Goal: Task Accomplishment & Management: Use online tool/utility

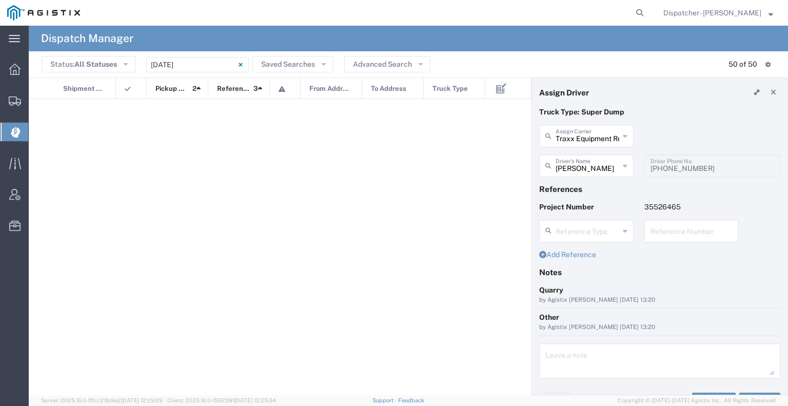
scroll to position [788, 0]
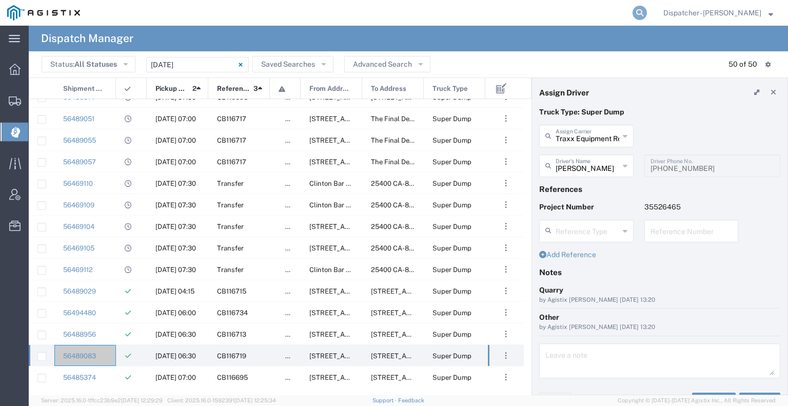
click at [632, 11] on icon at bounding box center [639, 13] width 14 height 14
type input "56446657"
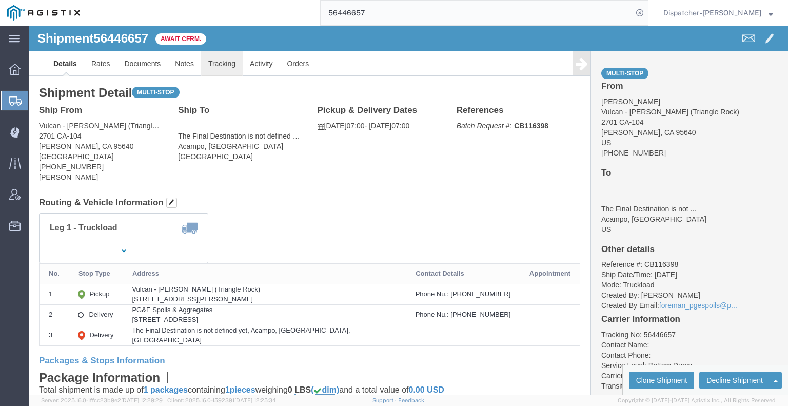
click link "Tracking"
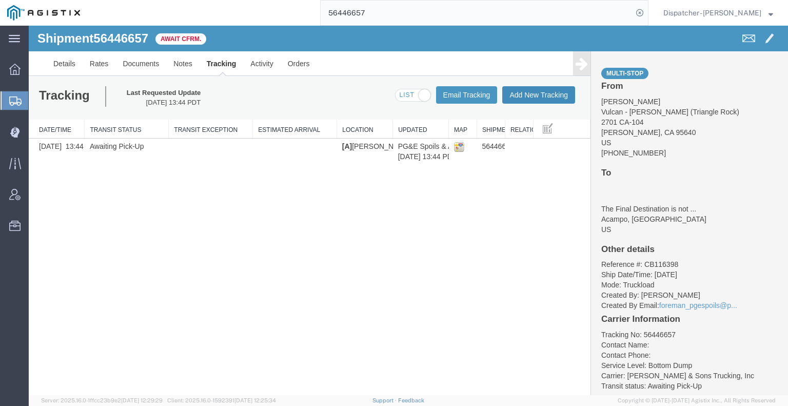
click at [520, 92] on button "Add New Tracking" at bounding box center [538, 94] width 73 height 17
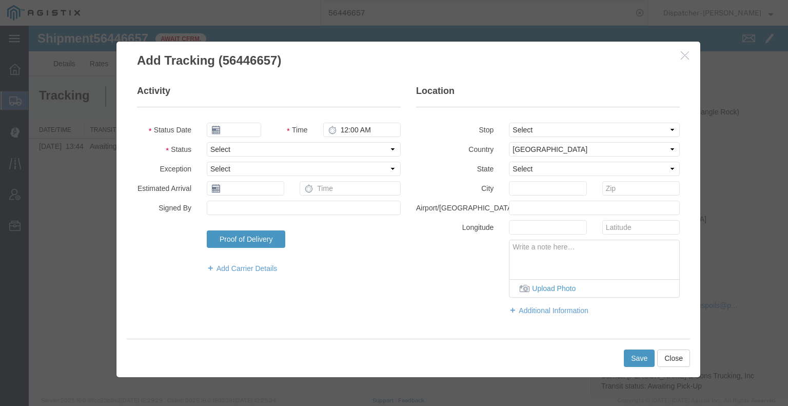
type input "[DATE]"
type input "6:00 AM"
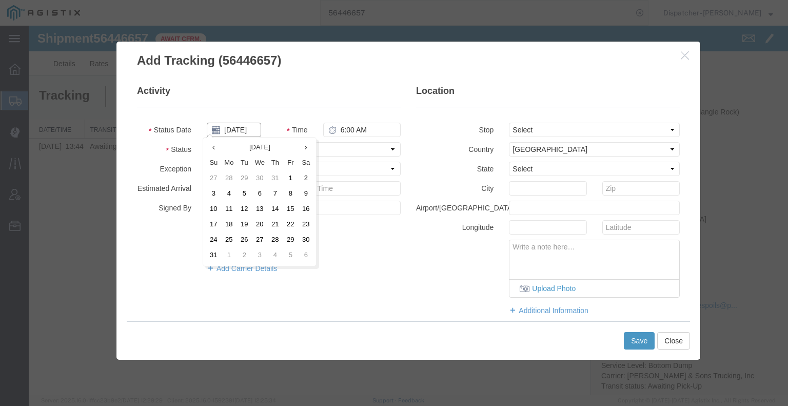
click at [246, 129] on input "[DATE]" at bounding box center [234, 130] width 54 height 14
click at [219, 211] on td "10" at bounding box center [213, 209] width 15 height 15
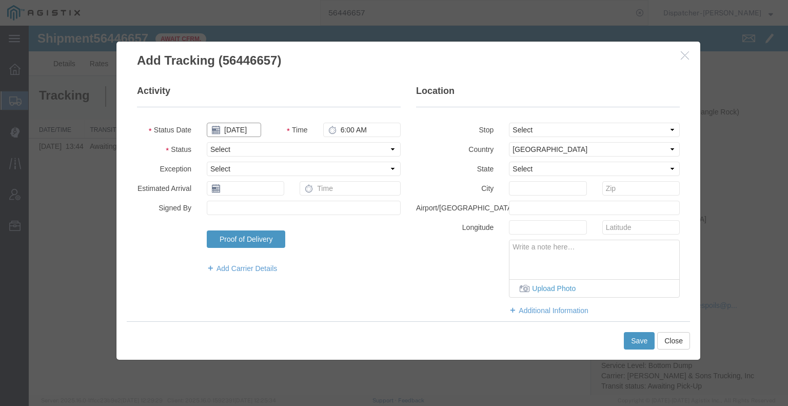
click at [242, 131] on input "[DATE]" at bounding box center [234, 130] width 54 height 14
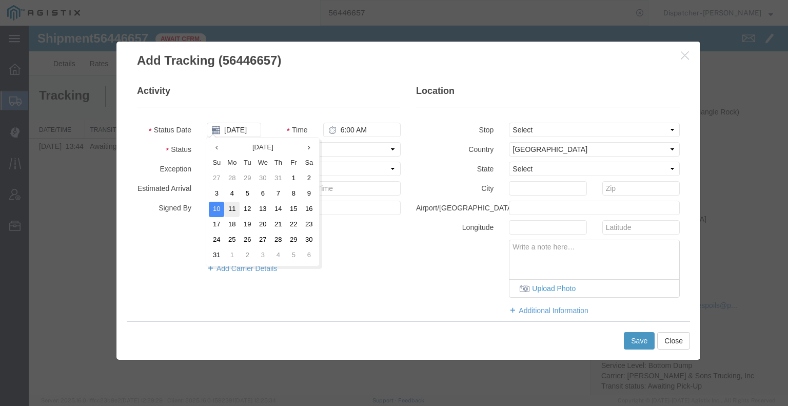
click at [232, 210] on td "11" at bounding box center [231, 209] width 15 height 15
type input "[DATE]"
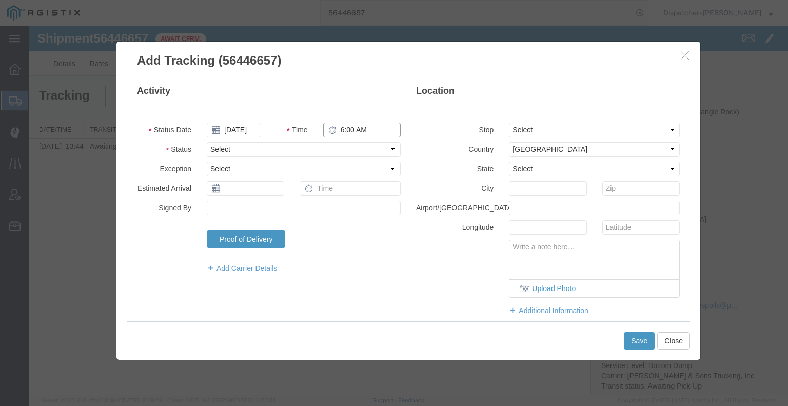
click at [343, 129] on input "6:00 AM" at bounding box center [361, 130] width 77 height 14
type input "7:00 AM"
click at [347, 146] on select "Select Arrival Notice Available Arrival Notice Imported Arrive at Delivery Loca…" at bounding box center [304, 149] width 194 height 14
select select "ARVPULOC"
click at [207, 142] on select "Select Arrival Notice Available Arrival Notice Imported Arrive at Delivery Loca…" at bounding box center [304, 149] width 194 height 14
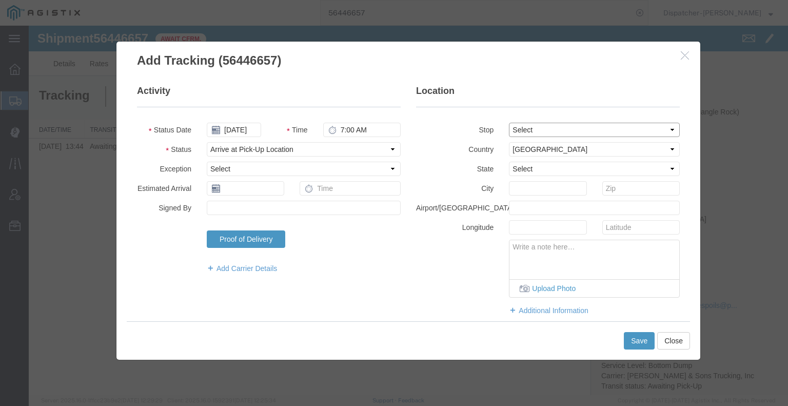
click at [527, 133] on select "Select From: 2701 CA-[GEOGRAPHIC_DATA][PERSON_NAME], US Stop 2: [STREET_ADDRESS…" at bounding box center [594, 130] width 171 height 14
select select "{"pickupDeliveryInfoId": "122179500","pickupOrDelivery": "P","stopNum": "1","lo…"
click at [509, 123] on select "Select From: 2701 CA-[GEOGRAPHIC_DATA][PERSON_NAME], US Stop 2: [STREET_ADDRESS…" at bounding box center [594, 130] width 171 height 14
select select "CA"
type input "[PERSON_NAME]"
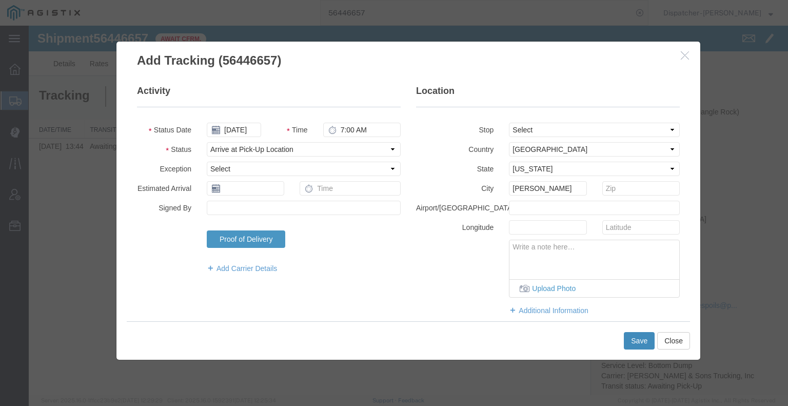
click at [642, 343] on button "Save" at bounding box center [639, 340] width 31 height 17
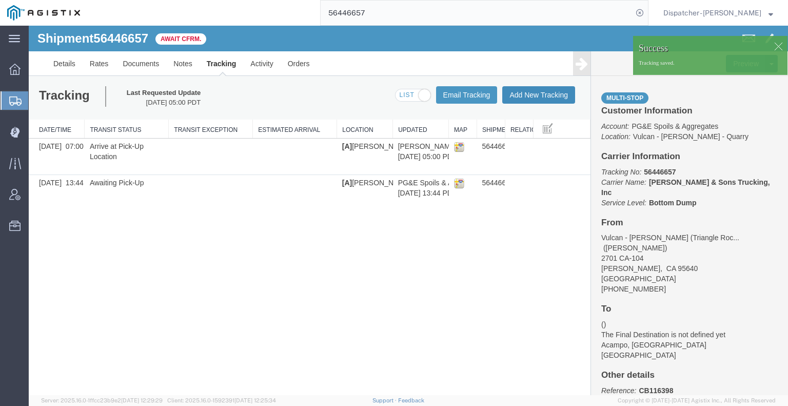
click at [539, 93] on button "Add New Tracking" at bounding box center [538, 94] width 73 height 17
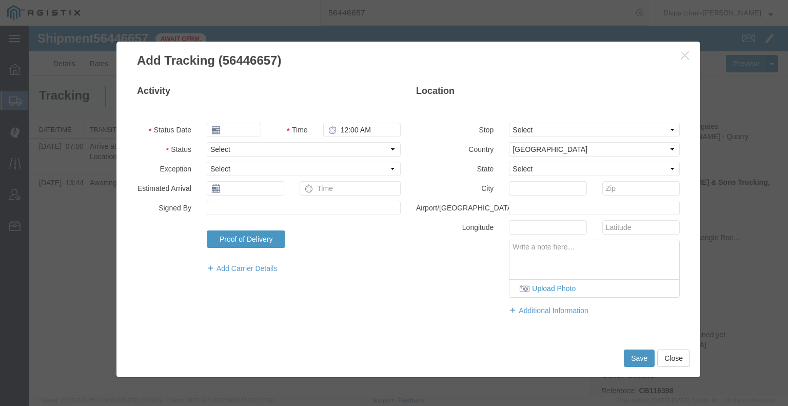
type input "[DATE]"
type input "6:00 AM"
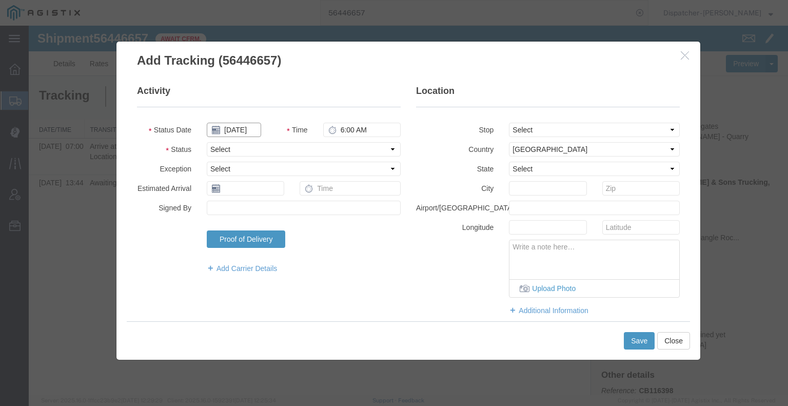
click at [239, 128] on input "[DATE]" at bounding box center [234, 130] width 54 height 14
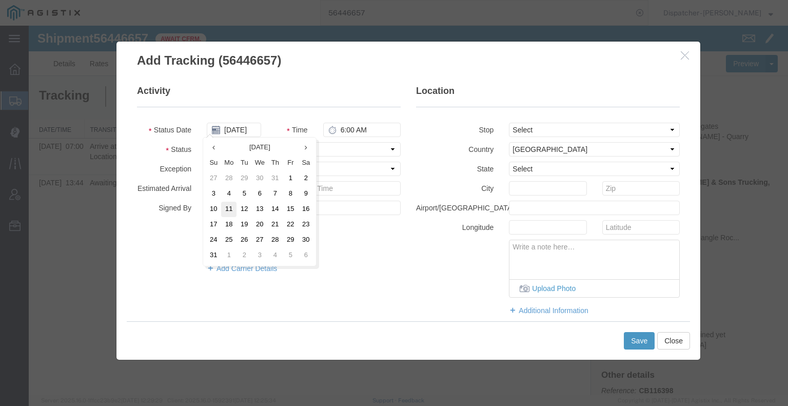
click at [233, 210] on td "11" at bounding box center [228, 209] width 15 height 15
type input "[DATE]"
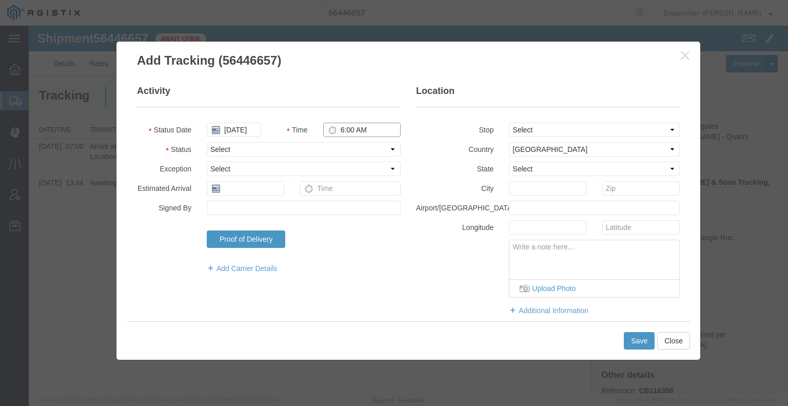
click at [348, 128] on input "6:00 AM" at bounding box center [361, 130] width 77 height 14
type input "4:18 PM"
click at [353, 143] on select "Select Arrival Notice Available Arrival Notice Imported Arrive at Delivery Loca…" at bounding box center [304, 149] width 194 height 14
select select "DPTDLVLOC"
click at [207, 142] on select "Select Arrival Notice Available Arrival Notice Imported Arrive at Delivery Loca…" at bounding box center [304, 149] width 194 height 14
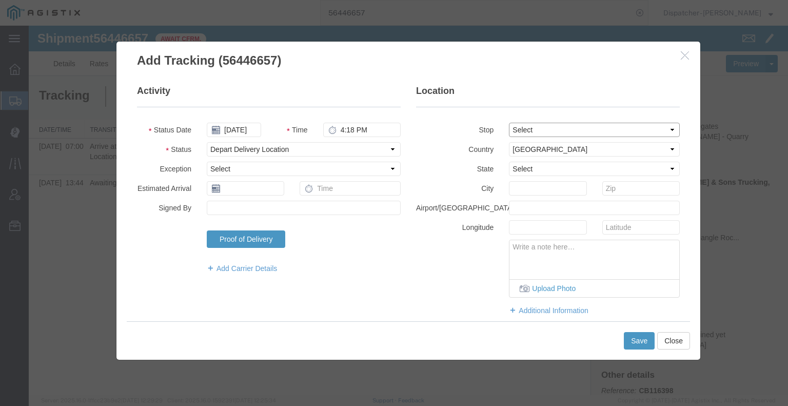
click at [514, 129] on select "Select From: 2701 CA-[GEOGRAPHIC_DATA][PERSON_NAME], US Stop 2: [STREET_ADDRESS…" at bounding box center [594, 130] width 171 height 14
select select "{"pickupDeliveryInfoId": "122179501","pickupOrDelivery": "D","stopNum": "2","lo…"
click at [509, 123] on select "Select From: 2701 CA-[GEOGRAPHIC_DATA][PERSON_NAME], US Stop 2: [STREET_ADDRESS…" at bounding box center [594, 130] width 171 height 14
select select "CA"
type input "Acampo"
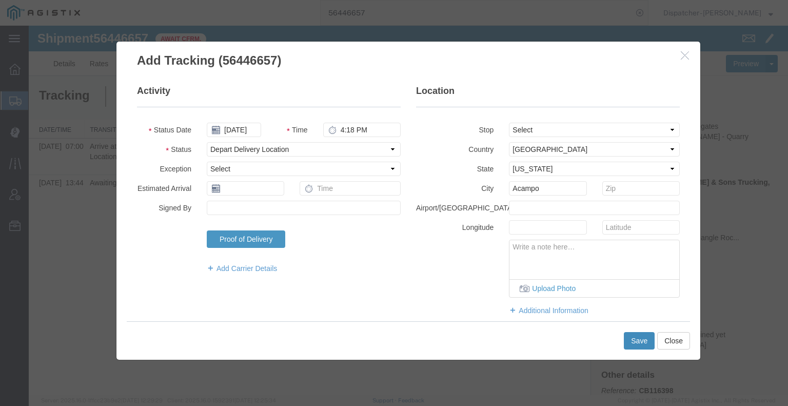
click at [644, 342] on button "Save" at bounding box center [639, 340] width 31 height 17
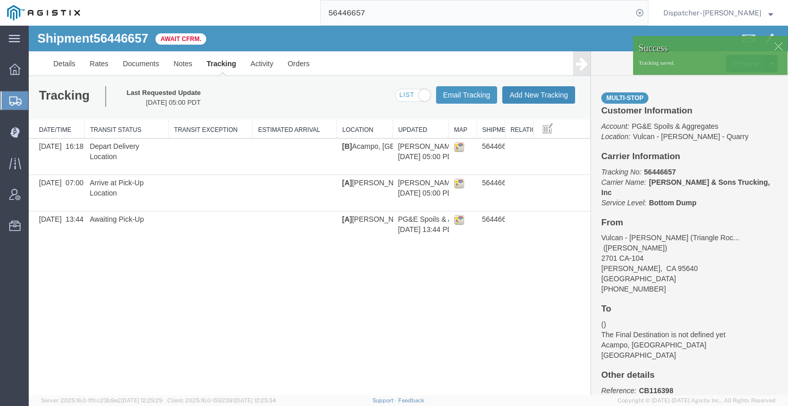
click at [550, 94] on button "Add New Tracking" at bounding box center [538, 94] width 73 height 17
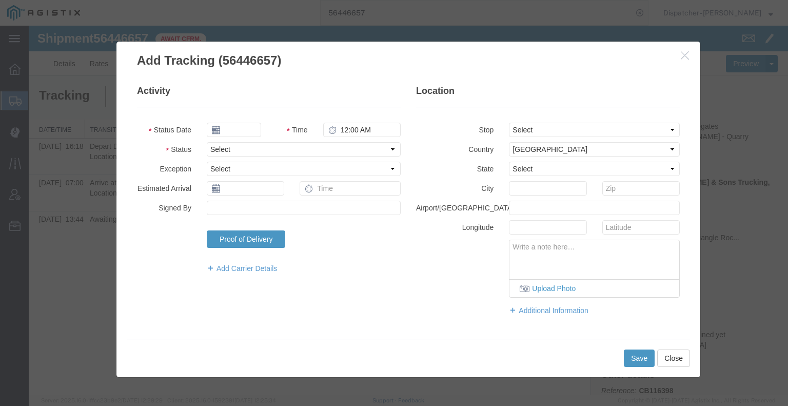
type input "[DATE]"
type input "6:00 AM"
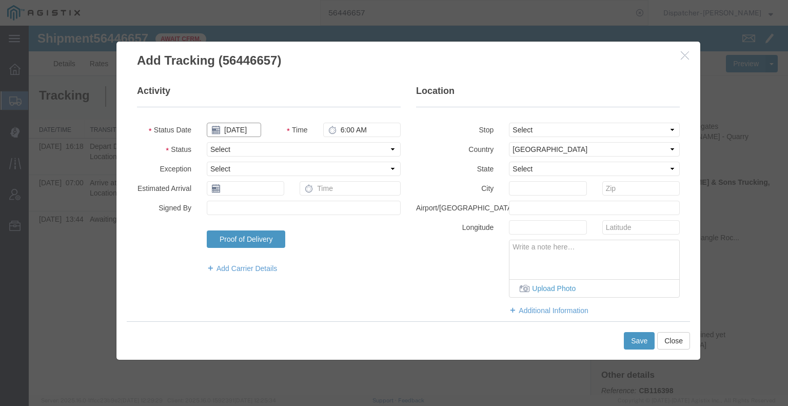
click at [233, 130] on input "[DATE]" at bounding box center [234, 130] width 54 height 14
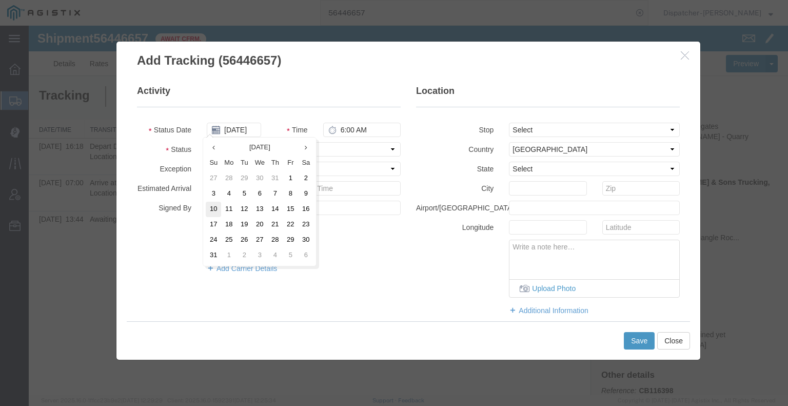
click at [219, 210] on td "10" at bounding box center [213, 209] width 15 height 15
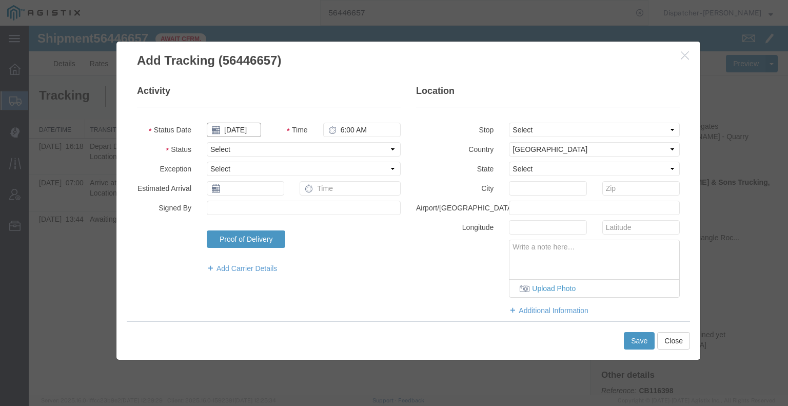
click at [235, 129] on input "[DATE]" at bounding box center [234, 130] width 54 height 14
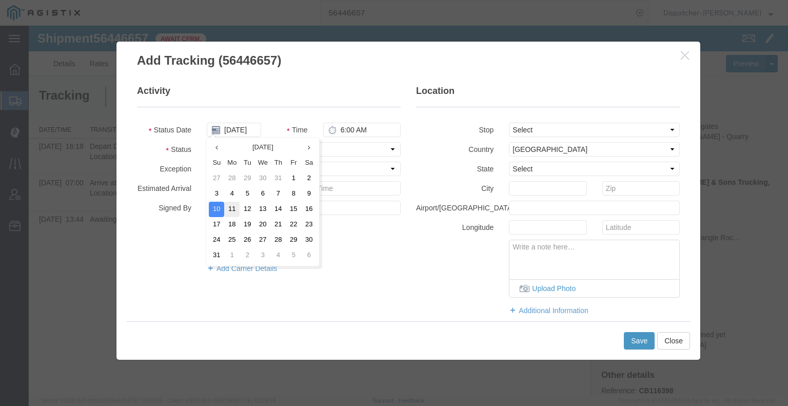
click at [229, 210] on td "11" at bounding box center [231, 209] width 15 height 15
type input "[DATE]"
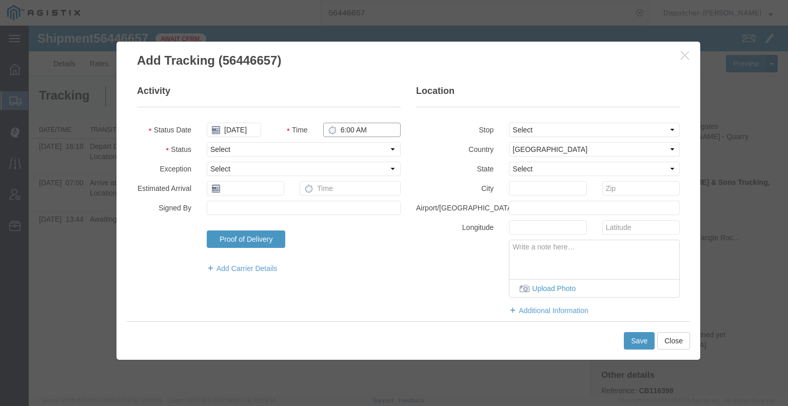
click at [353, 131] on input "6:00 AM" at bounding box center [361, 130] width 77 height 14
type input "5:15 PM"
click at [351, 149] on select "Select Arrival Notice Available Arrival Notice Imported Arrive at Delivery Loca…" at bounding box center [304, 149] width 194 height 14
select select "BREAKSTART"
click at [207, 142] on select "Select Arrival Notice Available Arrival Notice Imported Arrive at Delivery Loca…" at bounding box center [304, 149] width 194 height 14
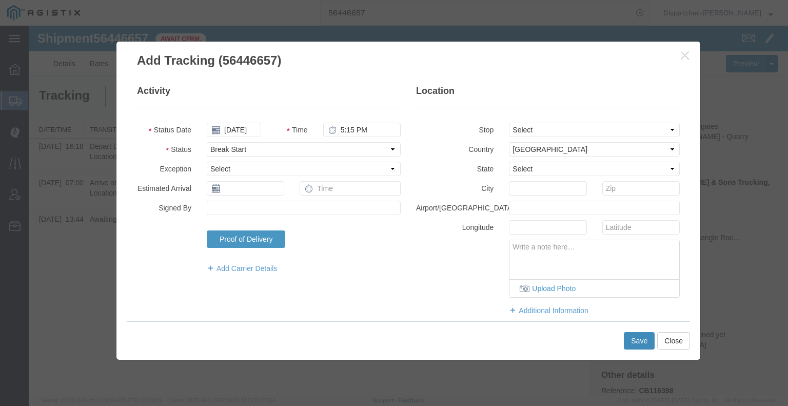
click at [632, 337] on button "Save" at bounding box center [639, 340] width 31 height 17
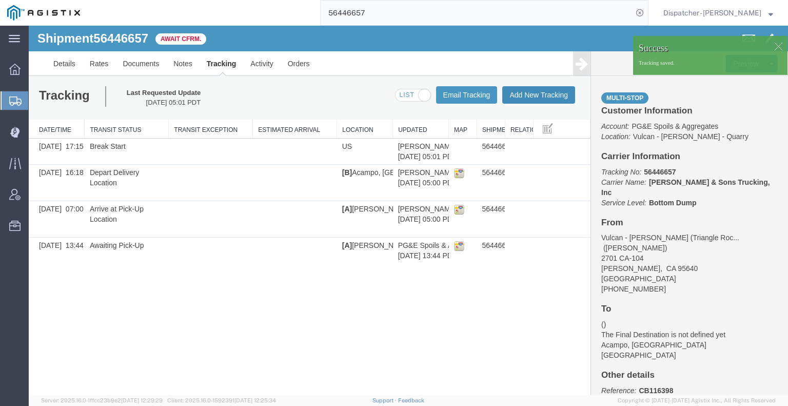
click at [551, 96] on button "Add New Tracking" at bounding box center [538, 94] width 73 height 17
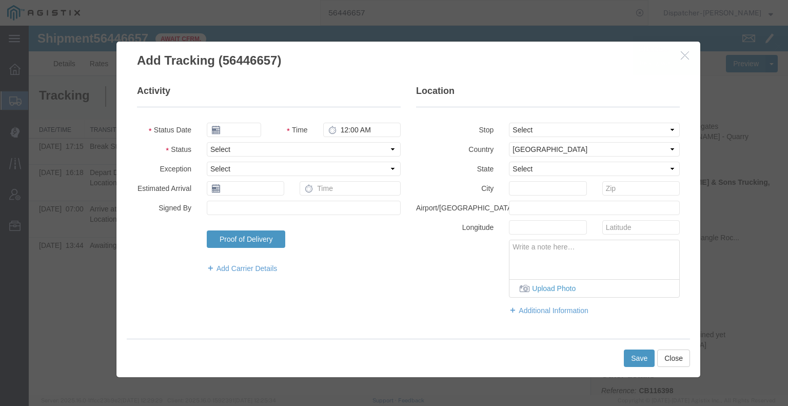
type input "[DATE]"
type input "6:00 AM"
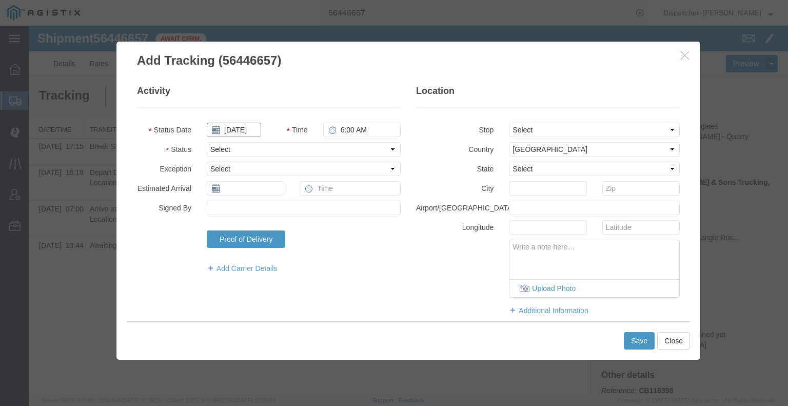
click at [237, 126] on input "[DATE]" at bounding box center [234, 130] width 54 height 14
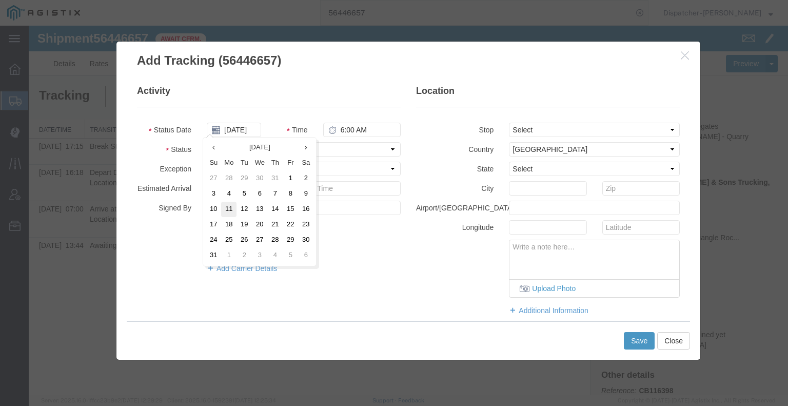
click at [231, 211] on td "11" at bounding box center [228, 209] width 15 height 15
type input "[DATE]"
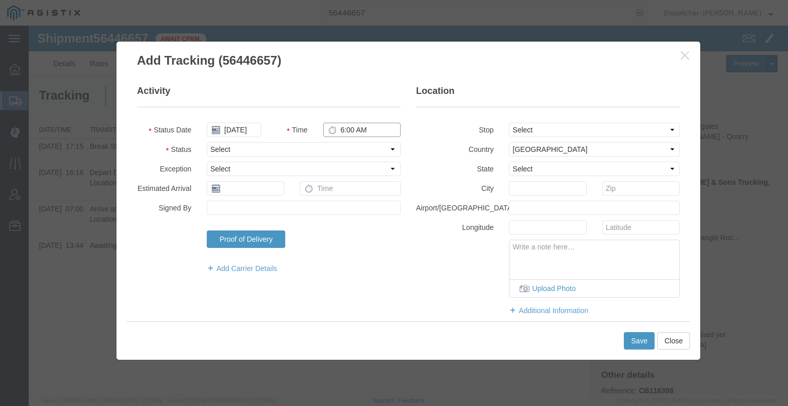
click at [348, 130] on input "6:00 AM" at bounding box center [361, 130] width 77 height 14
type input "5:45 PM"
click at [346, 145] on select "Select Arrival Notice Available Arrival Notice Imported Arrive at Delivery Loca…" at bounding box center [304, 149] width 194 height 14
select select "BREAKSTOP"
click at [207, 142] on select "Select Arrival Notice Available Arrival Notice Imported Arrive at Delivery Loca…" at bounding box center [304, 149] width 194 height 14
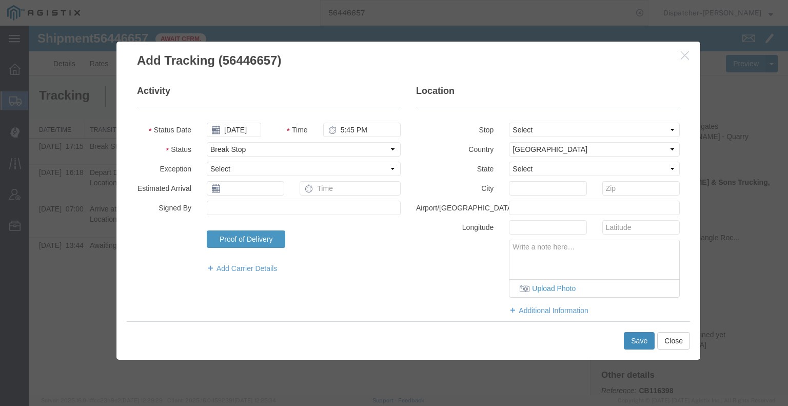
click at [631, 337] on button "Save" at bounding box center [639, 340] width 31 height 17
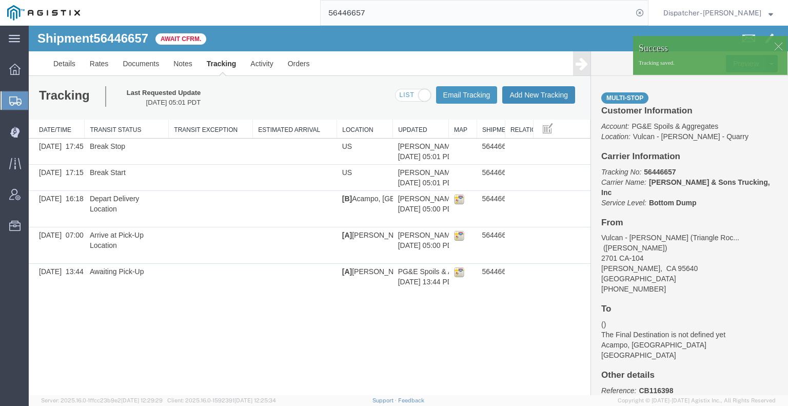
click at [550, 94] on button "Add New Tracking" at bounding box center [538, 94] width 73 height 17
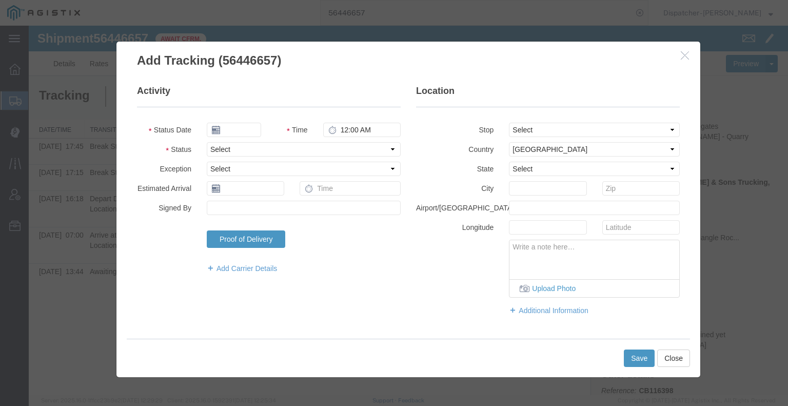
type input "[DATE]"
type input "6:00 AM"
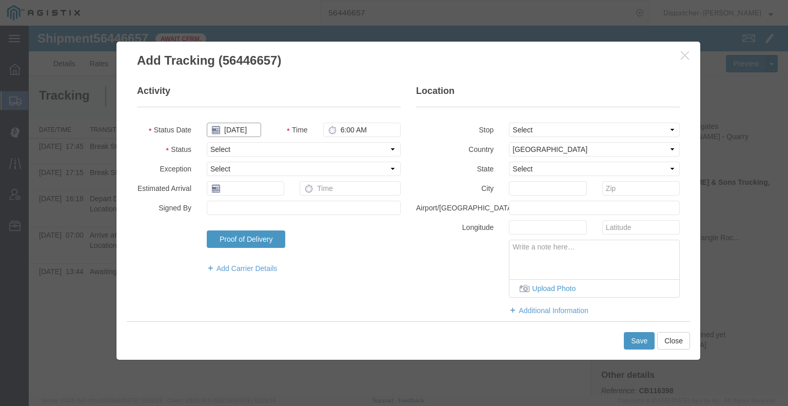
click at [244, 130] on input "[DATE]" at bounding box center [234, 130] width 54 height 14
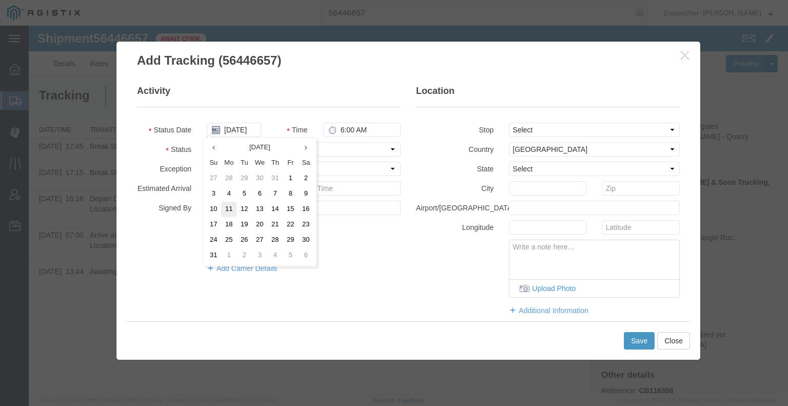
click at [230, 205] on td "11" at bounding box center [228, 209] width 15 height 15
type input "[DATE]"
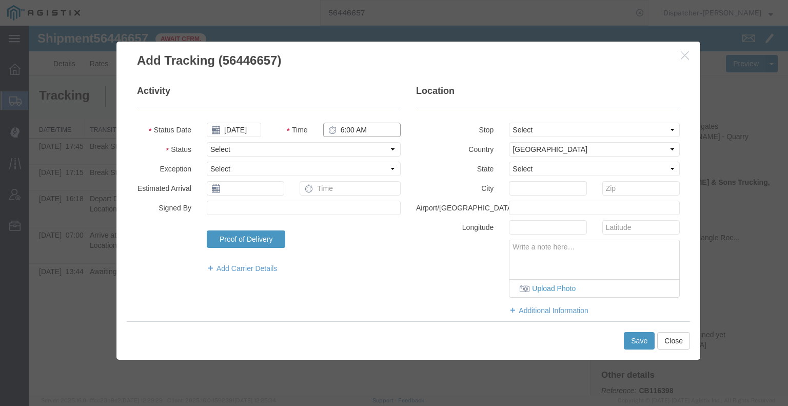
click at [349, 126] on input "6:00 AM" at bounding box center [361, 130] width 77 height 14
type input "5:45 PM"
click at [351, 151] on select "Select Arrival Notice Available Arrival Notice Imported Arrive at Delivery Loca…" at bounding box center [304, 149] width 194 height 14
select select "DELIVRED"
click at [207, 142] on select "Select Arrival Notice Available Arrival Notice Imported Arrive at Delivery Loca…" at bounding box center [304, 149] width 194 height 14
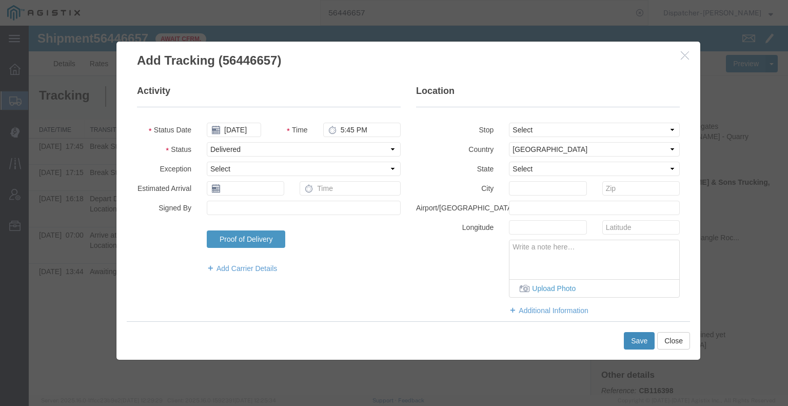
click at [630, 342] on button "Save" at bounding box center [639, 340] width 31 height 17
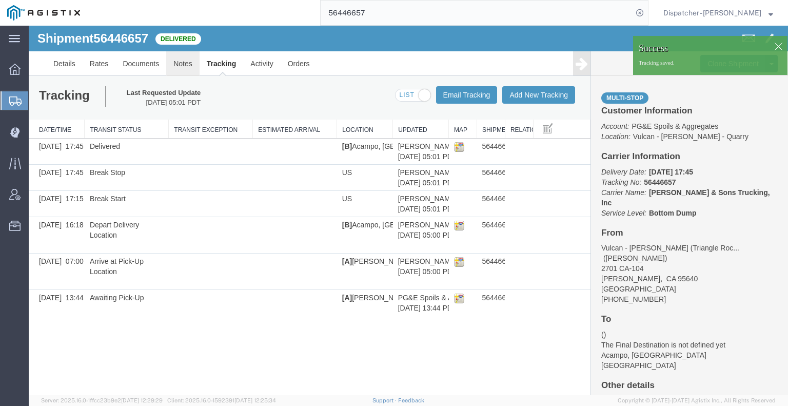
click at [178, 62] on link "Notes" at bounding box center [182, 63] width 33 height 25
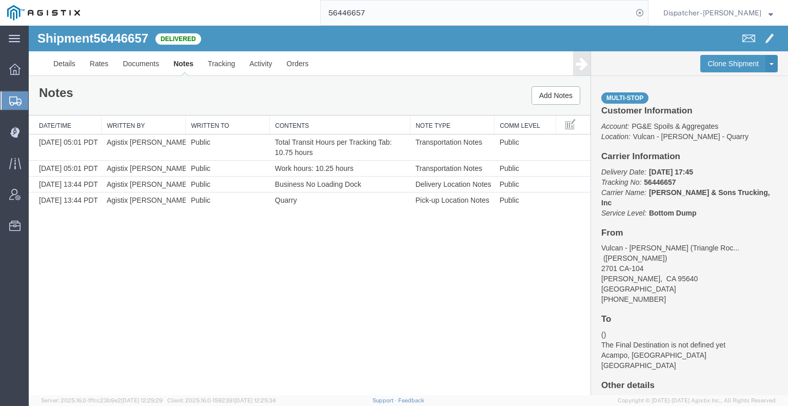
click at [66, 255] on div "Shipment 56446657 4 of 4 Delivered Details Rates Documents Notes Tracking Activ…" at bounding box center [408, 210] width 759 height 369
click at [134, 63] on link "Documents" at bounding box center [140, 63] width 51 height 25
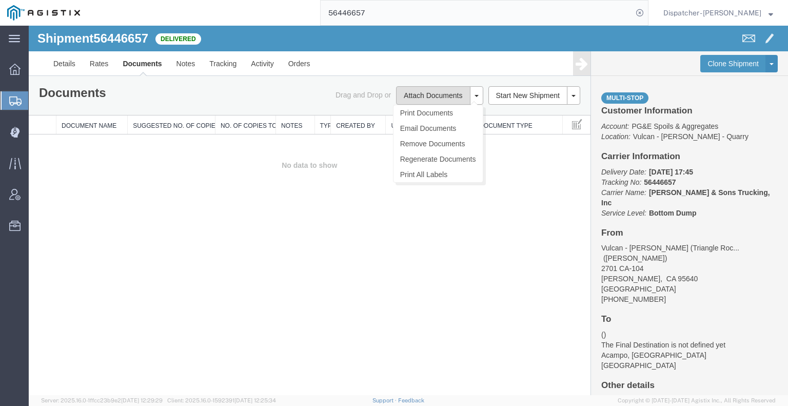
click at [420, 98] on button "Attach Documents" at bounding box center [433, 95] width 74 height 18
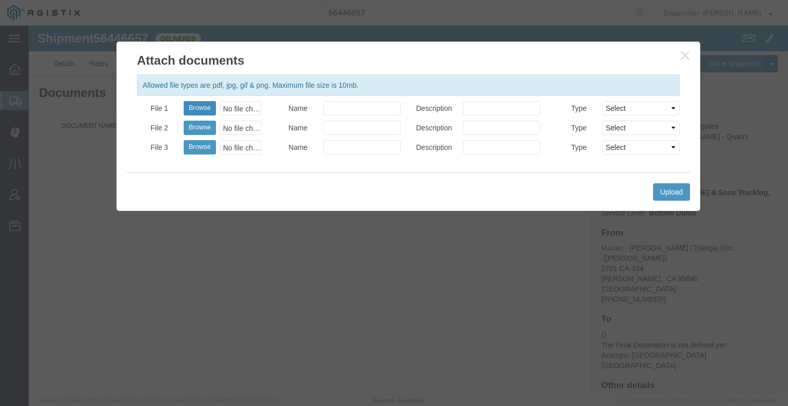
click at [204, 106] on button "Browse" at bounding box center [200, 108] width 32 height 14
type input "C:\fakepath\56446657trktag.pdf"
click at [669, 194] on button "Upload" at bounding box center [671, 191] width 37 height 17
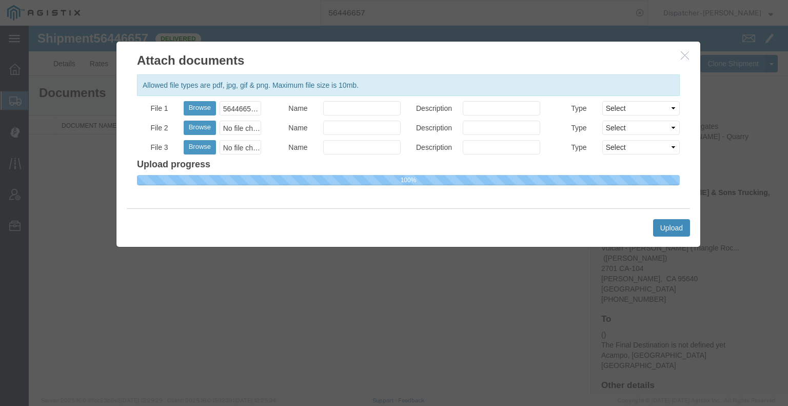
select select
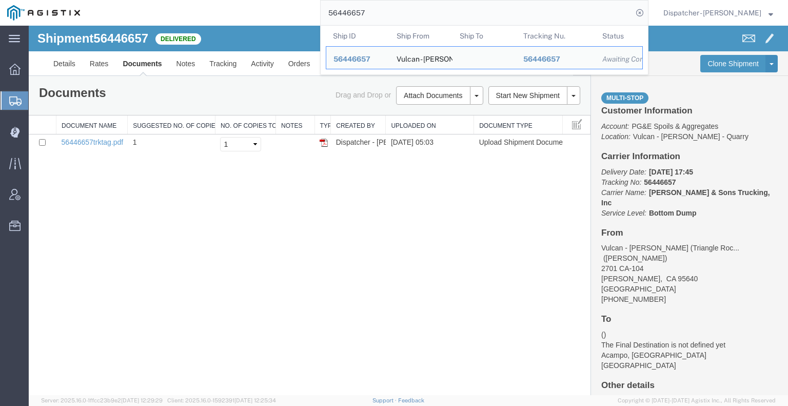
drag, startPoint x: 372, startPoint y: 14, endPoint x: 273, endPoint y: 20, distance: 99.7
click at [285, 17] on div "56446657 Ship ID Ship From Ship To Tracking Nu. Status Ship ID 56446657 Ship Fr…" at bounding box center [367, 13] width 561 height 26
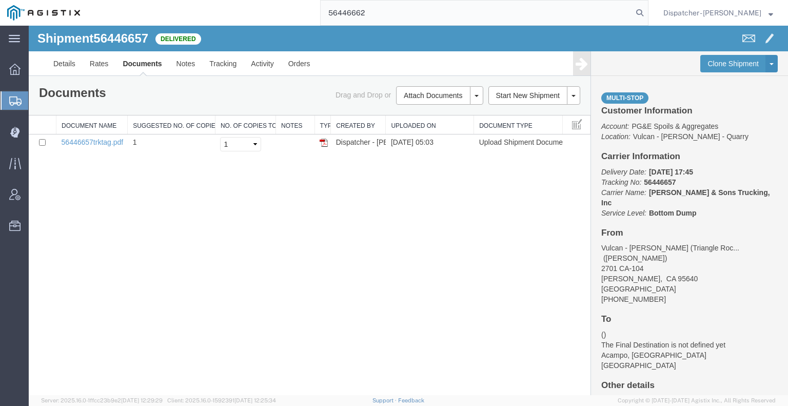
type input "56446662"
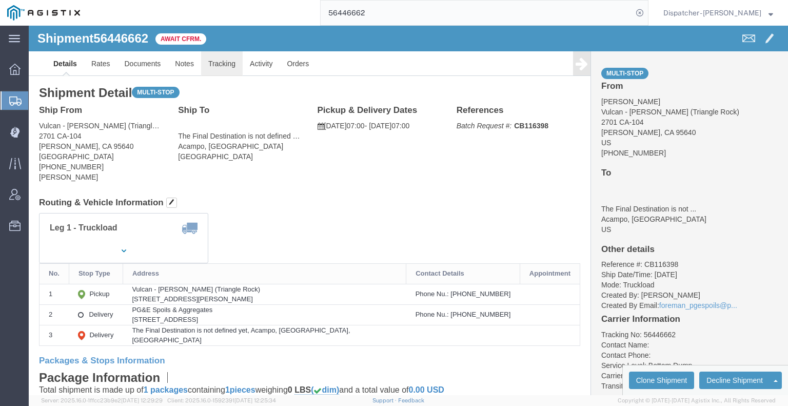
click link "Tracking"
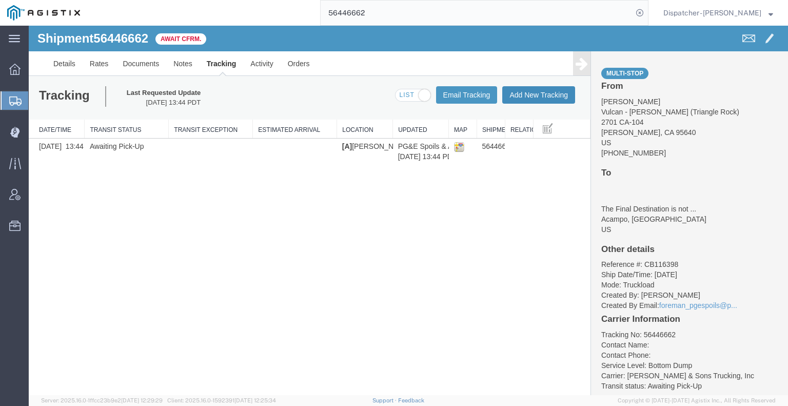
click at [537, 91] on button "Add New Tracking" at bounding box center [538, 94] width 73 height 17
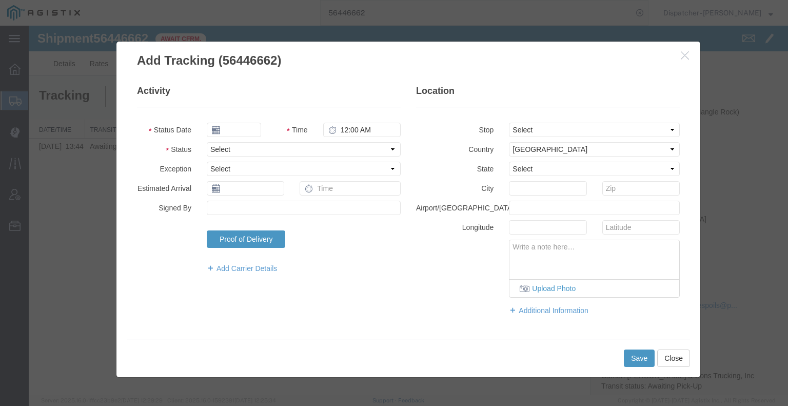
type input "[DATE]"
type input "6:00 AM"
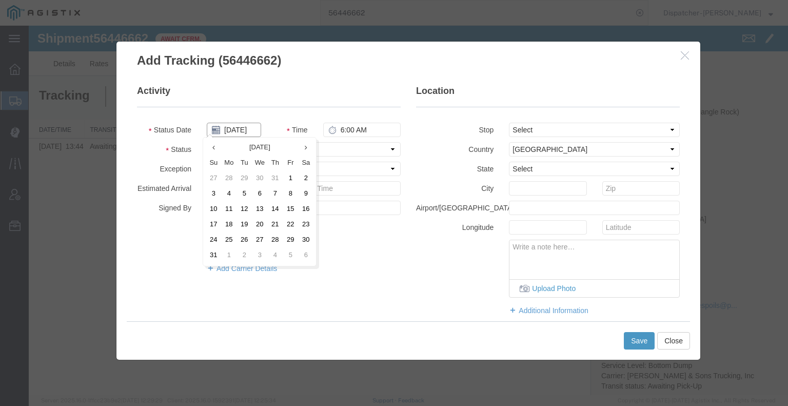
click at [236, 130] on input "[DATE]" at bounding box center [234, 130] width 54 height 14
click at [231, 208] on td "11" at bounding box center [228, 209] width 15 height 15
type input "[DATE]"
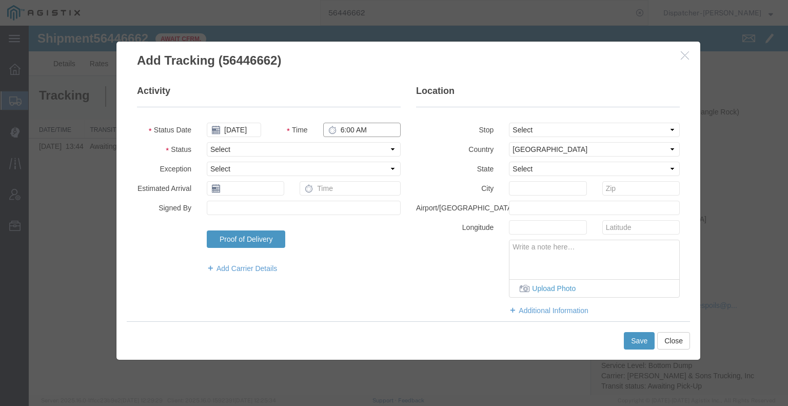
click at [343, 133] on input "6:00 AM" at bounding box center [361, 130] width 77 height 14
type input "7:00 AM"
click at [345, 151] on select "Select Arrival Notice Available Arrival Notice Imported Arrive at Delivery Loca…" at bounding box center [304, 149] width 194 height 14
select select "ARVPULOC"
click at [207, 142] on select "Select Arrival Notice Available Arrival Notice Imported Arrive at Delivery Loca…" at bounding box center [304, 149] width 194 height 14
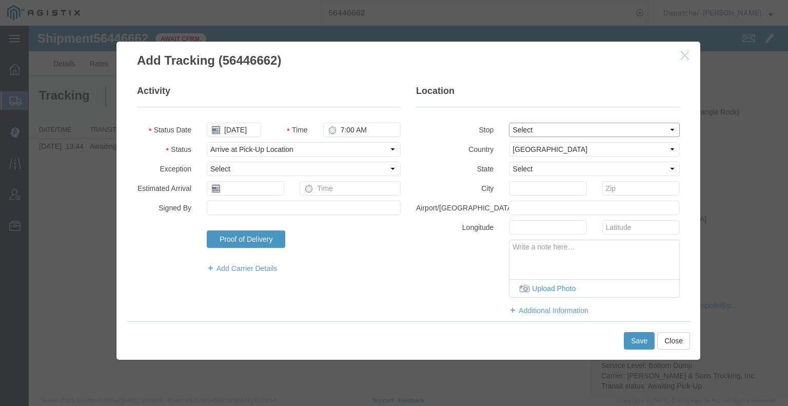
click at [510, 133] on select "Select From: 2701 CA-[GEOGRAPHIC_DATA][PERSON_NAME], US Stop 2: [STREET_ADDRESS…" at bounding box center [594, 130] width 171 height 14
select select "{"pickupDeliveryInfoId": "122179512","pickupOrDelivery": "P","stopNum": "1","lo…"
click at [509, 123] on select "Select From: 2701 CA-[GEOGRAPHIC_DATA][PERSON_NAME], US Stop 2: [STREET_ADDRESS…" at bounding box center [594, 130] width 171 height 14
select select "CA"
type input "[PERSON_NAME]"
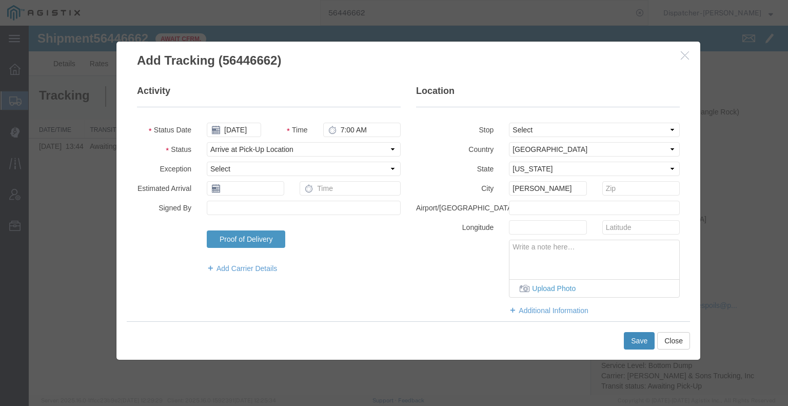
click at [639, 345] on button "Save" at bounding box center [639, 340] width 31 height 17
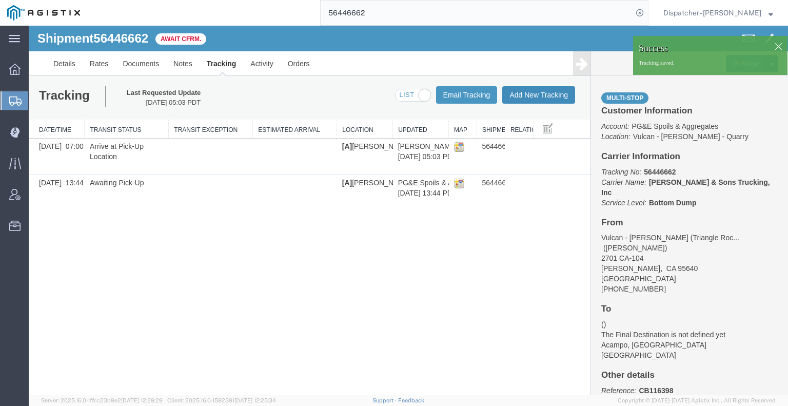
click at [535, 96] on button "Add New Tracking" at bounding box center [538, 94] width 73 height 17
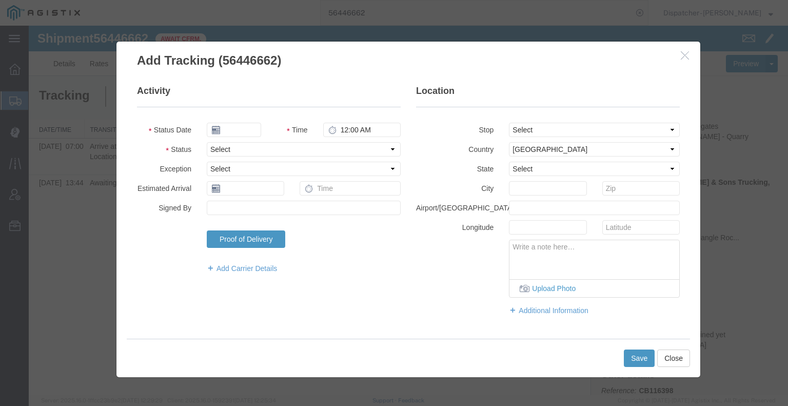
type input "[DATE]"
type input "6:00 AM"
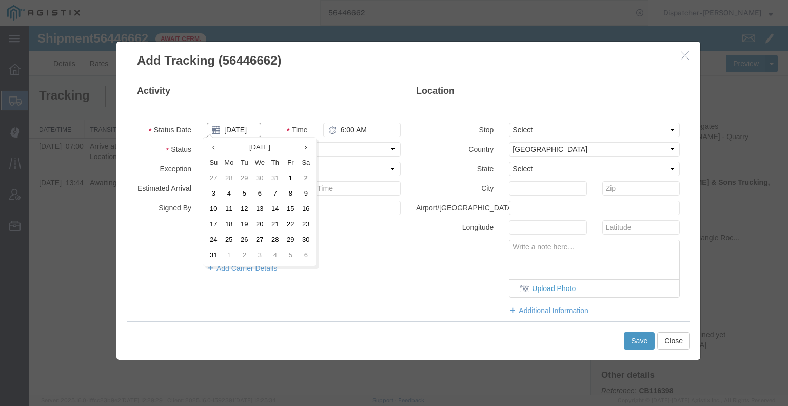
click at [242, 131] on input "[DATE]" at bounding box center [234, 130] width 54 height 14
click at [230, 211] on td "11" at bounding box center [228, 209] width 15 height 15
type input "[DATE]"
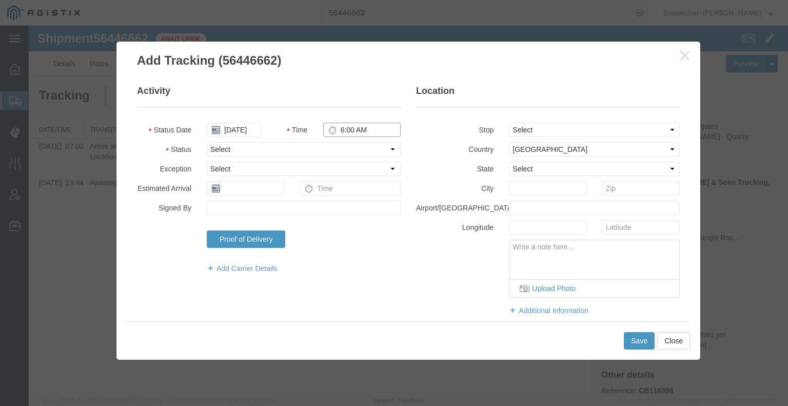
click at [340, 135] on input "6:00 AM" at bounding box center [361, 130] width 77 height 14
type input "4:33 PM"
click at [341, 152] on select "Select Arrival Notice Available Arrival Notice Imported Arrive at Delivery Loca…" at bounding box center [304, 149] width 194 height 14
select select "DPTDLVLOC"
click at [207, 142] on select "Select Arrival Notice Available Arrival Notice Imported Arrive at Delivery Loca…" at bounding box center [304, 149] width 194 height 14
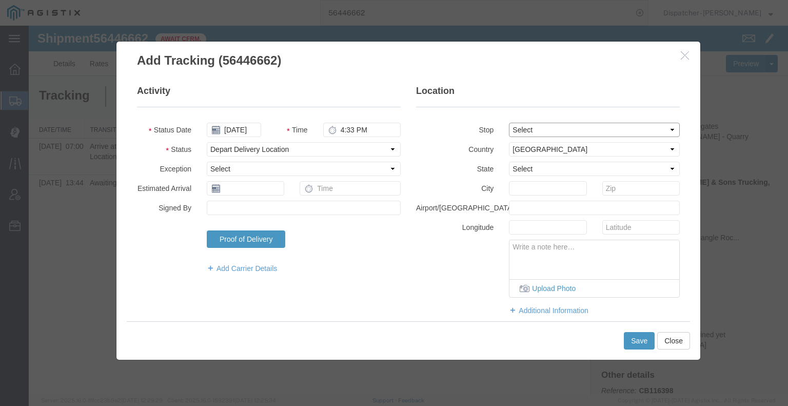
click at [516, 129] on select "Select From: 2701 CA-[GEOGRAPHIC_DATA][PERSON_NAME], US Stop 2: [STREET_ADDRESS…" at bounding box center [594, 130] width 171 height 14
select select "{"pickupDeliveryInfoId": "122179513","pickupOrDelivery": "D","stopNum": "2","lo…"
click at [509, 123] on select "Select From: 2701 CA-[GEOGRAPHIC_DATA][PERSON_NAME], US Stop 2: [STREET_ADDRESS…" at bounding box center [594, 130] width 171 height 14
select select "CA"
type input "Acampo"
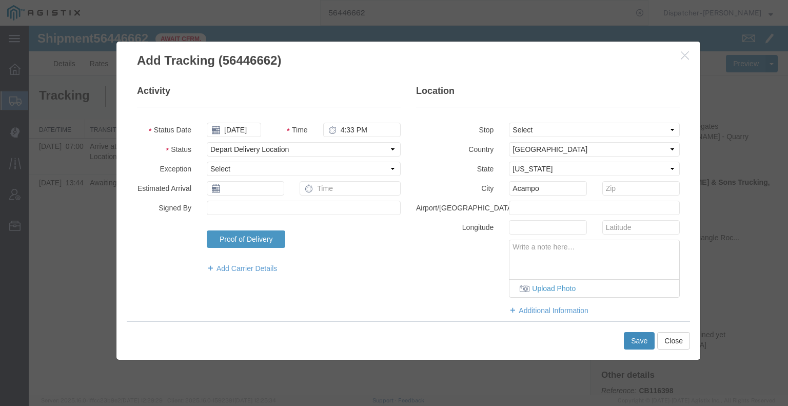
click at [634, 340] on button "Save" at bounding box center [639, 340] width 31 height 17
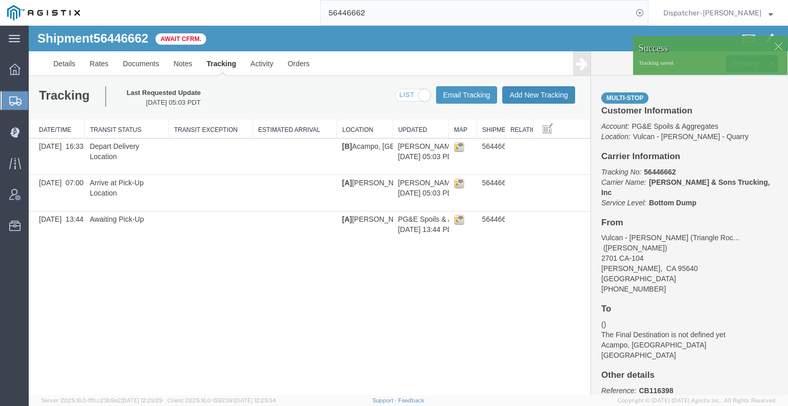
click at [530, 95] on button "Add New Tracking" at bounding box center [538, 94] width 73 height 17
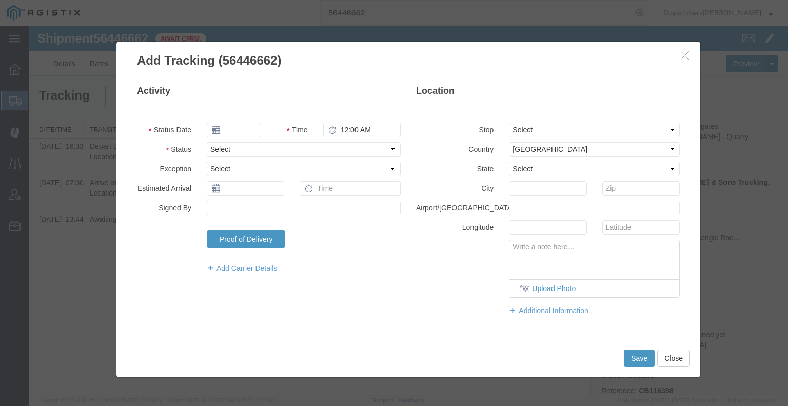
type input "[DATE]"
type input "6:00 AM"
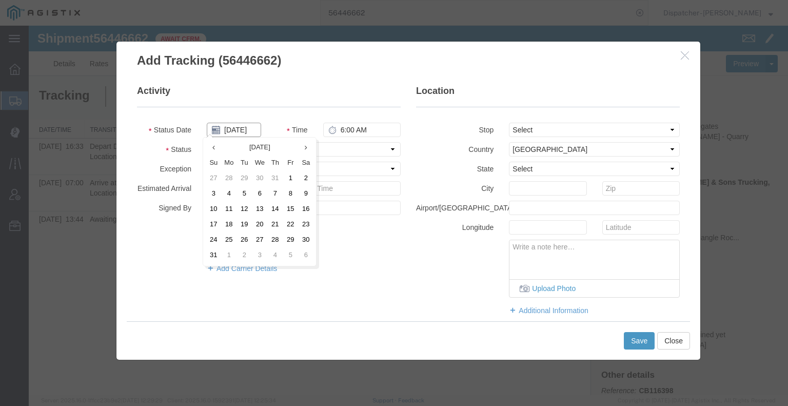
click at [236, 134] on input "[DATE]" at bounding box center [234, 130] width 54 height 14
click at [232, 211] on td "11" at bounding box center [228, 209] width 15 height 15
type input "[DATE]"
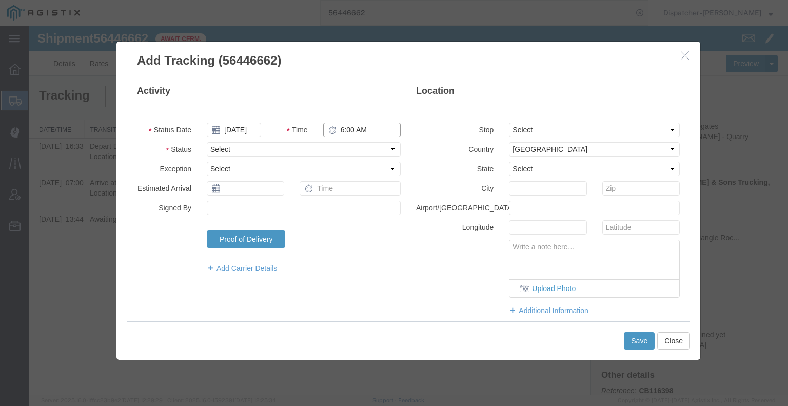
click at [344, 128] on input "6:00 AM" at bounding box center [361, 130] width 77 height 14
type input "5:30 PM"
click at [347, 144] on select "Select Arrival Notice Available Arrival Notice Imported Arrive at Delivery Loca…" at bounding box center [304, 149] width 194 height 14
select select "BREAKSTART"
click at [207, 142] on select "Select Arrival Notice Available Arrival Notice Imported Arrive at Delivery Loca…" at bounding box center [304, 149] width 194 height 14
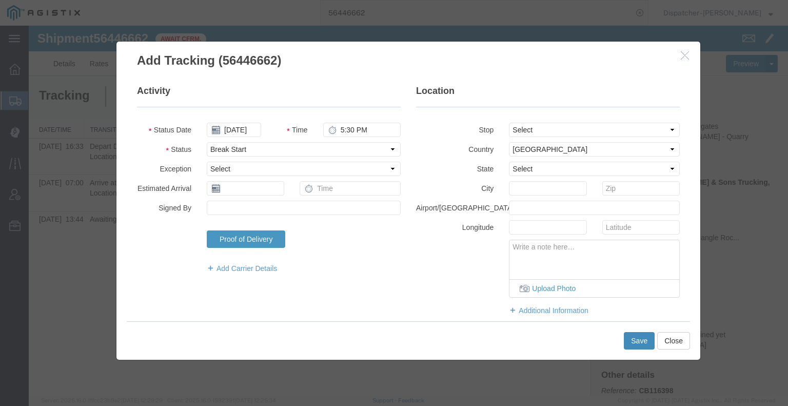
click at [632, 341] on button "Save" at bounding box center [639, 340] width 31 height 17
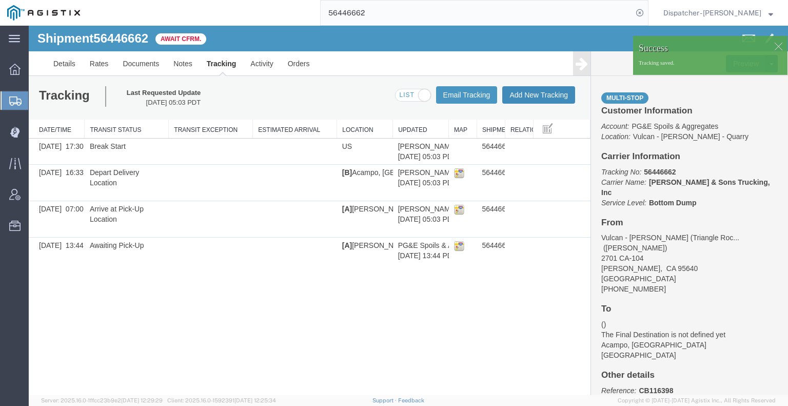
click at [546, 94] on button "Add New Tracking" at bounding box center [538, 94] width 73 height 17
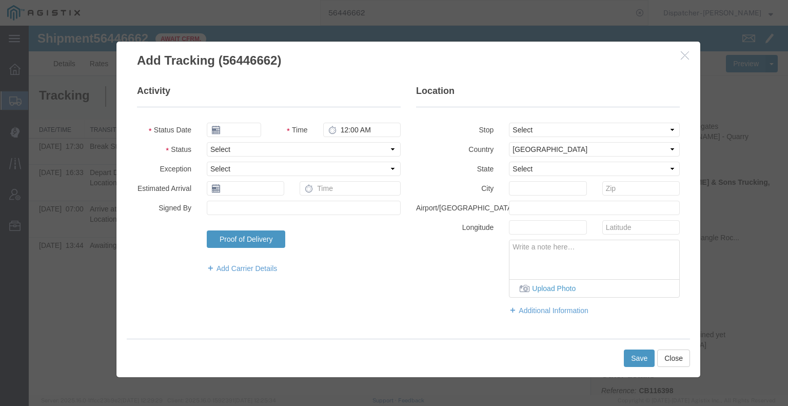
type input "[DATE]"
type input "6:00 AM"
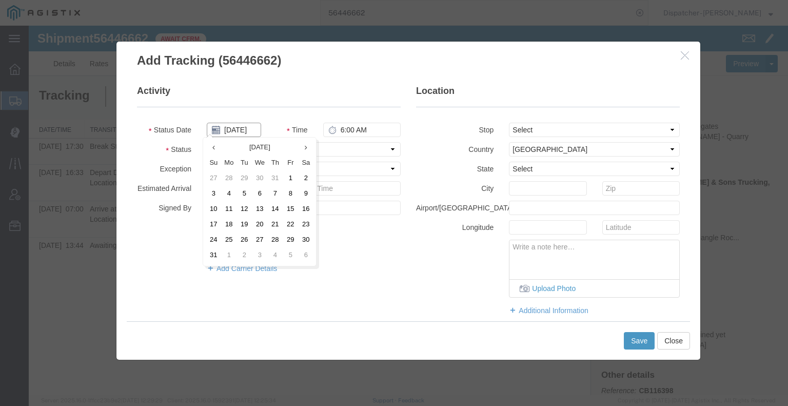
click at [242, 129] on input "[DATE]" at bounding box center [234, 130] width 54 height 14
click at [232, 211] on td "11" at bounding box center [228, 209] width 15 height 15
type input "[DATE]"
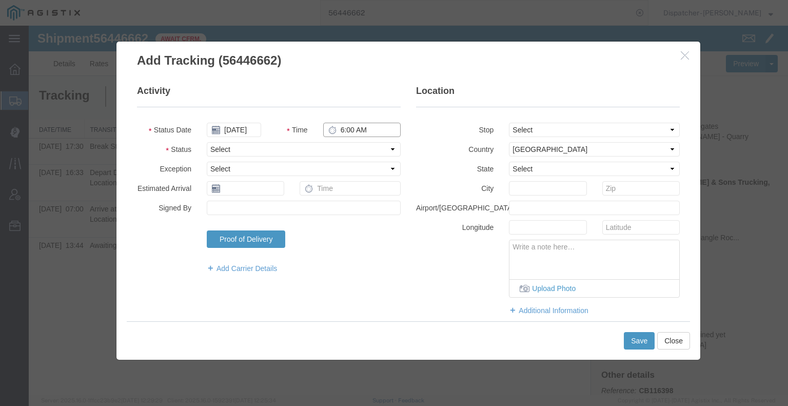
click at [349, 135] on input "6:00 AM" at bounding box center [361, 130] width 77 height 14
type input "6:00 PM"
click at [352, 152] on select "Select Arrival Notice Available Arrival Notice Imported Arrive at Delivery Loca…" at bounding box center [304, 149] width 194 height 14
select select "BREAKSTOP"
click at [207, 142] on select "Select Arrival Notice Available Arrival Notice Imported Arrive at Delivery Loca…" at bounding box center [304, 149] width 194 height 14
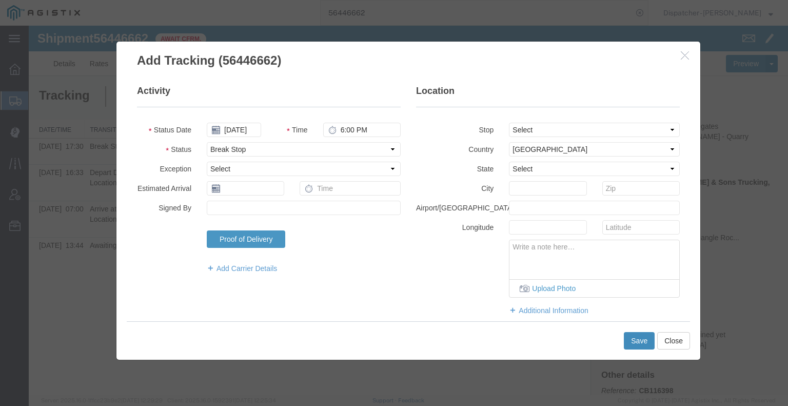
click at [633, 335] on button "Save" at bounding box center [639, 340] width 31 height 17
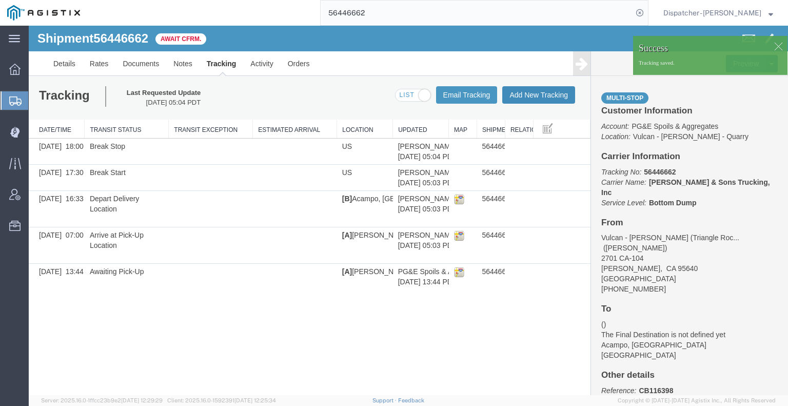
click at [517, 96] on button "Add New Tracking" at bounding box center [538, 94] width 73 height 17
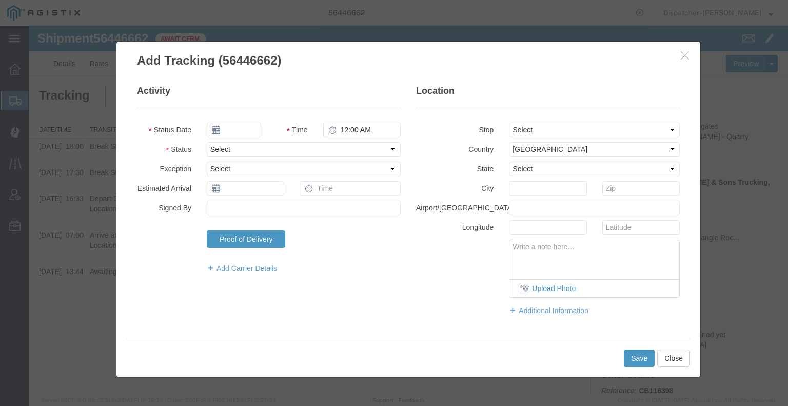
type input "[DATE]"
type input "6:00 AM"
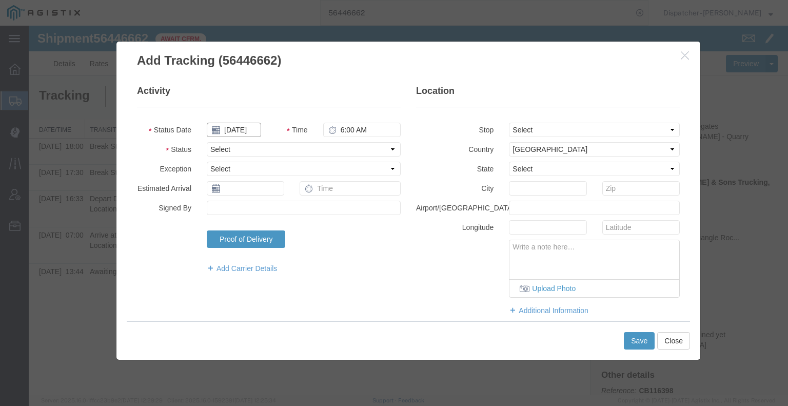
click at [237, 129] on input "[DATE]" at bounding box center [234, 130] width 54 height 14
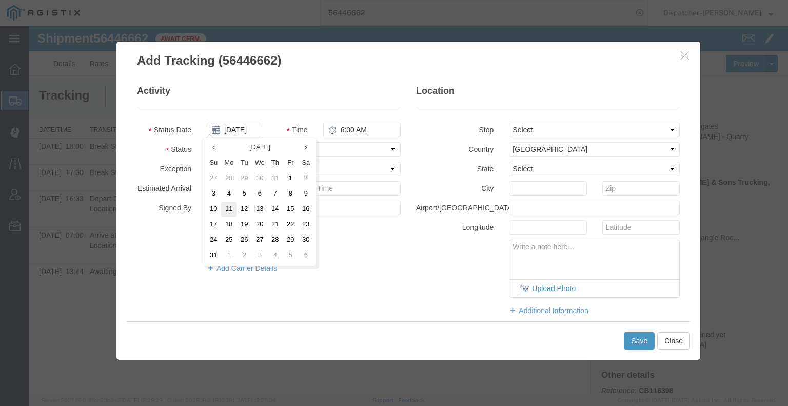
click at [227, 210] on td "11" at bounding box center [228, 209] width 15 height 15
type input "[DATE]"
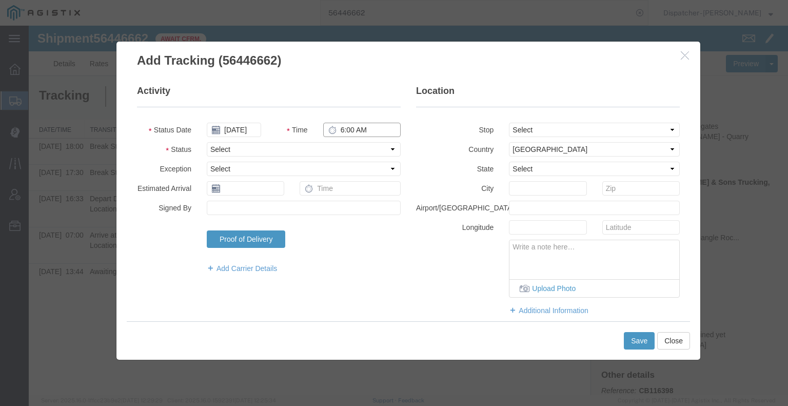
click at [346, 131] on input "6:00 AM" at bounding box center [361, 130] width 77 height 14
type input "6:00 PM"
click at [343, 151] on select "Select Arrival Notice Available Arrival Notice Imported Arrive at Delivery Loca…" at bounding box center [304, 149] width 194 height 14
select select "DELIVRED"
click at [207, 142] on select "Select Arrival Notice Available Arrival Notice Imported Arrive at Delivery Loca…" at bounding box center [304, 149] width 194 height 14
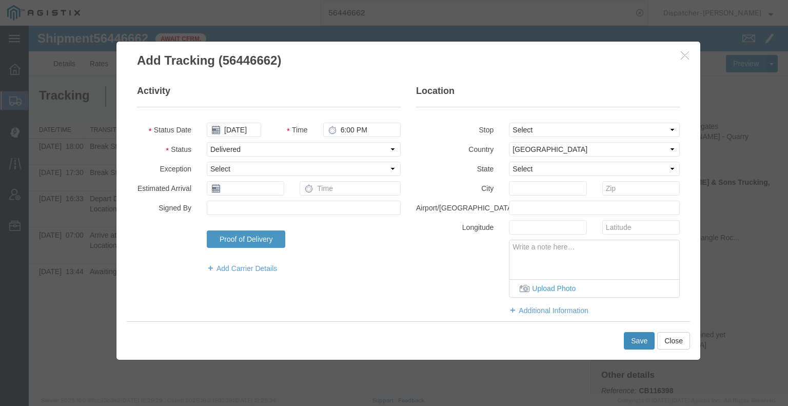
click at [628, 344] on button "Save" at bounding box center [639, 340] width 31 height 17
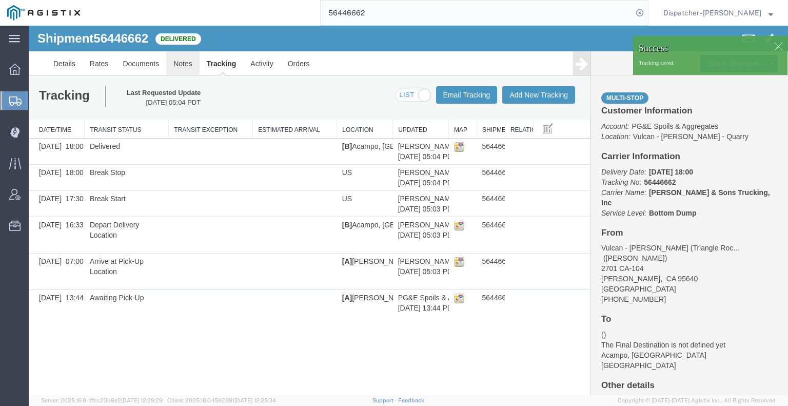
click at [179, 65] on link "Notes" at bounding box center [182, 63] width 33 height 25
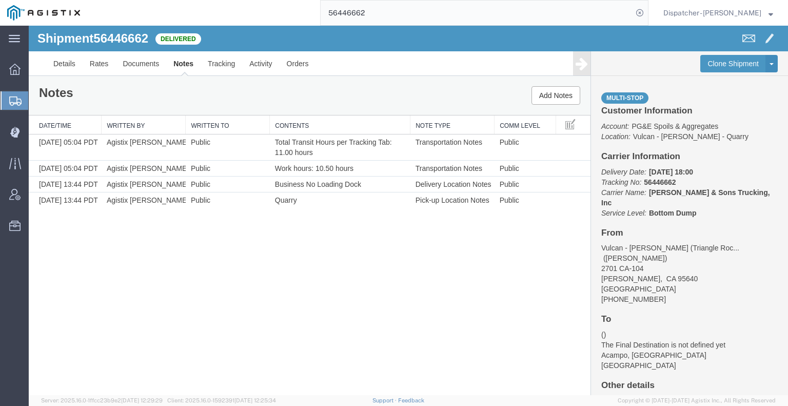
click at [70, 278] on div "Shipment 56446662 4 of 4 Delivered Details Rates Documents Notes Tracking Activ…" at bounding box center [408, 210] width 759 height 369
click at [143, 62] on link "Documents" at bounding box center [140, 63] width 51 height 25
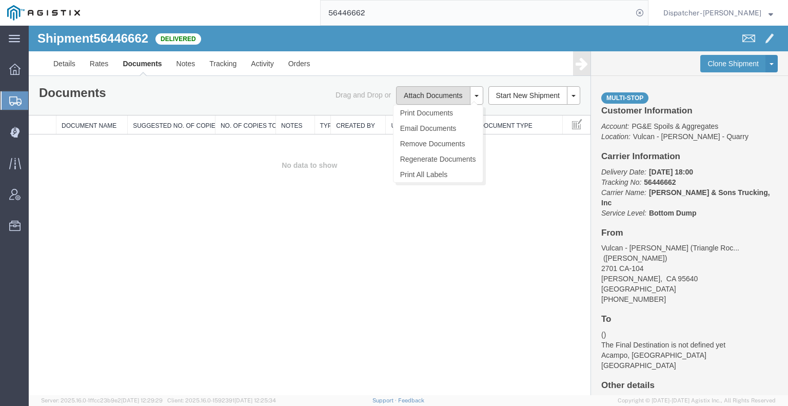
click at [429, 98] on button "Attach Documents" at bounding box center [433, 95] width 74 height 18
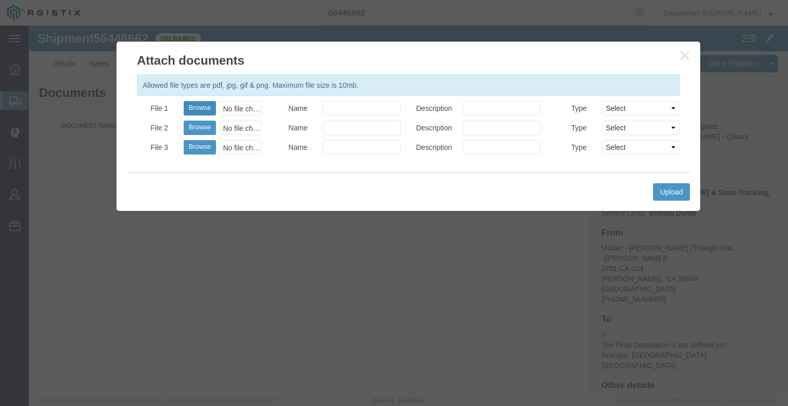
click at [197, 106] on button "Browse" at bounding box center [200, 108] width 32 height 14
type input "C:\fakepath\56446662trktag.pdf"
click at [662, 192] on button "Upload" at bounding box center [671, 191] width 37 height 17
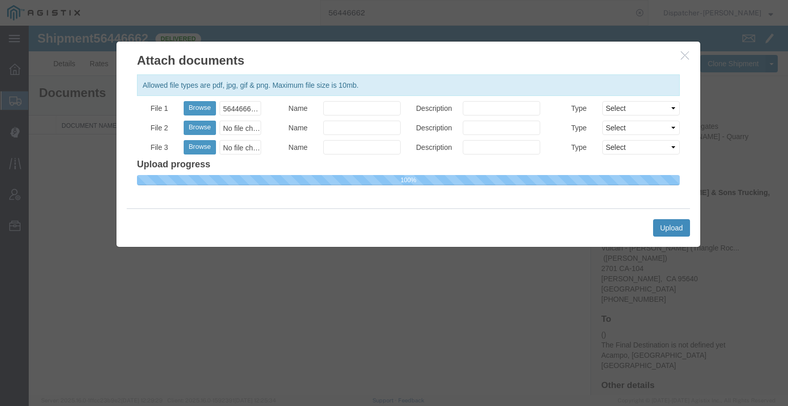
select select
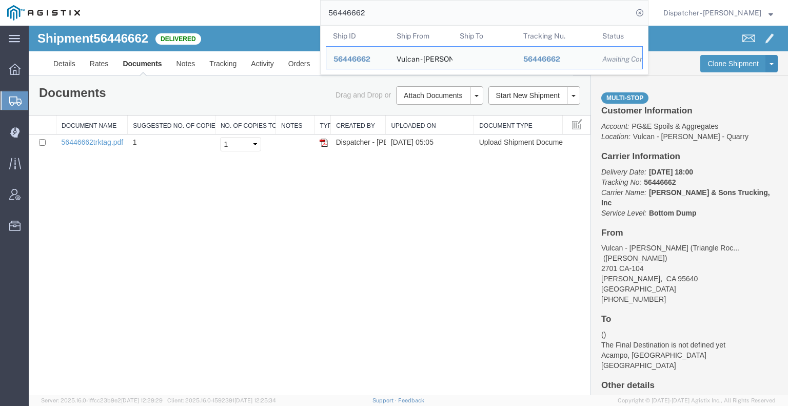
drag, startPoint x: 374, startPoint y: 14, endPoint x: 299, endPoint y: 14, distance: 74.4
click at [328, 14] on input "56446662" at bounding box center [476, 13] width 312 height 25
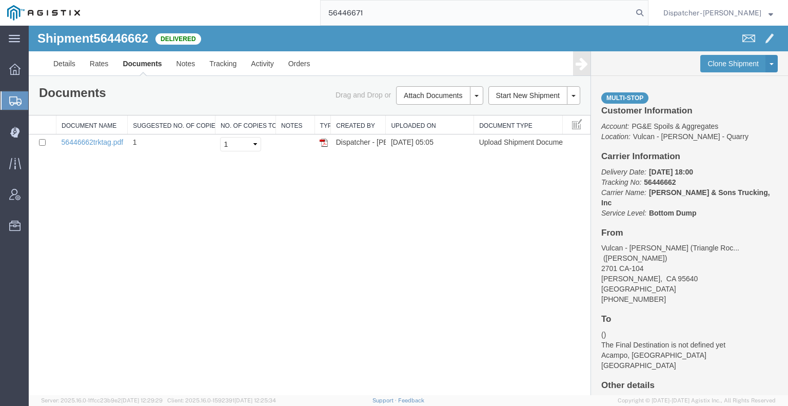
type input "56446671"
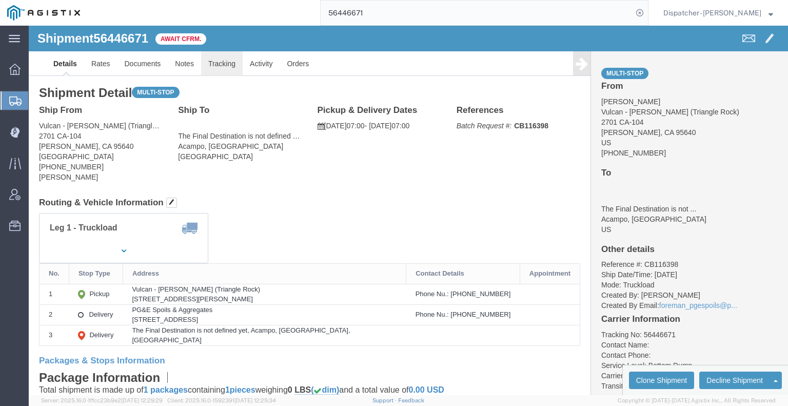
click link "Tracking"
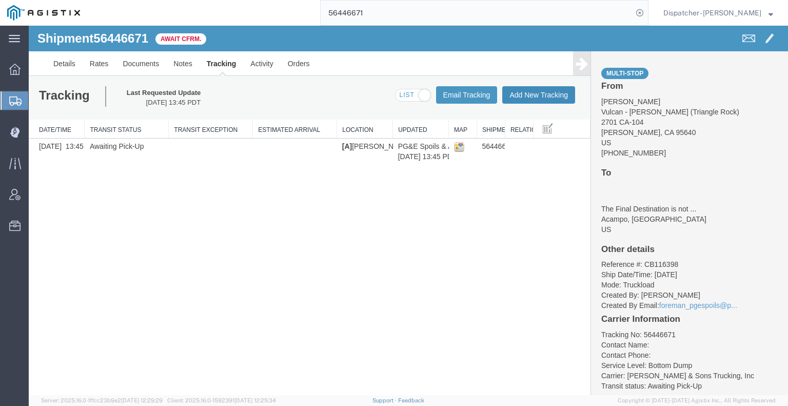
click at [525, 95] on button "Add New Tracking" at bounding box center [538, 94] width 73 height 17
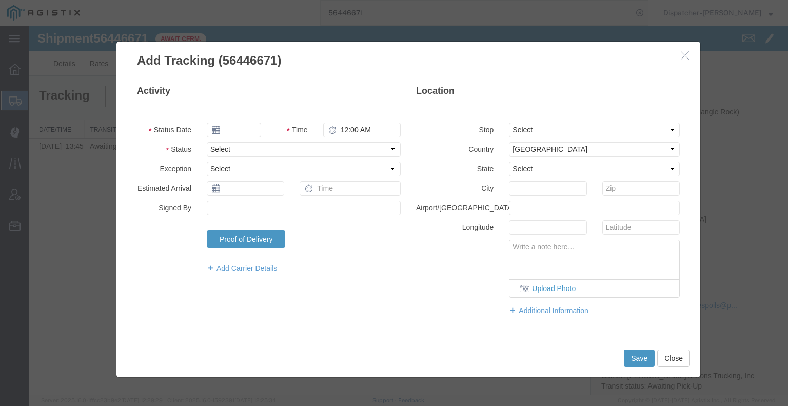
type input "[DATE]"
type input "6:00 AM"
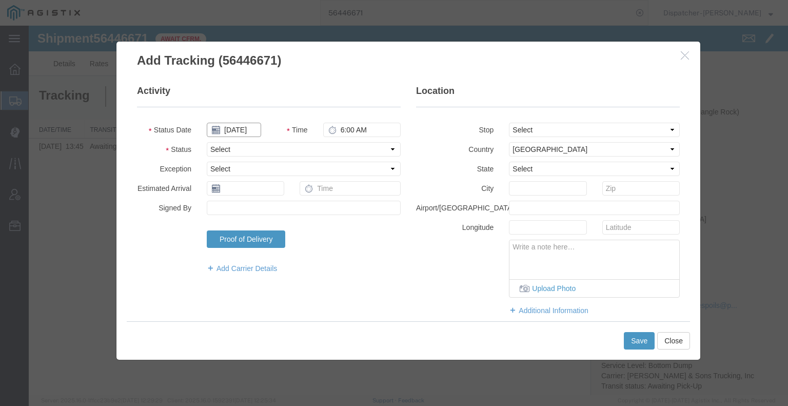
click at [242, 129] on input "[DATE]" at bounding box center [234, 130] width 54 height 14
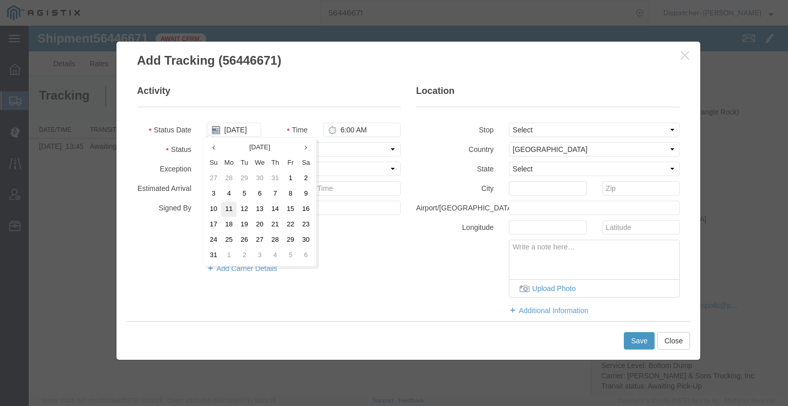
click at [230, 209] on td "11" at bounding box center [228, 209] width 15 height 15
type input "[DATE]"
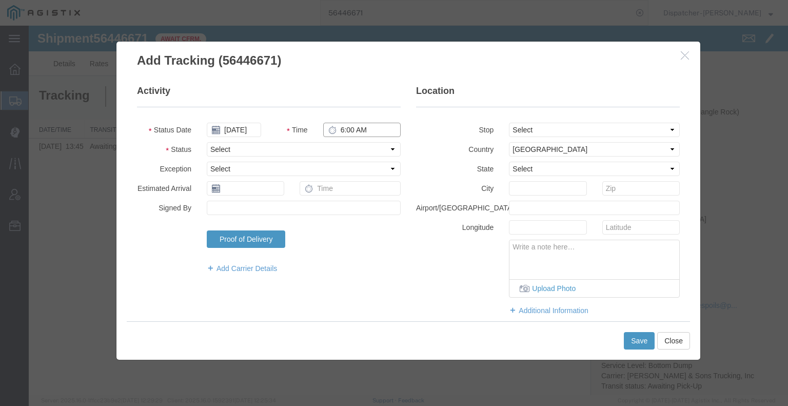
click at [354, 129] on input "6:00 AM" at bounding box center [361, 130] width 77 height 14
type input "7:00 AM"
click at [353, 154] on select "Select Arrival Notice Available Arrival Notice Imported Arrive at Delivery Loca…" at bounding box center [304, 149] width 194 height 14
select select "ARVPULOC"
click at [207, 142] on select "Select Arrival Notice Available Arrival Notice Imported Arrive at Delivery Loca…" at bounding box center [304, 149] width 194 height 14
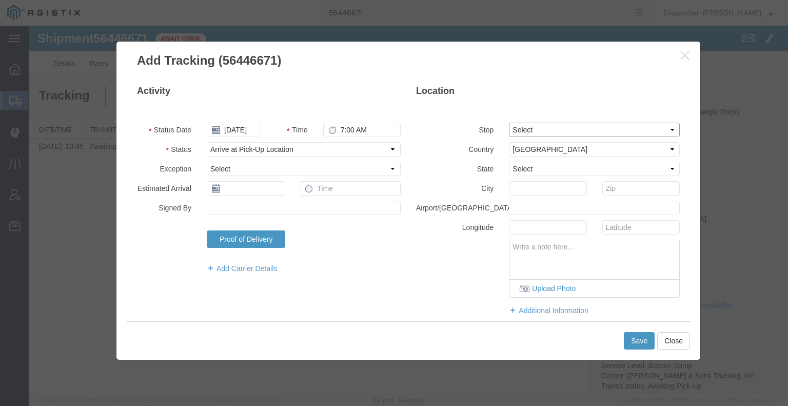
drag, startPoint x: 526, startPoint y: 128, endPoint x: 526, endPoint y: 136, distance: 7.7
click at [526, 128] on select "Select From: 2701 CA-[GEOGRAPHIC_DATA][PERSON_NAME], US Stop 2: [STREET_ADDRESS…" at bounding box center [594, 130] width 171 height 14
select select "{"pickupDeliveryInfoId": "122179535","pickupOrDelivery": "P","stopNum": "1","lo…"
click at [509, 123] on select "Select From: 2701 CA-[GEOGRAPHIC_DATA][PERSON_NAME], US Stop 2: [STREET_ADDRESS…" at bounding box center [594, 130] width 171 height 14
select select "CA"
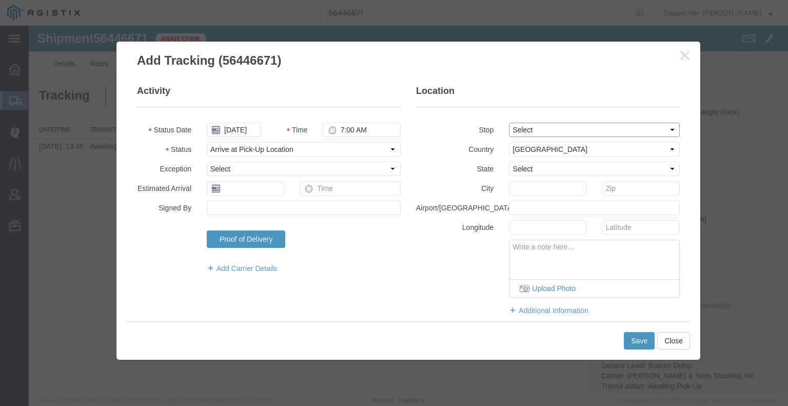
type input "[PERSON_NAME]"
click at [639, 340] on button "Save" at bounding box center [639, 340] width 31 height 17
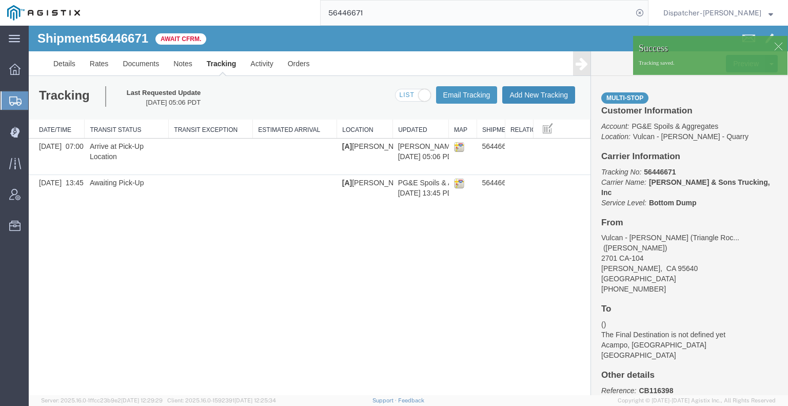
click at [540, 94] on button "Add New Tracking" at bounding box center [538, 94] width 73 height 17
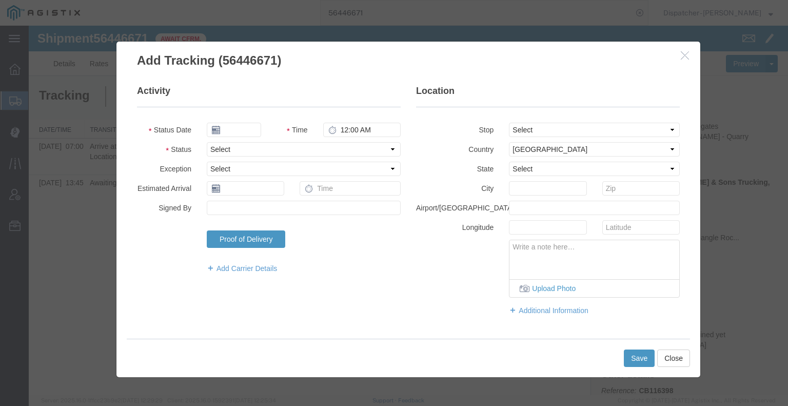
type input "[DATE]"
type input "6:00 AM"
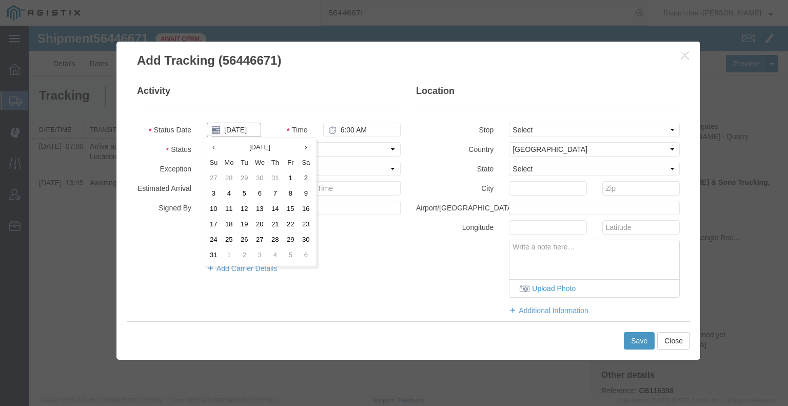
click at [238, 127] on input "[DATE]" at bounding box center [234, 130] width 54 height 14
click at [226, 209] on td "11" at bounding box center [228, 209] width 15 height 15
type input "[DATE]"
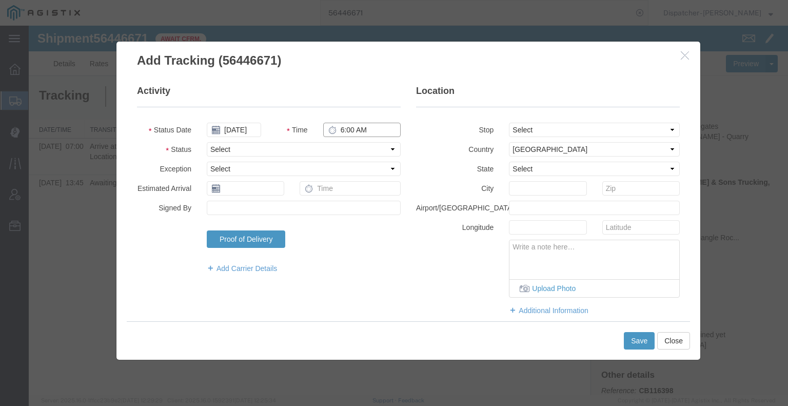
click at [353, 132] on input "6:00 AM" at bounding box center [361, 130] width 77 height 14
type input "2:20 PM"
drag, startPoint x: 357, startPoint y: 146, endPoint x: 357, endPoint y: 153, distance: 7.7
click at [357, 146] on select "Select Arrival Notice Available Arrival Notice Imported Arrive at Delivery Loca…" at bounding box center [304, 149] width 194 height 14
select select "DPTDLVLOC"
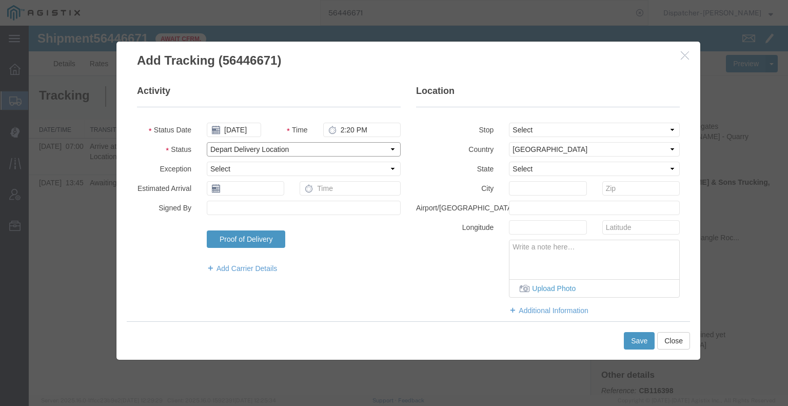
click at [207, 142] on select "Select Arrival Notice Available Arrival Notice Imported Arrive at Delivery Loca…" at bounding box center [304, 149] width 194 height 14
click at [534, 133] on select "Select From: 2701 CA-[GEOGRAPHIC_DATA][PERSON_NAME], US Stop 2: [STREET_ADDRESS…" at bounding box center [594, 130] width 171 height 14
select select "{"pickupDeliveryInfoId": "122179536","pickupOrDelivery": "D","stopNum": "2","lo…"
click at [509, 123] on select "Select From: 2701 CA-[GEOGRAPHIC_DATA][PERSON_NAME], US Stop 2: [STREET_ADDRESS…" at bounding box center [594, 130] width 171 height 14
select select "CA"
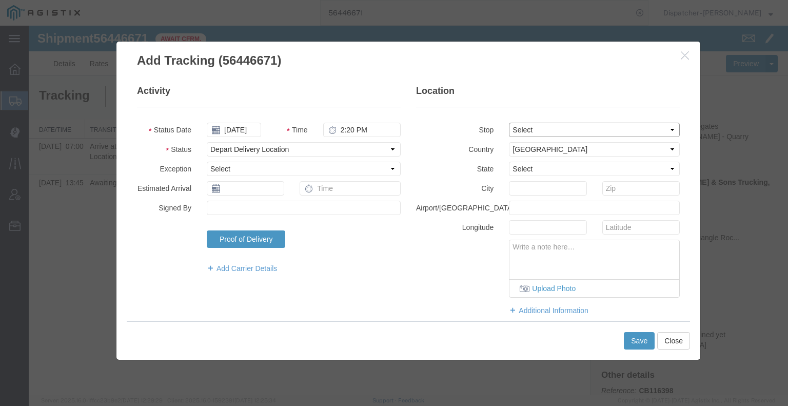
type input "Acampo"
click at [633, 344] on button "Save" at bounding box center [639, 340] width 31 height 17
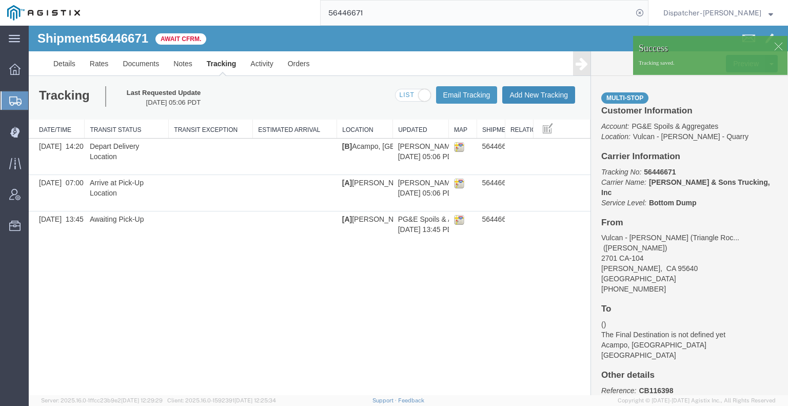
click at [557, 94] on button "Add New Tracking" at bounding box center [538, 94] width 73 height 17
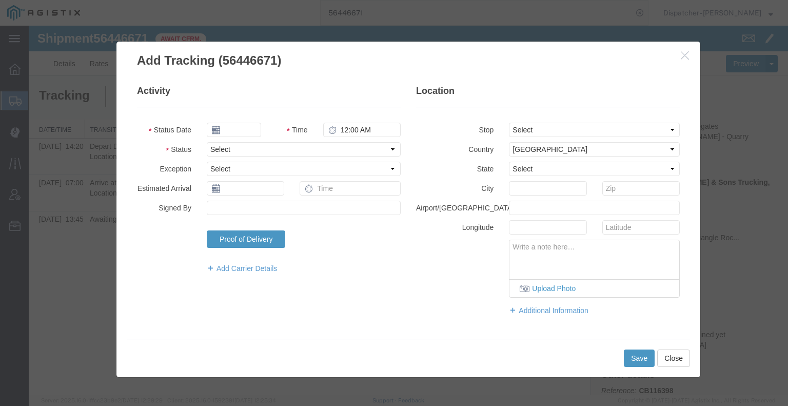
type input "[DATE]"
type input "6:00 AM"
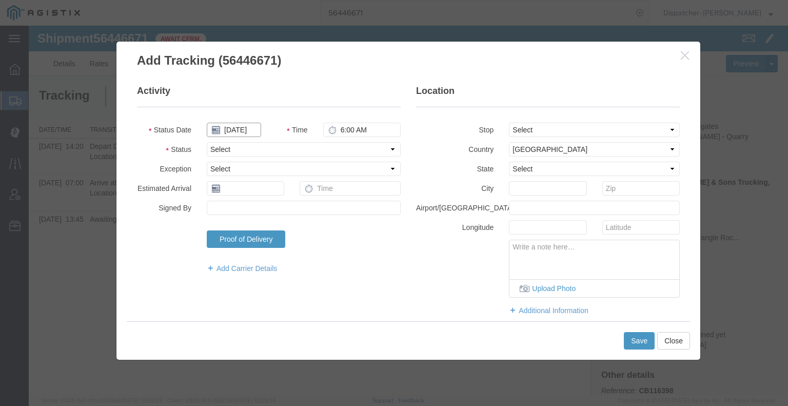
click at [247, 127] on input "[DATE]" at bounding box center [234, 130] width 54 height 14
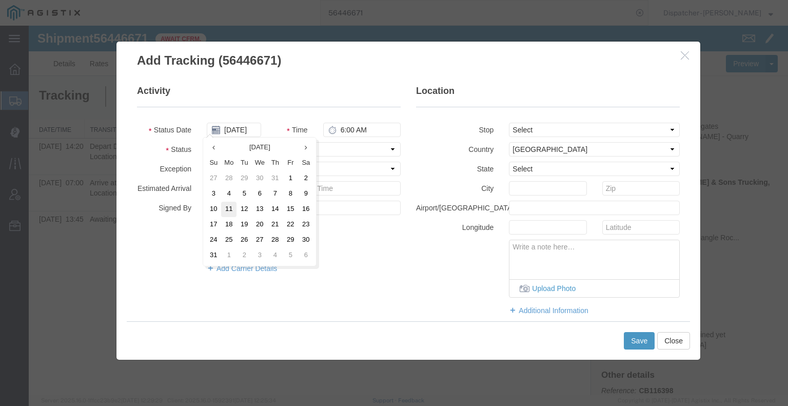
click at [228, 207] on td "11" at bounding box center [228, 209] width 15 height 15
type input "[DATE]"
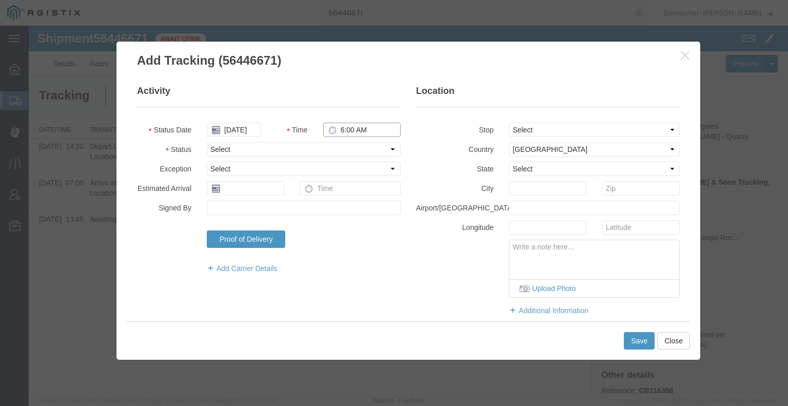
click at [353, 127] on input "6:00 AM" at bounding box center [361, 130] width 77 height 14
type input "3:30 PM"
click at [348, 155] on select "Select Arrival Notice Available Arrival Notice Imported Arrive at Delivery Loca…" at bounding box center [304, 149] width 194 height 14
select select "BREAKSTART"
click at [207, 142] on select "Select Arrival Notice Available Arrival Notice Imported Arrive at Delivery Loca…" at bounding box center [304, 149] width 194 height 14
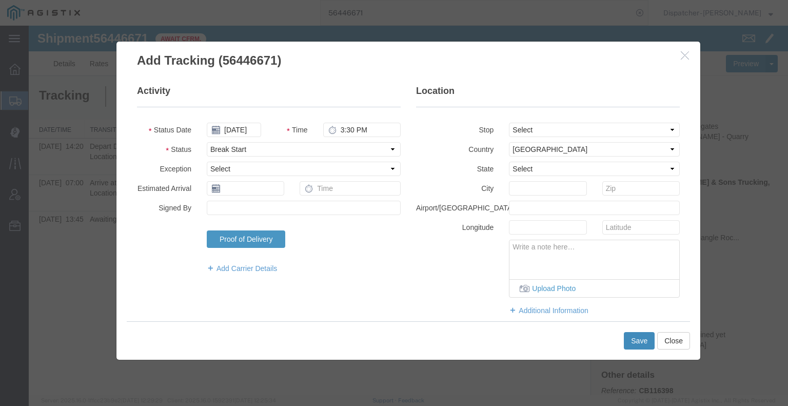
click at [637, 337] on button "Save" at bounding box center [639, 340] width 31 height 17
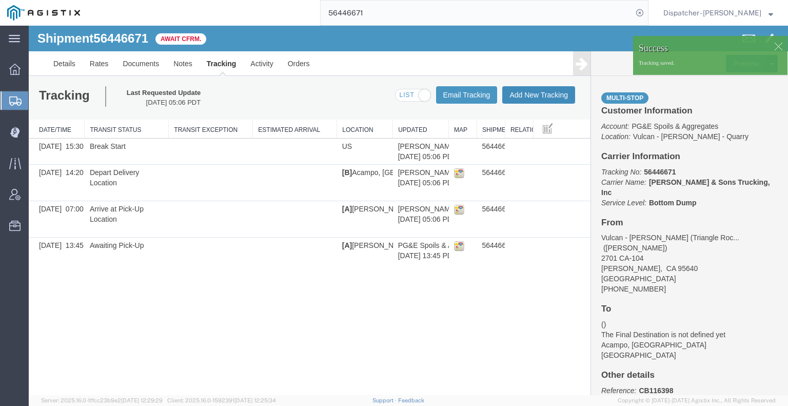
click at [535, 96] on button "Add New Tracking" at bounding box center [538, 94] width 73 height 17
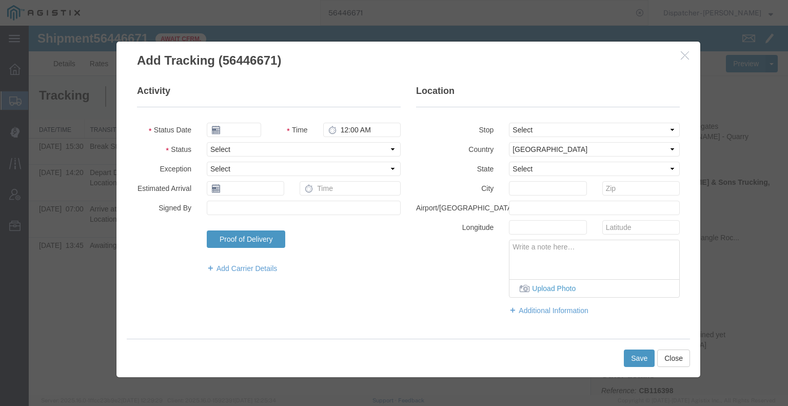
type input "[DATE]"
type input "6:00 AM"
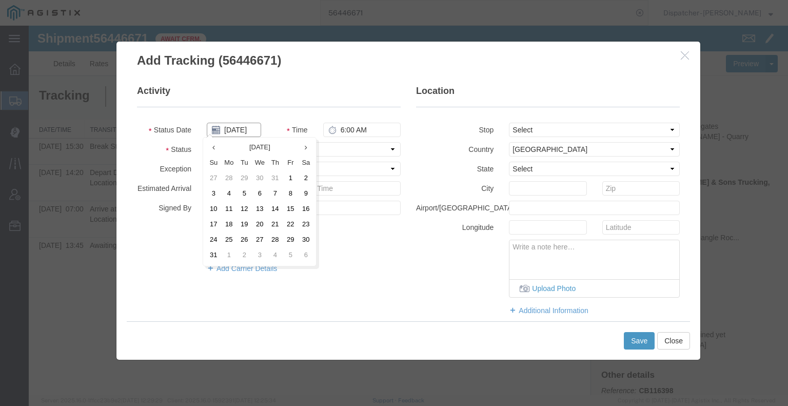
click at [245, 133] on input "[DATE]" at bounding box center [234, 130] width 54 height 14
click at [231, 209] on td "11" at bounding box center [228, 209] width 15 height 15
type input "[DATE]"
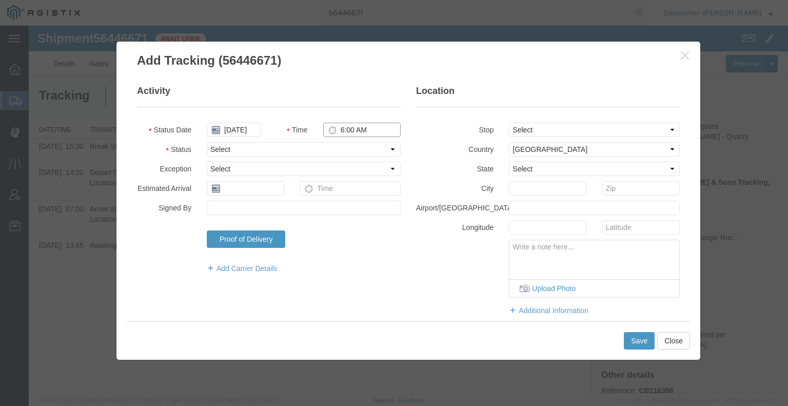
click at [336, 126] on input "6:00 AM" at bounding box center [361, 130] width 77 height 14
type input "4:00 PM"
click at [353, 150] on select "Select Arrival Notice Available Arrival Notice Imported Arrive at Delivery Loca…" at bounding box center [304, 149] width 194 height 14
select select "BREAKSTOP"
click at [207, 142] on select "Select Arrival Notice Available Arrival Notice Imported Arrive at Delivery Loca…" at bounding box center [304, 149] width 194 height 14
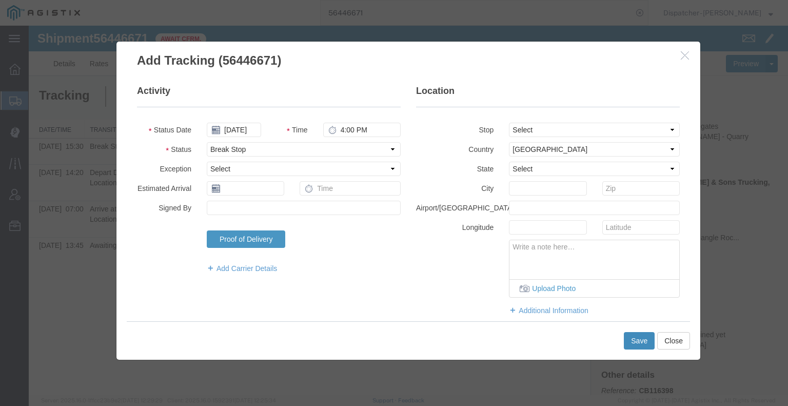
click at [634, 342] on button "Save" at bounding box center [639, 340] width 31 height 17
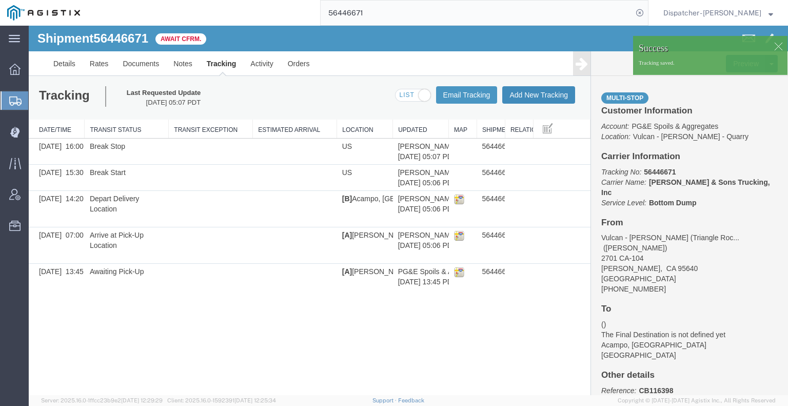
click at [541, 96] on button "Add New Tracking" at bounding box center [538, 94] width 73 height 17
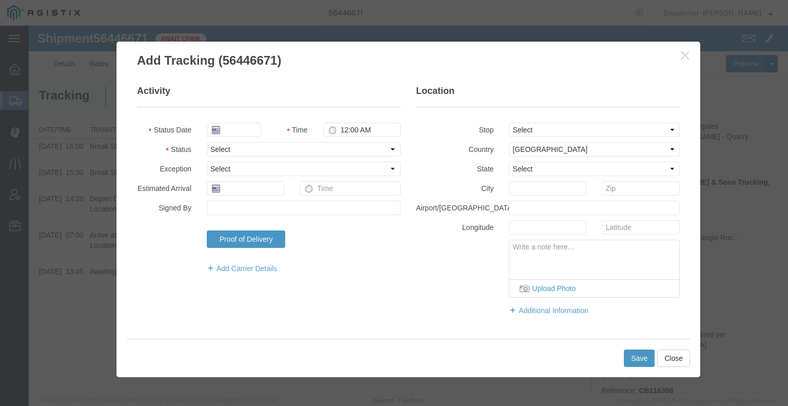
type input "[DATE]"
type input "6:00 AM"
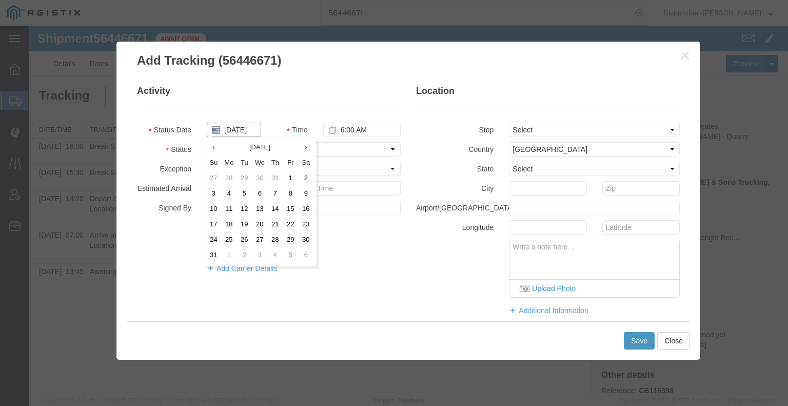
click at [239, 132] on input "[DATE]" at bounding box center [234, 130] width 54 height 14
click at [227, 209] on td "11" at bounding box center [228, 209] width 15 height 15
type input "[DATE]"
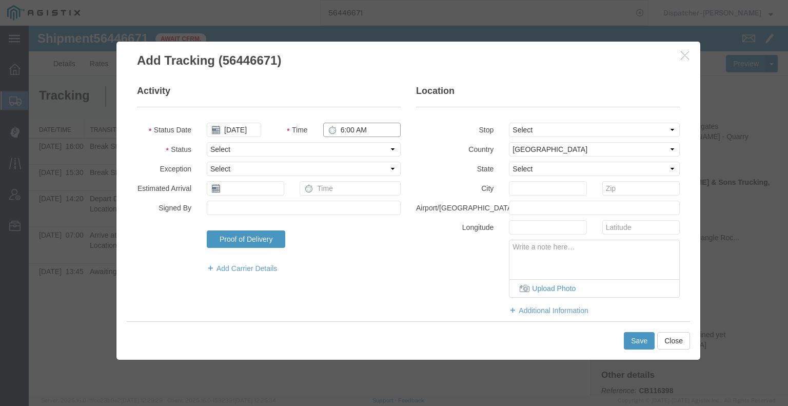
click at [341, 130] on input "6:00 AM" at bounding box center [361, 130] width 77 height 14
type input "4:00 PM"
click at [342, 146] on select "Select Arrival Notice Available Arrival Notice Imported Arrive at Delivery Loca…" at bounding box center [304, 149] width 194 height 14
select select "DELIVRED"
click at [207, 142] on select "Select Arrival Notice Available Arrival Notice Imported Arrive at Delivery Loca…" at bounding box center [304, 149] width 194 height 14
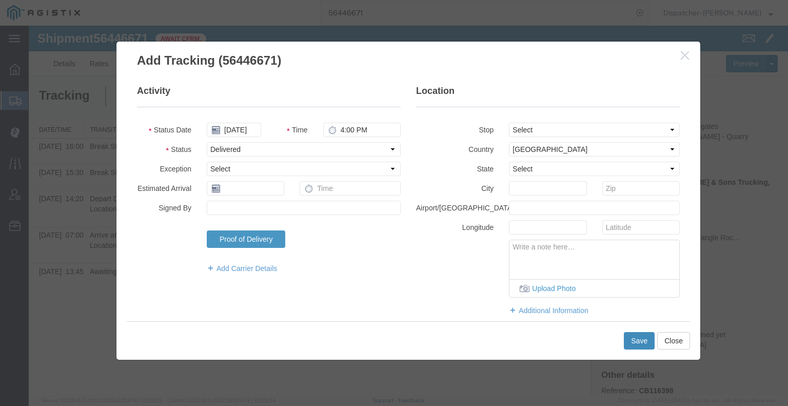
click at [632, 341] on button "Save" at bounding box center [639, 340] width 31 height 17
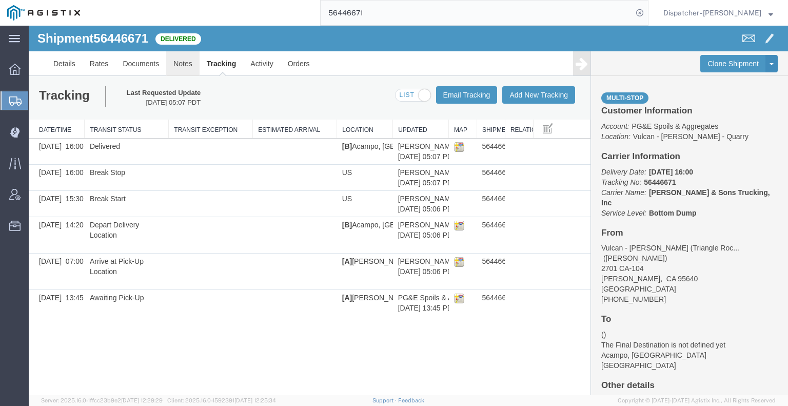
click at [182, 66] on link "Notes" at bounding box center [182, 63] width 33 height 25
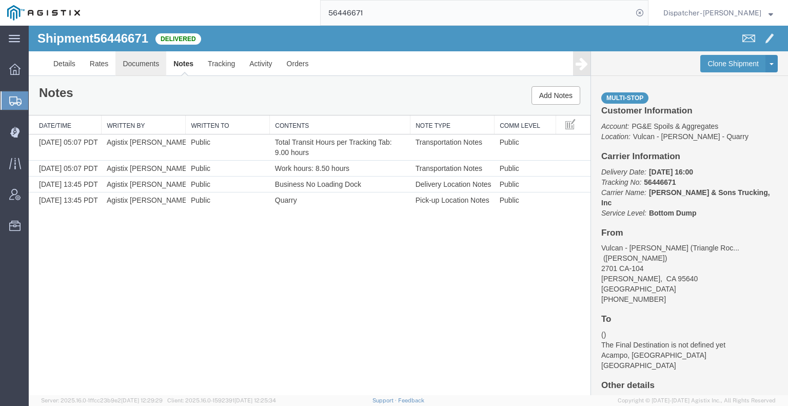
click at [146, 61] on link "Documents" at bounding box center [140, 63] width 51 height 25
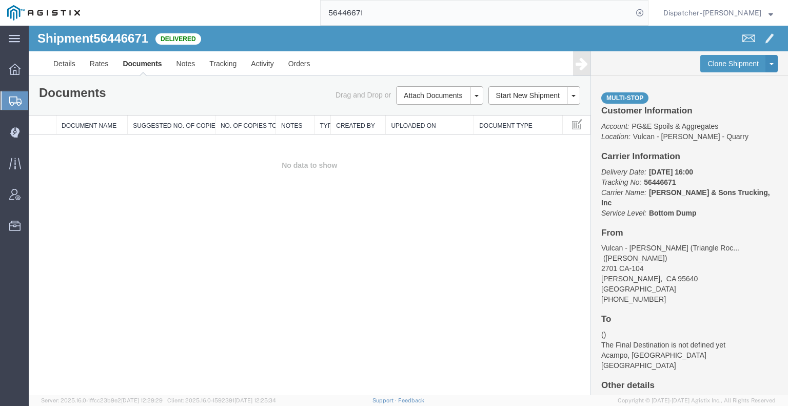
click at [101, 244] on div "Shipment 56446671 0 of 0 Delivered Details Rates Documents Notes Tracking Activ…" at bounding box center [408, 210] width 759 height 369
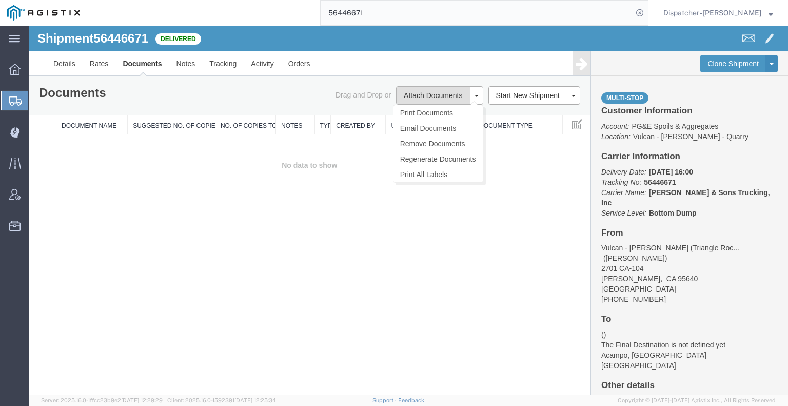
click at [419, 94] on button "Attach Documents" at bounding box center [433, 95] width 74 height 18
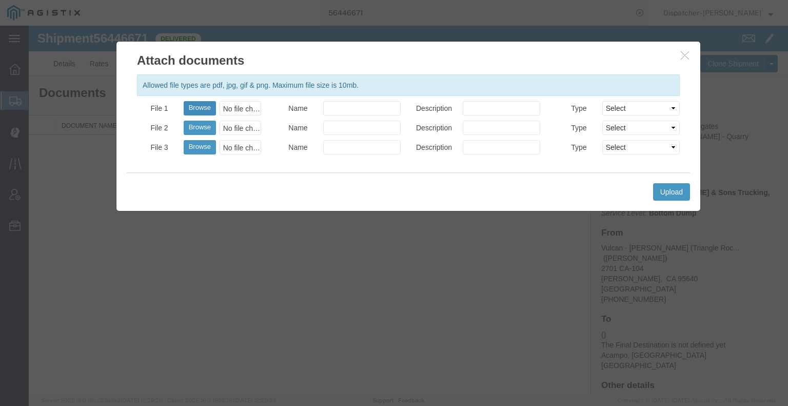
click at [198, 106] on button "Browse" at bounding box center [200, 108] width 32 height 14
type input "C:\fakepath\56446671trktag.pdf"
click at [667, 195] on button "Upload" at bounding box center [671, 191] width 37 height 17
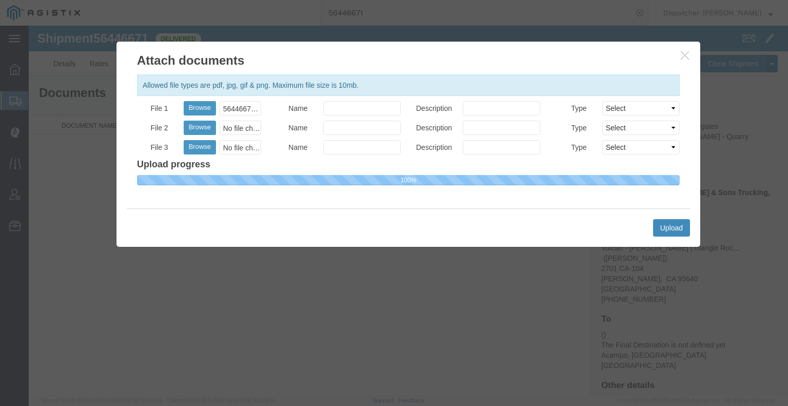
select select
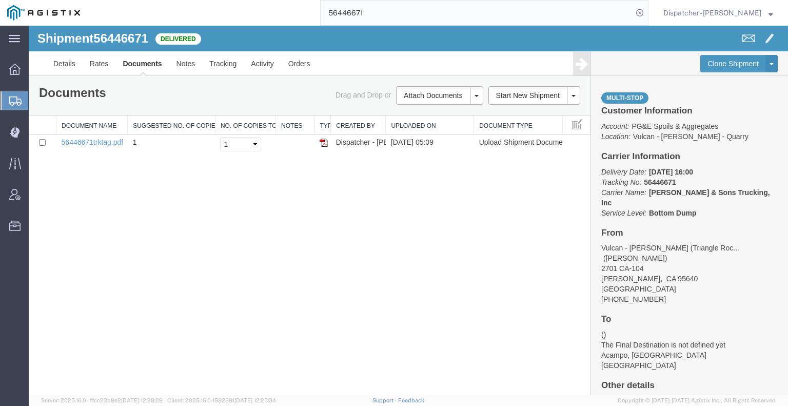
drag, startPoint x: 389, startPoint y: 21, endPoint x: 291, endPoint y: -8, distance: 101.6
click at [291, 0] on html "main_menu Created with Sketch. Collapse Menu Dashboard Shipments Create Shipmen…" at bounding box center [394, 203] width 788 height 406
type input "56446664"
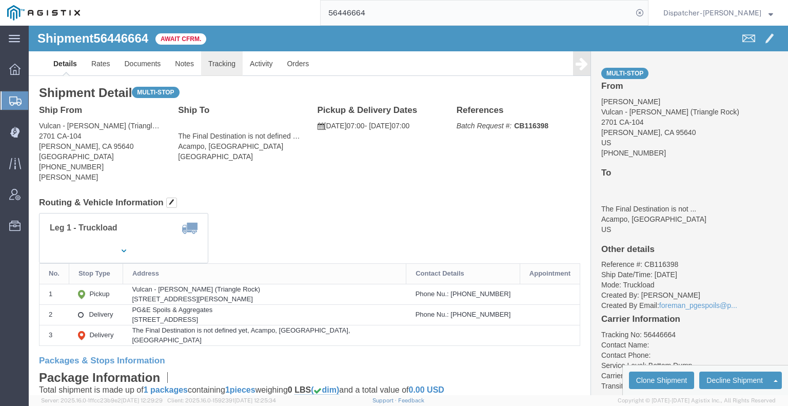
click link "Tracking"
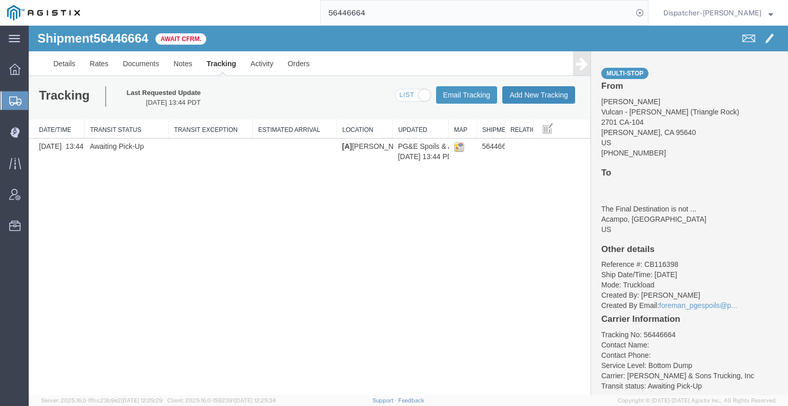
click at [530, 88] on button "Add New Tracking" at bounding box center [538, 94] width 73 height 17
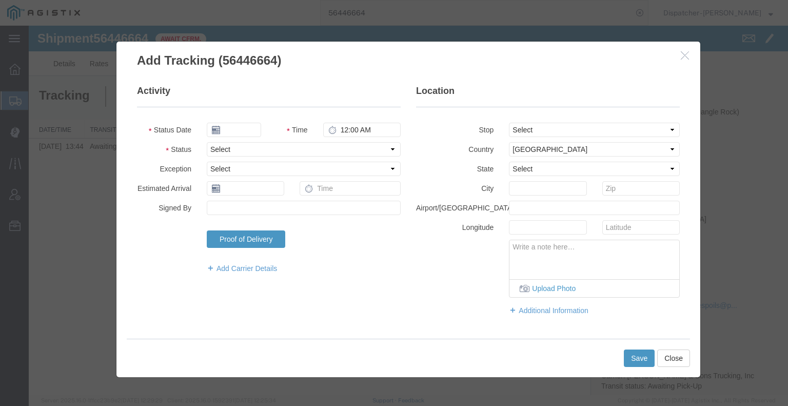
type input "[DATE]"
type input "6:00 AM"
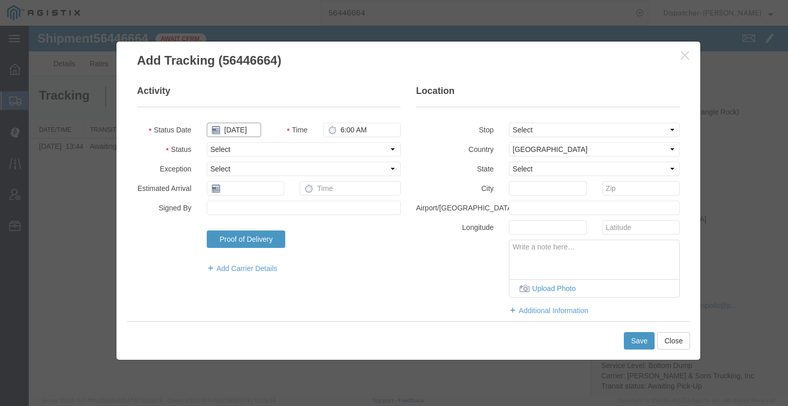
click at [238, 133] on input "[DATE]" at bounding box center [234, 130] width 54 height 14
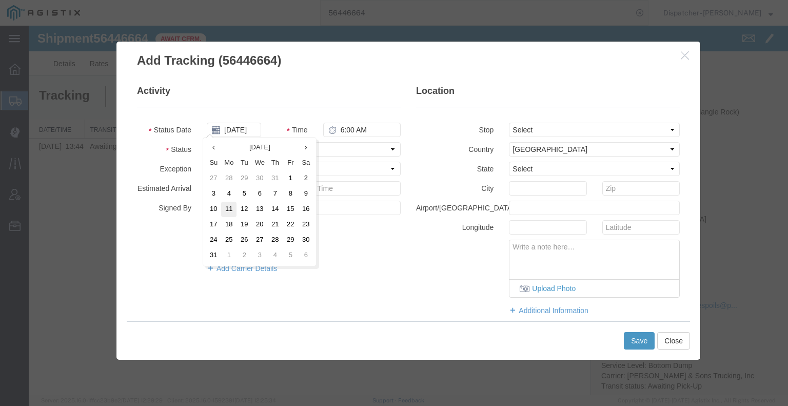
click at [232, 208] on td "11" at bounding box center [228, 209] width 15 height 15
type input "[DATE]"
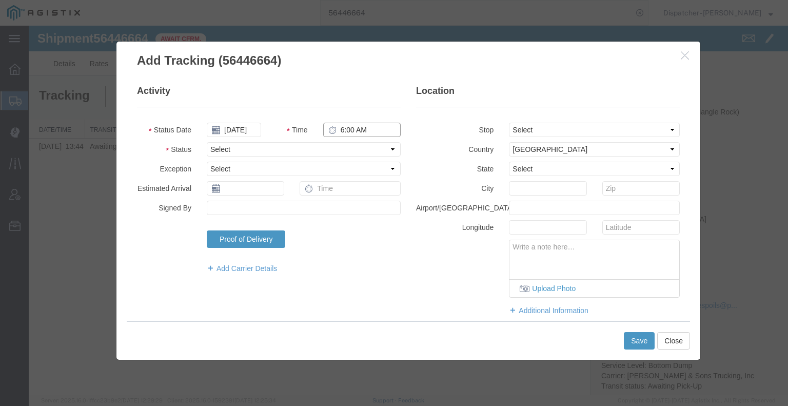
click at [346, 131] on input "6:00 AM" at bounding box center [361, 130] width 77 height 14
type input "7:00 AM"
click at [334, 151] on select "Select Arrival Notice Available Arrival Notice Imported Arrive at Delivery Loca…" at bounding box center [304, 149] width 194 height 14
select select "ARVPULOC"
click at [207, 142] on select "Select Arrival Notice Available Arrival Notice Imported Arrive at Delivery Loca…" at bounding box center [304, 149] width 194 height 14
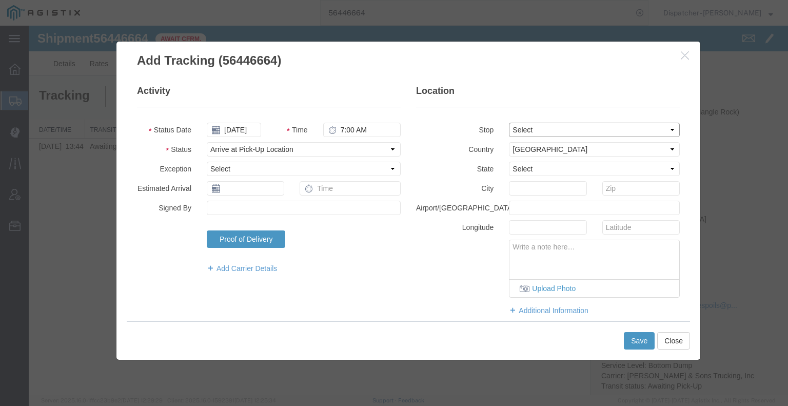
click at [516, 132] on select "Select From: 2701 CA-[GEOGRAPHIC_DATA][PERSON_NAME], US Stop 2: [STREET_ADDRESS…" at bounding box center [594, 130] width 171 height 14
select select "{"pickupDeliveryInfoId": "122179517","pickupOrDelivery": "P","stopNum": "1","lo…"
click at [509, 123] on select "Select From: 2701 CA-[GEOGRAPHIC_DATA][PERSON_NAME], US Stop 2: [STREET_ADDRESS…" at bounding box center [594, 130] width 171 height 14
select select "CA"
type input "[PERSON_NAME]"
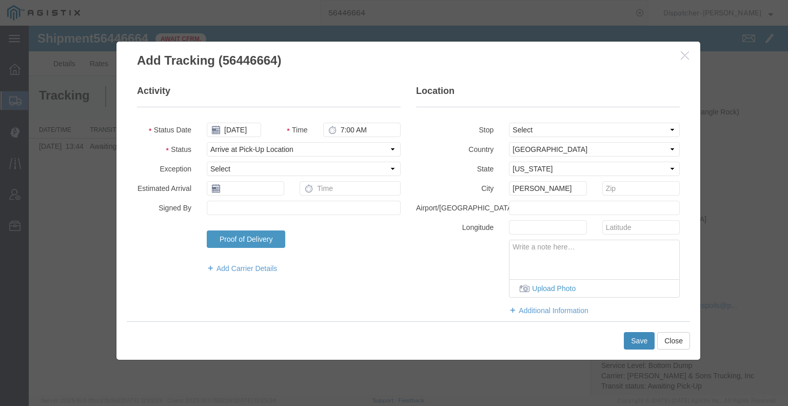
click at [635, 344] on button "Save" at bounding box center [639, 340] width 31 height 17
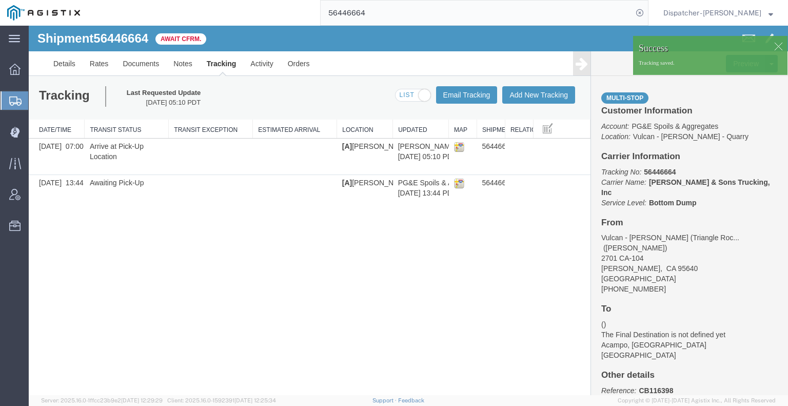
click at [530, 102] on div at bounding box center [408, 210] width 759 height 369
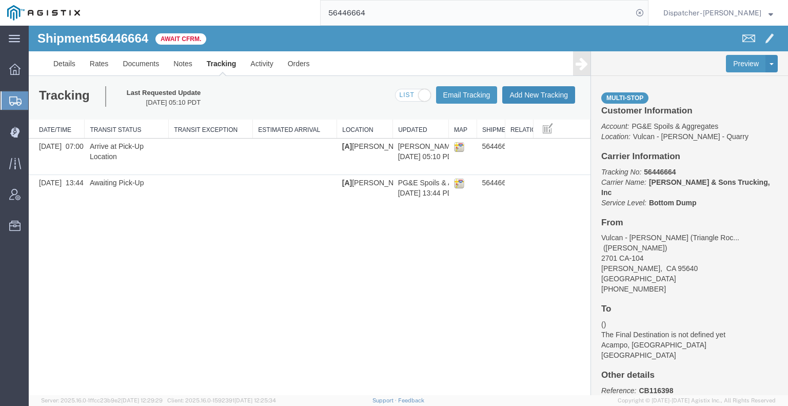
click at [515, 94] on button "Add New Tracking" at bounding box center [538, 94] width 73 height 17
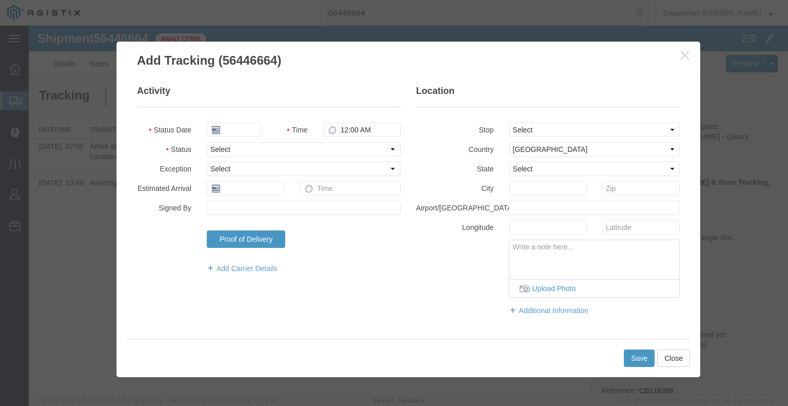
type input "[DATE]"
type input "6:00 AM"
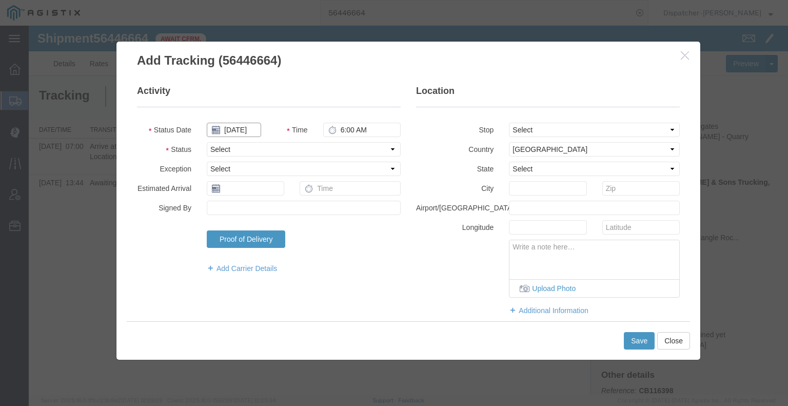
drag, startPoint x: 232, startPoint y: 125, endPoint x: 236, endPoint y: 134, distance: 10.3
click at [233, 126] on input "[DATE]" at bounding box center [234, 130] width 54 height 14
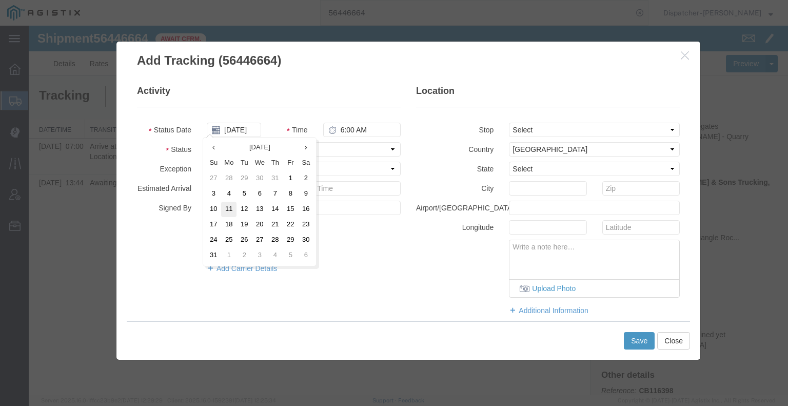
click at [226, 211] on td "11" at bounding box center [228, 209] width 15 height 15
type input "[DATE]"
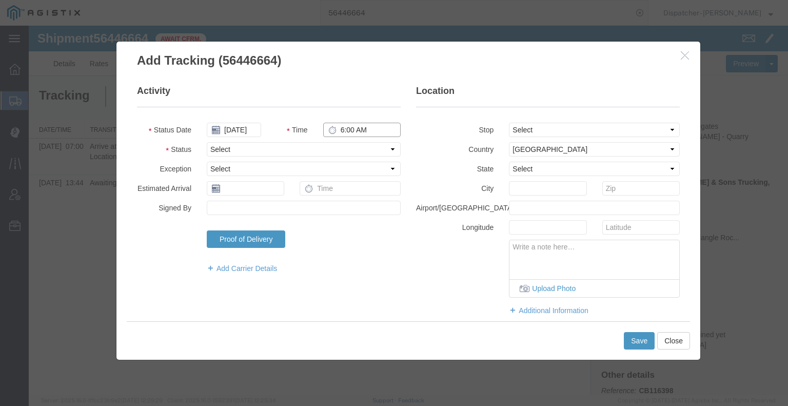
click at [341, 129] on input "6:00 AM" at bounding box center [361, 130] width 77 height 14
type input "2:15 PM"
click at [340, 151] on select "Select Arrival Notice Available Arrival Notice Imported Arrive at Delivery Loca…" at bounding box center [304, 149] width 194 height 14
select select "DPTDLVLOC"
click at [207, 142] on select "Select Arrival Notice Available Arrival Notice Imported Arrive at Delivery Loca…" at bounding box center [304, 149] width 194 height 14
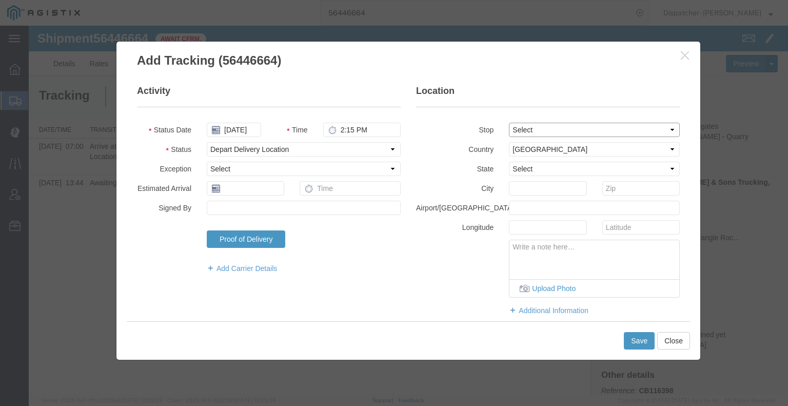
click at [513, 131] on select "Select From: 2701 CA-[GEOGRAPHIC_DATA][PERSON_NAME], US Stop 2: [STREET_ADDRESS…" at bounding box center [594, 130] width 171 height 14
select select "{"pickupDeliveryInfoId": "122179518","pickupOrDelivery": "D","stopNum": "2","lo…"
click at [509, 123] on select "Select From: 2701 CA-[GEOGRAPHIC_DATA][PERSON_NAME], US Stop 2: [STREET_ADDRESS…" at bounding box center [594, 130] width 171 height 14
select select "CA"
type input "Acampo"
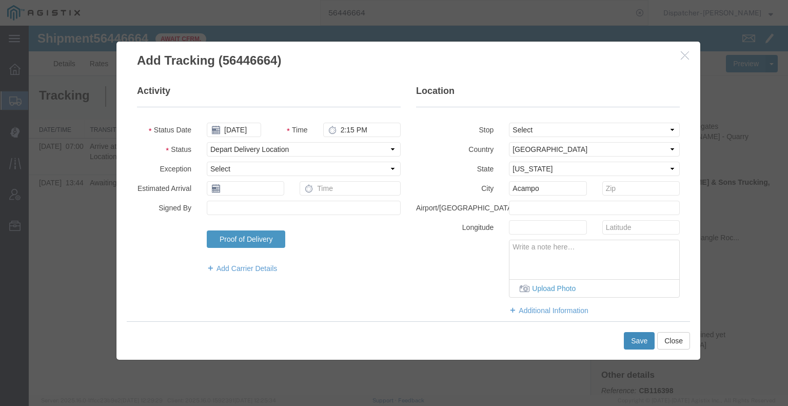
click at [638, 339] on button "Save" at bounding box center [639, 340] width 31 height 17
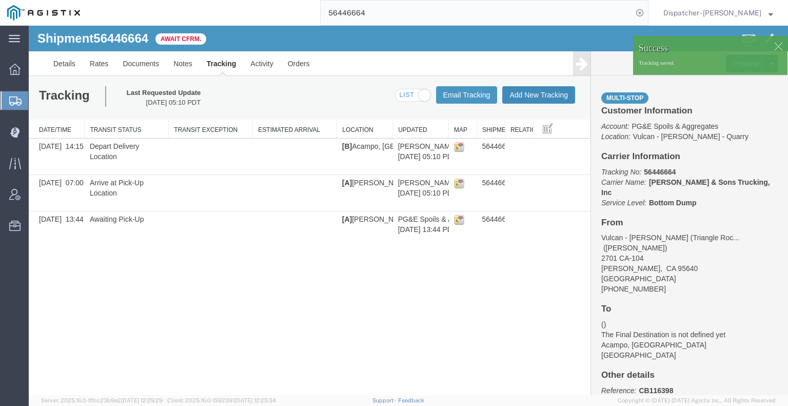
click at [540, 96] on button "Add New Tracking" at bounding box center [538, 94] width 73 height 17
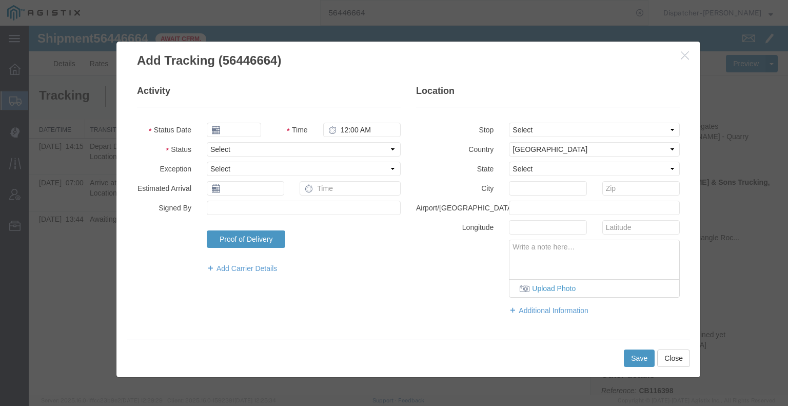
type input "[DATE]"
type input "6:00 AM"
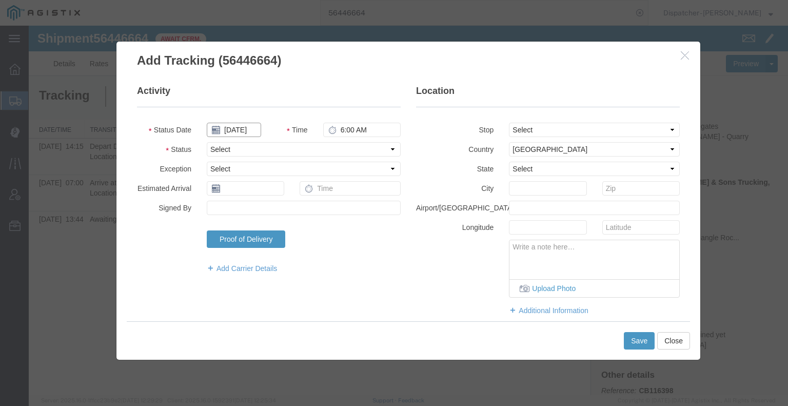
click at [234, 129] on input "[DATE]" at bounding box center [234, 130] width 54 height 14
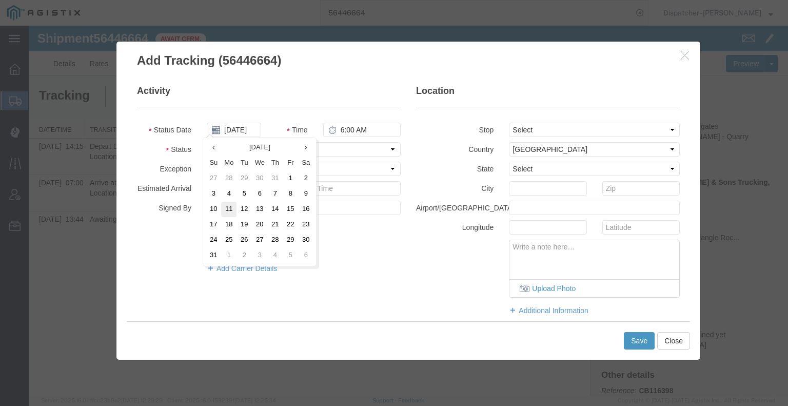
click at [228, 208] on td "11" at bounding box center [228, 209] width 15 height 15
type input "[DATE]"
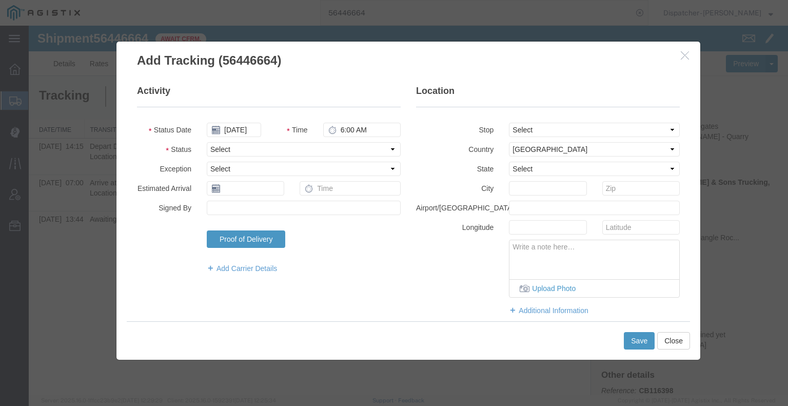
click at [333, 129] on icon at bounding box center [332, 130] width 8 height 8
click at [344, 129] on input "6:00 AM" at bounding box center [361, 130] width 77 height 14
type input "3:15 PM"
click at [349, 153] on select "Select Arrival Notice Available Arrival Notice Imported Arrive at Delivery Loca…" at bounding box center [304, 149] width 194 height 14
select select "BREAKSTART"
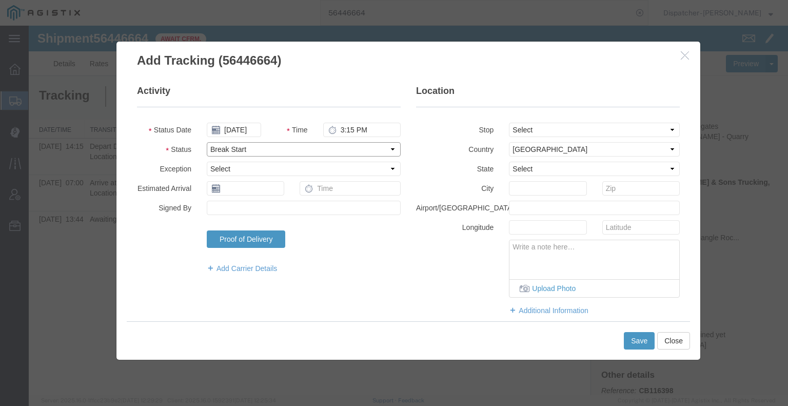
click at [207, 142] on select "Select Arrival Notice Available Arrival Notice Imported Arrive at Delivery Loca…" at bounding box center [304, 149] width 194 height 14
click at [640, 344] on button "Save" at bounding box center [639, 340] width 31 height 17
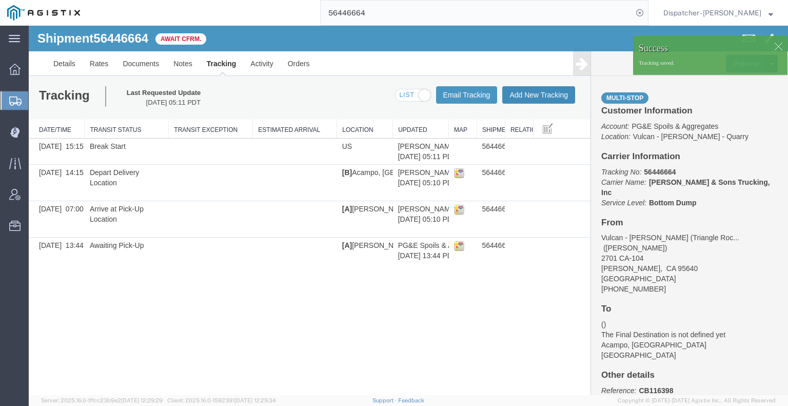
click at [562, 101] on button "Add New Tracking" at bounding box center [538, 94] width 73 height 17
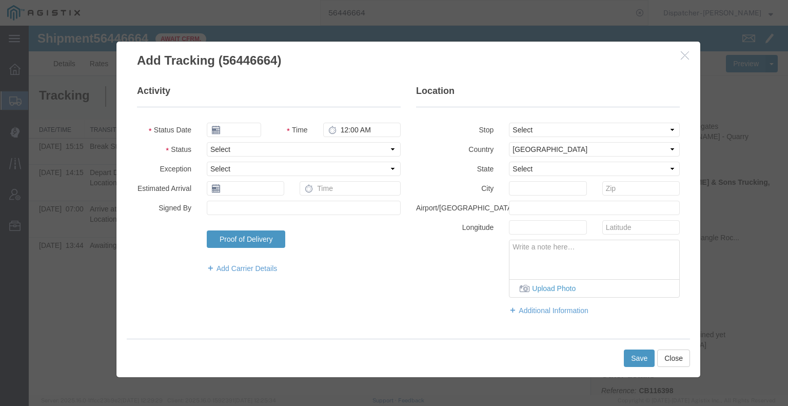
type input "[DATE]"
type input "6:00 AM"
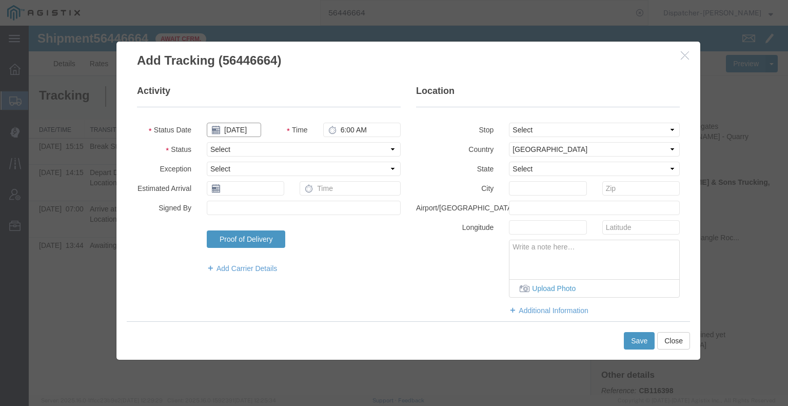
click at [249, 133] on input "[DATE]" at bounding box center [234, 130] width 54 height 14
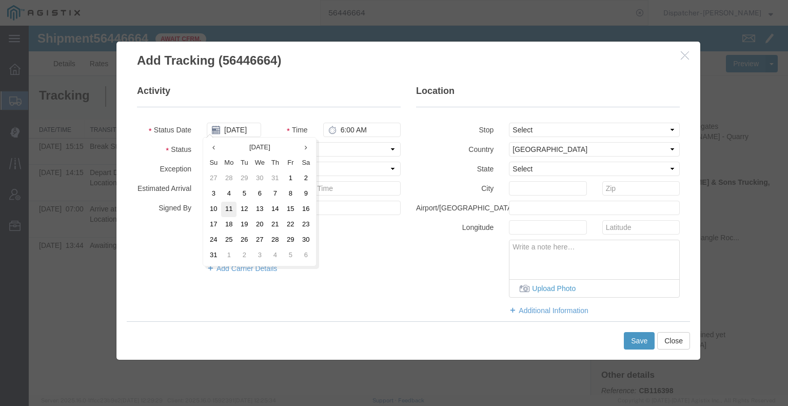
click at [234, 211] on td "11" at bounding box center [228, 209] width 15 height 15
type input "[DATE]"
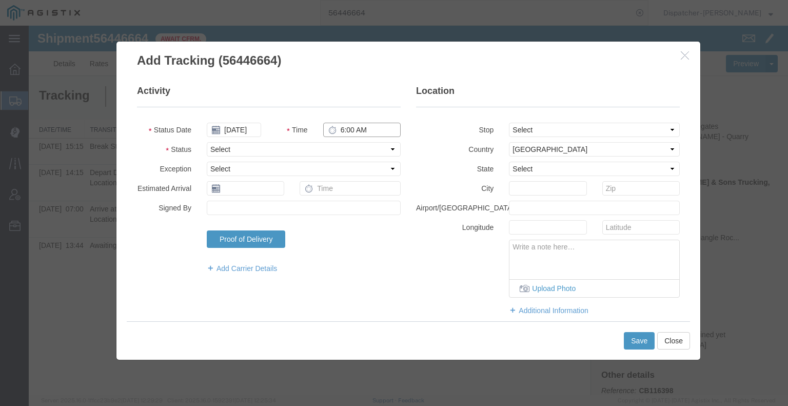
click at [357, 128] on input "6:00 AM" at bounding box center [361, 130] width 77 height 14
type input "3:45 PM"
click at [356, 151] on select "Select Arrival Notice Available Arrival Notice Imported Arrive at Delivery Loca…" at bounding box center [304, 149] width 194 height 14
select select "BREAKSTOP"
click at [207, 142] on select "Select Arrival Notice Available Arrival Notice Imported Arrive at Delivery Loca…" at bounding box center [304, 149] width 194 height 14
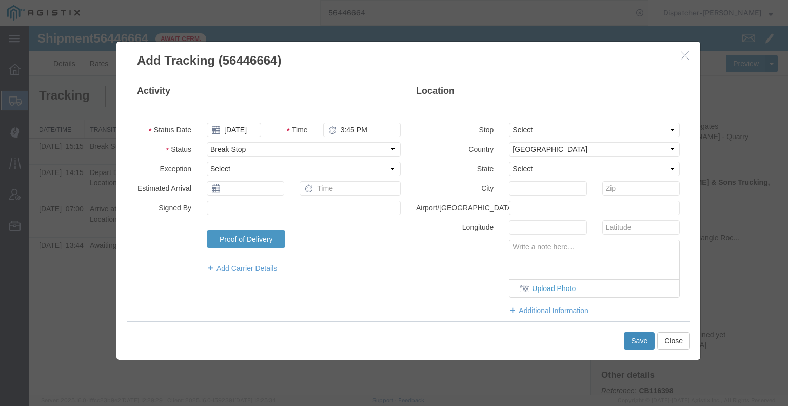
click at [636, 340] on button "Save" at bounding box center [639, 340] width 31 height 17
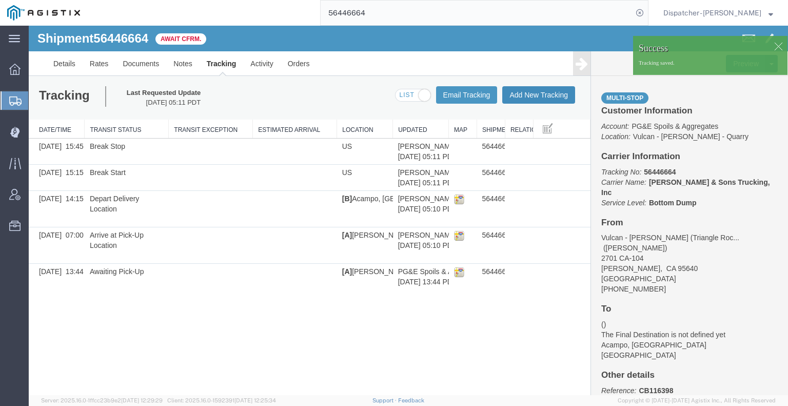
click at [532, 98] on button "Add New Tracking" at bounding box center [538, 94] width 73 height 17
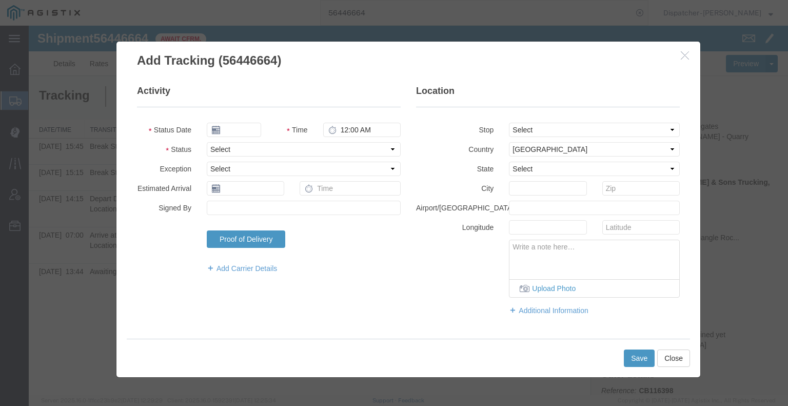
type input "[DATE]"
type input "6:00 AM"
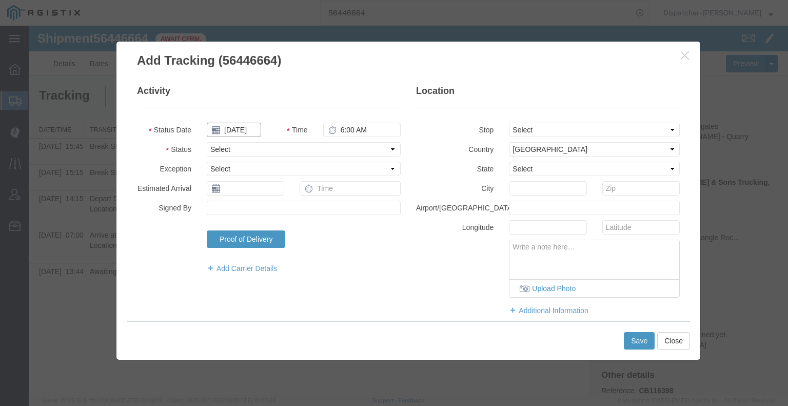
click at [234, 132] on input "[DATE]" at bounding box center [234, 130] width 54 height 14
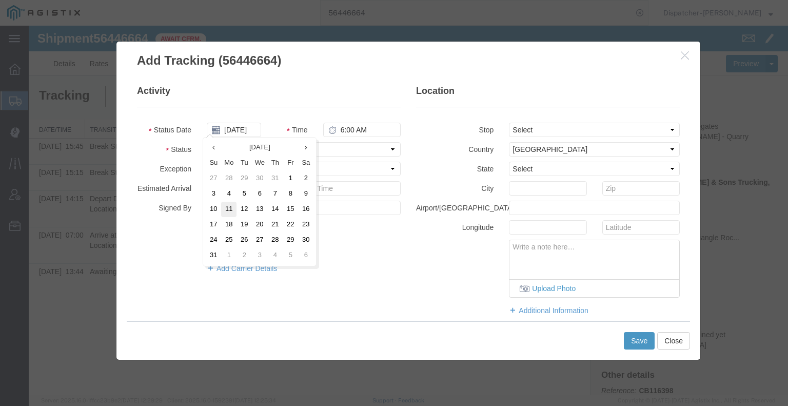
click at [229, 209] on td "11" at bounding box center [228, 209] width 15 height 15
type input "[DATE]"
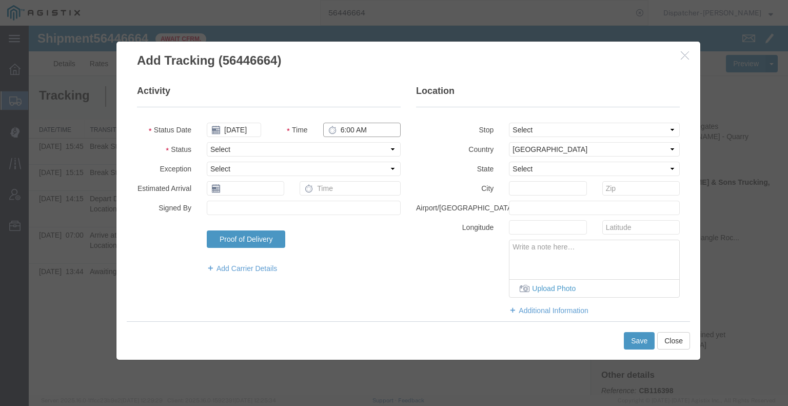
click at [341, 129] on input "6:00 AM" at bounding box center [361, 130] width 77 height 14
type input "3:45 PM"
click at [343, 152] on select "Select Arrival Notice Available Arrival Notice Imported Arrive at Delivery Loca…" at bounding box center [304, 149] width 194 height 14
select select "DELIVRED"
click at [207, 142] on select "Select Arrival Notice Available Arrival Notice Imported Arrive at Delivery Loca…" at bounding box center [304, 149] width 194 height 14
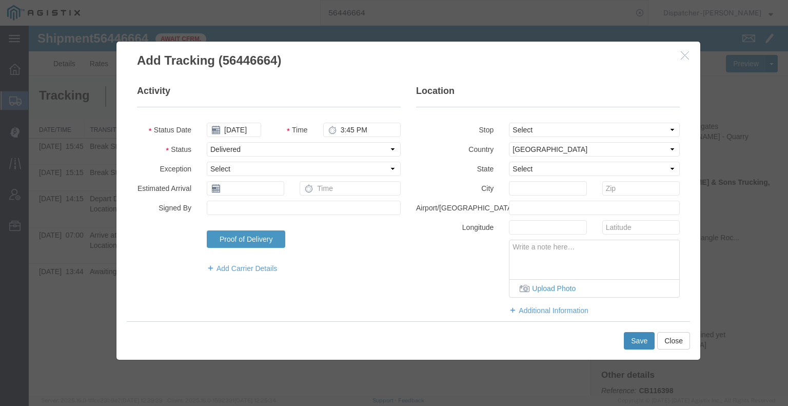
click at [628, 344] on button "Save" at bounding box center [639, 340] width 31 height 17
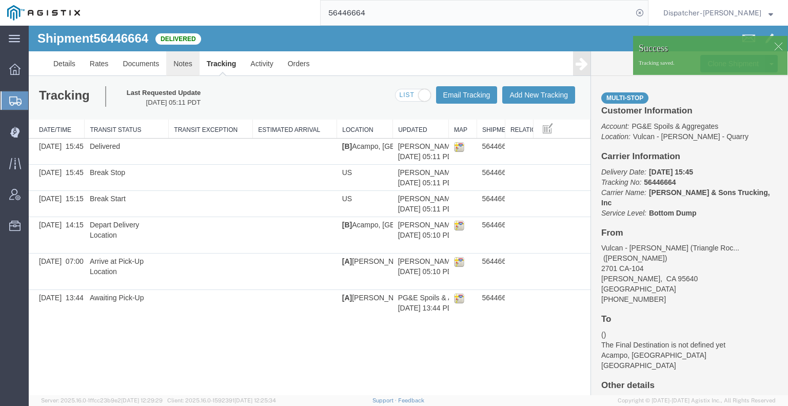
click at [185, 65] on link "Notes" at bounding box center [182, 63] width 33 height 25
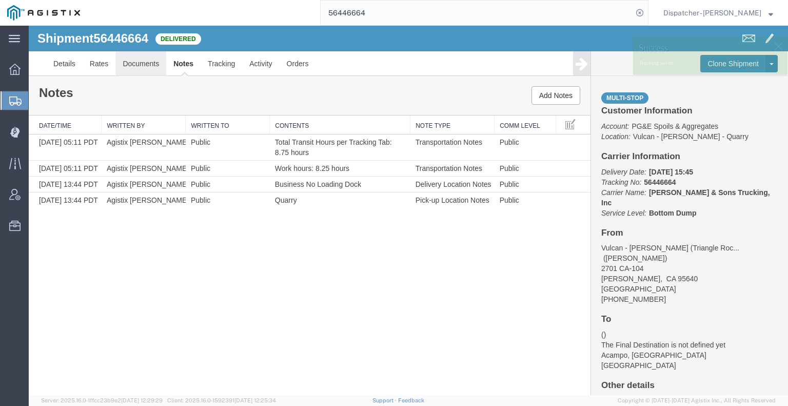
click at [136, 65] on link "Documents" at bounding box center [140, 63] width 51 height 25
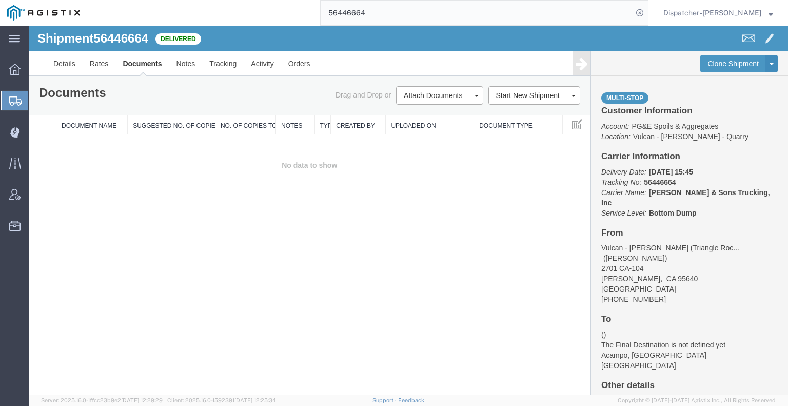
click at [87, 231] on div "Shipment 56446664 0 of 0 Delivered Details Rates Documents Notes Tracking Activ…" at bounding box center [408, 210] width 759 height 369
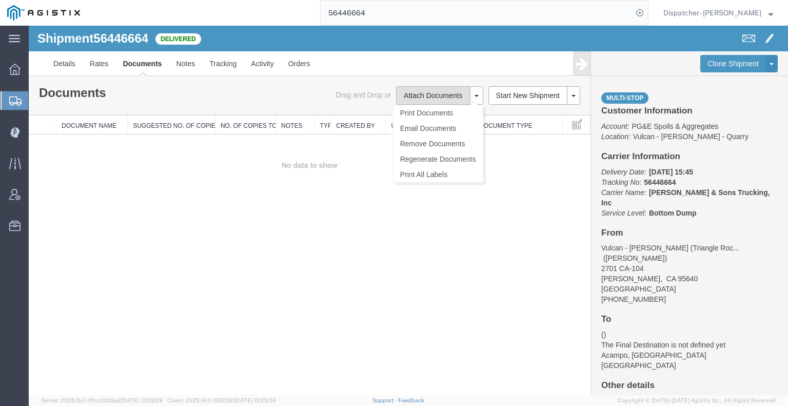
click at [428, 94] on button "Attach Documents" at bounding box center [433, 95] width 74 height 18
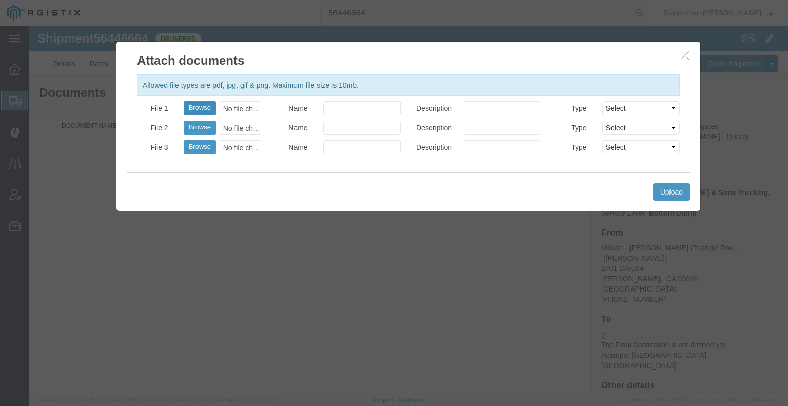
click at [202, 110] on button "Browse" at bounding box center [200, 108] width 32 height 14
type input "C:\fakepath\56446664trktag.pdf"
click at [673, 196] on button "Upload" at bounding box center [671, 191] width 37 height 17
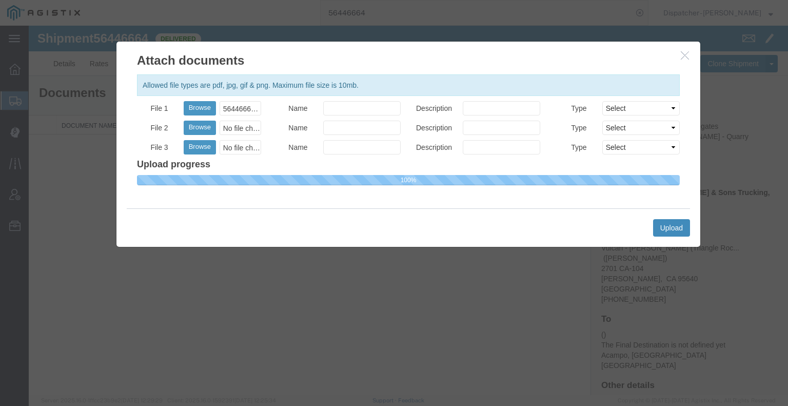
select select
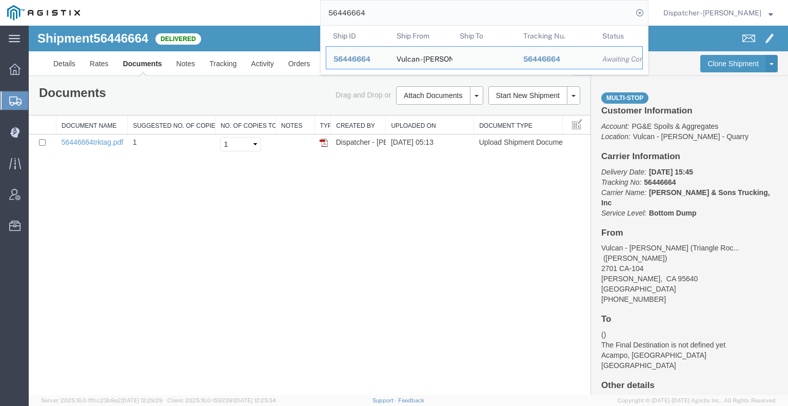
drag, startPoint x: 338, startPoint y: 10, endPoint x: 298, endPoint y: 7, distance: 40.6
click at [298, 7] on div "56446664 Ship ID Ship From Ship To Tracking Nu. Status Ship ID 56446664 Ship Fr…" at bounding box center [367, 13] width 561 height 26
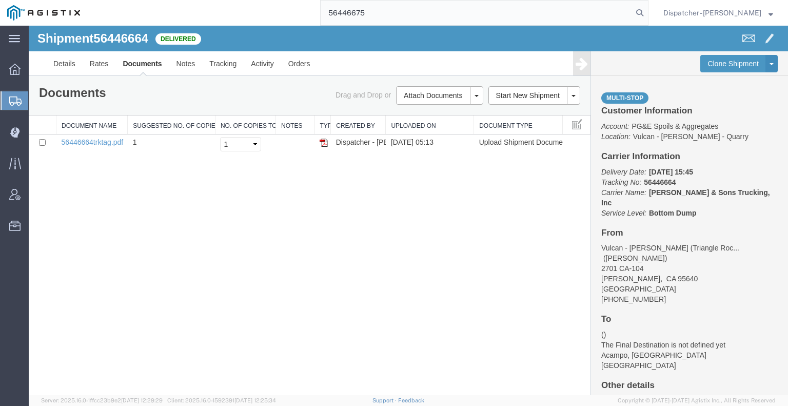
type input "56446675"
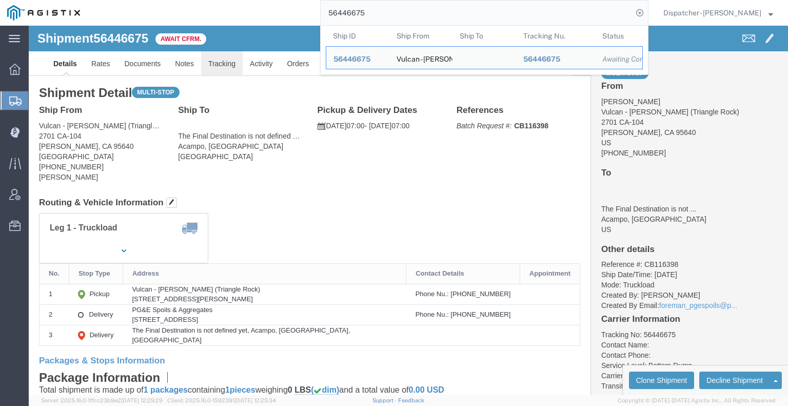
click link "Tracking"
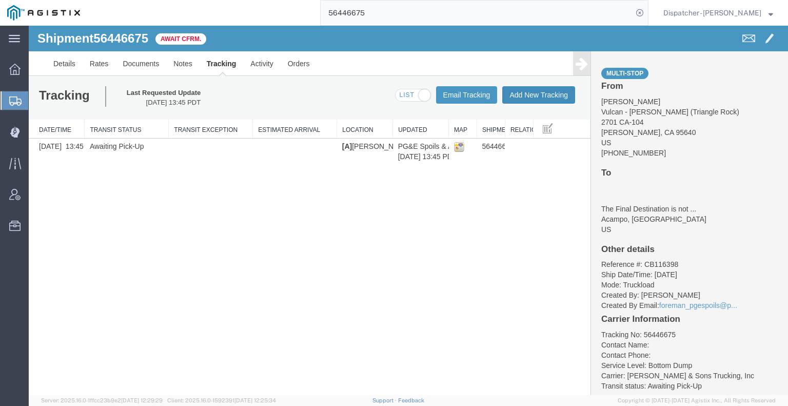
click at [563, 96] on button "Add New Tracking" at bounding box center [538, 94] width 73 height 17
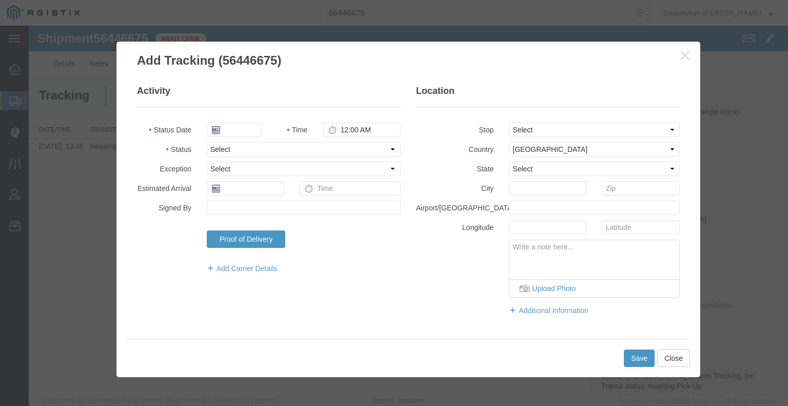
type input "[DATE]"
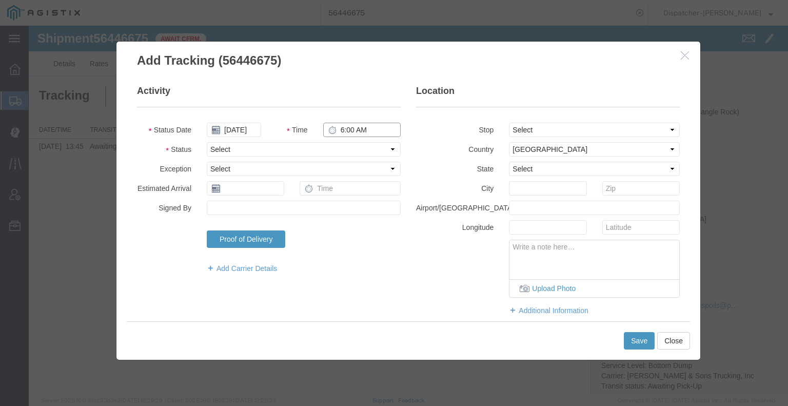
click at [348, 130] on input "6:00 AM" at bounding box center [361, 130] width 77 height 14
type input "7:00 AM"
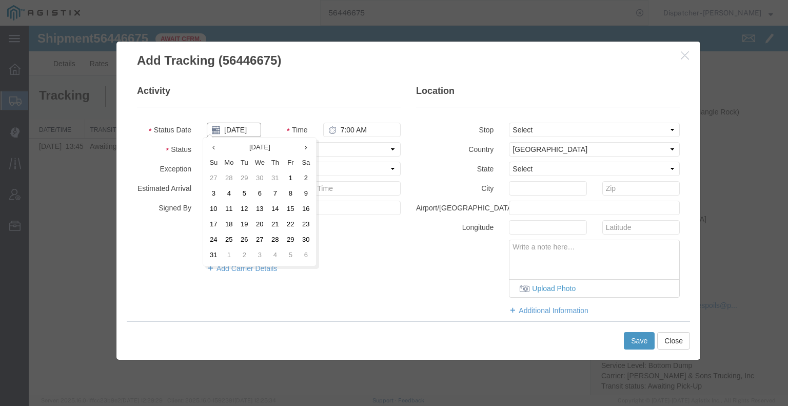
click at [246, 133] on input "[DATE]" at bounding box center [234, 130] width 54 height 14
click at [228, 213] on td "11" at bounding box center [228, 209] width 15 height 15
type input "[DATE]"
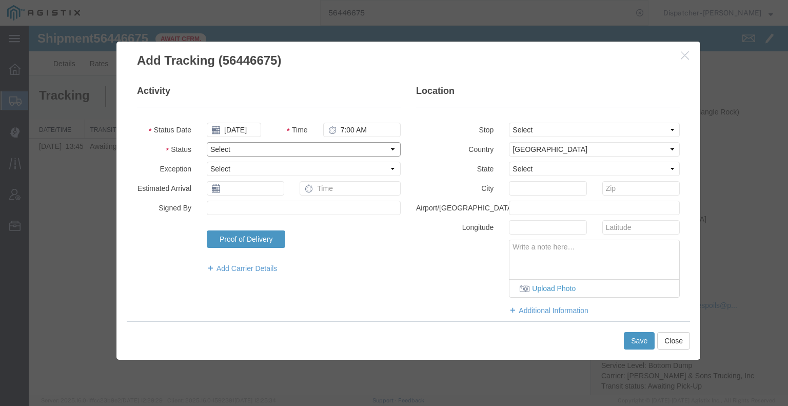
click at [234, 149] on select "Select Arrival Notice Available Arrival Notice Imported Arrive at Delivery Loca…" at bounding box center [304, 149] width 194 height 14
select select "ARVPULOC"
click at [207, 142] on select "Select Arrival Notice Available Arrival Notice Imported Arrive at Delivery Loca…" at bounding box center [304, 149] width 194 height 14
drag, startPoint x: 517, startPoint y: 126, endPoint x: 519, endPoint y: 132, distance: 6.8
click at [518, 126] on select "Select From: 2701 CA-[GEOGRAPHIC_DATA][PERSON_NAME], US Stop 2: [STREET_ADDRESS…" at bounding box center [594, 130] width 171 height 14
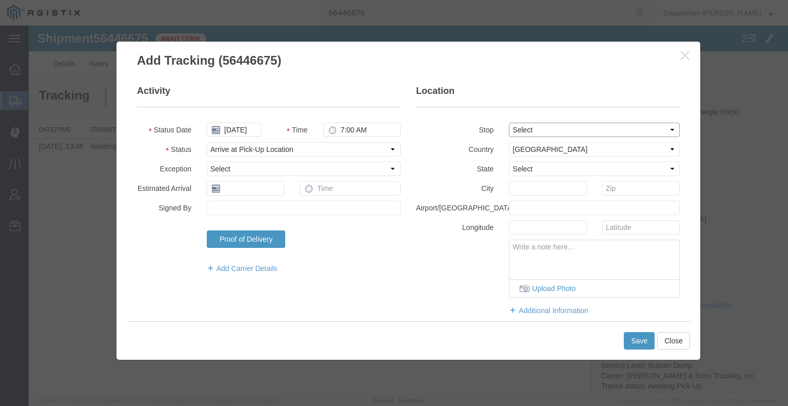
select select "{"pickupDeliveryInfoId": "122179544","pickupOrDelivery": "P","stopNum": "1","lo…"
click at [509, 123] on select "Select From: 2701 CA-[GEOGRAPHIC_DATA][PERSON_NAME], US Stop 2: [STREET_ADDRESS…" at bounding box center [594, 130] width 171 height 14
select select "CA"
type input "[PERSON_NAME]"
click at [631, 347] on button "Save" at bounding box center [639, 340] width 31 height 17
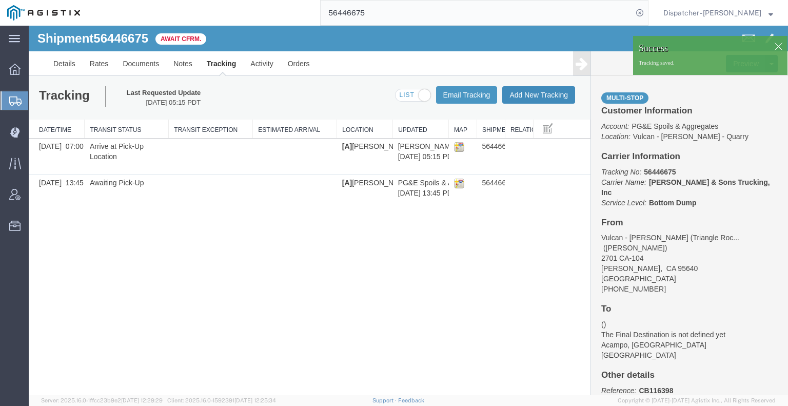
click at [547, 95] on button "Add New Tracking" at bounding box center [538, 94] width 73 height 17
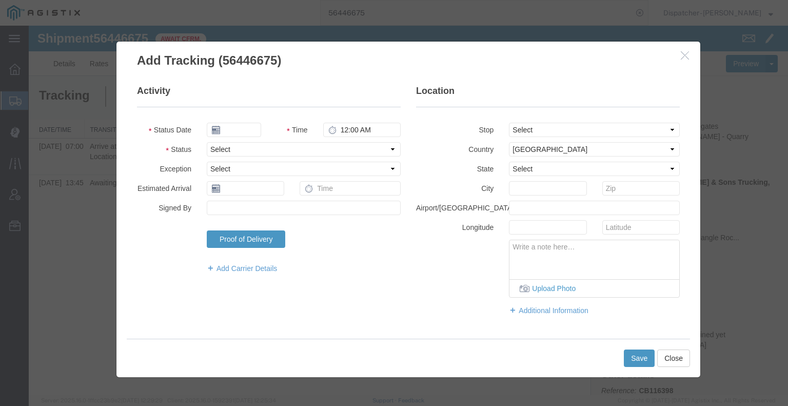
type input "[DATE]"
type input "6:00 AM"
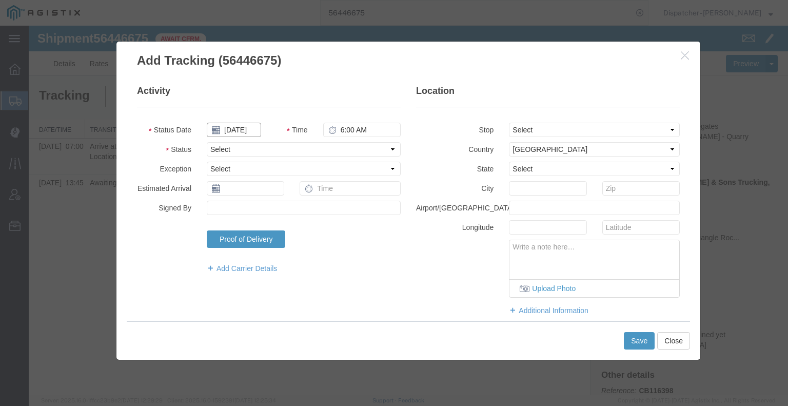
click at [230, 132] on input "[DATE]" at bounding box center [234, 130] width 54 height 14
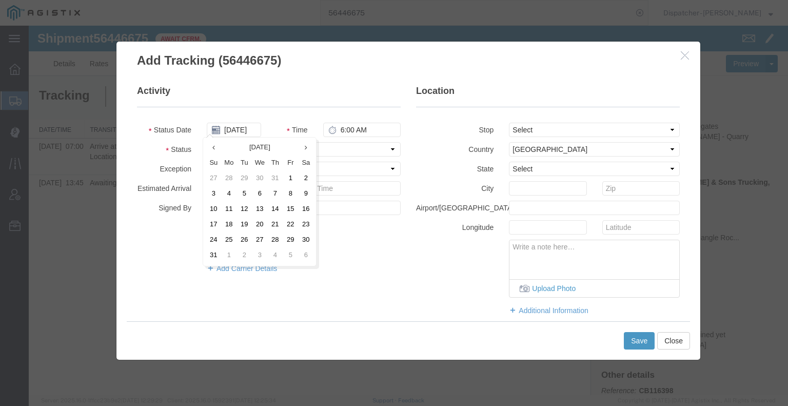
click at [227, 212] on td "11" at bounding box center [228, 209] width 15 height 15
type input "[DATE]"
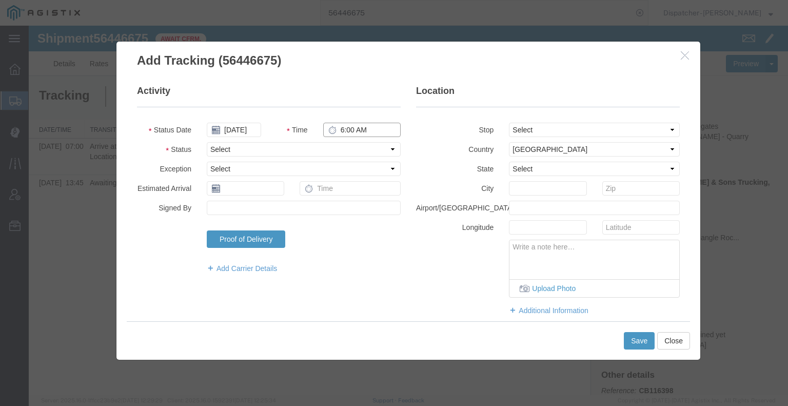
click at [347, 132] on input "6:00 AM" at bounding box center [361, 130] width 77 height 14
type input "4:00 PM"
click at [334, 151] on select "Select Arrival Notice Available Arrival Notice Imported Arrive at Delivery Loca…" at bounding box center [304, 149] width 194 height 14
select select "DPTDLVLOC"
click at [207, 142] on select "Select Arrival Notice Available Arrival Notice Imported Arrive at Delivery Loca…" at bounding box center [304, 149] width 194 height 14
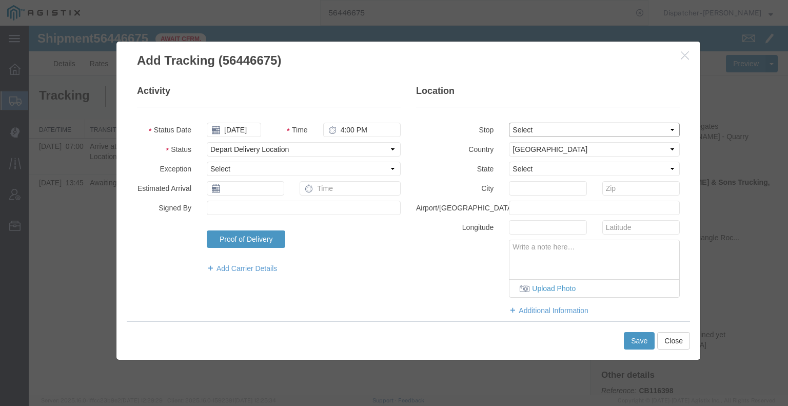
click at [564, 129] on select "Select From: 2701 CA-[GEOGRAPHIC_DATA][PERSON_NAME], US Stop 2: [STREET_ADDRESS…" at bounding box center [594, 130] width 171 height 14
select select "{"pickupDeliveryInfoId": "122179545","pickupOrDelivery": "D","stopNum": "2","lo…"
click at [509, 123] on select "Select From: 2701 CA-[GEOGRAPHIC_DATA][PERSON_NAME], US Stop 2: [STREET_ADDRESS…" at bounding box center [594, 130] width 171 height 14
select select "CA"
type input "Acampo"
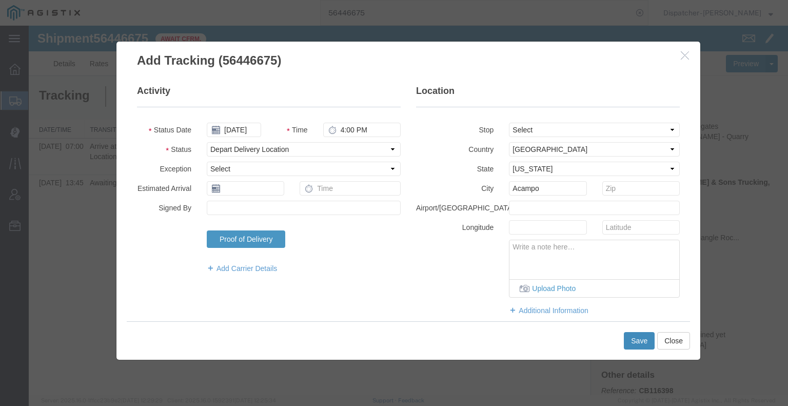
click at [630, 344] on button "Save" at bounding box center [639, 340] width 31 height 17
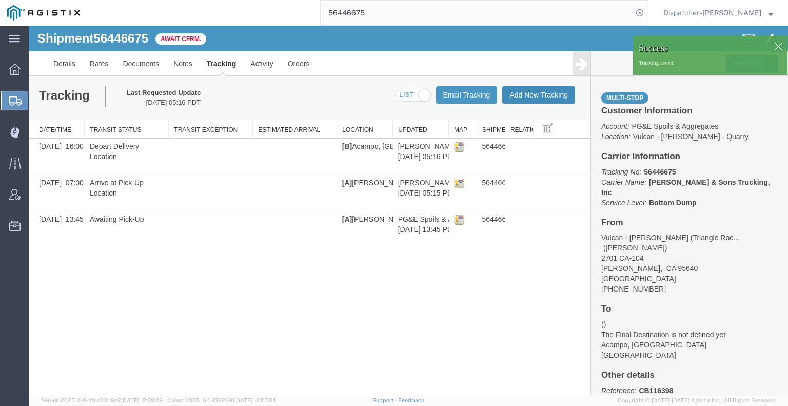
click at [552, 97] on button "Add New Tracking" at bounding box center [538, 94] width 73 height 17
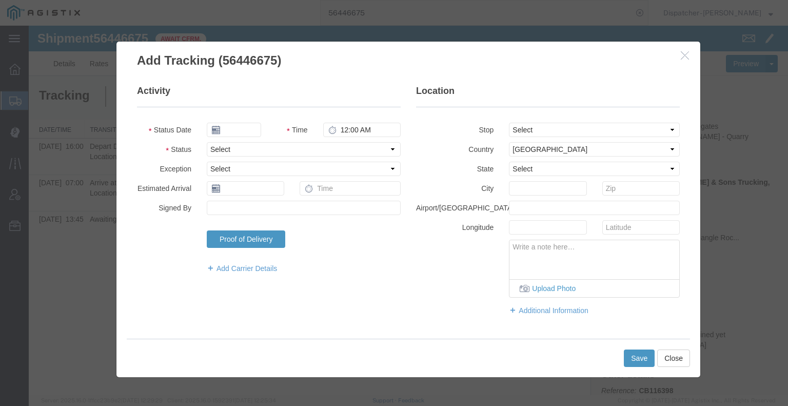
type input "[DATE]"
type input "6:00 AM"
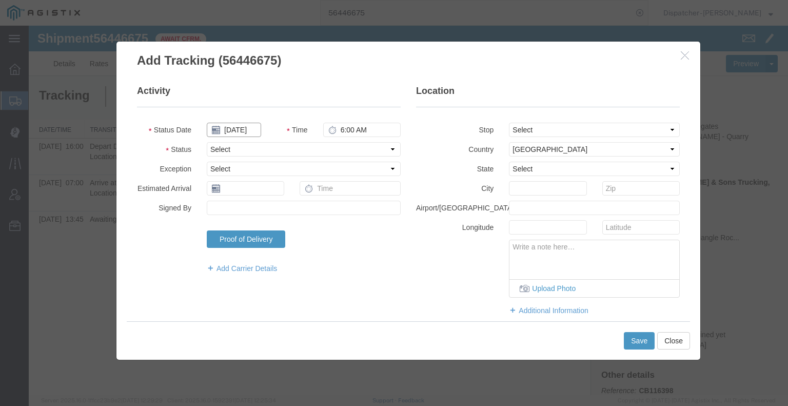
click at [244, 130] on input "[DATE]" at bounding box center [234, 130] width 54 height 14
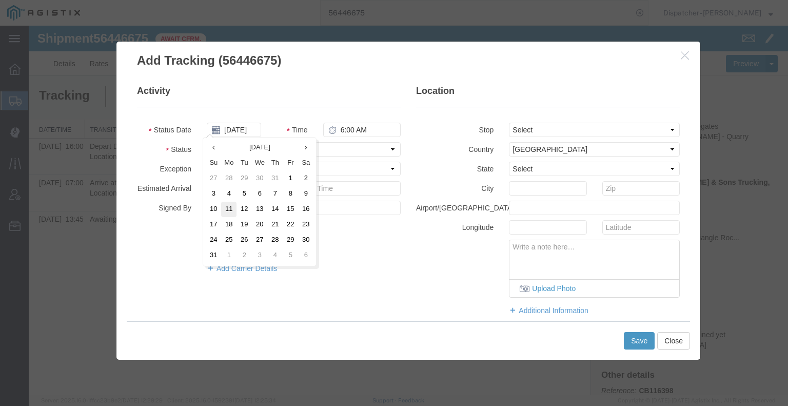
click at [232, 211] on td "11" at bounding box center [228, 209] width 15 height 15
type input "[DATE]"
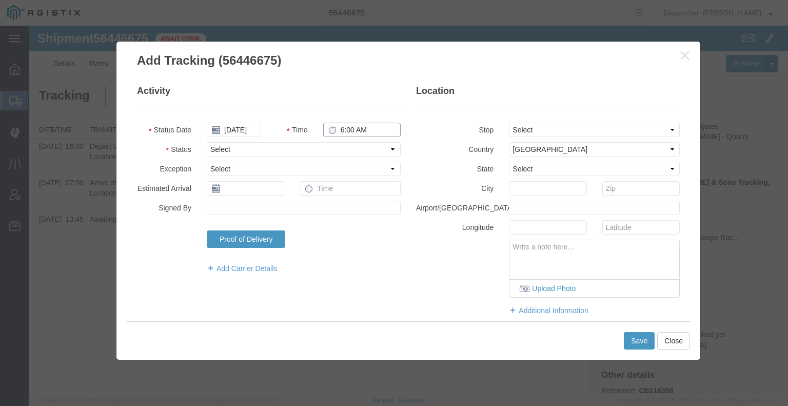
click at [345, 133] on input "6:00 AM" at bounding box center [361, 130] width 77 height 14
type input "5:00 PM"
click at [347, 147] on select "Select Arrival Notice Available Arrival Notice Imported Arrive at Delivery Loca…" at bounding box center [304, 149] width 194 height 14
select select "BREAKSTART"
click at [207, 142] on select "Select Arrival Notice Available Arrival Notice Imported Arrive at Delivery Loca…" at bounding box center [304, 149] width 194 height 14
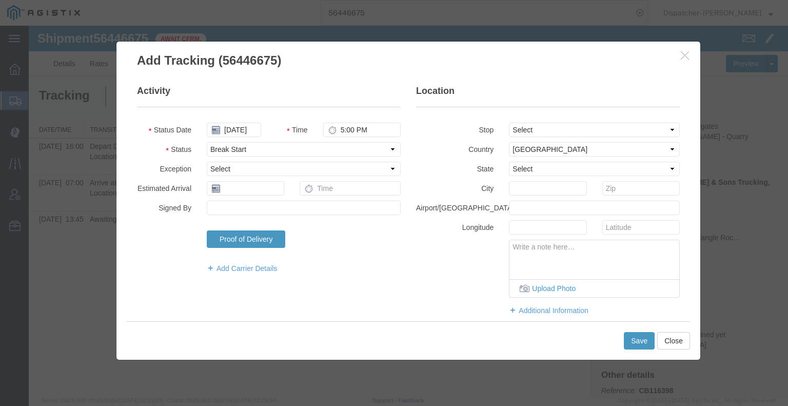
click at [640, 349] on div "Save Close" at bounding box center [408, 340] width 563 height 38
click at [639, 344] on button "Save" at bounding box center [639, 340] width 31 height 17
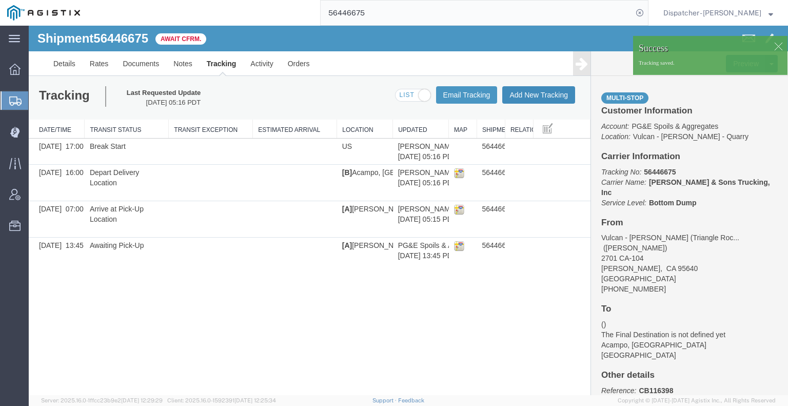
click at [557, 94] on button "Add New Tracking" at bounding box center [538, 94] width 73 height 17
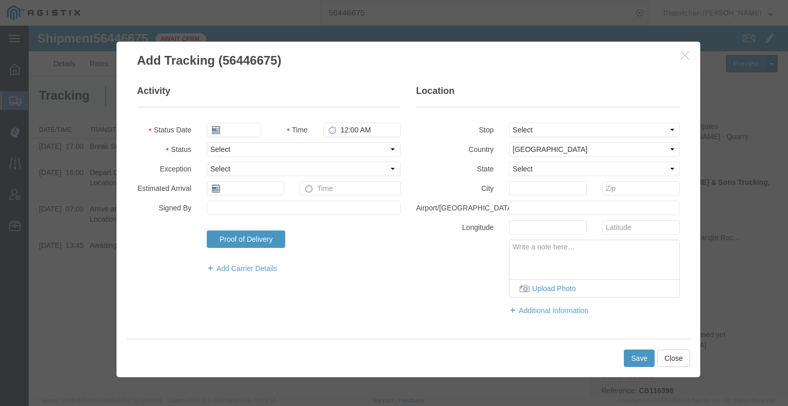
type input "[DATE]"
type input "6:00 AM"
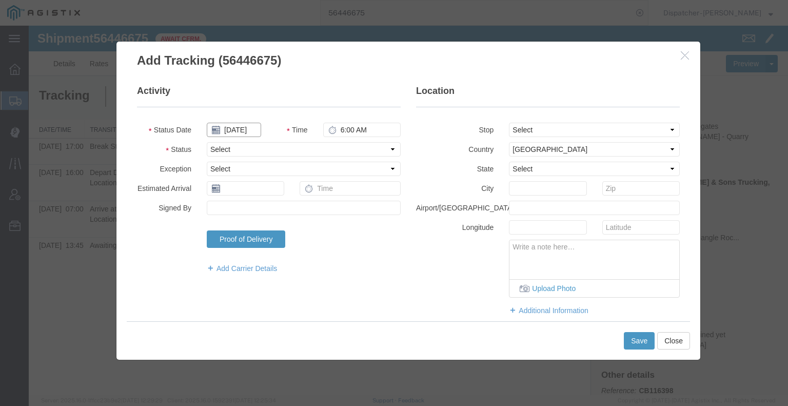
click at [244, 132] on input "[DATE]" at bounding box center [234, 130] width 54 height 14
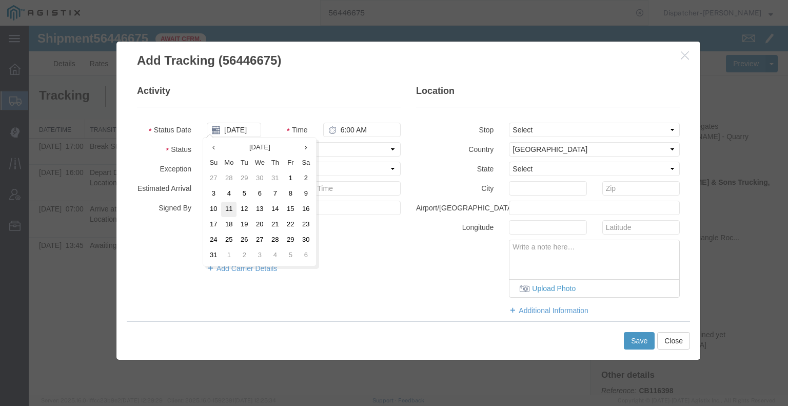
click at [229, 209] on td "11" at bounding box center [228, 209] width 15 height 15
type input "[DATE]"
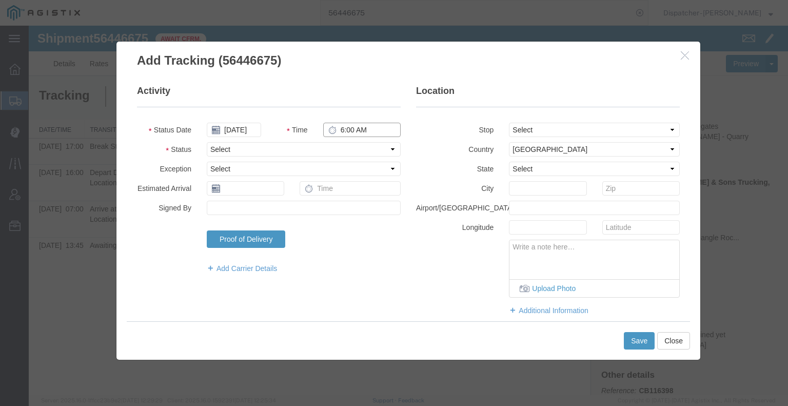
click at [353, 125] on input "6:00 AM" at bounding box center [361, 130] width 77 height 14
type input "5:30 PM"
click at [349, 143] on select "Select Arrival Notice Available Arrival Notice Imported Arrive at Delivery Loca…" at bounding box center [304, 149] width 194 height 14
select select "BREAKSTOP"
click at [207, 142] on select "Select Arrival Notice Available Arrival Notice Imported Arrive at Delivery Loca…" at bounding box center [304, 149] width 194 height 14
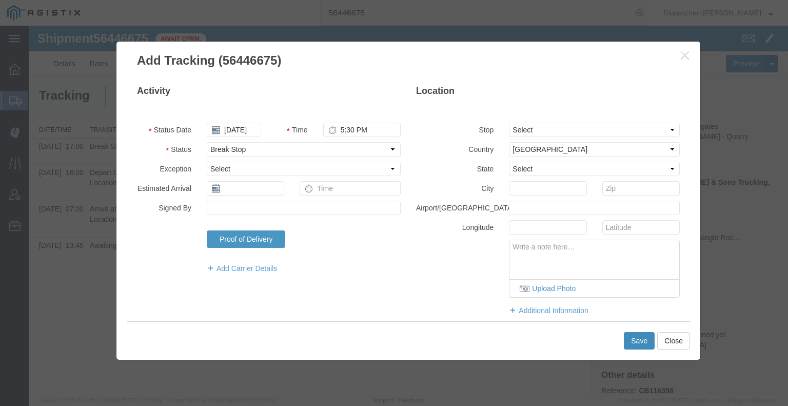
click at [639, 338] on button "Save" at bounding box center [639, 340] width 31 height 17
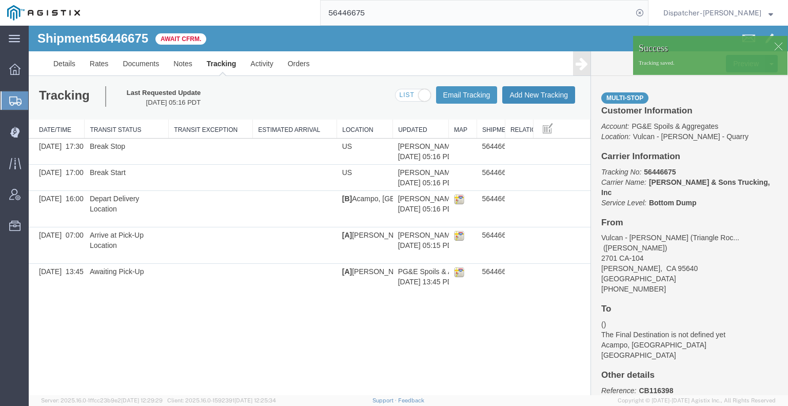
click at [548, 92] on button "Add New Tracking" at bounding box center [538, 94] width 73 height 17
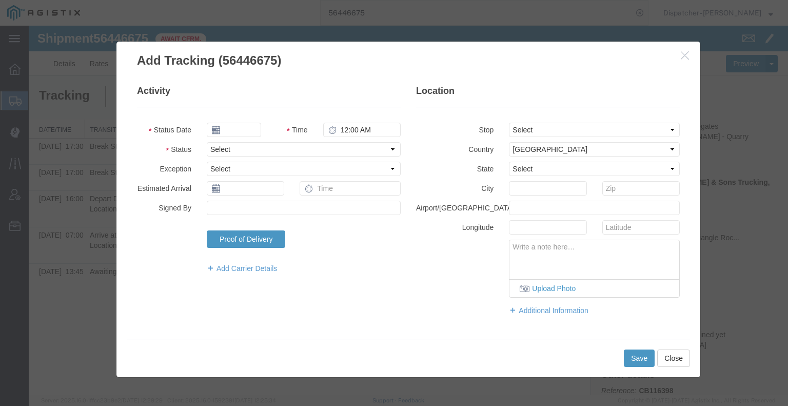
type input "[DATE]"
type input "6:00 AM"
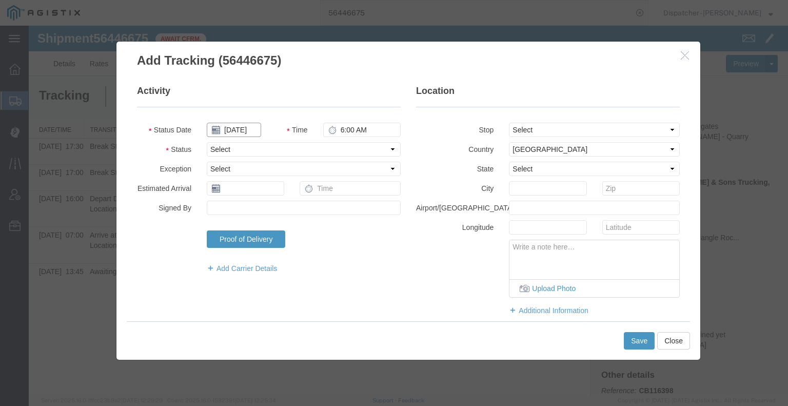
click at [235, 128] on input "[DATE]" at bounding box center [234, 130] width 54 height 14
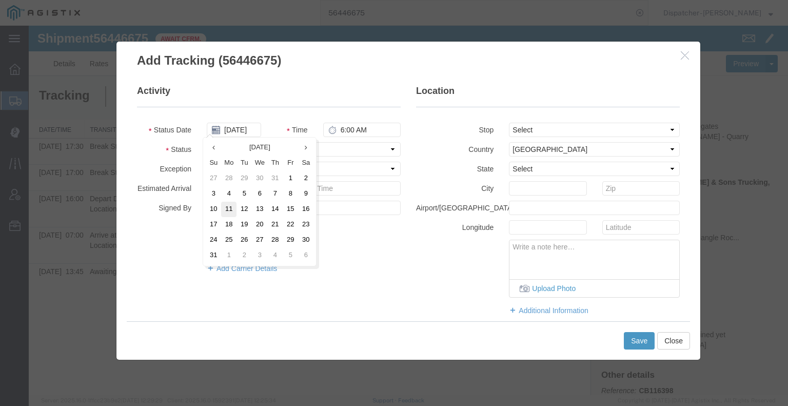
click at [233, 204] on td "11" at bounding box center [228, 209] width 15 height 15
type input "[DATE]"
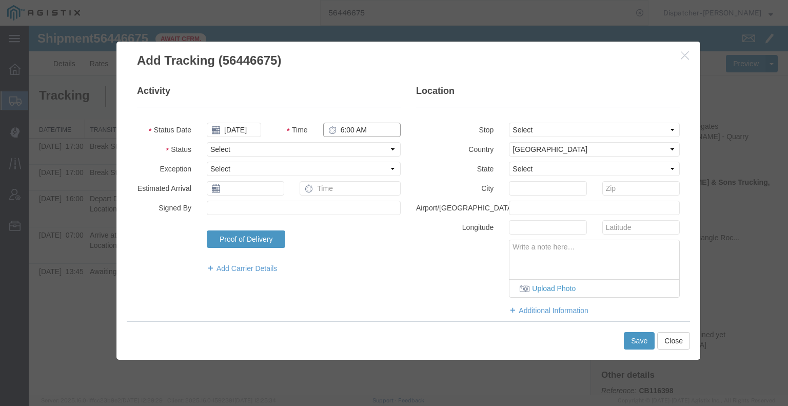
click at [377, 135] on input "6:00 AM" at bounding box center [361, 130] width 77 height 14
type input "5:30 PM"
click at [378, 149] on select "Select Arrival Notice Available Arrival Notice Imported Arrive at Delivery Loca…" at bounding box center [304, 149] width 194 height 14
select select "DELIVRED"
click at [207, 142] on select "Select Arrival Notice Available Arrival Notice Imported Arrive at Delivery Loca…" at bounding box center [304, 149] width 194 height 14
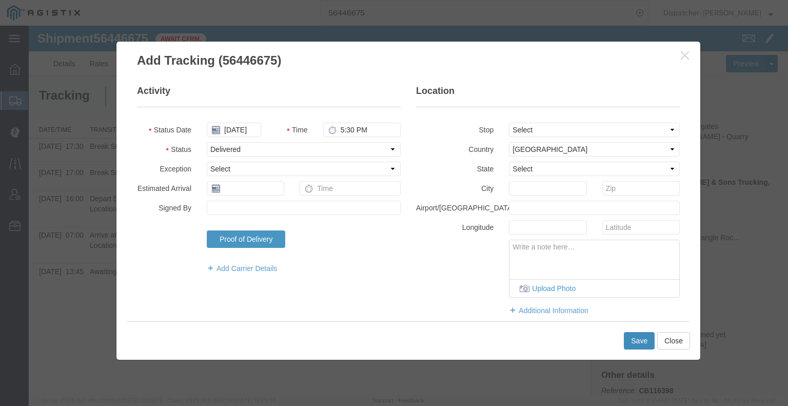
click at [642, 339] on button "Save" at bounding box center [639, 340] width 31 height 17
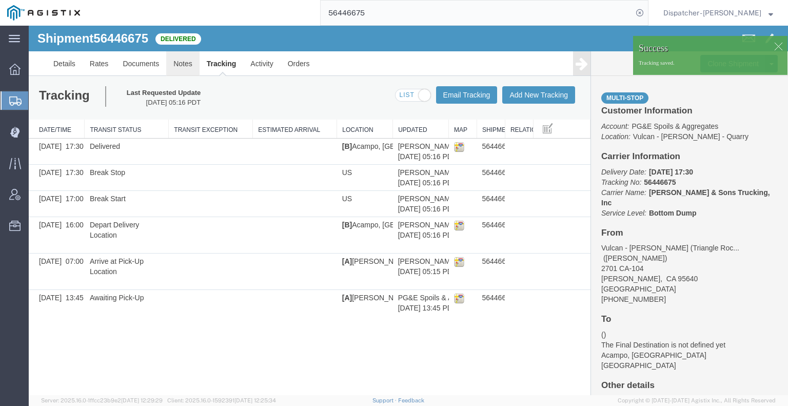
click at [181, 66] on link "Notes" at bounding box center [182, 63] width 33 height 25
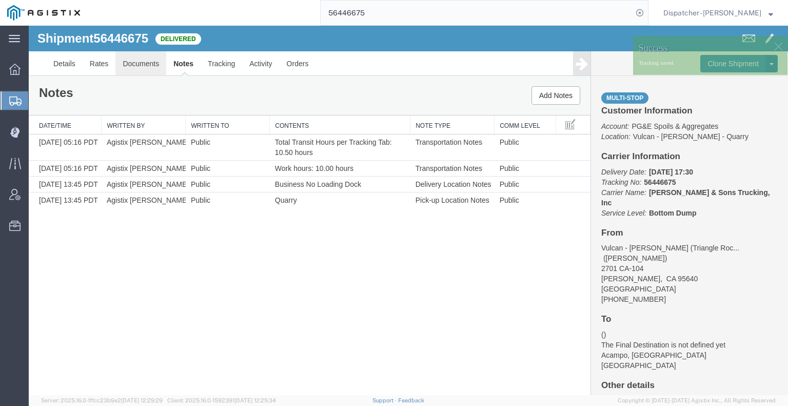
click at [142, 63] on link "Documents" at bounding box center [140, 63] width 51 height 25
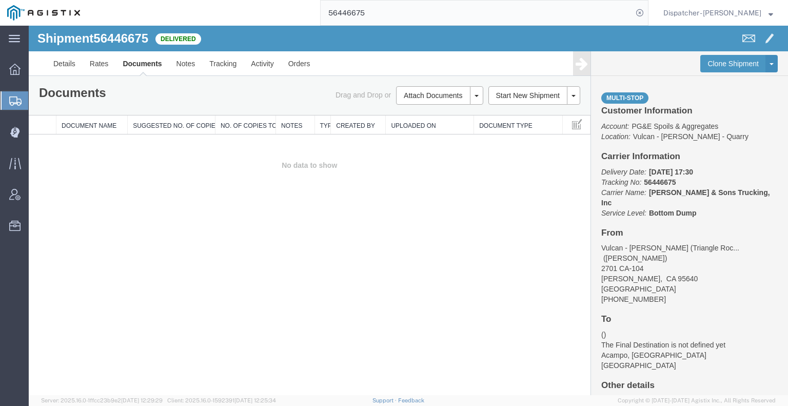
drag, startPoint x: 96, startPoint y: 234, endPoint x: 105, endPoint y: 225, distance: 12.3
click at [96, 234] on div "Shipment 56446675 0 of 0 Delivered Details Rates Documents Notes Tracking Activ…" at bounding box center [408, 210] width 759 height 369
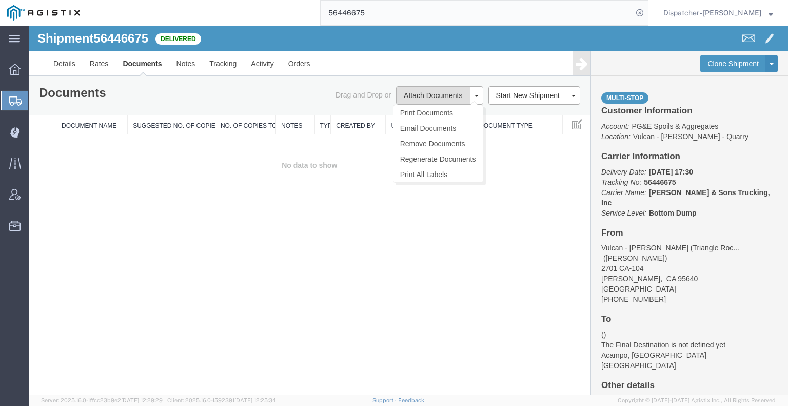
click at [408, 95] on button "Attach Documents" at bounding box center [433, 95] width 74 height 18
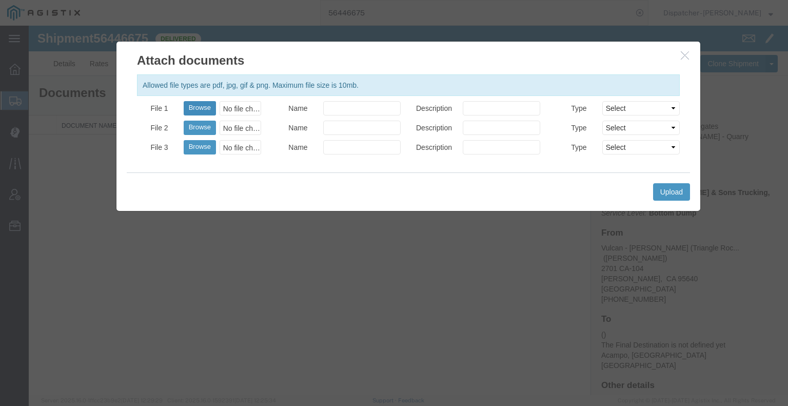
click at [199, 108] on button "Browse" at bounding box center [200, 108] width 32 height 14
type input "C:\fakepath\56446675trktag.pdf"
click at [665, 193] on button "Upload" at bounding box center [671, 191] width 37 height 17
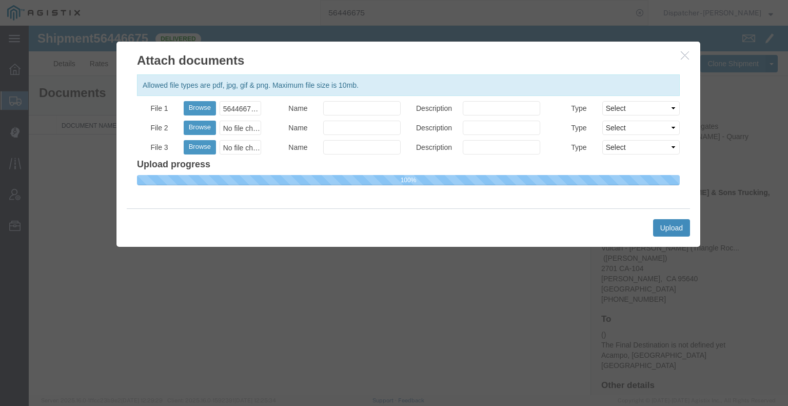
select select
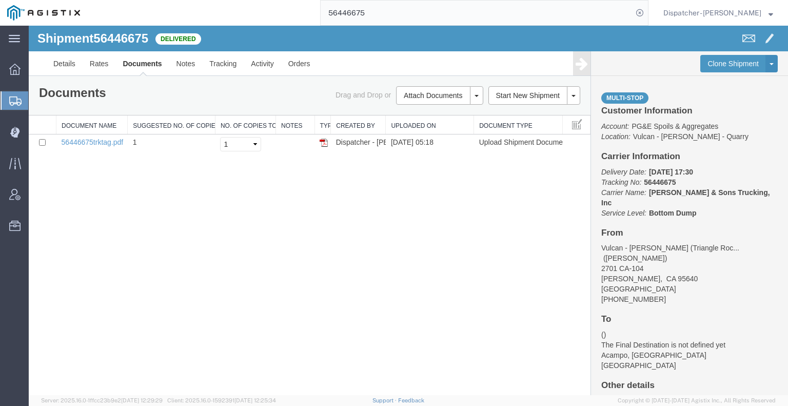
drag, startPoint x: 373, startPoint y: 9, endPoint x: 295, endPoint y: 12, distance: 78.5
click at [308, 10] on div "56446675" at bounding box center [367, 13] width 561 height 26
type input "56446680"
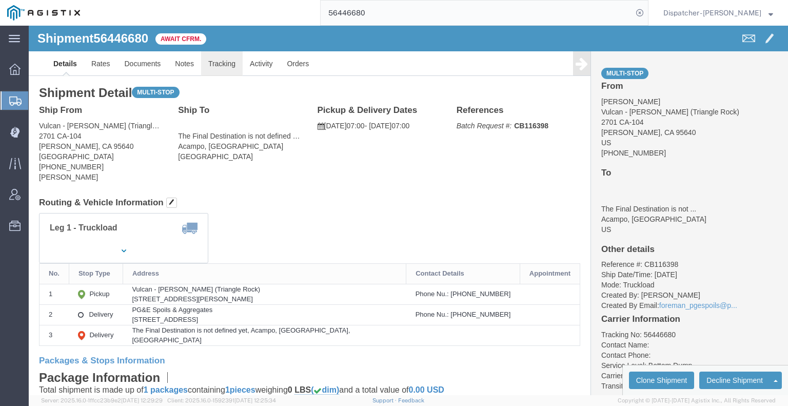
click link "Tracking"
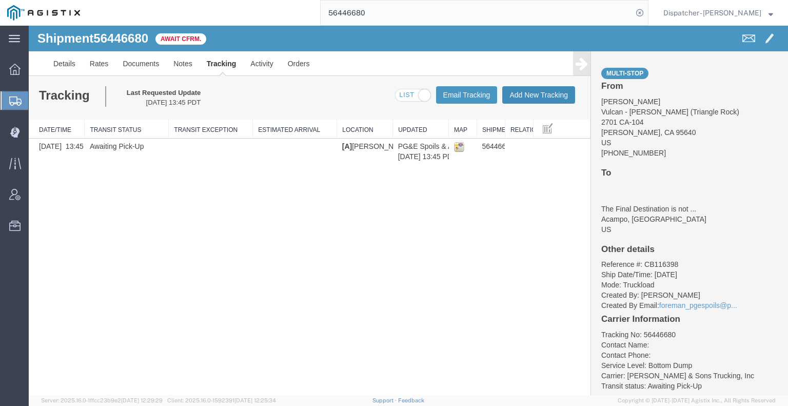
click at [538, 97] on button "Add New Tracking" at bounding box center [538, 94] width 73 height 17
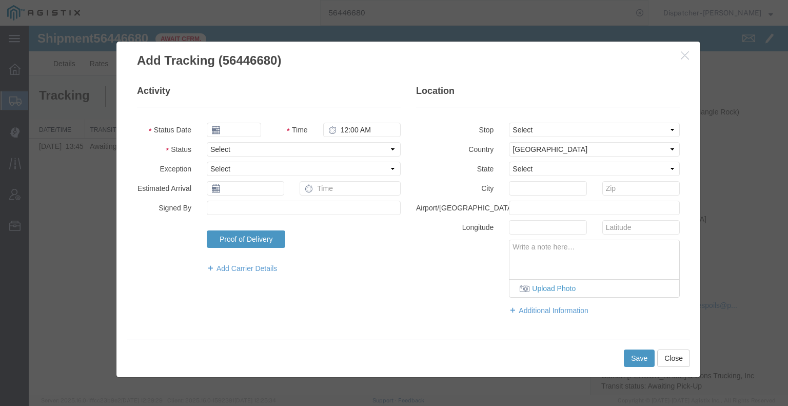
type input "[DATE]"
type input "6:00 AM"
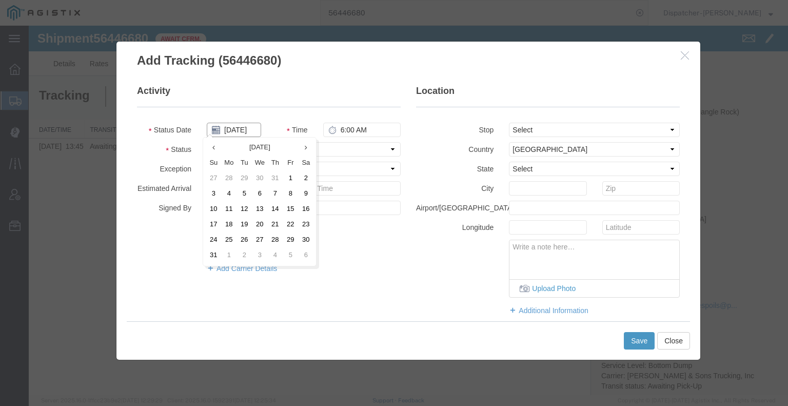
click at [229, 129] on input "[DATE]" at bounding box center [234, 130] width 54 height 14
click at [226, 210] on td "11" at bounding box center [228, 209] width 15 height 15
type input "[DATE]"
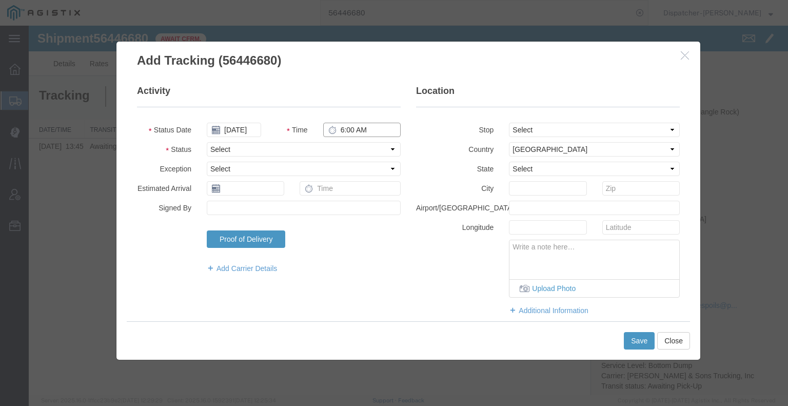
click at [343, 130] on input "6:00 AM" at bounding box center [361, 130] width 77 height 14
type input "7:00 AM"
click at [344, 144] on select "Select Arrival Notice Available Arrival Notice Imported Arrive at Delivery Loca…" at bounding box center [304, 149] width 194 height 14
select select "ARVPULOC"
click at [207, 142] on select "Select Arrival Notice Available Arrival Notice Imported Arrive at Delivery Loca…" at bounding box center [304, 149] width 194 height 14
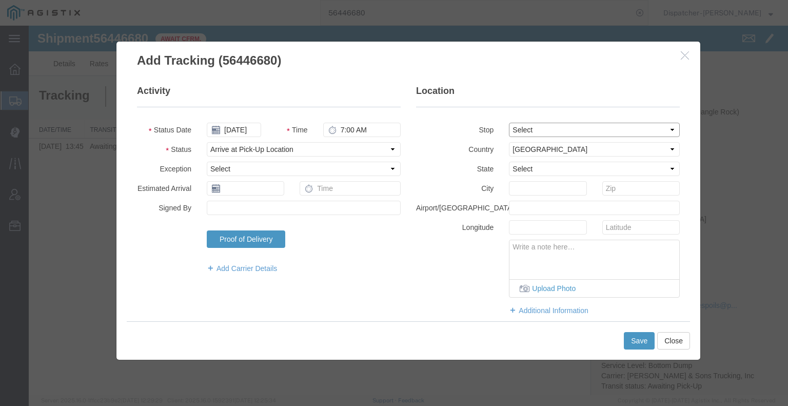
click at [543, 126] on select "Select From: 2701 CA-[GEOGRAPHIC_DATA][PERSON_NAME], US Stop 2: [STREET_ADDRESS…" at bounding box center [594, 130] width 171 height 14
select select "{"pickupDeliveryInfoId": "122179556","pickupOrDelivery": "P","stopNum": "1","lo…"
click at [509, 123] on select "Select From: 2701 CA-[GEOGRAPHIC_DATA][PERSON_NAME], US Stop 2: [STREET_ADDRESS…" at bounding box center [594, 130] width 171 height 14
select select "CA"
type input "[PERSON_NAME]"
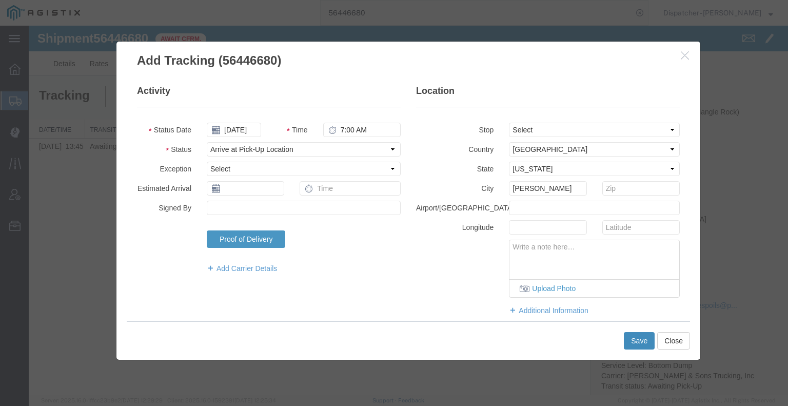
click at [630, 336] on button "Save" at bounding box center [639, 340] width 31 height 17
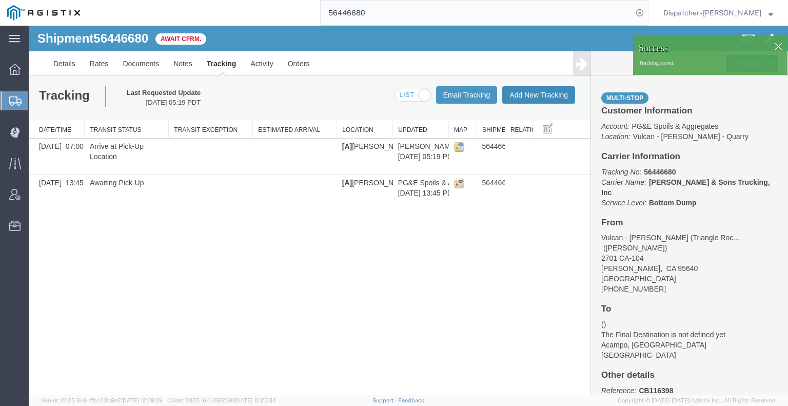
click at [537, 95] on button "Add New Tracking" at bounding box center [538, 94] width 73 height 17
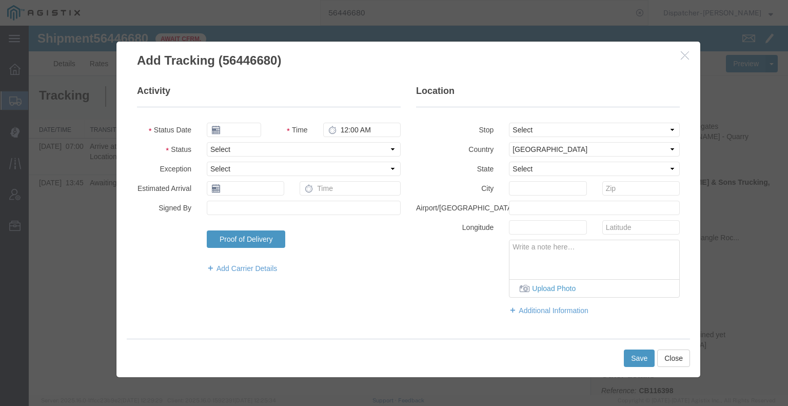
type input "[DATE]"
type input "6:00 AM"
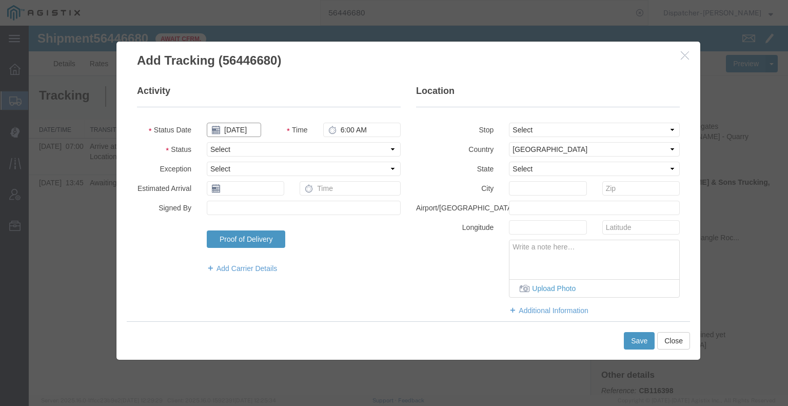
click at [231, 132] on input "[DATE]" at bounding box center [234, 130] width 54 height 14
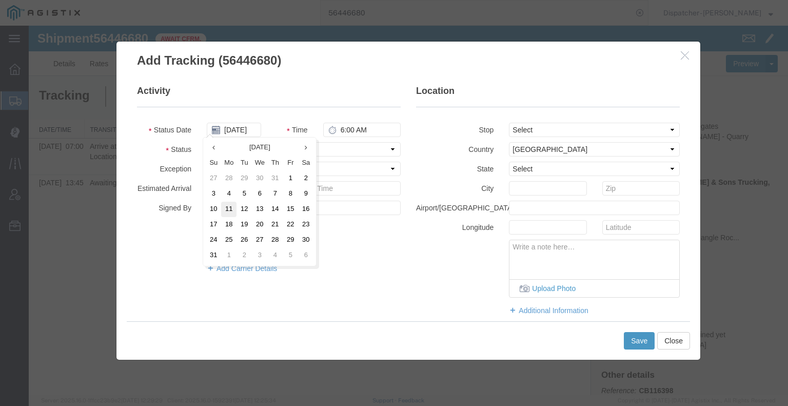
click at [231, 209] on td "11" at bounding box center [228, 209] width 15 height 15
type input "[DATE]"
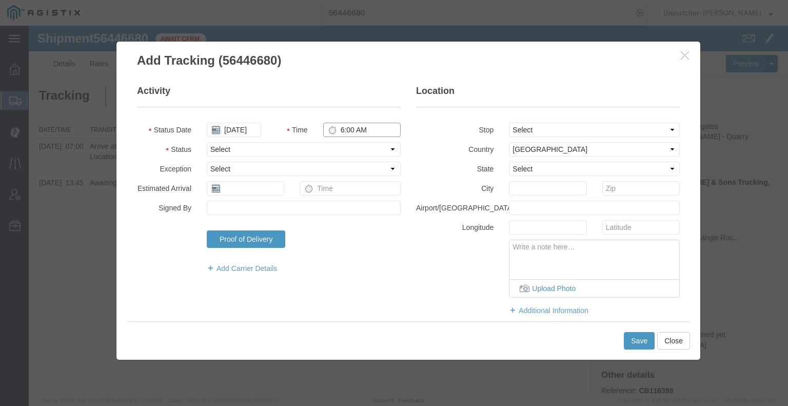
click at [346, 130] on input "6:00 AM" at bounding box center [361, 130] width 77 height 14
type input "4:30 PM"
drag, startPoint x: 340, startPoint y: 148, endPoint x: 335, endPoint y: 155, distance: 8.4
click at [340, 148] on select "Select Arrival Notice Available Arrival Notice Imported Arrive at Delivery Loca…" at bounding box center [304, 149] width 194 height 14
select select "DPTDLVLOC"
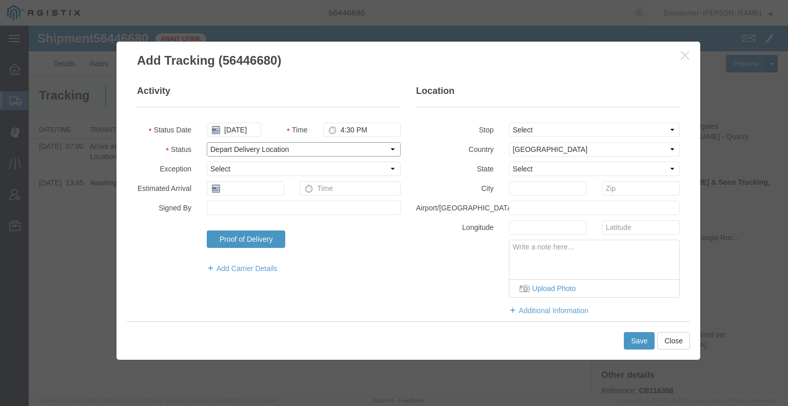
click at [207, 142] on select "Select Arrival Notice Available Arrival Notice Imported Arrive at Delivery Loca…" at bounding box center [304, 149] width 194 height 14
click at [526, 129] on select "Select From: 2701 CA-[GEOGRAPHIC_DATA][PERSON_NAME], US Stop 2: [STREET_ADDRESS…" at bounding box center [594, 130] width 171 height 14
select select "{"pickupDeliveryInfoId": "122179557","pickupOrDelivery": "D","stopNum": "2","lo…"
click at [509, 123] on select "Select From: 2701 CA-[GEOGRAPHIC_DATA][PERSON_NAME], US Stop 2: [STREET_ADDRESS…" at bounding box center [594, 130] width 171 height 14
select select "CA"
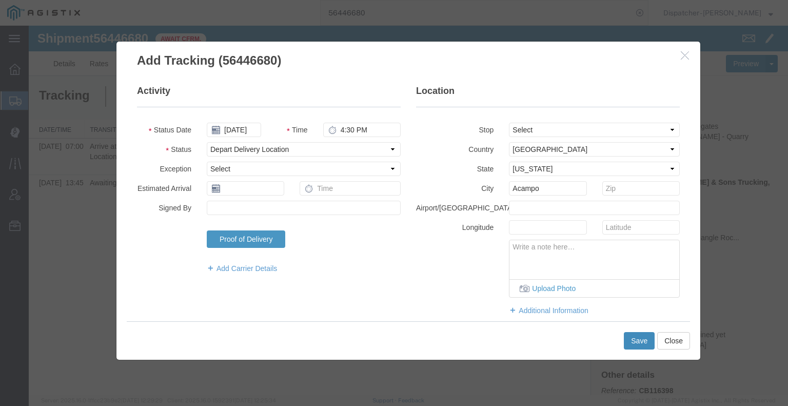
click at [637, 344] on button "Save" at bounding box center [639, 340] width 31 height 17
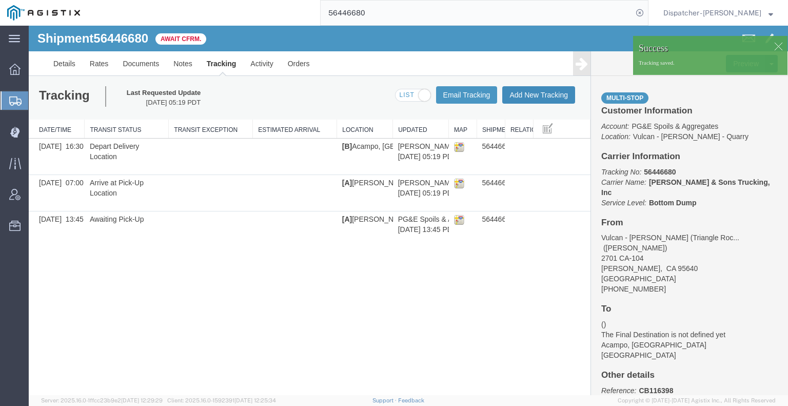
click at [539, 96] on button "Add New Tracking" at bounding box center [538, 94] width 73 height 17
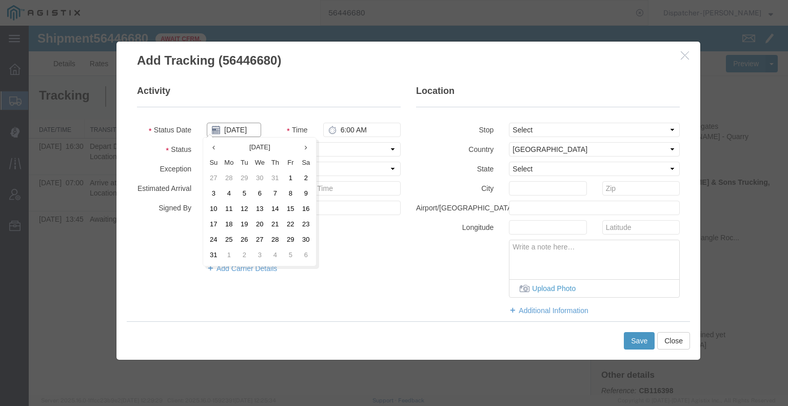
click at [238, 129] on input "[DATE]" at bounding box center [234, 130] width 54 height 14
click at [232, 209] on td "11" at bounding box center [228, 209] width 15 height 15
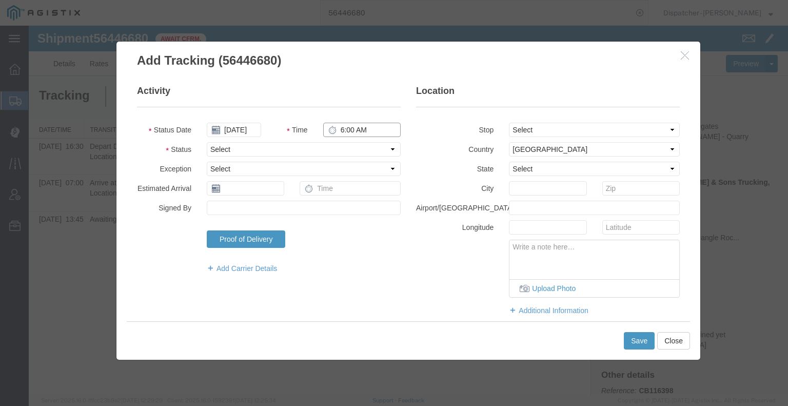
click at [346, 130] on input "6:00 AM" at bounding box center [361, 130] width 77 height 14
click at [355, 146] on select "Select Arrival Notice Available Arrival Notice Imported Arrive at Delivery Loca…" at bounding box center [304, 149] width 194 height 14
click at [207, 142] on select "Select Arrival Notice Available Arrival Notice Imported Arrive at Delivery Loca…" at bounding box center [304, 149] width 194 height 14
click at [634, 345] on button "Save" at bounding box center [639, 340] width 31 height 17
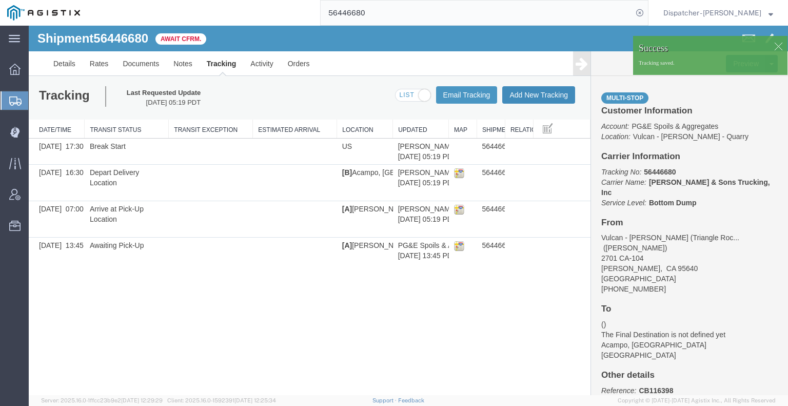
click at [543, 94] on button "Add New Tracking" at bounding box center [538, 94] width 73 height 17
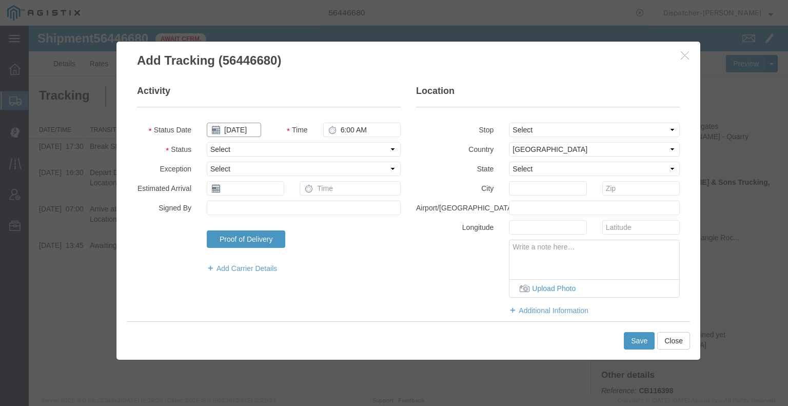
click at [244, 133] on input "[DATE]" at bounding box center [234, 130] width 54 height 14
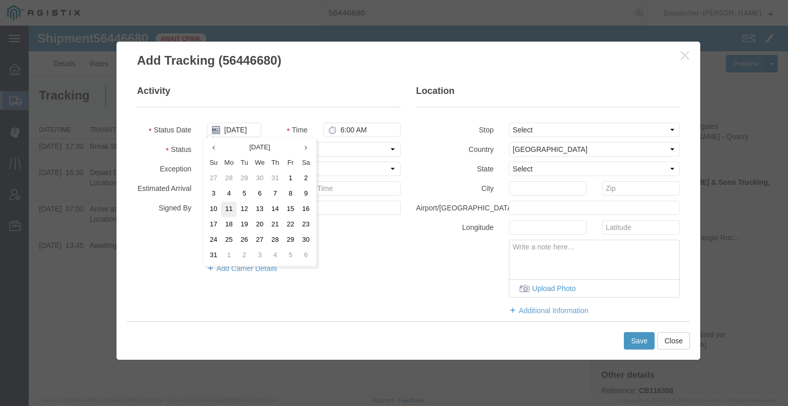
click at [229, 207] on td "11" at bounding box center [228, 209] width 15 height 15
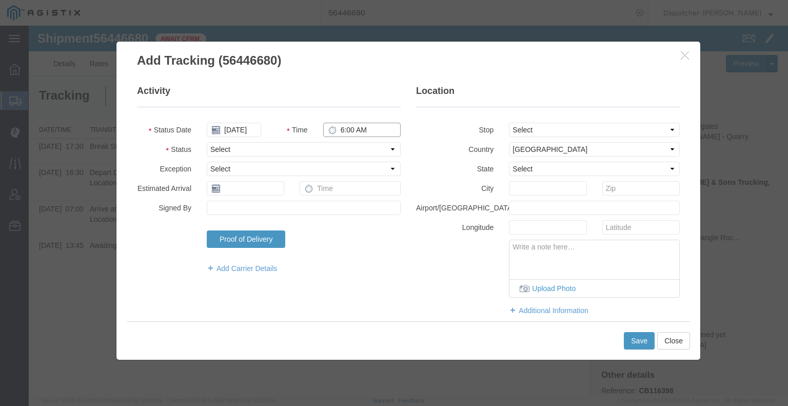
click at [355, 130] on input "6:00 AM" at bounding box center [361, 130] width 77 height 14
click at [357, 153] on select "Select Arrival Notice Available Arrival Notice Imported Arrive at Delivery Loca…" at bounding box center [304, 149] width 194 height 14
click at [207, 142] on select "Select Arrival Notice Available Arrival Notice Imported Arrive at Delivery Loca…" at bounding box center [304, 149] width 194 height 14
click at [641, 346] on button "Save" at bounding box center [639, 340] width 31 height 17
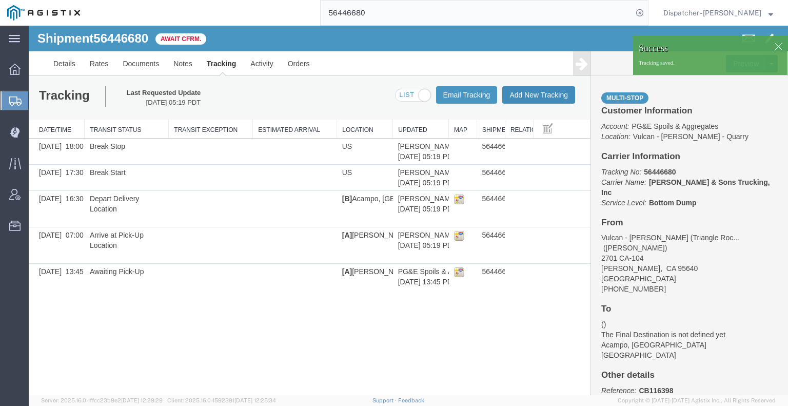
click at [524, 97] on button "Add New Tracking" at bounding box center [538, 94] width 73 height 17
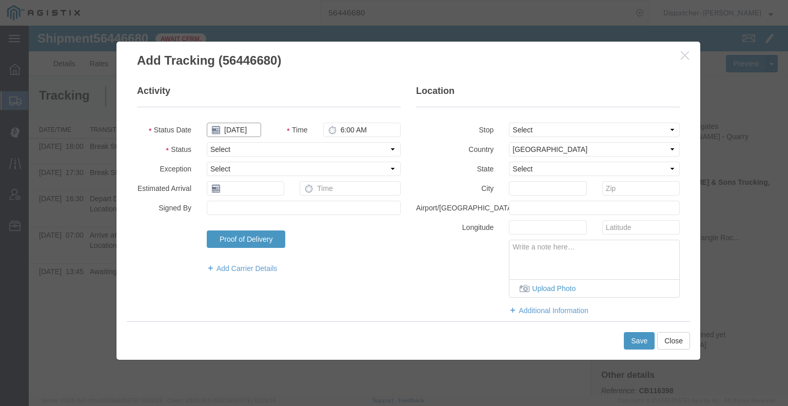
click at [236, 130] on input "[DATE]" at bounding box center [234, 130] width 54 height 14
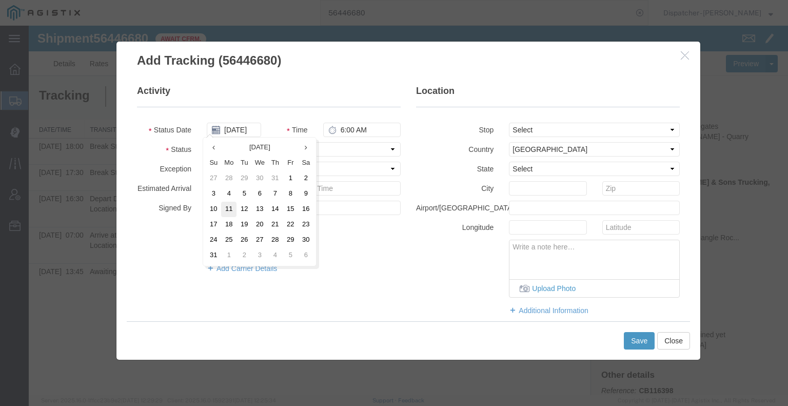
click at [228, 215] on td "11" at bounding box center [228, 209] width 15 height 15
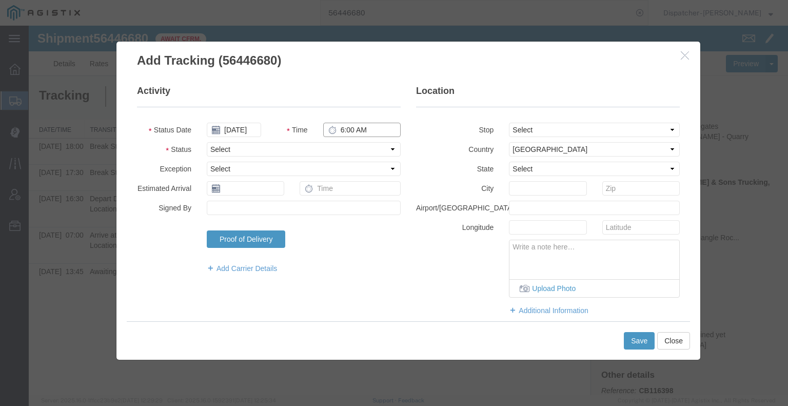
click at [351, 130] on input "6:00 AM" at bounding box center [361, 130] width 77 height 14
click at [352, 154] on select "Select Arrival Notice Available Arrival Notice Imported Arrive at Delivery Loca…" at bounding box center [304, 149] width 194 height 14
click at [207, 142] on select "Select Arrival Notice Available Arrival Notice Imported Arrive at Delivery Loca…" at bounding box center [304, 149] width 194 height 14
click at [630, 344] on button "Save" at bounding box center [639, 340] width 31 height 17
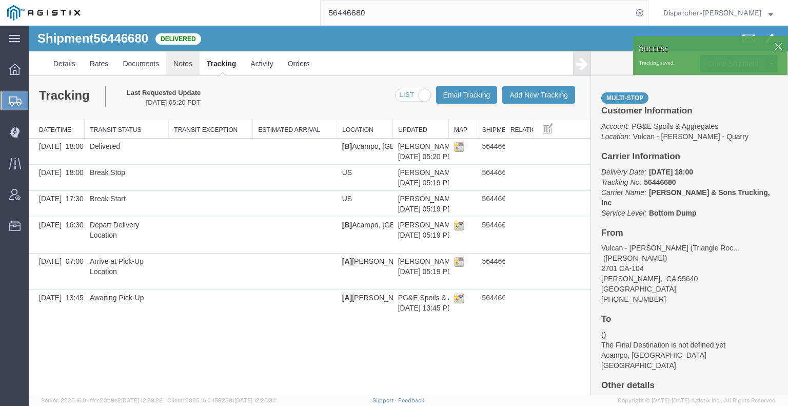
drag, startPoint x: 211, startPoint y: 87, endPoint x: 183, endPoint y: 62, distance: 38.5
click at [183, 62] on link "Notes" at bounding box center [182, 63] width 33 height 25
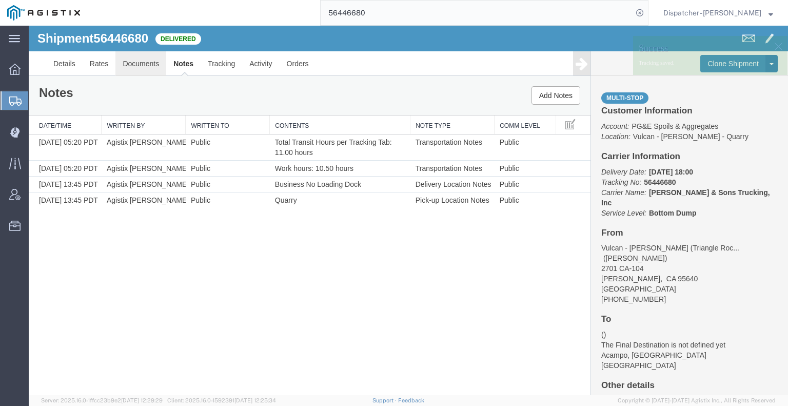
click at [132, 59] on link "Documents" at bounding box center [140, 63] width 51 height 25
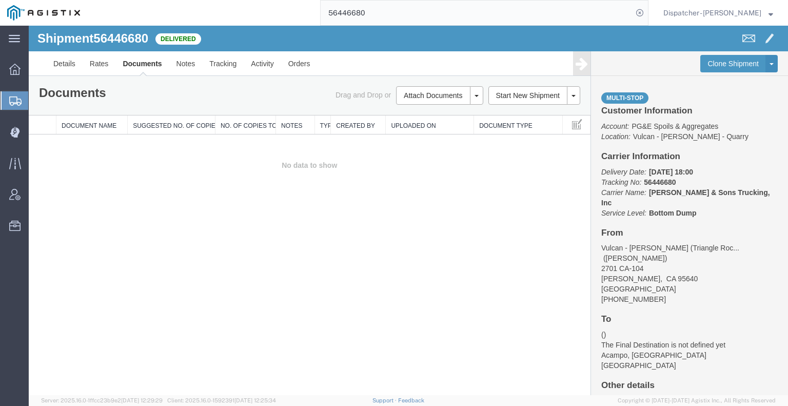
click at [46, 215] on div "Shipment 56446680 0 of 0 Delivered Details Rates Documents Notes Tracking Activ…" at bounding box center [408, 210] width 759 height 369
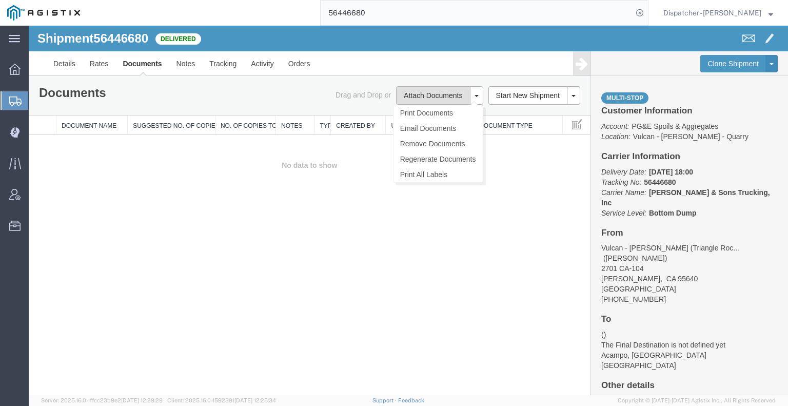
click at [423, 103] on button "Attach Documents" at bounding box center [433, 95] width 74 height 18
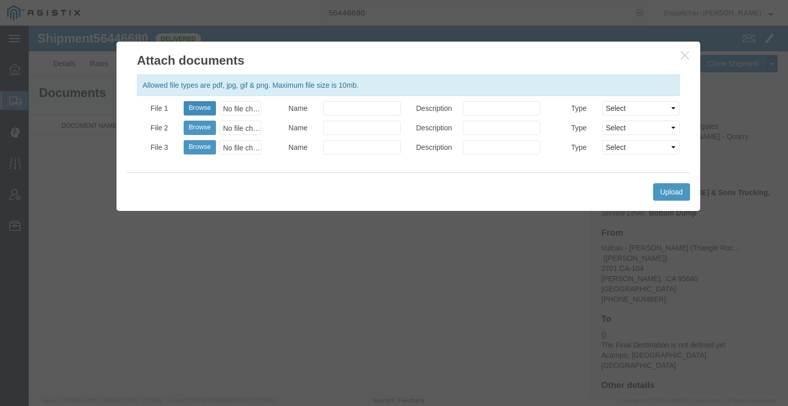
click at [192, 107] on button "Browse" at bounding box center [200, 108] width 32 height 14
click at [679, 188] on button "Upload" at bounding box center [671, 191] width 37 height 17
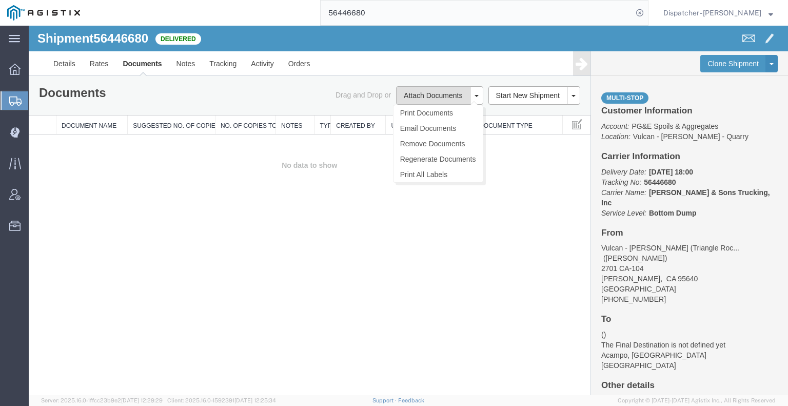
click at [434, 94] on button "Attach Documents" at bounding box center [433, 95] width 74 height 18
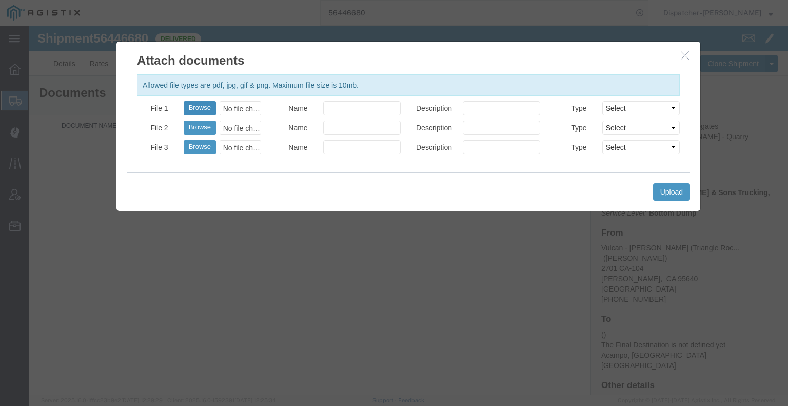
click at [202, 108] on button "Browse" at bounding box center [200, 108] width 32 height 14
click at [658, 193] on button "Upload" at bounding box center [671, 191] width 37 height 17
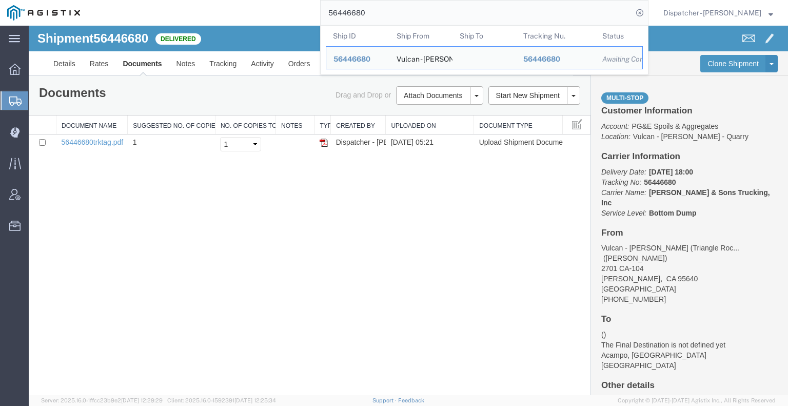
drag, startPoint x: 375, startPoint y: 12, endPoint x: 283, endPoint y: 12, distance: 92.3
click at [287, 12] on div "56446680 Ship ID Ship From Ship To Tracking Nu. Status Ship ID 56446680 Ship Fr…" at bounding box center [367, 13] width 561 height 26
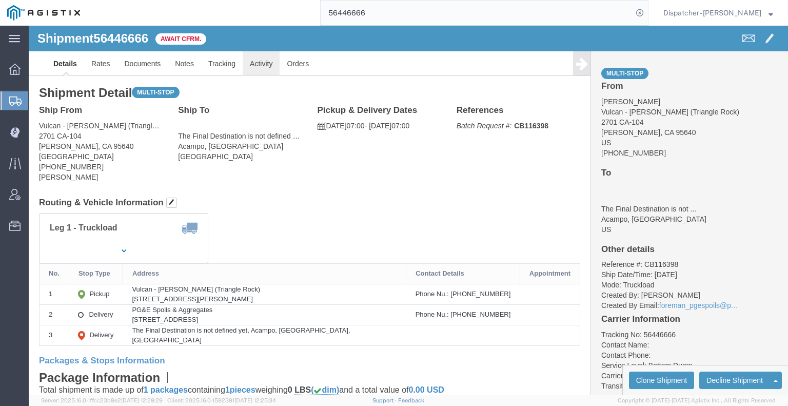
click link "Activity"
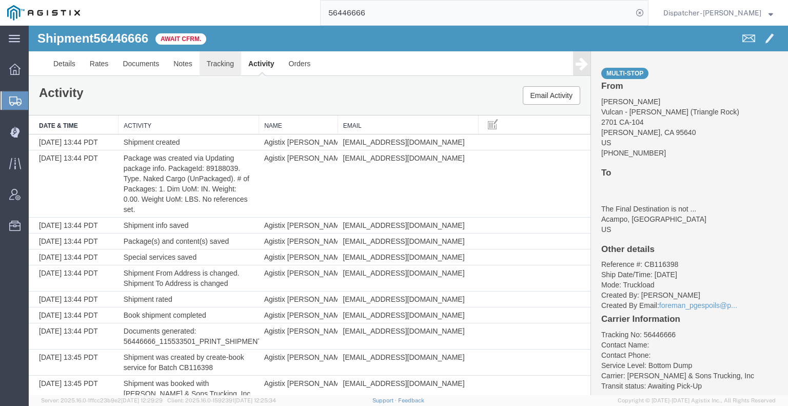
click at [237, 59] on link "Tracking" at bounding box center [220, 63] width 42 height 25
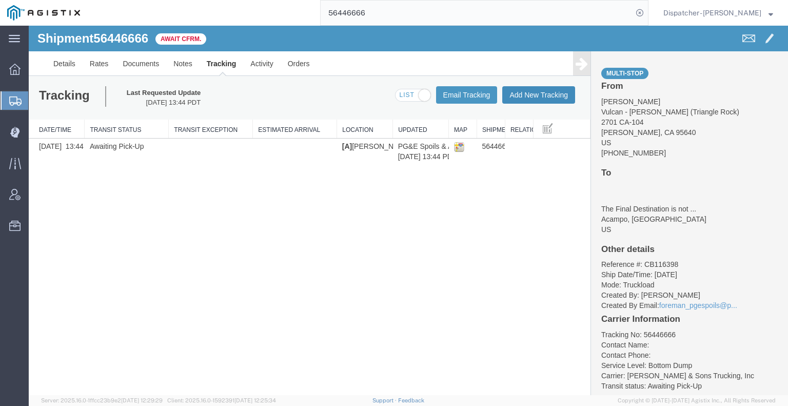
click at [553, 95] on button "Add New Tracking" at bounding box center [538, 94] width 73 height 17
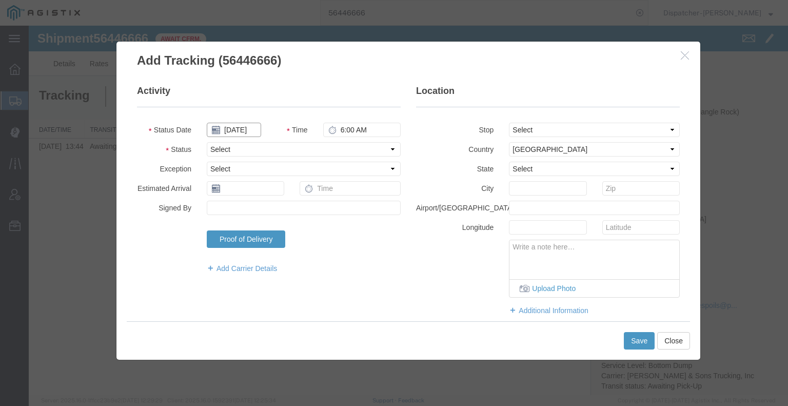
click at [228, 129] on input "[DATE]" at bounding box center [234, 130] width 54 height 14
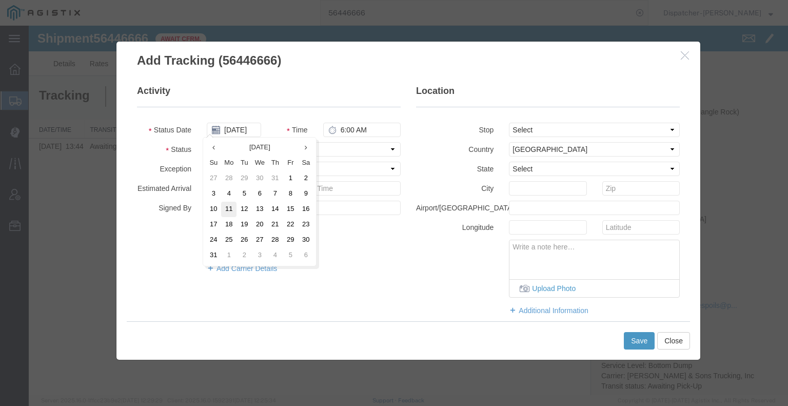
click at [229, 210] on td "11" at bounding box center [228, 209] width 15 height 15
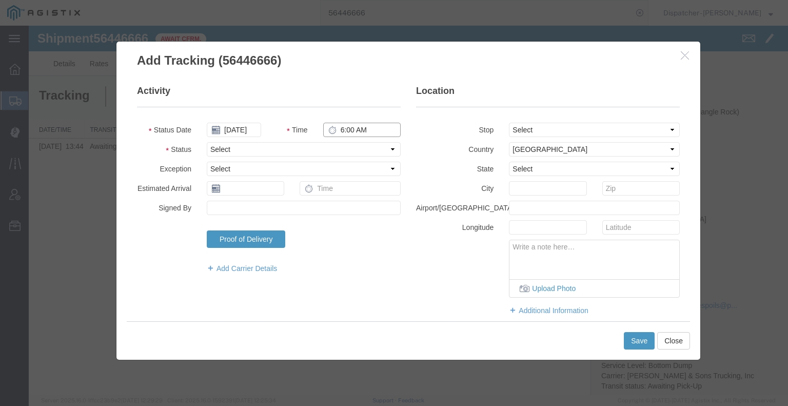
click at [347, 131] on input "6:00 AM" at bounding box center [361, 130] width 77 height 14
click at [345, 151] on select "Select Arrival Notice Available Arrival Notice Imported Arrive at Delivery Loca…" at bounding box center [304, 149] width 194 height 14
click at [207, 142] on select "Select Arrival Notice Available Arrival Notice Imported Arrive at Delivery Loca…" at bounding box center [304, 149] width 194 height 14
click at [531, 127] on select "Select From: 2701 CA-[GEOGRAPHIC_DATA][PERSON_NAME], US Stop 2: [STREET_ADDRESS…" at bounding box center [594, 130] width 171 height 14
click at [509, 123] on select "Select From: 2701 CA-[GEOGRAPHIC_DATA][PERSON_NAME], US Stop 2: [STREET_ADDRESS…" at bounding box center [594, 130] width 171 height 14
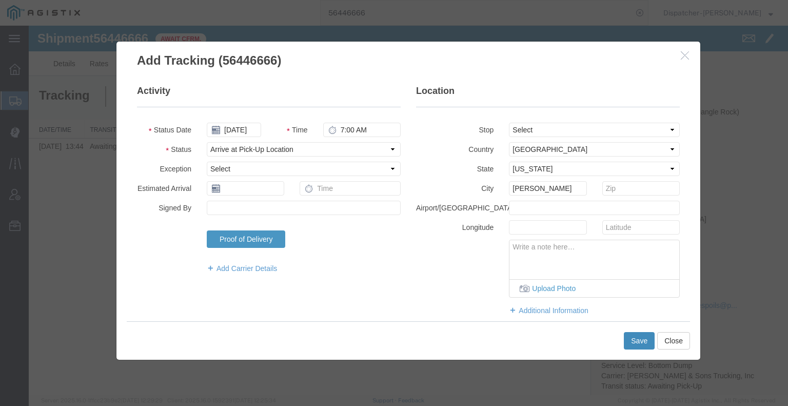
click at [650, 344] on button "Save" at bounding box center [639, 340] width 31 height 17
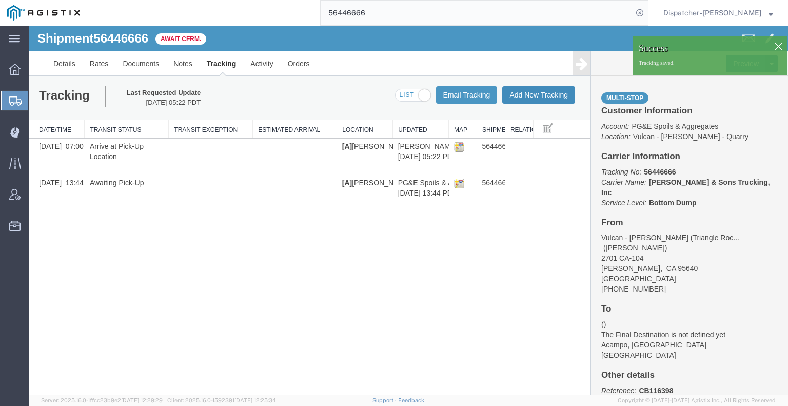
click at [538, 96] on button "Add New Tracking" at bounding box center [538, 94] width 73 height 17
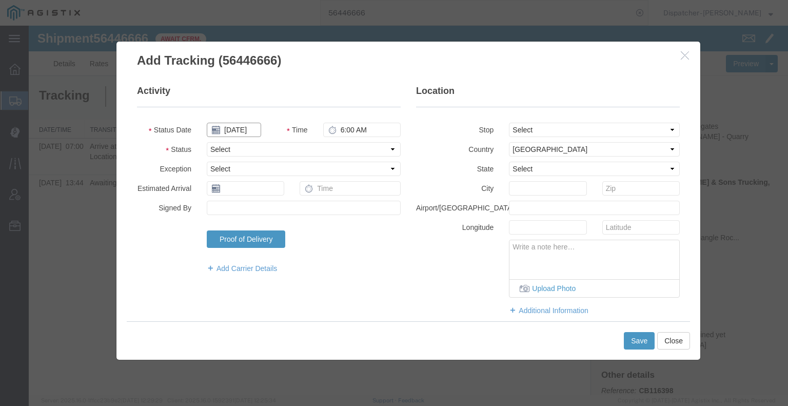
click at [240, 129] on input "[DATE]" at bounding box center [234, 130] width 54 height 14
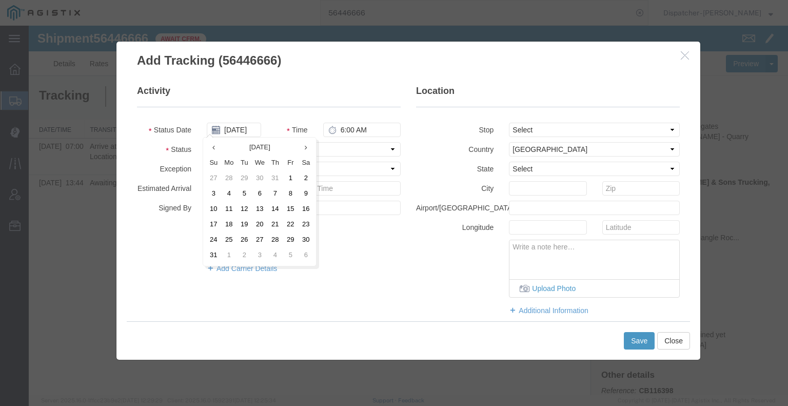
click at [232, 209] on td "11" at bounding box center [228, 209] width 15 height 15
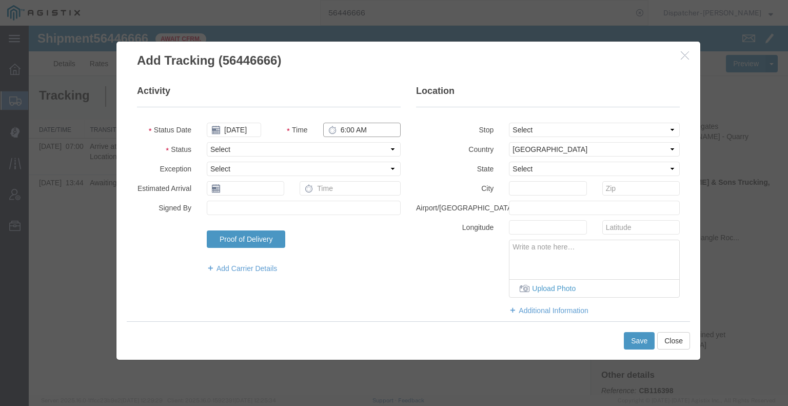
click at [346, 130] on input "6:00 AM" at bounding box center [361, 130] width 77 height 14
click at [341, 149] on select "Select Arrival Notice Available Arrival Notice Imported Arrive at Delivery Loca…" at bounding box center [304, 149] width 194 height 14
click at [207, 142] on select "Select Arrival Notice Available Arrival Notice Imported Arrive at Delivery Loca…" at bounding box center [304, 149] width 194 height 14
click at [536, 133] on select "Select From: 2701 CA-[GEOGRAPHIC_DATA][PERSON_NAME], US Stop 2: [STREET_ADDRESS…" at bounding box center [594, 130] width 171 height 14
click at [509, 123] on select "Select From: 2701 CA-[GEOGRAPHIC_DATA][PERSON_NAME], US Stop 2: [STREET_ADDRESS…" at bounding box center [594, 130] width 171 height 14
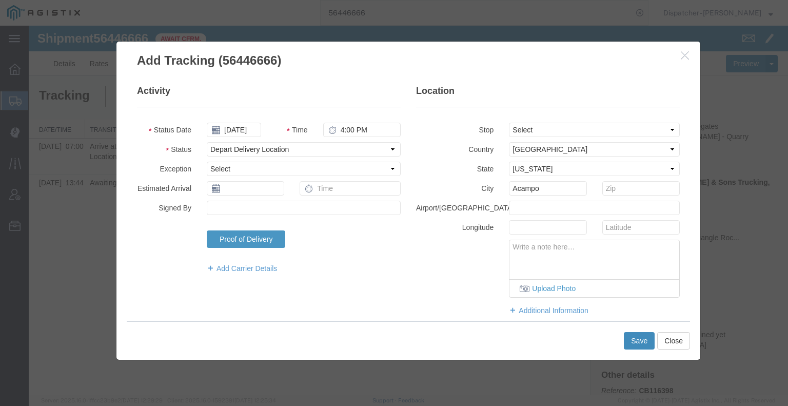
click at [639, 342] on button "Save" at bounding box center [639, 340] width 31 height 17
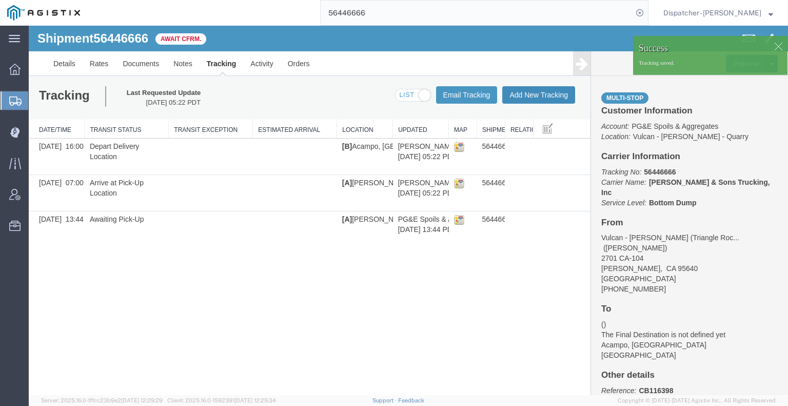
click at [533, 96] on button "Add New Tracking" at bounding box center [538, 94] width 73 height 17
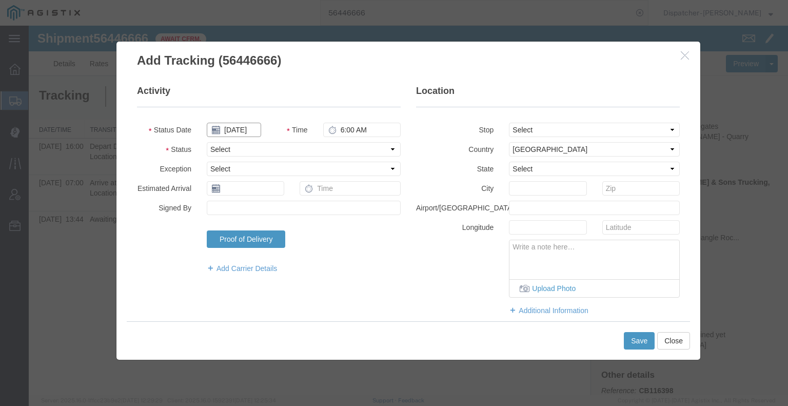
click at [226, 127] on input "[DATE]" at bounding box center [234, 130] width 54 height 14
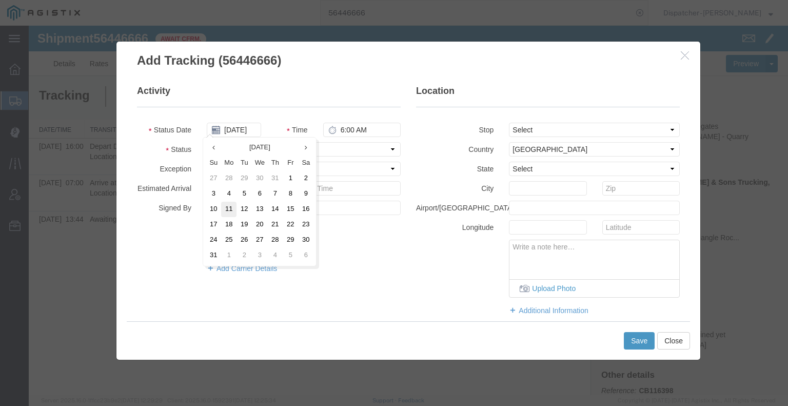
click at [230, 209] on td "11" at bounding box center [228, 209] width 15 height 15
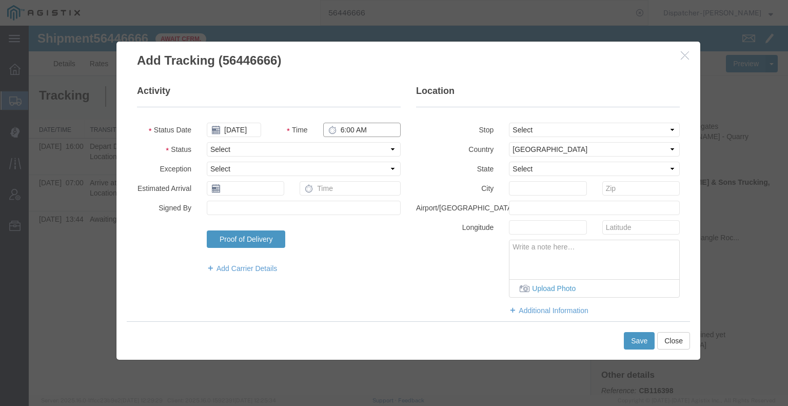
click at [347, 131] on input "6:00 AM" at bounding box center [361, 130] width 77 height 14
click at [348, 148] on select "Select Arrival Notice Available Arrival Notice Imported Arrive at Delivery Loca…" at bounding box center [304, 149] width 194 height 14
click at [207, 142] on select "Select Arrival Notice Available Arrival Notice Imported Arrive at Delivery Loca…" at bounding box center [304, 149] width 194 height 14
drag, startPoint x: 293, startPoint y: 147, endPoint x: 293, endPoint y: 155, distance: 8.2
click at [293, 147] on select "Select Arrival Notice Available Arrival Notice Imported Arrive at Delivery Loca…" at bounding box center [304, 149] width 194 height 14
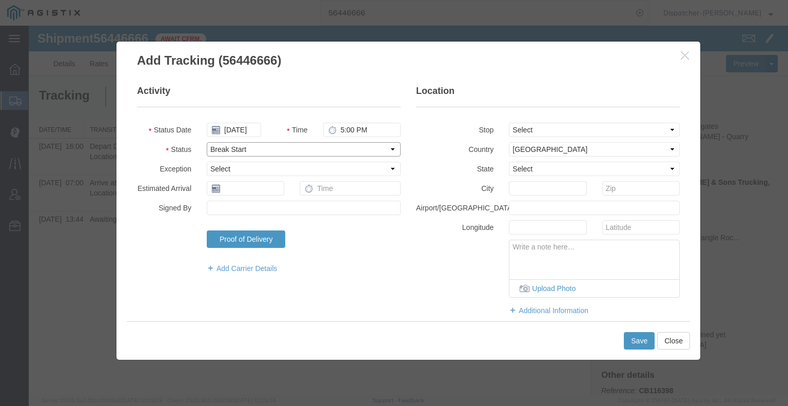
click at [207, 142] on select "Select Arrival Notice Available Arrival Notice Imported Arrive at Delivery Loca…" at bounding box center [304, 149] width 194 height 14
click at [636, 338] on button "Save" at bounding box center [639, 340] width 31 height 17
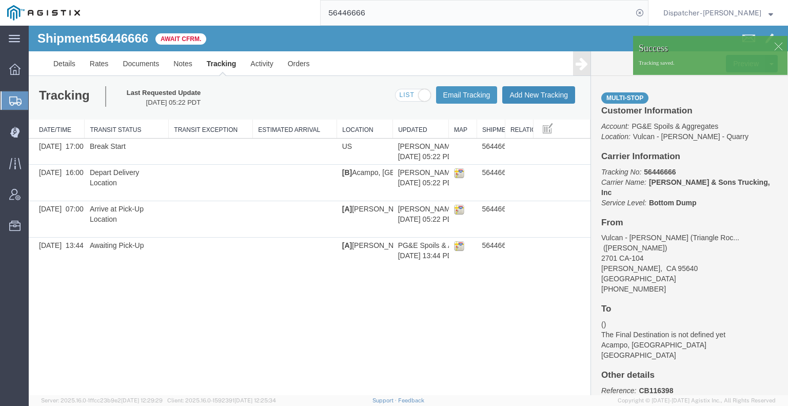
click at [560, 94] on button "Add New Tracking" at bounding box center [538, 94] width 73 height 17
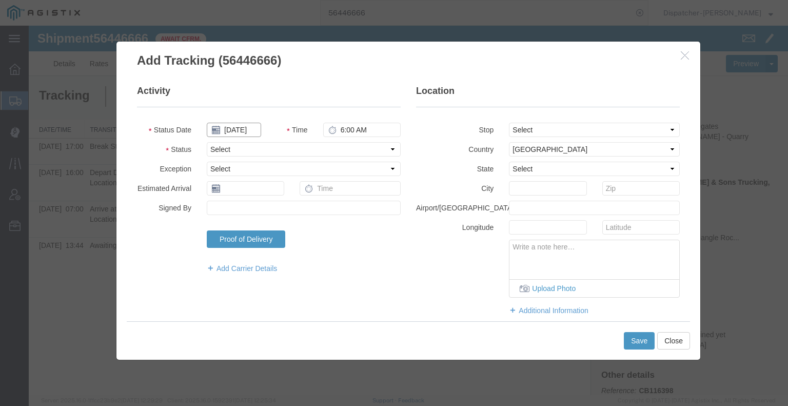
click at [240, 130] on input "[DATE]" at bounding box center [234, 130] width 54 height 14
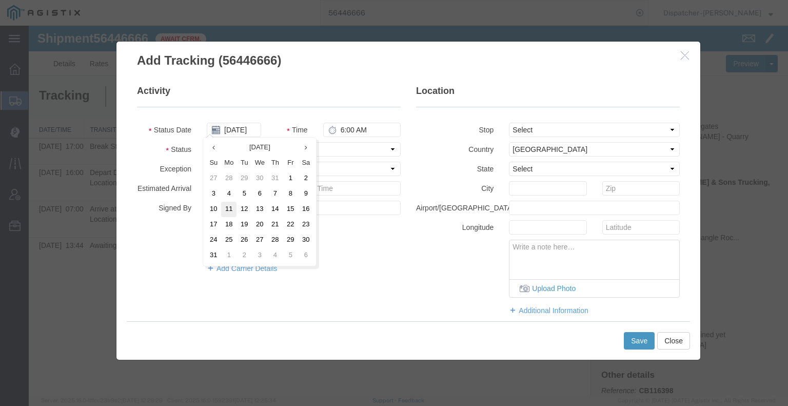
click at [233, 215] on td "11" at bounding box center [228, 209] width 15 height 15
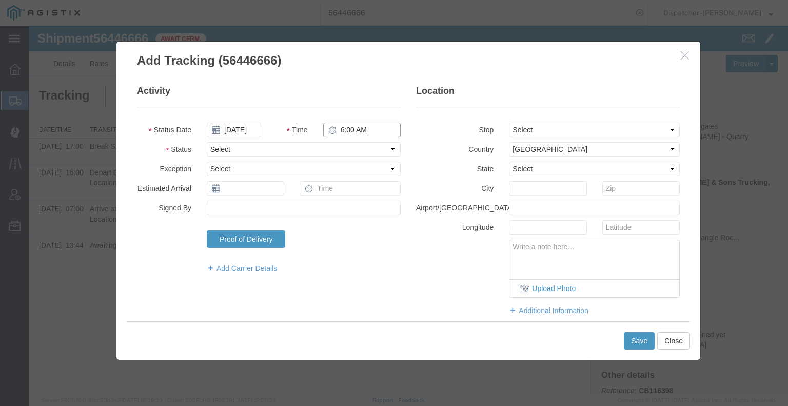
click at [336, 126] on input "6:00 AM" at bounding box center [361, 130] width 77 height 14
click at [345, 149] on select "Select Arrival Notice Available Arrival Notice Imported Arrive at Delivery Loca…" at bounding box center [304, 149] width 194 height 14
click at [207, 142] on select "Select Arrival Notice Available Arrival Notice Imported Arrive at Delivery Loca…" at bounding box center [304, 149] width 194 height 14
click at [647, 344] on button "Save" at bounding box center [639, 340] width 31 height 17
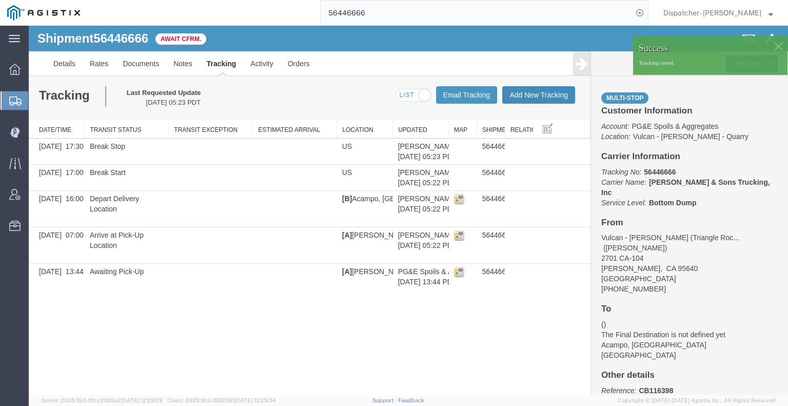
click at [537, 96] on button "Add New Tracking" at bounding box center [538, 94] width 73 height 17
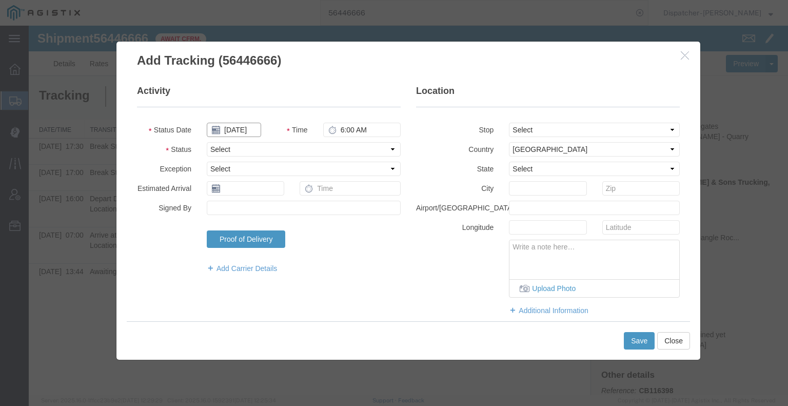
click at [245, 127] on input "[DATE]" at bounding box center [234, 130] width 54 height 14
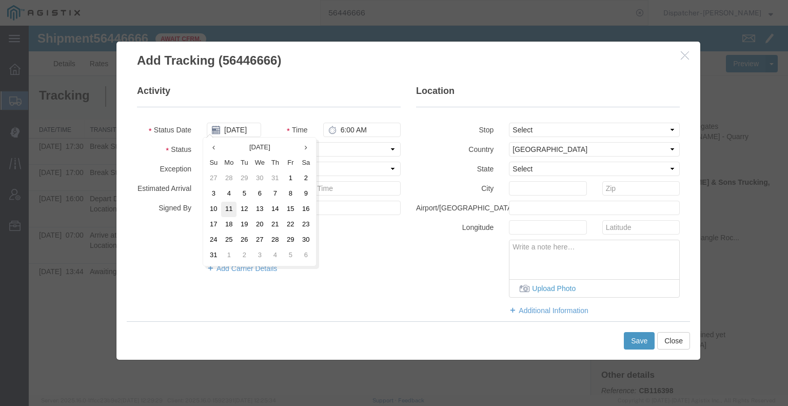
click at [231, 207] on td "11" at bounding box center [228, 209] width 15 height 15
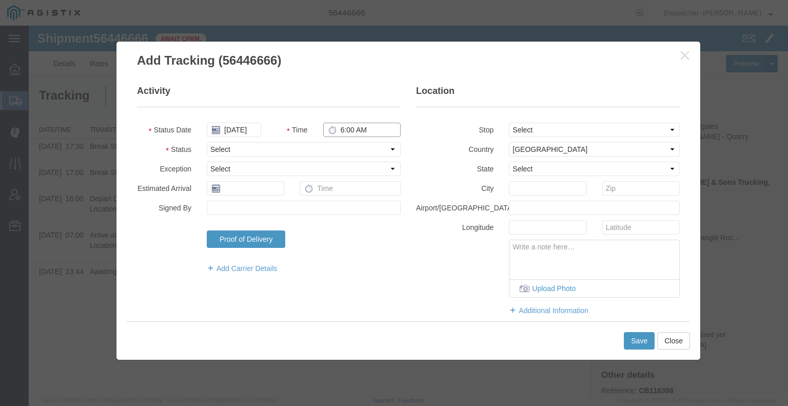
click at [349, 130] on input "6:00 AM" at bounding box center [361, 130] width 77 height 14
click at [351, 153] on select "Select Arrival Notice Available Arrival Notice Imported Arrive at Delivery Loca…" at bounding box center [304, 149] width 194 height 14
click at [207, 142] on select "Select Arrival Notice Available Arrival Notice Imported Arrive at Delivery Loca…" at bounding box center [304, 149] width 194 height 14
click at [635, 339] on button "Save" at bounding box center [639, 340] width 31 height 17
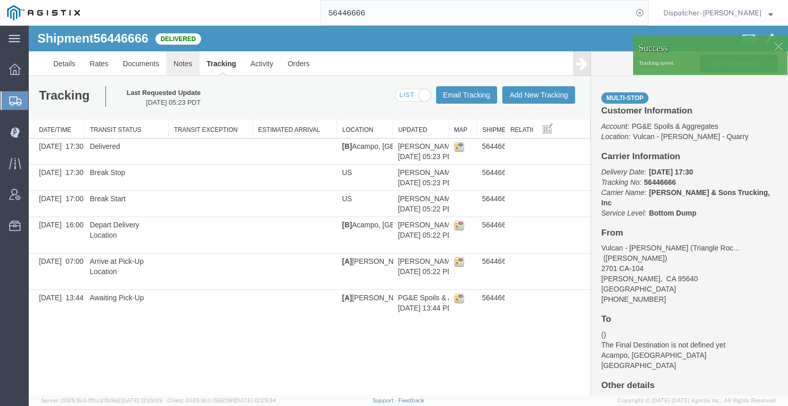
click at [182, 63] on link "Notes" at bounding box center [182, 63] width 33 height 25
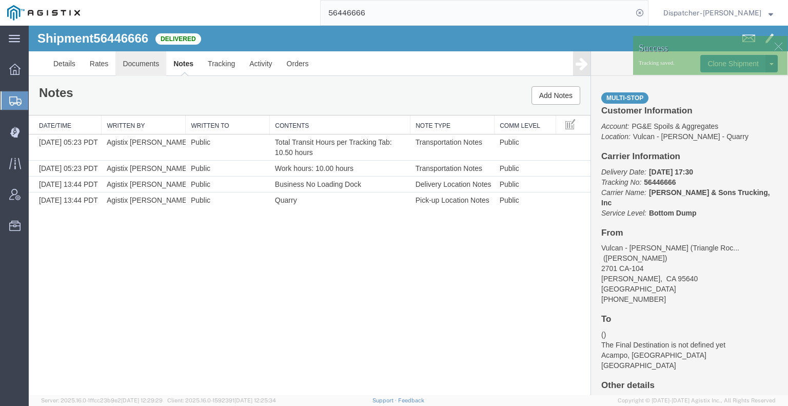
click at [140, 63] on link "Documents" at bounding box center [140, 63] width 51 height 25
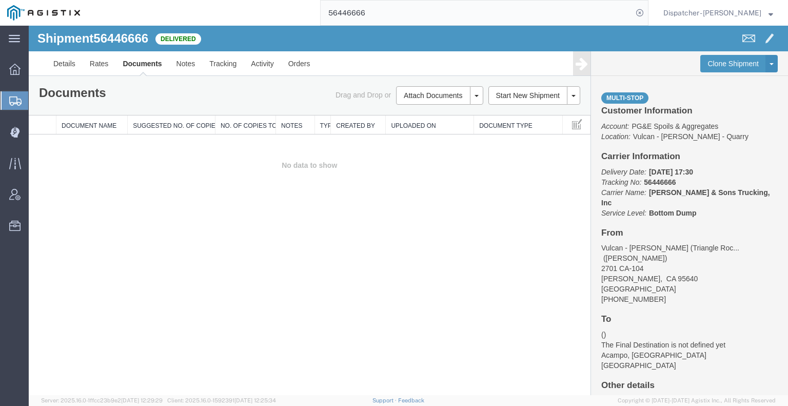
drag, startPoint x: 51, startPoint y: 229, endPoint x: 84, endPoint y: 216, distance: 35.2
click at [51, 229] on div "Shipment 56446666 0 of 0 Delivered Details Rates Documents Notes Tracking Activ…" at bounding box center [408, 210] width 759 height 369
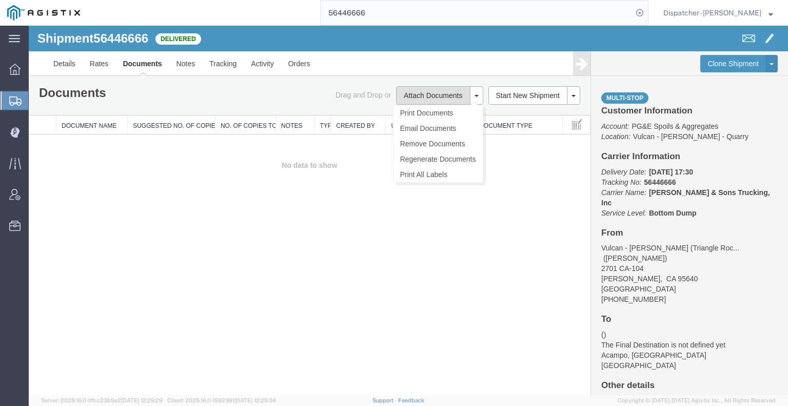
click at [457, 99] on button "Attach Documents" at bounding box center [433, 95] width 74 height 18
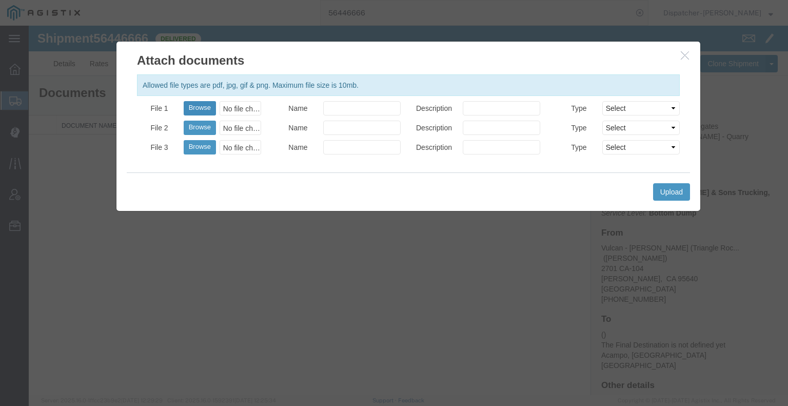
click at [206, 109] on button "Browse" at bounding box center [200, 108] width 32 height 14
click at [681, 187] on button "Upload" at bounding box center [671, 191] width 37 height 17
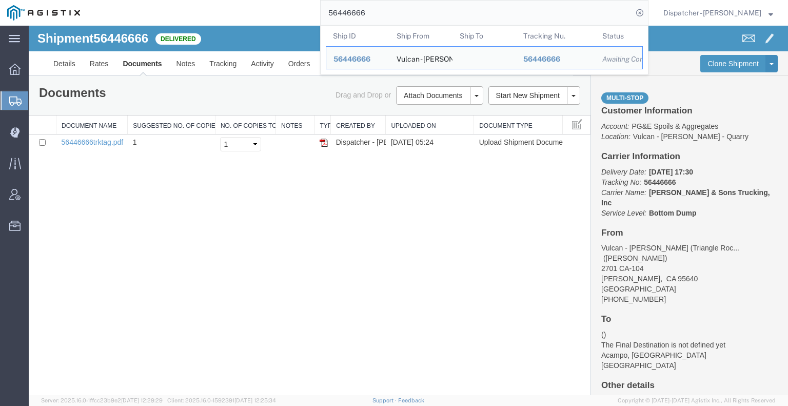
drag, startPoint x: 360, startPoint y: 10, endPoint x: 282, endPoint y: 11, distance: 78.5
click at [285, 11] on div "56446666 Ship ID Ship From Ship To Tracking Nu. Status Ship ID 56446666 Ship Fr…" at bounding box center [367, 13] width 561 height 26
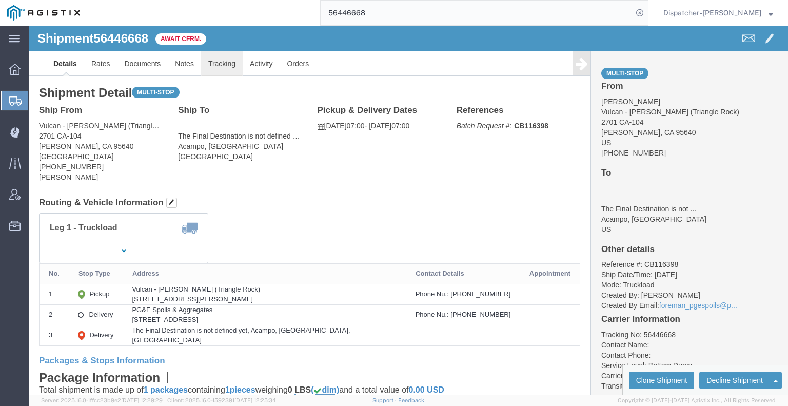
click link "Tracking"
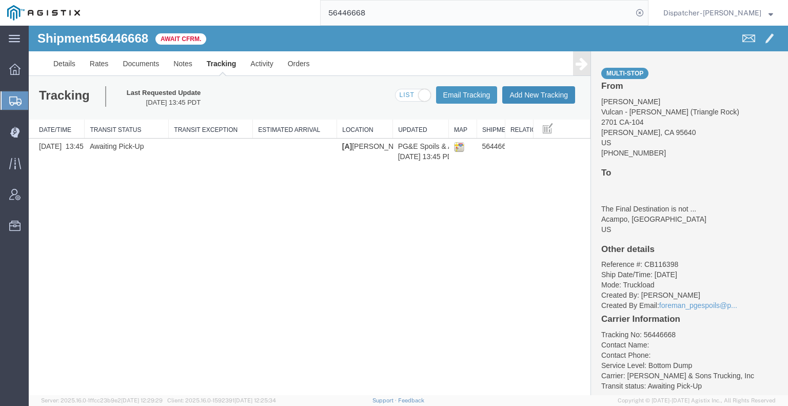
click at [531, 93] on button "Add New Tracking" at bounding box center [538, 94] width 73 height 17
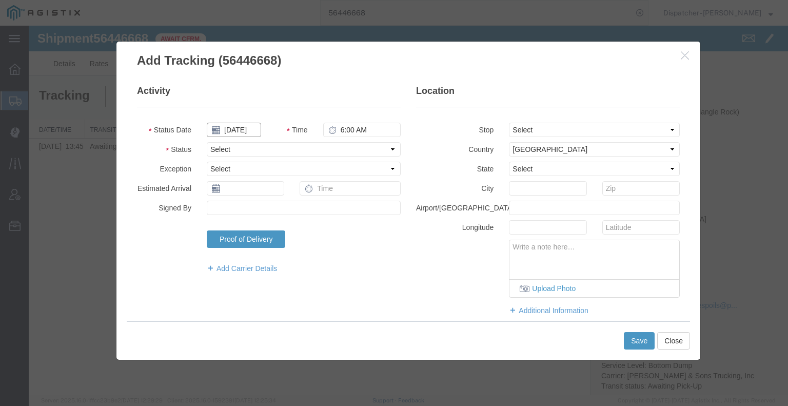
click at [240, 130] on input "[DATE]" at bounding box center [234, 130] width 54 height 14
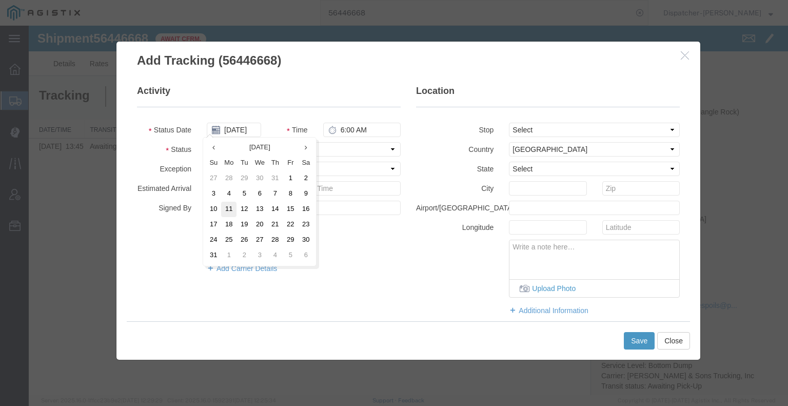
click at [227, 212] on td "11" at bounding box center [228, 209] width 15 height 15
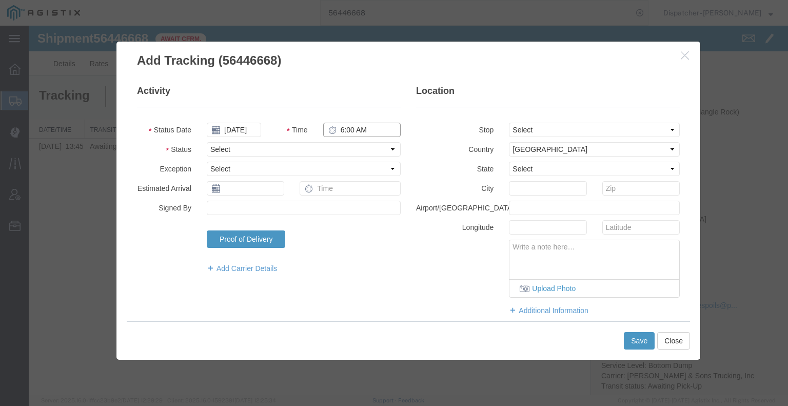
click at [364, 129] on input "6:00 AM" at bounding box center [361, 130] width 77 height 14
click at [361, 150] on select "Select Arrival Notice Available Arrival Notice Imported Arrive at Delivery Loca…" at bounding box center [304, 149] width 194 height 14
click at [207, 142] on select "Select Arrival Notice Available Arrival Notice Imported Arrive at Delivery Loca…" at bounding box center [304, 149] width 194 height 14
drag, startPoint x: 518, startPoint y: 125, endPoint x: 517, endPoint y: 136, distance: 11.3
click at [518, 125] on select "Select From: 2701 CA-[GEOGRAPHIC_DATA][PERSON_NAME], US Stop 2: [STREET_ADDRESS…" at bounding box center [594, 130] width 171 height 14
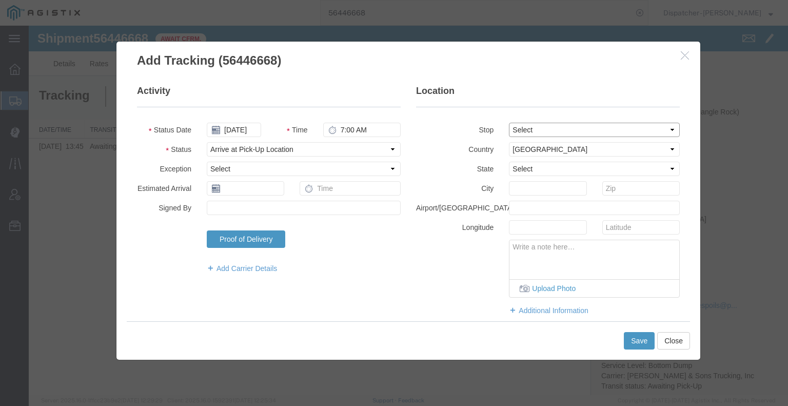
click at [509, 123] on select "Select From: 2701 CA-[GEOGRAPHIC_DATA][PERSON_NAME], US Stop 2: [STREET_ADDRESS…" at bounding box center [594, 130] width 171 height 14
click at [632, 337] on button "Save" at bounding box center [639, 340] width 31 height 17
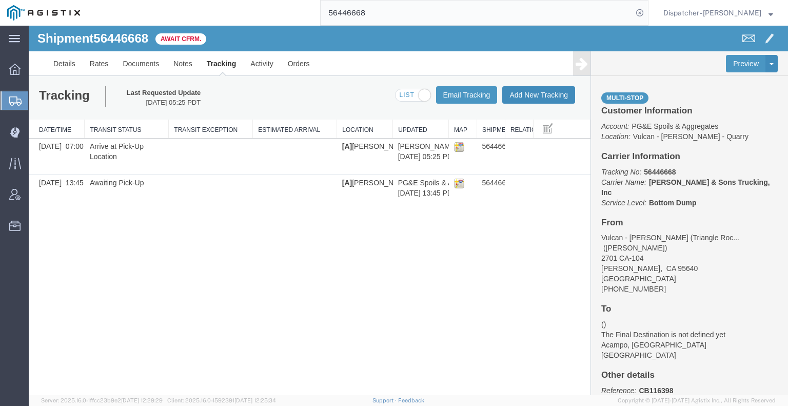
click at [528, 98] on button "Add New Tracking" at bounding box center [538, 94] width 73 height 17
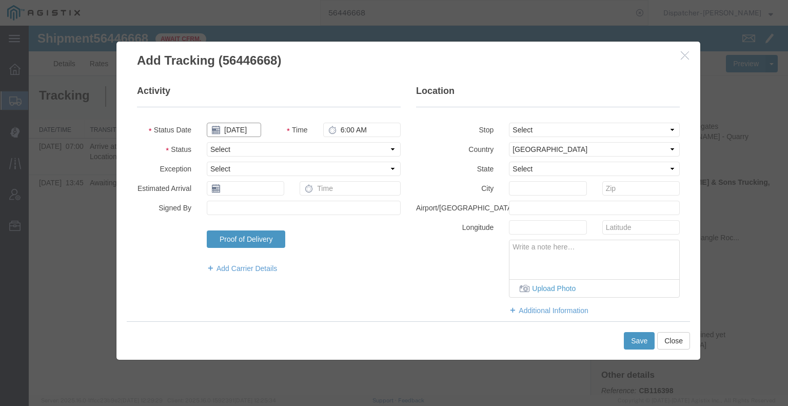
click at [234, 131] on input "[DATE]" at bounding box center [234, 130] width 54 height 14
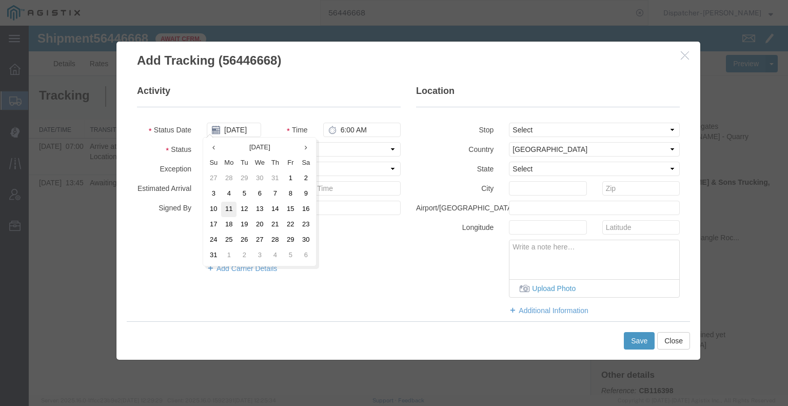
click at [233, 209] on td "11" at bounding box center [228, 209] width 15 height 15
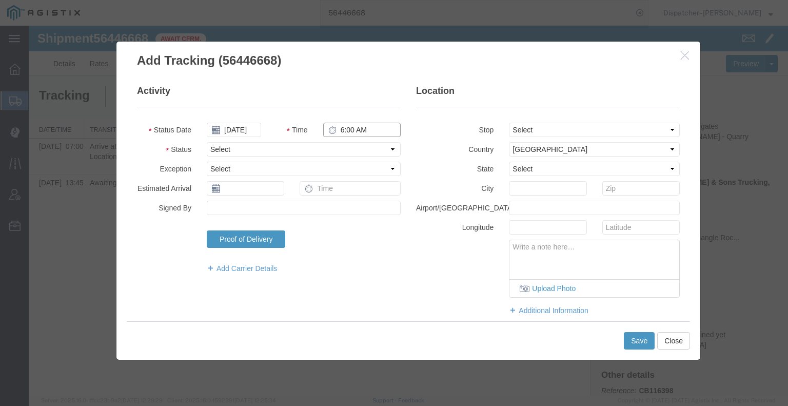
click at [361, 128] on input "6:00 AM" at bounding box center [361, 130] width 77 height 14
drag, startPoint x: 358, startPoint y: 145, endPoint x: 358, endPoint y: 155, distance: 10.3
click at [358, 145] on select "Select Arrival Notice Available Arrival Notice Imported Arrive at Delivery Loca…" at bounding box center [304, 149] width 194 height 14
click at [207, 142] on select "Select Arrival Notice Available Arrival Notice Imported Arrive at Delivery Loca…" at bounding box center [304, 149] width 194 height 14
click at [527, 129] on select "Select From: 2701 CA-[GEOGRAPHIC_DATA][PERSON_NAME], US Stop 2: [STREET_ADDRESS…" at bounding box center [594, 130] width 171 height 14
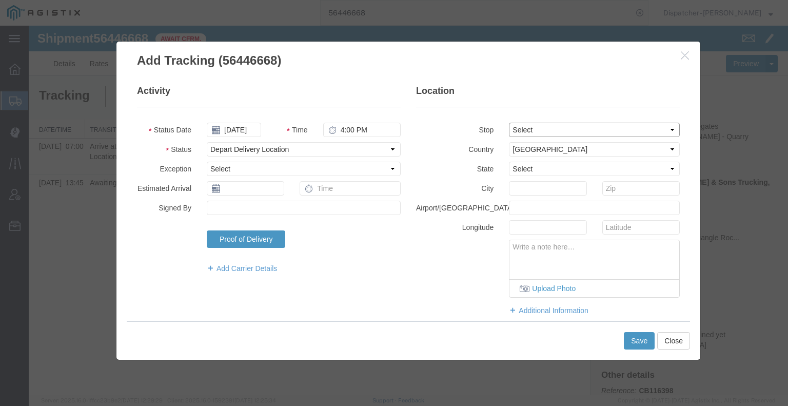
click at [509, 123] on select "Select From: 2701 CA-[GEOGRAPHIC_DATA][PERSON_NAME], US Stop 2: [STREET_ADDRESS…" at bounding box center [594, 130] width 171 height 14
click at [638, 341] on button "Save" at bounding box center [639, 340] width 31 height 17
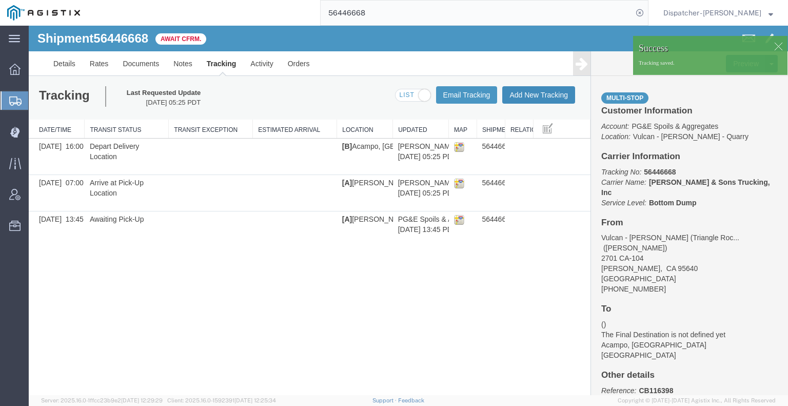
click at [547, 95] on button "Add New Tracking" at bounding box center [538, 94] width 73 height 17
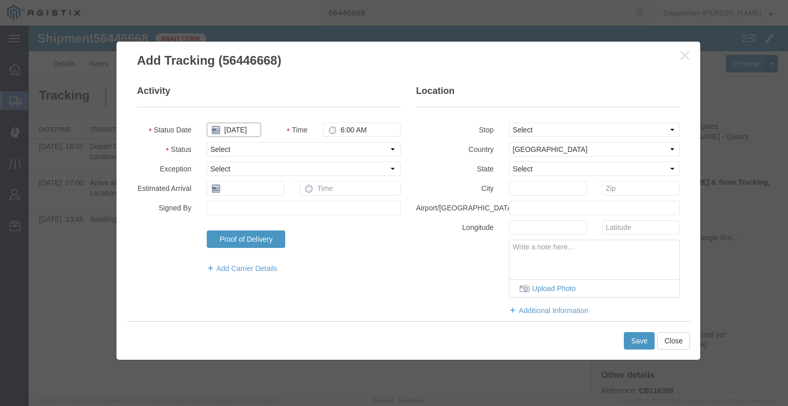
click at [238, 130] on input "[DATE]" at bounding box center [234, 130] width 54 height 14
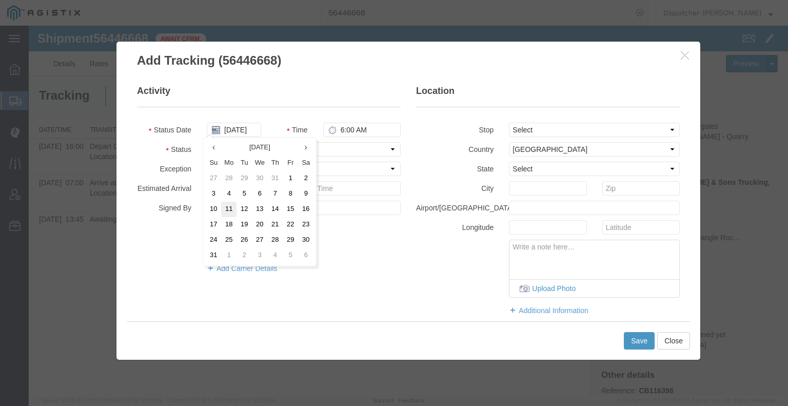
click at [225, 205] on td "11" at bounding box center [228, 209] width 15 height 15
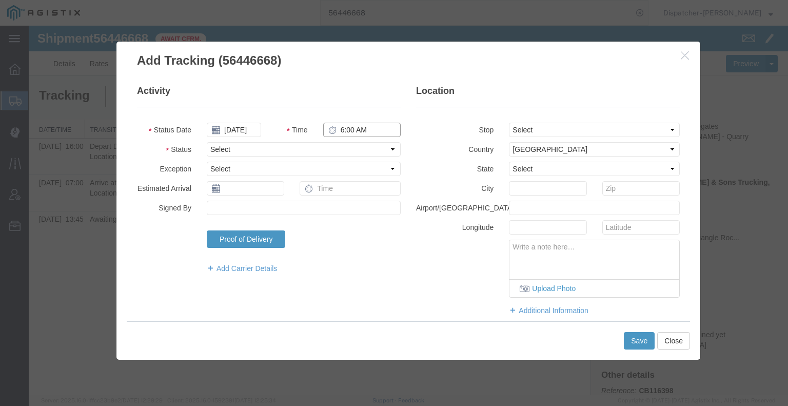
click at [371, 130] on input "6:00 AM" at bounding box center [361, 130] width 77 height 14
click at [333, 145] on select "Select Arrival Notice Available Arrival Notice Imported Arrive at Delivery Loca…" at bounding box center [304, 149] width 194 height 14
click at [207, 142] on select "Select Arrival Notice Available Arrival Notice Imported Arrive at Delivery Loca…" at bounding box center [304, 149] width 194 height 14
click at [636, 343] on button "Save" at bounding box center [639, 340] width 31 height 17
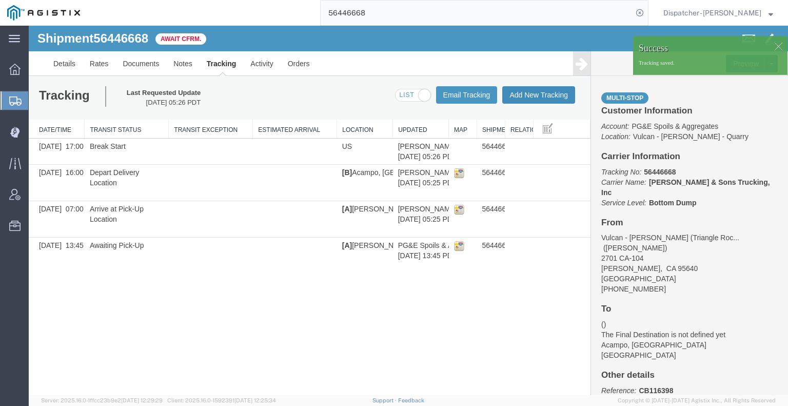
click at [558, 97] on button "Add New Tracking" at bounding box center [538, 94] width 73 height 17
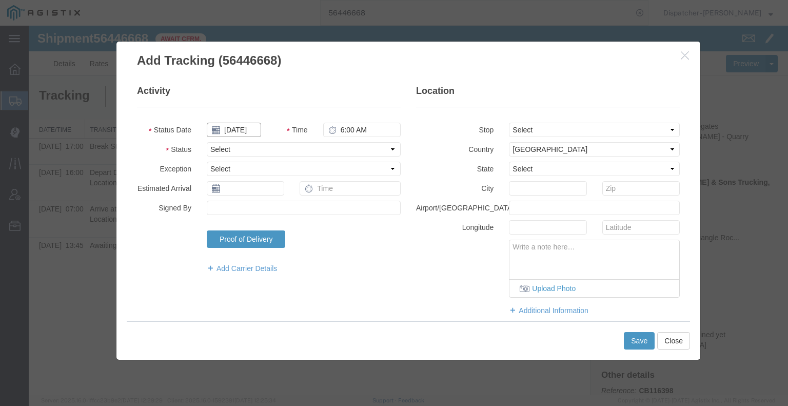
click at [240, 135] on input "[DATE]" at bounding box center [234, 130] width 54 height 14
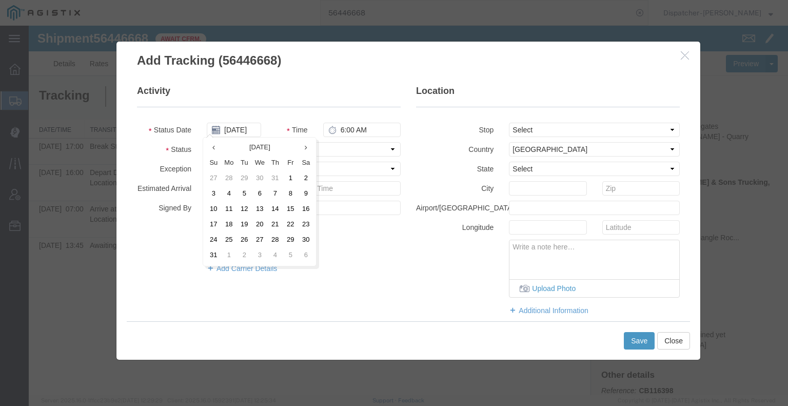
drag, startPoint x: 234, startPoint y: 210, endPoint x: 247, endPoint y: 192, distance: 22.1
click at [234, 211] on td "11" at bounding box center [228, 209] width 15 height 15
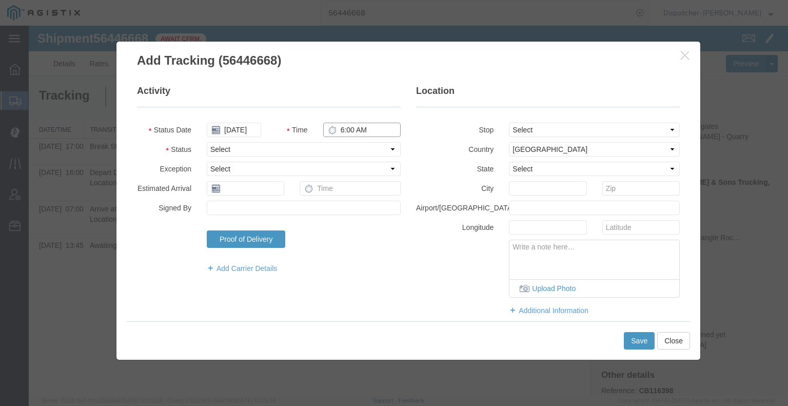
click at [346, 129] on input "6:00 AM" at bounding box center [361, 130] width 77 height 14
click at [351, 147] on select "Select Arrival Notice Available Arrival Notice Imported Arrive at Delivery Loca…" at bounding box center [304, 149] width 194 height 14
click at [207, 142] on select "Select Arrival Notice Available Arrival Notice Imported Arrive at Delivery Loca…" at bounding box center [304, 149] width 194 height 14
drag, startPoint x: 533, startPoint y: 125, endPoint x: 533, endPoint y: 135, distance: 10.3
click at [533, 126] on select "Select From: 2701 CA-[GEOGRAPHIC_DATA][PERSON_NAME], US Stop 2: [STREET_ADDRESS…" at bounding box center [594, 130] width 171 height 14
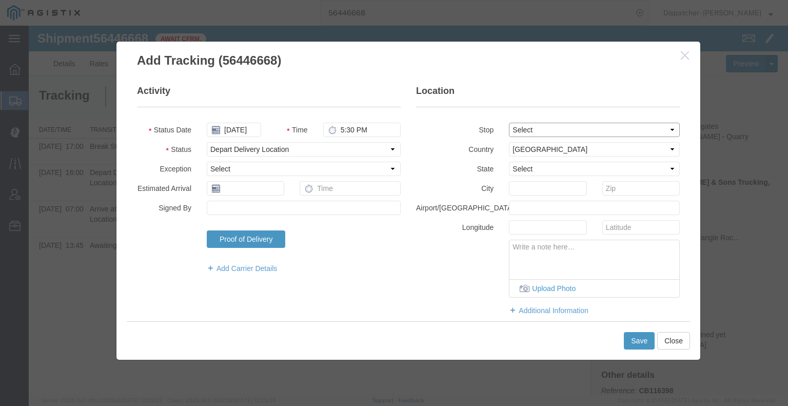
click at [509, 123] on select "Select From: 2701 CA-[GEOGRAPHIC_DATA][PERSON_NAME], US Stop 2: [STREET_ADDRESS…" at bounding box center [594, 130] width 171 height 14
click at [638, 337] on button "Save" at bounding box center [639, 340] width 31 height 17
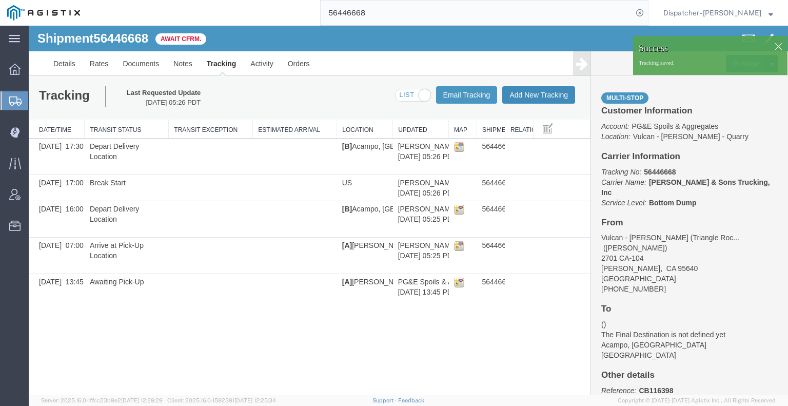
click at [545, 97] on button "Add New Tracking" at bounding box center [538, 94] width 73 height 17
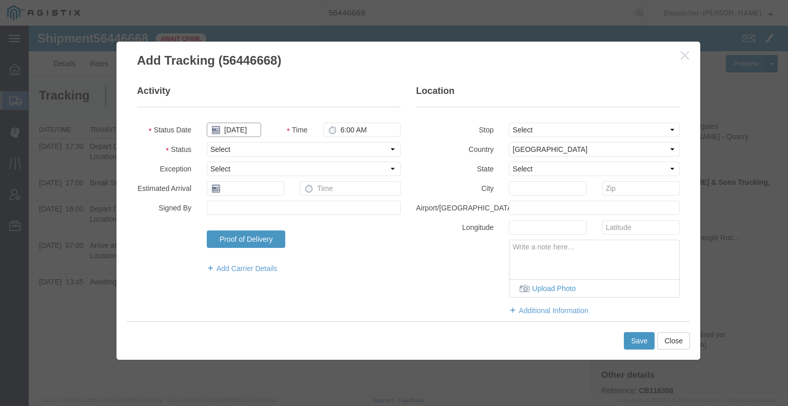
click at [242, 134] on input "[DATE]" at bounding box center [234, 130] width 54 height 14
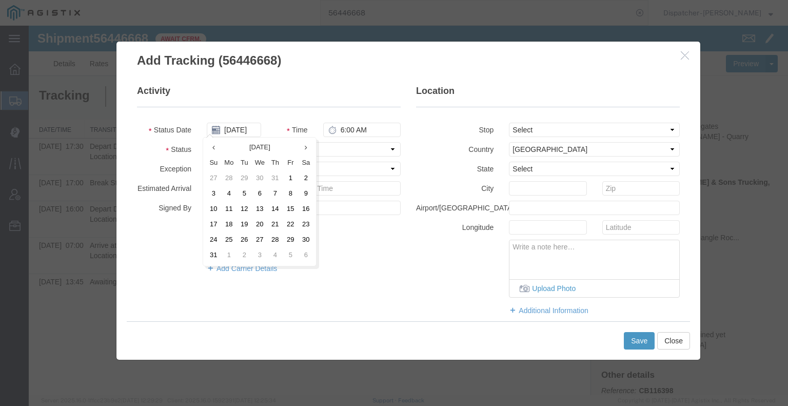
click at [231, 211] on td "11" at bounding box center [228, 209] width 15 height 15
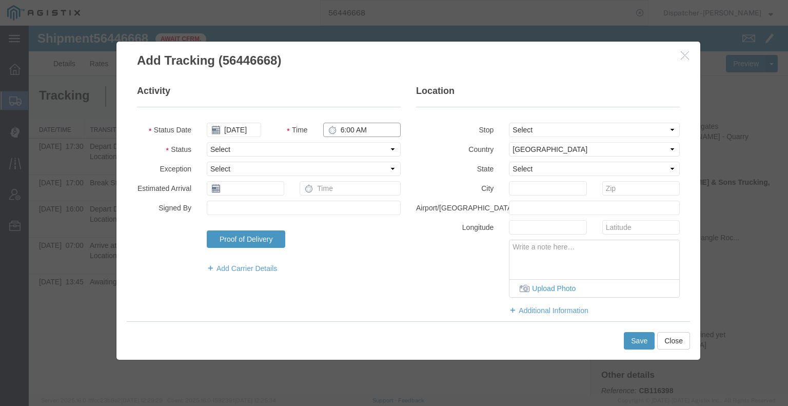
click at [368, 131] on input "6:00 AM" at bounding box center [361, 130] width 77 height 14
click at [374, 145] on select "Select Arrival Notice Available Arrival Notice Imported Arrive at Delivery Loca…" at bounding box center [304, 149] width 194 height 14
click at [207, 142] on select "Select Arrival Notice Available Arrival Notice Imported Arrive at Delivery Loca…" at bounding box center [304, 149] width 194 height 14
click at [624, 342] on button "Save" at bounding box center [639, 340] width 31 height 17
click at [639, 343] on div at bounding box center [408, 210] width 759 height 369
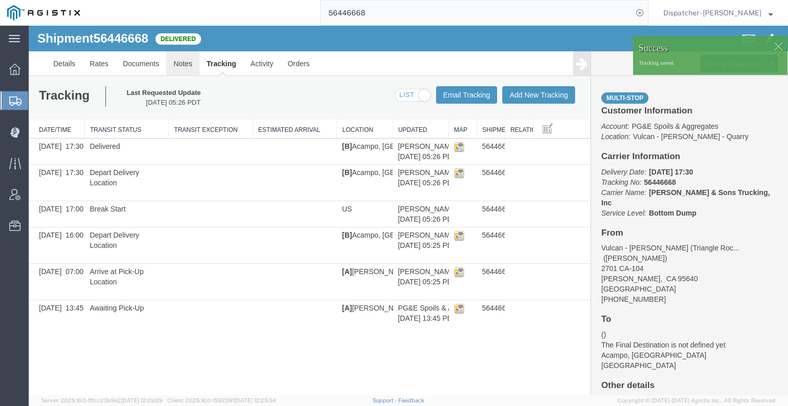
drag, startPoint x: 209, startPoint y: 91, endPoint x: 180, endPoint y: 65, distance: 38.5
click at [180, 65] on link "Notes" at bounding box center [182, 63] width 33 height 25
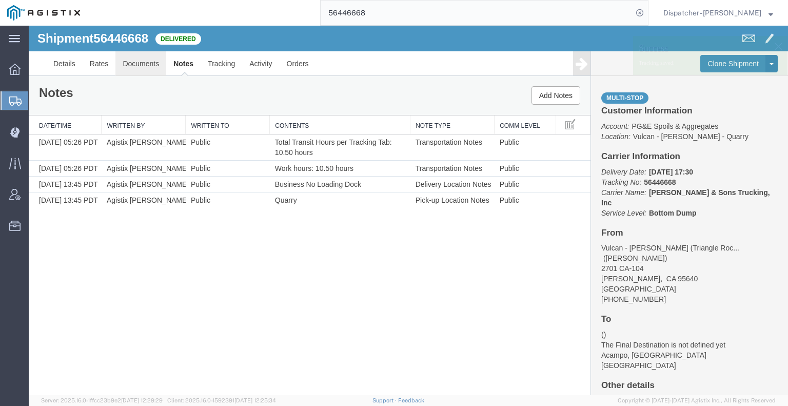
click at [144, 63] on link "Documents" at bounding box center [140, 63] width 51 height 25
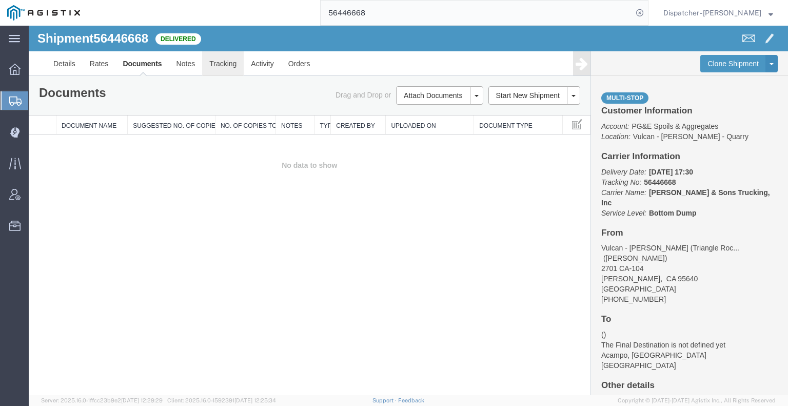
click at [224, 69] on link "Tracking" at bounding box center [223, 63] width 42 height 25
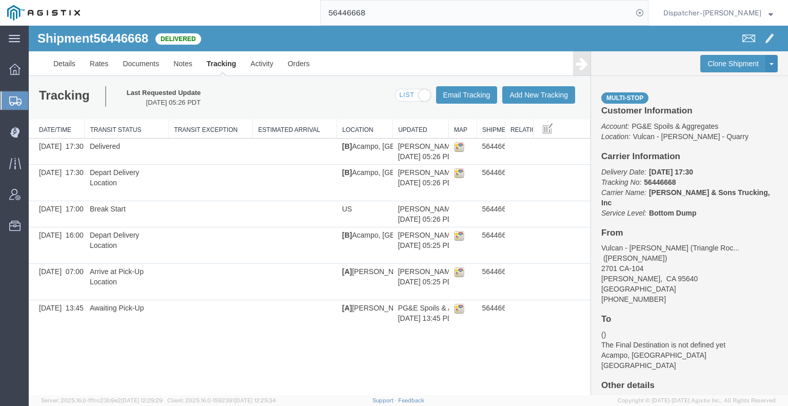
click at [582, 67] on icon at bounding box center [581, 63] width 12 height 14
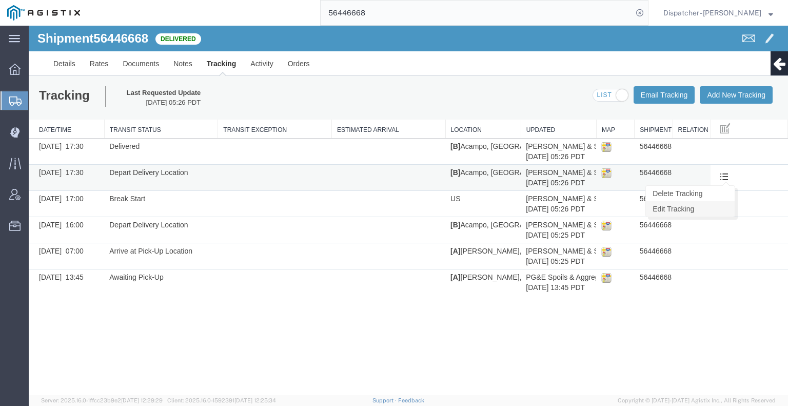
click at [710, 208] on link "Edit Tracking" at bounding box center [690, 208] width 89 height 15
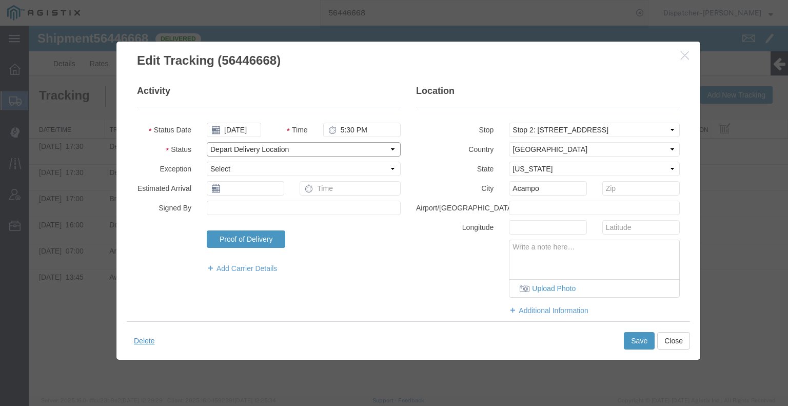
click at [269, 153] on select "Select Arrival Notice Available Arrival Notice Imported Arrive at Delivery Loca…" at bounding box center [304, 149] width 194 height 14
click at [207, 142] on select "Select Arrival Notice Available Arrival Notice Imported Arrive at Delivery Loca…" at bounding box center [304, 149] width 194 height 14
click at [637, 336] on button "Save" at bounding box center [639, 340] width 31 height 17
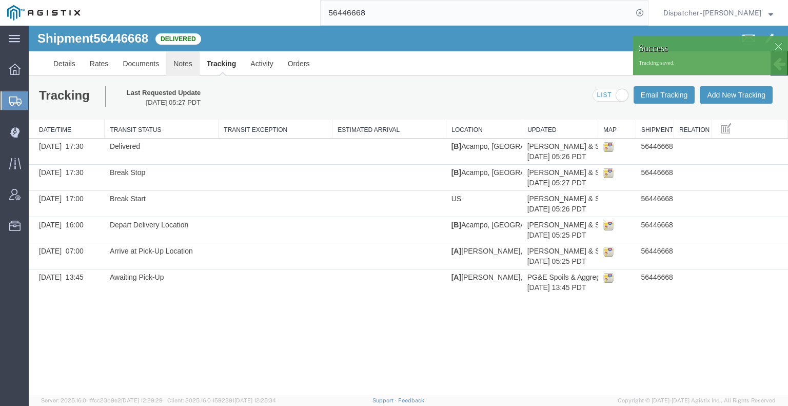
click at [183, 63] on link "Notes" at bounding box center [182, 63] width 33 height 25
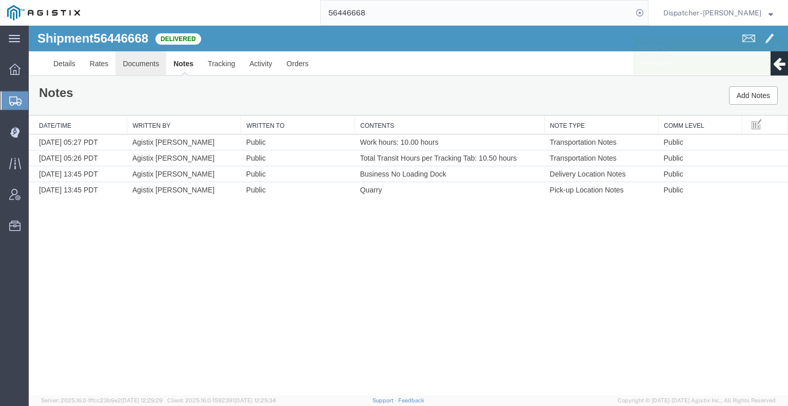
click at [124, 73] on link "Documents" at bounding box center [140, 63] width 51 height 25
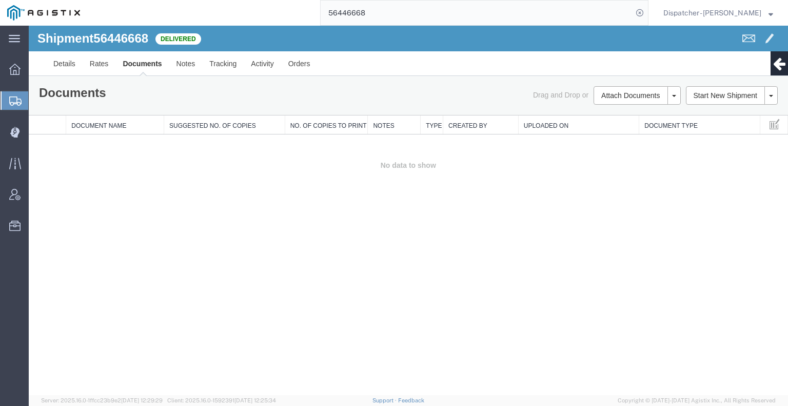
drag, startPoint x: 710, startPoint y: 227, endPoint x: 689, endPoint y: 190, distance: 42.9
click at [710, 227] on div "Shipment 56446668 0 of 0 Delivered Details Rates Documents Notes Tracking Activ…" at bounding box center [408, 210] width 759 height 369
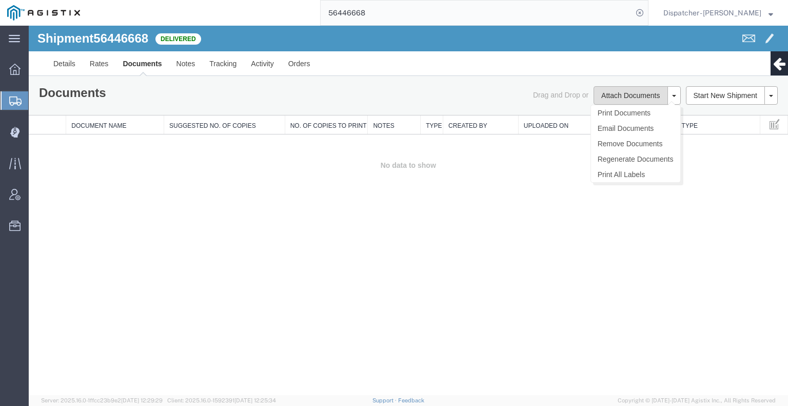
click at [616, 97] on button "Attach Documents" at bounding box center [630, 95] width 74 height 18
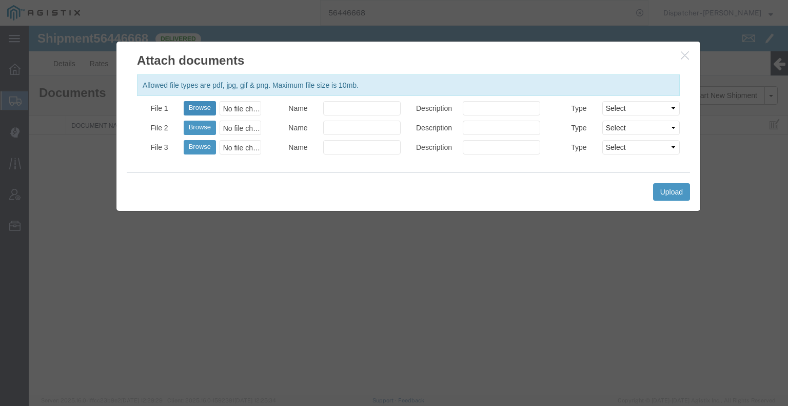
click at [204, 106] on button "Browse" at bounding box center [200, 108] width 32 height 14
click at [662, 186] on button "Upload" at bounding box center [671, 191] width 37 height 17
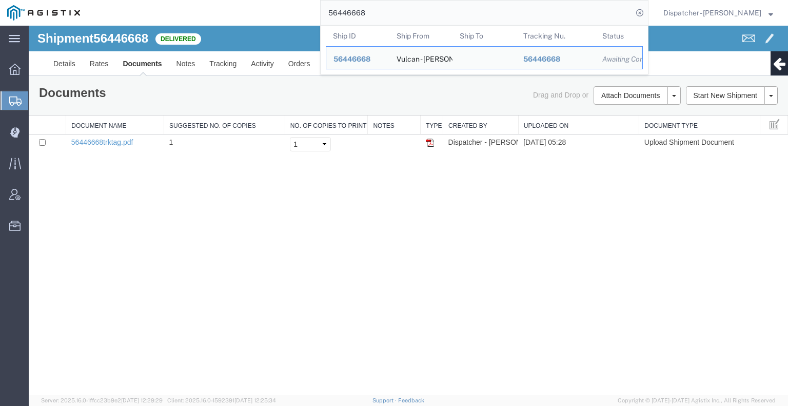
drag, startPoint x: 375, startPoint y: 15, endPoint x: 289, endPoint y: -2, distance: 87.3
click at [289, 0] on html "main_menu Created with Sketch. Collapse Menu Dashboard Shipments Create Shipmen…" at bounding box center [394, 203] width 788 height 406
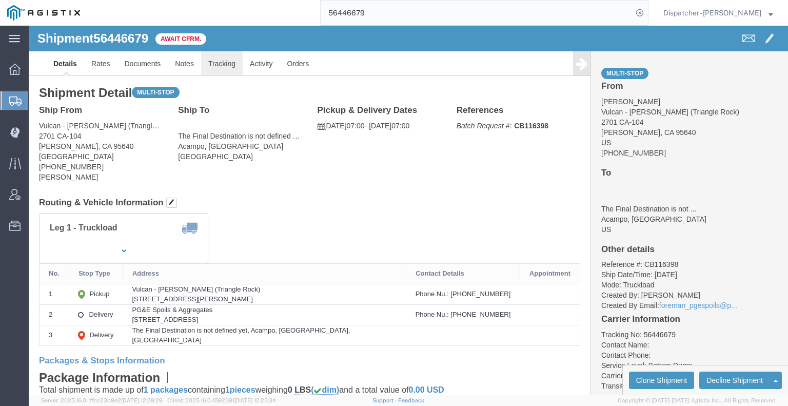
click link "Tracking"
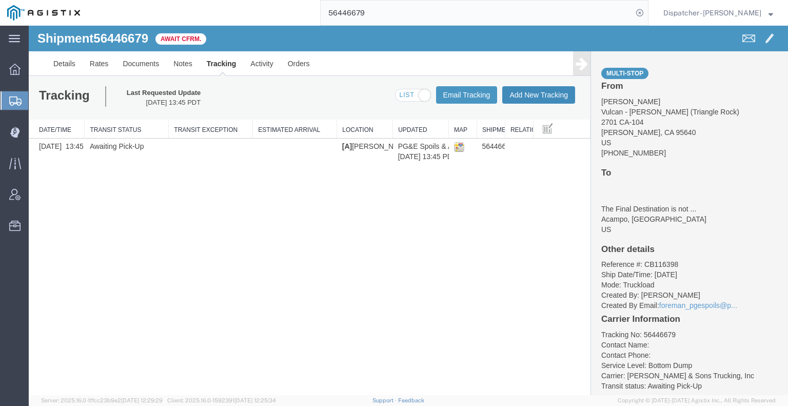
click at [554, 97] on button "Add New Tracking" at bounding box center [538, 94] width 73 height 17
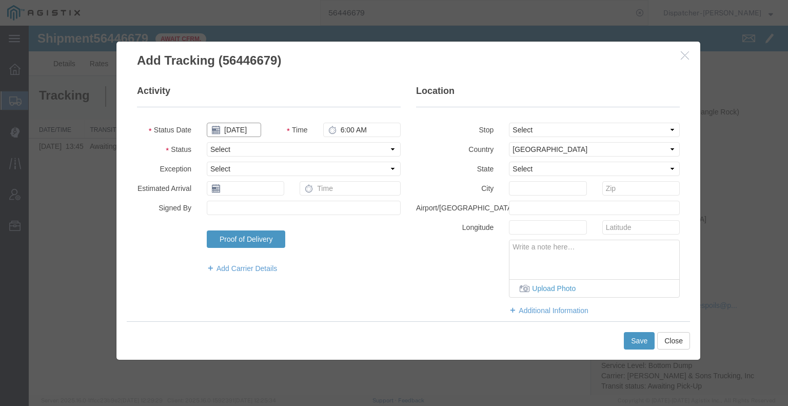
click at [239, 129] on input "[DATE]" at bounding box center [234, 130] width 54 height 14
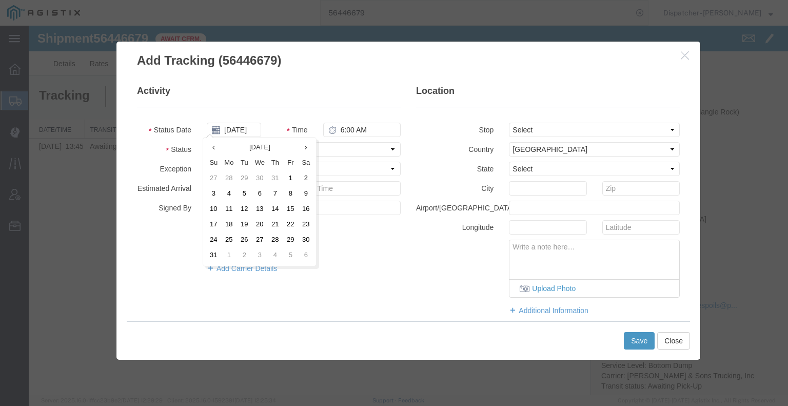
click at [233, 209] on td "11" at bounding box center [228, 209] width 15 height 15
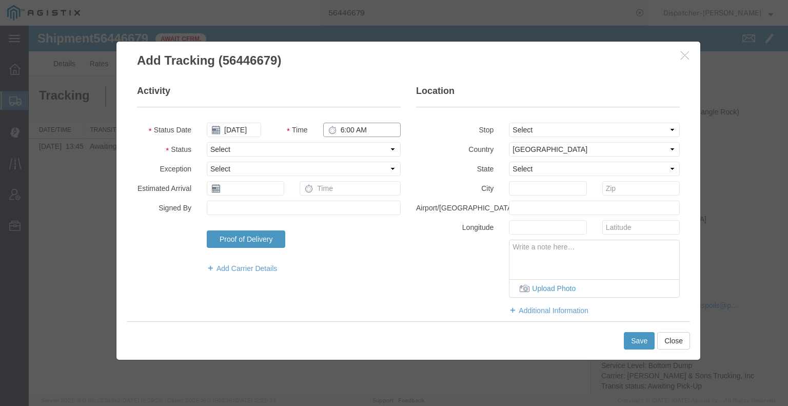
click at [357, 131] on input "6:00 AM" at bounding box center [361, 130] width 77 height 14
click at [352, 145] on select "Select Arrival Notice Available Arrival Notice Imported Arrive at Delivery Loca…" at bounding box center [304, 149] width 194 height 14
click at [207, 142] on select "Select Arrival Notice Available Arrival Notice Imported Arrive at Delivery Loca…" at bounding box center [304, 149] width 194 height 14
click at [521, 133] on select "Select From: 2701 CA-[GEOGRAPHIC_DATA][PERSON_NAME], US Stop 2: [STREET_ADDRESS…" at bounding box center [594, 130] width 171 height 14
click at [509, 123] on select "Select From: 2701 CA-[GEOGRAPHIC_DATA][PERSON_NAME], US Stop 2: [STREET_ADDRESS…" at bounding box center [594, 130] width 171 height 14
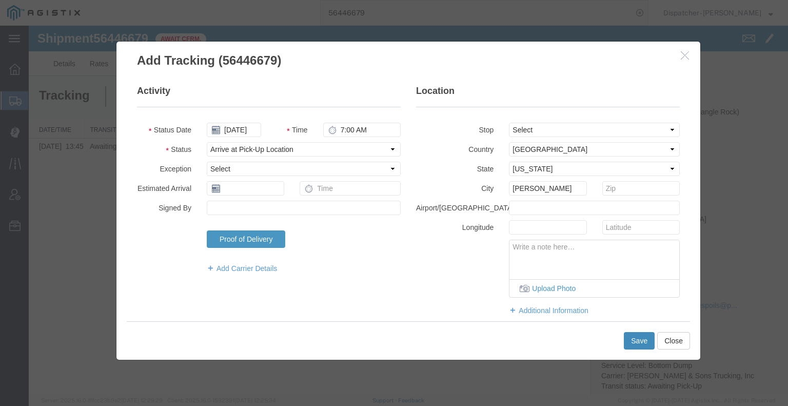
click at [632, 338] on button "Save" at bounding box center [639, 340] width 31 height 17
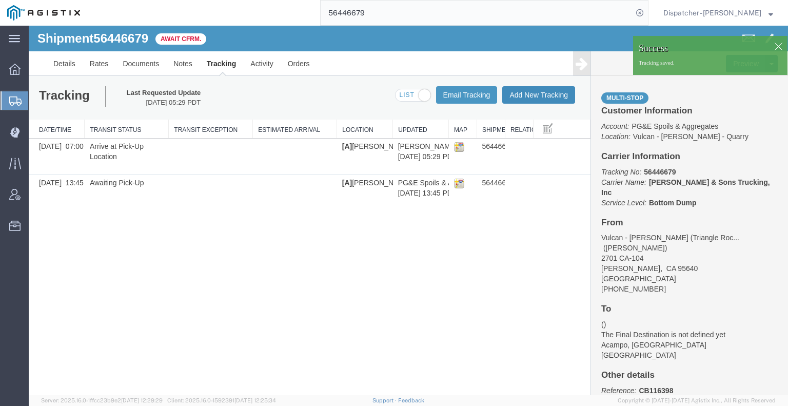
click at [535, 96] on button "Add New Tracking" at bounding box center [538, 94] width 73 height 17
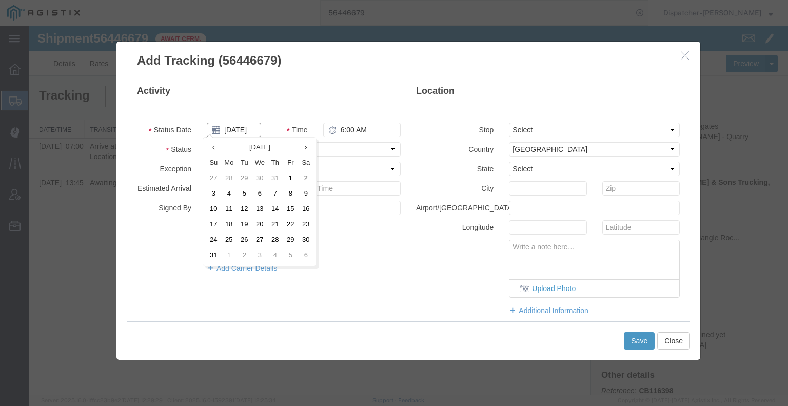
click at [236, 127] on input "[DATE]" at bounding box center [234, 130] width 54 height 14
click at [228, 204] on td "11" at bounding box center [228, 209] width 15 height 15
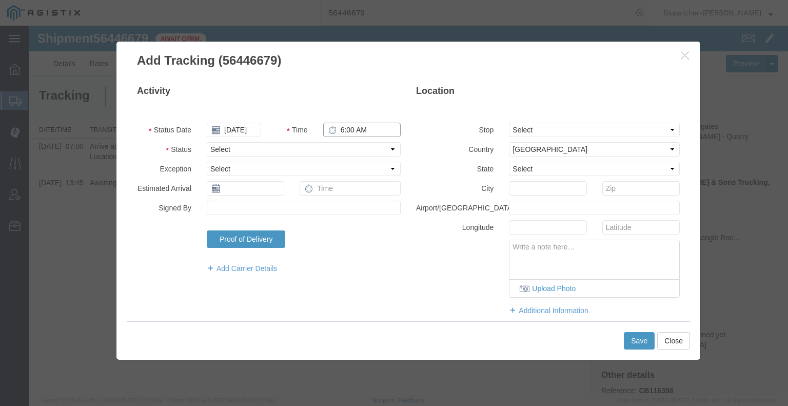
click at [341, 130] on input "6:00 AM" at bounding box center [361, 130] width 77 height 14
click at [341, 149] on select "Select Arrival Notice Available Arrival Notice Imported Arrive at Delivery Loca…" at bounding box center [304, 149] width 194 height 14
click at [207, 142] on select "Select Arrival Notice Available Arrival Notice Imported Arrive at Delivery Loca…" at bounding box center [304, 149] width 194 height 14
drag, startPoint x: 518, startPoint y: 129, endPoint x: 515, endPoint y: 136, distance: 7.1
click at [518, 129] on select "Select From: 2701 CA-[GEOGRAPHIC_DATA][PERSON_NAME], US Stop 2: [STREET_ADDRESS…" at bounding box center [594, 130] width 171 height 14
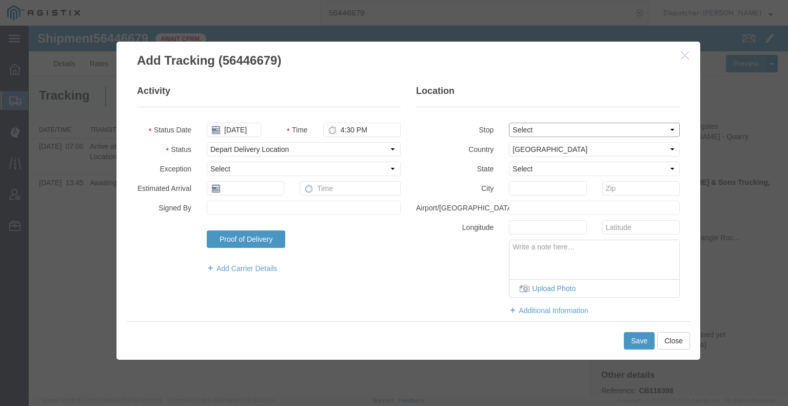
click at [509, 123] on select "Select From: 2701 CA-[GEOGRAPHIC_DATA][PERSON_NAME], US Stop 2: [STREET_ADDRESS…" at bounding box center [594, 130] width 171 height 14
click at [640, 344] on button "Save" at bounding box center [639, 340] width 31 height 17
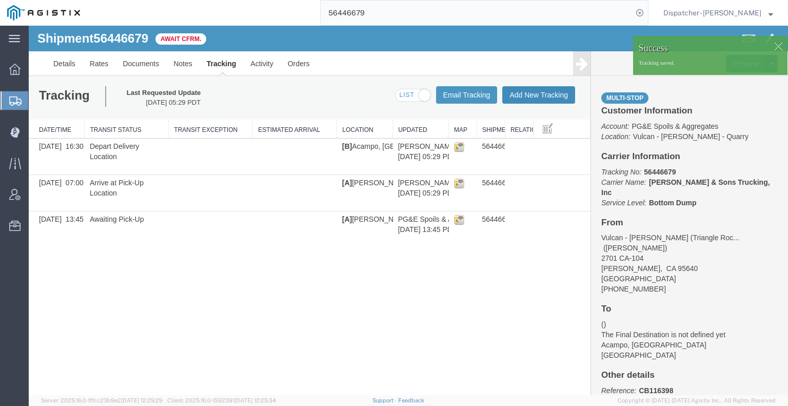
click at [543, 95] on button "Add New Tracking" at bounding box center [538, 94] width 73 height 17
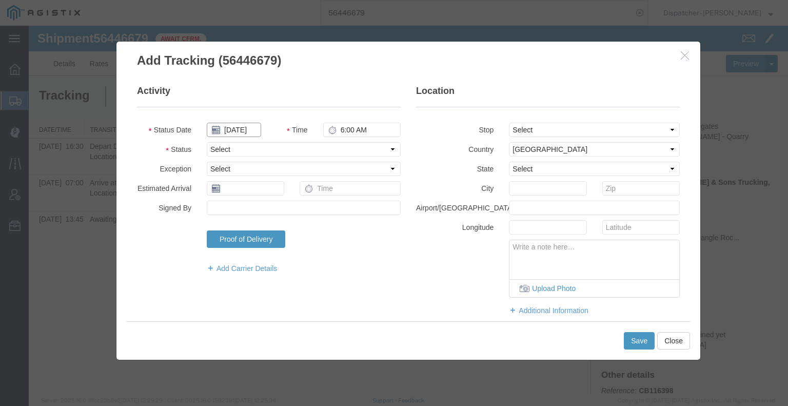
click at [247, 131] on input "[DATE]" at bounding box center [234, 130] width 54 height 14
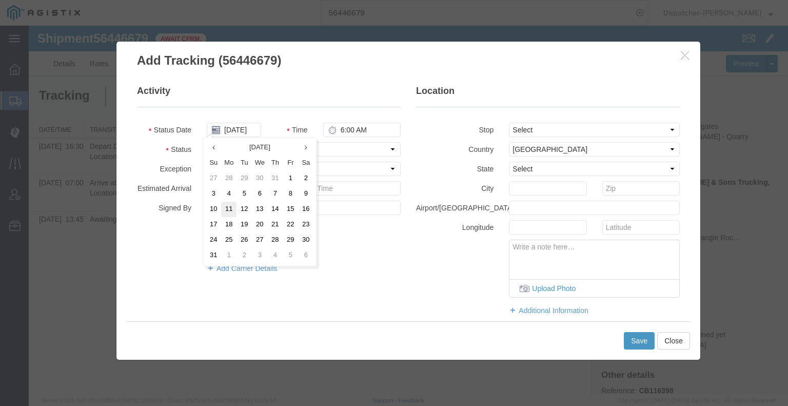
click at [228, 213] on td "11" at bounding box center [228, 209] width 15 height 15
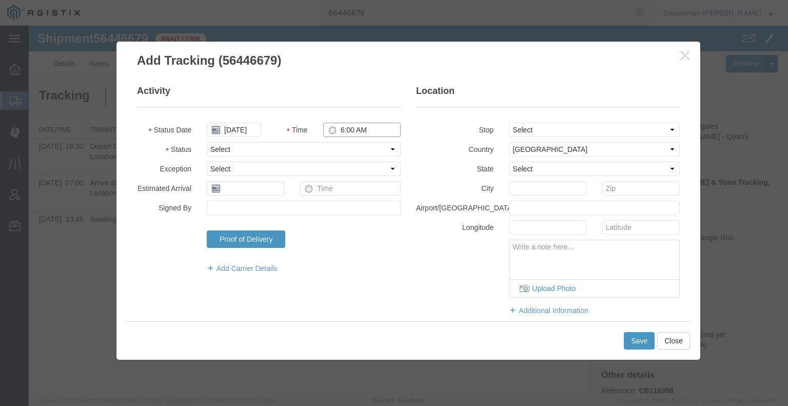
click at [355, 131] on input "6:00 AM" at bounding box center [361, 130] width 77 height 14
click at [354, 153] on select "Select Arrival Notice Available Arrival Notice Imported Arrive at Delivery Loca…" at bounding box center [304, 149] width 194 height 14
click at [207, 142] on select "Select Arrival Notice Available Arrival Notice Imported Arrive at Delivery Loca…" at bounding box center [304, 149] width 194 height 14
click at [639, 345] on button "Save" at bounding box center [639, 340] width 31 height 17
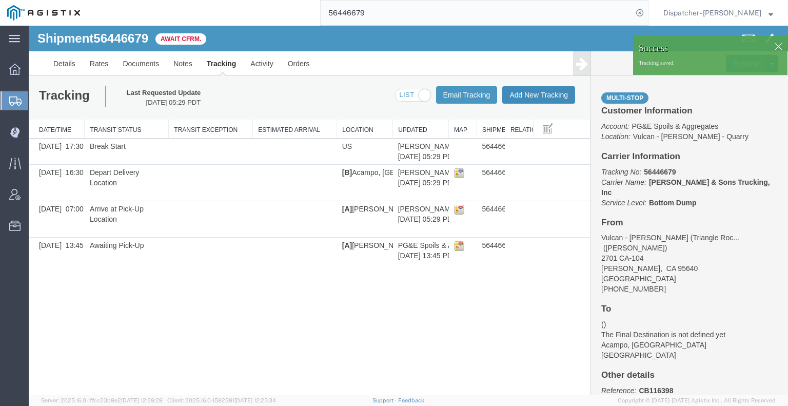
click at [544, 94] on button "Add New Tracking" at bounding box center [538, 94] width 73 height 17
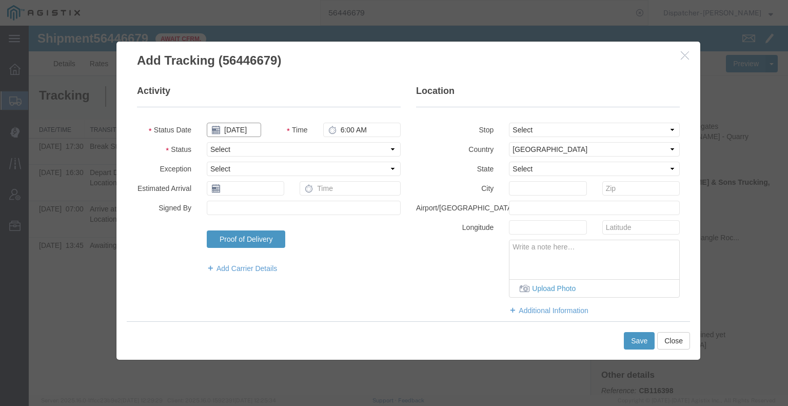
click at [234, 128] on input "[DATE]" at bounding box center [234, 130] width 54 height 14
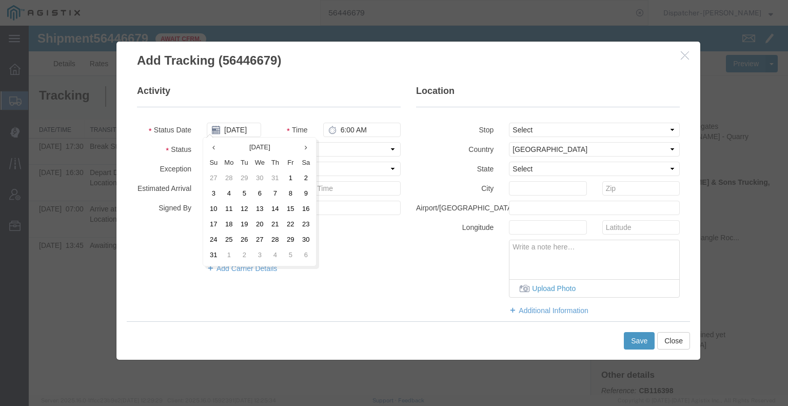
click at [226, 213] on td "11" at bounding box center [228, 209] width 15 height 15
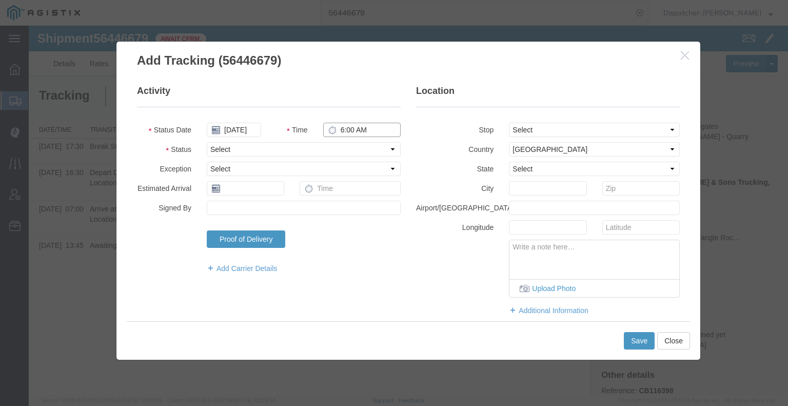
click at [376, 129] on input "6:00 AM" at bounding box center [361, 130] width 77 height 14
drag, startPoint x: 364, startPoint y: 151, endPoint x: 349, endPoint y: 151, distance: 14.4
click at [364, 151] on select "Select Arrival Notice Available Arrival Notice Imported Arrive at Delivery Loca…" at bounding box center [304, 149] width 194 height 14
click at [207, 142] on select "Select Arrival Notice Available Arrival Notice Imported Arrive at Delivery Loca…" at bounding box center [304, 149] width 194 height 14
click at [640, 344] on button "Save" at bounding box center [639, 340] width 31 height 17
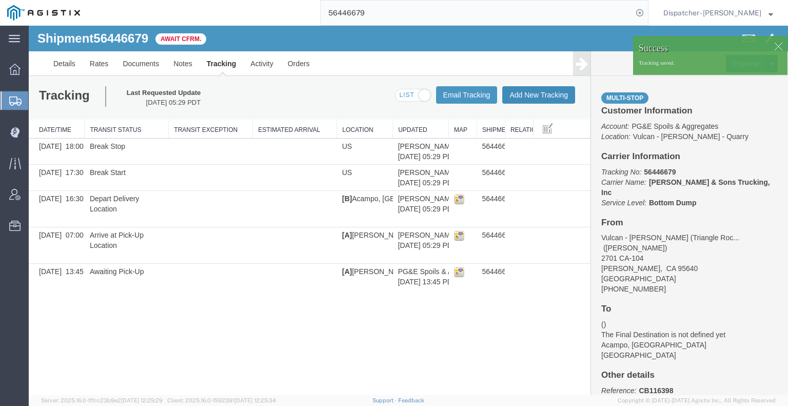
click at [524, 95] on button "Add New Tracking" at bounding box center [538, 94] width 73 height 17
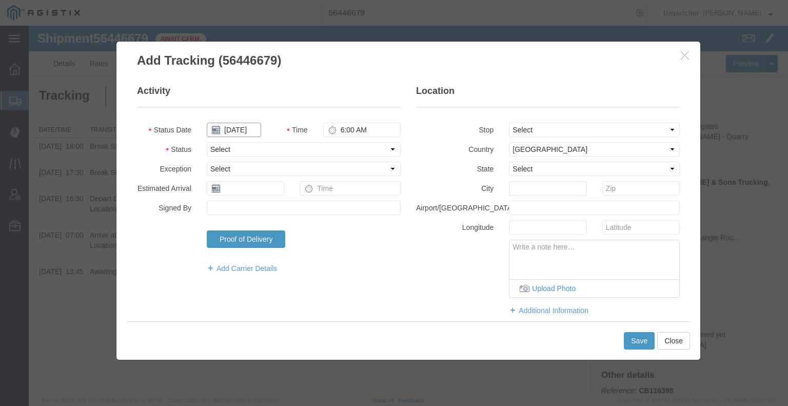
click at [239, 127] on input "[DATE]" at bounding box center [234, 130] width 54 height 14
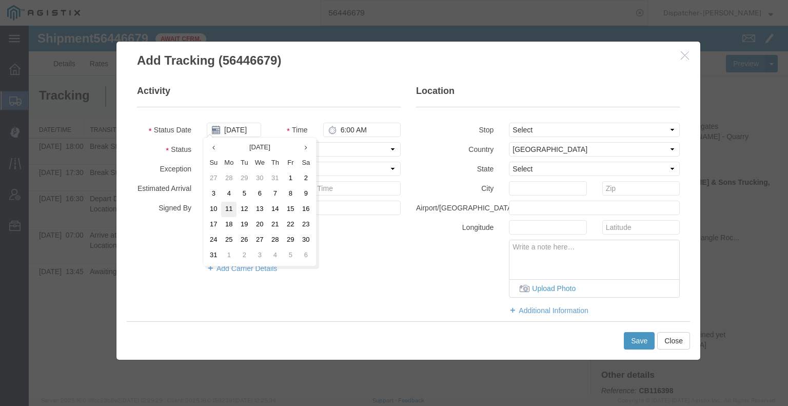
click at [228, 206] on td "11" at bounding box center [228, 209] width 15 height 15
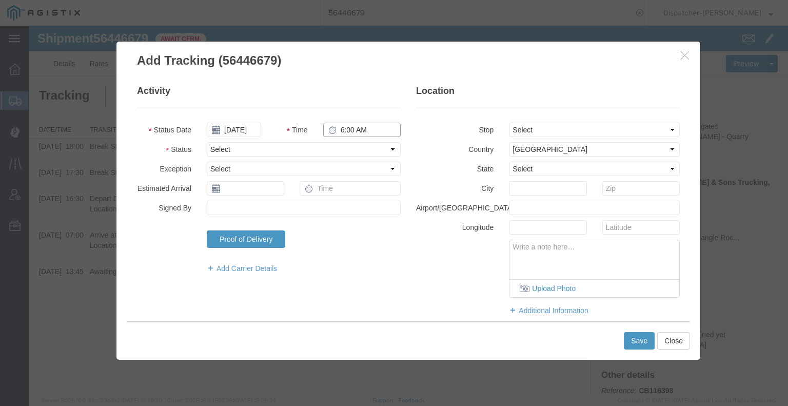
click at [360, 129] on input "6:00 AM" at bounding box center [361, 130] width 77 height 14
click at [353, 149] on select "Select Arrival Notice Available Arrival Notice Imported Arrive at Delivery Loca…" at bounding box center [304, 149] width 194 height 14
click at [207, 142] on select "Select Arrival Notice Available Arrival Notice Imported Arrive at Delivery Loca…" at bounding box center [304, 149] width 194 height 14
click at [638, 341] on button "Save" at bounding box center [639, 340] width 31 height 17
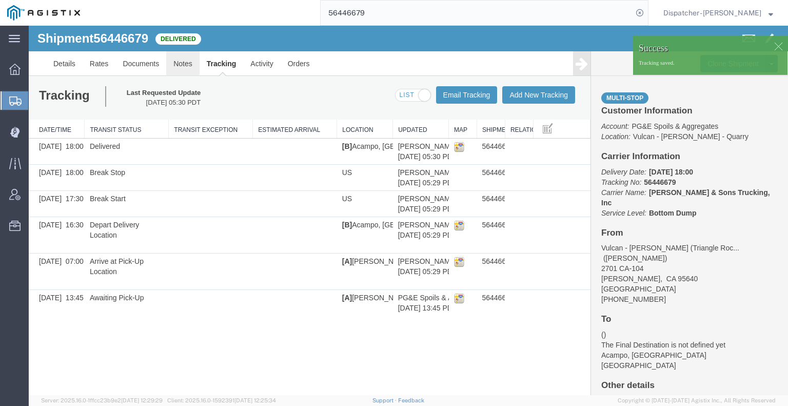
drag, startPoint x: 211, startPoint y: 89, endPoint x: 183, endPoint y: 63, distance: 38.5
click at [183, 63] on link "Notes" at bounding box center [182, 63] width 33 height 25
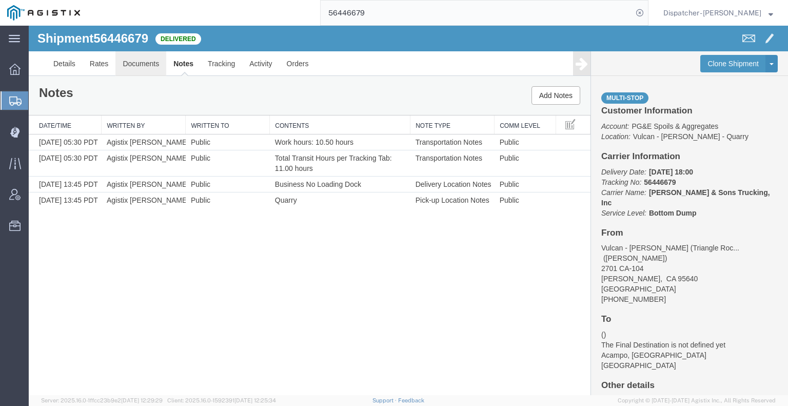
click at [145, 65] on link "Documents" at bounding box center [140, 63] width 51 height 25
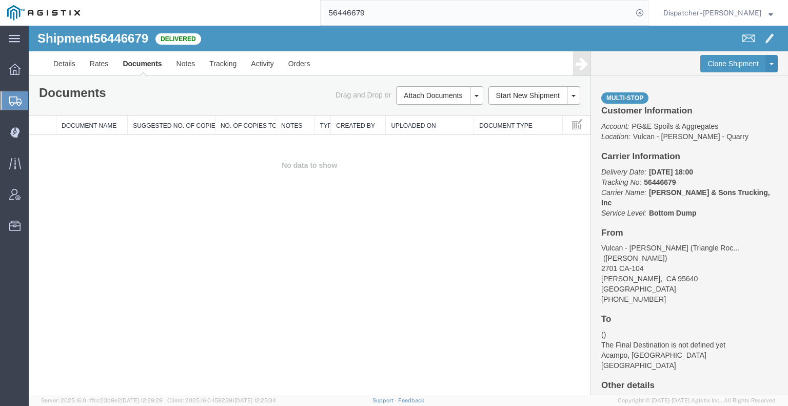
click at [64, 258] on div "Shipment 56446679 0 of 0 Delivered Details Rates Documents Notes Tracking Activ…" at bounding box center [408, 210] width 759 height 369
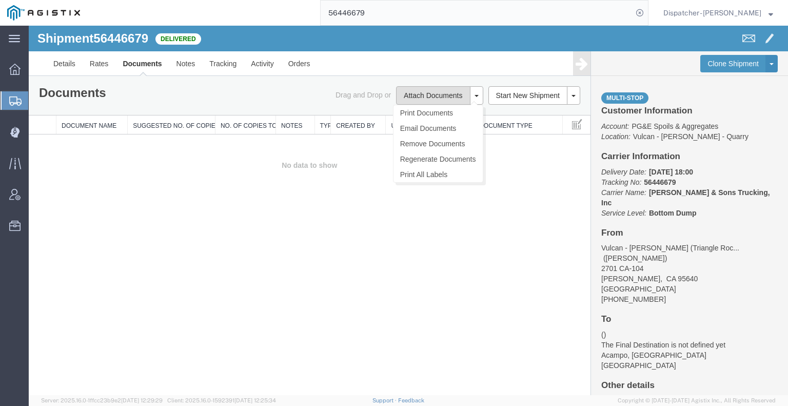
click at [422, 93] on button "Attach Documents" at bounding box center [433, 95] width 74 height 18
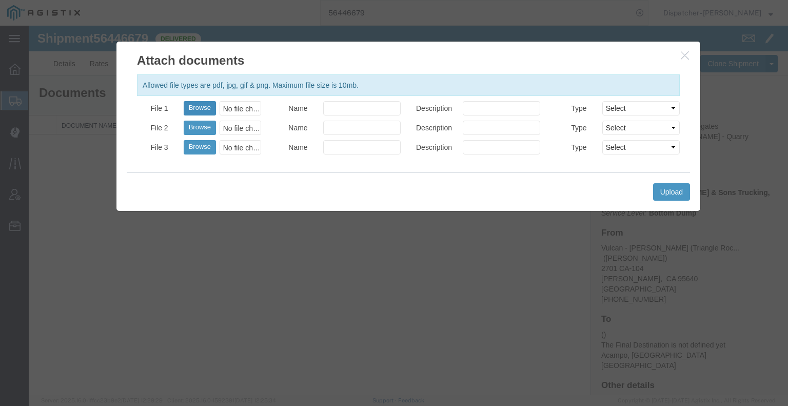
click at [195, 105] on button "Browse" at bounding box center [200, 108] width 32 height 14
click at [660, 188] on button "Upload" at bounding box center [671, 191] width 37 height 17
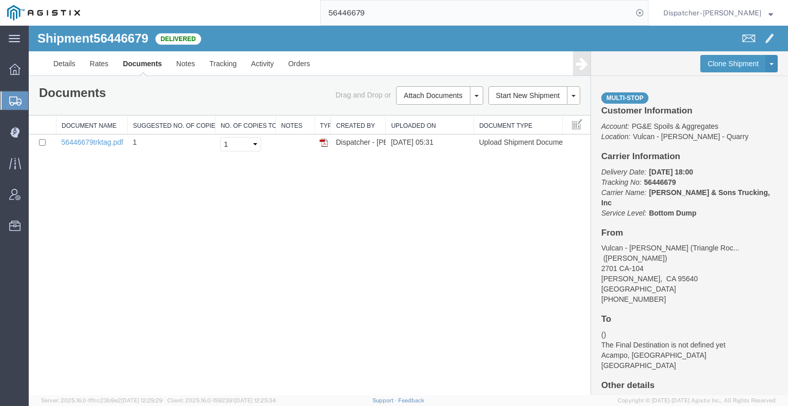
drag, startPoint x: 370, startPoint y: 12, endPoint x: 261, endPoint y: 12, distance: 108.7
click at [279, 12] on div "56446679" at bounding box center [367, 13] width 561 height 26
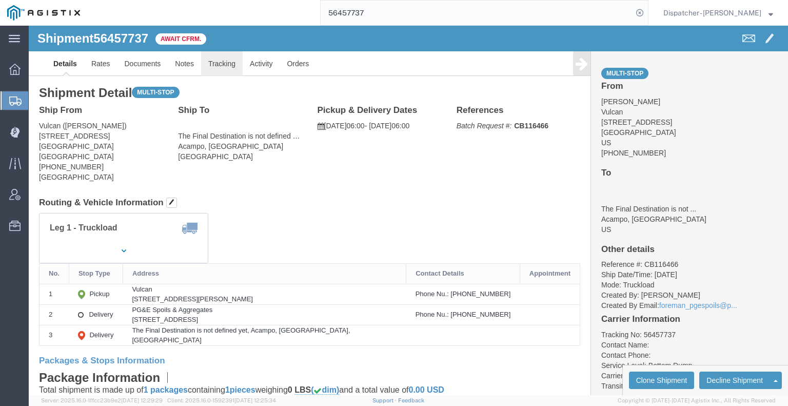
click link "Tracking"
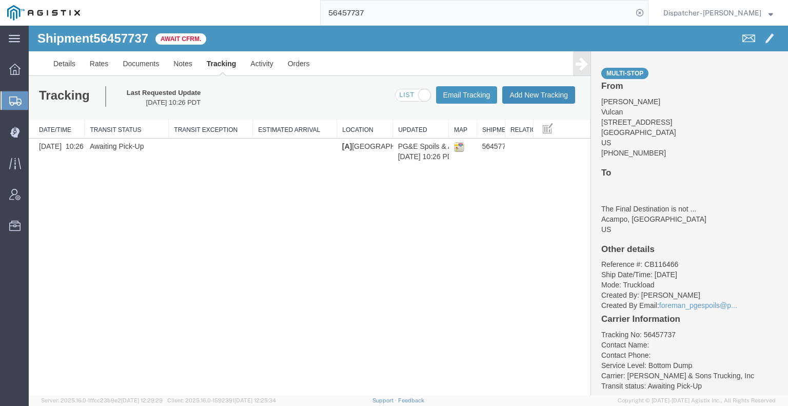
click at [529, 97] on button "Add New Tracking" at bounding box center [538, 94] width 73 height 17
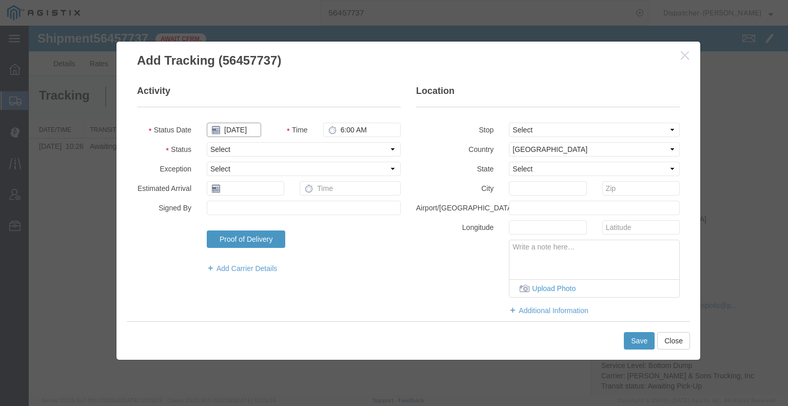
click at [234, 133] on input "[DATE]" at bounding box center [234, 130] width 54 height 14
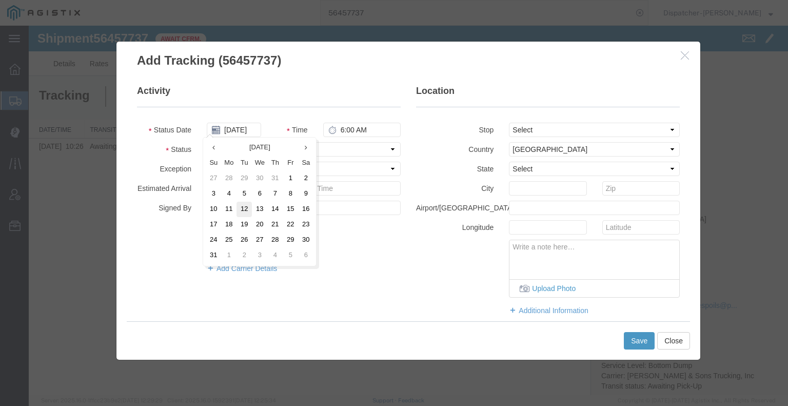
click at [244, 208] on td "12" at bounding box center [243, 209] width 15 height 15
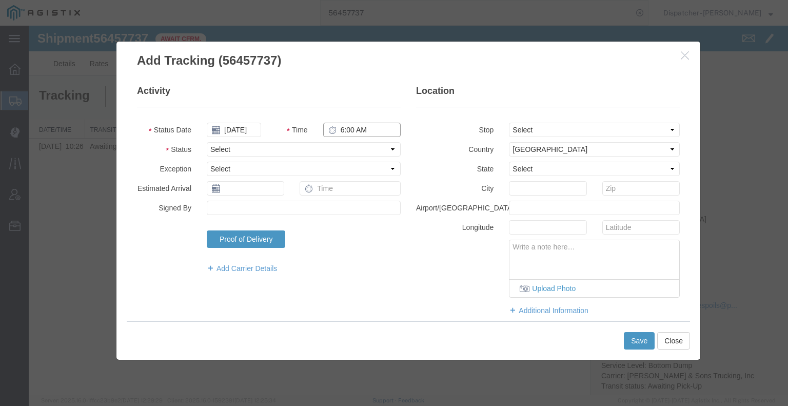
click at [351, 128] on input "6:00 AM" at bounding box center [361, 130] width 77 height 14
click at [346, 145] on select "Select Arrival Notice Available Arrival Notice Imported Arrive at Delivery Loca…" at bounding box center [304, 149] width 194 height 14
click at [207, 142] on select "Select Arrival Notice Available Arrival Notice Imported Arrive at Delivery Loca…" at bounding box center [304, 149] width 194 height 14
click at [514, 127] on select "Select From: [STREET_ADDRESS] Stop 2: [STREET_ADDRESS] To: The Final Destinatio…" at bounding box center [594, 130] width 171 height 14
click at [509, 123] on select "Select From: [STREET_ADDRESS] Stop 2: [STREET_ADDRESS] To: The Final Destinatio…" at bounding box center [594, 130] width 171 height 14
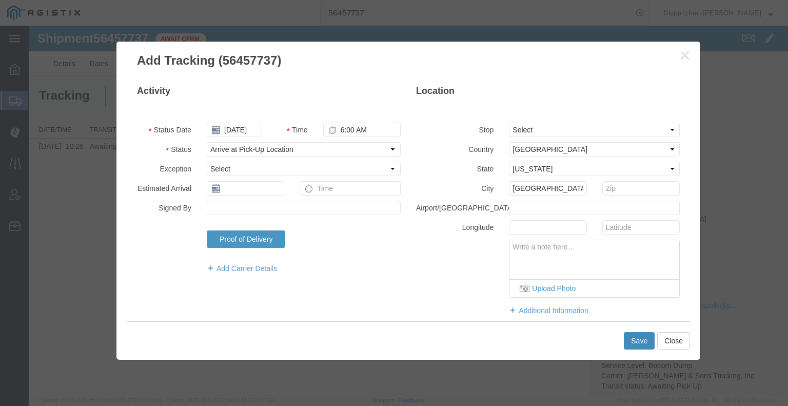
click at [636, 340] on button "Save" at bounding box center [639, 340] width 31 height 17
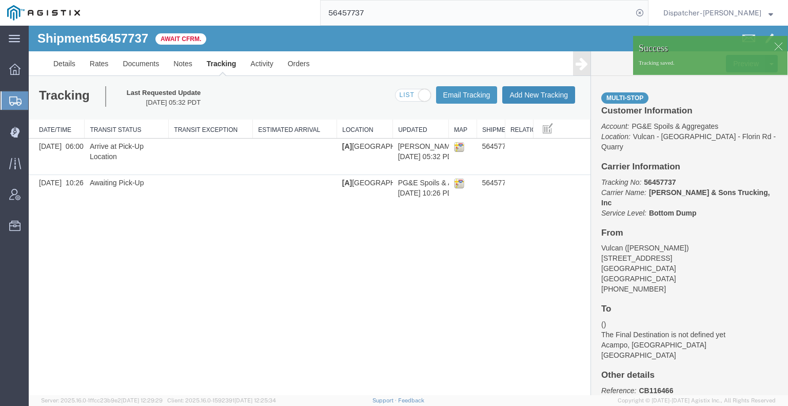
click at [556, 99] on button "Add New Tracking" at bounding box center [538, 94] width 73 height 17
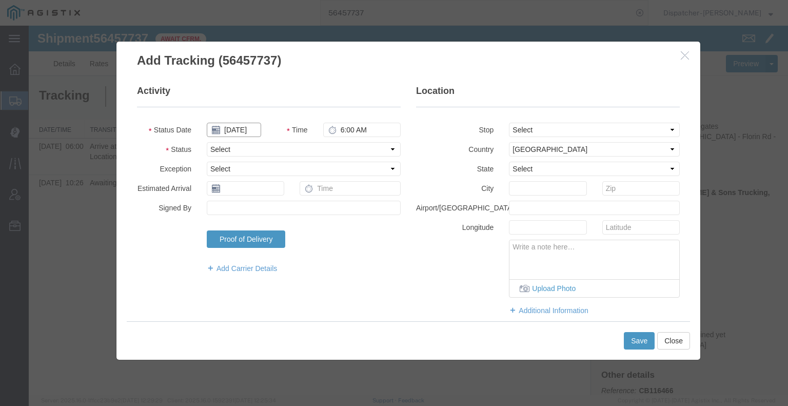
click at [244, 129] on input "[DATE]" at bounding box center [234, 130] width 54 height 14
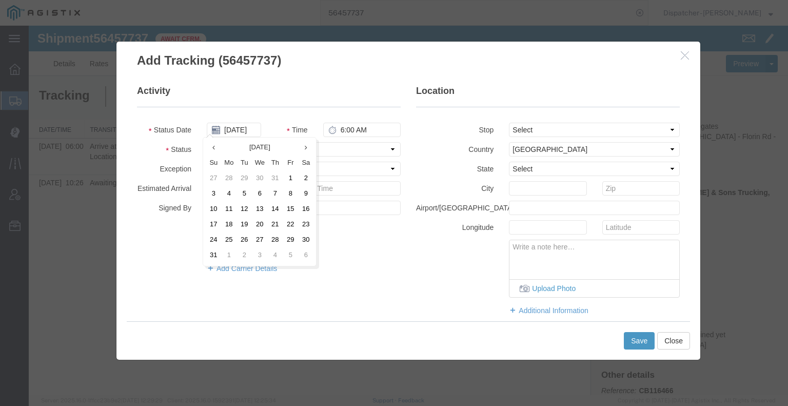
click at [243, 204] on td "12" at bounding box center [243, 209] width 15 height 15
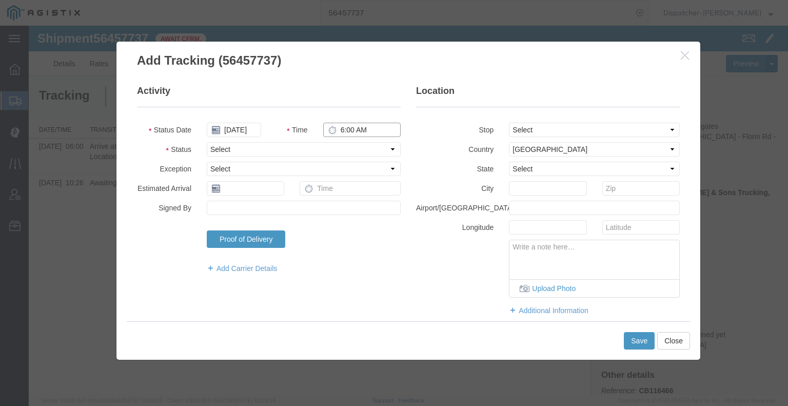
click at [338, 131] on input "6:00 AM" at bounding box center [361, 130] width 77 height 14
drag, startPoint x: 333, startPoint y: 147, endPoint x: 326, endPoint y: 149, distance: 7.1
click at [333, 147] on select "Select Arrival Notice Available Arrival Notice Imported Arrive at Delivery Loca…" at bounding box center [304, 149] width 194 height 14
click at [207, 142] on select "Select Arrival Notice Available Arrival Notice Imported Arrive at Delivery Loca…" at bounding box center [304, 149] width 194 height 14
click at [270, 149] on select "Select Arrival Notice Available Arrival Notice Imported Arrive at Delivery Loca…" at bounding box center [304, 149] width 194 height 14
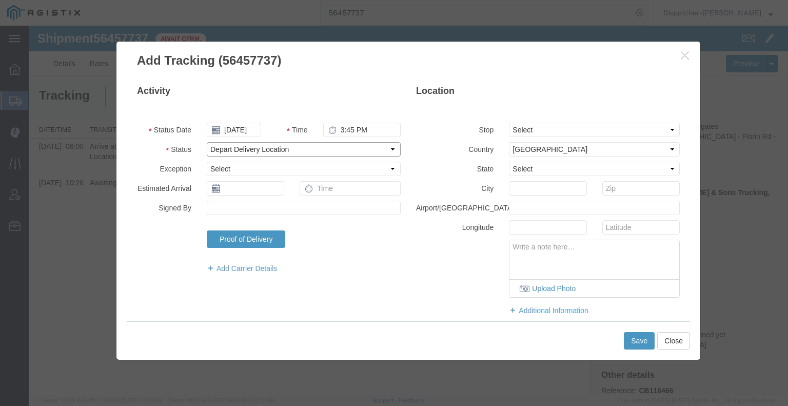
click at [207, 142] on select "Select Arrival Notice Available Arrival Notice Imported Arrive at Delivery Loca…" at bounding box center [304, 149] width 194 height 14
click at [558, 127] on select "Select From: [STREET_ADDRESS] Stop 2: [STREET_ADDRESS] To: The Final Destinatio…" at bounding box center [594, 130] width 171 height 14
click at [509, 123] on select "Select From: [STREET_ADDRESS] Stop 2: [STREET_ADDRESS] To: The Final Destinatio…" at bounding box center [594, 130] width 171 height 14
click at [640, 341] on button "Save" at bounding box center [639, 340] width 31 height 17
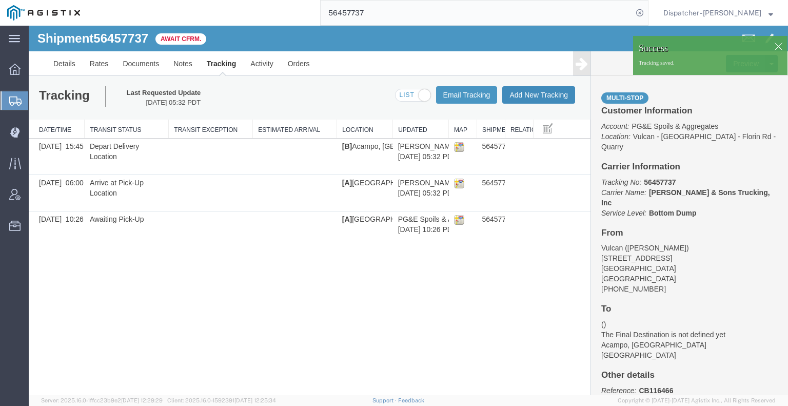
click at [524, 95] on button "Add New Tracking" at bounding box center [538, 94] width 73 height 17
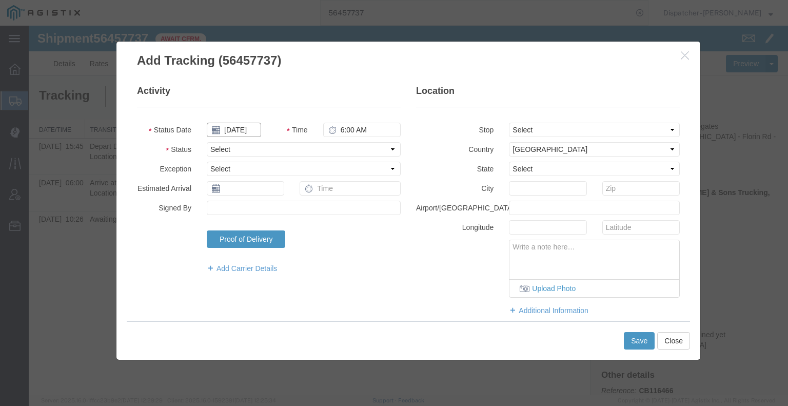
click at [240, 128] on input "[DATE]" at bounding box center [234, 130] width 54 height 14
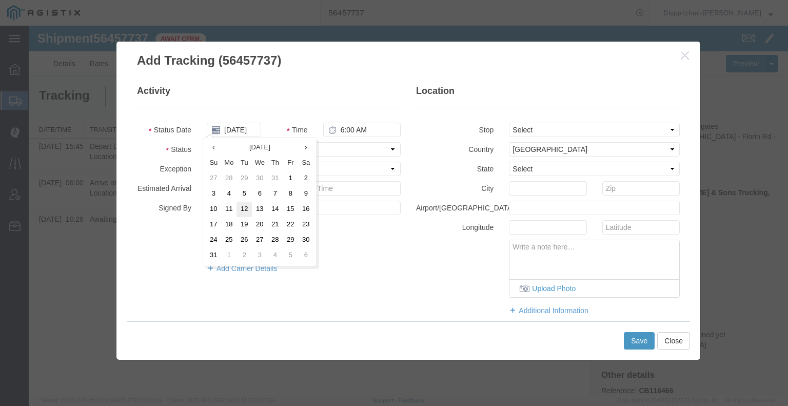
click at [248, 211] on td "12" at bounding box center [243, 209] width 15 height 15
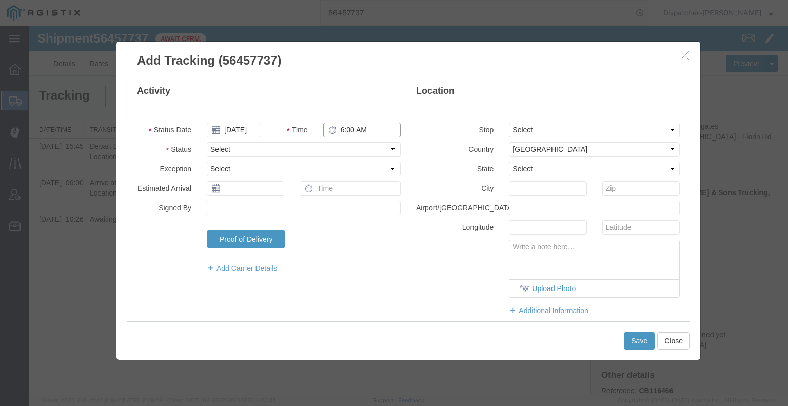
click at [364, 131] on input "6:00 AM" at bounding box center [361, 130] width 77 height 14
click at [359, 148] on select "Select Arrival Notice Available Arrival Notice Imported Arrive at Delivery Loca…" at bounding box center [304, 149] width 194 height 14
click at [207, 142] on select "Select Arrival Notice Available Arrival Notice Imported Arrive at Delivery Loca…" at bounding box center [304, 149] width 194 height 14
click at [646, 342] on button "Save" at bounding box center [639, 340] width 31 height 17
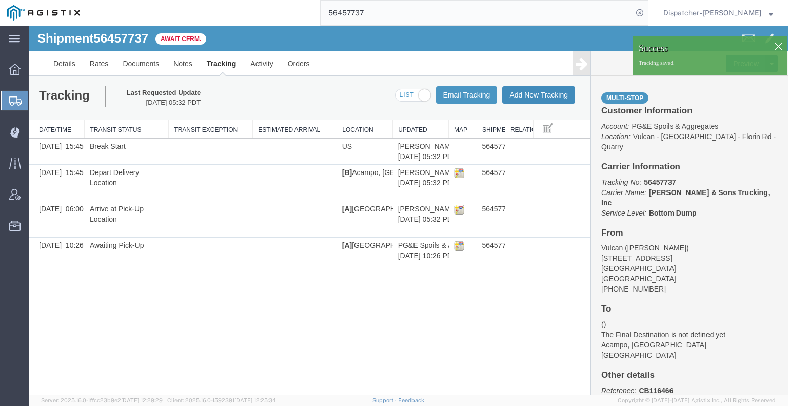
click at [547, 94] on button "Add New Tracking" at bounding box center [538, 94] width 73 height 17
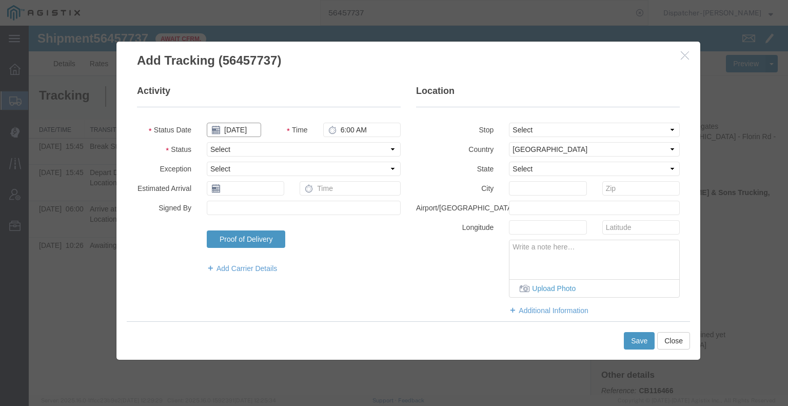
click at [243, 132] on input "[DATE]" at bounding box center [234, 130] width 54 height 14
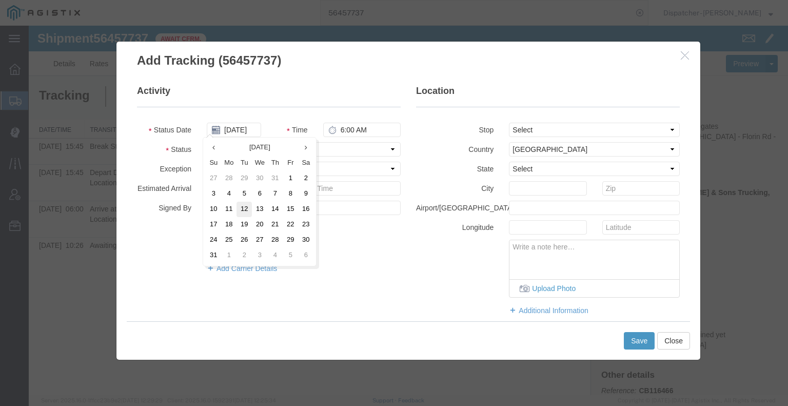
click at [246, 211] on td "12" at bounding box center [243, 209] width 15 height 15
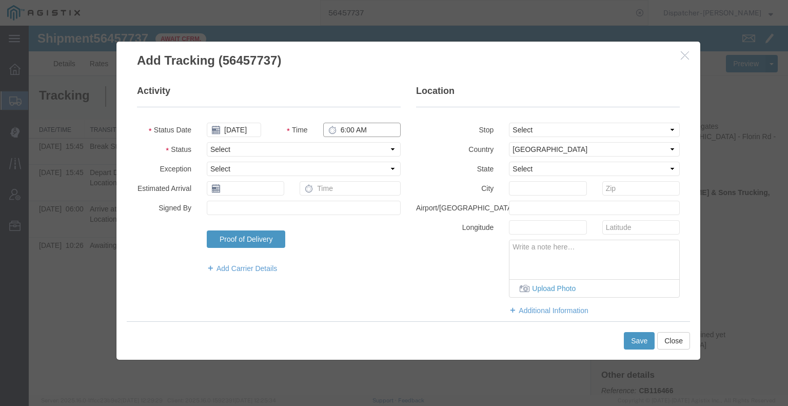
click at [350, 130] on input "6:00 AM" at bounding box center [361, 130] width 77 height 14
click at [352, 147] on select "Select Arrival Notice Available Arrival Notice Imported Arrive at Delivery Loca…" at bounding box center [304, 149] width 194 height 14
click at [207, 142] on select "Select Arrival Notice Available Arrival Notice Imported Arrive at Delivery Loca…" at bounding box center [304, 149] width 194 height 14
click at [643, 338] on button "Save" at bounding box center [639, 340] width 31 height 17
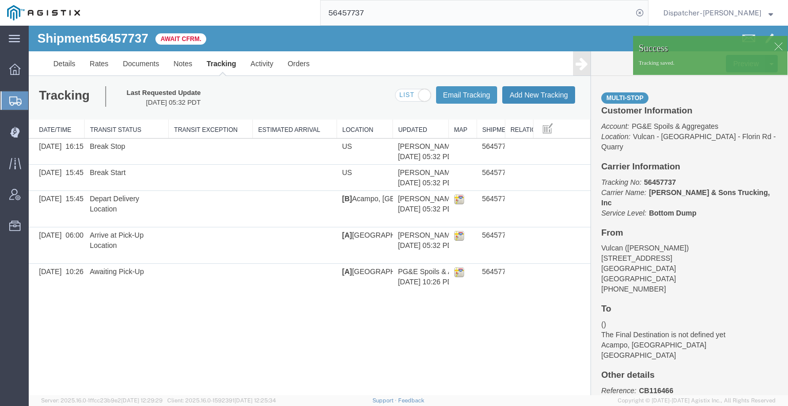
click at [555, 95] on button "Add New Tracking" at bounding box center [538, 94] width 73 height 17
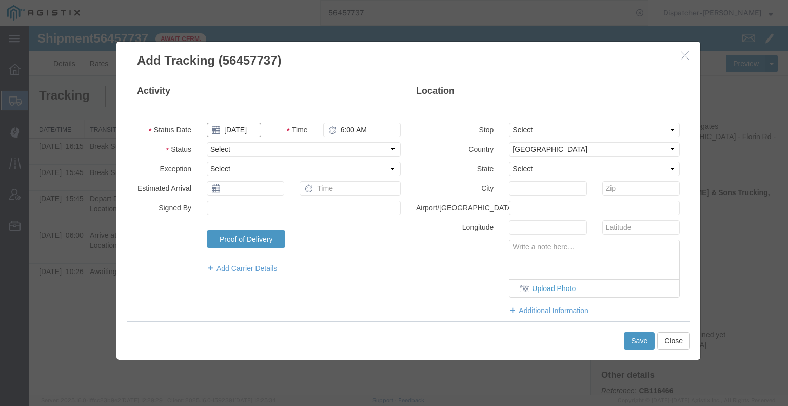
click at [236, 127] on input "[DATE]" at bounding box center [234, 130] width 54 height 14
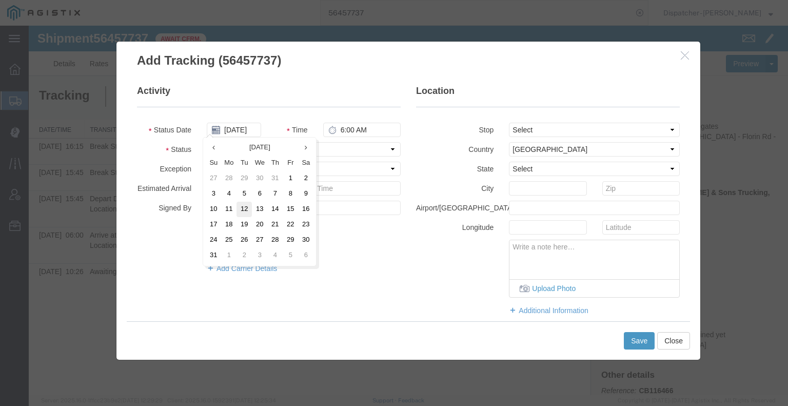
click at [243, 212] on td "12" at bounding box center [243, 209] width 15 height 15
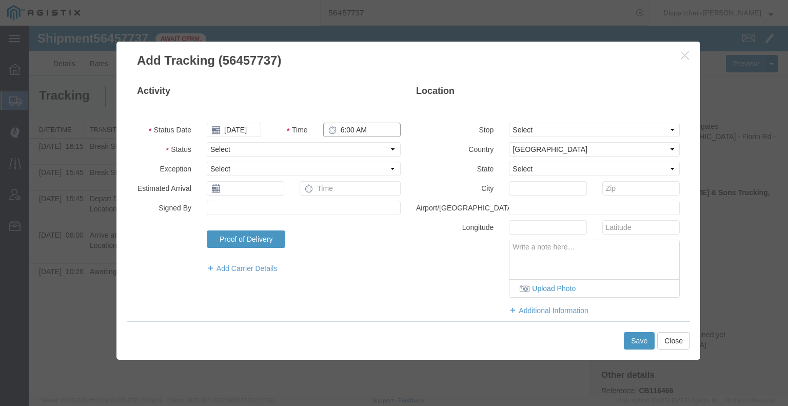
click at [346, 129] on input "6:00 AM" at bounding box center [361, 130] width 77 height 14
click at [339, 149] on select "Select Arrival Notice Available Arrival Notice Imported Arrive at Delivery Loca…" at bounding box center [304, 149] width 194 height 14
click at [207, 142] on select "Select Arrival Notice Available Arrival Notice Imported Arrive at Delivery Loca…" at bounding box center [304, 149] width 194 height 14
click at [638, 344] on button "Save" at bounding box center [639, 340] width 31 height 17
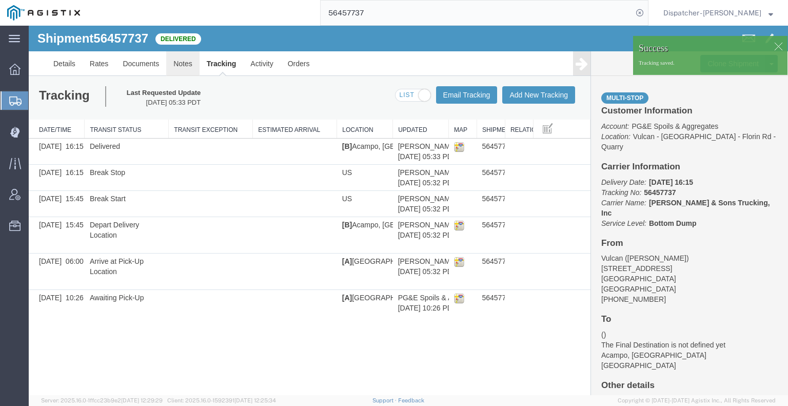
click at [183, 62] on link "Notes" at bounding box center [182, 63] width 33 height 25
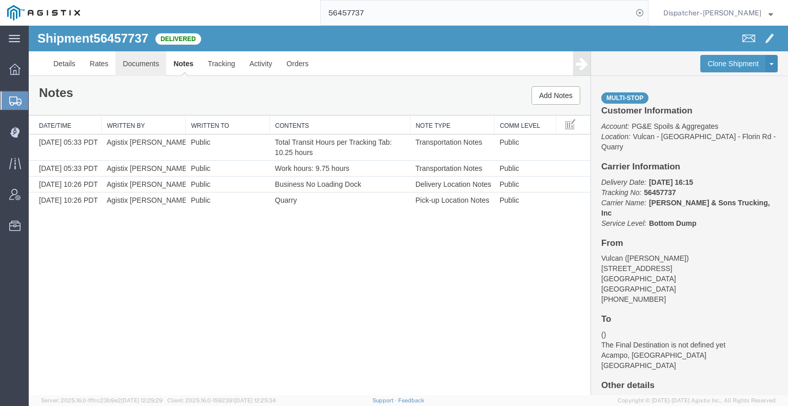
click at [150, 65] on link "Documents" at bounding box center [140, 63] width 51 height 25
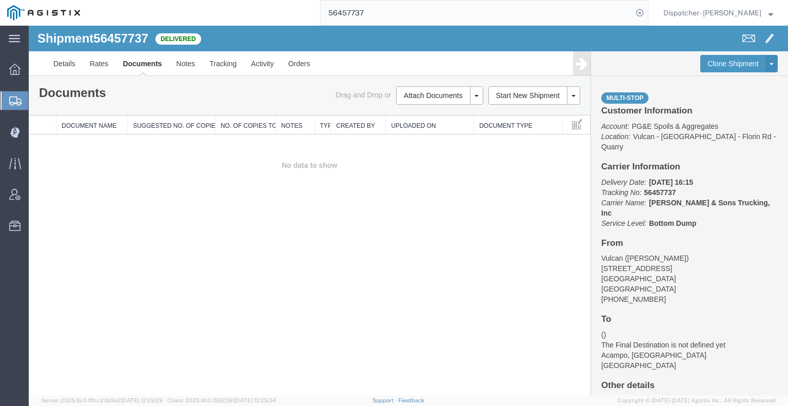
click at [93, 235] on div "Shipment 56457737 0 of 0 Delivered Details Rates Documents Notes Tracking Activ…" at bounding box center [408, 210] width 759 height 369
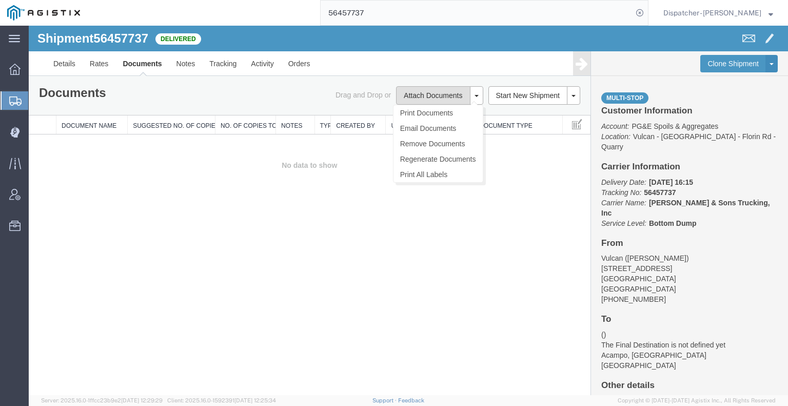
click at [439, 94] on button "Attach Documents" at bounding box center [433, 95] width 74 height 18
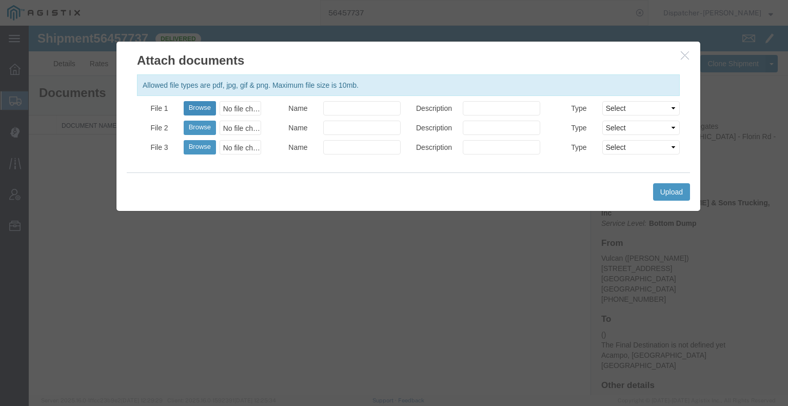
click at [207, 105] on button "Browse" at bounding box center [200, 108] width 32 height 14
click at [658, 189] on button "Upload" at bounding box center [671, 191] width 37 height 17
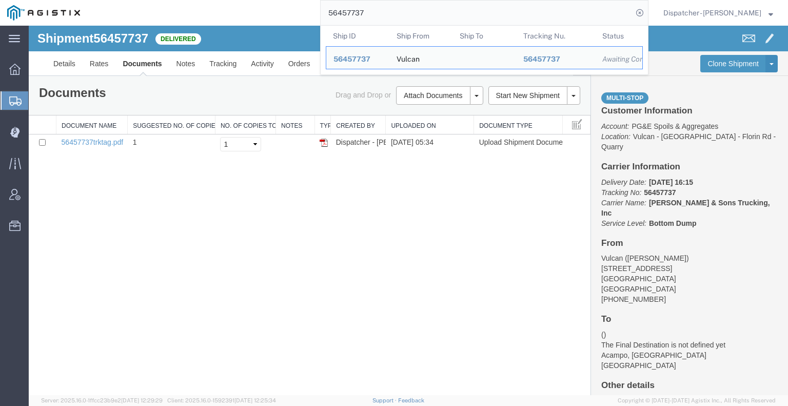
drag, startPoint x: 383, startPoint y: 16, endPoint x: 276, endPoint y: 17, distance: 106.7
click at [293, 15] on div "56457737 Ship ID Ship From Ship To Tracking Nu. Status Ship ID 56457737 Ship Fr…" at bounding box center [367, 13] width 561 height 26
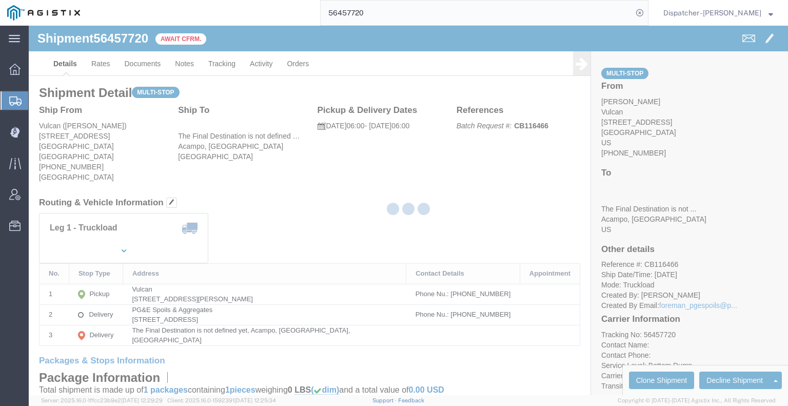
click at [219, 69] on div at bounding box center [408, 210] width 759 height 369
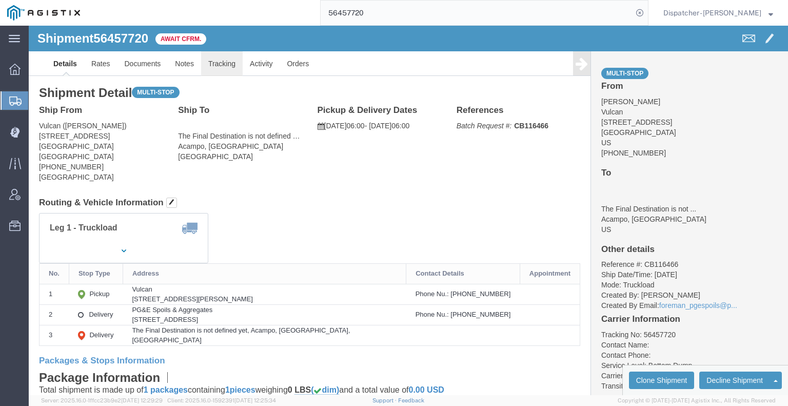
click link "Tracking"
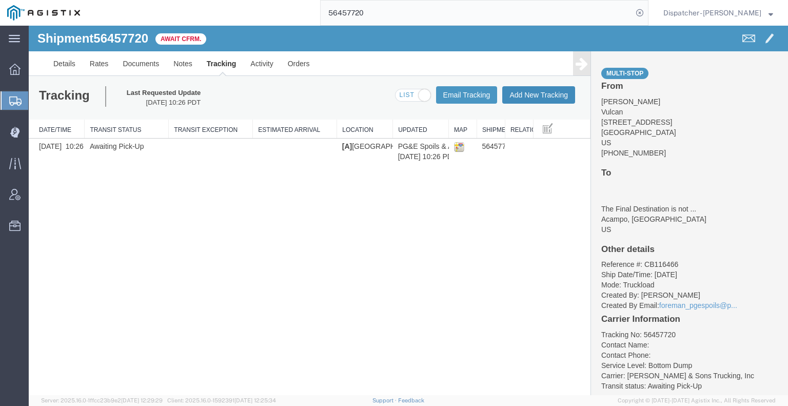
click at [535, 97] on button "Add New Tracking" at bounding box center [538, 94] width 73 height 17
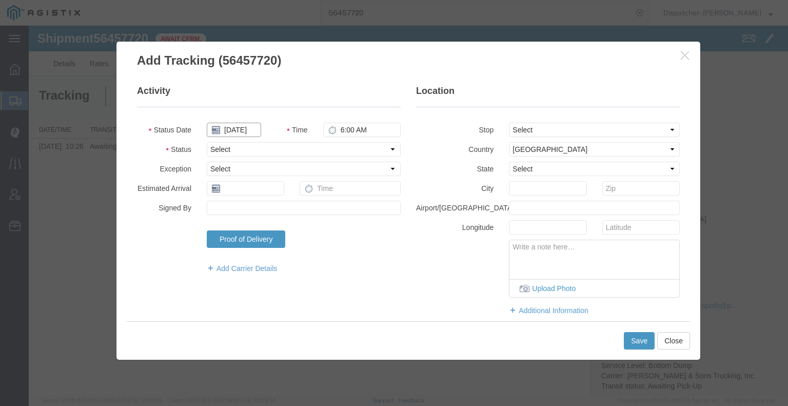
click at [235, 128] on input "[DATE]" at bounding box center [234, 130] width 54 height 14
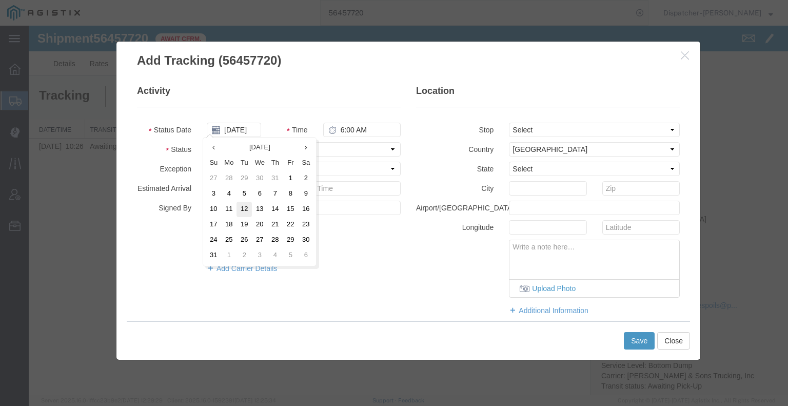
click at [240, 211] on td "12" at bounding box center [243, 209] width 15 height 15
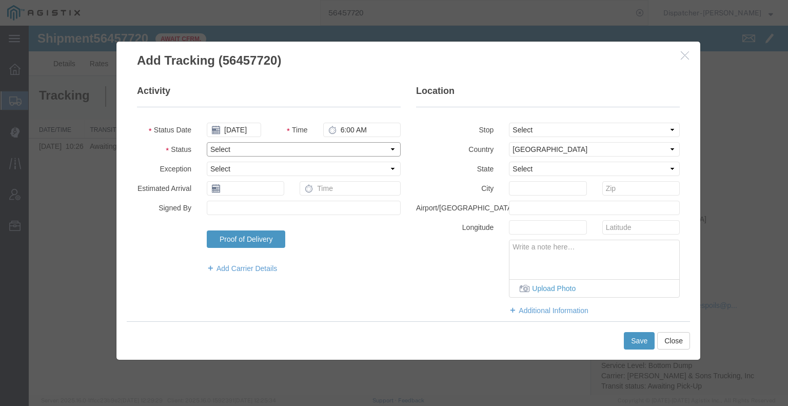
click at [330, 149] on select "Select Arrival Notice Available Arrival Notice Imported Arrive at Delivery Loca…" at bounding box center [304, 149] width 194 height 14
click at [207, 142] on select "Select Arrival Notice Available Arrival Notice Imported Arrive at Delivery Loca…" at bounding box center [304, 149] width 194 height 14
click at [515, 127] on select "Select From: [STREET_ADDRESS] Stop 2: [STREET_ADDRESS] To: The Final Destinatio…" at bounding box center [594, 130] width 171 height 14
click at [509, 123] on select "Select From: [STREET_ADDRESS] Stop 2: [STREET_ADDRESS] To: The Final Destinatio…" at bounding box center [594, 130] width 171 height 14
click at [639, 340] on button "Save" at bounding box center [639, 340] width 31 height 17
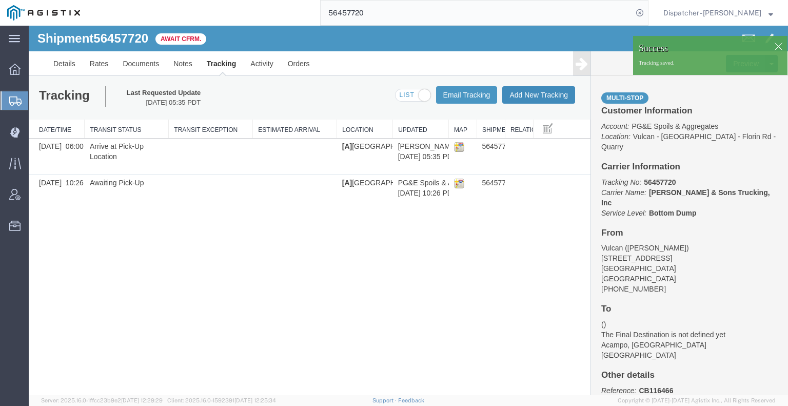
click at [558, 98] on button "Add New Tracking" at bounding box center [538, 94] width 73 height 17
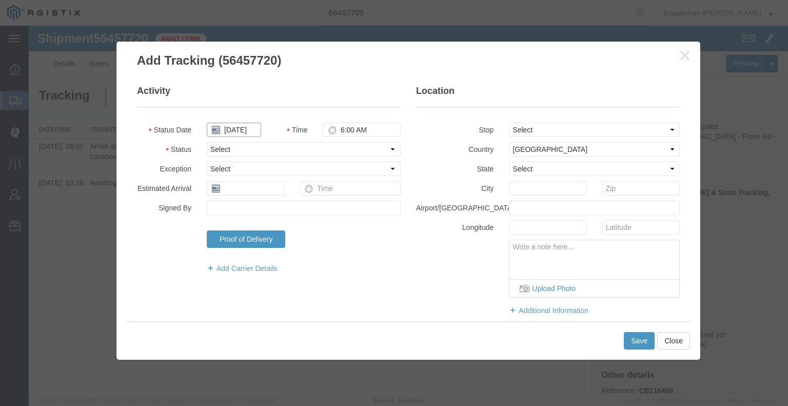
click at [236, 129] on input "[DATE]" at bounding box center [234, 130] width 54 height 14
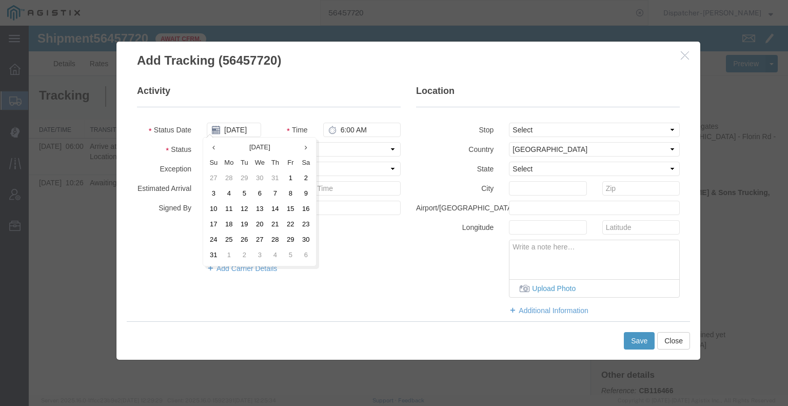
click at [243, 208] on td "12" at bounding box center [243, 209] width 15 height 15
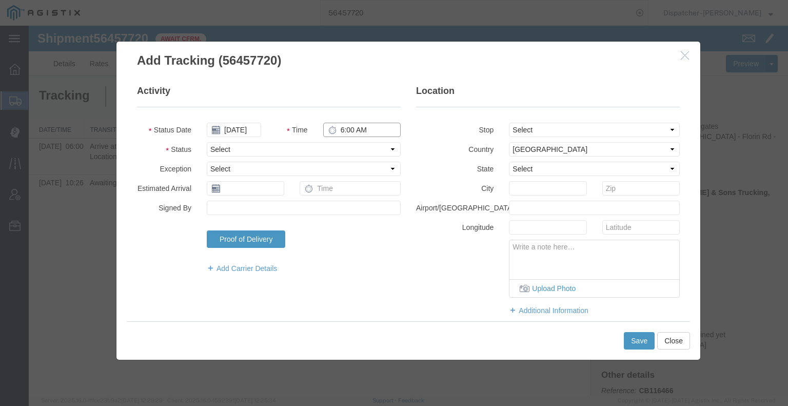
click at [363, 127] on input "6:00 AM" at bounding box center [361, 130] width 77 height 14
click at [353, 151] on select "Select Arrival Notice Available Arrival Notice Imported Arrive at Delivery Loca…" at bounding box center [304, 149] width 194 height 14
click at [207, 142] on select "Select Arrival Notice Available Arrival Notice Imported Arrive at Delivery Loca…" at bounding box center [304, 149] width 194 height 14
click at [277, 151] on select "Select Arrival Notice Available Arrival Notice Imported Arrive at Delivery Loca…" at bounding box center [304, 149] width 194 height 14
click at [207, 142] on select "Select Arrival Notice Available Arrival Notice Imported Arrive at Delivery Loca…" at bounding box center [304, 149] width 194 height 14
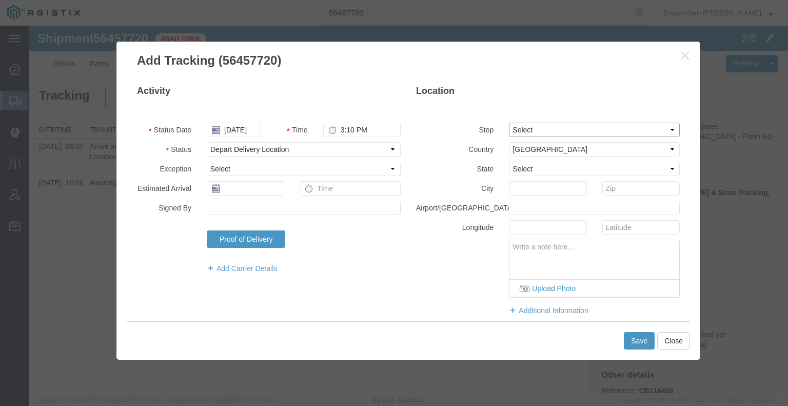
click at [571, 128] on select "Select From: [STREET_ADDRESS] Stop 2: [STREET_ADDRESS] To: The Final Destinatio…" at bounding box center [594, 130] width 171 height 14
click at [509, 123] on select "Select From: [STREET_ADDRESS] Stop 2: [STREET_ADDRESS] To: The Final Destinatio…" at bounding box center [594, 130] width 171 height 14
click at [639, 342] on button "Save" at bounding box center [639, 340] width 31 height 17
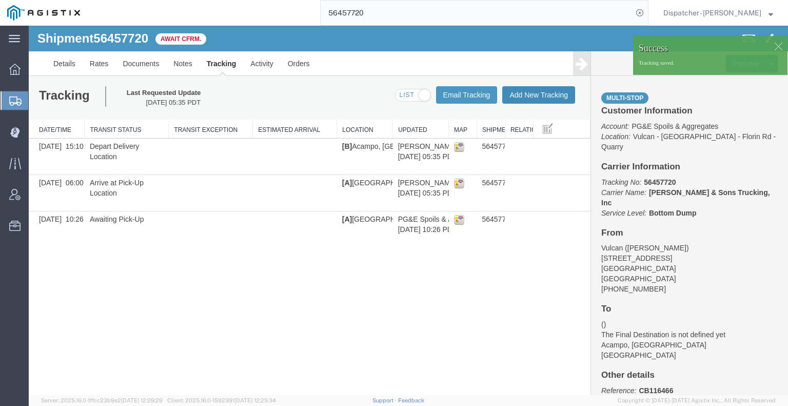
click at [532, 97] on button "Add New Tracking" at bounding box center [538, 94] width 73 height 17
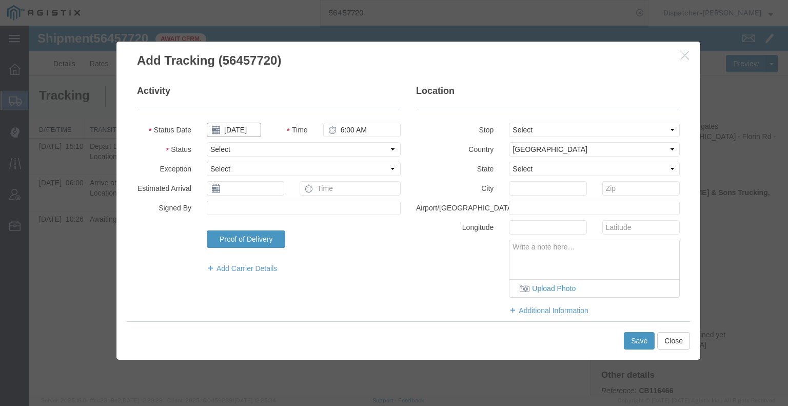
click at [231, 132] on input "[DATE]" at bounding box center [234, 130] width 54 height 14
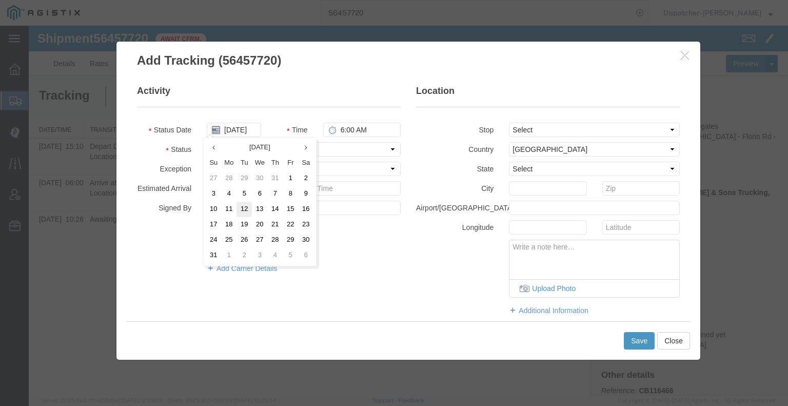
click at [240, 207] on td "12" at bounding box center [243, 209] width 15 height 15
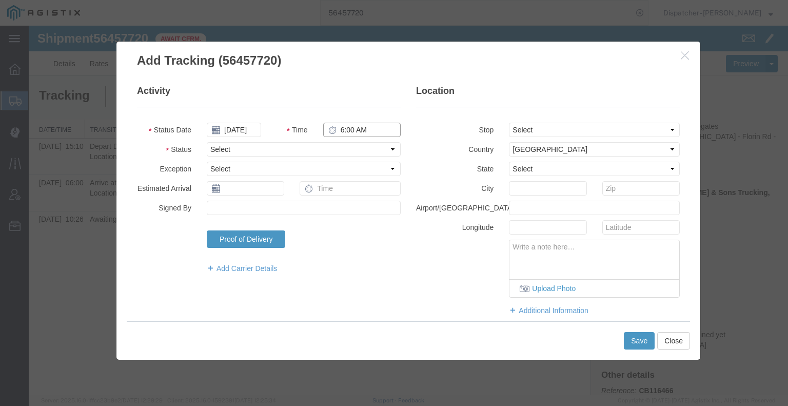
click at [351, 127] on input "6:00 AM" at bounding box center [361, 130] width 77 height 14
click at [351, 146] on select "Select Arrival Notice Available Arrival Notice Imported Arrive at Delivery Loca…" at bounding box center [304, 149] width 194 height 14
click at [207, 142] on select "Select Arrival Notice Available Arrival Notice Imported Arrive at Delivery Loca…" at bounding box center [304, 149] width 194 height 14
click at [633, 341] on button "Save" at bounding box center [639, 340] width 31 height 17
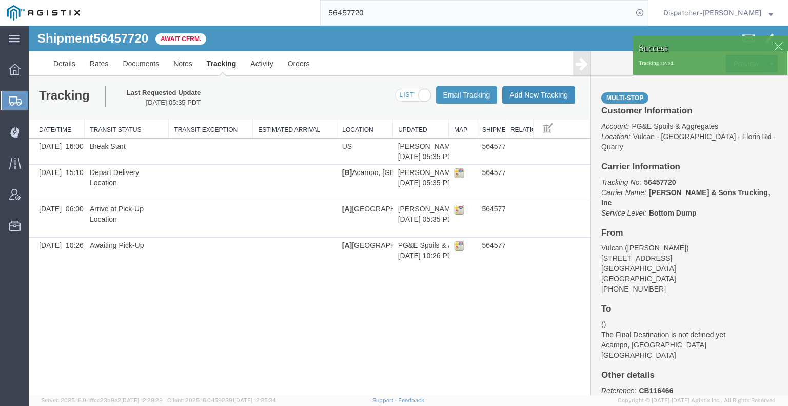
click at [535, 98] on button "Add New Tracking" at bounding box center [538, 94] width 73 height 17
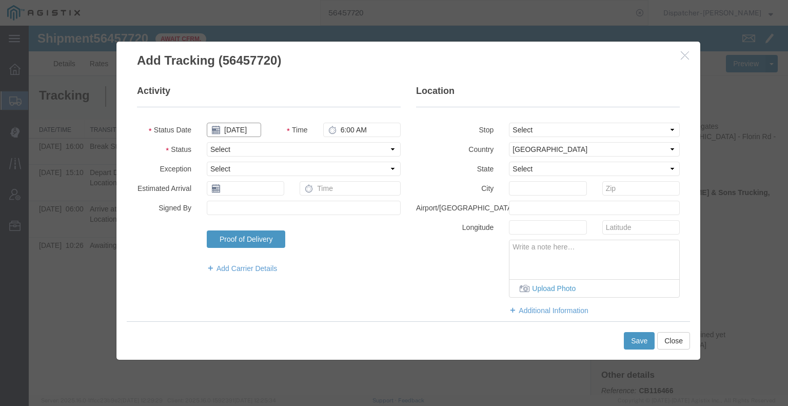
click at [240, 126] on input "[DATE]" at bounding box center [234, 130] width 54 height 14
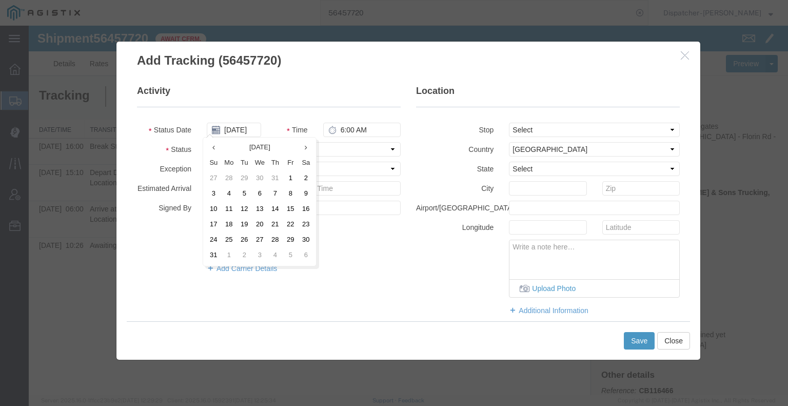
drag, startPoint x: 244, startPoint y: 209, endPoint x: 252, endPoint y: 202, distance: 10.9
click at [244, 210] on td "12" at bounding box center [243, 209] width 15 height 15
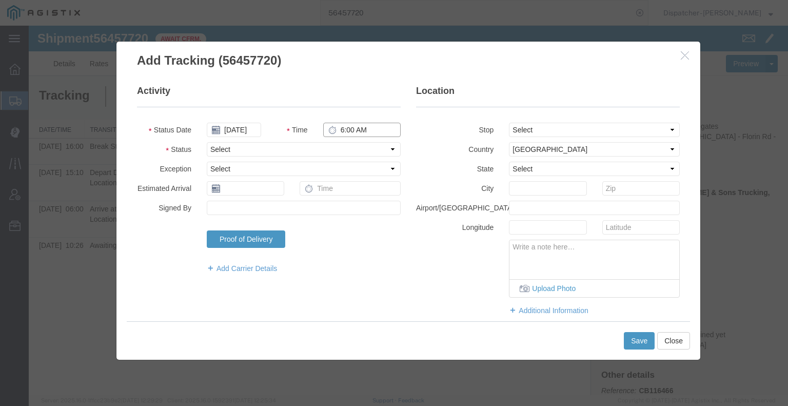
click at [357, 130] on input "6:00 AM" at bounding box center [361, 130] width 77 height 14
click at [351, 148] on select "Select Arrival Notice Available Arrival Notice Imported Arrive at Delivery Loca…" at bounding box center [304, 149] width 194 height 14
click at [207, 142] on select "Select Arrival Notice Available Arrival Notice Imported Arrive at Delivery Loca…" at bounding box center [304, 149] width 194 height 14
click at [636, 343] on button "Save" at bounding box center [639, 340] width 31 height 17
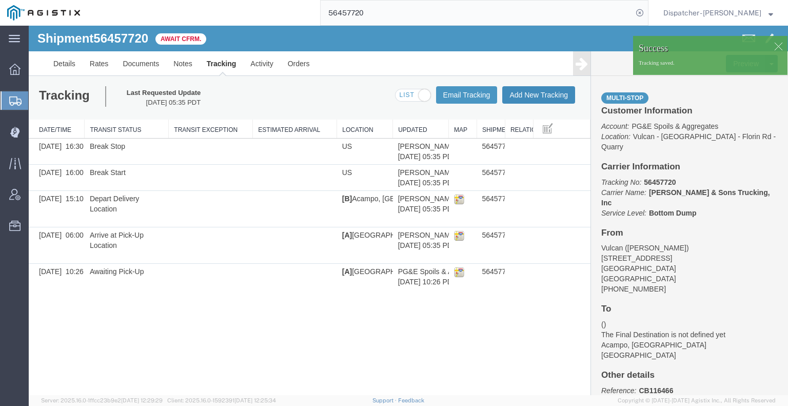
click at [536, 93] on button "Add New Tracking" at bounding box center [538, 94] width 73 height 17
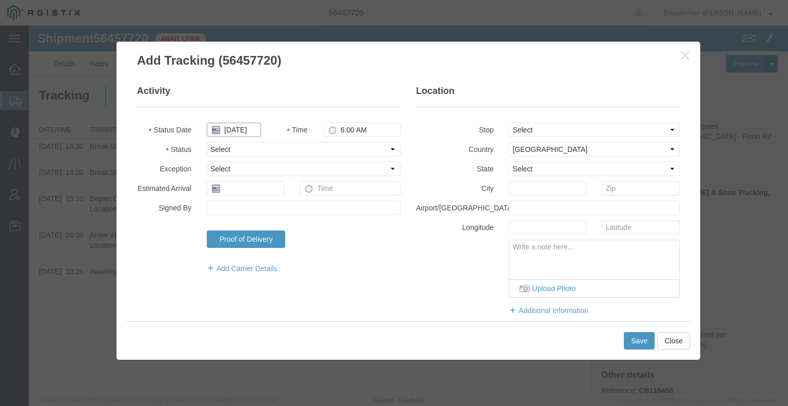
click at [246, 128] on input "[DATE]" at bounding box center [234, 130] width 54 height 14
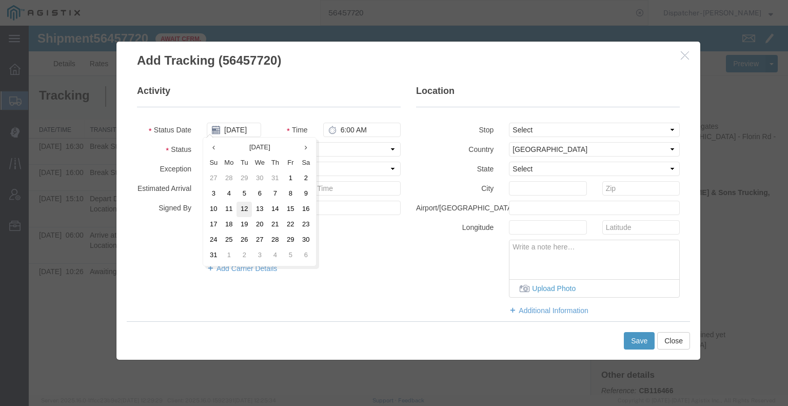
click at [249, 210] on td "12" at bounding box center [243, 209] width 15 height 15
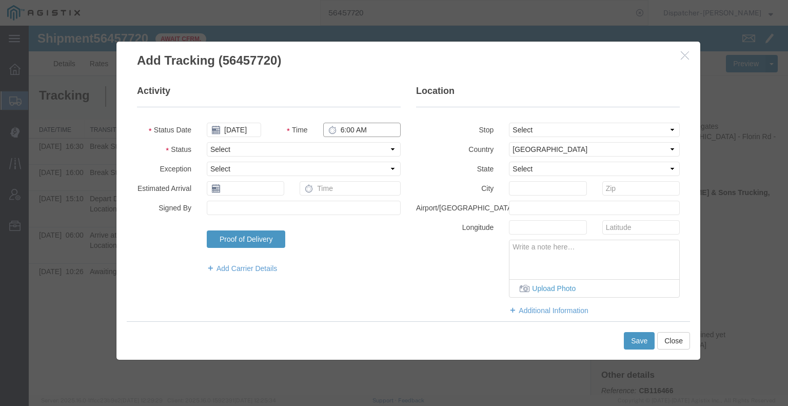
click at [356, 132] on input "6:00 AM" at bounding box center [361, 130] width 77 height 14
click at [356, 148] on select "Select Arrival Notice Available Arrival Notice Imported Arrive at Delivery Loca…" at bounding box center [304, 149] width 194 height 14
click at [207, 142] on select "Select Arrival Notice Available Arrival Notice Imported Arrive at Delivery Loca…" at bounding box center [304, 149] width 194 height 14
click at [627, 341] on button "Save" at bounding box center [639, 340] width 31 height 17
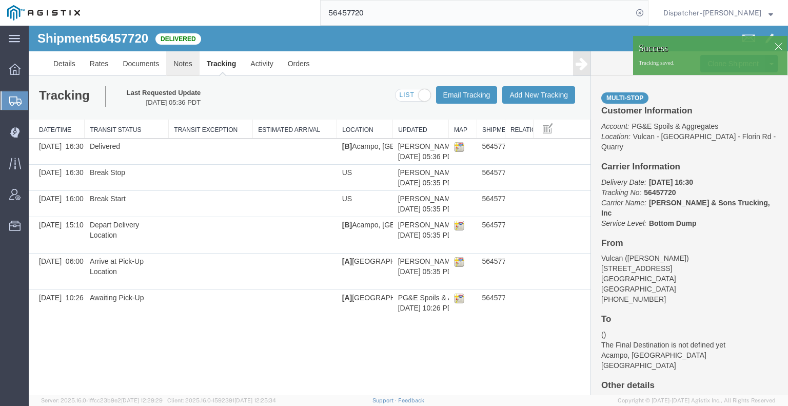
click at [185, 63] on link "Notes" at bounding box center [182, 63] width 33 height 25
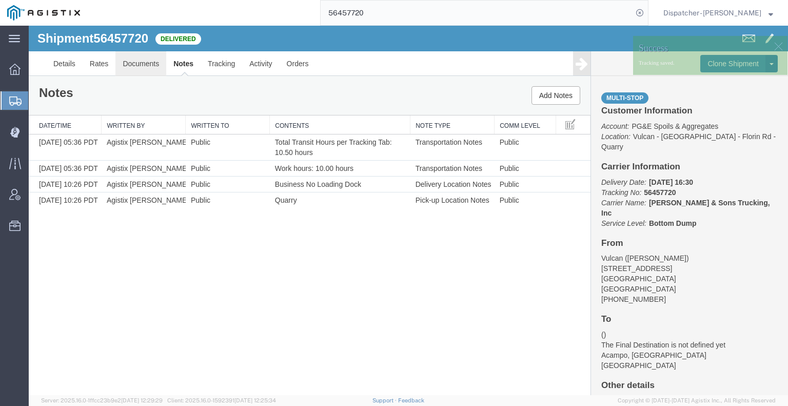
click at [133, 65] on link "Documents" at bounding box center [140, 63] width 51 height 25
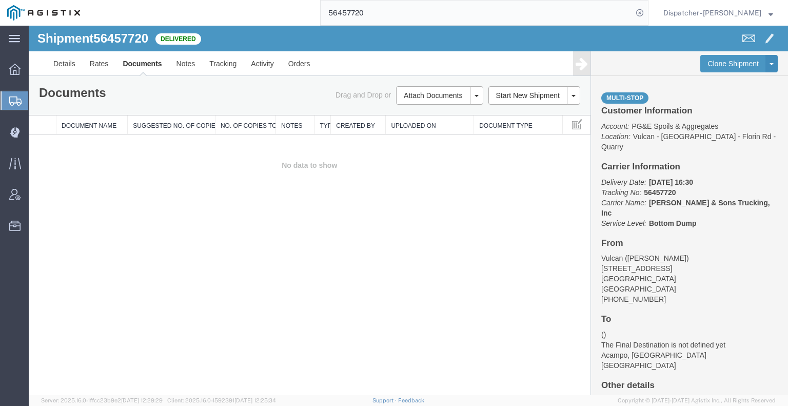
drag, startPoint x: 86, startPoint y: 233, endPoint x: 101, endPoint y: 228, distance: 15.7
click at [86, 233] on div "Shipment 56457720 0 of 0 Delivered Details Rates Documents Notes Tracking Activ…" at bounding box center [408, 210] width 759 height 369
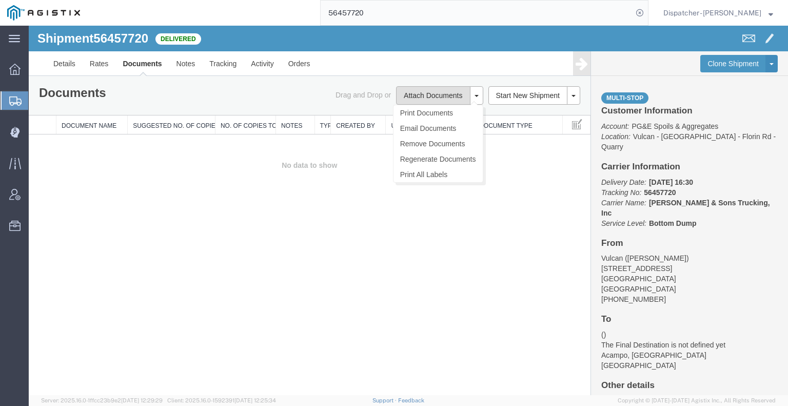
click at [416, 95] on button "Attach Documents" at bounding box center [433, 95] width 74 height 18
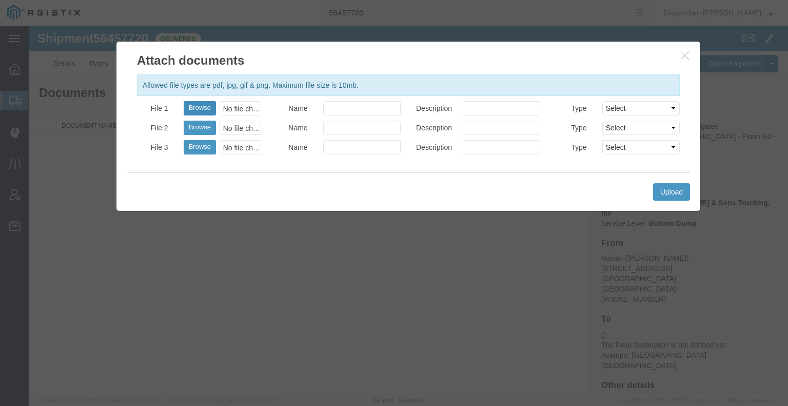
click at [198, 106] on button "Browse" at bounding box center [200, 108] width 32 height 14
click at [668, 194] on button "Upload" at bounding box center [671, 191] width 37 height 17
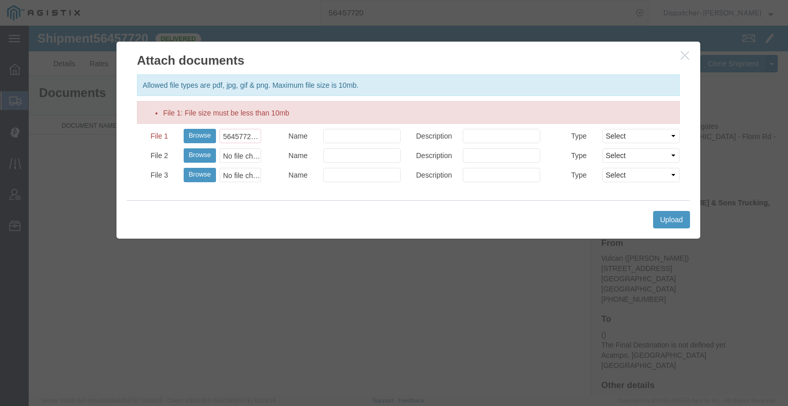
click at [681, 56] on icon "button" at bounding box center [684, 55] width 8 height 9
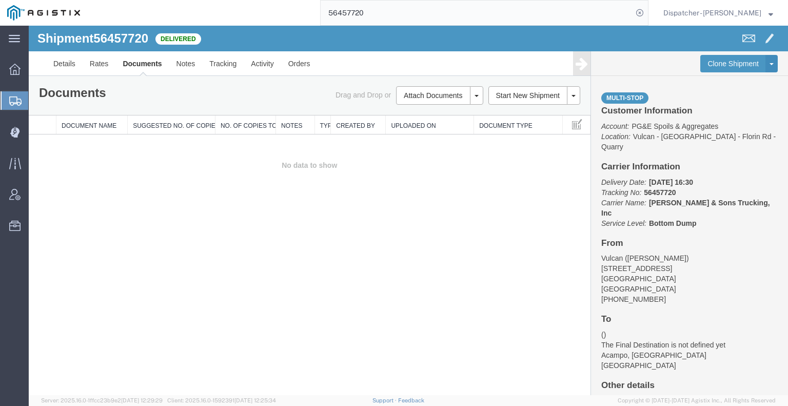
drag, startPoint x: 79, startPoint y: 226, endPoint x: 137, endPoint y: 203, distance: 61.9
click at [79, 226] on div "Shipment 56457720 0 of 0 Delivered Details Rates Documents Notes Tracking Activ…" at bounding box center [408, 210] width 759 height 369
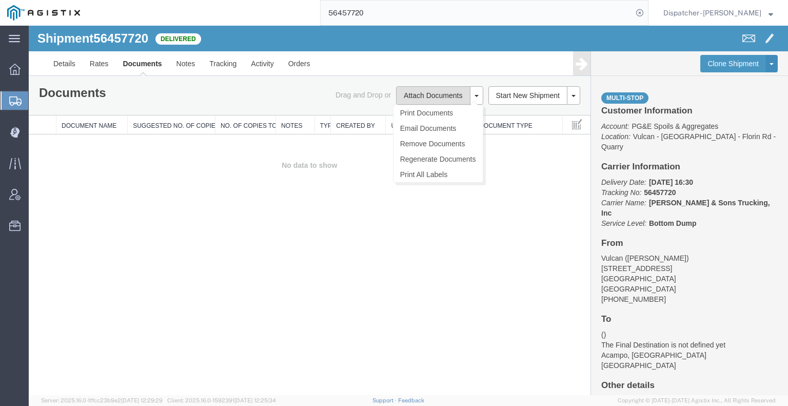
click at [428, 94] on button "Attach Documents" at bounding box center [433, 95] width 74 height 18
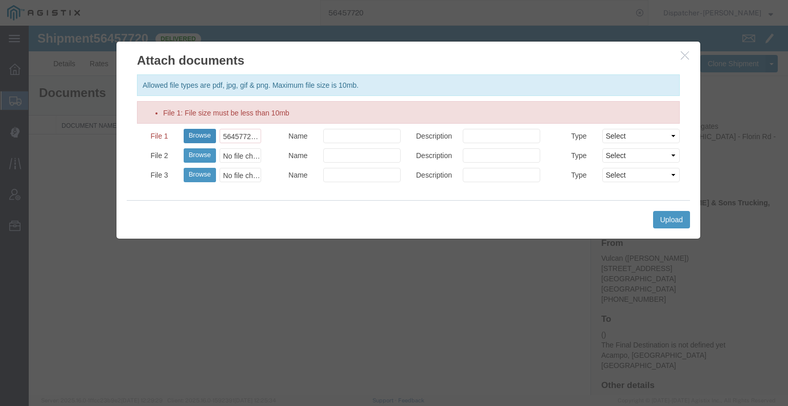
click at [205, 138] on button "Browse" at bounding box center [200, 136] width 32 height 14
click at [662, 222] on button "Upload" at bounding box center [671, 219] width 37 height 17
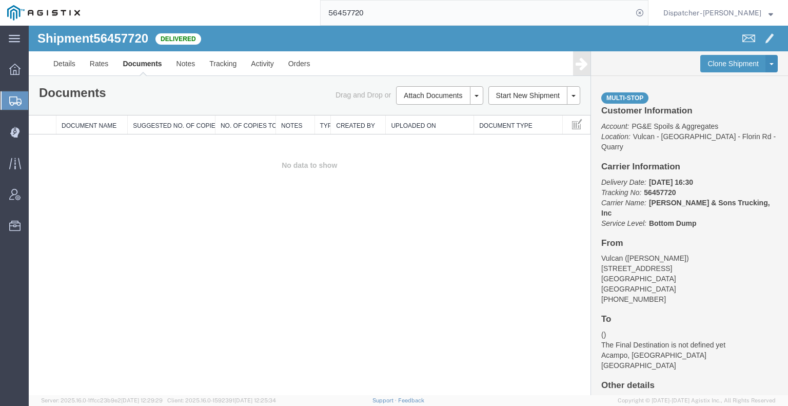
click at [80, 246] on div "Shipment 56457720 0 of 0 Delivered Details Rates Documents Notes Tracking Activ…" at bounding box center [408, 210] width 759 height 369
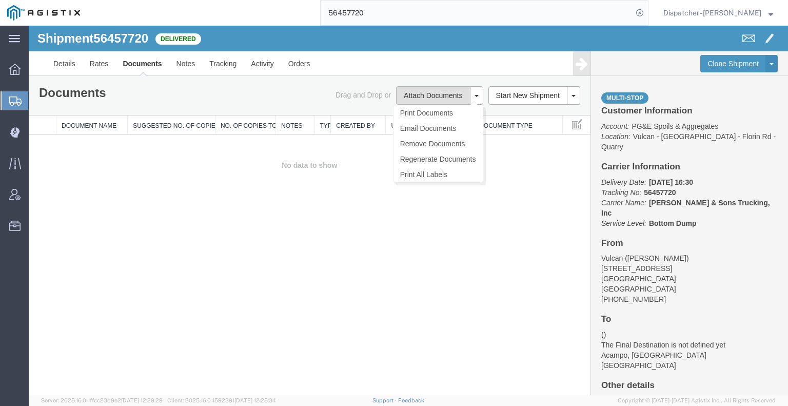
click at [419, 96] on button "Attach Documents" at bounding box center [433, 95] width 74 height 18
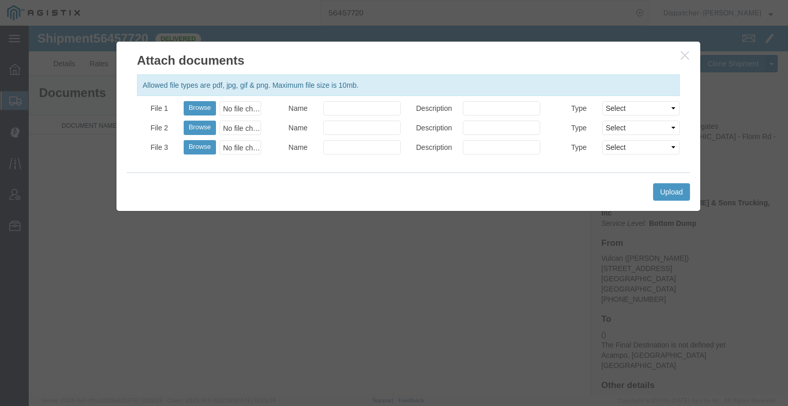
click at [682, 57] on icon "button" at bounding box center [684, 55] width 8 height 9
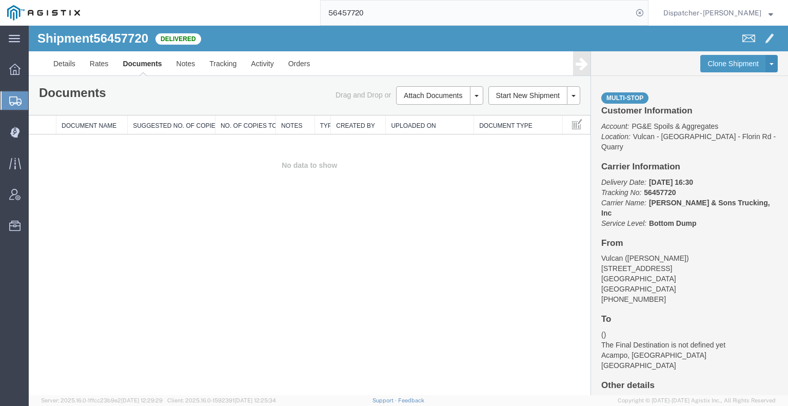
click at [63, 245] on div "Shipment 56457720 0 of 0 Delivered Details Rates Documents Notes Tracking Activ…" at bounding box center [408, 210] width 759 height 369
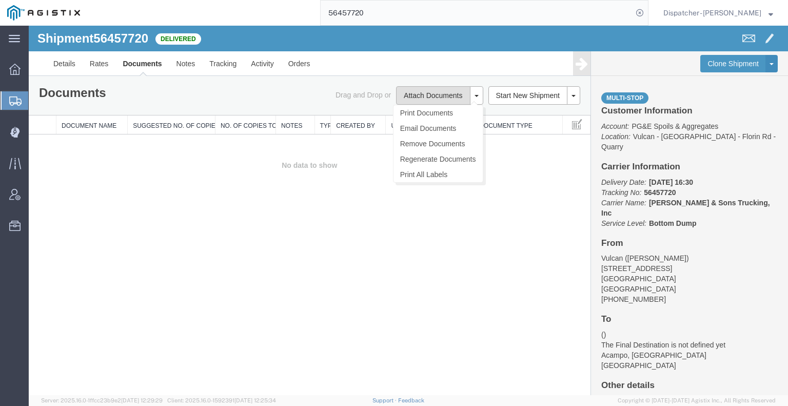
click at [420, 93] on button "Attach Documents" at bounding box center [433, 95] width 74 height 18
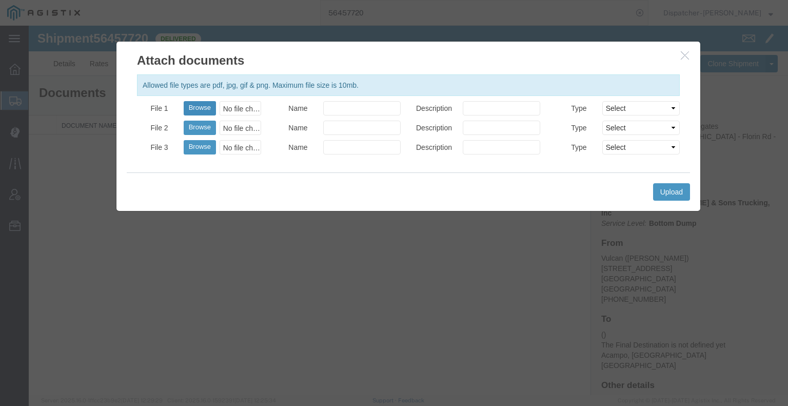
click at [199, 106] on button "Browse" at bounding box center [200, 108] width 32 height 14
click at [660, 188] on button "Upload" at bounding box center [671, 191] width 37 height 17
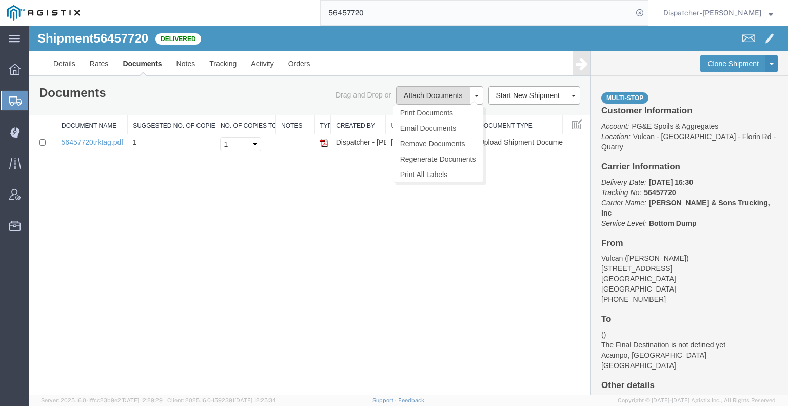
click at [418, 91] on button "Attach Documents" at bounding box center [433, 95] width 74 height 18
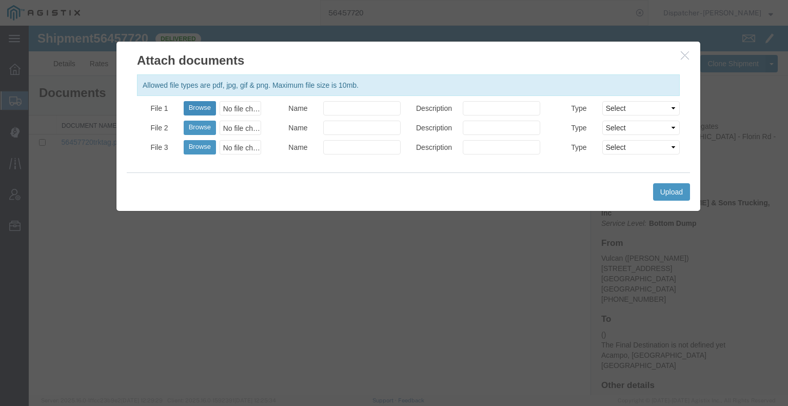
click at [203, 108] on button "Browse" at bounding box center [200, 108] width 32 height 14
click at [664, 194] on button "Upload" at bounding box center [671, 191] width 37 height 17
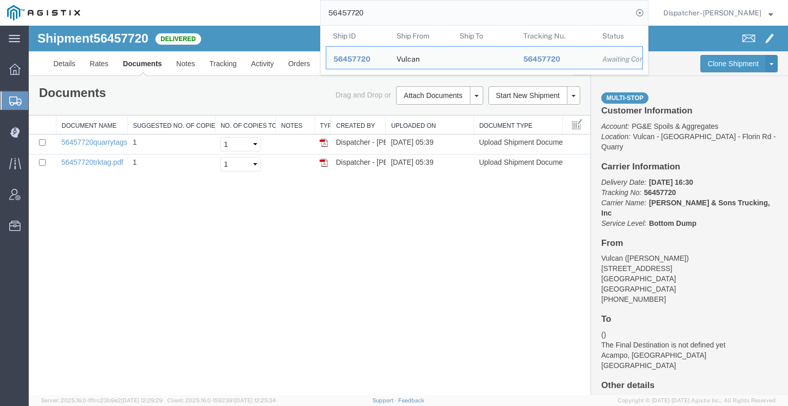
drag, startPoint x: 370, startPoint y: 14, endPoint x: 250, endPoint y: 1, distance: 121.2
click at [273, 4] on div "56457720 Ship ID Ship From Ship To Tracking Nu. Status Ship ID 56457720 Ship Fr…" at bounding box center [367, 13] width 561 height 26
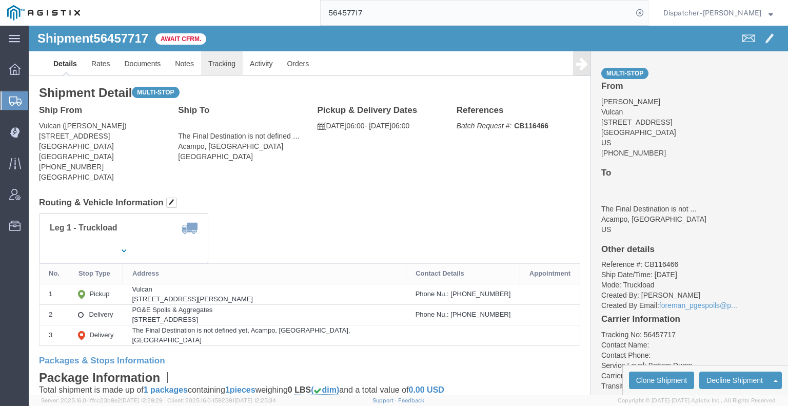
drag, startPoint x: 216, startPoint y: 62, endPoint x: 187, endPoint y: 36, distance: 38.5
click link "Tracking"
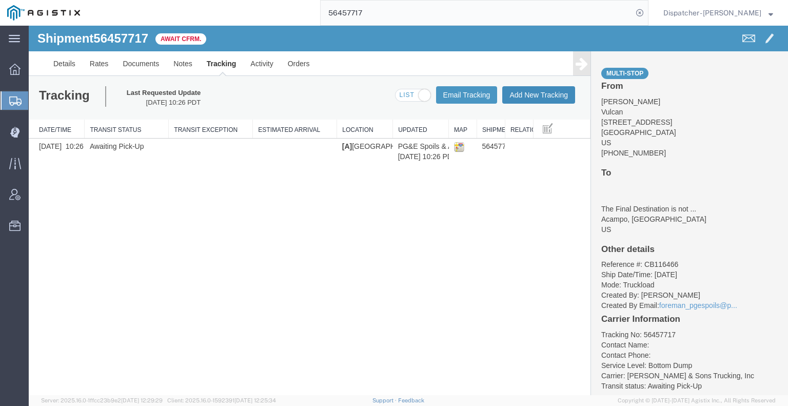
click at [537, 101] on button "Add New Tracking" at bounding box center [538, 94] width 73 height 17
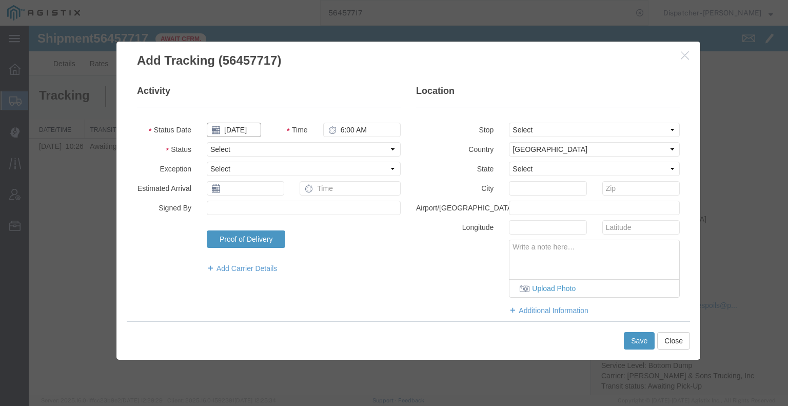
click at [243, 132] on input "[DATE]" at bounding box center [234, 130] width 54 height 14
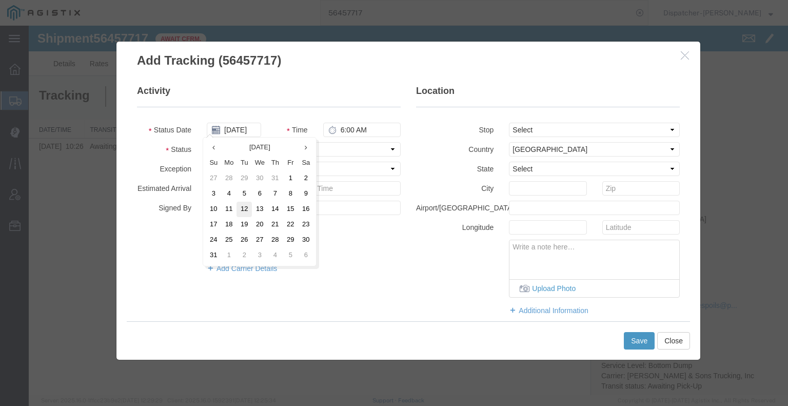
click at [243, 210] on td "12" at bounding box center [243, 209] width 15 height 15
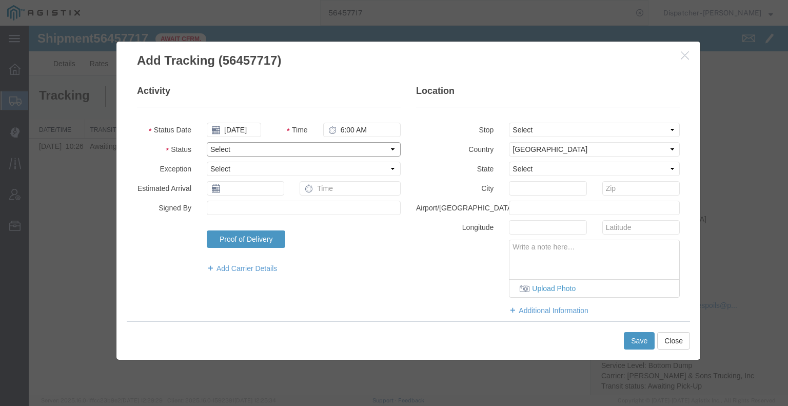
click at [332, 150] on select "Select Arrival Notice Available Arrival Notice Imported Arrive at Delivery Loca…" at bounding box center [304, 149] width 194 height 14
click at [207, 142] on select "Select Arrival Notice Available Arrival Notice Imported Arrive at Delivery Loca…" at bounding box center [304, 149] width 194 height 14
click at [519, 133] on select "Select From: [STREET_ADDRESS] Stop 2: [STREET_ADDRESS] To: The Final Destinatio…" at bounding box center [594, 130] width 171 height 14
click at [509, 123] on select "Select From: [STREET_ADDRESS] Stop 2: [STREET_ADDRESS] To: The Final Destinatio…" at bounding box center [594, 130] width 171 height 14
click at [645, 341] on button "Save" at bounding box center [639, 340] width 31 height 17
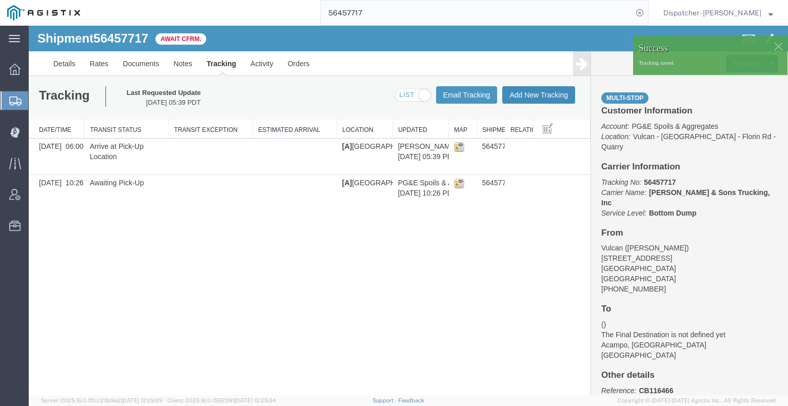
click at [536, 99] on button "Add New Tracking" at bounding box center [538, 94] width 73 height 17
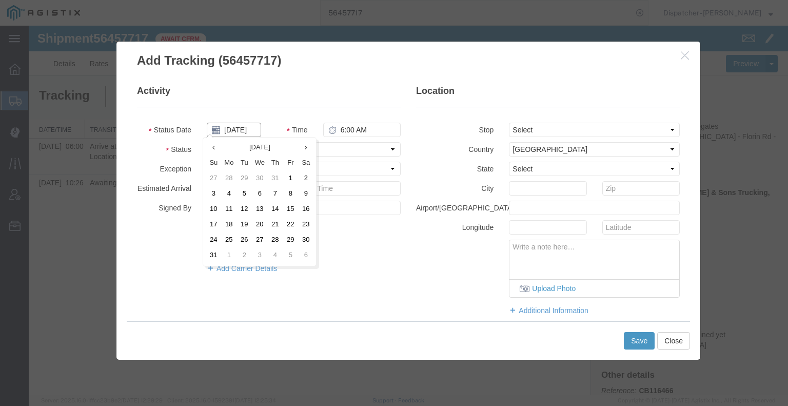
click at [242, 132] on input "[DATE]" at bounding box center [234, 130] width 54 height 14
click at [243, 211] on td "12" at bounding box center [243, 209] width 15 height 15
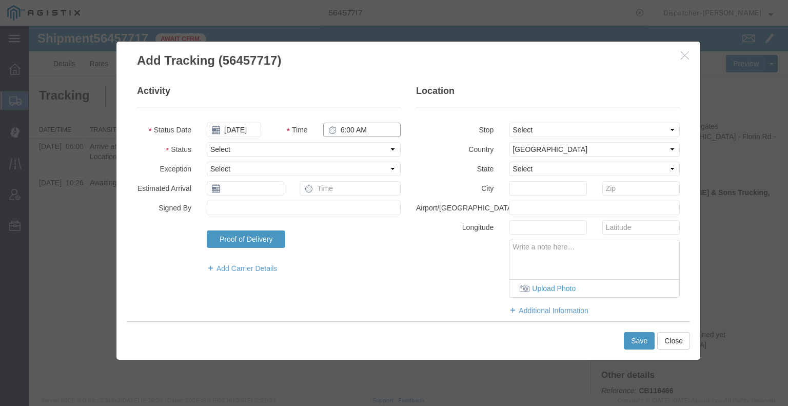
click at [343, 127] on input "6:00 AM" at bounding box center [361, 130] width 77 height 14
click at [340, 149] on select "Select Arrival Notice Available Arrival Notice Imported Arrive at Delivery Loca…" at bounding box center [304, 149] width 194 height 14
click at [207, 142] on select "Select Arrival Notice Available Arrival Notice Imported Arrive at Delivery Loca…" at bounding box center [304, 149] width 194 height 14
click at [525, 129] on select "Select From: [STREET_ADDRESS] Stop 2: [STREET_ADDRESS] To: The Final Destinatio…" at bounding box center [594, 130] width 171 height 14
click at [509, 123] on select "Select From: [STREET_ADDRESS] Stop 2: [STREET_ADDRESS] To: The Final Destinatio…" at bounding box center [594, 130] width 171 height 14
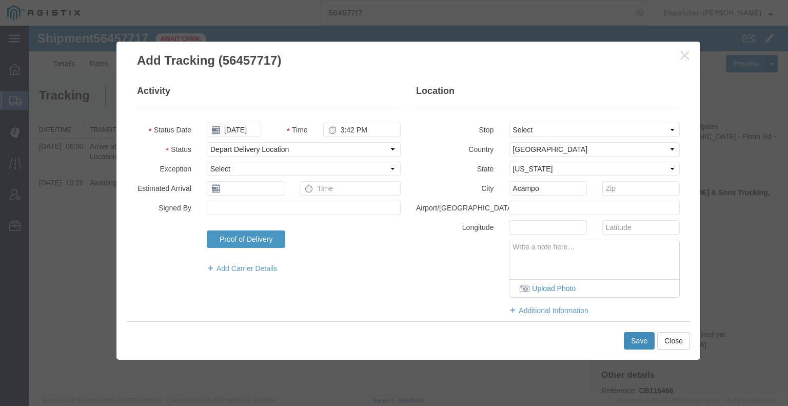
click at [634, 344] on button "Save" at bounding box center [639, 340] width 31 height 17
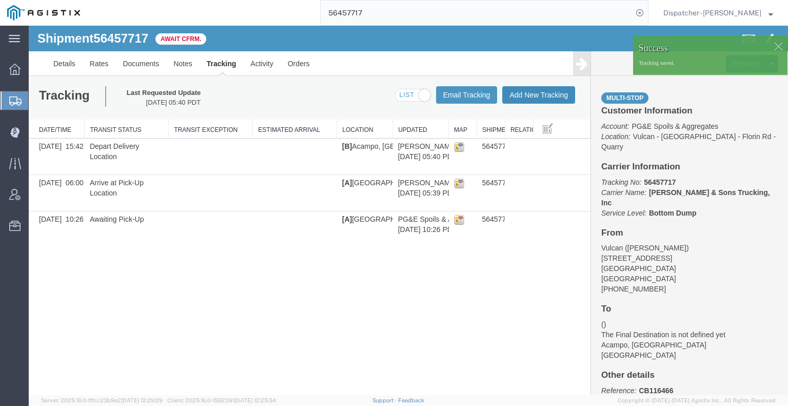
click at [538, 97] on button "Add New Tracking" at bounding box center [538, 94] width 73 height 17
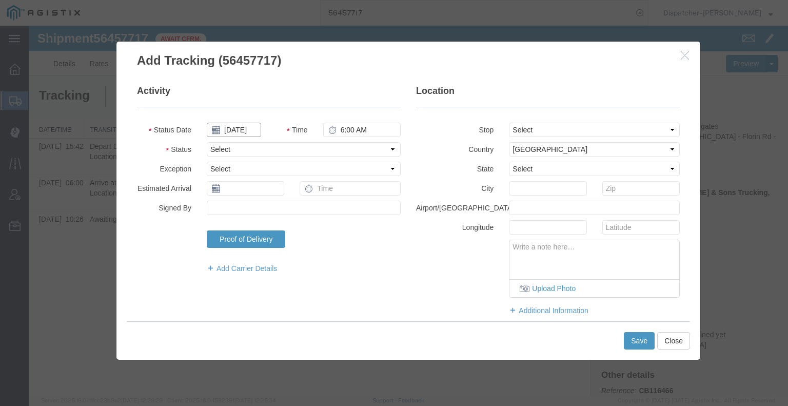
click at [232, 129] on input "[DATE]" at bounding box center [234, 130] width 54 height 14
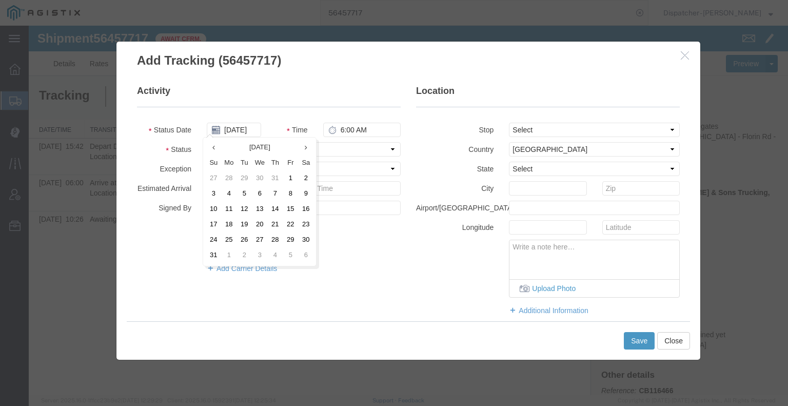
click at [241, 211] on td "12" at bounding box center [243, 209] width 15 height 15
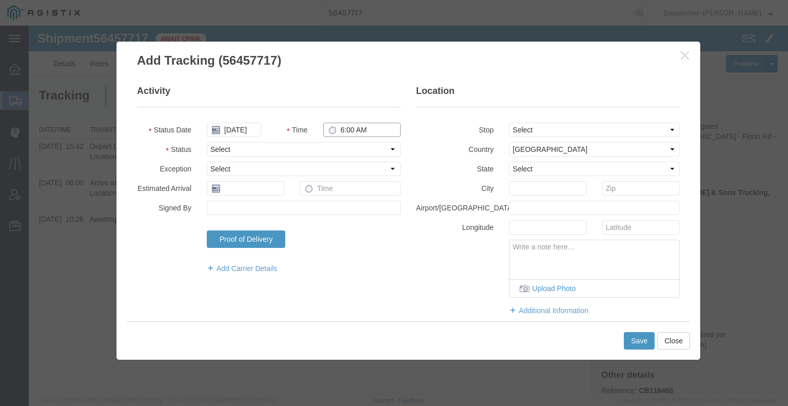
click at [358, 125] on input "6:00 AM" at bounding box center [361, 130] width 77 height 14
click at [357, 149] on select "Select Arrival Notice Available Arrival Notice Imported Arrive at Delivery Loca…" at bounding box center [304, 149] width 194 height 14
click at [207, 142] on select "Select Arrival Notice Available Arrival Notice Imported Arrive at Delivery Loca…" at bounding box center [304, 149] width 194 height 14
click at [642, 344] on button "Save" at bounding box center [639, 340] width 31 height 17
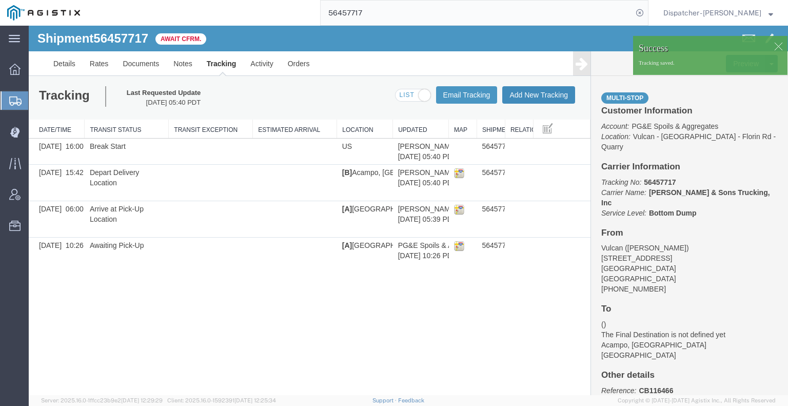
click at [532, 98] on button "Add New Tracking" at bounding box center [538, 94] width 73 height 17
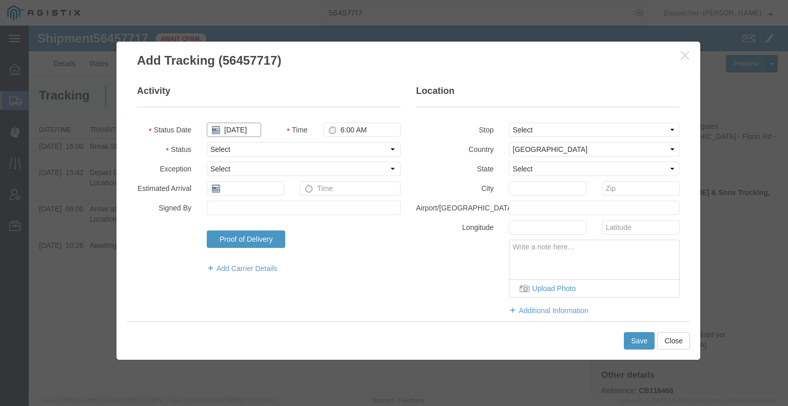
click at [230, 131] on input "[DATE]" at bounding box center [234, 130] width 54 height 14
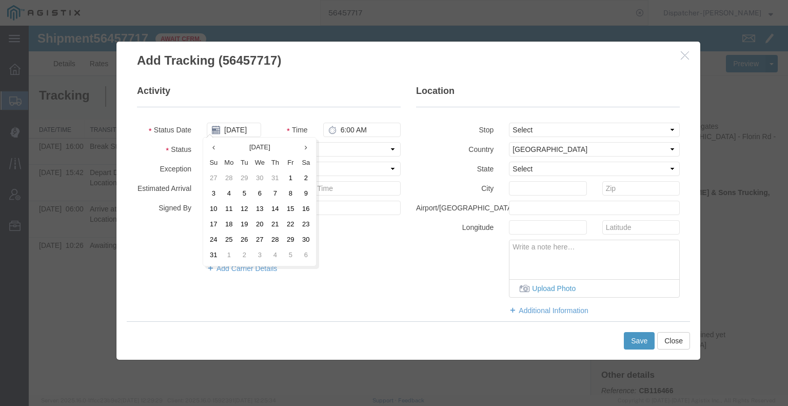
click at [243, 209] on td "12" at bounding box center [243, 209] width 15 height 15
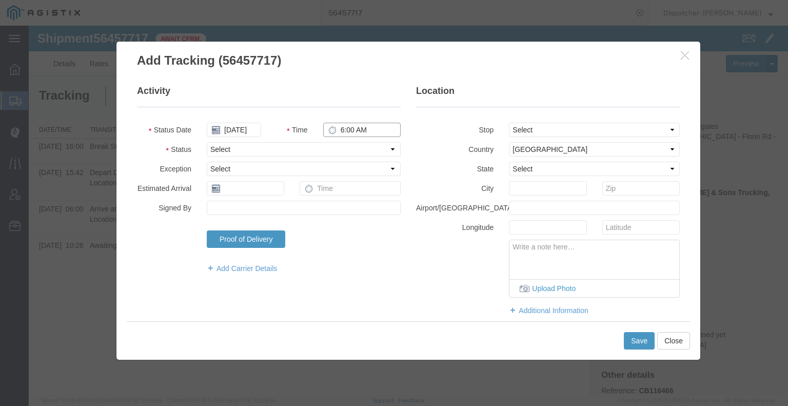
click at [349, 129] on input "6:00 AM" at bounding box center [361, 130] width 77 height 14
click at [344, 149] on select "Select Arrival Notice Available Arrival Notice Imported Arrive at Delivery Loca…" at bounding box center [304, 149] width 194 height 14
click at [207, 142] on select "Select Arrival Notice Available Arrival Notice Imported Arrive at Delivery Loca…" at bounding box center [304, 149] width 194 height 14
click at [641, 345] on button "Save" at bounding box center [639, 340] width 31 height 17
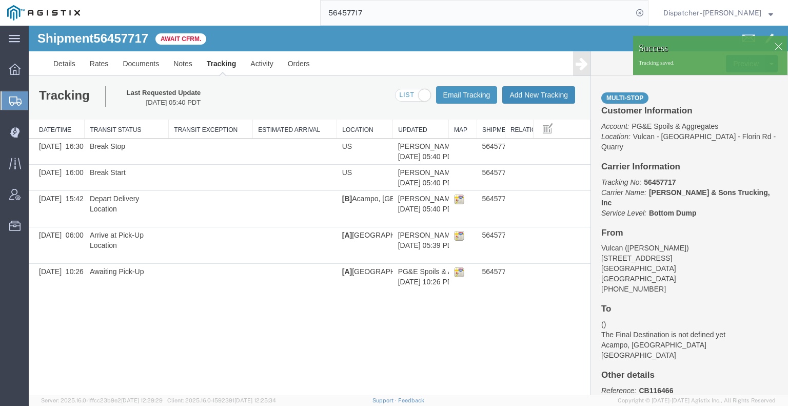
click at [552, 96] on button "Add New Tracking" at bounding box center [538, 94] width 73 height 17
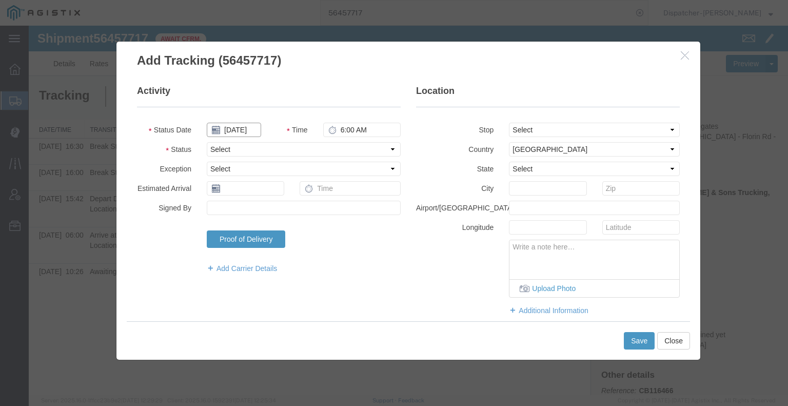
click at [243, 132] on input "[DATE]" at bounding box center [234, 130] width 54 height 14
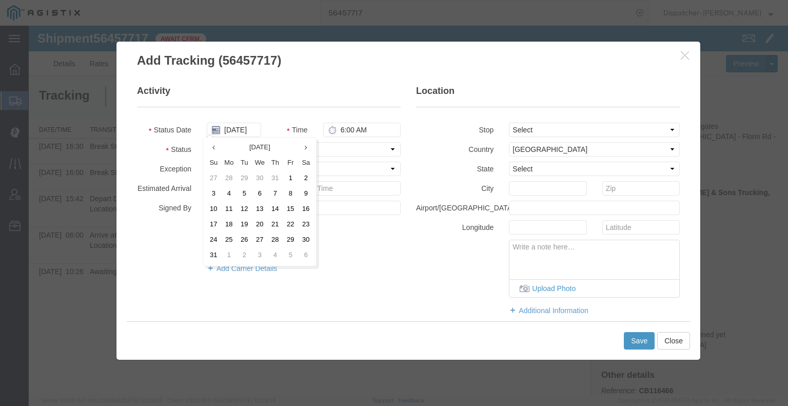
click at [247, 209] on td "12" at bounding box center [243, 209] width 15 height 15
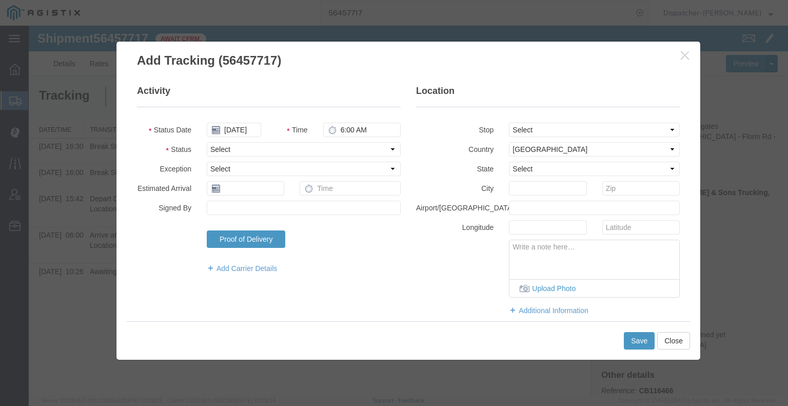
click at [355, 117] on fieldset "Activity Status Date [DATE] Time 6:00 AM Status Select Arrival Notice Available…" at bounding box center [269, 184] width 264 height 199
click at [351, 131] on input "6:00 AM" at bounding box center [361, 130] width 77 height 14
click at [345, 151] on select "Select Arrival Notice Available Arrival Notice Imported Arrive at Delivery Loca…" at bounding box center [304, 149] width 194 height 14
click at [207, 142] on select "Select Arrival Notice Available Arrival Notice Imported Arrive at Delivery Loca…" at bounding box center [304, 149] width 194 height 14
click at [633, 338] on button "Save" at bounding box center [639, 340] width 31 height 17
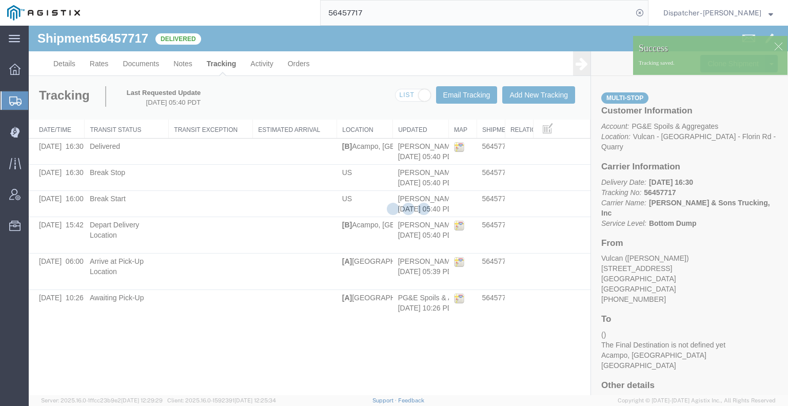
click at [178, 65] on div at bounding box center [408, 210] width 759 height 369
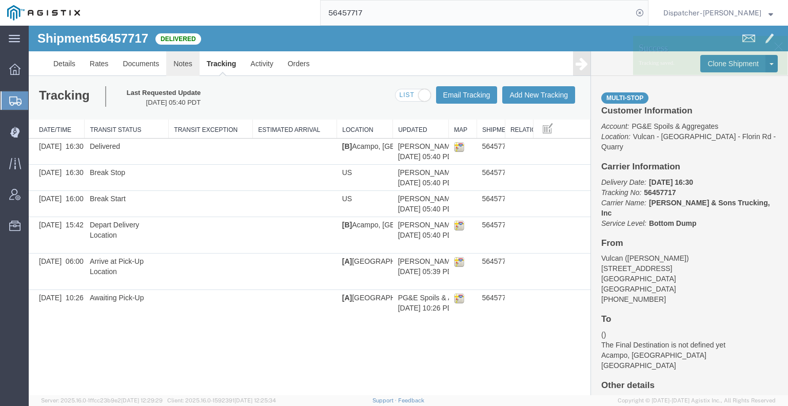
click at [178, 64] on link "Notes" at bounding box center [182, 63] width 33 height 25
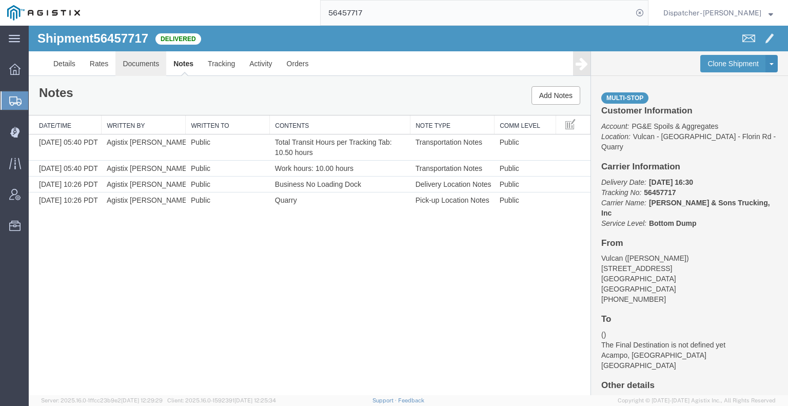
click at [144, 64] on link "Documents" at bounding box center [140, 63] width 51 height 25
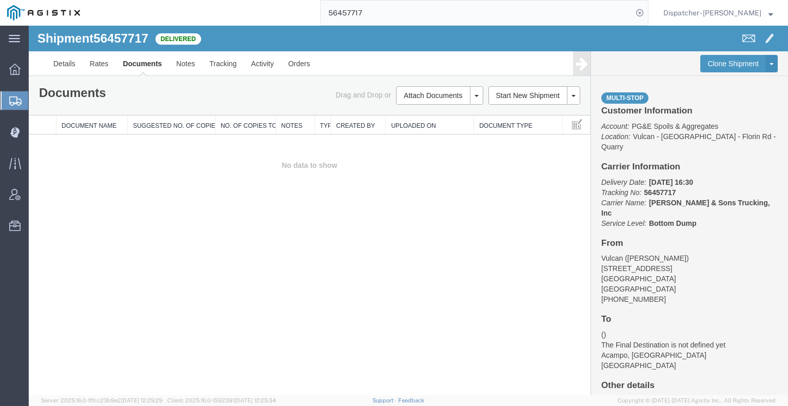
click at [599, 399] on agx-app-version "Server: 2025.16.0-1ffcc23b9e2 [DATE] 12:29:29 Client: 2025.16.0-1592391 [DATE] …" at bounding box center [408, 400] width 759 height 11
drag, startPoint x: 63, startPoint y: 256, endPoint x: 76, endPoint y: 247, distance: 16.2
click at [63, 256] on div "Shipment 56457717 0 of 0 Delivered Details Rates Documents Notes Tracking Activ…" at bounding box center [408, 210] width 759 height 369
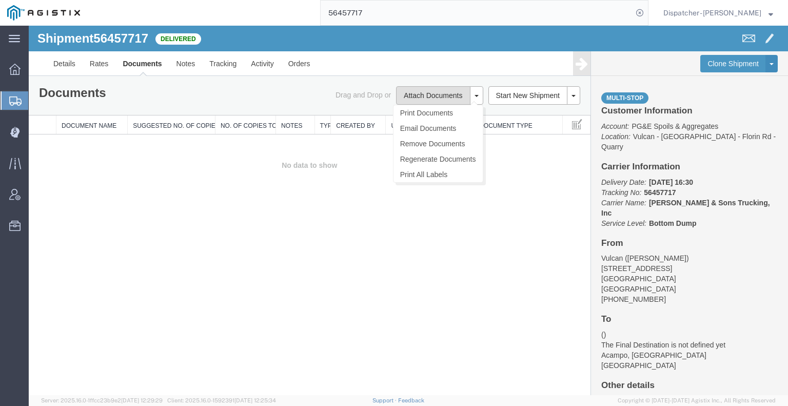
click at [416, 93] on button "Attach Documents" at bounding box center [433, 95] width 74 height 18
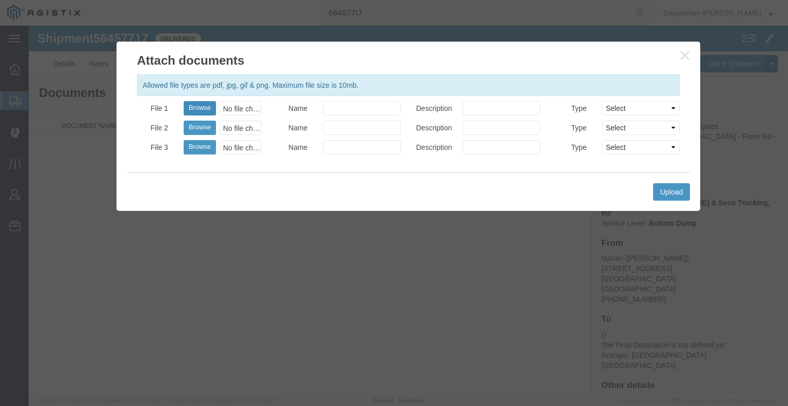
click at [194, 109] on button "Browse" at bounding box center [200, 108] width 32 height 14
click at [662, 189] on button "Upload" at bounding box center [671, 191] width 37 height 17
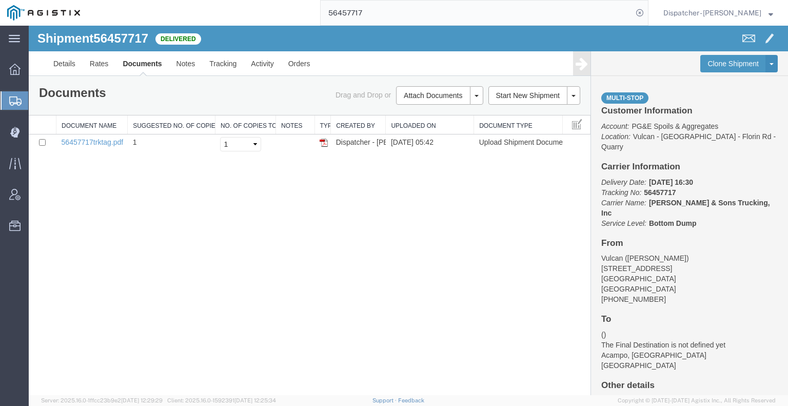
drag, startPoint x: 345, startPoint y: 49, endPoint x: 269, endPoint y: 29, distance: 78.3
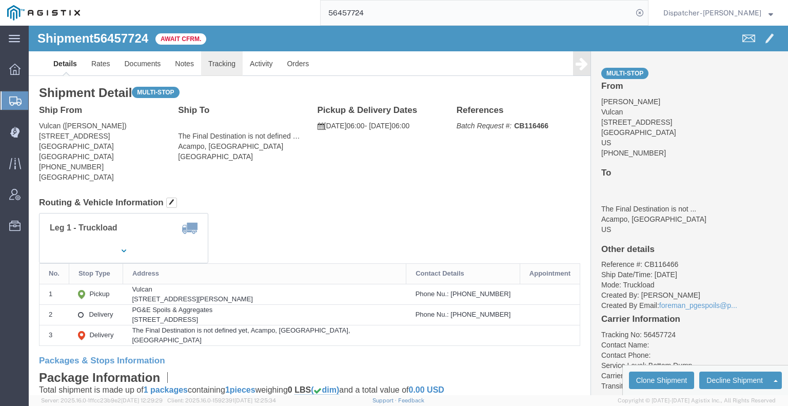
click link "Tracking"
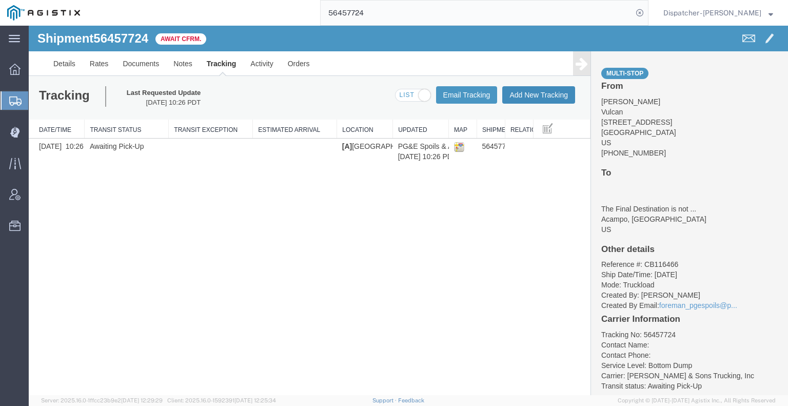
click at [531, 98] on button "Add New Tracking" at bounding box center [538, 94] width 73 height 17
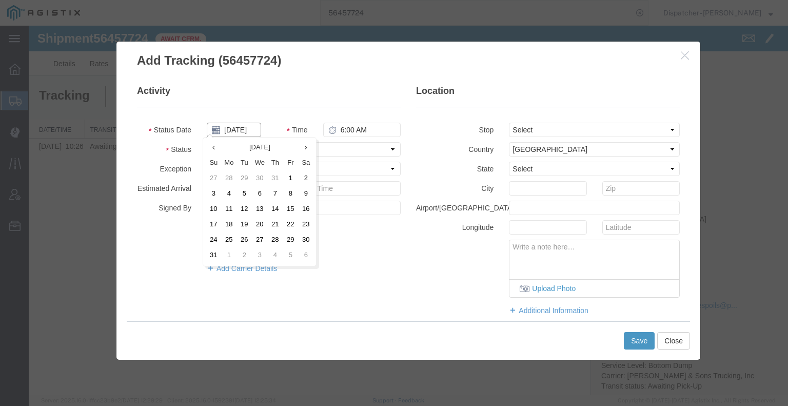
click at [236, 128] on input "[DATE]" at bounding box center [234, 130] width 54 height 14
click at [248, 207] on td "12" at bounding box center [243, 209] width 15 height 15
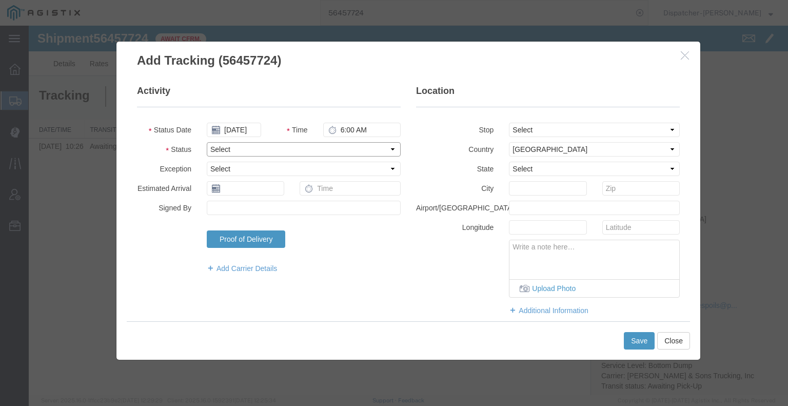
click at [342, 146] on select "Select Arrival Notice Available Arrival Notice Imported Arrive at Delivery Loca…" at bounding box center [304, 149] width 194 height 14
click at [207, 142] on select "Select Arrival Notice Available Arrival Notice Imported Arrive at Delivery Loca…" at bounding box center [304, 149] width 194 height 14
drag, startPoint x: 521, startPoint y: 128, endPoint x: 521, endPoint y: 135, distance: 6.7
click at [521, 128] on select "Select From: [STREET_ADDRESS] Stop 2: [STREET_ADDRESS] To: The Final Destinatio…" at bounding box center [594, 130] width 171 height 14
click at [509, 123] on select "Select From: [STREET_ADDRESS] Stop 2: [STREET_ADDRESS] To: The Final Destinatio…" at bounding box center [594, 130] width 171 height 14
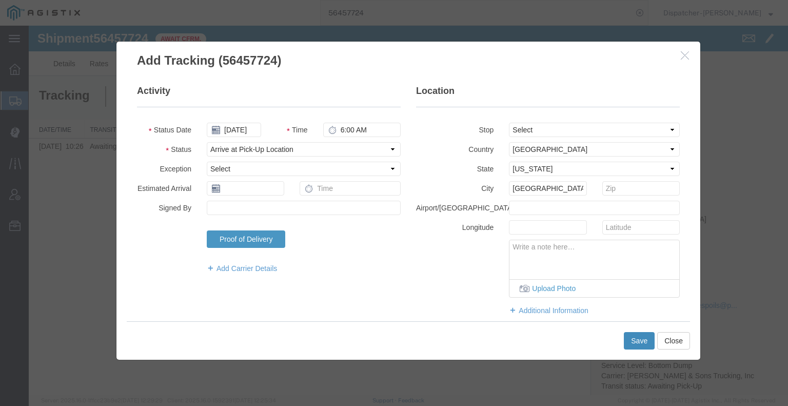
click at [640, 342] on button "Save" at bounding box center [639, 340] width 31 height 17
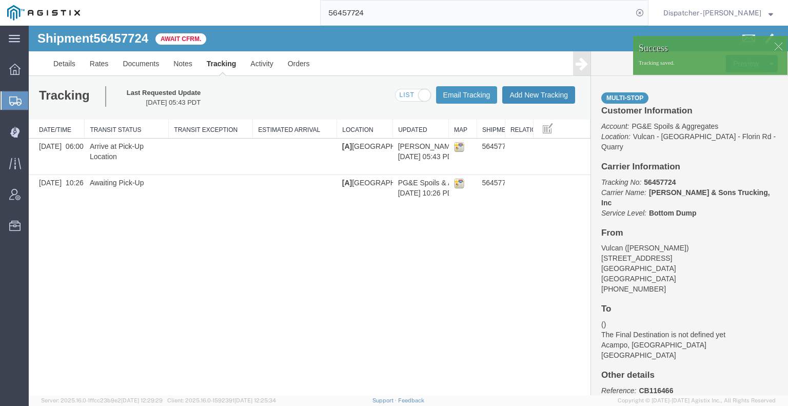
click at [550, 98] on button "Add New Tracking" at bounding box center [538, 94] width 73 height 17
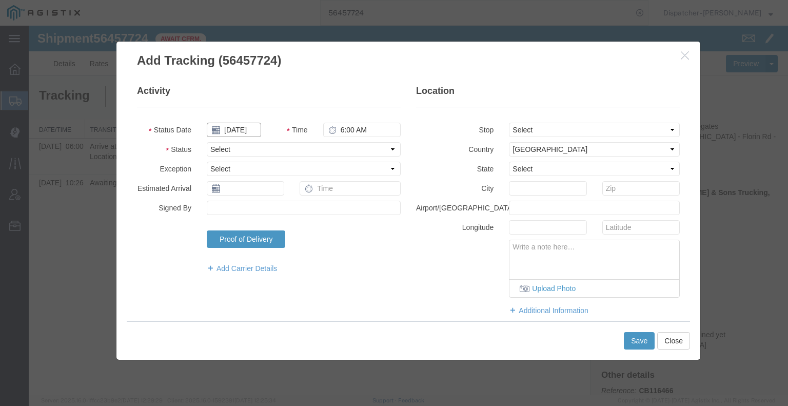
click at [239, 127] on input "[DATE]" at bounding box center [234, 130] width 54 height 14
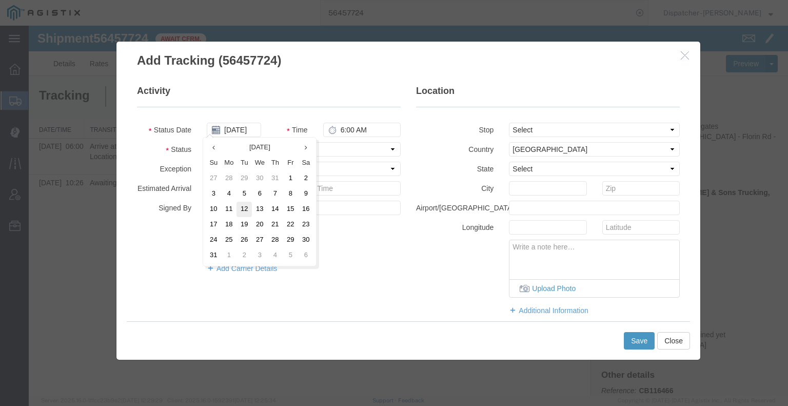
click at [243, 208] on td "12" at bounding box center [243, 209] width 15 height 15
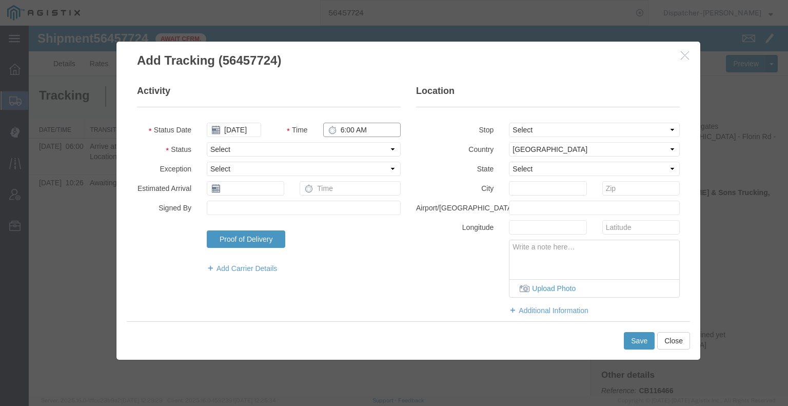
click at [344, 129] on input "6:00 AM" at bounding box center [361, 130] width 77 height 14
click at [343, 153] on select "Select Arrival Notice Available Arrival Notice Imported Arrive at Delivery Loca…" at bounding box center [304, 149] width 194 height 14
click at [207, 142] on select "Select Arrival Notice Available Arrival Notice Imported Arrive at Delivery Loca…" at bounding box center [304, 149] width 194 height 14
click at [521, 129] on select "Select From: [STREET_ADDRESS] Stop 2: [STREET_ADDRESS] To: The Final Destinatio…" at bounding box center [594, 130] width 171 height 14
click at [509, 123] on select "Select From: [STREET_ADDRESS] Stop 2: [STREET_ADDRESS] To: The Final Destinatio…" at bounding box center [594, 130] width 171 height 14
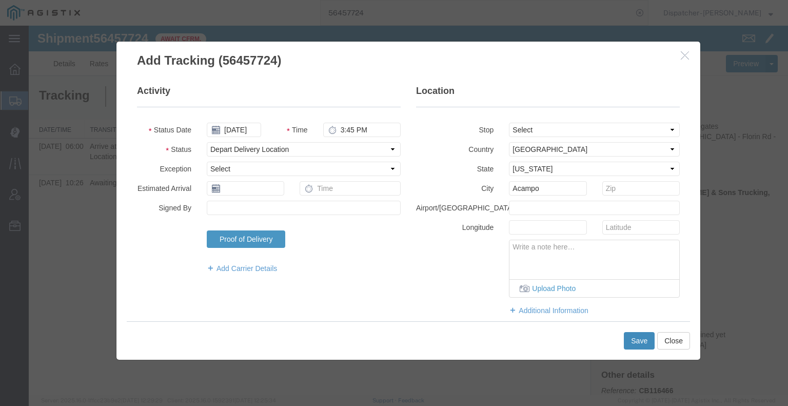
click at [636, 339] on button "Save" at bounding box center [639, 340] width 31 height 17
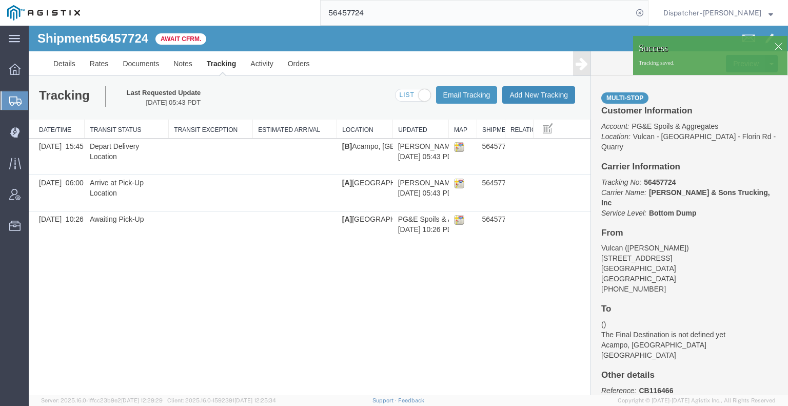
click at [535, 96] on button "Add New Tracking" at bounding box center [538, 94] width 73 height 17
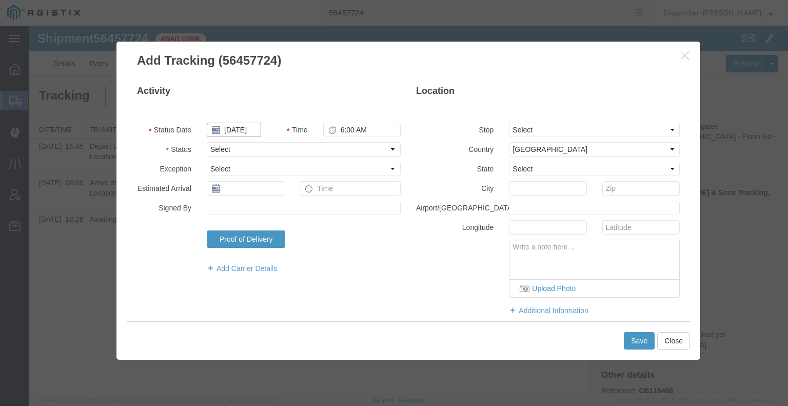
click at [244, 132] on input "[DATE]" at bounding box center [234, 130] width 54 height 14
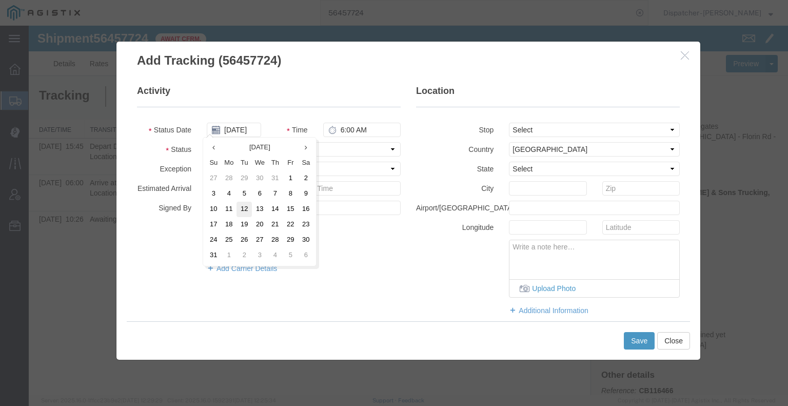
click at [245, 211] on td "12" at bounding box center [243, 209] width 15 height 15
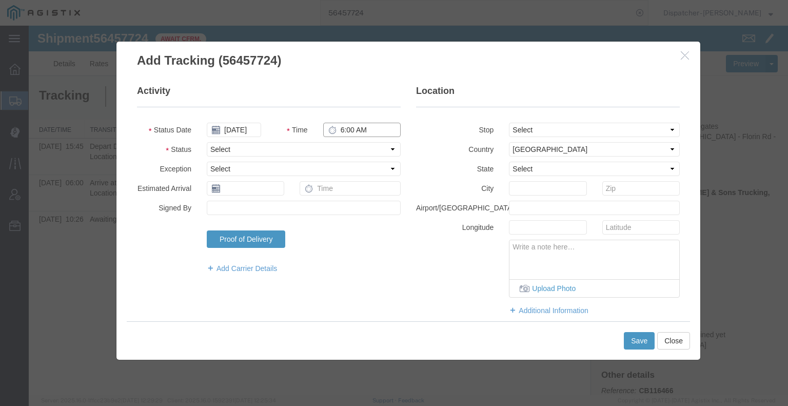
click at [368, 124] on input "6:00 AM" at bounding box center [361, 130] width 77 height 14
click at [350, 129] on input "6:00 AM" at bounding box center [361, 130] width 77 height 14
click at [338, 129] on input "6:00 AM" at bounding box center [361, 130] width 77 height 14
click at [336, 152] on select "Select Arrival Notice Available Arrival Notice Imported Arrive at Delivery Loca…" at bounding box center [304, 149] width 194 height 14
click at [207, 142] on select "Select Arrival Notice Available Arrival Notice Imported Arrive at Delivery Loca…" at bounding box center [304, 149] width 194 height 14
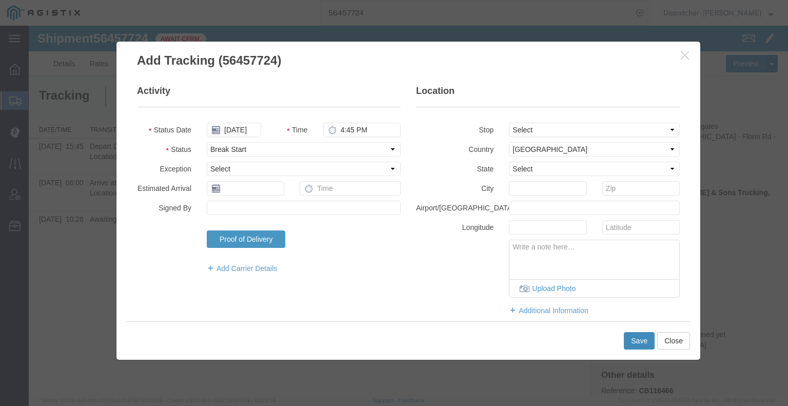
click at [634, 342] on button "Save" at bounding box center [639, 340] width 31 height 17
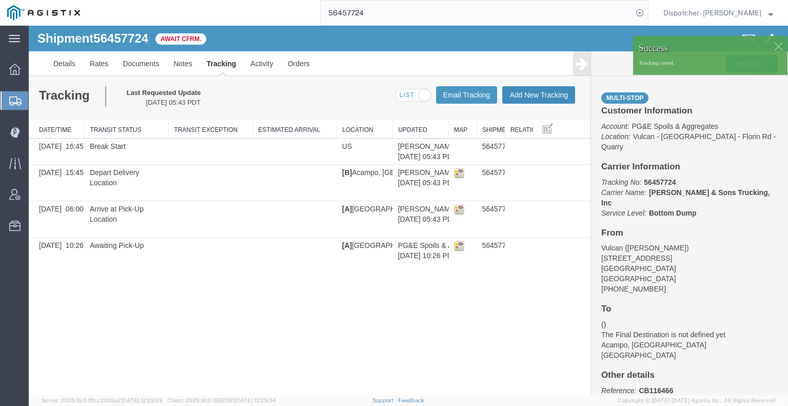
click at [548, 94] on button "Add New Tracking" at bounding box center [538, 94] width 73 height 17
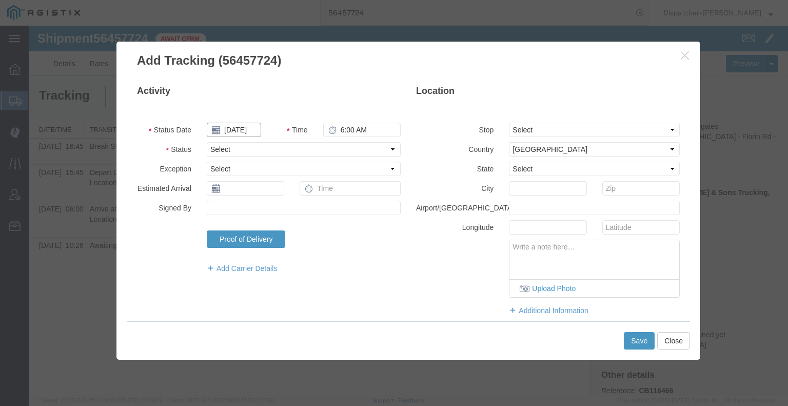
click at [240, 129] on input "[DATE]" at bounding box center [234, 130] width 54 height 14
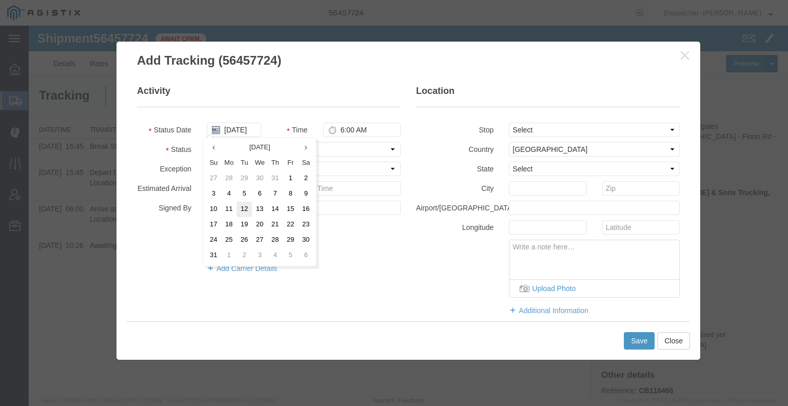
click at [241, 211] on td "12" at bounding box center [243, 209] width 15 height 15
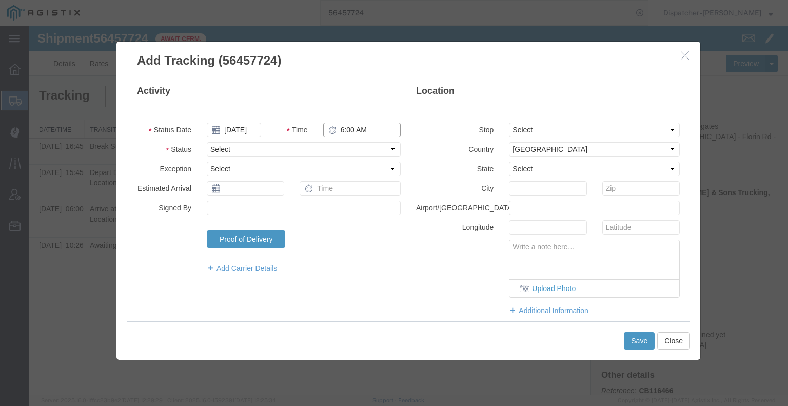
click at [352, 130] on input "6:00 AM" at bounding box center [361, 130] width 77 height 14
click at [353, 143] on select "Select Arrival Notice Available Arrival Notice Imported Arrive at Delivery Loca…" at bounding box center [304, 149] width 194 height 14
click at [207, 142] on select "Select Arrival Notice Available Arrival Notice Imported Arrive at Delivery Loca…" at bounding box center [304, 149] width 194 height 14
click at [639, 345] on button "Save" at bounding box center [639, 340] width 31 height 17
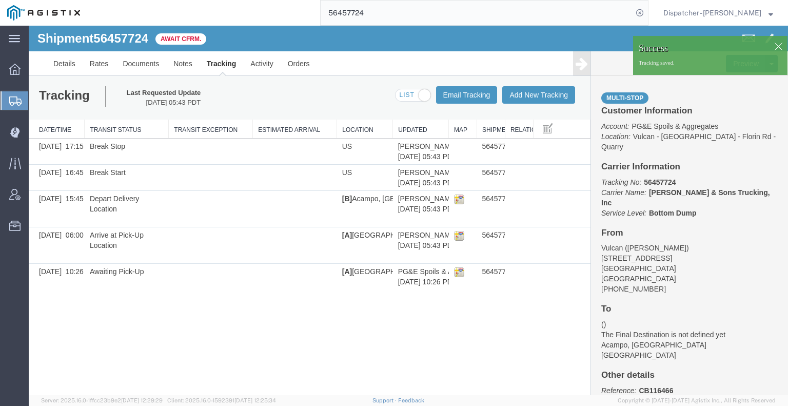
click at [584, 66] on icon at bounding box center [581, 63] width 12 height 14
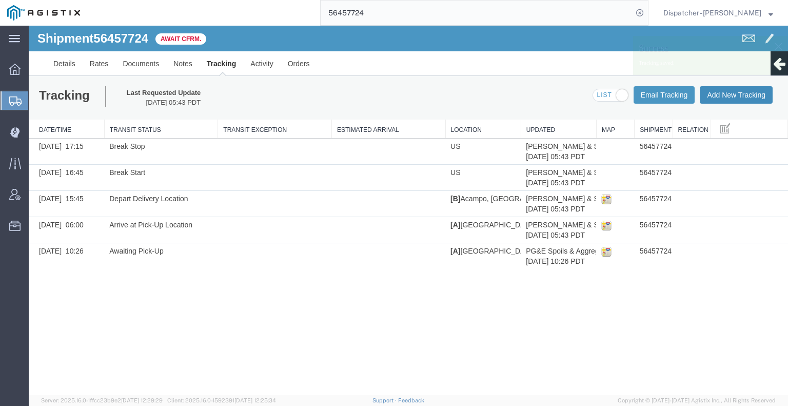
click at [716, 101] on button "Add New Tracking" at bounding box center [735, 94] width 73 height 17
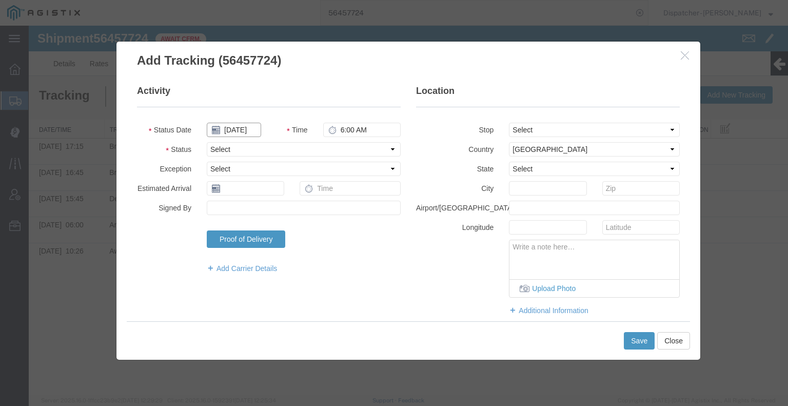
click at [233, 125] on input "[DATE]" at bounding box center [234, 130] width 54 height 14
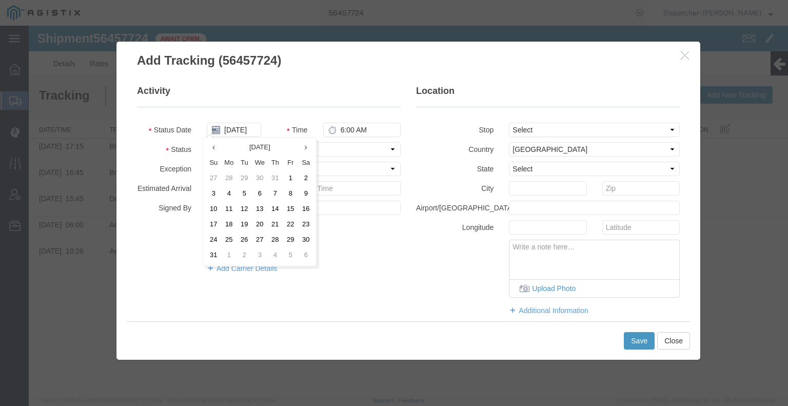
drag, startPoint x: 245, startPoint y: 208, endPoint x: 271, endPoint y: 189, distance: 31.9
click at [245, 208] on td "12" at bounding box center [243, 209] width 15 height 15
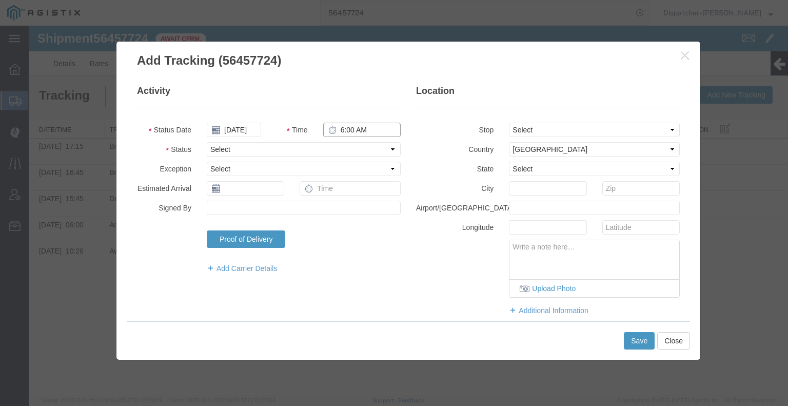
click at [349, 133] on input "6:00 AM" at bounding box center [361, 130] width 77 height 14
click at [353, 149] on select "Select Arrival Notice Available Arrival Notice Imported Arrive at Delivery Loca…" at bounding box center [304, 149] width 194 height 14
click at [207, 142] on select "Select Arrival Notice Available Arrival Notice Imported Arrive at Delivery Loca…" at bounding box center [304, 149] width 194 height 14
click at [637, 341] on button "Save" at bounding box center [639, 340] width 31 height 17
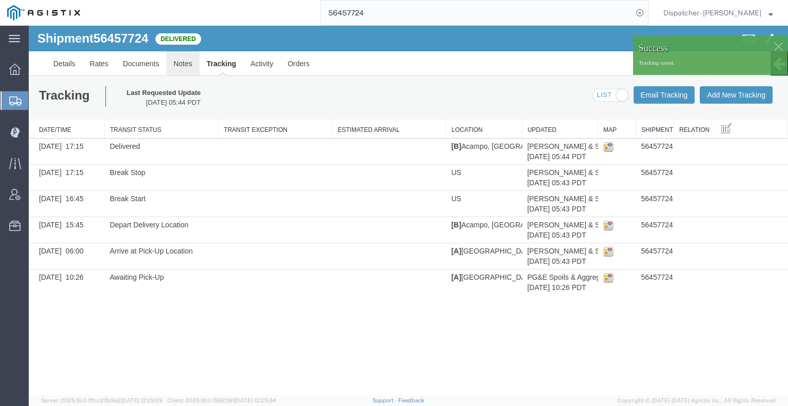
drag, startPoint x: 209, startPoint y: 87, endPoint x: 180, endPoint y: 62, distance: 38.5
click at [180, 62] on link "Notes" at bounding box center [182, 63] width 33 height 25
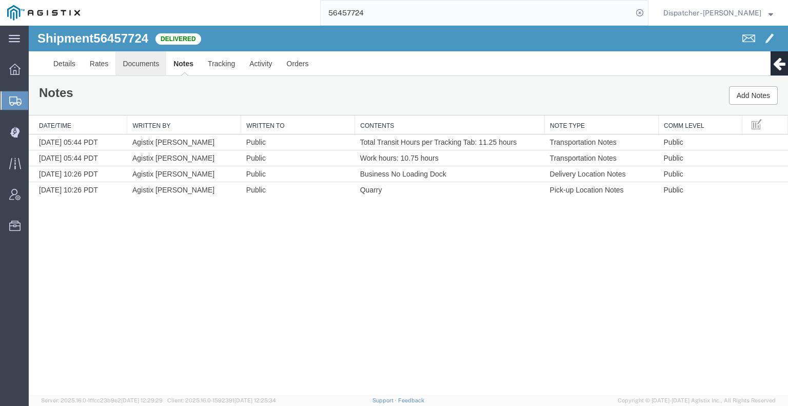
click at [147, 65] on link "Documents" at bounding box center [140, 63] width 51 height 25
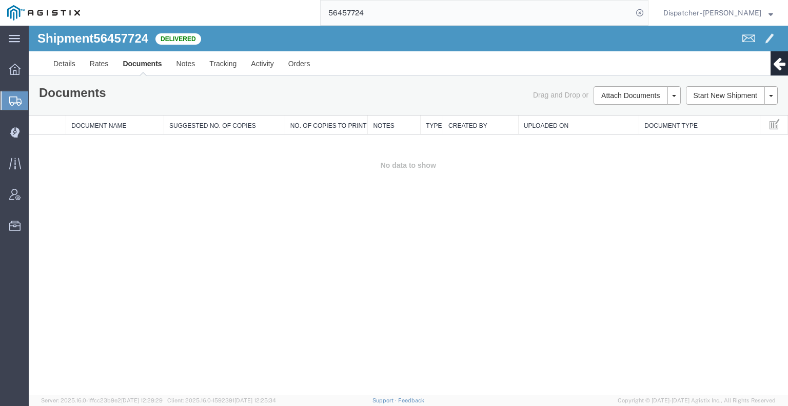
drag, startPoint x: 678, startPoint y: 219, endPoint x: 672, endPoint y: 193, distance: 26.3
click at [678, 219] on div "Shipment 56457724 0 of 0 Delivered Details Rates Documents Notes Tracking Activ…" at bounding box center [408, 210] width 759 height 369
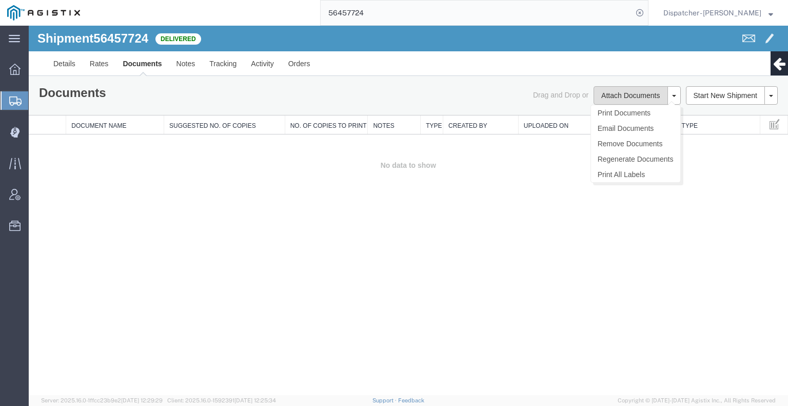
click at [638, 92] on button "Attach Documents" at bounding box center [630, 95] width 74 height 18
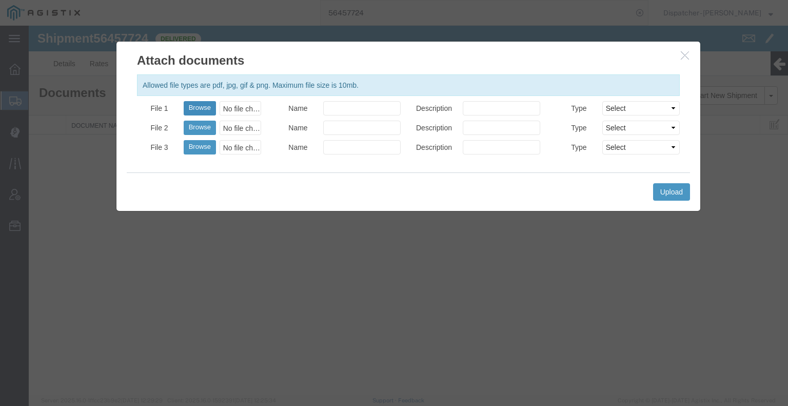
click at [195, 110] on button "Browse" at bounding box center [200, 108] width 32 height 14
click at [660, 194] on button "Upload" at bounding box center [671, 191] width 37 height 17
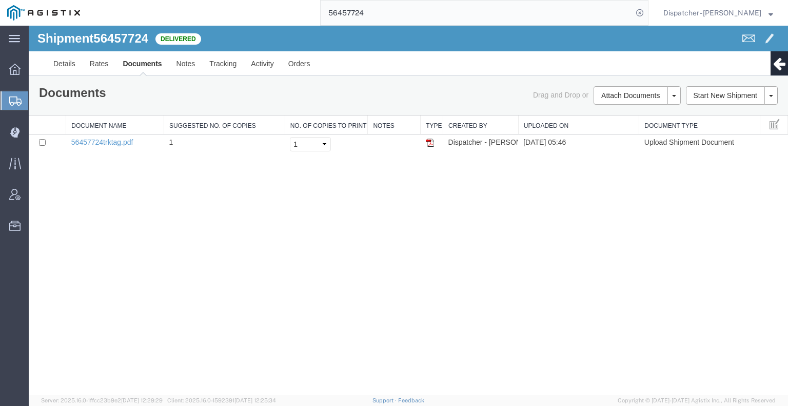
drag, startPoint x: 373, startPoint y: 7, endPoint x: 314, endPoint y: 11, distance: 59.6
click at [314, 11] on div "56457724" at bounding box center [367, 13] width 561 height 26
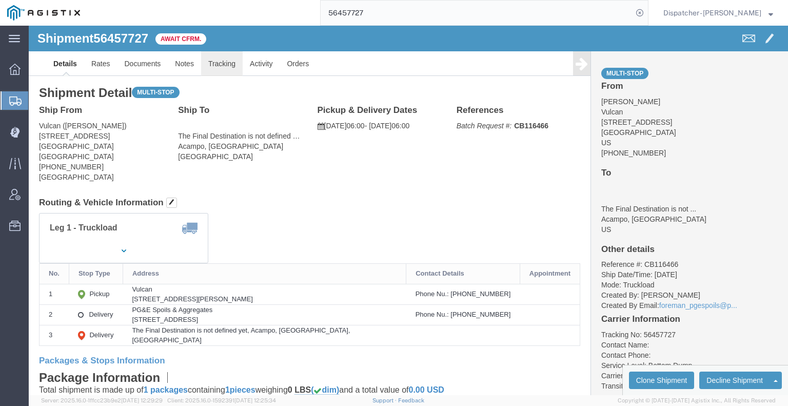
click link "Tracking"
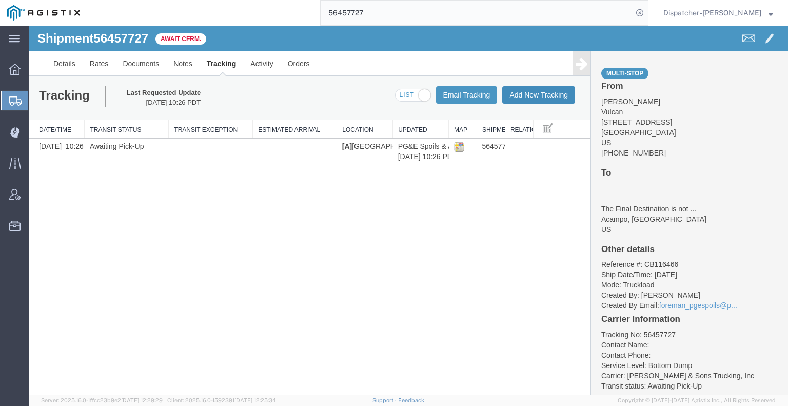
click at [563, 93] on button "Add New Tracking" at bounding box center [538, 94] width 73 height 17
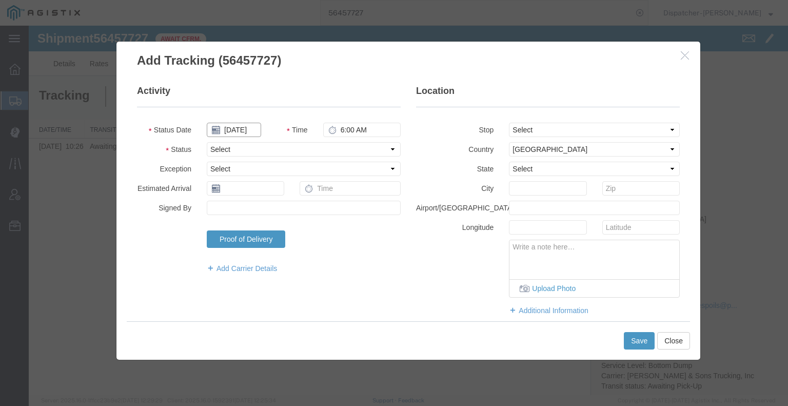
click at [248, 130] on input "[DATE]" at bounding box center [234, 130] width 54 height 14
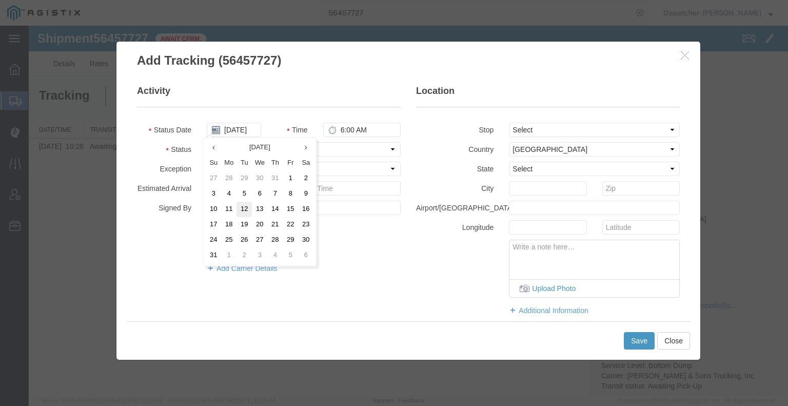
click at [246, 209] on td "12" at bounding box center [243, 209] width 15 height 15
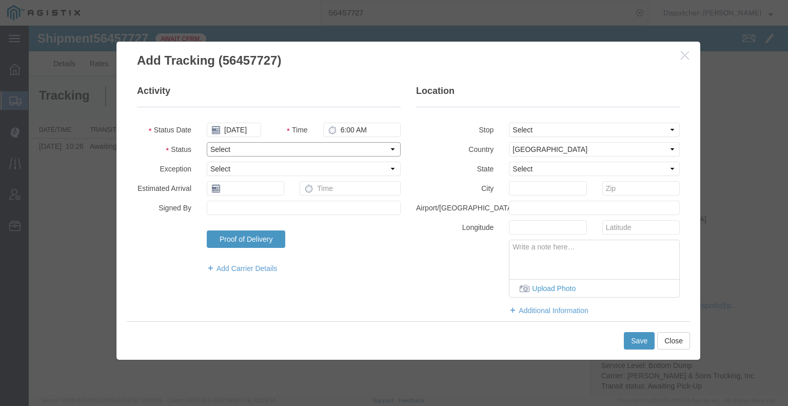
drag, startPoint x: 305, startPoint y: 147, endPoint x: 303, endPoint y: 154, distance: 7.5
click at [305, 147] on select "Select Arrival Notice Available Arrival Notice Imported Arrive at Delivery Loca…" at bounding box center [304, 149] width 194 height 14
click at [207, 142] on select "Select Arrival Notice Available Arrival Notice Imported Arrive at Delivery Loca…" at bounding box center [304, 149] width 194 height 14
click at [537, 123] on select "Select From: [STREET_ADDRESS] Stop 2: [STREET_ADDRESS] To: The Final Destinatio…" at bounding box center [594, 130] width 171 height 14
click at [509, 123] on select "Select From: [STREET_ADDRESS] Stop 2: [STREET_ADDRESS] To: The Final Destinatio…" at bounding box center [594, 130] width 171 height 14
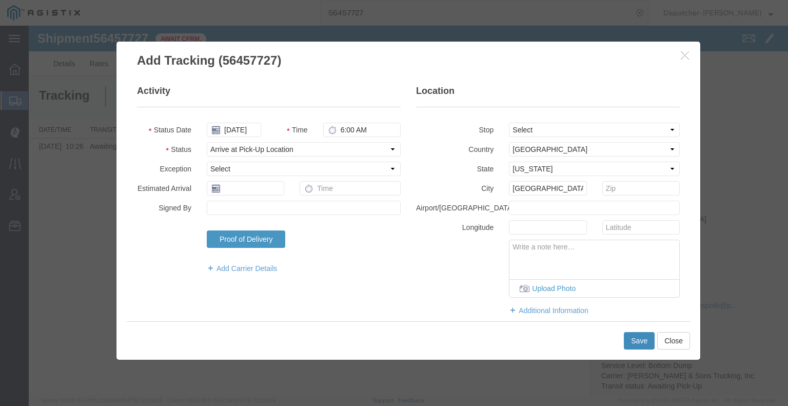
click at [633, 338] on button "Save" at bounding box center [639, 340] width 31 height 17
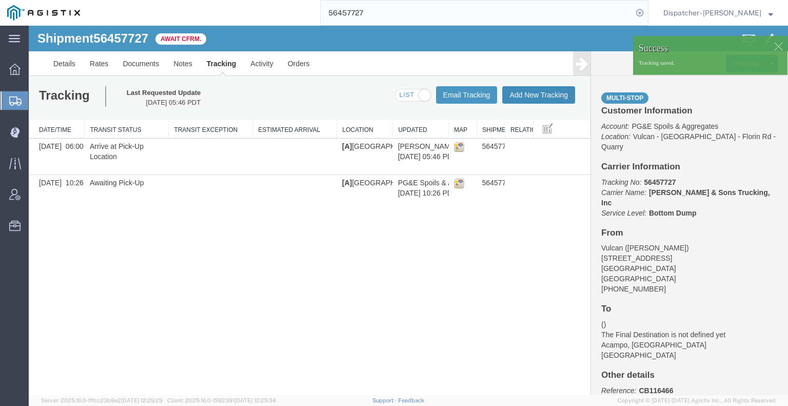
click at [534, 97] on button "Add New Tracking" at bounding box center [538, 94] width 73 height 17
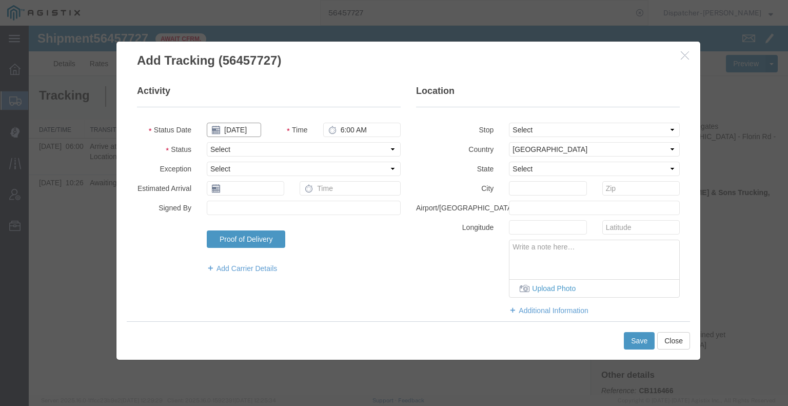
click at [233, 130] on input "[DATE]" at bounding box center [234, 130] width 54 height 14
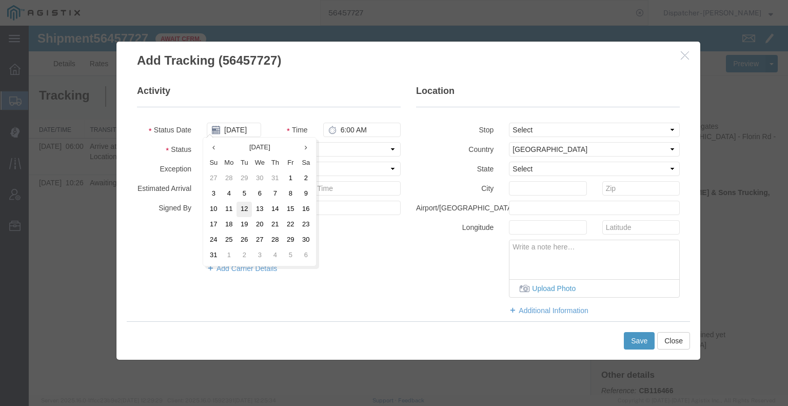
click at [242, 211] on td "12" at bounding box center [243, 209] width 15 height 15
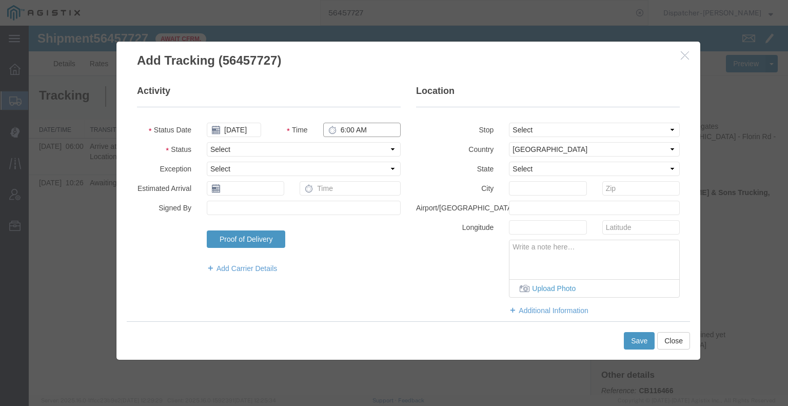
click at [363, 130] on input "6:00 AM" at bounding box center [361, 130] width 77 height 14
click at [357, 145] on select "Select Arrival Notice Available Arrival Notice Imported Arrive at Delivery Loca…" at bounding box center [304, 149] width 194 height 14
click at [207, 142] on select "Select Arrival Notice Available Arrival Notice Imported Arrive at Delivery Loca…" at bounding box center [304, 149] width 194 height 14
click at [587, 127] on select "Select From: [STREET_ADDRESS] Stop 2: [STREET_ADDRESS] To: The Final Destinatio…" at bounding box center [594, 130] width 171 height 14
click at [509, 123] on select "Select From: [STREET_ADDRESS] Stop 2: [STREET_ADDRESS] To: The Final Destinatio…" at bounding box center [594, 130] width 171 height 14
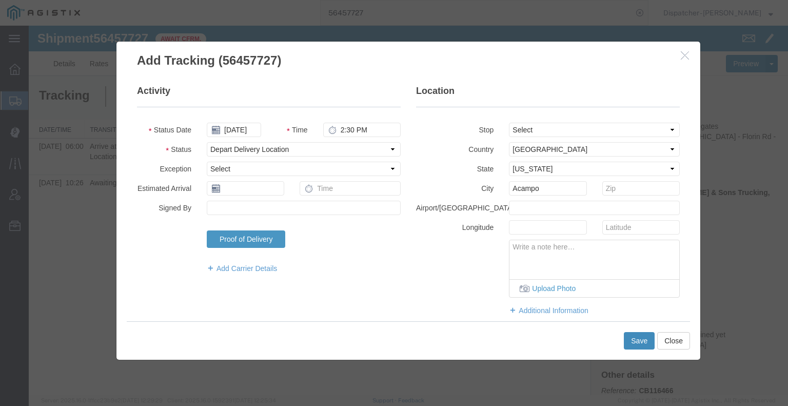
click at [634, 338] on button "Save" at bounding box center [639, 340] width 31 height 17
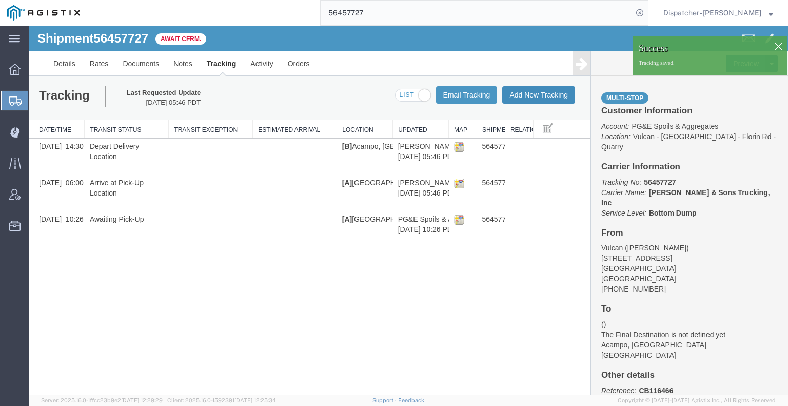
click at [563, 94] on button "Add New Tracking" at bounding box center [538, 94] width 73 height 17
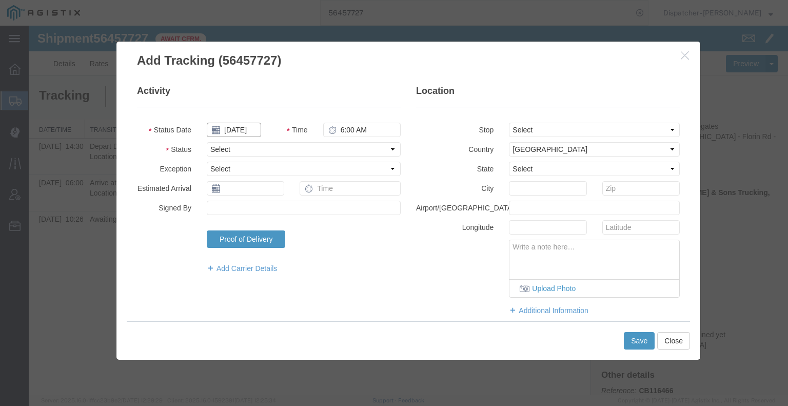
click at [230, 127] on input "[DATE]" at bounding box center [234, 130] width 54 height 14
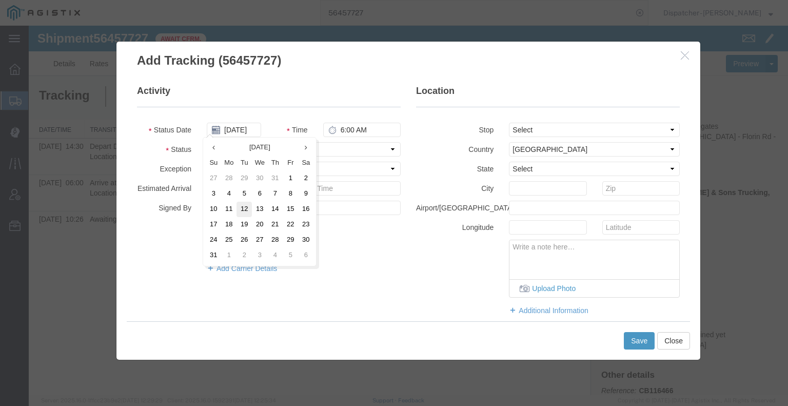
click at [247, 215] on td "12" at bounding box center [243, 209] width 15 height 15
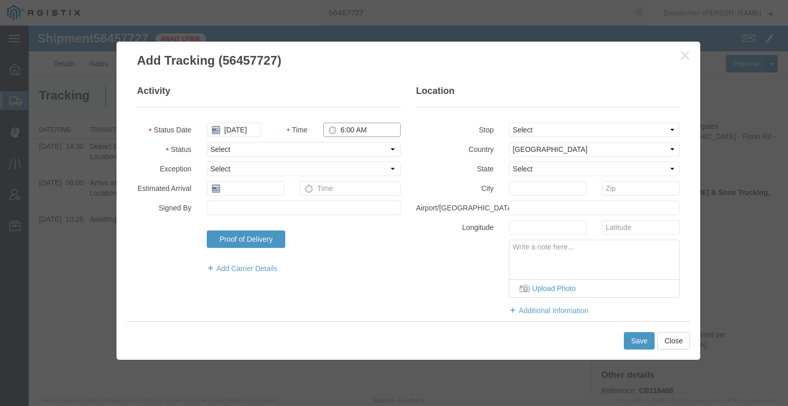
click at [345, 133] on input "6:00 AM" at bounding box center [361, 130] width 77 height 14
click at [345, 152] on select "Select Arrival Notice Available Arrival Notice Imported Arrive at Delivery Loca…" at bounding box center [304, 149] width 194 height 14
click at [207, 142] on select "Select Arrival Notice Available Arrival Notice Imported Arrive at Delivery Loca…" at bounding box center [304, 149] width 194 height 14
click at [292, 148] on select "Select Arrival Notice Available Arrival Notice Imported Arrive at Delivery Loca…" at bounding box center [304, 149] width 194 height 14
click at [207, 142] on select "Select Arrival Notice Available Arrival Notice Imported Arrive at Delivery Loca…" at bounding box center [304, 149] width 194 height 14
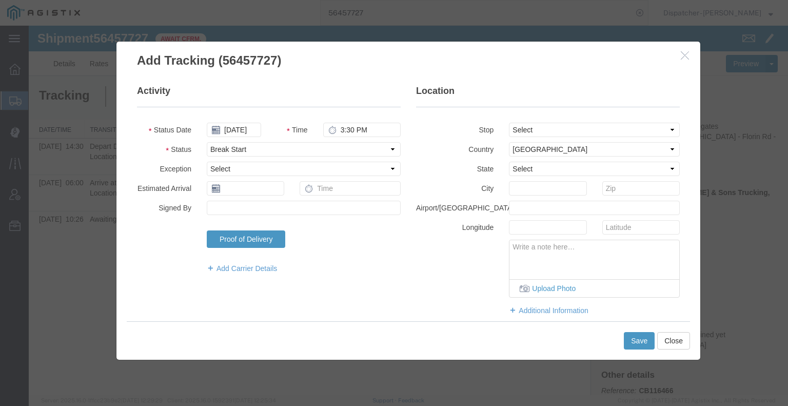
click at [656, 345] on div "Save Close" at bounding box center [408, 340] width 563 height 38
click at [650, 344] on button "Save" at bounding box center [639, 340] width 31 height 17
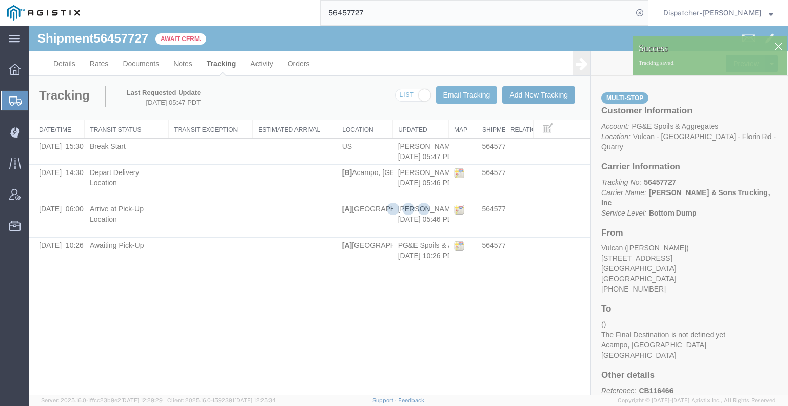
click at [523, 100] on button "Add New Tracking" at bounding box center [538, 94] width 73 height 17
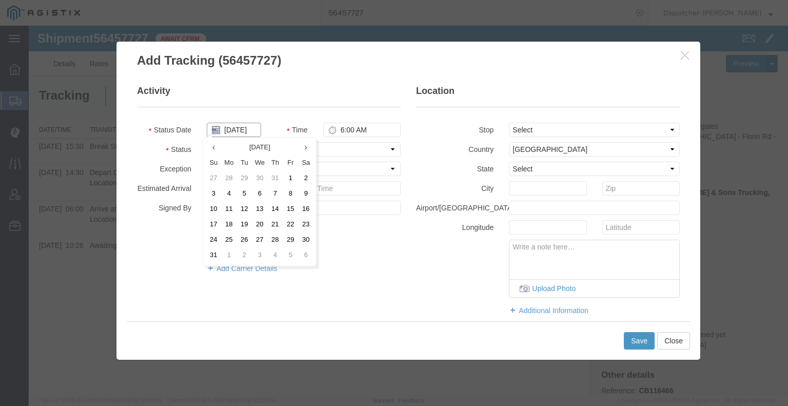
click at [236, 129] on input "[DATE]" at bounding box center [234, 130] width 54 height 14
drag, startPoint x: 244, startPoint y: 205, endPoint x: 258, endPoint y: 180, distance: 28.5
click at [244, 205] on td "12" at bounding box center [243, 209] width 15 height 15
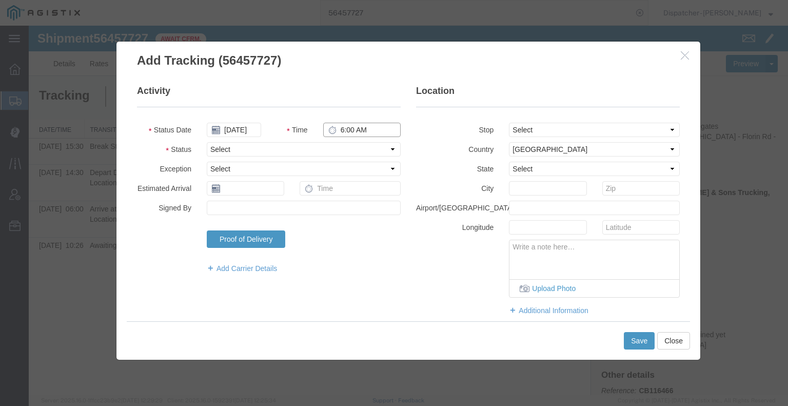
click at [351, 130] on input "6:00 AM" at bounding box center [361, 130] width 77 height 14
click at [347, 153] on select "Select Arrival Notice Available Arrival Notice Imported Arrive at Delivery Loca…" at bounding box center [304, 149] width 194 height 14
click at [207, 142] on select "Select Arrival Notice Available Arrival Notice Imported Arrive at Delivery Loca…" at bounding box center [304, 149] width 194 height 14
click at [640, 336] on button "Save" at bounding box center [639, 340] width 31 height 17
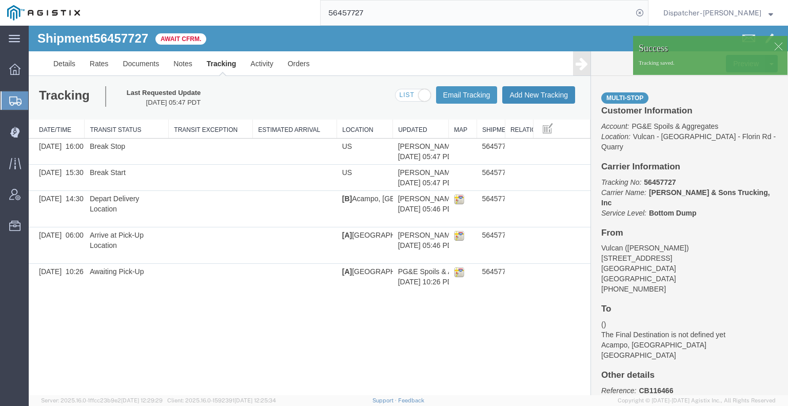
click at [542, 99] on button "Add New Tracking" at bounding box center [538, 94] width 73 height 17
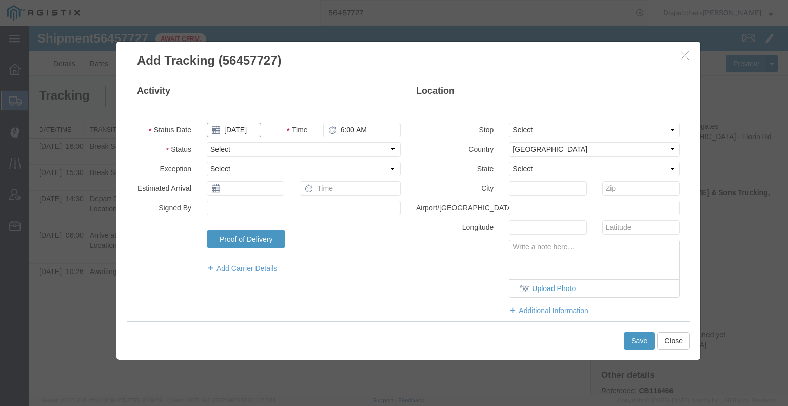
click at [240, 126] on input "[DATE]" at bounding box center [234, 130] width 54 height 14
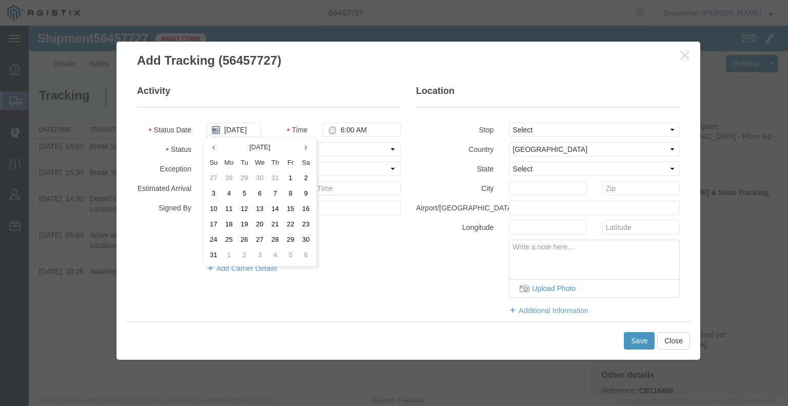
click at [240, 210] on td "12" at bounding box center [243, 209] width 15 height 15
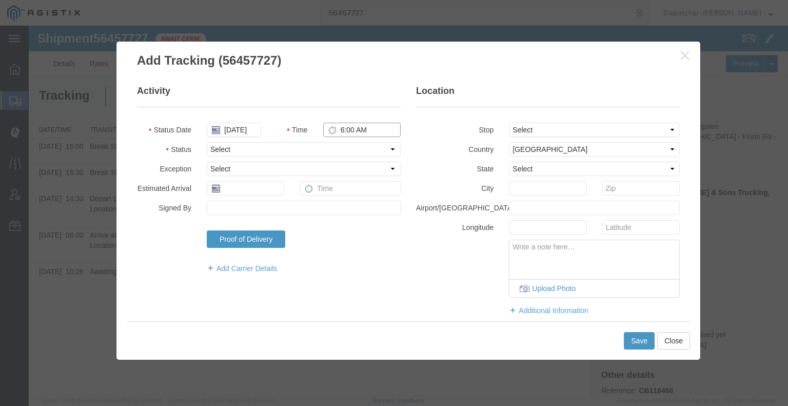
click at [359, 133] on input "6:00 AM" at bounding box center [361, 130] width 77 height 14
drag, startPoint x: 351, startPoint y: 150, endPoint x: 346, endPoint y: 155, distance: 8.0
click at [351, 150] on select "Select Arrival Notice Available Arrival Notice Imported Arrive at Delivery Loca…" at bounding box center [304, 149] width 194 height 14
click at [207, 142] on select "Select Arrival Notice Available Arrival Notice Imported Arrive at Delivery Loca…" at bounding box center [304, 149] width 194 height 14
click at [635, 344] on button "Save" at bounding box center [639, 340] width 31 height 17
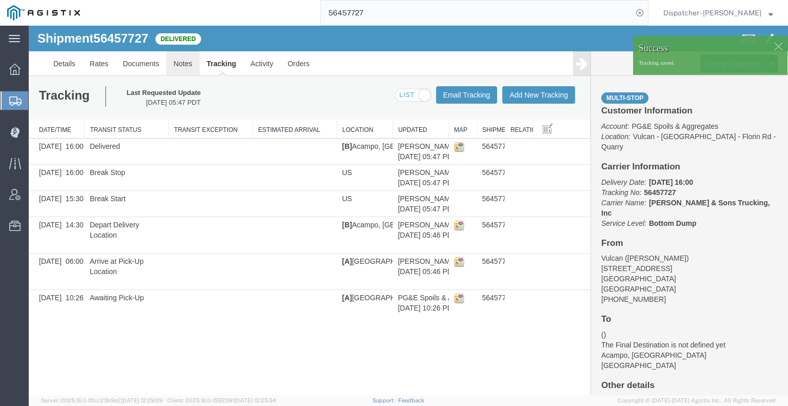
click at [181, 65] on link "Notes" at bounding box center [182, 63] width 33 height 25
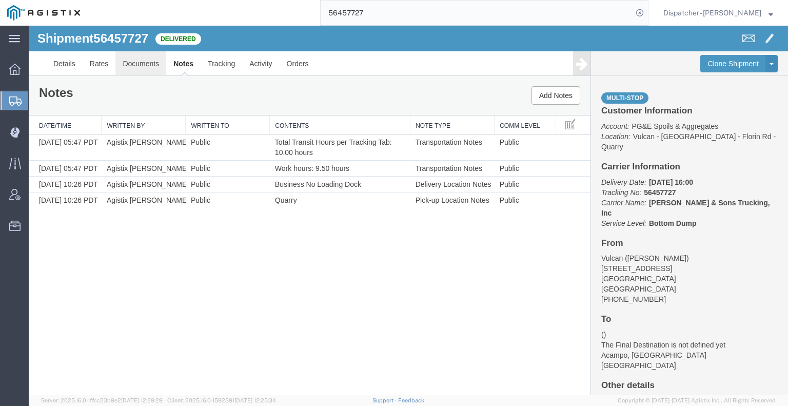
click at [136, 57] on link "Documents" at bounding box center [140, 63] width 51 height 25
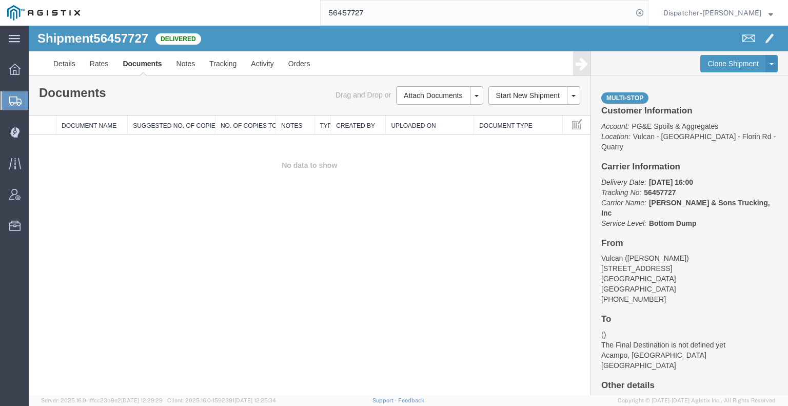
drag, startPoint x: 65, startPoint y: 250, endPoint x: 113, endPoint y: 219, distance: 56.9
click at [65, 250] on div "Shipment 56457727 0 of 0 Delivered Details Rates Documents Notes Tracking Activ…" at bounding box center [408, 210] width 759 height 369
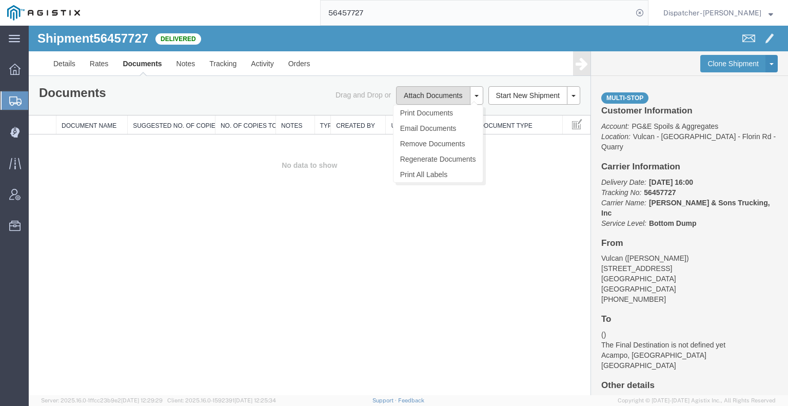
click at [413, 92] on button "Attach Documents" at bounding box center [433, 95] width 74 height 18
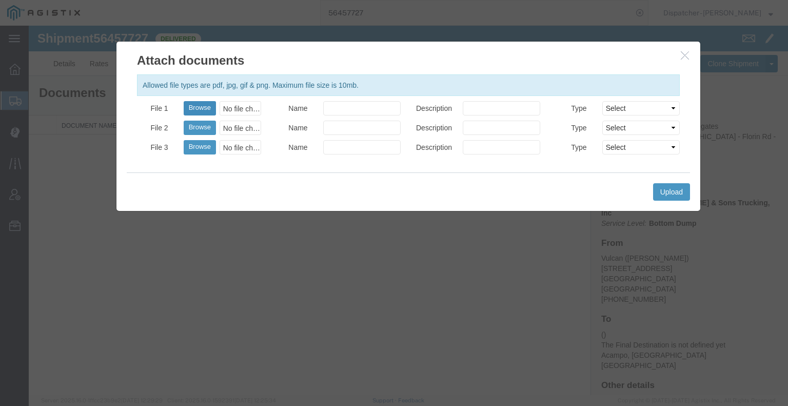
click at [196, 104] on button "Browse" at bounding box center [200, 108] width 32 height 14
click at [667, 185] on button "Upload" at bounding box center [671, 191] width 37 height 17
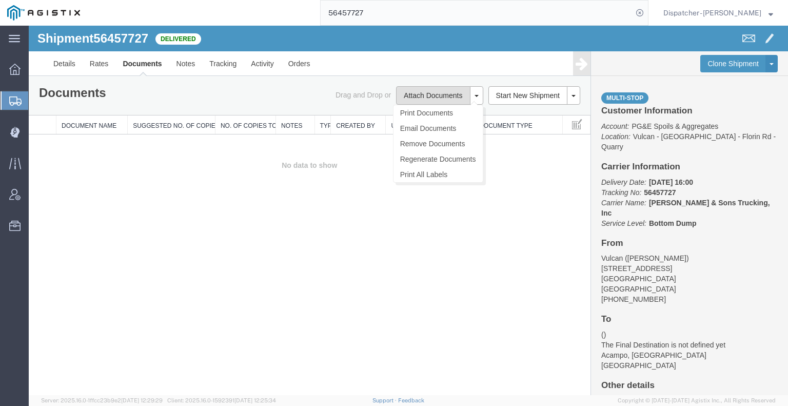
click at [412, 90] on button "Attach Documents" at bounding box center [433, 95] width 74 height 18
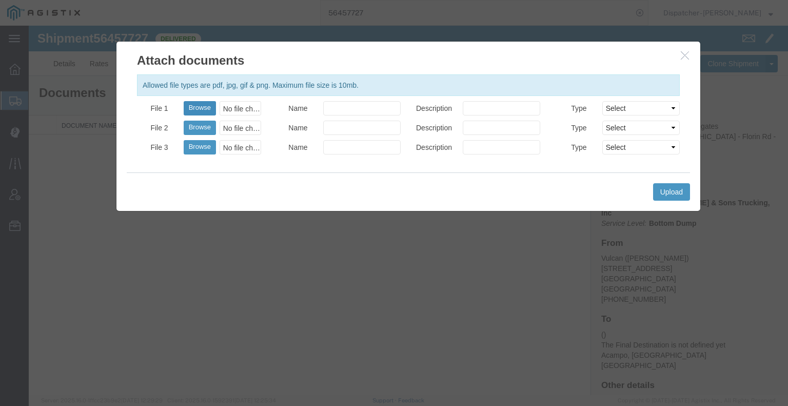
click at [210, 112] on button "Browse" at bounding box center [200, 108] width 32 height 14
click at [665, 185] on button "Upload" at bounding box center [671, 191] width 37 height 17
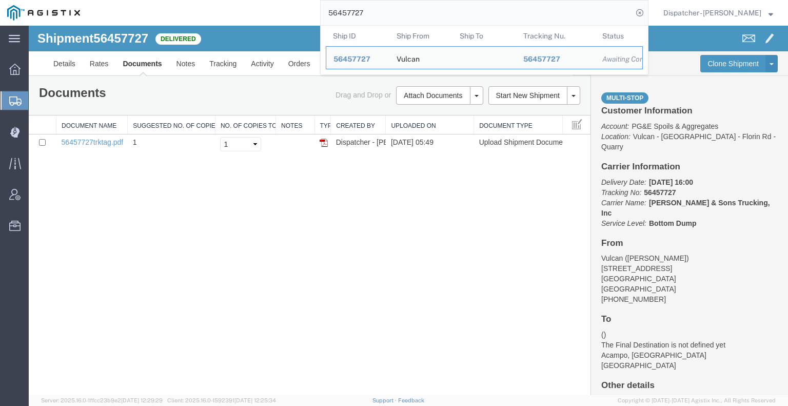
drag, startPoint x: 375, startPoint y: 14, endPoint x: 284, endPoint y: 10, distance: 91.9
click at [307, 6] on div "56457727 Ship ID Ship From Ship To Tracking Nu. Status Ship ID 56457727 Ship Fr…" at bounding box center [367, 13] width 561 height 26
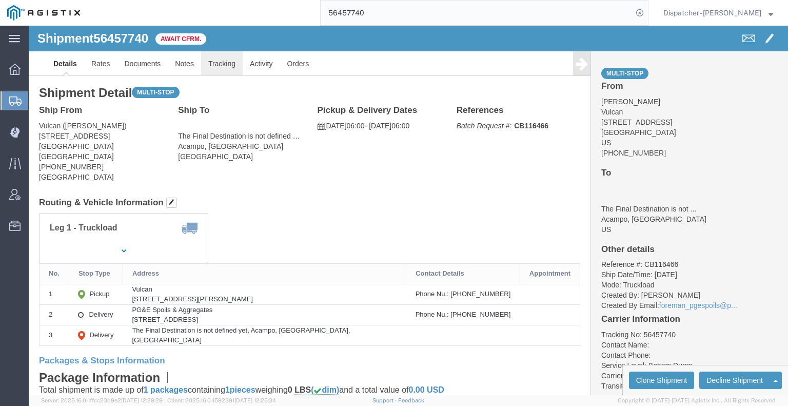
drag, startPoint x: 215, startPoint y: 65, endPoint x: 187, endPoint y: 39, distance: 38.5
click link "Tracking"
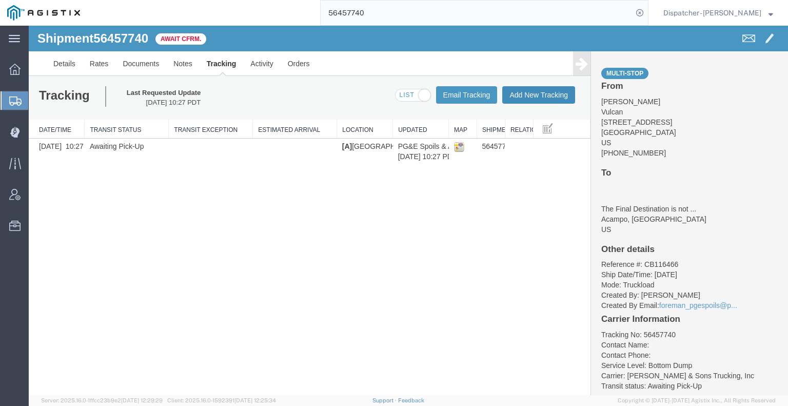
click at [544, 96] on button "Add New Tracking" at bounding box center [538, 94] width 73 height 17
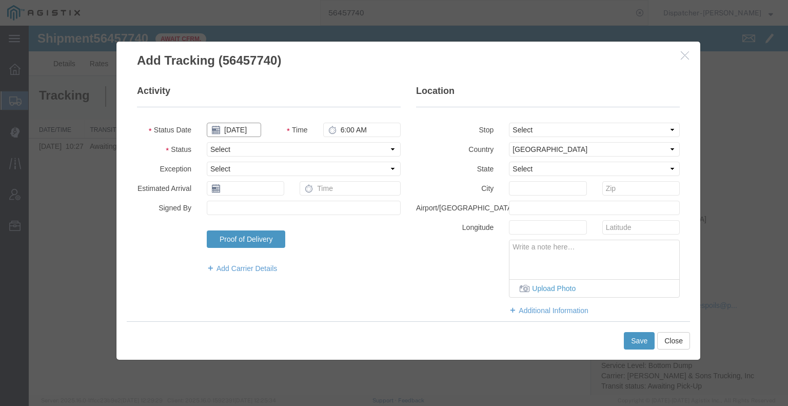
click at [234, 134] on input "[DATE]" at bounding box center [234, 130] width 54 height 14
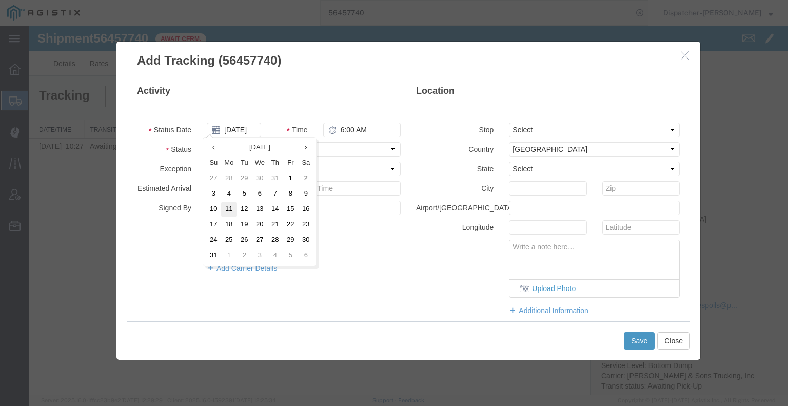
click at [228, 207] on td "11" at bounding box center [228, 209] width 15 height 15
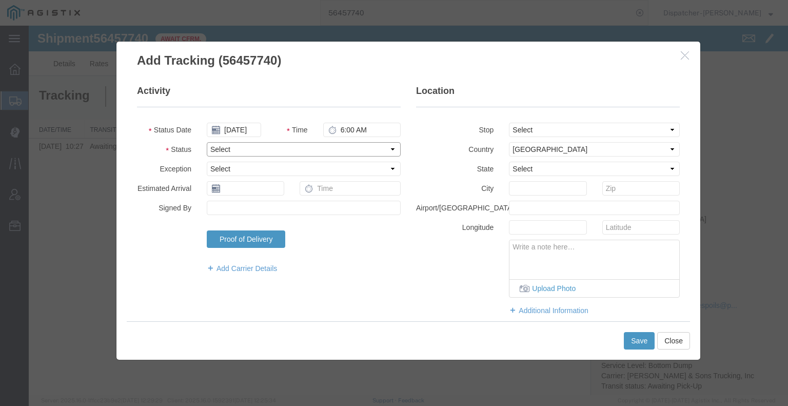
click at [319, 150] on select "Select Arrival Notice Available Arrival Notice Imported Arrive at Delivery Loca…" at bounding box center [304, 149] width 194 height 14
click at [207, 142] on select "Select Arrival Notice Available Arrival Notice Imported Arrive at Delivery Loca…" at bounding box center [304, 149] width 194 height 14
drag, startPoint x: 516, startPoint y: 130, endPoint x: 515, endPoint y: 136, distance: 5.7
click at [516, 130] on select "Select From: [STREET_ADDRESS] Stop 2: [STREET_ADDRESS] To: The Final Destinatio…" at bounding box center [594, 130] width 171 height 14
click at [509, 123] on select "Select From: [STREET_ADDRESS] Stop 2: [STREET_ADDRESS] To: The Final Destinatio…" at bounding box center [594, 130] width 171 height 14
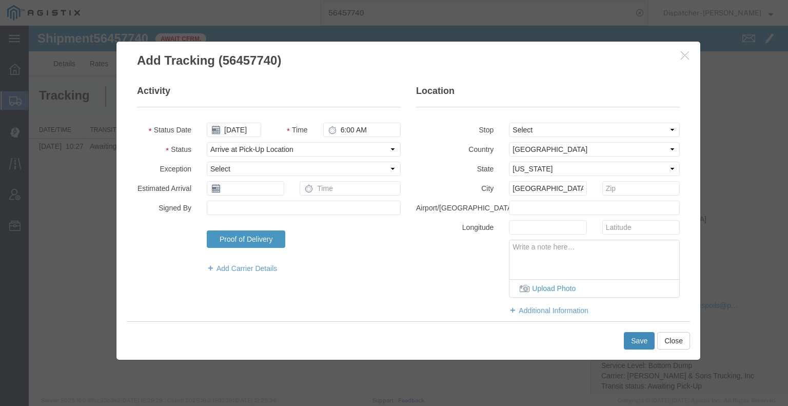
click at [636, 341] on button "Save" at bounding box center [639, 340] width 31 height 17
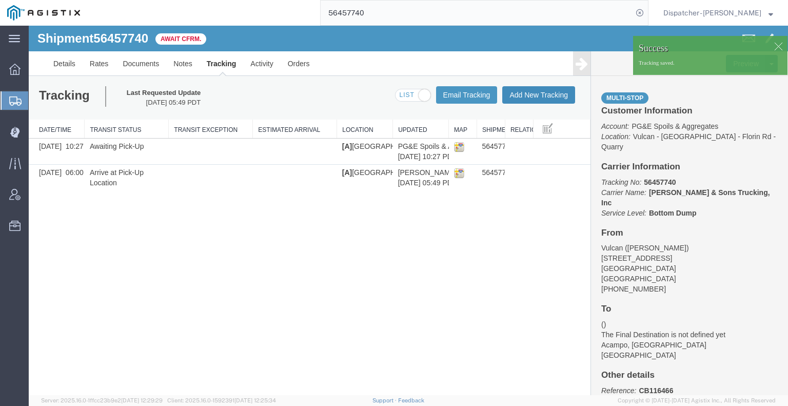
click at [538, 96] on button "Add New Tracking" at bounding box center [538, 94] width 73 height 17
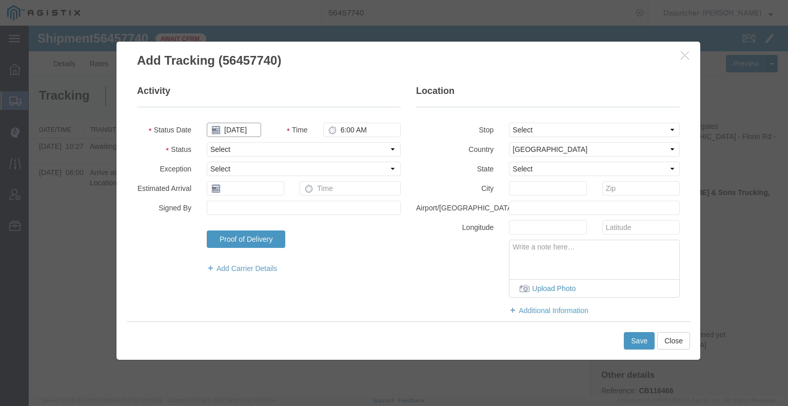
click at [238, 133] on input "[DATE]" at bounding box center [234, 130] width 54 height 14
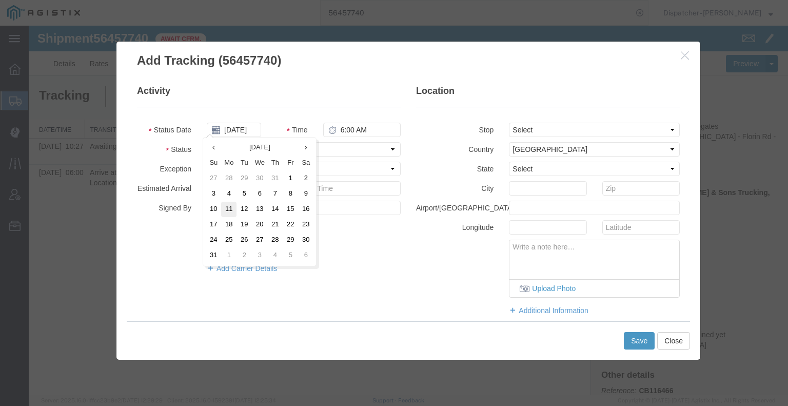
click at [228, 205] on td "11" at bounding box center [228, 209] width 15 height 15
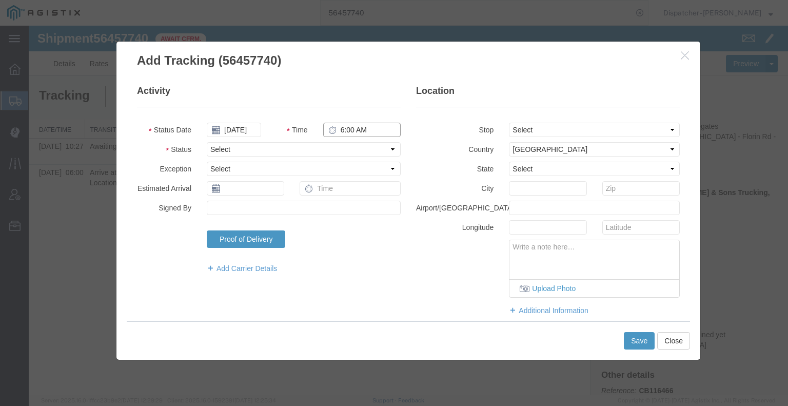
click at [349, 130] on input "6:00 AM" at bounding box center [361, 130] width 77 height 14
click at [343, 147] on select "Select Arrival Notice Available Arrival Notice Imported Arrive at Delivery Loca…" at bounding box center [304, 149] width 194 height 14
click at [207, 142] on select "Select Arrival Notice Available Arrival Notice Imported Arrive at Delivery Loca…" at bounding box center [304, 149] width 194 height 14
click at [521, 131] on select "Select From: [STREET_ADDRESS] Stop 2: [STREET_ADDRESS] To: The Final Destinatio…" at bounding box center [594, 130] width 171 height 14
click at [509, 123] on select "Select From: [STREET_ADDRESS] Stop 2: [STREET_ADDRESS] To: The Final Destinatio…" at bounding box center [594, 130] width 171 height 14
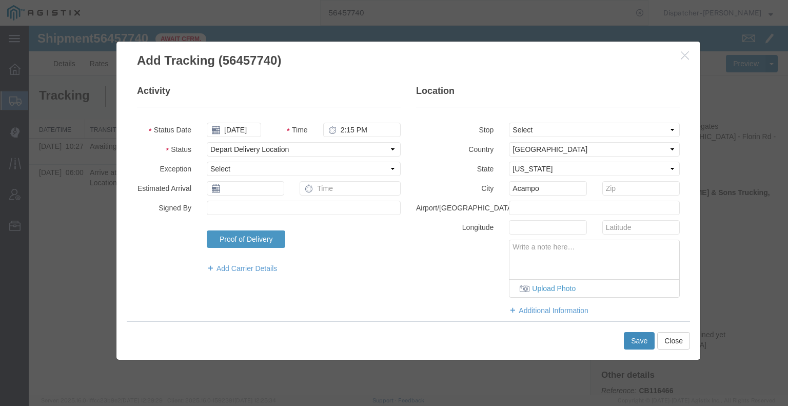
click at [630, 345] on button "Save" at bounding box center [639, 340] width 31 height 17
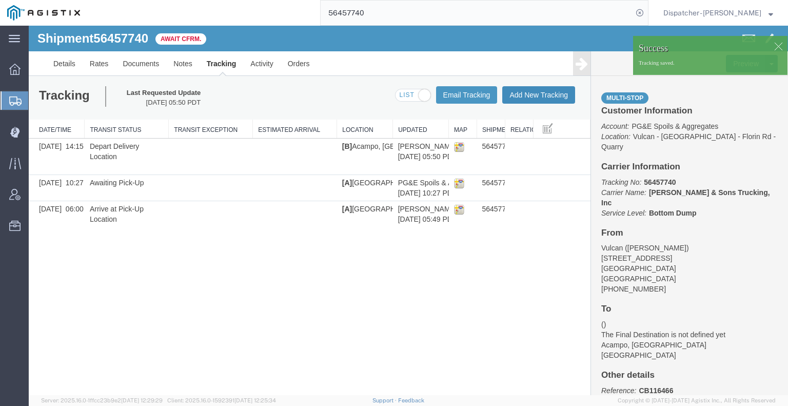
click at [528, 92] on button "Add New Tracking" at bounding box center [538, 94] width 73 height 17
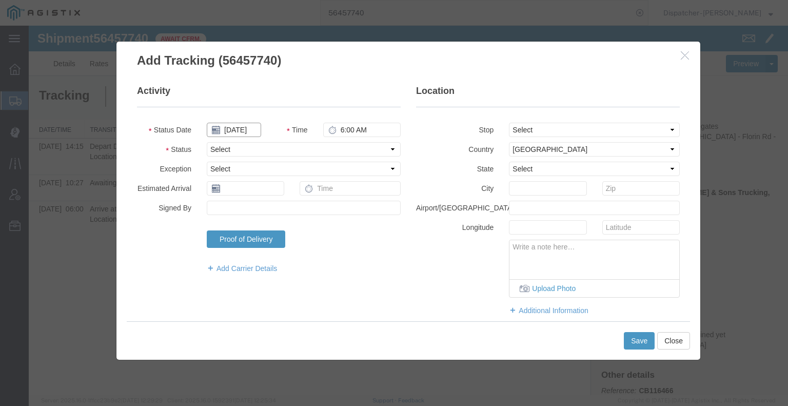
click at [244, 127] on input "[DATE]" at bounding box center [234, 130] width 54 height 14
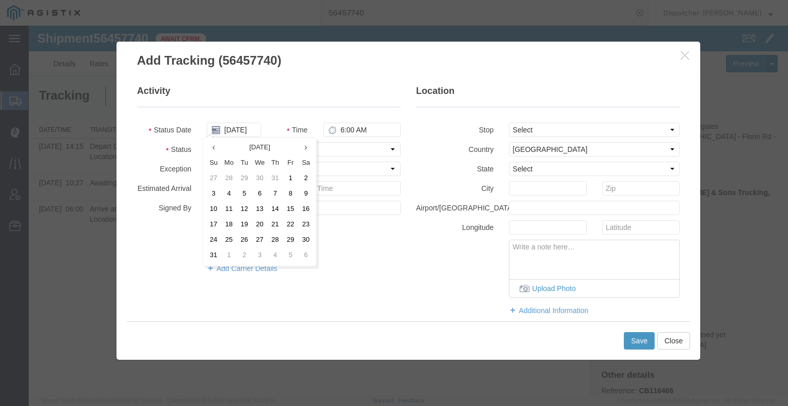
drag, startPoint x: 232, startPoint y: 209, endPoint x: 302, endPoint y: 151, distance: 90.7
click at [232, 209] on td "11" at bounding box center [228, 209] width 15 height 15
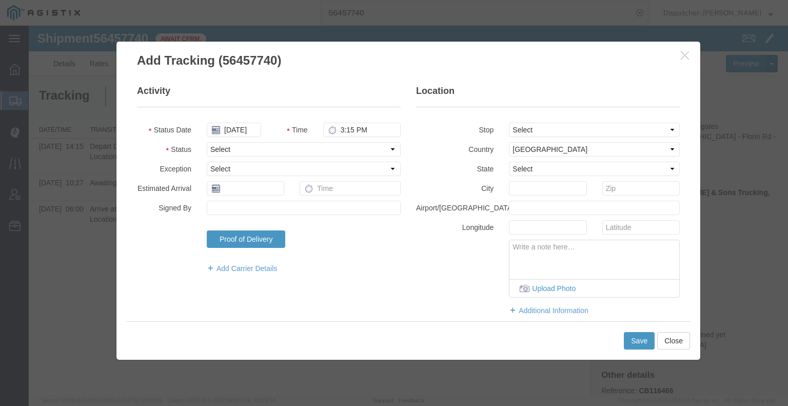
type input "3:15 PM"
click at [357, 149] on select "Select Arrival Notice Available Arrival Notice Imported Arrive at Delivery Loca…" at bounding box center [304, 149] width 194 height 14
select select "BREAKSTART"
click at [207, 142] on select "Select Arrival Notice Available Arrival Notice Imported Arrive at Delivery Loca…" at bounding box center [304, 149] width 194 height 14
click at [636, 342] on button "Save" at bounding box center [639, 340] width 31 height 17
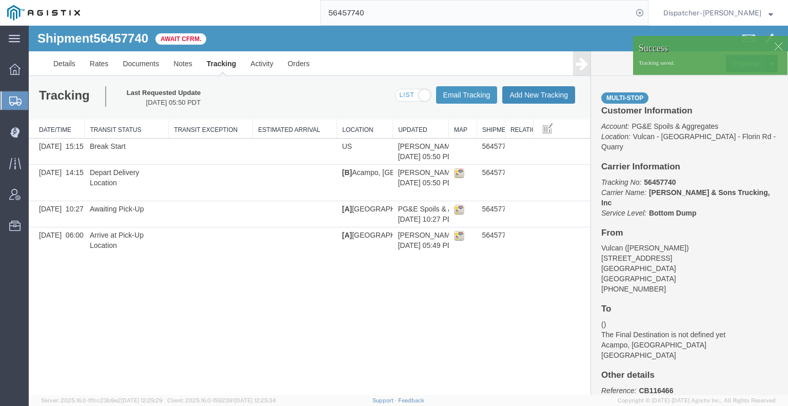
click at [526, 96] on button "Add New Tracking" at bounding box center [538, 94] width 73 height 17
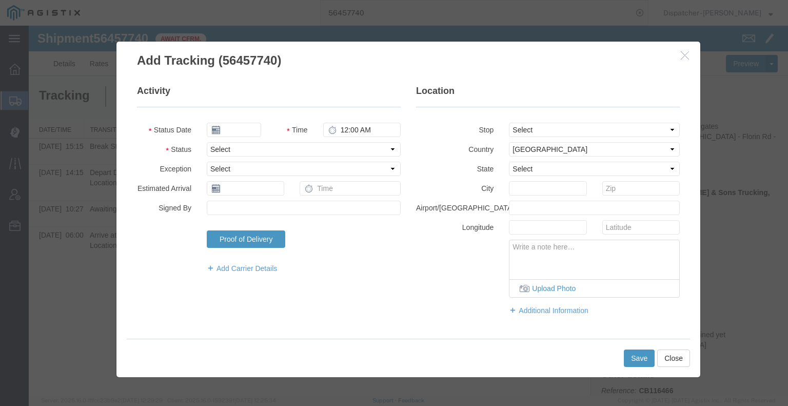
type input "[DATE]"
type input "6:00 AM"
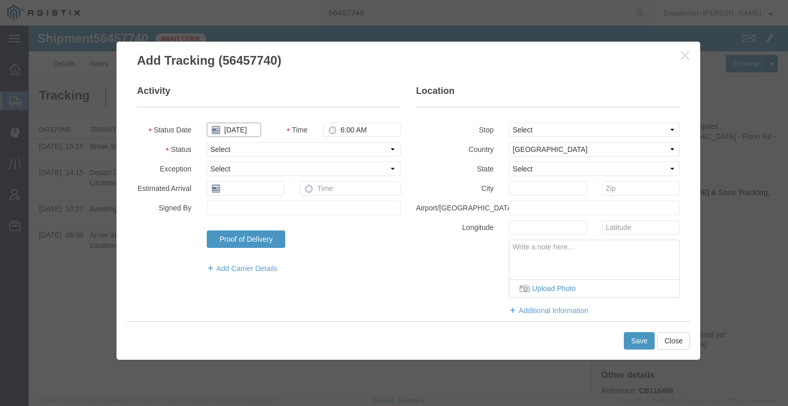
click at [244, 126] on input "[DATE]" at bounding box center [234, 130] width 54 height 14
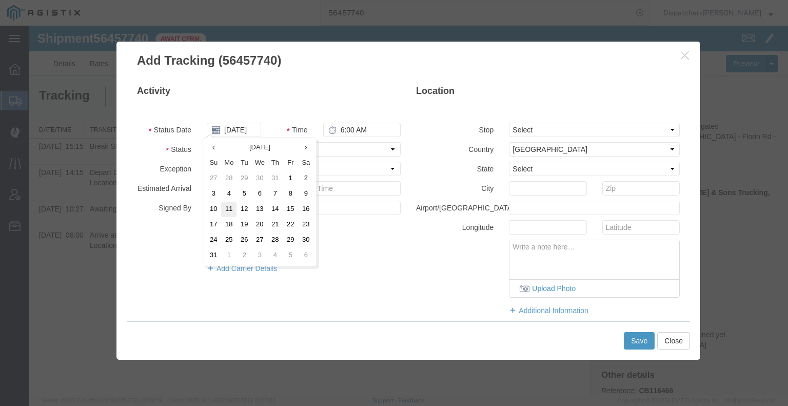
click at [232, 208] on td "11" at bounding box center [228, 209] width 15 height 15
type input "[DATE]"
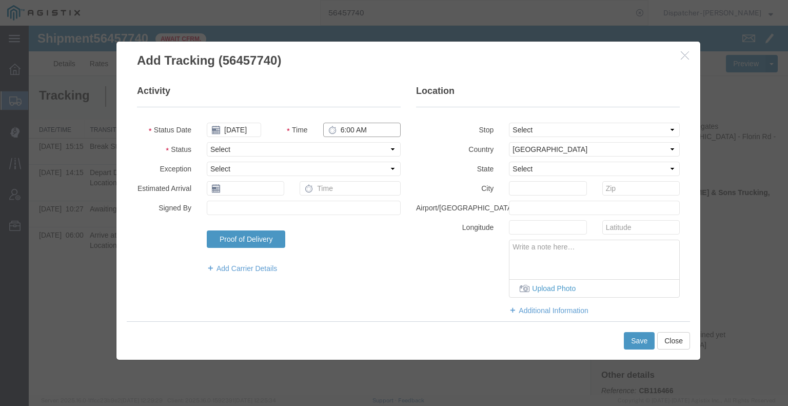
click at [349, 129] on input "6:00 AM" at bounding box center [361, 130] width 77 height 14
type input "3:45 PM"
click at [340, 151] on select "Select Arrival Notice Available Arrival Notice Imported Arrive at Delivery Loca…" at bounding box center [304, 149] width 194 height 14
select select "BREAKSTOP"
click at [207, 142] on select "Select Arrival Notice Available Arrival Notice Imported Arrive at Delivery Loca…" at bounding box center [304, 149] width 194 height 14
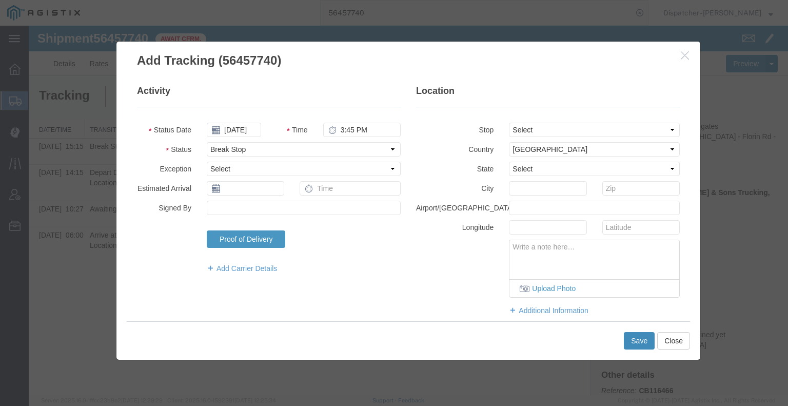
click at [630, 337] on button "Save" at bounding box center [639, 340] width 31 height 17
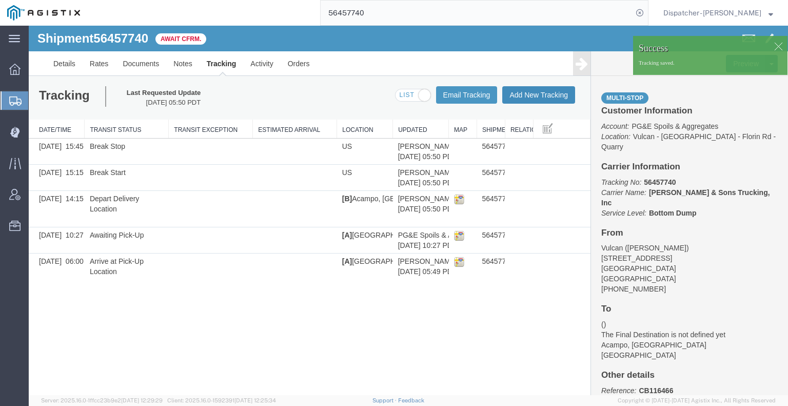
click at [546, 97] on button "Add New Tracking" at bounding box center [538, 94] width 73 height 17
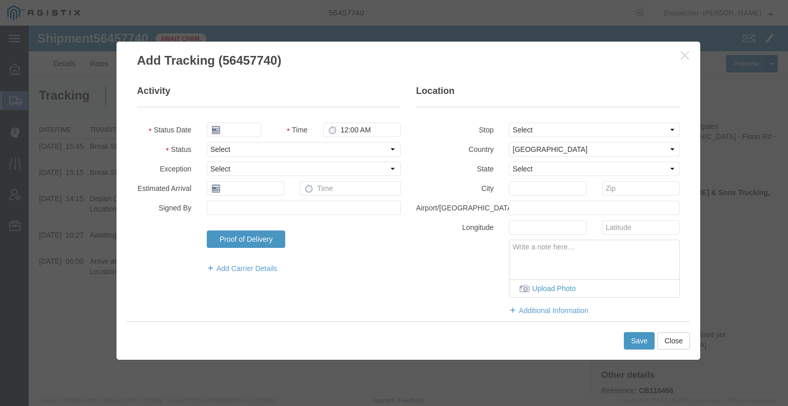
type input "[DATE]"
type input "6:00 AM"
click at [232, 129] on input "[DATE]" at bounding box center [234, 130] width 54 height 14
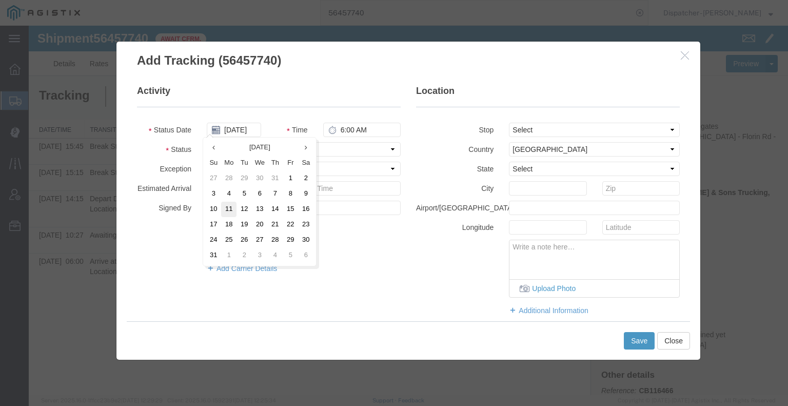
click at [229, 212] on td "11" at bounding box center [228, 209] width 15 height 15
type input "[DATE]"
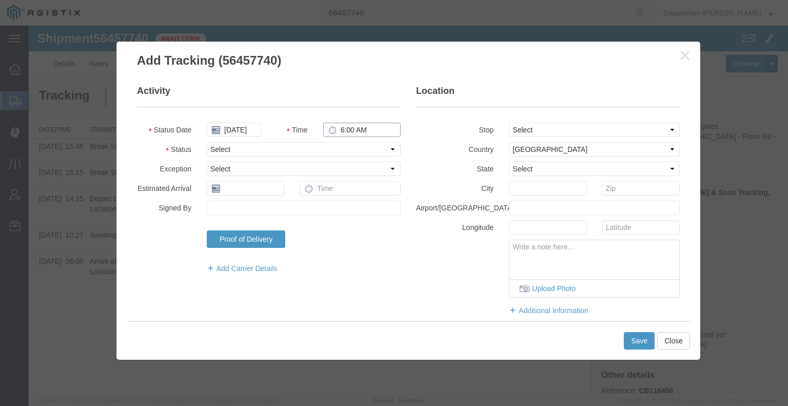
click at [353, 128] on input "6:00 AM" at bounding box center [361, 130] width 77 height 14
type input "3:45 PM"
click at [369, 151] on select "Select Arrival Notice Available Arrival Notice Imported Arrive at Delivery Loca…" at bounding box center [304, 149] width 194 height 14
select select "DELIVRED"
click at [207, 142] on select "Select Arrival Notice Available Arrival Notice Imported Arrive at Delivery Loca…" at bounding box center [304, 149] width 194 height 14
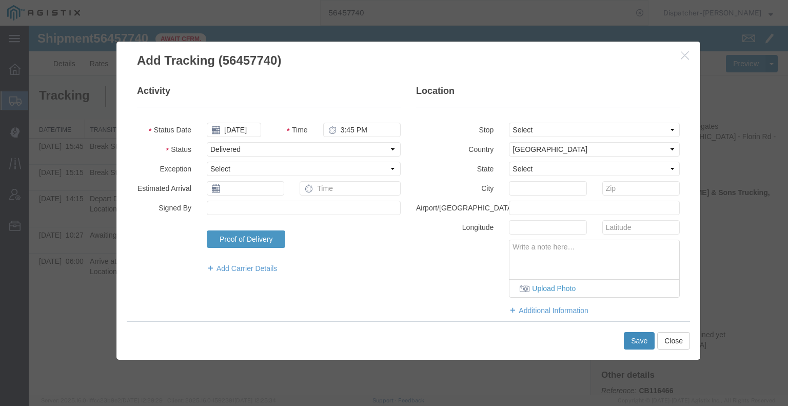
click at [645, 340] on button "Save" at bounding box center [639, 340] width 31 height 17
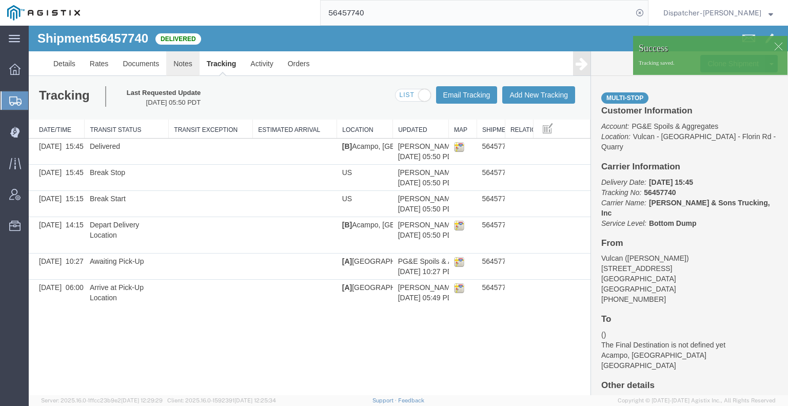
drag, startPoint x: 210, startPoint y: 88, endPoint x: 181, endPoint y: 62, distance: 38.5
click at [181, 62] on link "Notes" at bounding box center [182, 63] width 33 height 25
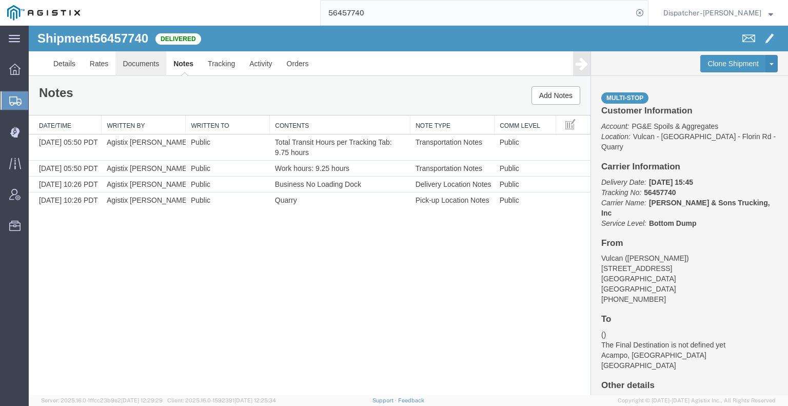
click at [154, 57] on link "Documents" at bounding box center [140, 63] width 51 height 25
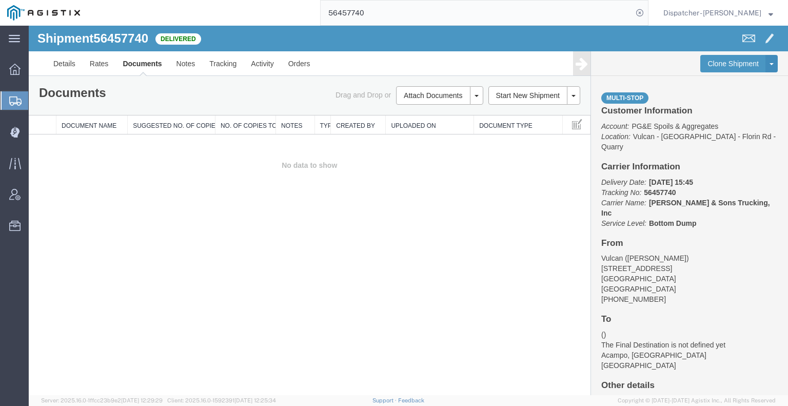
drag, startPoint x: 85, startPoint y: 232, endPoint x: 169, endPoint y: 196, distance: 91.2
click at [87, 232] on div "Shipment 56457740 0 of 0 Delivered Details Rates Documents Notes Tracking Activ…" at bounding box center [408, 210] width 759 height 369
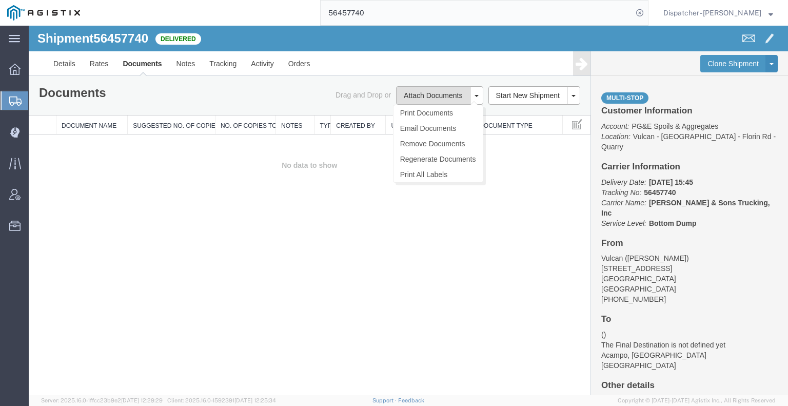
click at [418, 88] on button "Attach Documents" at bounding box center [433, 95] width 74 height 18
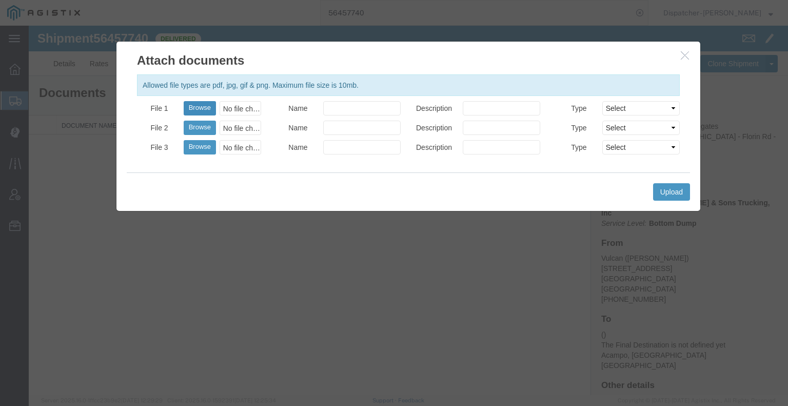
click at [206, 106] on button "Browse" at bounding box center [200, 108] width 32 height 14
type input "C:\fakepath\56457740trktag.pdf"
click at [660, 193] on button "Upload" at bounding box center [671, 191] width 37 height 17
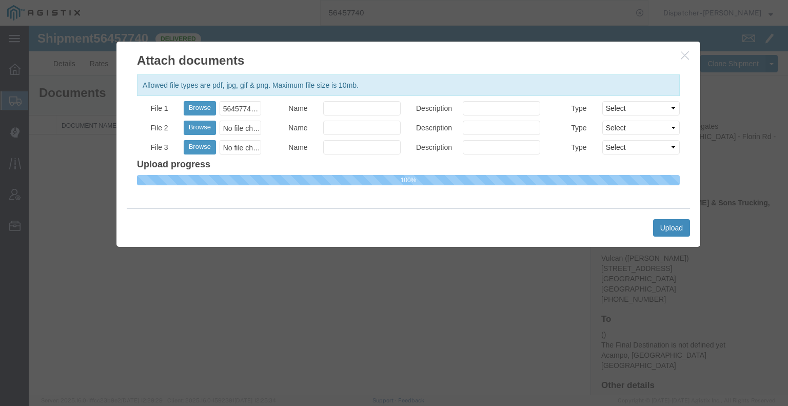
select select
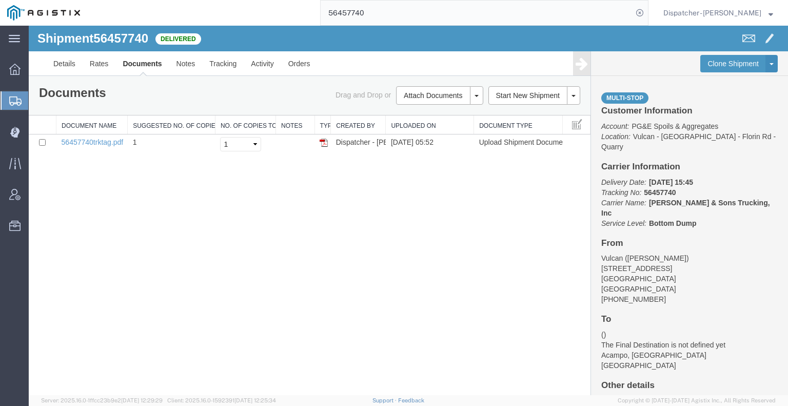
drag, startPoint x: 379, startPoint y: 16, endPoint x: 303, endPoint y: 13, distance: 76.5
click at [309, 13] on div "56457740" at bounding box center [367, 13] width 561 height 26
type input "56457746"
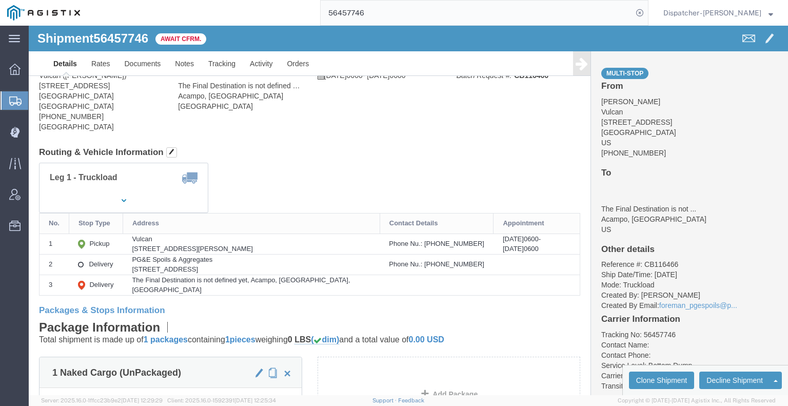
click div
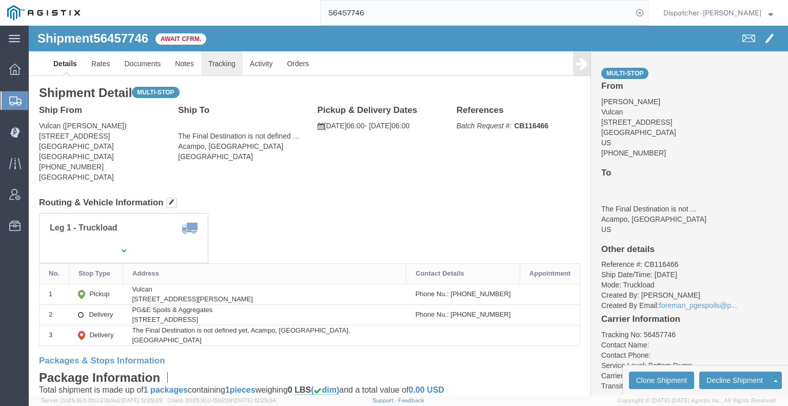
click link "Tracking"
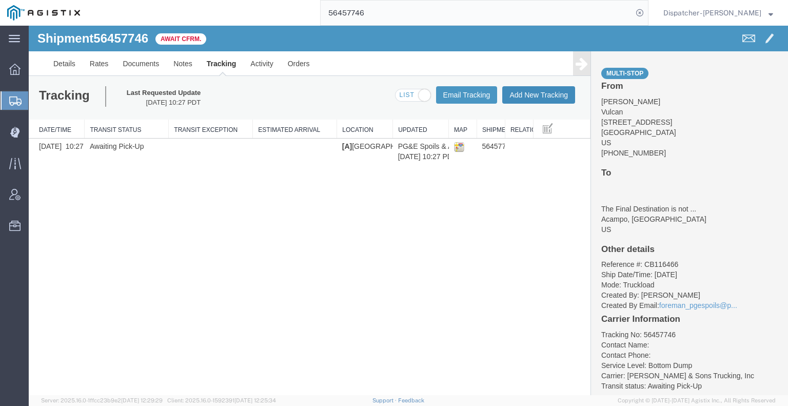
click at [528, 101] on button "Add New Tracking" at bounding box center [538, 94] width 73 height 17
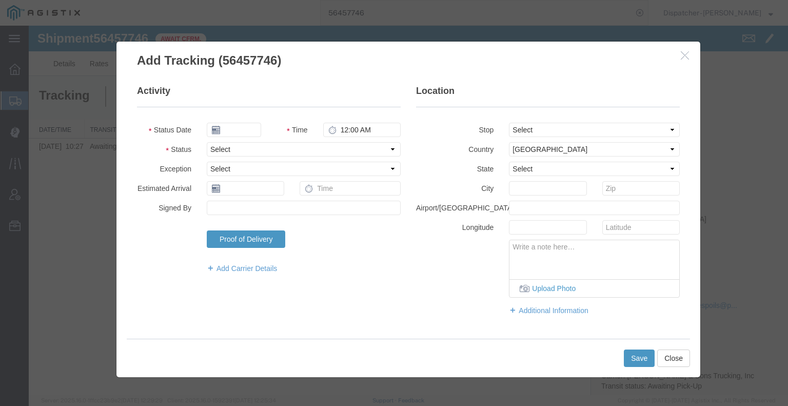
type input "[DATE]"
type input "6:00 AM"
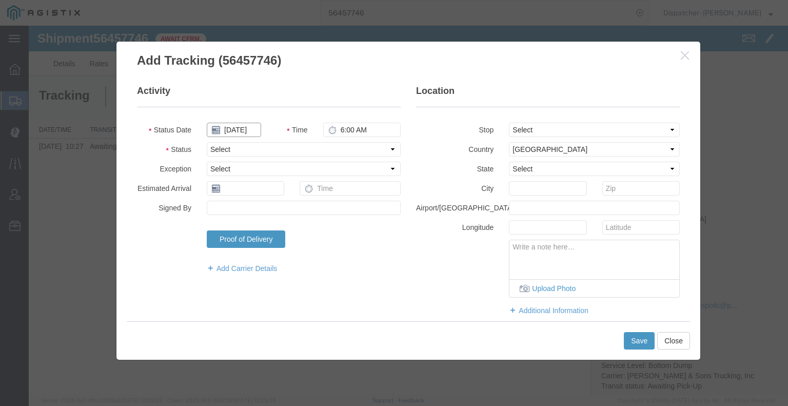
click at [240, 130] on input "[DATE]" at bounding box center [234, 130] width 54 height 14
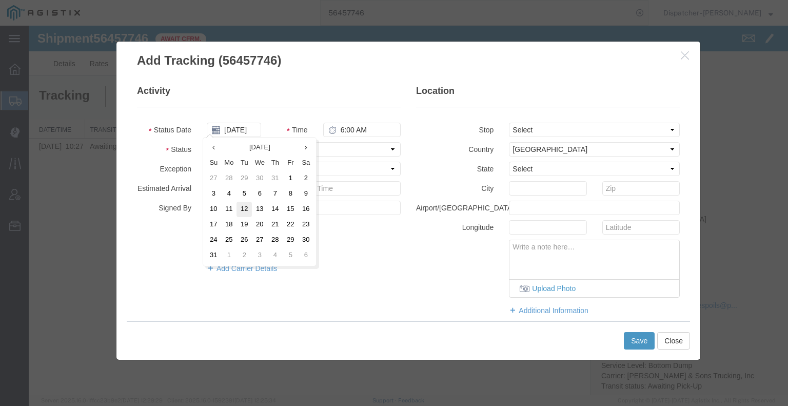
click at [245, 205] on td "12" at bounding box center [243, 209] width 15 height 15
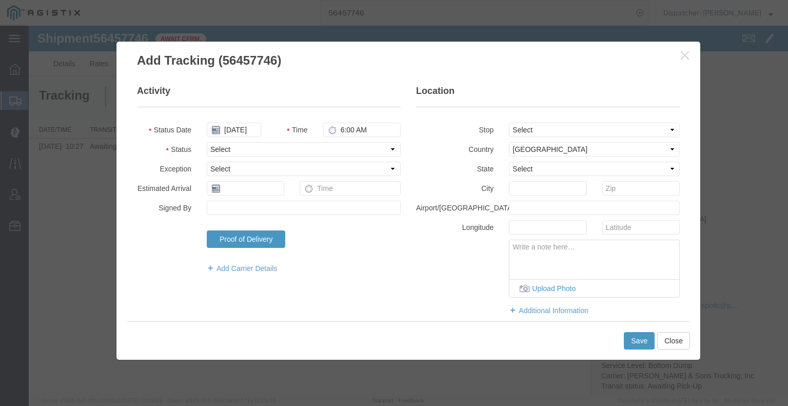
type input "[DATE]"
click at [327, 150] on select "Select Arrival Notice Available Arrival Notice Imported Arrive at Delivery Loca…" at bounding box center [304, 149] width 194 height 14
select select "ARVPULOC"
click at [207, 142] on select "Select Arrival Notice Available Arrival Notice Imported Arrive at Delivery Loca…" at bounding box center [304, 149] width 194 height 14
click at [515, 127] on select "Select From: [STREET_ADDRESS] Stop 2: [STREET_ADDRESS] To: The Final Destinatio…" at bounding box center [594, 130] width 171 height 14
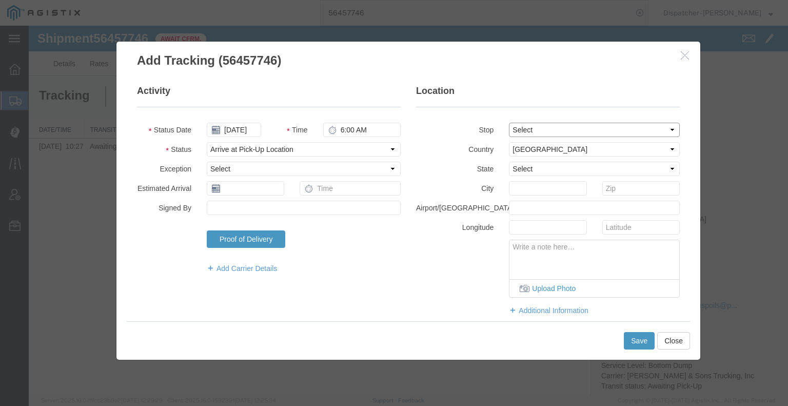
select select "{"pickupDeliveryInfoId": "122201859","pickupOrDelivery": "P","stopNum": "1","lo…"
click at [509, 123] on select "Select From: [STREET_ADDRESS] Stop 2: [STREET_ADDRESS] To: The Final Destinatio…" at bounding box center [594, 130] width 171 height 14
select select "CA"
type input "[GEOGRAPHIC_DATA]"
click at [630, 341] on button "Save" at bounding box center [639, 340] width 31 height 17
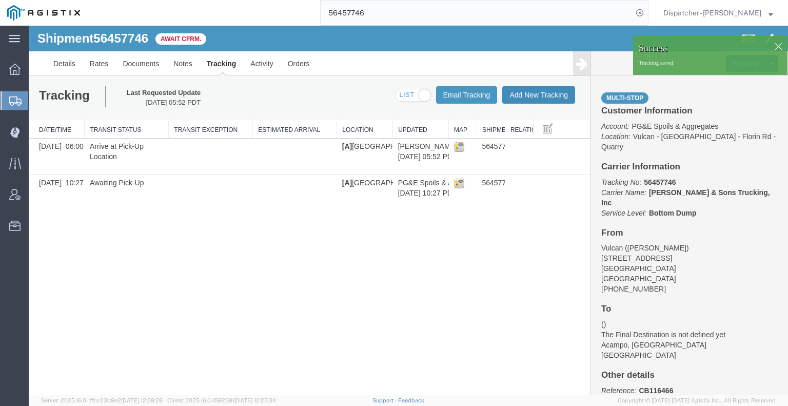
click at [552, 96] on button "Add New Tracking" at bounding box center [538, 94] width 73 height 17
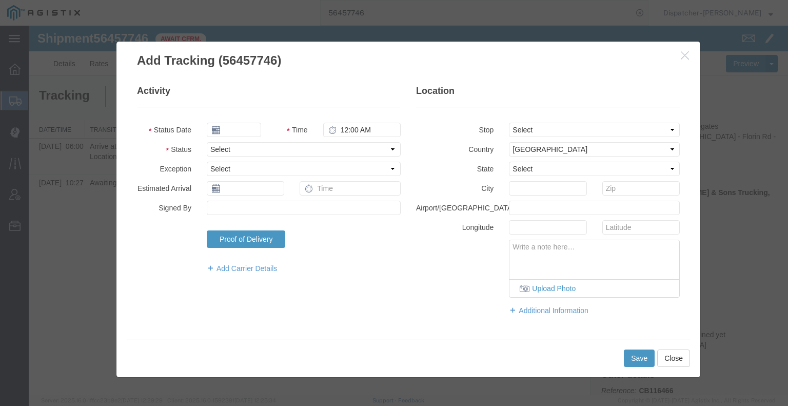
type input "[DATE]"
type input "6:00 AM"
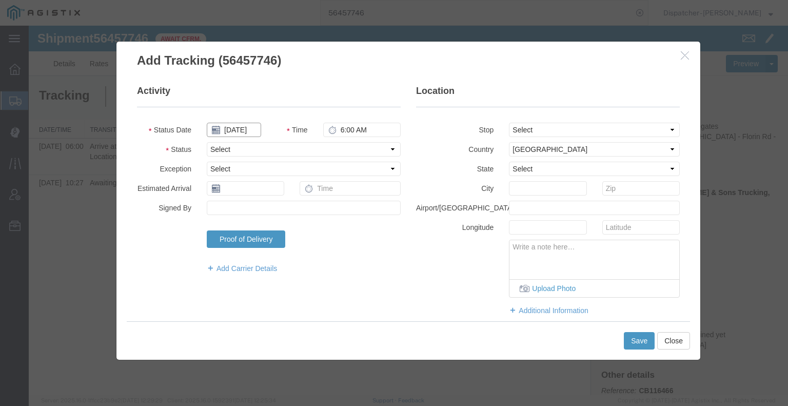
click at [231, 129] on input "[DATE]" at bounding box center [234, 130] width 54 height 14
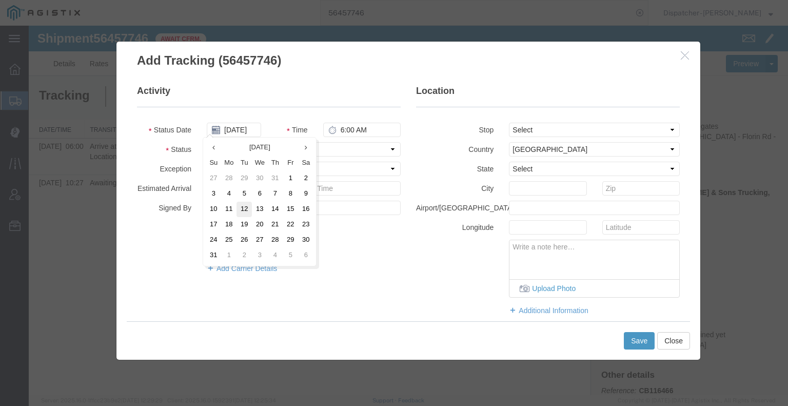
click at [241, 208] on td "12" at bounding box center [243, 209] width 15 height 15
type input "[DATE]"
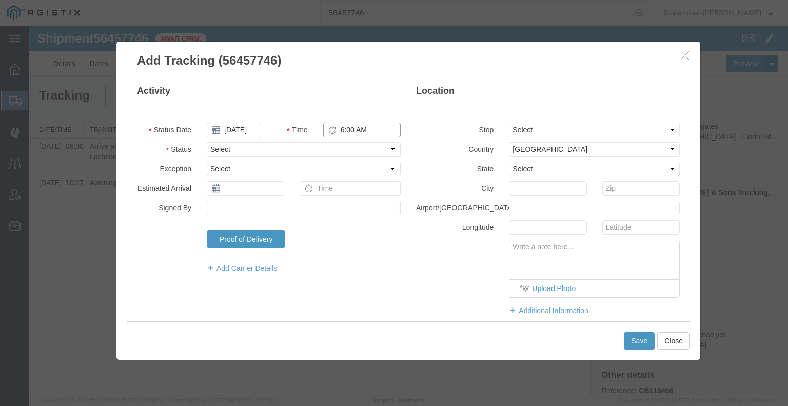
click at [352, 132] on input "6:00 AM" at bounding box center [361, 130] width 77 height 14
type input "2:35 PM"
drag, startPoint x: 348, startPoint y: 149, endPoint x: 347, endPoint y: 155, distance: 5.8
click at [348, 149] on select "Select Arrival Notice Available Arrival Notice Imported Arrive at Delivery Loca…" at bounding box center [304, 149] width 194 height 14
select select "DPTDLVLOC"
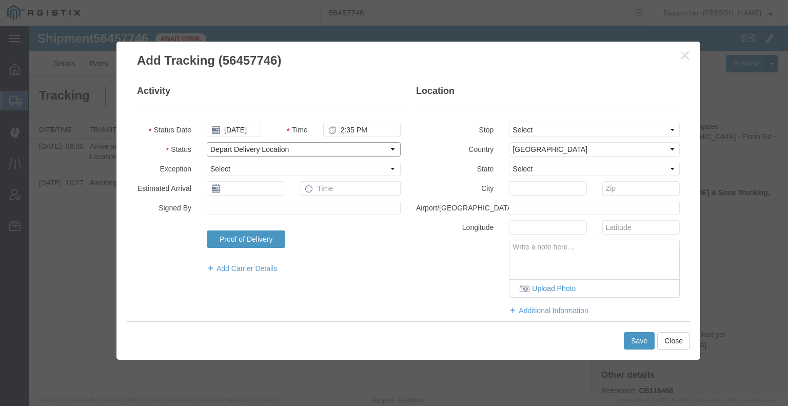
click at [207, 142] on select "Select Arrival Notice Available Arrival Notice Imported Arrive at Delivery Loca…" at bounding box center [304, 149] width 194 height 14
click at [517, 128] on select "Select From: [STREET_ADDRESS] Stop 2: [STREET_ADDRESS] To: The Final Destinatio…" at bounding box center [594, 130] width 171 height 14
select select "{"pickupDeliveryInfoId": "122201860","pickupOrDelivery": "D","stopNum": "2","lo…"
click at [509, 123] on select "Select From: [STREET_ADDRESS] Stop 2: [STREET_ADDRESS] To: The Final Destinatio…" at bounding box center [594, 130] width 171 height 14
select select "CA"
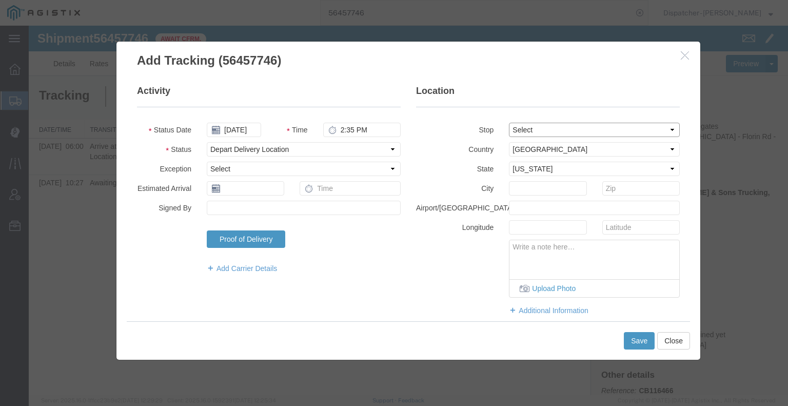
type input "Acampo"
click at [633, 339] on button "Save" at bounding box center [639, 340] width 31 height 17
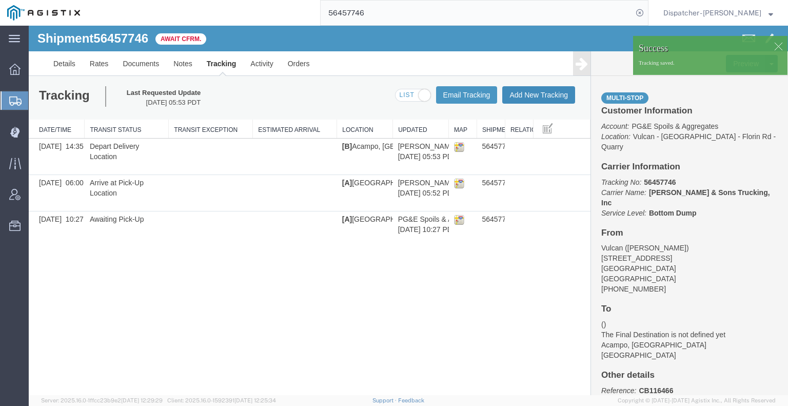
click at [562, 95] on button "Add New Tracking" at bounding box center [538, 94] width 73 height 17
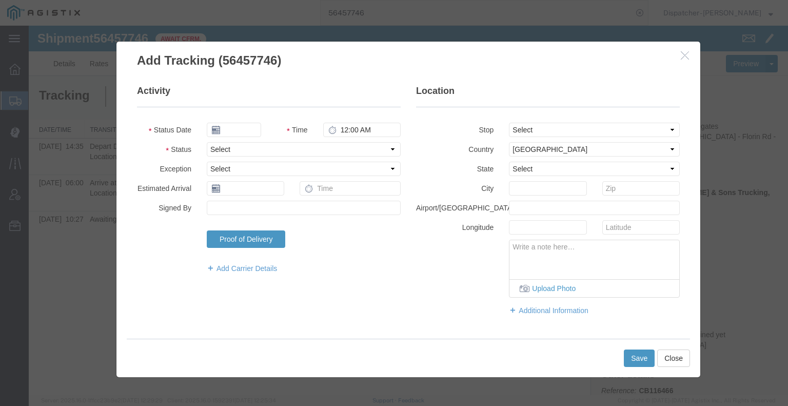
type input "[DATE]"
type input "6:00 AM"
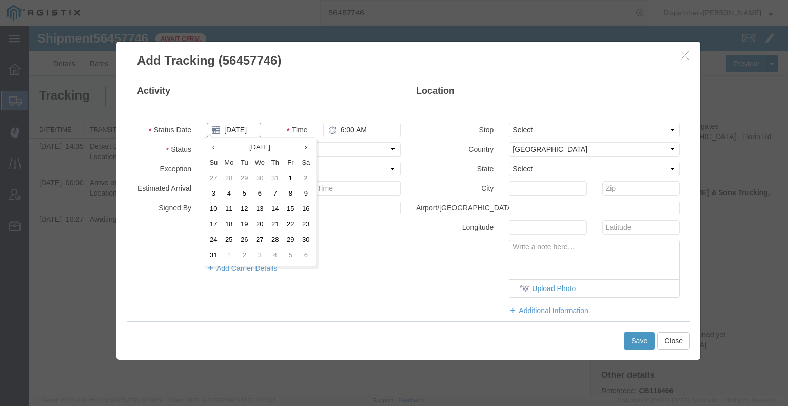
click at [236, 131] on input "[DATE]" at bounding box center [234, 130] width 54 height 14
click at [250, 209] on td "12" at bounding box center [243, 209] width 15 height 15
type input "[DATE]"
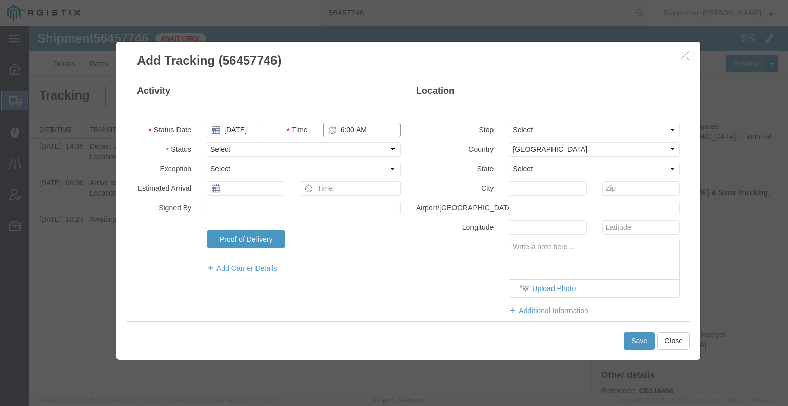
click at [341, 130] on input "6:00 AM" at bounding box center [361, 130] width 77 height 14
type input "3:30 PM"
click at [347, 148] on select "Select Arrival Notice Available Arrival Notice Imported Arrive at Delivery Loca…" at bounding box center [304, 149] width 194 height 14
select select "BREAKSTART"
click at [207, 142] on select "Select Arrival Notice Available Arrival Notice Imported Arrive at Delivery Loca…" at bounding box center [304, 149] width 194 height 14
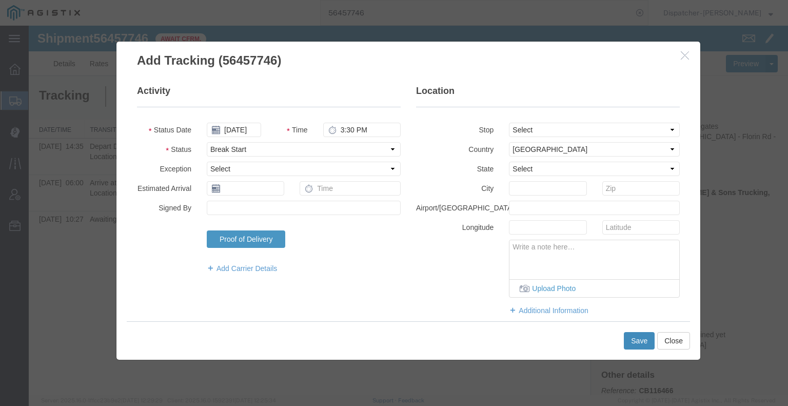
click at [645, 344] on button "Save" at bounding box center [639, 340] width 31 height 17
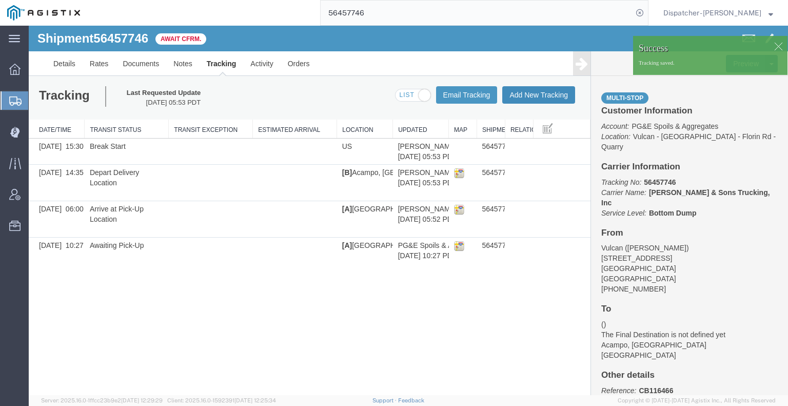
click at [534, 94] on button "Add New Tracking" at bounding box center [538, 94] width 73 height 17
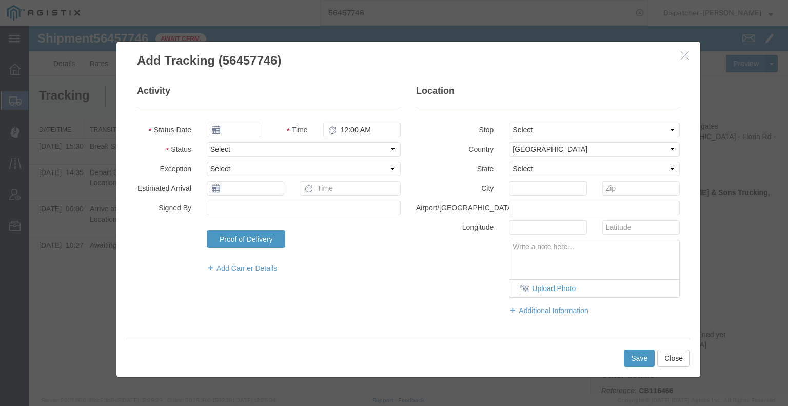
type input "[DATE]"
type input "6:00 AM"
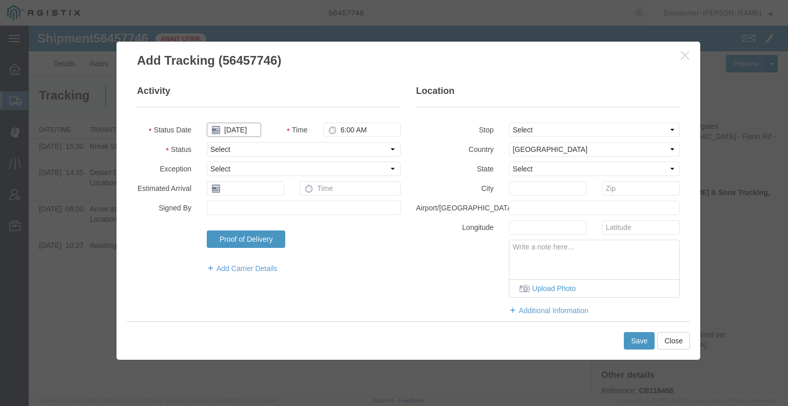
click at [246, 131] on input "[DATE]" at bounding box center [234, 130] width 54 height 14
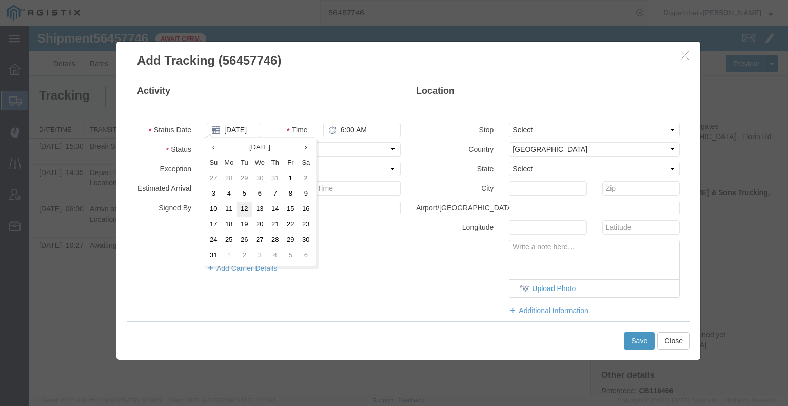
click at [248, 210] on td "12" at bounding box center [243, 209] width 15 height 15
type input "[DATE]"
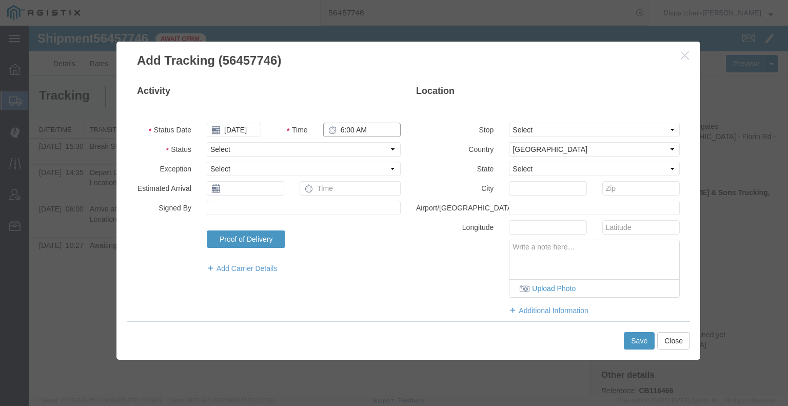
click at [354, 133] on input "6:00 AM" at bounding box center [361, 130] width 77 height 14
type input "4:00 PM"
click at [351, 150] on select "Select Arrival Notice Available Arrival Notice Imported Arrive at Delivery Loca…" at bounding box center [304, 149] width 194 height 14
select select "BREAKSTOP"
click at [207, 142] on select "Select Arrival Notice Available Arrival Notice Imported Arrive at Delivery Loca…" at bounding box center [304, 149] width 194 height 14
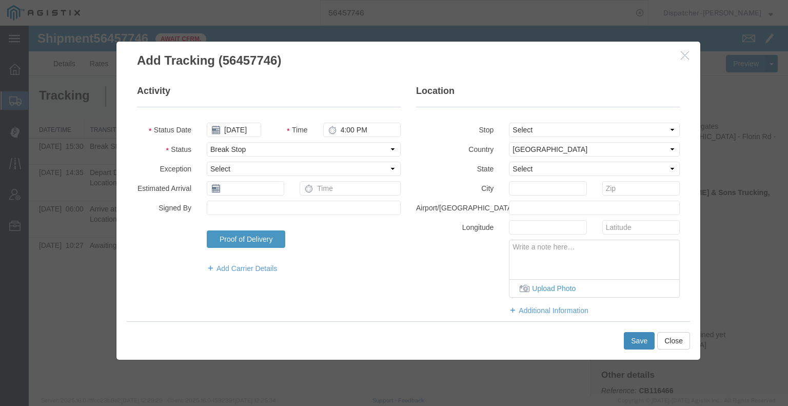
click at [636, 339] on button "Save" at bounding box center [639, 340] width 31 height 17
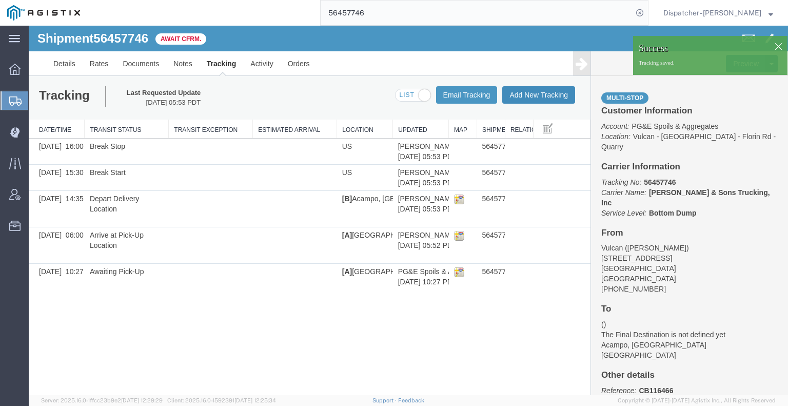
click at [532, 97] on button "Add New Tracking" at bounding box center [538, 94] width 73 height 17
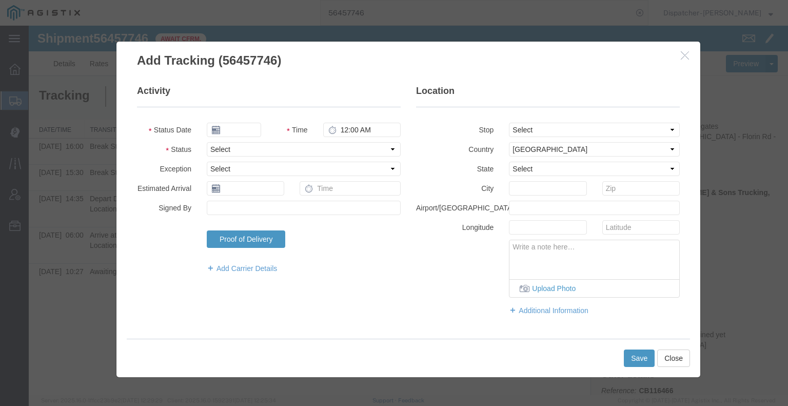
type input "[DATE]"
type input "6:00 AM"
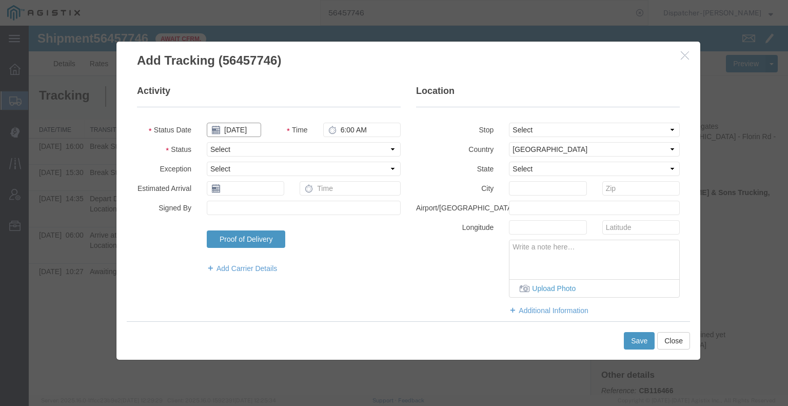
click at [244, 131] on input "[DATE]" at bounding box center [234, 130] width 54 height 14
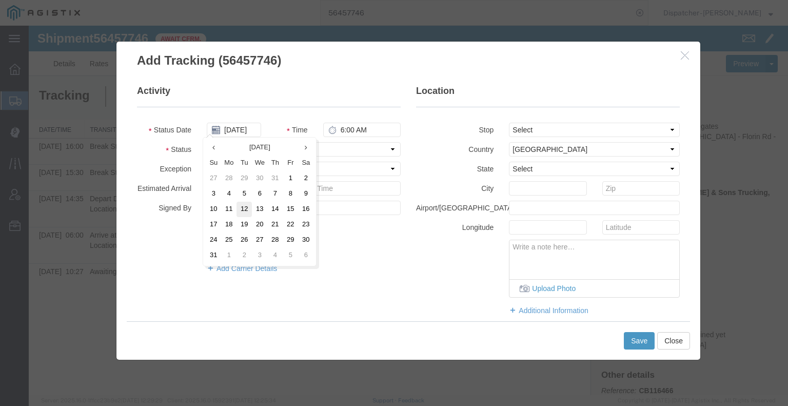
click at [246, 204] on td "12" at bounding box center [243, 209] width 15 height 15
type input "[DATE]"
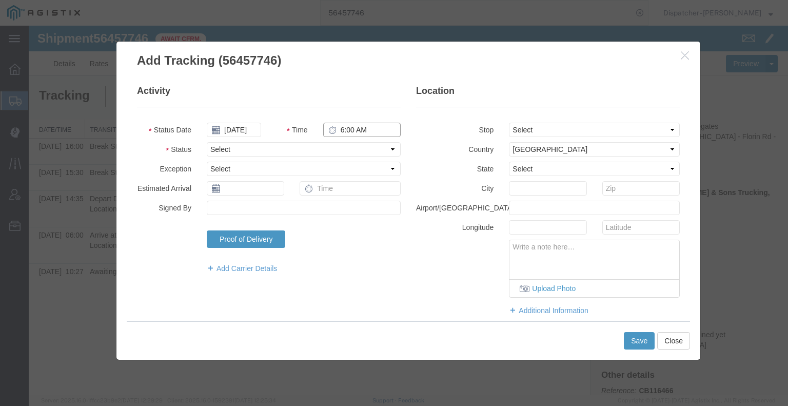
click at [363, 125] on input "6:00 AM" at bounding box center [361, 130] width 77 height 14
type input "4:00 PM"
click at [353, 146] on select "Select Arrival Notice Available Arrival Notice Imported Arrive at Delivery Loca…" at bounding box center [304, 149] width 194 height 14
select select "DELIVRED"
click at [207, 142] on select "Select Arrival Notice Available Arrival Notice Imported Arrive at Delivery Loca…" at bounding box center [304, 149] width 194 height 14
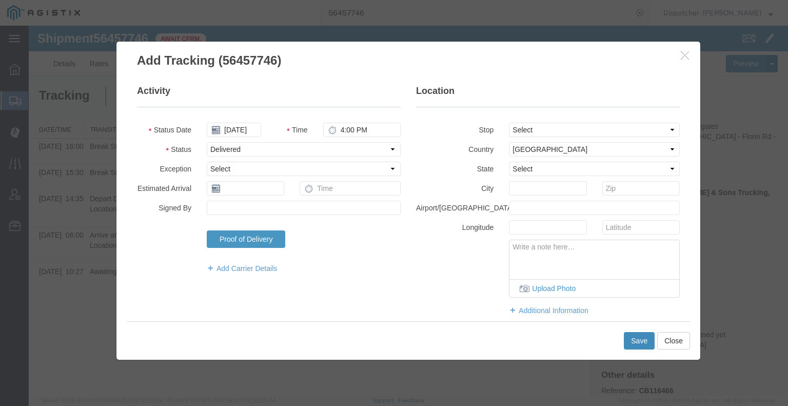
click at [643, 339] on button "Save" at bounding box center [639, 340] width 31 height 17
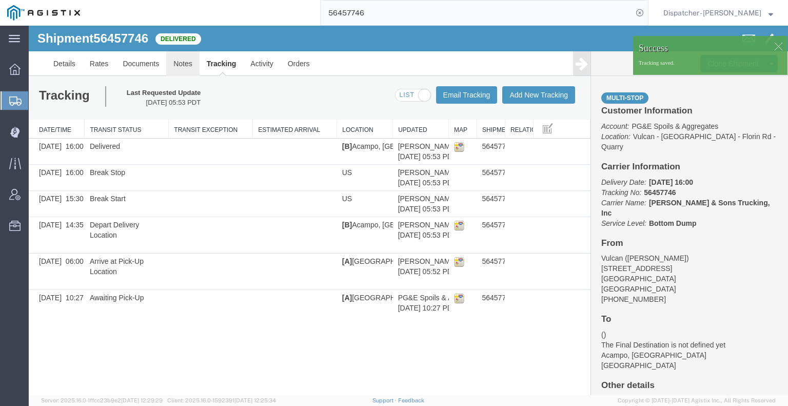
click at [180, 62] on link "Notes" at bounding box center [182, 63] width 33 height 25
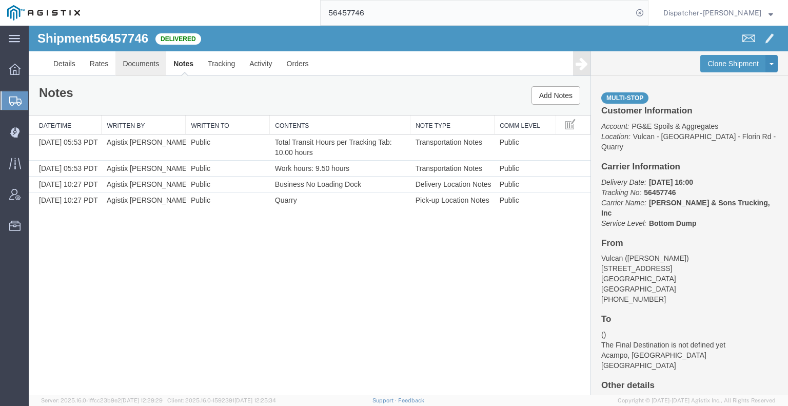
click at [137, 63] on link "Documents" at bounding box center [140, 63] width 51 height 25
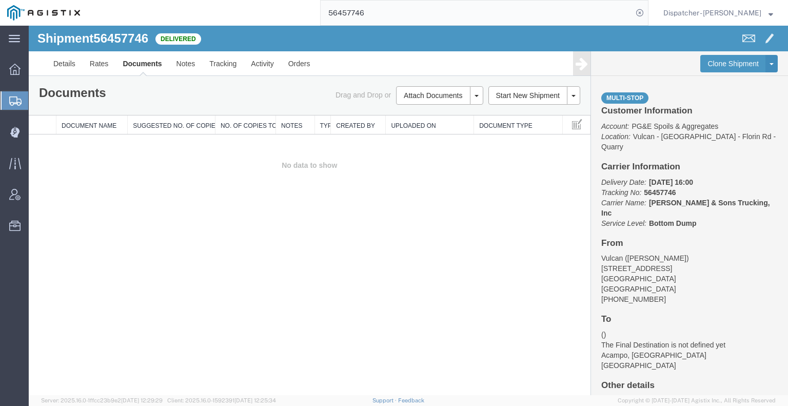
click at [96, 237] on div "Shipment 56457746 0 of 0 Delivered Details Rates Documents Notes Tracking Activ…" at bounding box center [408, 210] width 759 height 369
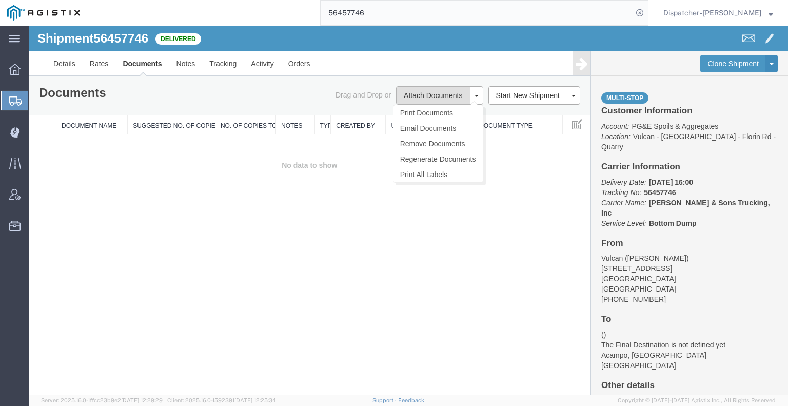
click at [419, 99] on button "Attach Documents" at bounding box center [433, 95] width 74 height 18
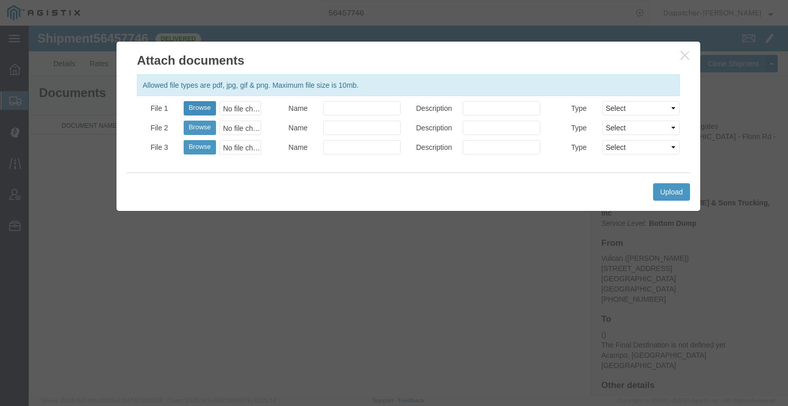
click at [203, 104] on button "Browse" at bounding box center [200, 108] width 32 height 14
type input "C:\fakepath\56457746trktag.pdf"
click at [665, 188] on button "Upload" at bounding box center [671, 191] width 37 height 17
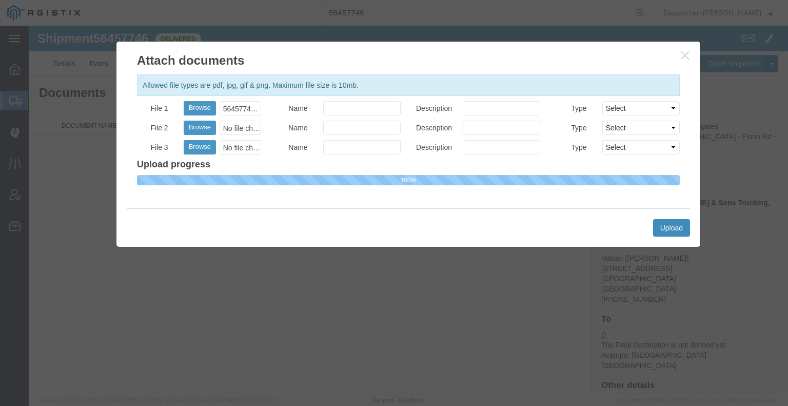
select select
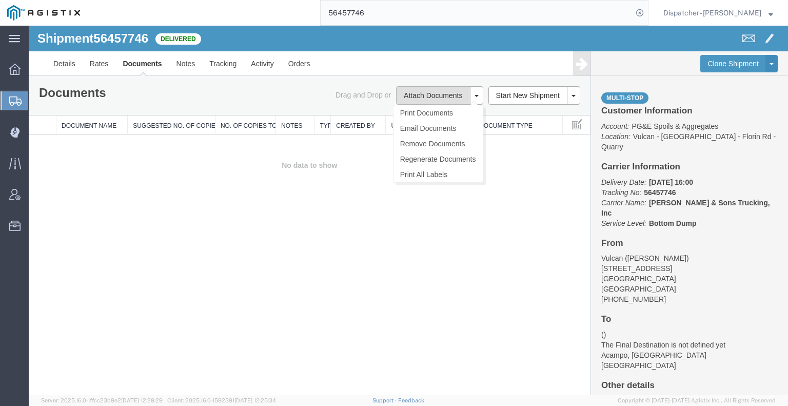
drag, startPoint x: 423, startPoint y: 92, endPoint x: 398, endPoint y: 98, distance: 25.4
click at [424, 92] on button "Attach Documents" at bounding box center [433, 95] width 74 height 18
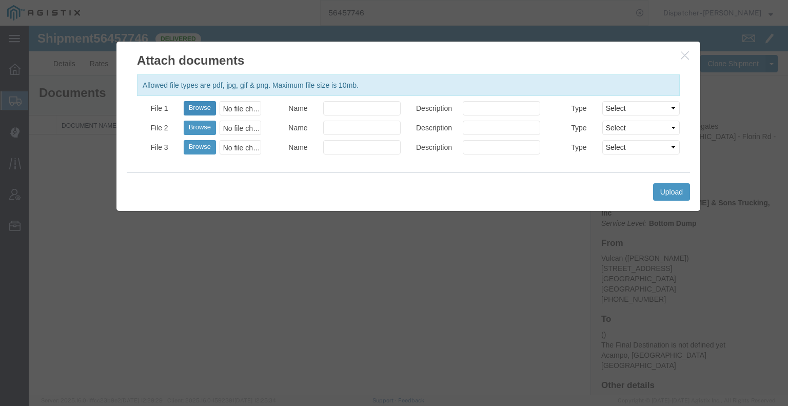
click at [202, 108] on button "Browse" at bounding box center [200, 108] width 32 height 14
type input "C:\fakepath\56457746trktag.pdf"
click at [679, 190] on button "Upload" at bounding box center [671, 191] width 37 height 17
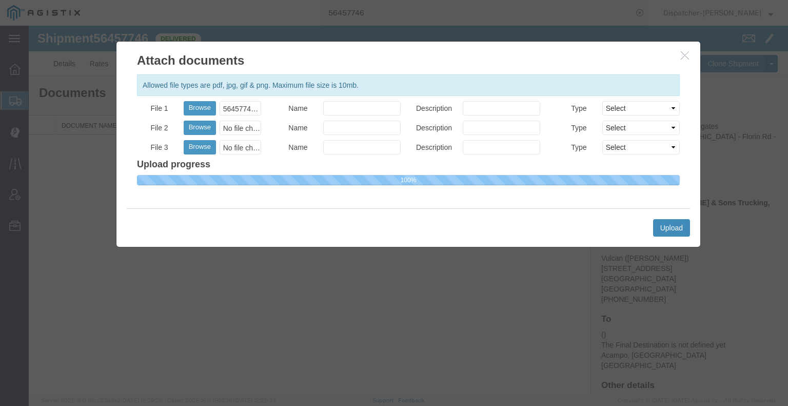
select select
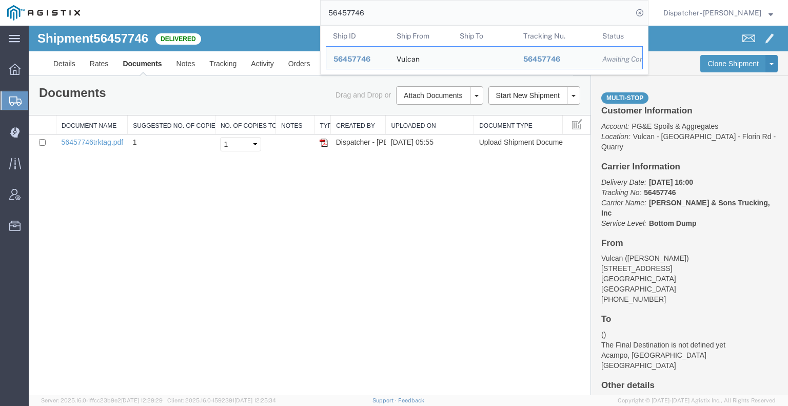
drag, startPoint x: 372, startPoint y: 13, endPoint x: 279, endPoint y: 9, distance: 93.4
click at [285, 10] on div "56457746 Ship ID Ship From Ship To Tracking Nu. Status Ship ID 56457746 Ship Fr…" at bounding box center [367, 13] width 561 height 26
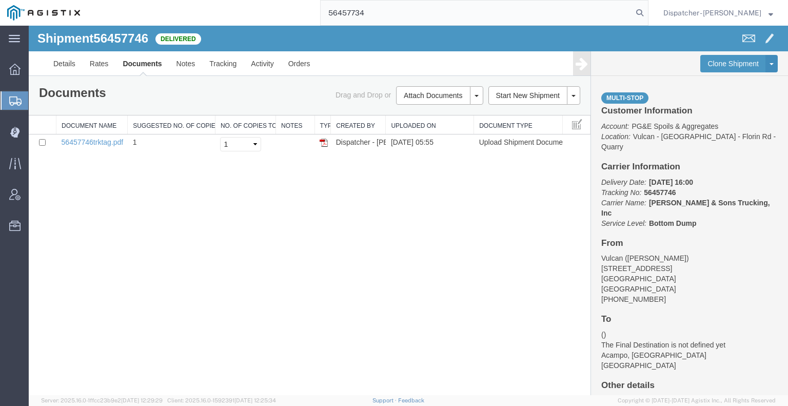
type input "56457734"
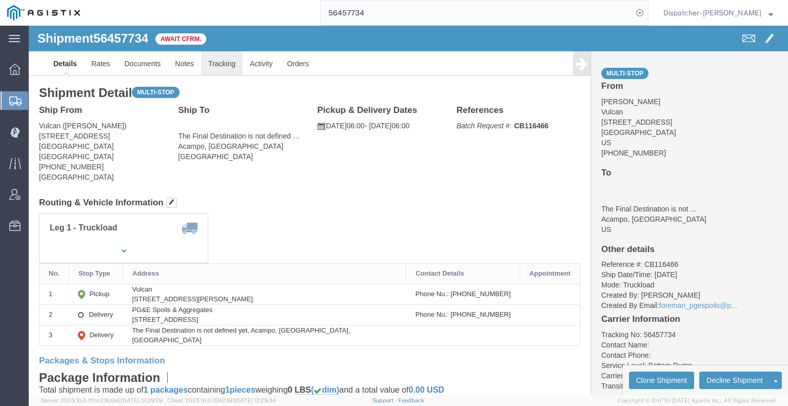
click link "Tracking"
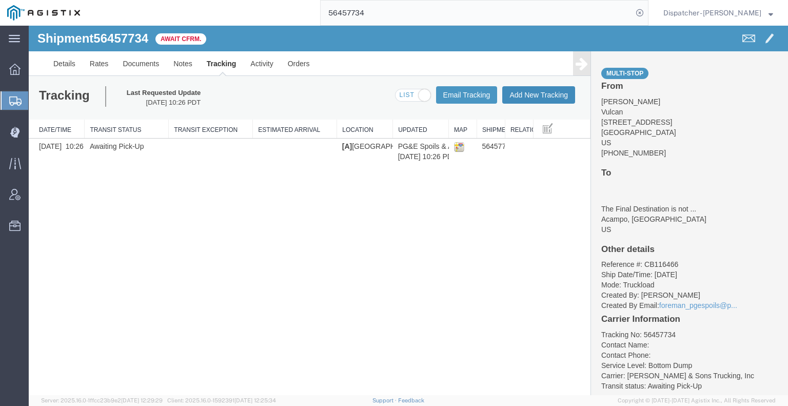
click at [548, 96] on button "Add New Tracking" at bounding box center [538, 94] width 73 height 17
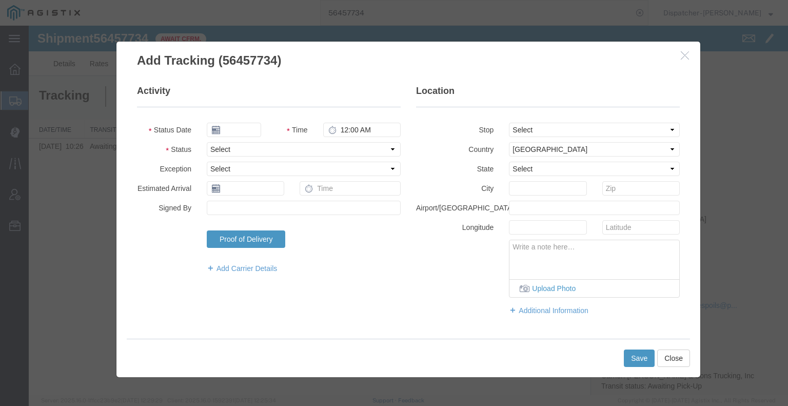
type input "[DATE]"
type input "6:00 AM"
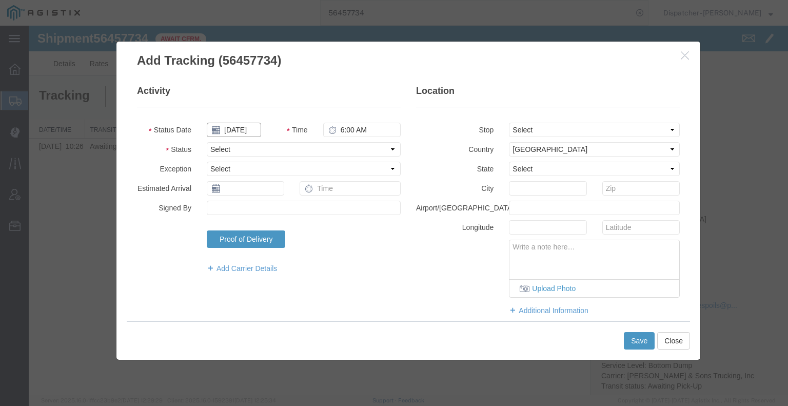
click at [245, 130] on input "[DATE]" at bounding box center [234, 130] width 54 height 14
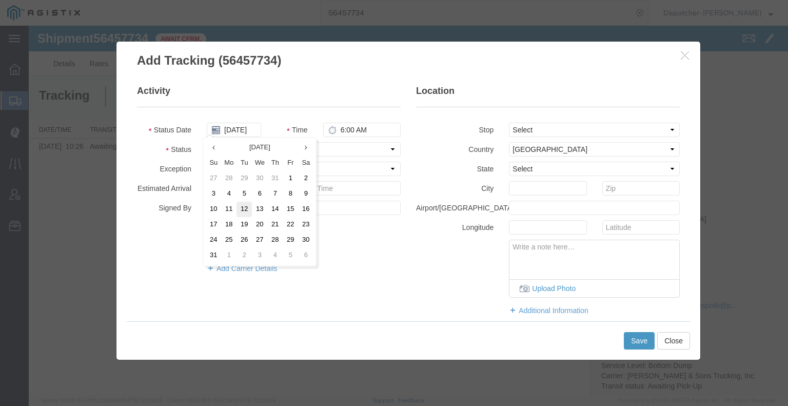
click at [243, 211] on td "12" at bounding box center [243, 209] width 15 height 15
type input "[DATE]"
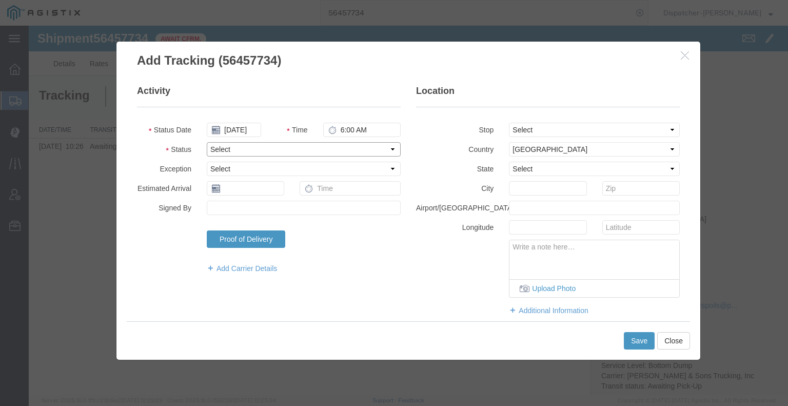
click at [346, 150] on select "Select Arrival Notice Available Arrival Notice Imported Arrive at Delivery Loca…" at bounding box center [304, 149] width 194 height 14
select select "ARVPULOC"
click at [207, 142] on select "Select Arrival Notice Available Arrival Notice Imported Arrive at Delivery Loca…" at bounding box center [304, 149] width 194 height 14
click at [523, 128] on select "Select From: [STREET_ADDRESS] Stop 2: [STREET_ADDRESS] To: The Final Destinatio…" at bounding box center [594, 130] width 171 height 14
select select "{"pickupDeliveryInfoId": "122201828","pickupOrDelivery": "P","stopNum": "1","lo…"
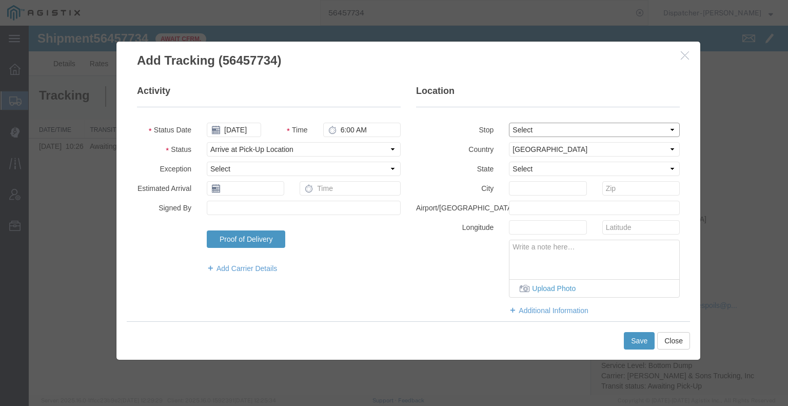
click at [509, 123] on select "Select From: [STREET_ADDRESS] Stop 2: [STREET_ADDRESS] To: The Final Destinatio…" at bounding box center [594, 130] width 171 height 14
select select "CA"
type input "[GEOGRAPHIC_DATA]"
click at [635, 337] on button "Save" at bounding box center [639, 340] width 31 height 17
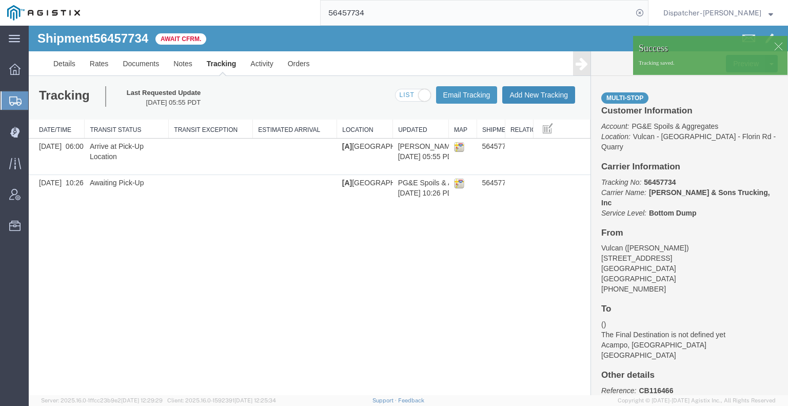
click at [546, 97] on button "Add New Tracking" at bounding box center [538, 94] width 73 height 17
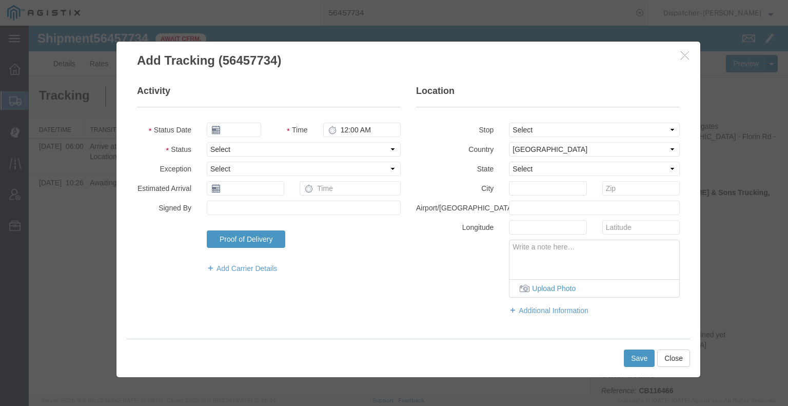
type input "[DATE]"
type input "6:00 AM"
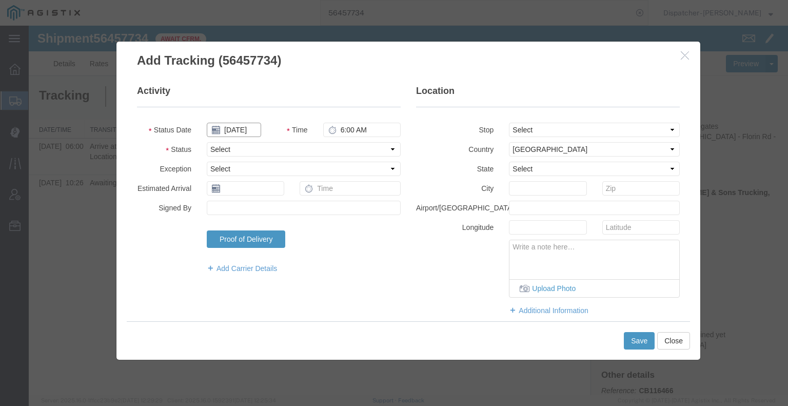
click at [240, 131] on input "[DATE]" at bounding box center [234, 130] width 54 height 14
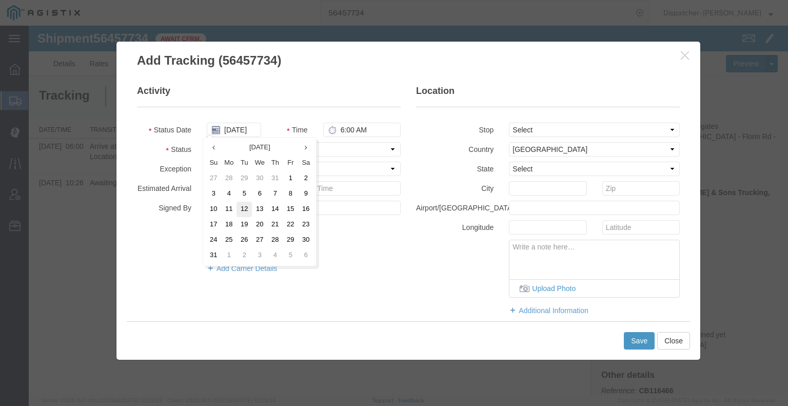
click at [243, 210] on td "12" at bounding box center [243, 209] width 15 height 15
type input "[DATE]"
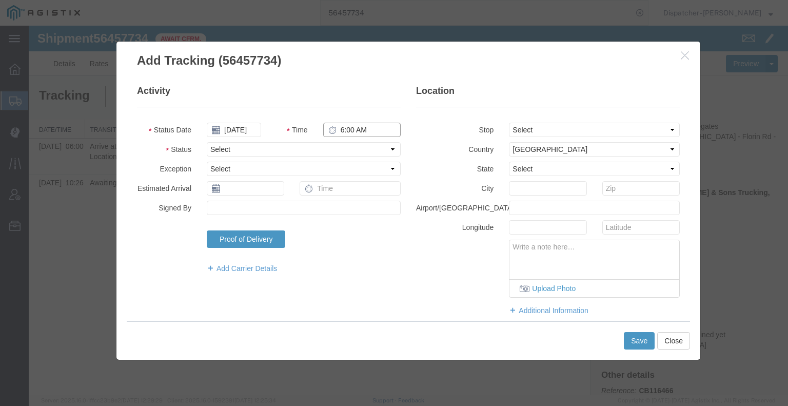
click at [355, 131] on input "6:00 AM" at bounding box center [361, 130] width 77 height 14
type input "2:30 PM"
click at [357, 144] on select "Select Arrival Notice Available Arrival Notice Imported Arrive at Delivery Loca…" at bounding box center [304, 149] width 194 height 14
select select "DPTDLVLOC"
click at [207, 142] on select "Select Arrival Notice Available Arrival Notice Imported Arrive at Delivery Loca…" at bounding box center [304, 149] width 194 height 14
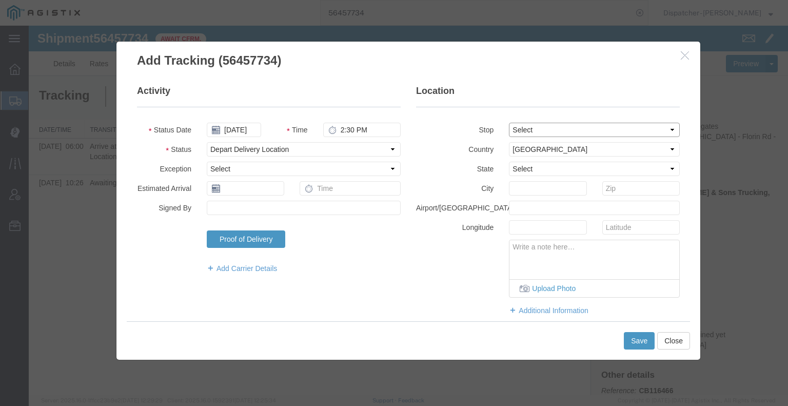
click at [515, 127] on select "Select From: [STREET_ADDRESS] Stop 2: [STREET_ADDRESS] To: The Final Destinatio…" at bounding box center [594, 130] width 171 height 14
select select "{"pickupDeliveryInfoId": "122201829","pickupOrDelivery": "D","stopNum": "2","lo…"
click at [509, 123] on select "Select From: [STREET_ADDRESS] Stop 2: [STREET_ADDRESS] To: The Final Destinatio…" at bounding box center [594, 130] width 171 height 14
select select "CA"
type input "Acampo"
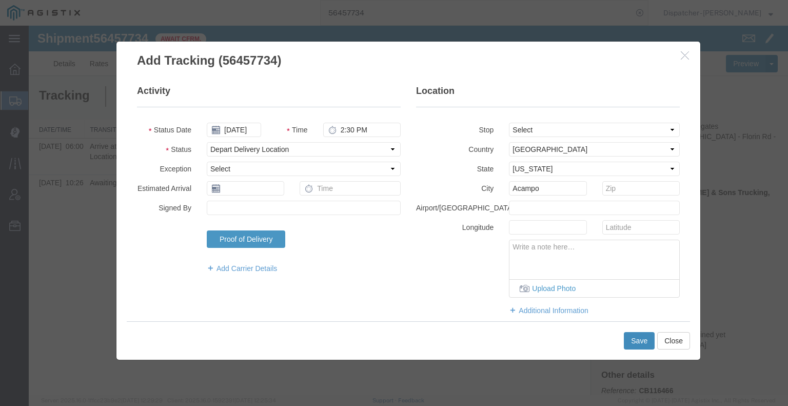
click at [629, 339] on button "Save" at bounding box center [639, 340] width 31 height 17
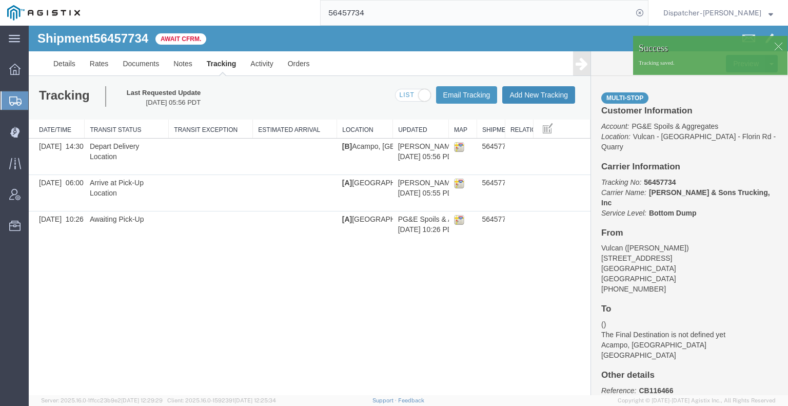
click at [528, 97] on button "Add New Tracking" at bounding box center [538, 94] width 73 height 17
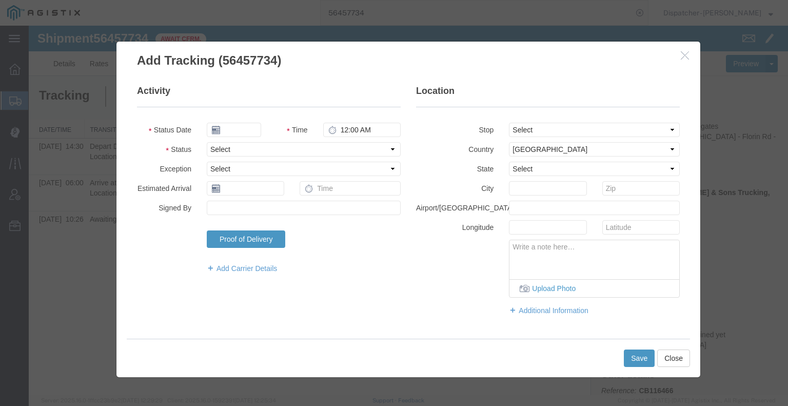
type input "[DATE]"
type input "6:00 AM"
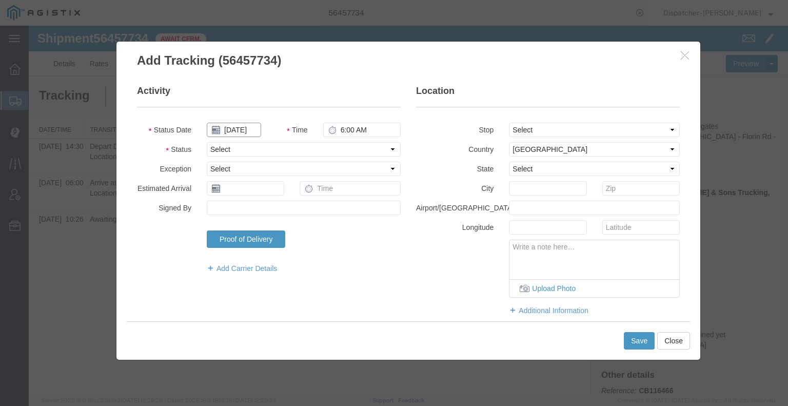
click at [233, 132] on input "[DATE]" at bounding box center [234, 130] width 54 height 14
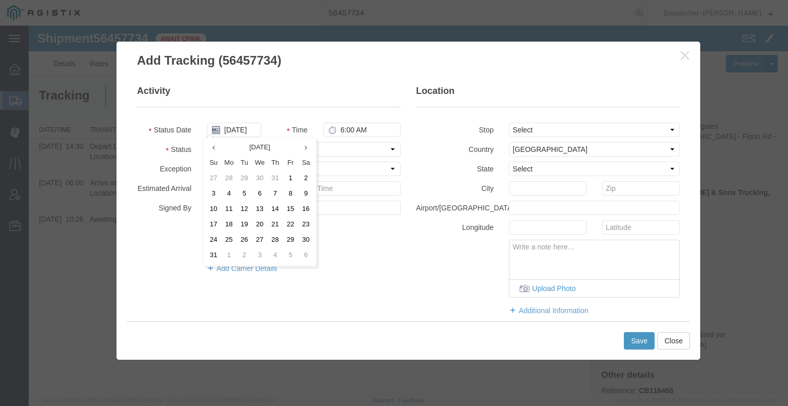
click at [241, 209] on td "12" at bounding box center [243, 209] width 15 height 15
type input "[DATE]"
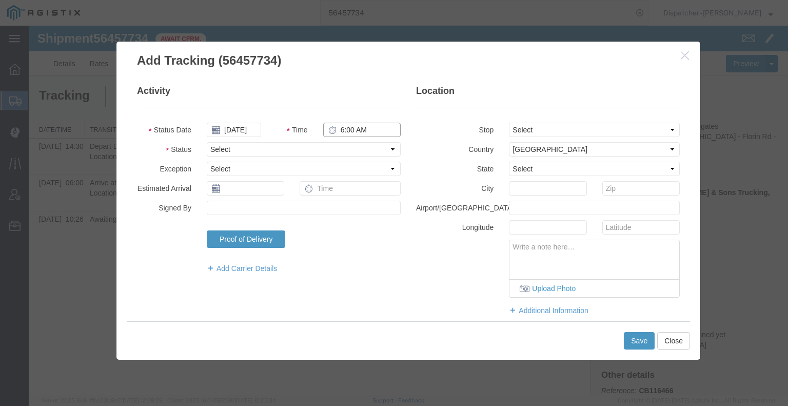
click at [365, 128] on input "6:00 AM" at bounding box center [361, 130] width 77 height 14
type input "3:30 PM"
drag, startPoint x: 355, startPoint y: 149, endPoint x: 355, endPoint y: 155, distance: 5.7
click at [355, 149] on select "Select Arrival Notice Available Arrival Notice Imported Arrive at Delivery Loca…" at bounding box center [304, 149] width 194 height 14
click at [207, 142] on select "Select Arrival Notice Available Arrival Notice Imported Arrive at Delivery Loca…" at bounding box center [304, 149] width 194 height 14
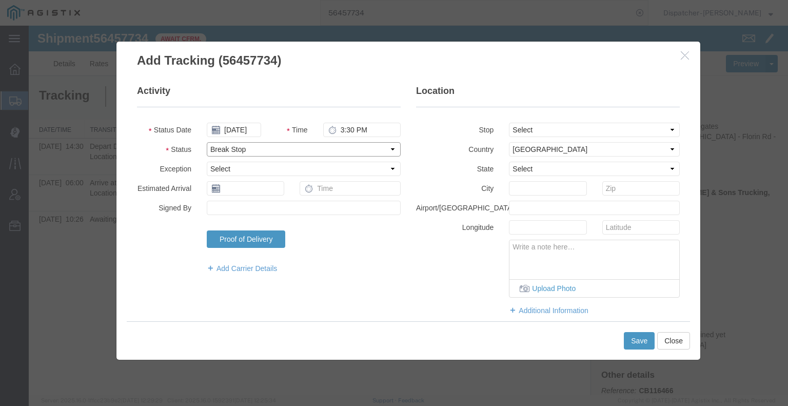
click at [304, 151] on select "Select Arrival Notice Available Arrival Notice Imported Arrive at Delivery Loca…" at bounding box center [304, 149] width 194 height 14
select select "BREAKSTART"
click at [207, 142] on select "Select Arrival Notice Available Arrival Notice Imported Arrive at Delivery Loca…" at bounding box center [304, 149] width 194 height 14
click at [637, 341] on button "Save" at bounding box center [639, 340] width 31 height 17
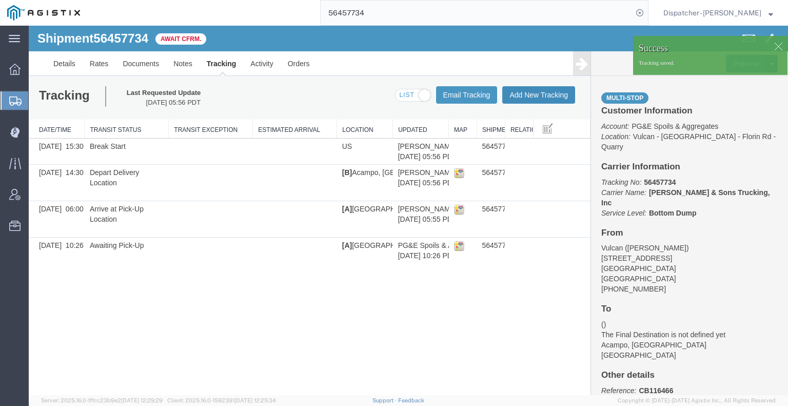
click at [541, 95] on button "Add New Tracking" at bounding box center [538, 94] width 73 height 17
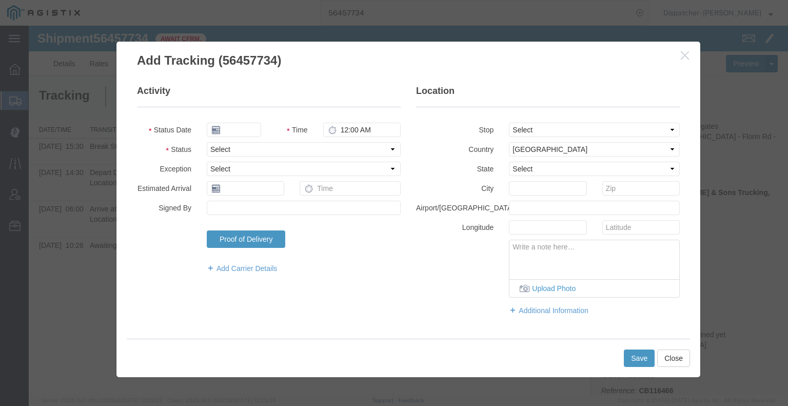
type input "[DATE]"
type input "6:00 AM"
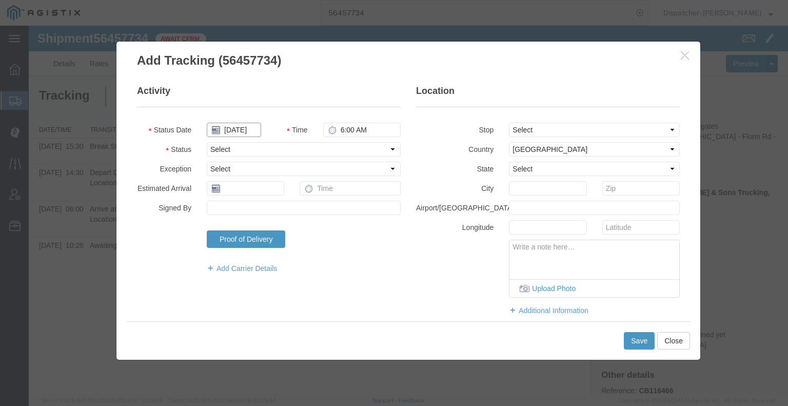
click at [236, 131] on input "[DATE]" at bounding box center [234, 130] width 54 height 14
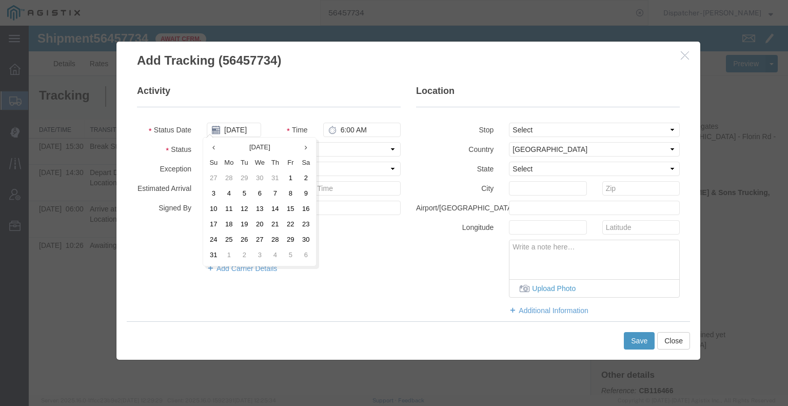
click at [243, 208] on td "12" at bounding box center [243, 209] width 15 height 15
type input "[DATE]"
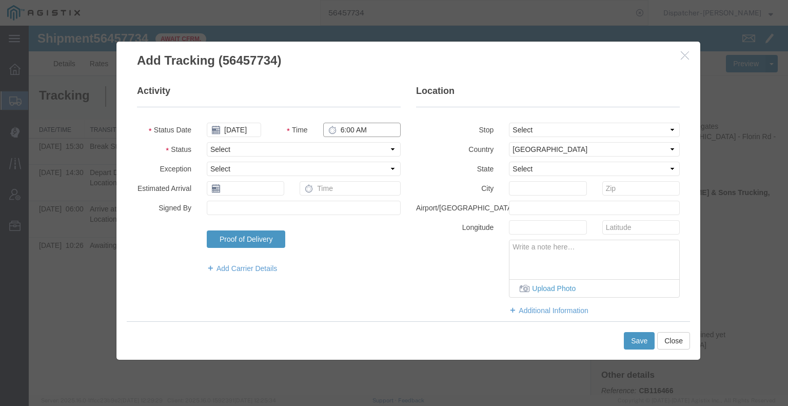
click at [355, 128] on input "6:00 AM" at bounding box center [361, 130] width 77 height 14
type input "4:00 PM"
click at [351, 147] on select "Select Arrival Notice Available Arrival Notice Imported Arrive at Delivery Loca…" at bounding box center [304, 149] width 194 height 14
select select "BREAKSTOP"
click at [207, 142] on select "Select Arrival Notice Available Arrival Notice Imported Arrive at Delivery Loca…" at bounding box center [304, 149] width 194 height 14
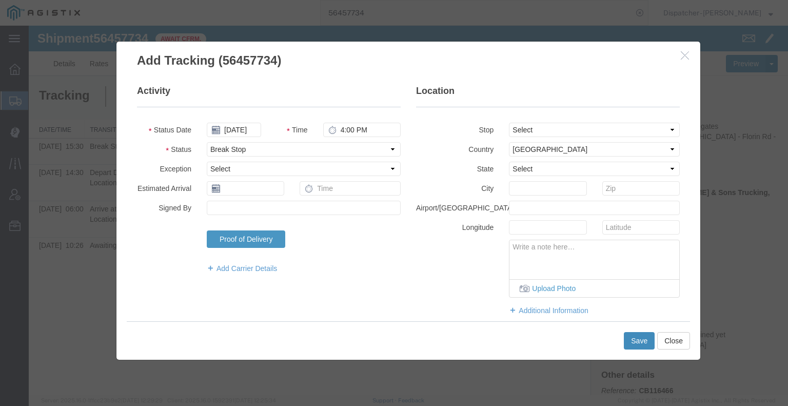
click at [632, 339] on button "Save" at bounding box center [639, 340] width 31 height 17
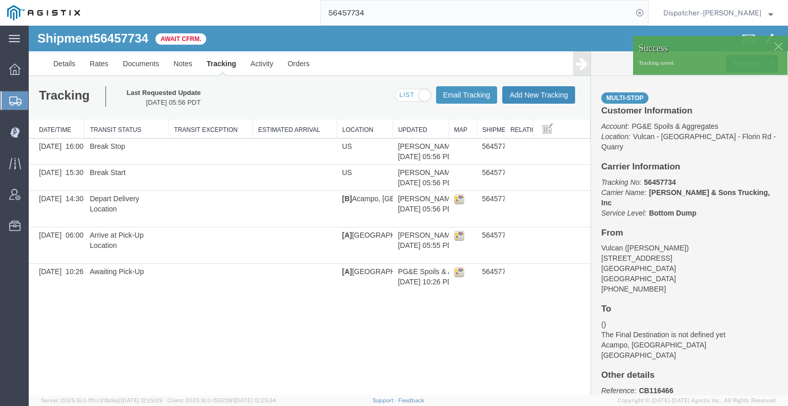
click at [527, 98] on button "Add New Tracking" at bounding box center [538, 94] width 73 height 17
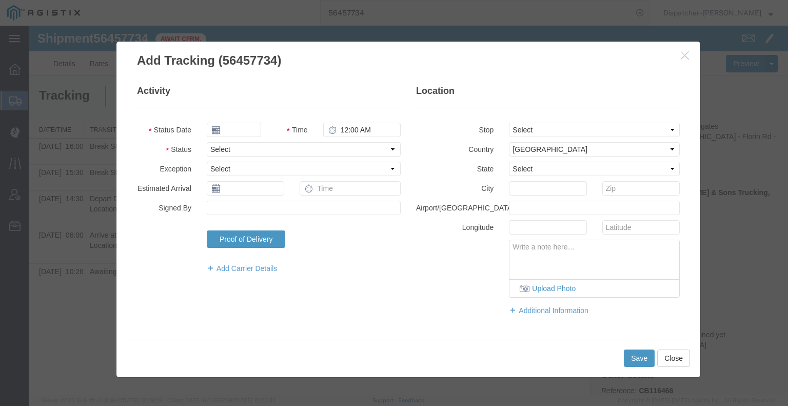
type input "[DATE]"
type input "6:00 AM"
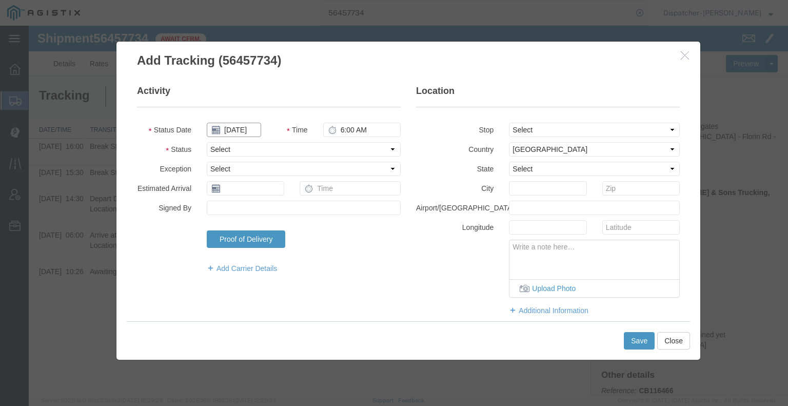
click at [238, 125] on input "[DATE]" at bounding box center [234, 130] width 54 height 14
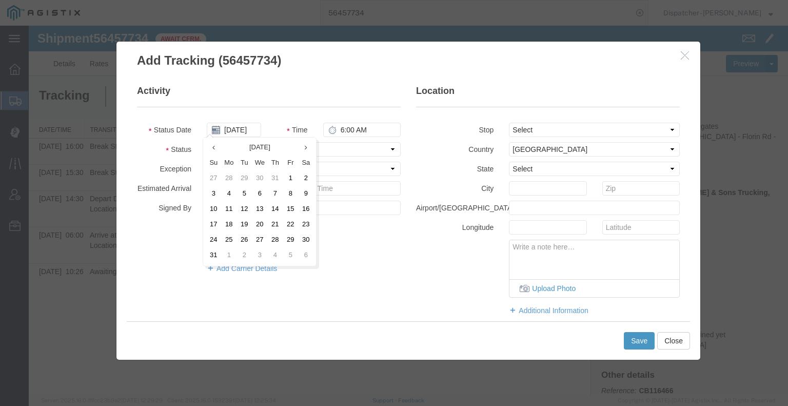
click at [245, 211] on td "12" at bounding box center [243, 209] width 15 height 15
type input "[DATE]"
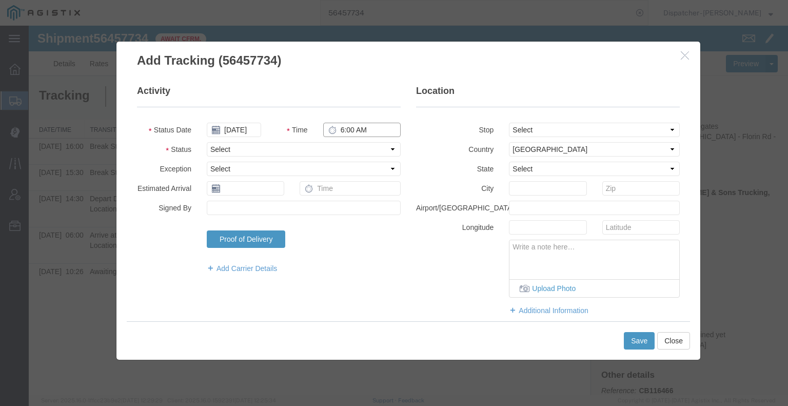
click at [357, 133] on input "6:00 AM" at bounding box center [361, 130] width 77 height 14
type input "4:00 PM"
click at [361, 149] on select "Select Arrival Notice Available Arrival Notice Imported Arrive at Delivery Loca…" at bounding box center [304, 149] width 194 height 14
select select "DELIVRED"
click at [207, 142] on select "Select Arrival Notice Available Arrival Notice Imported Arrive at Delivery Loca…" at bounding box center [304, 149] width 194 height 14
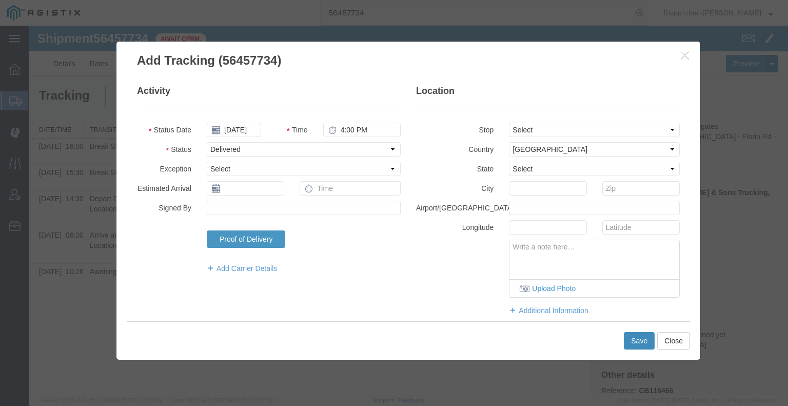
click at [634, 335] on button "Save" at bounding box center [639, 340] width 31 height 17
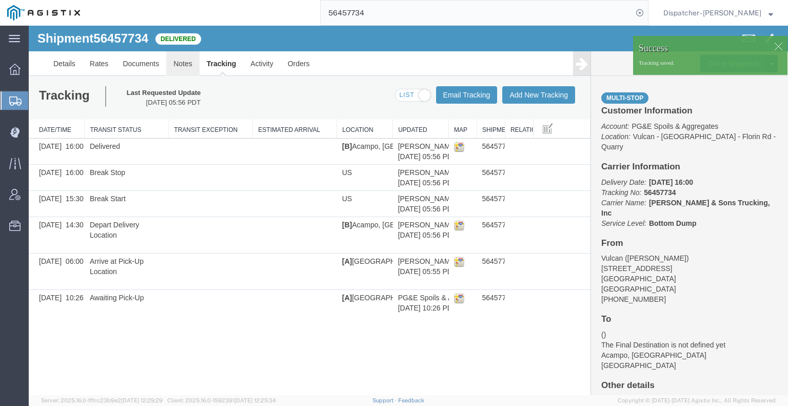
click at [178, 61] on link "Notes" at bounding box center [182, 63] width 33 height 25
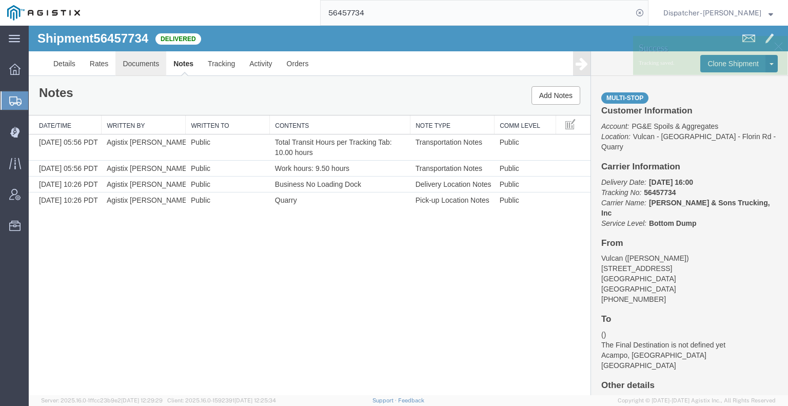
click at [119, 56] on link "Documents" at bounding box center [140, 63] width 51 height 25
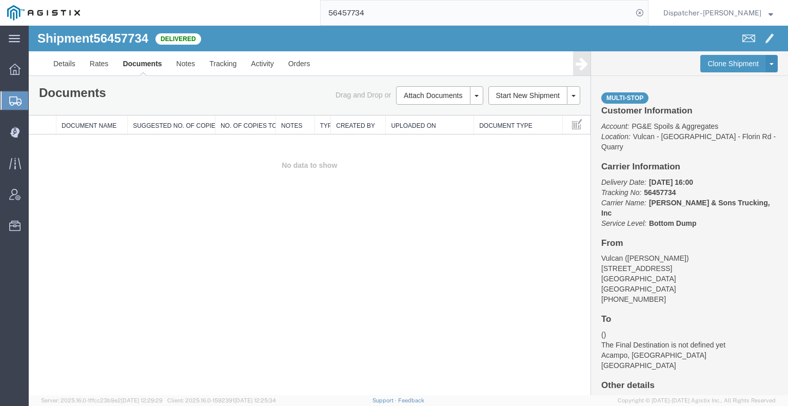
click at [87, 233] on div "Shipment 56457734 0 of 0 Delivered Details Rates Documents Notes Tracking Activ…" at bounding box center [408, 210] width 759 height 369
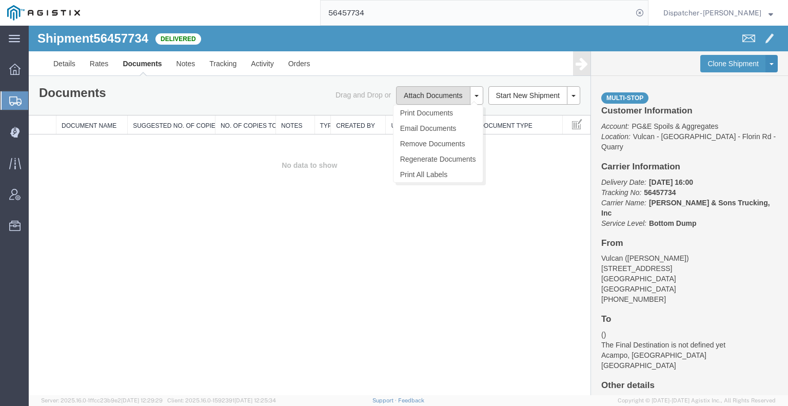
click at [420, 99] on button "Attach Documents" at bounding box center [433, 95] width 74 height 18
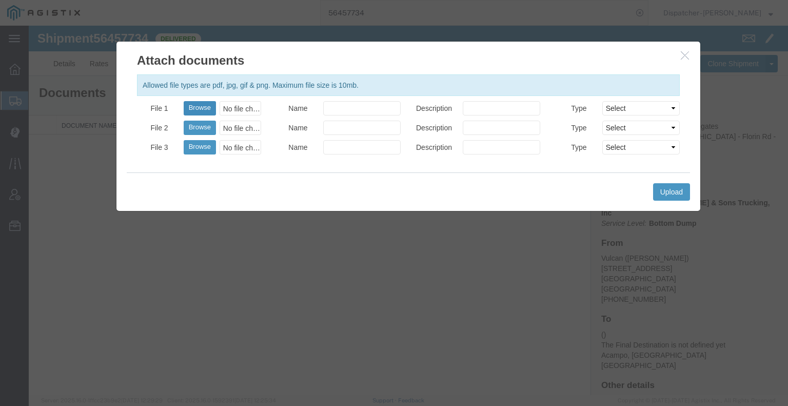
click at [206, 108] on button "Browse" at bounding box center [200, 108] width 32 height 14
type input "C:\fakepath\56457734trktag.pdf"
click at [662, 191] on button "Upload" at bounding box center [671, 191] width 37 height 17
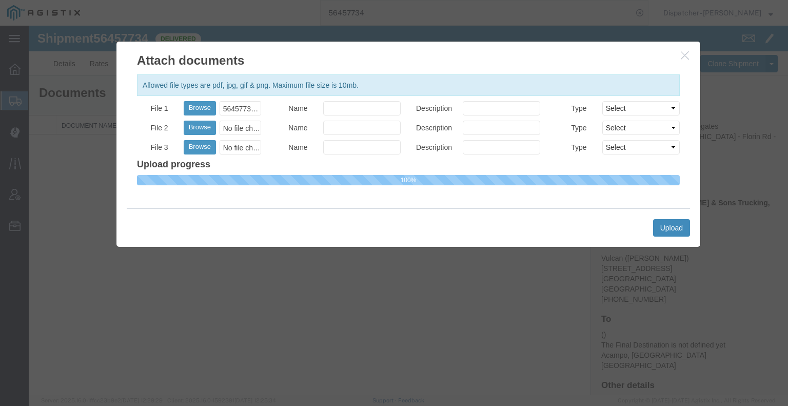
select select
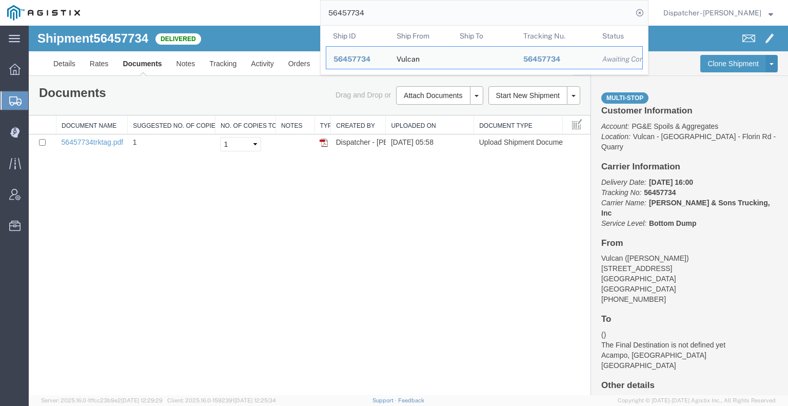
drag, startPoint x: 382, startPoint y: 12, endPoint x: 286, endPoint y: 12, distance: 96.4
click at [308, 12] on div "56457734 Ship ID Ship From Ship To Tracking Nu. Status Ship ID 56457734 Ship Fr…" at bounding box center [367, 13] width 561 height 26
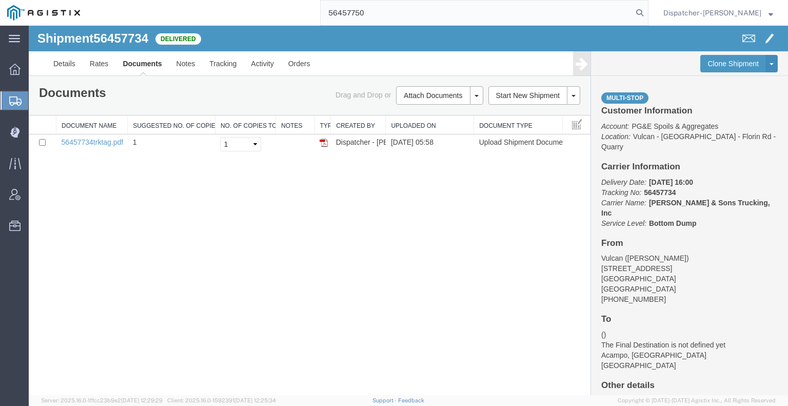
type input "56457750"
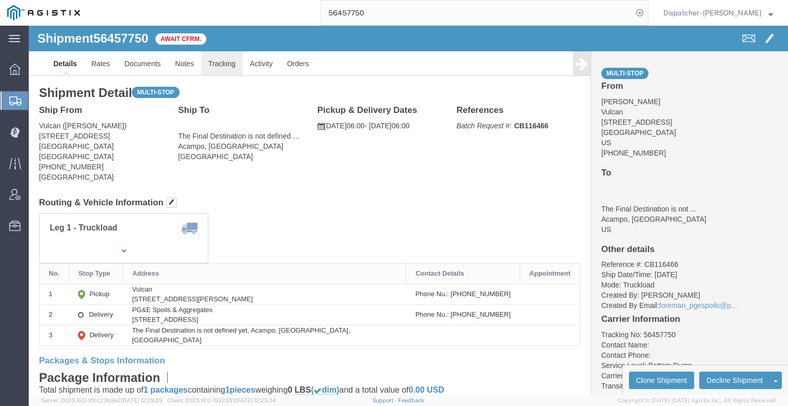
click link "Tracking"
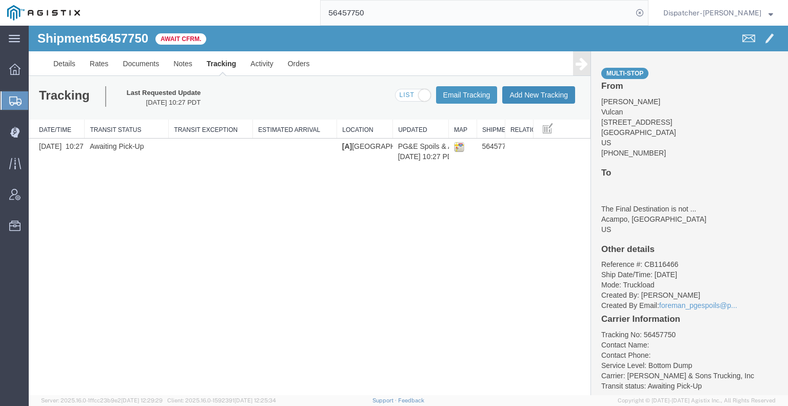
click at [547, 95] on button "Add New Tracking" at bounding box center [538, 94] width 73 height 17
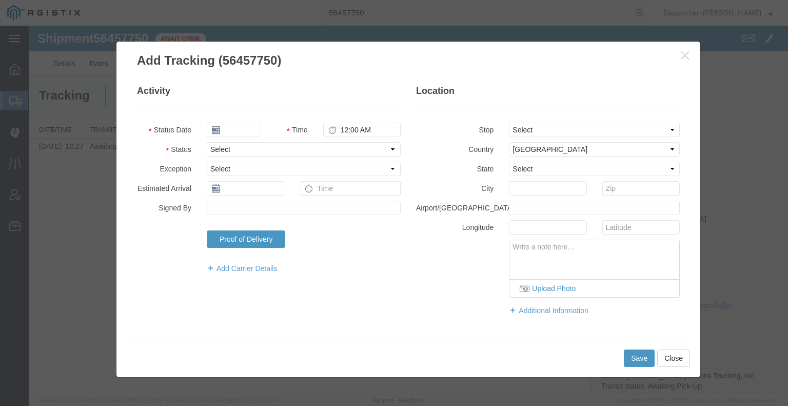
type input "[DATE]"
type input "6:00 AM"
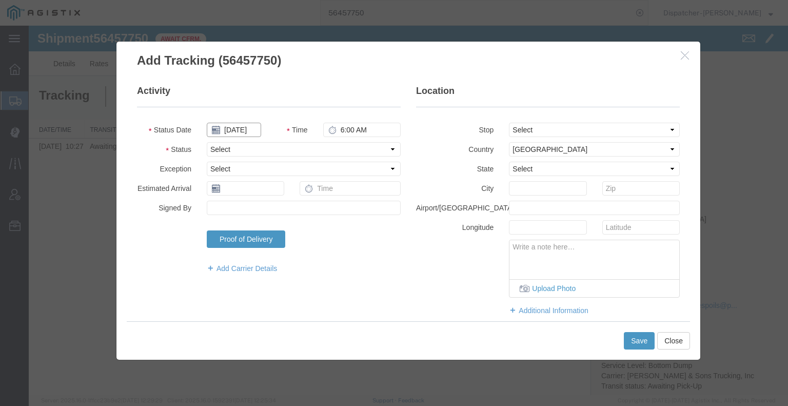
click at [248, 131] on input "[DATE]" at bounding box center [234, 130] width 54 height 14
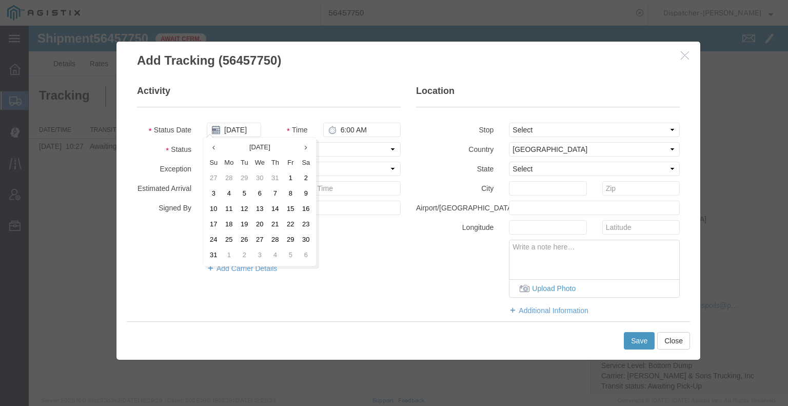
click at [244, 211] on td "12" at bounding box center [243, 209] width 15 height 15
type input "[DATE]"
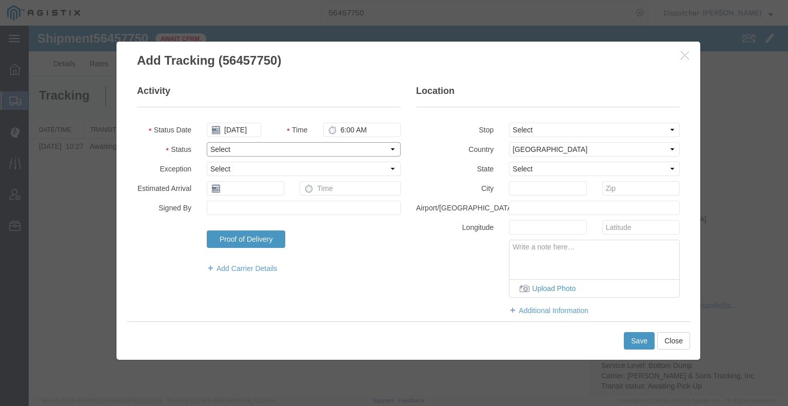
click at [330, 149] on select "Select Arrival Notice Available Arrival Notice Imported Arrive at Delivery Loca…" at bounding box center [304, 149] width 194 height 14
select select "ARVPULOC"
click at [207, 142] on select "Select Arrival Notice Available Arrival Notice Imported Arrive at Delivery Loca…" at bounding box center [304, 149] width 194 height 14
click at [520, 132] on select "Select From: [STREET_ADDRESS] Stop 2: [STREET_ADDRESS] To: The Final Destinatio…" at bounding box center [594, 130] width 171 height 14
select select "{"pickupDeliveryInfoId": "122201868","pickupOrDelivery": "P","stopNum": "1","lo…"
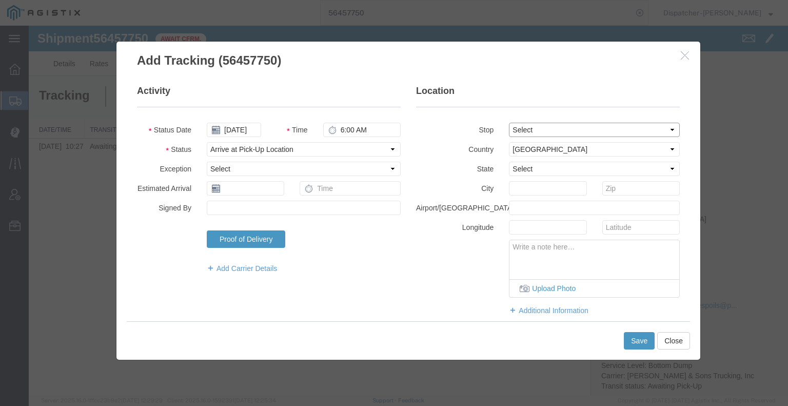
click at [509, 123] on select "Select From: [STREET_ADDRESS] Stop 2: [STREET_ADDRESS] To: The Final Destinatio…" at bounding box center [594, 130] width 171 height 14
select select "CA"
type input "[GEOGRAPHIC_DATA]"
click at [646, 341] on button "Save" at bounding box center [639, 340] width 31 height 17
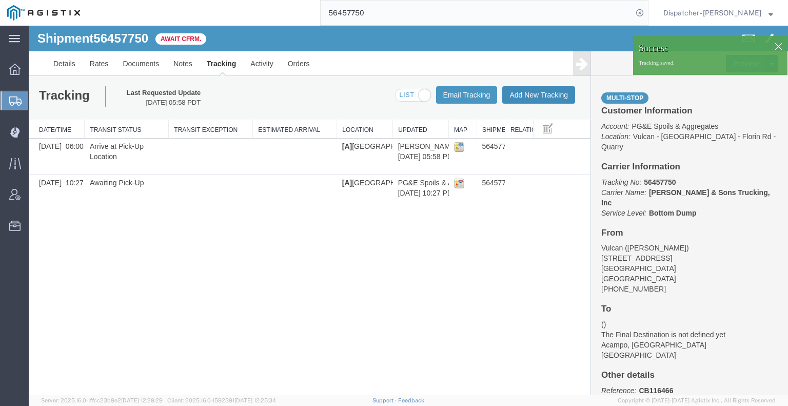
click at [539, 99] on button "Add New Tracking" at bounding box center [538, 94] width 73 height 17
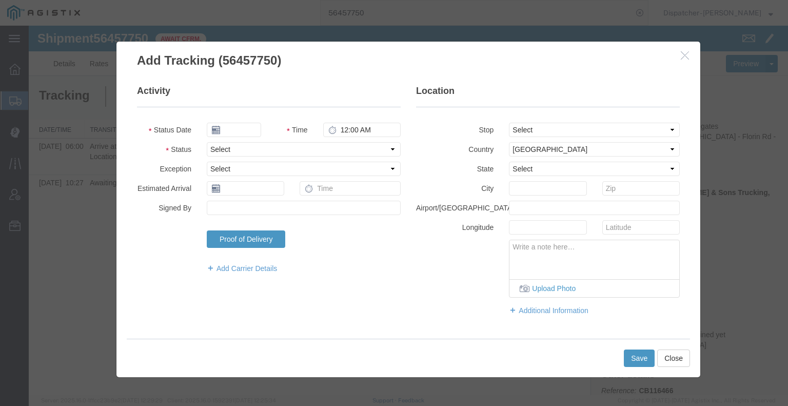
type input "[DATE]"
type input "6:00 AM"
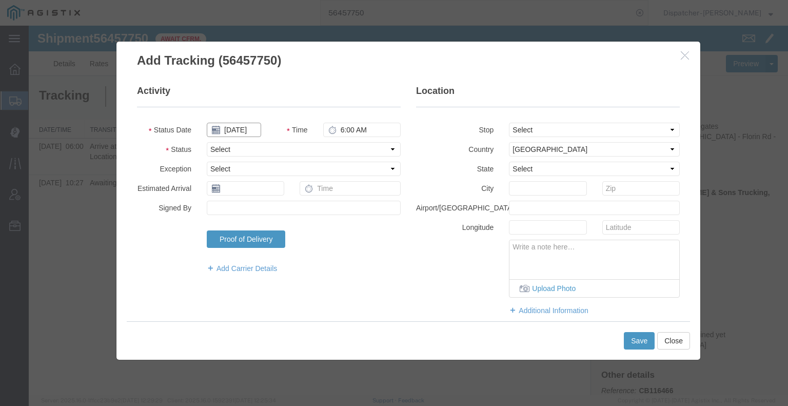
click at [232, 132] on input "[DATE]" at bounding box center [234, 130] width 54 height 14
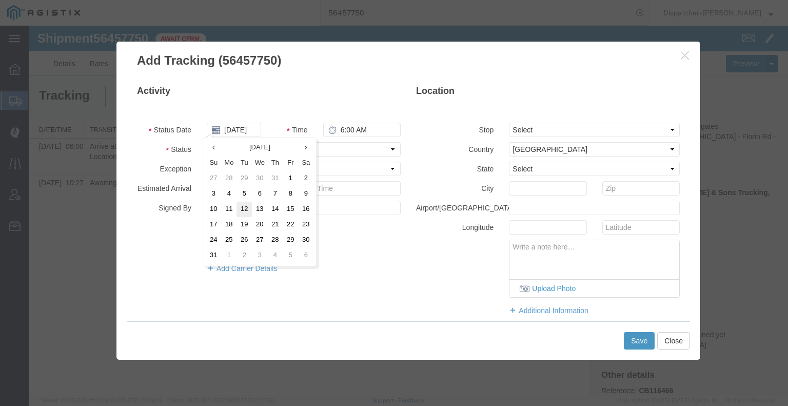
click at [243, 207] on td "12" at bounding box center [243, 209] width 15 height 15
type input "[DATE]"
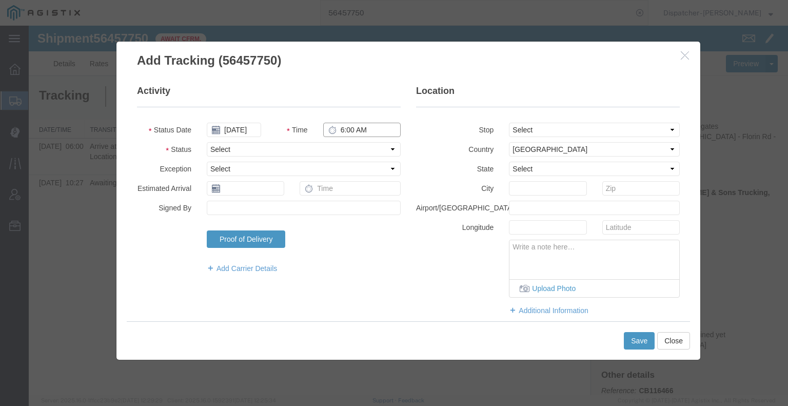
click at [349, 135] on input "6:00 AM" at bounding box center [361, 130] width 77 height 14
type input "3:00 PM"
click at [351, 150] on select "Select Arrival Notice Available Arrival Notice Imported Arrive at Delivery Loca…" at bounding box center [304, 149] width 194 height 14
select select "DPTDLVLOC"
click at [207, 142] on select "Select Arrival Notice Available Arrival Notice Imported Arrive at Delivery Loca…" at bounding box center [304, 149] width 194 height 14
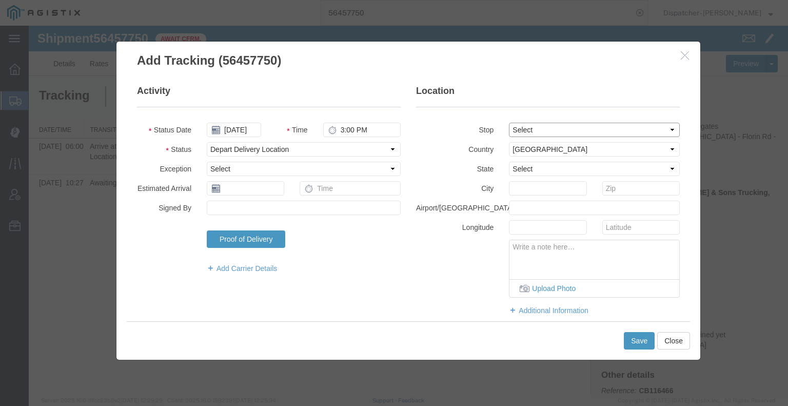
drag, startPoint x: 522, startPoint y: 127, endPoint x: 522, endPoint y: 136, distance: 9.2
click at [522, 127] on select "Select From: [STREET_ADDRESS] Stop 2: [STREET_ADDRESS] To: The Final Destinatio…" at bounding box center [594, 130] width 171 height 14
select select "{"pickupDeliveryInfoId": "122201869","pickupOrDelivery": "D","stopNum": "2","lo…"
click at [509, 123] on select "Select From: [STREET_ADDRESS] Stop 2: [STREET_ADDRESS] To: The Final Destinatio…" at bounding box center [594, 130] width 171 height 14
select select "CA"
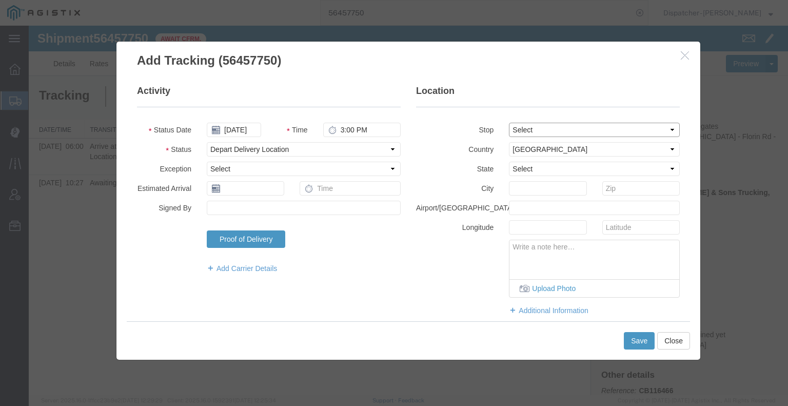
type input "Acampo"
click at [630, 343] on button "Save" at bounding box center [639, 340] width 31 height 17
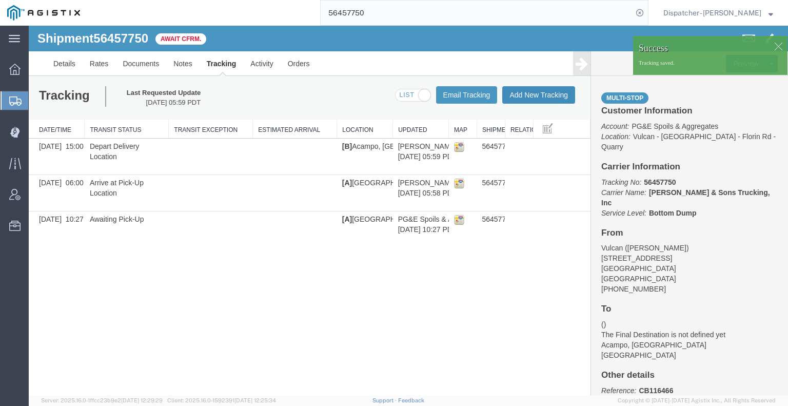
click at [539, 96] on button "Add New Tracking" at bounding box center [538, 94] width 73 height 17
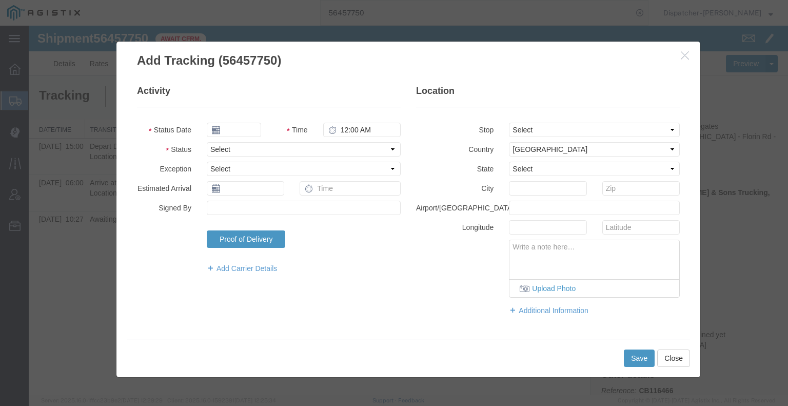
type input "[DATE]"
type input "6:00 AM"
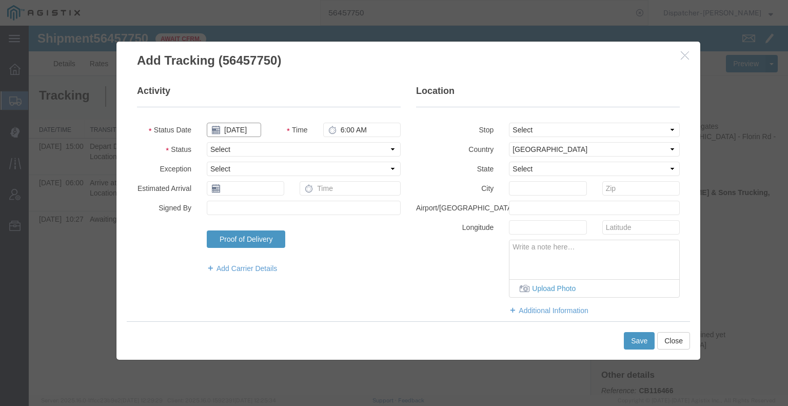
click at [236, 130] on input "[DATE]" at bounding box center [234, 130] width 54 height 14
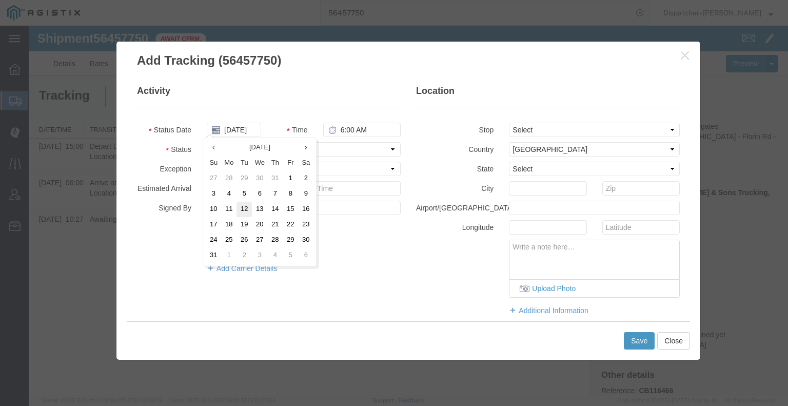
click at [245, 212] on td "12" at bounding box center [243, 209] width 15 height 15
type input "[DATE]"
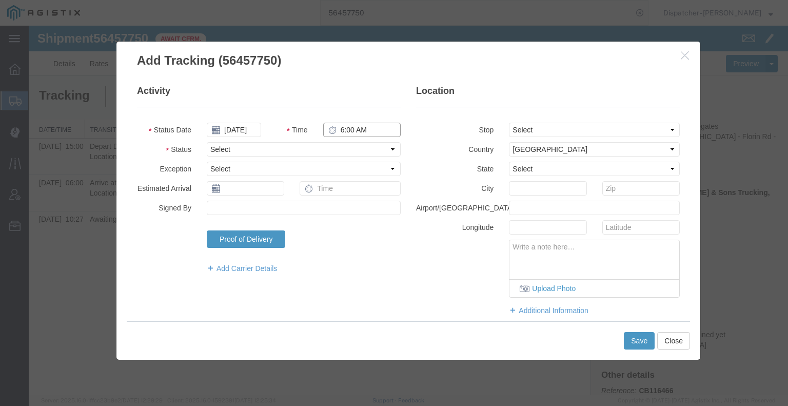
click at [371, 131] on input "6:00 AM" at bounding box center [361, 130] width 77 height 14
type input "4:00 PM"
click at [365, 150] on select "Select Arrival Notice Available Arrival Notice Imported Arrive at Delivery Loca…" at bounding box center [304, 149] width 194 height 14
select select "BREAKSTART"
click at [207, 142] on select "Select Arrival Notice Available Arrival Notice Imported Arrive at Delivery Loca…" at bounding box center [304, 149] width 194 height 14
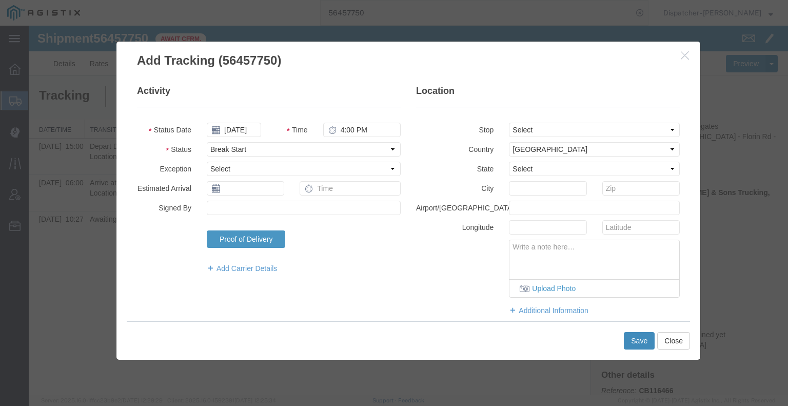
click at [638, 342] on button "Save" at bounding box center [639, 340] width 31 height 17
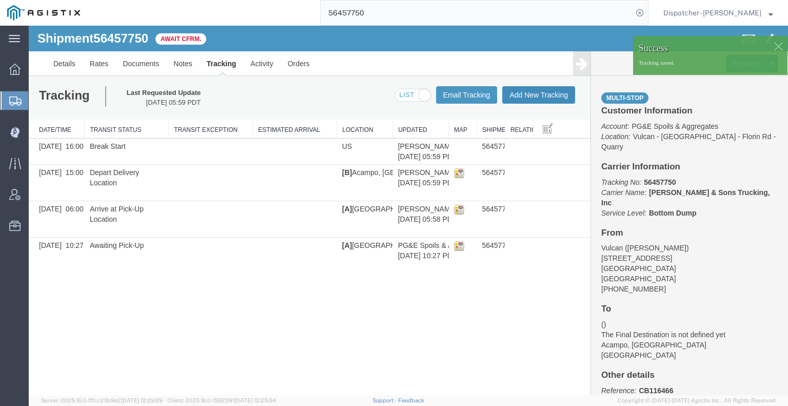
click at [537, 97] on button "Add New Tracking" at bounding box center [538, 94] width 73 height 17
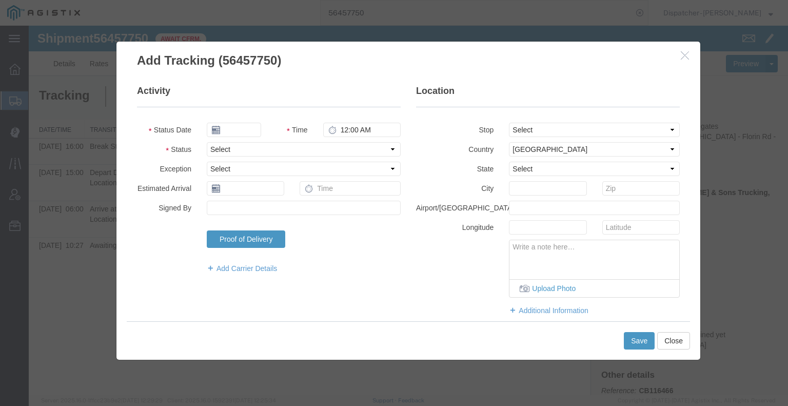
type input "[DATE]"
type input "6:00 AM"
drag, startPoint x: 238, startPoint y: 126, endPoint x: 235, endPoint y: 133, distance: 8.3
click at [238, 125] on input "[DATE]" at bounding box center [234, 130] width 54 height 14
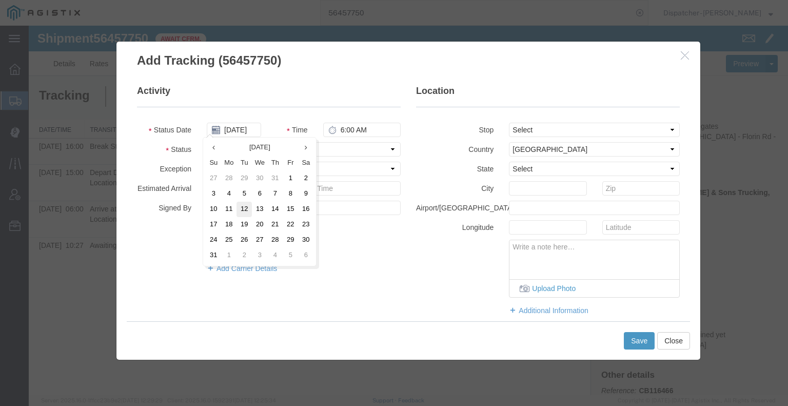
click at [242, 213] on td "12" at bounding box center [243, 209] width 15 height 15
type input "[DATE]"
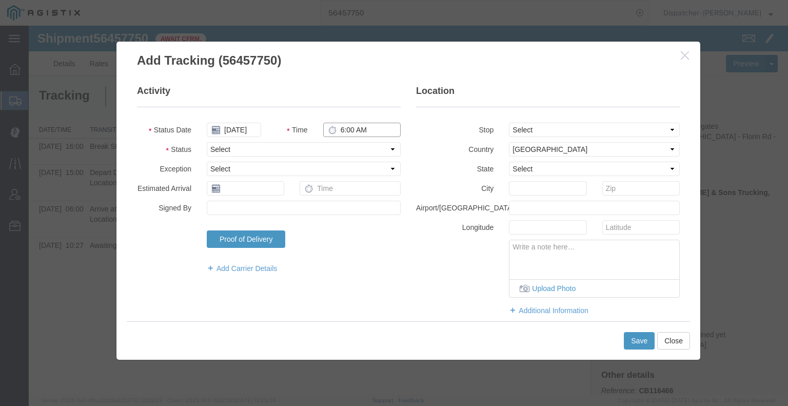
click at [345, 129] on input "6:00 AM" at bounding box center [361, 130] width 77 height 14
type input "4:30 PM"
click at [347, 151] on select "Select Arrival Notice Available Arrival Notice Imported Arrive at Delivery Loca…" at bounding box center [304, 149] width 194 height 14
select select "BREAKSTOP"
click at [207, 142] on select "Select Arrival Notice Available Arrival Notice Imported Arrive at Delivery Loca…" at bounding box center [304, 149] width 194 height 14
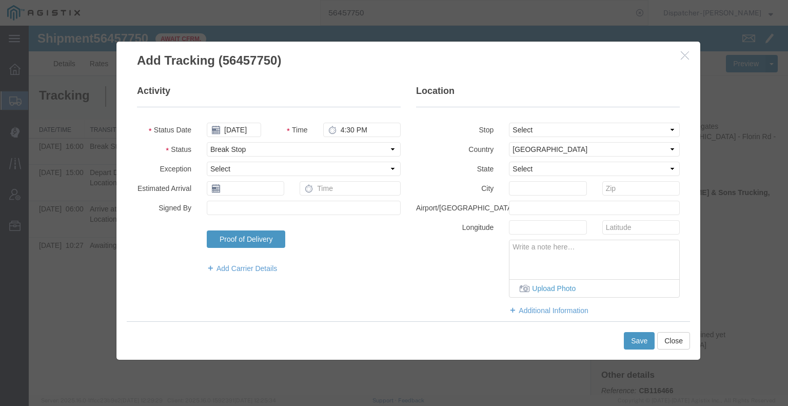
click at [656, 346] on div "Save Close" at bounding box center [408, 340] width 563 height 38
click at [646, 342] on button "Save" at bounding box center [639, 340] width 31 height 17
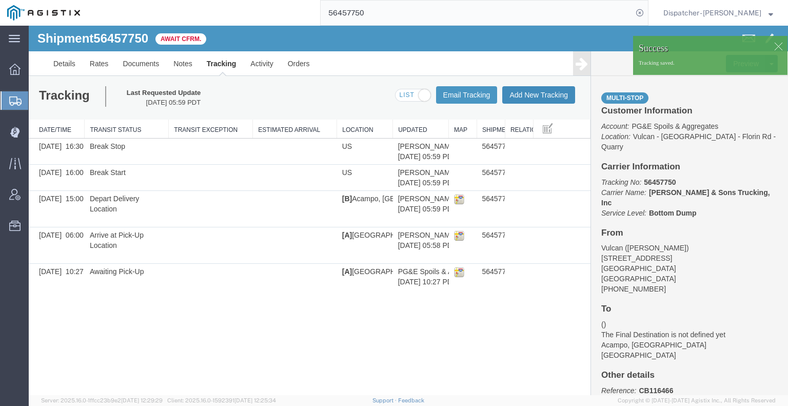
click at [523, 94] on button "Add New Tracking" at bounding box center [538, 94] width 73 height 17
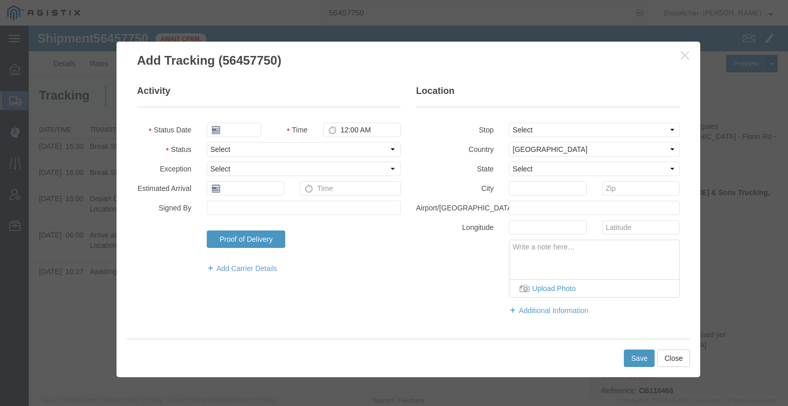
type input "[DATE]"
type input "6:00 AM"
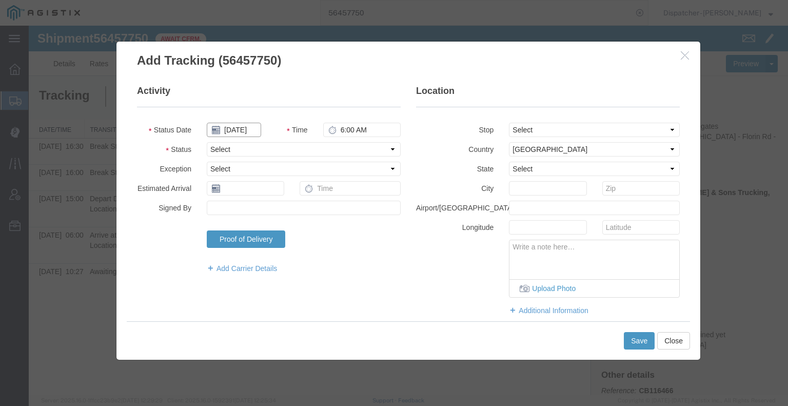
click at [240, 131] on input "[DATE]" at bounding box center [234, 130] width 54 height 14
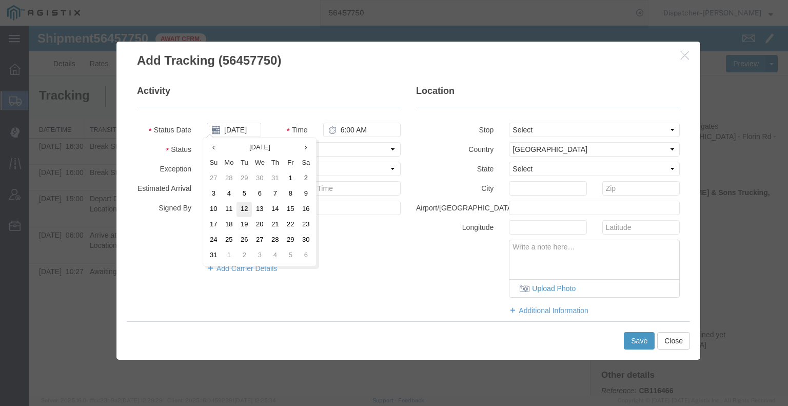
click at [238, 210] on td "12" at bounding box center [243, 209] width 15 height 15
type input "[DATE]"
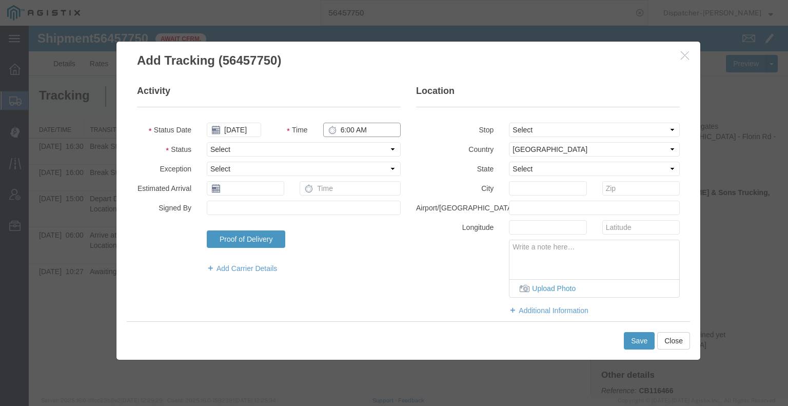
click at [347, 125] on input "6:00 AM" at bounding box center [361, 130] width 77 height 14
type input "4:30 PM"
click at [308, 152] on select "Select Arrival Notice Available Arrival Notice Imported Arrive at Delivery Loca…" at bounding box center [304, 149] width 194 height 14
select select "DELIVRED"
click at [207, 142] on select "Select Arrival Notice Available Arrival Notice Imported Arrive at Delivery Loca…" at bounding box center [304, 149] width 194 height 14
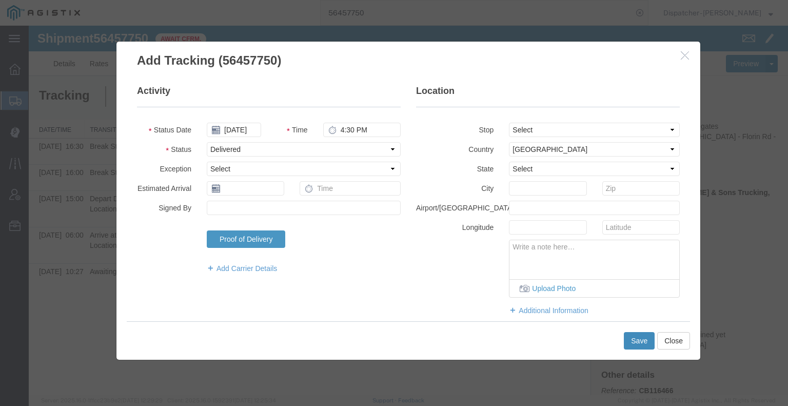
click at [635, 340] on button "Save" at bounding box center [639, 340] width 31 height 17
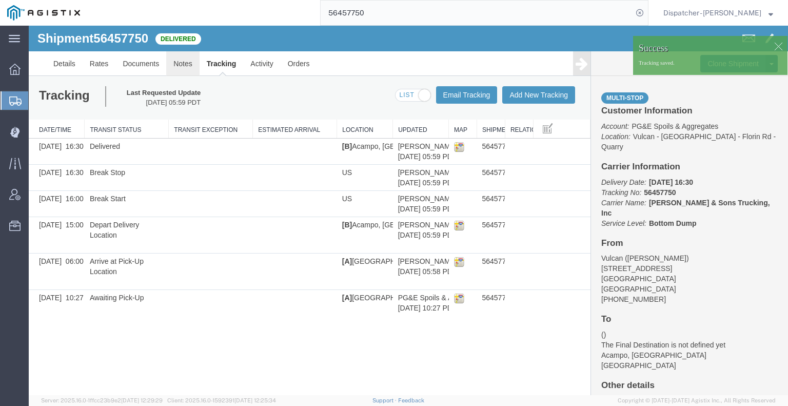
click at [183, 64] on link "Notes" at bounding box center [182, 63] width 33 height 25
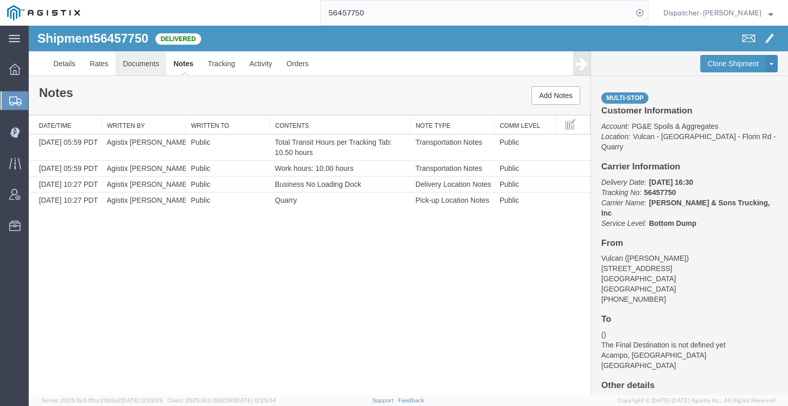
click at [135, 66] on link "Documents" at bounding box center [140, 63] width 51 height 25
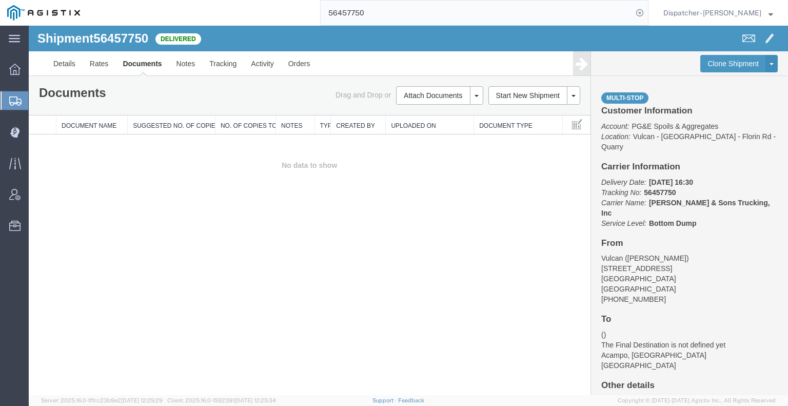
click at [78, 217] on div "Shipment 56457750 0 of 0 Delivered Details Rates Documents Notes Tracking Activ…" at bounding box center [408, 210] width 759 height 369
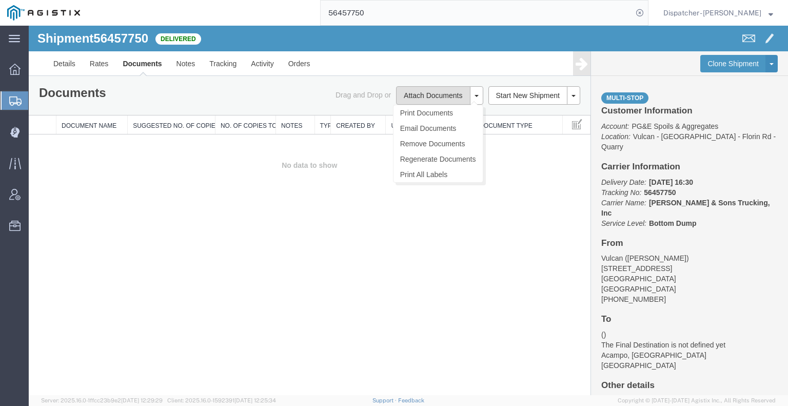
click at [413, 96] on button "Attach Documents" at bounding box center [433, 95] width 74 height 18
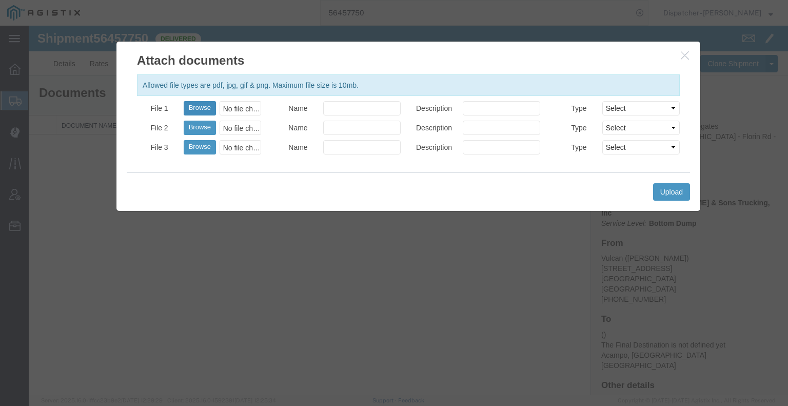
click at [194, 110] on button "Browse" at bounding box center [200, 108] width 32 height 14
type input "C:\fakepath\56457750trktag.pdf"
click at [665, 195] on button "Upload" at bounding box center [671, 191] width 37 height 17
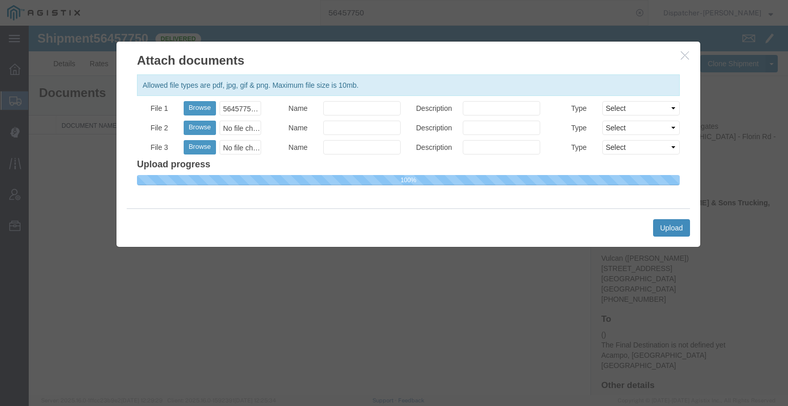
select select
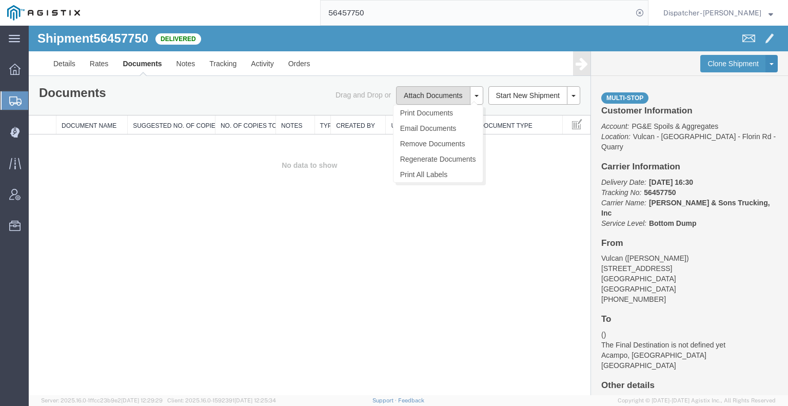
click at [434, 100] on button "Attach Documents" at bounding box center [433, 95] width 74 height 18
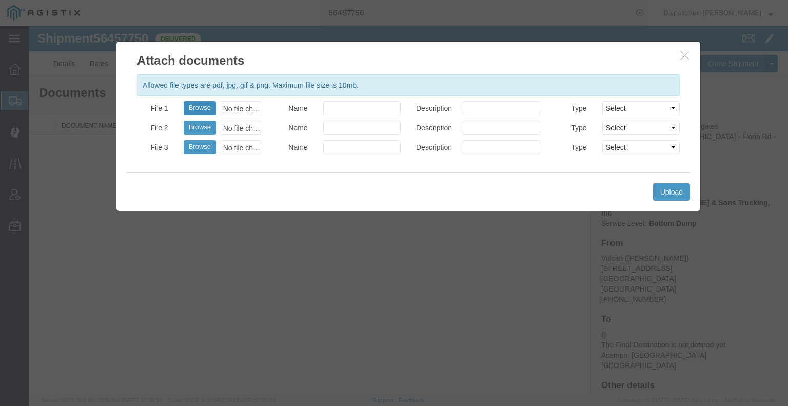
click at [207, 111] on button "Browse" at bounding box center [200, 108] width 32 height 14
type input "C:\fakepath\56457750trktag.pdf"
click at [680, 191] on button "Upload" at bounding box center [671, 191] width 37 height 17
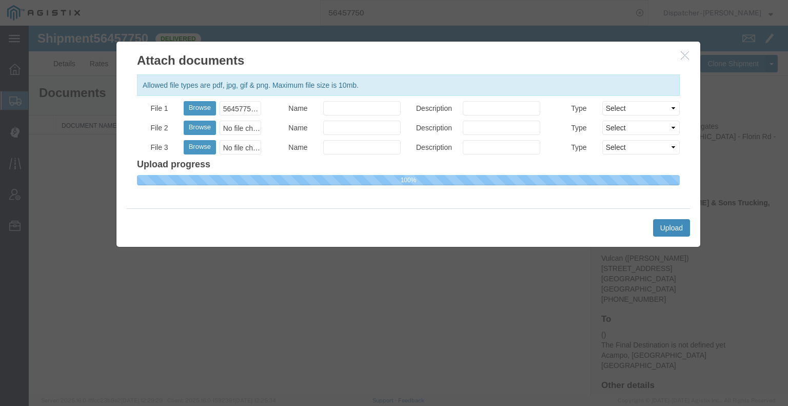
select select
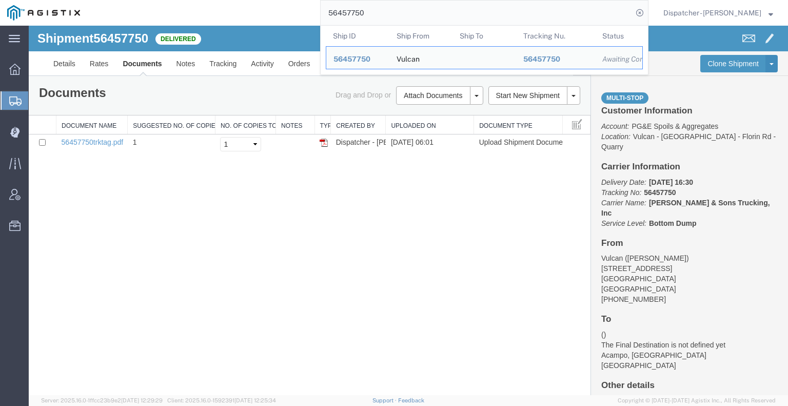
drag, startPoint x: 379, startPoint y: 17, endPoint x: 258, endPoint y: 17, distance: 121.0
click at [270, 17] on div "56457750 Ship ID Ship From Ship To Tracking Nu. Status Ship ID 56457750 Ship Fr…" at bounding box center [367, 13] width 561 height 26
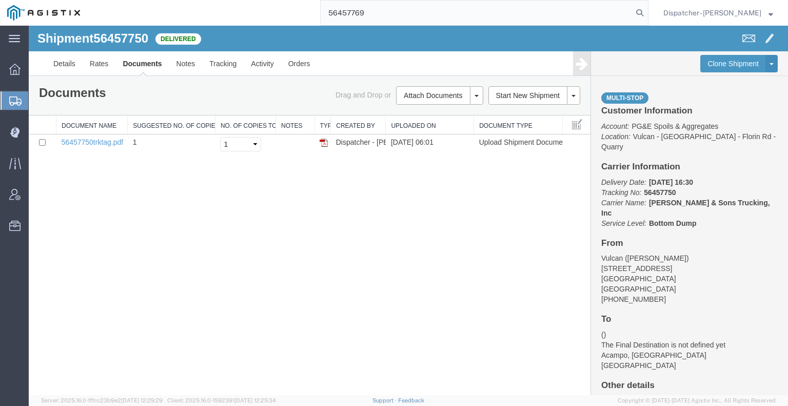
type input "56457769"
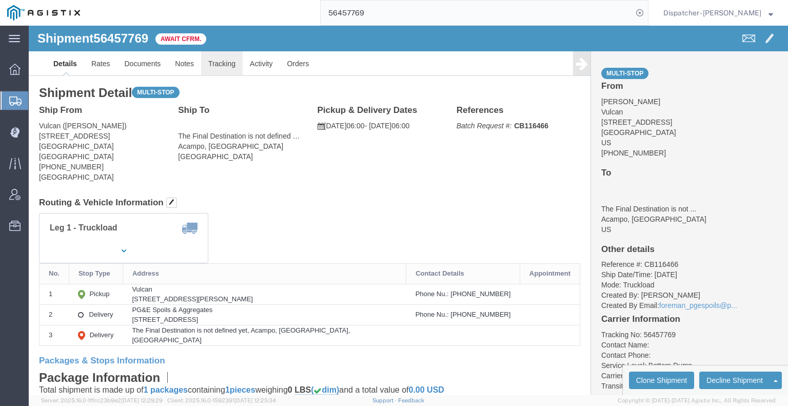
drag, startPoint x: 217, startPoint y: 64, endPoint x: 189, endPoint y: 38, distance: 38.5
click link "Tracking"
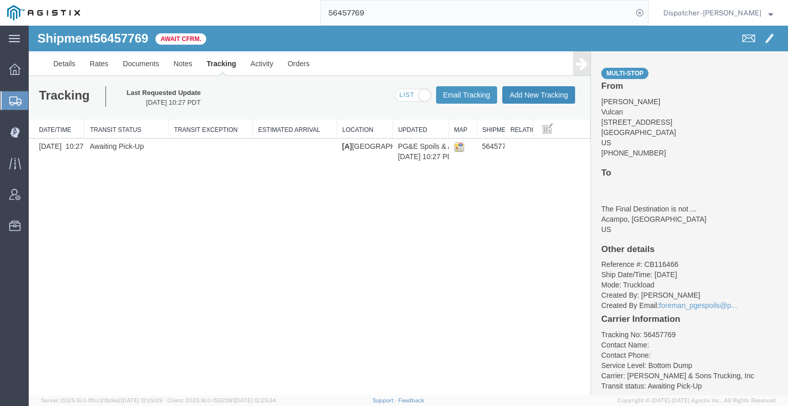
click at [550, 90] on button "Add New Tracking" at bounding box center [538, 94] width 73 height 17
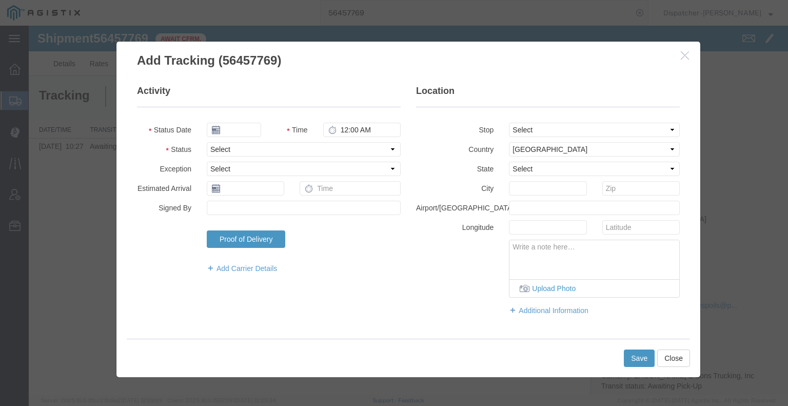
type input "[DATE]"
type input "7:00 AM"
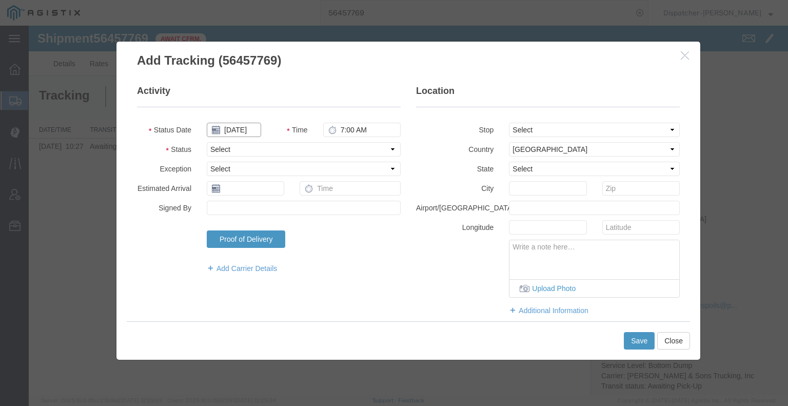
click at [235, 131] on input "[DATE]" at bounding box center [234, 130] width 54 height 14
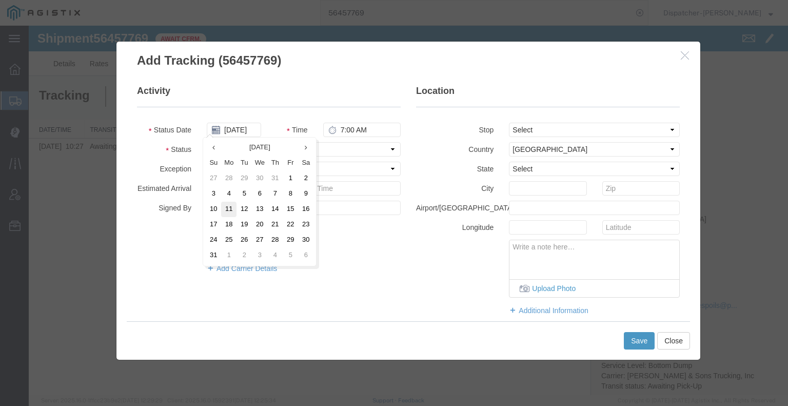
click at [229, 210] on td "11" at bounding box center [228, 209] width 15 height 15
type input "[DATE]"
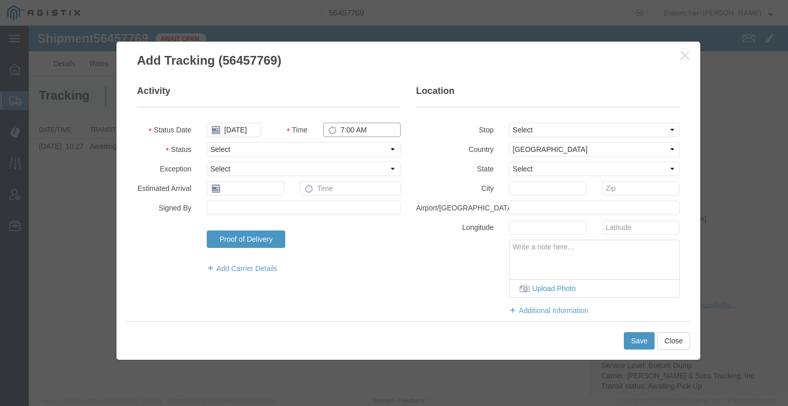
click at [345, 134] on input "7:00 AM" at bounding box center [361, 130] width 77 height 14
type input "6:00 AM"
click at [348, 147] on select "Select Arrival Notice Available Arrival Notice Imported Arrive at Delivery Loca…" at bounding box center [304, 149] width 194 height 14
select select "ARVPULOC"
click at [207, 142] on select "Select Arrival Notice Available Arrival Notice Imported Arrive at Delivery Loca…" at bounding box center [304, 149] width 194 height 14
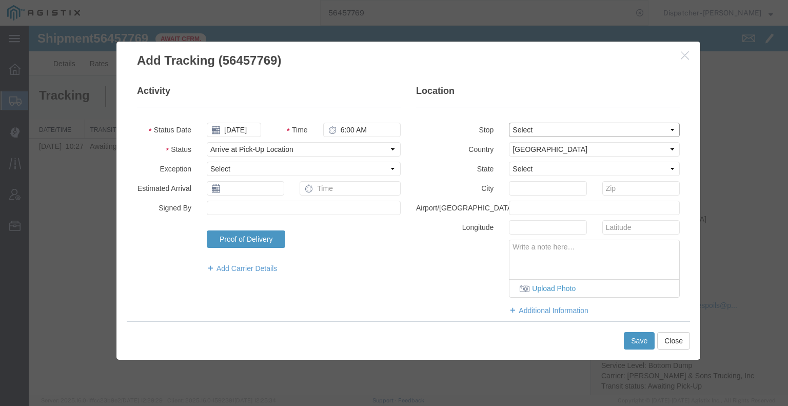
click at [514, 131] on select "Select From: [STREET_ADDRESS] Stop 2: [STREET_ADDRESS] To: The Final Destinatio…" at bounding box center [594, 130] width 171 height 14
select select "{"pickupDeliveryInfoId": "122201910","pickupOrDelivery": "P","stopNum": "1","lo…"
click at [509, 123] on select "Select From: [STREET_ADDRESS] Stop 2: [STREET_ADDRESS] To: The Final Destinatio…" at bounding box center [594, 130] width 171 height 14
select select "CA"
type input "[GEOGRAPHIC_DATA]"
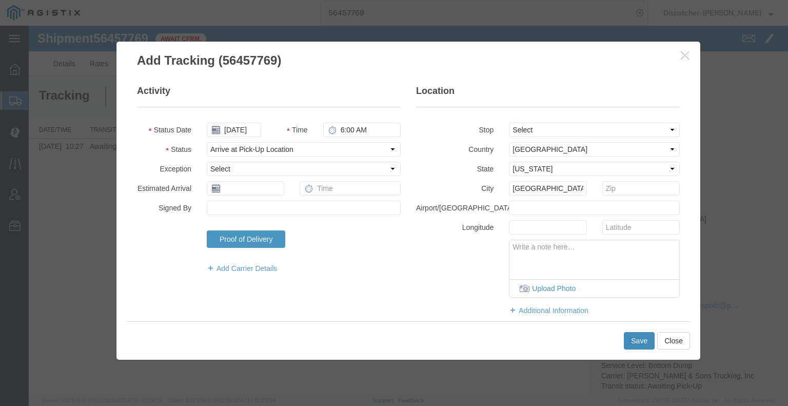
click at [638, 336] on button "Save" at bounding box center [639, 340] width 31 height 17
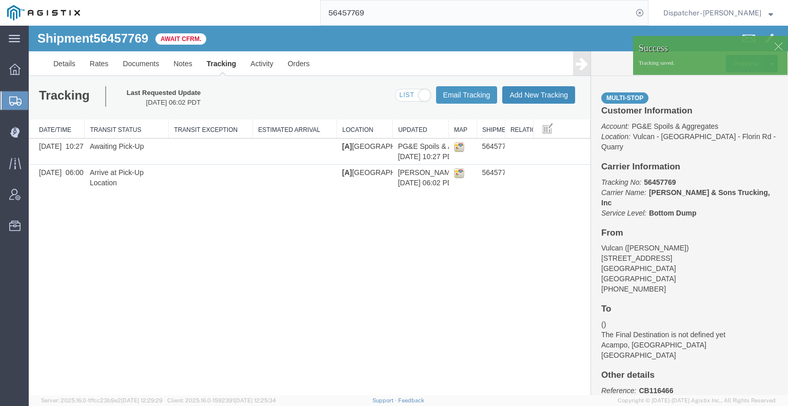
click at [521, 93] on button "Add New Tracking" at bounding box center [538, 94] width 73 height 17
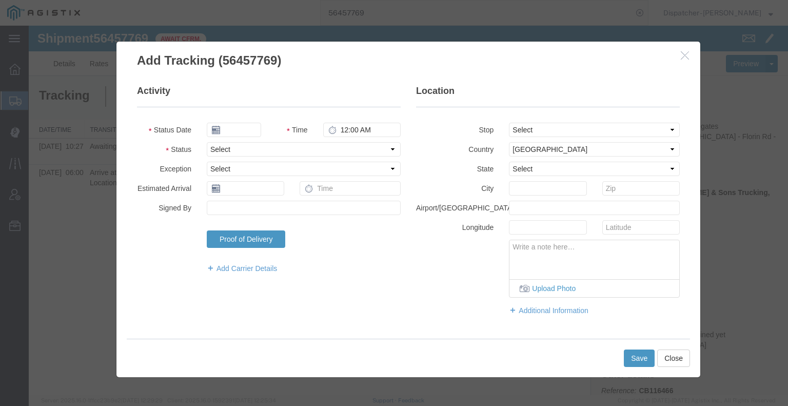
type input "[DATE]"
type input "7:00 AM"
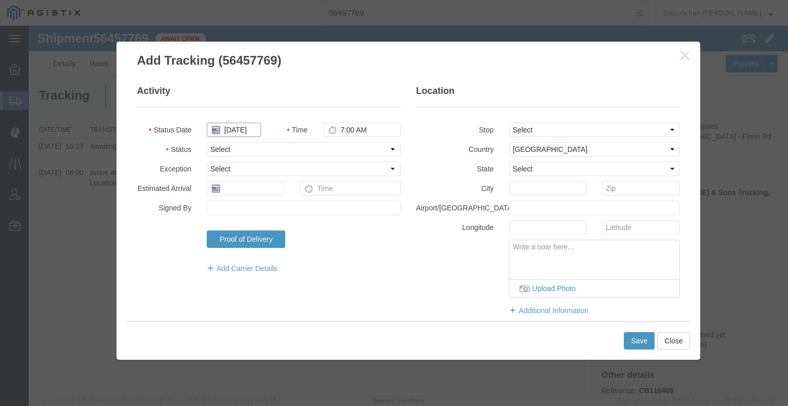
click at [231, 130] on input "[DATE]" at bounding box center [234, 130] width 54 height 14
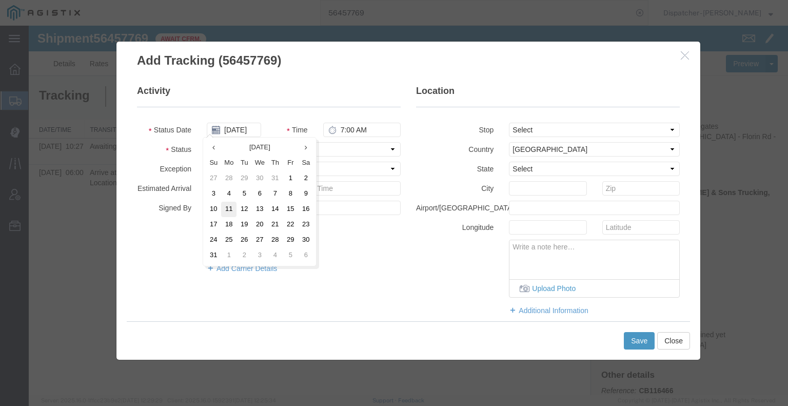
click at [222, 210] on td "11" at bounding box center [228, 209] width 15 height 15
type input "[DATE]"
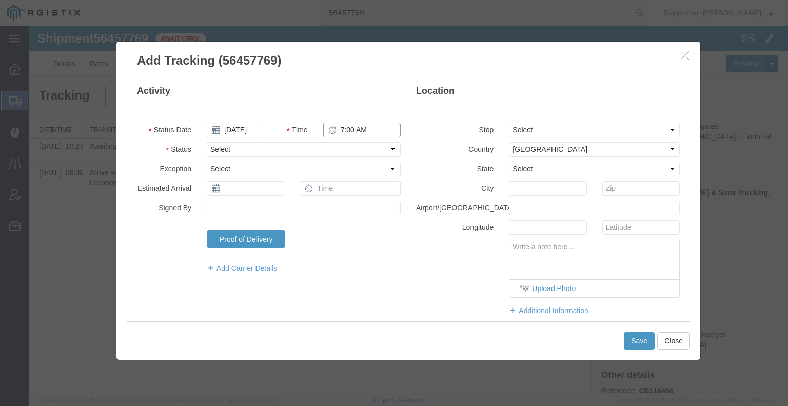
click at [349, 131] on input "7:00 AM" at bounding box center [361, 130] width 77 height 14
type input "2:31 PM"
click at [344, 139] on fieldset "Activity Status Date 08/11/2025 Time 2:31 PM Status Select Arrival Notice Avail…" at bounding box center [269, 184] width 264 height 199
click at [340, 151] on select "Select Arrival Notice Available Arrival Notice Imported Arrive at Delivery Loca…" at bounding box center [304, 149] width 194 height 14
select select "DPTDLVLOC"
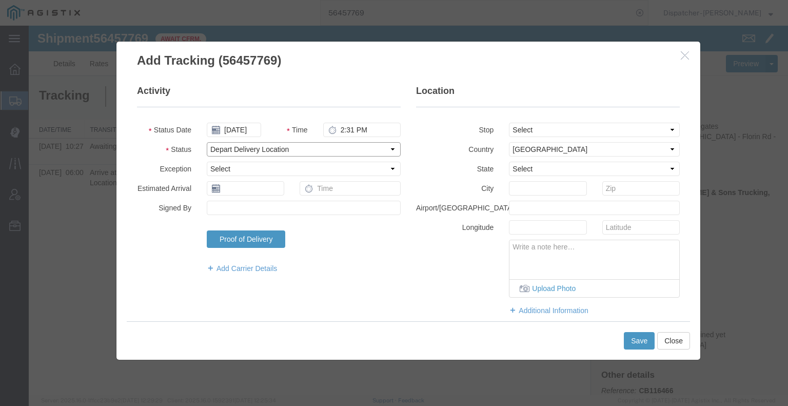
click at [207, 142] on select "Select Arrival Notice Available Arrival Notice Imported Arrive at Delivery Loca…" at bounding box center [304, 149] width 194 height 14
drag, startPoint x: 519, startPoint y: 127, endPoint x: 521, endPoint y: 136, distance: 10.0
click at [519, 127] on select "Select From: [STREET_ADDRESS] Stop 2: [STREET_ADDRESS] To: The Final Destinatio…" at bounding box center [594, 130] width 171 height 14
select select "{"pickupDeliveryInfoId": "122201911","pickupOrDelivery": "D","stopNum": "2","lo…"
click at [509, 123] on select "Select From: [STREET_ADDRESS] Stop 2: [STREET_ADDRESS] To: The Final Destinatio…" at bounding box center [594, 130] width 171 height 14
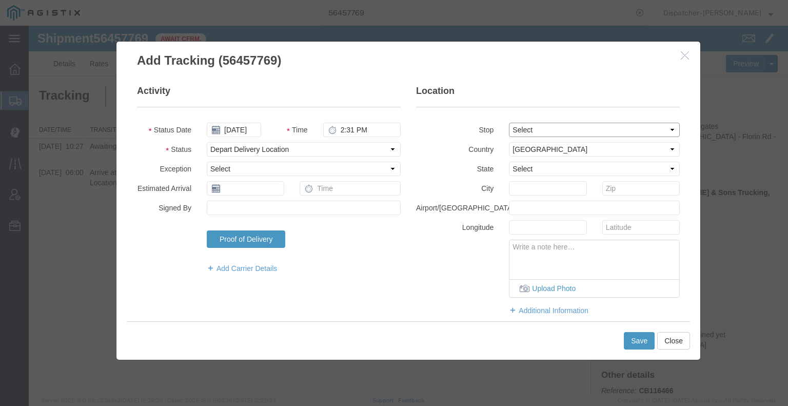
select select "CA"
type input "Acampo"
click at [638, 339] on button "Save" at bounding box center [639, 340] width 31 height 17
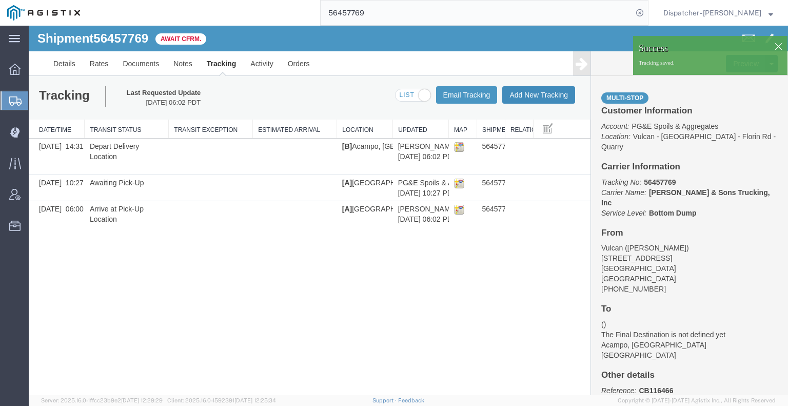
click at [532, 95] on button "Add New Tracking" at bounding box center [538, 94] width 73 height 17
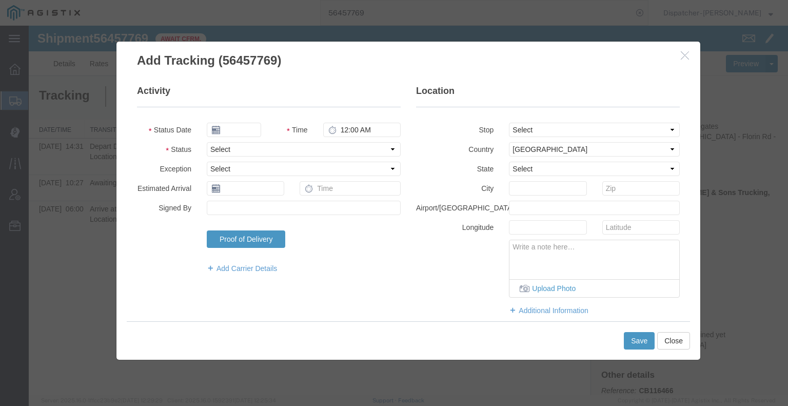
type input "[DATE]"
type input "7:00 AM"
click at [246, 135] on input "[DATE]" at bounding box center [234, 130] width 54 height 14
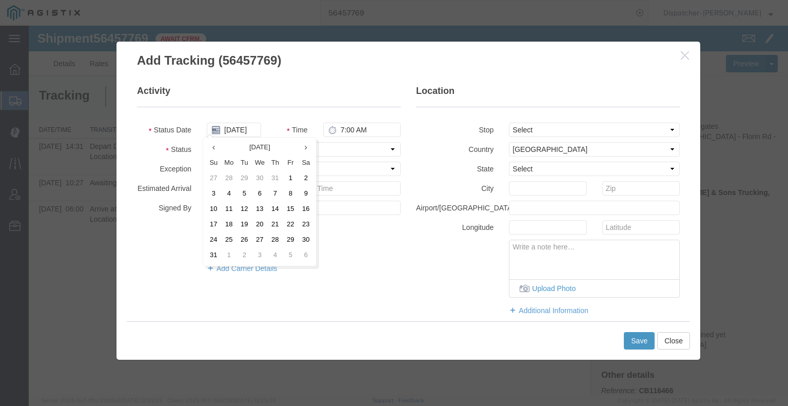
drag, startPoint x: 243, startPoint y: 212, endPoint x: 274, endPoint y: 183, distance: 43.2
click at [244, 211] on td "12" at bounding box center [243, 209] width 15 height 15
type input "[DATE]"
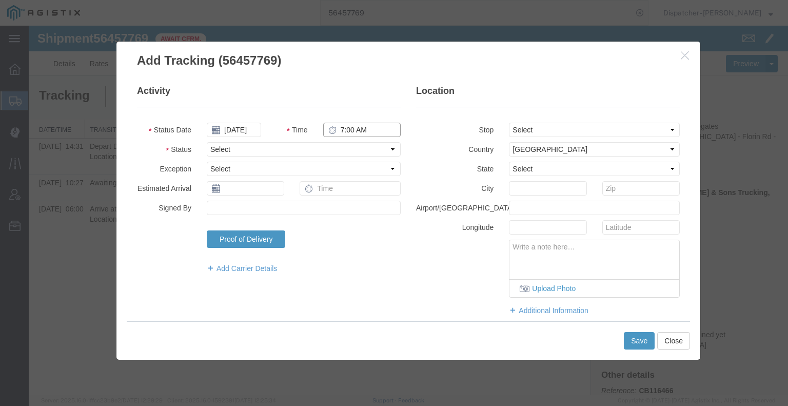
click at [353, 126] on input "7:00 AM" at bounding box center [361, 130] width 77 height 14
type input "3:30 PM"
click at [351, 153] on select "Select Arrival Notice Available Arrival Notice Imported Arrive at Delivery Loca…" at bounding box center [304, 149] width 194 height 14
select select "BREAKSTART"
click at [207, 142] on select "Select Arrival Notice Available Arrival Notice Imported Arrive at Delivery Loca…" at bounding box center [304, 149] width 194 height 14
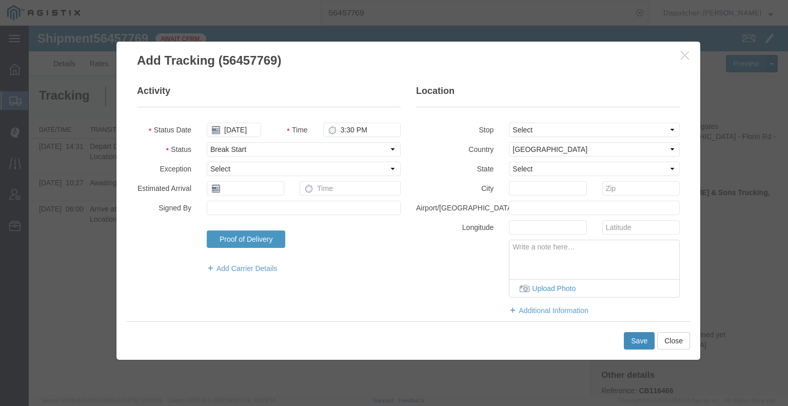
click at [628, 344] on button "Save" at bounding box center [639, 340] width 31 height 17
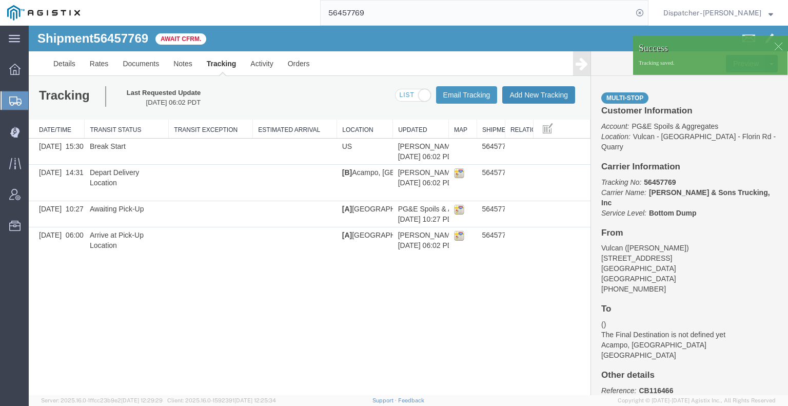
click at [539, 96] on button "Add New Tracking" at bounding box center [538, 94] width 73 height 17
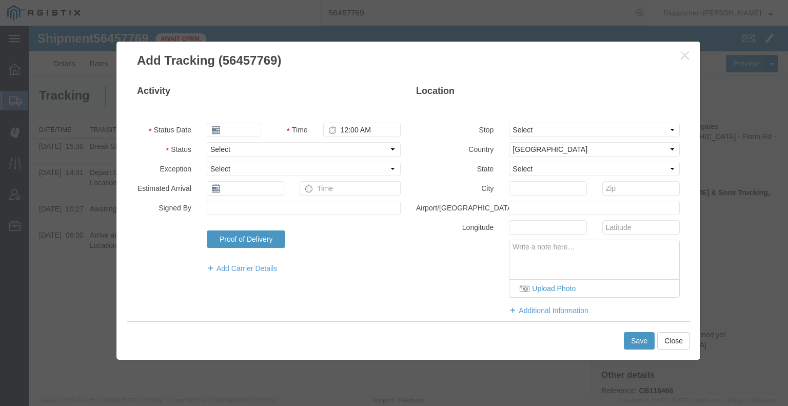
type input "[DATE]"
type input "7:00 AM"
click at [245, 129] on input "[DATE]" at bounding box center [234, 130] width 54 height 14
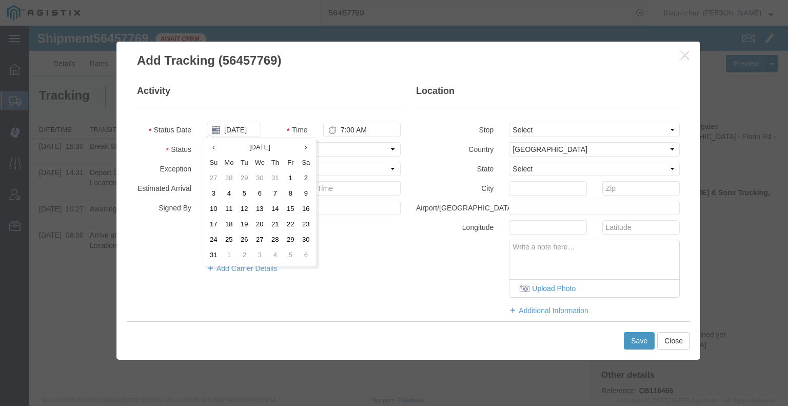
drag, startPoint x: 248, startPoint y: 209, endPoint x: 282, endPoint y: 166, distance: 54.9
click at [248, 209] on td "12" at bounding box center [243, 209] width 15 height 15
type input "[DATE]"
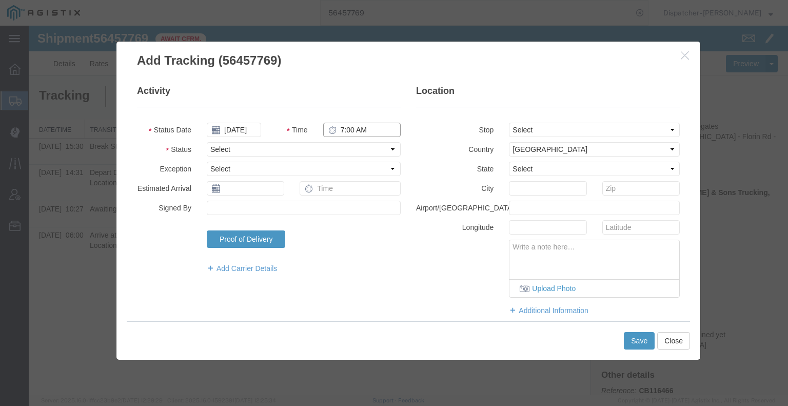
click at [352, 135] on input "7:00 AM" at bounding box center [361, 130] width 77 height 14
type input "4:00 PM"
click at [353, 147] on select "Select Arrival Notice Available Arrival Notice Imported Arrive at Delivery Loca…" at bounding box center [304, 149] width 194 height 14
click at [207, 142] on select "Select Arrival Notice Available Arrival Notice Imported Arrive at Delivery Loca…" at bounding box center [304, 149] width 194 height 14
click at [274, 147] on select "Select Arrival Notice Available Arrival Notice Imported Arrive at Delivery Loca…" at bounding box center [304, 149] width 194 height 14
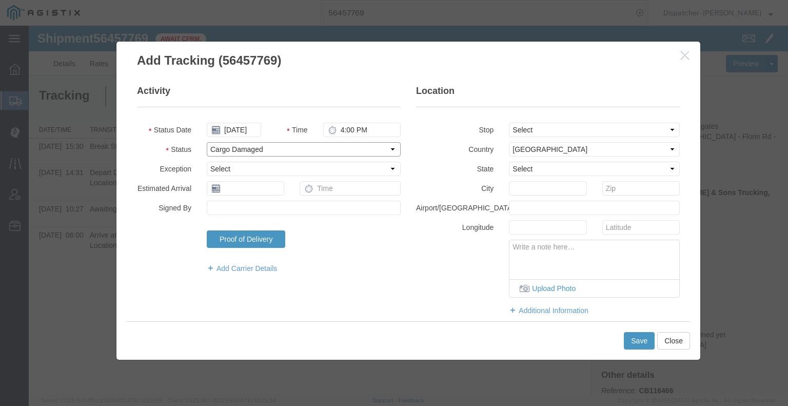
select select "BREAKSTOP"
click at [207, 142] on select "Select Arrival Notice Available Arrival Notice Imported Arrive at Delivery Loca…" at bounding box center [304, 149] width 194 height 14
click at [652, 338] on button "Save" at bounding box center [639, 340] width 31 height 17
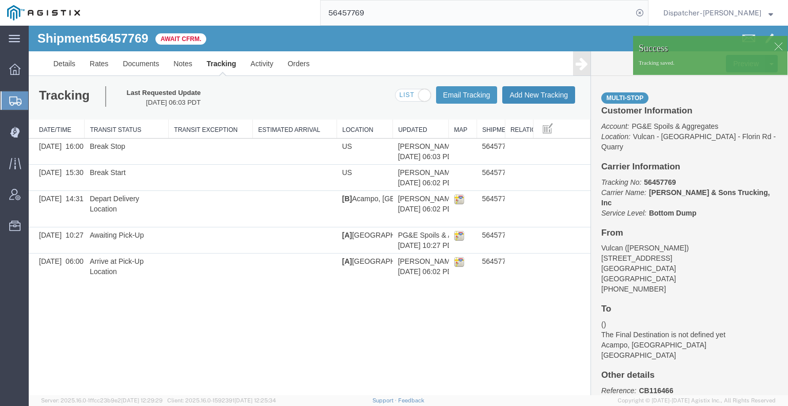
click at [544, 96] on button "Add New Tracking" at bounding box center [538, 94] width 73 height 17
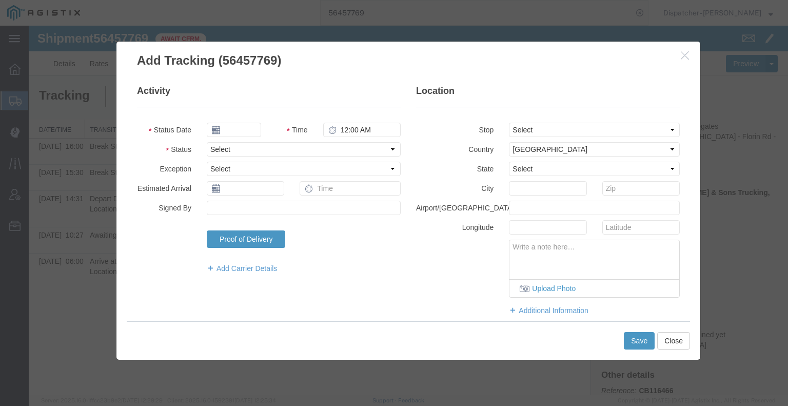
type input "[DATE]"
type input "7:00 AM"
click at [239, 130] on input "[DATE]" at bounding box center [234, 130] width 54 height 14
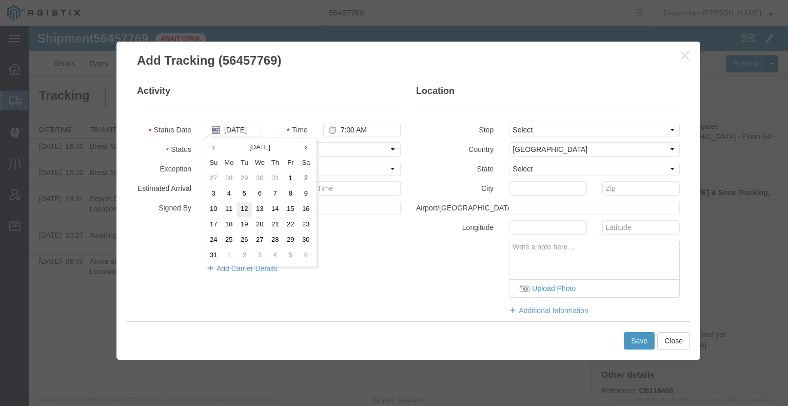
click at [244, 211] on td "12" at bounding box center [243, 209] width 15 height 15
type input "[DATE]"
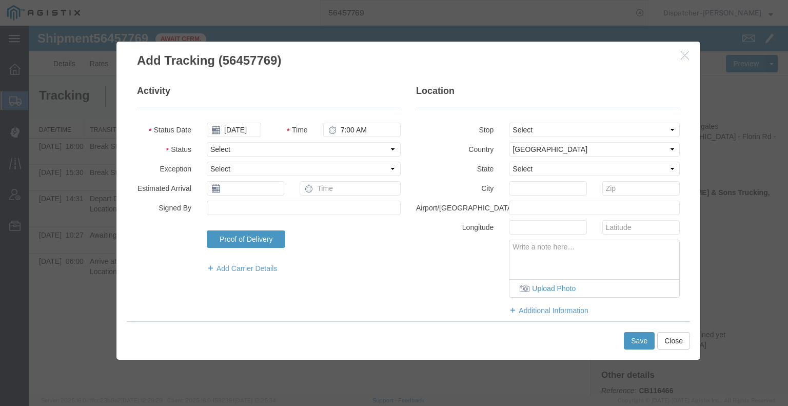
click at [349, 121] on fieldset "Activity Status Date 08/12/2025 Time 7:00 AM Status Select Arrival Notice Avail…" at bounding box center [269, 184] width 264 height 199
click at [350, 129] on input "7:00 AM" at bounding box center [361, 130] width 77 height 14
type input "4:00 PM"
click at [349, 147] on select "Select Arrival Notice Available Arrival Notice Imported Arrive at Delivery Loca…" at bounding box center [304, 149] width 194 height 14
select select "DELIVRED"
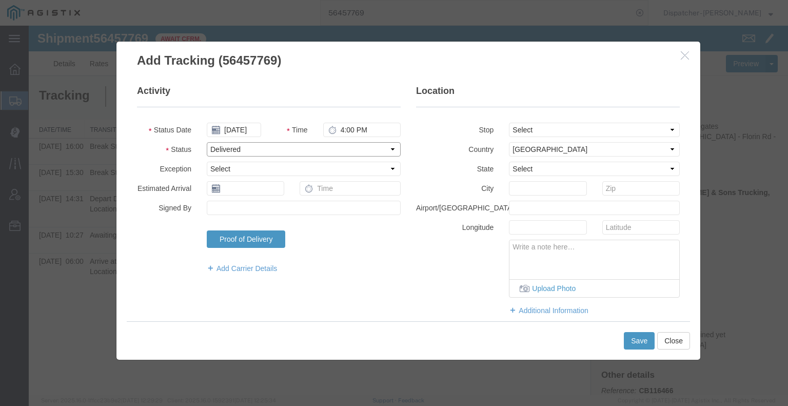
click at [207, 142] on select "Select Arrival Notice Available Arrival Notice Imported Arrive at Delivery Loca…" at bounding box center [304, 149] width 194 height 14
click at [635, 344] on button "Save" at bounding box center [639, 340] width 31 height 17
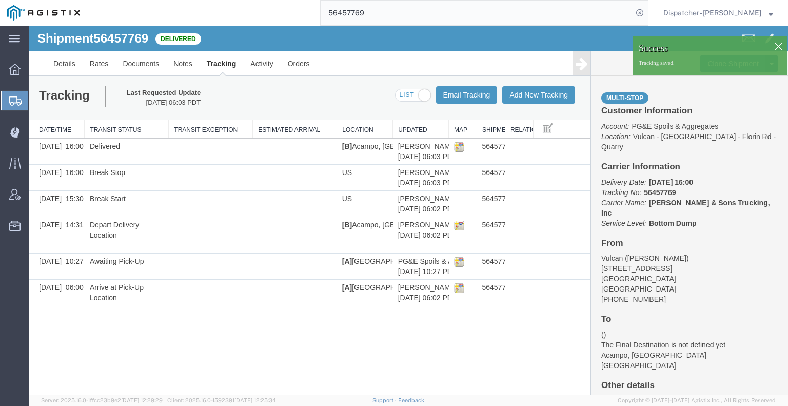
drag, startPoint x: 613, startPoint y: 91, endPoint x: 584, endPoint y: 66, distance: 38.5
click at [584, 66] on icon at bounding box center [581, 63] width 12 height 14
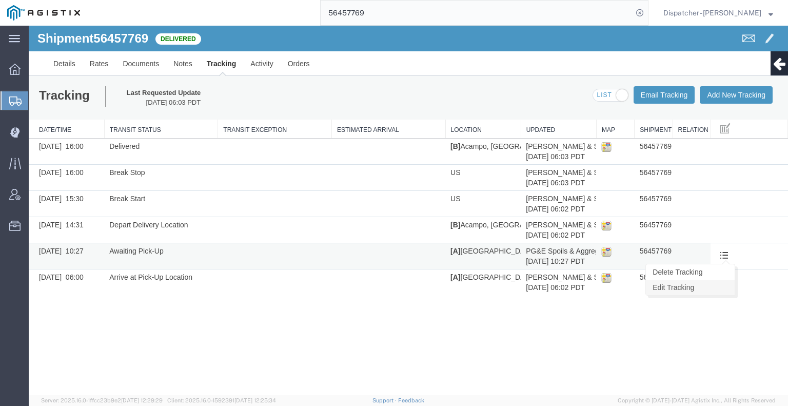
click at [714, 286] on link "Edit Tracking" at bounding box center [690, 286] width 89 height 15
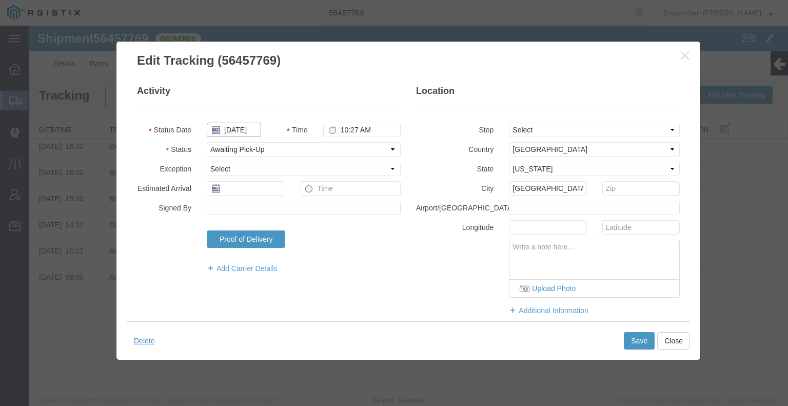
click at [242, 130] on input "[DATE]" at bounding box center [234, 130] width 54 height 14
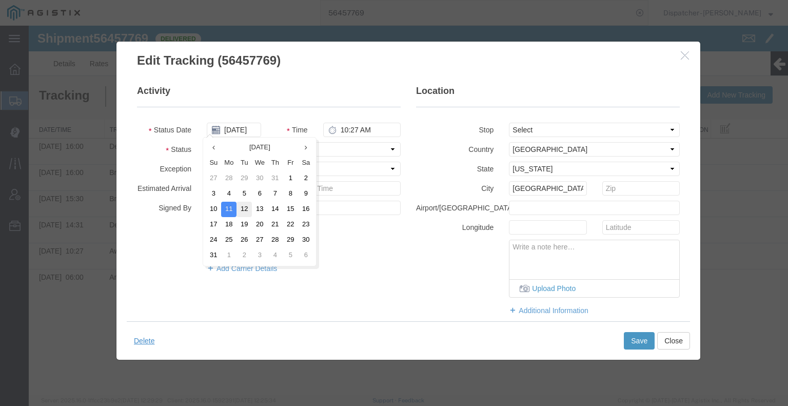
click at [246, 207] on td "12" at bounding box center [243, 209] width 15 height 15
type input "[DATE]"
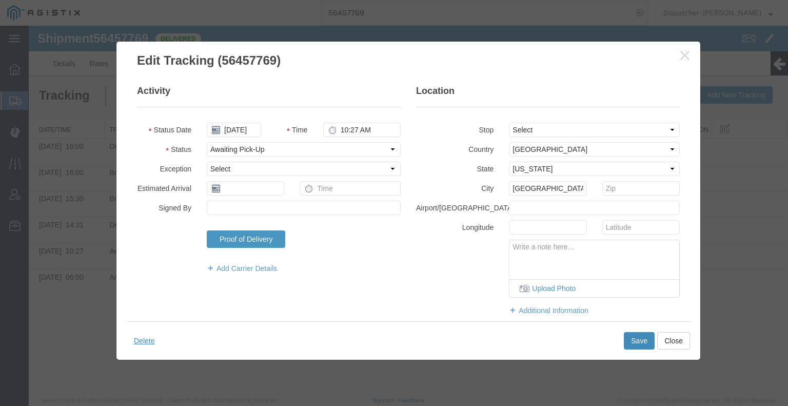
click at [634, 336] on button "Save" at bounding box center [639, 340] width 31 height 17
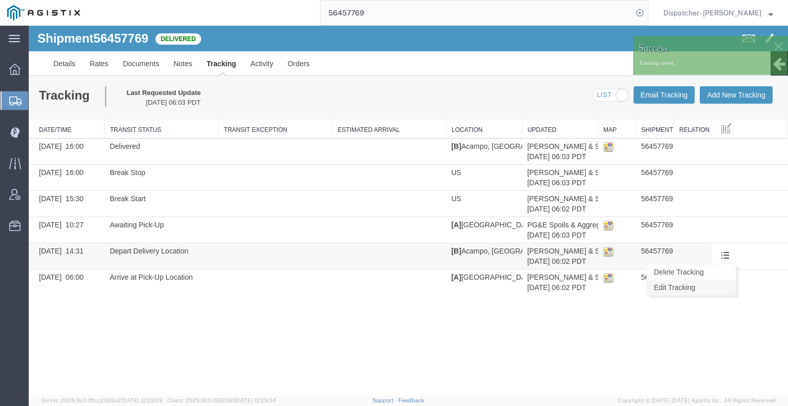
click at [710, 285] on link "Edit Tracking" at bounding box center [691, 286] width 89 height 15
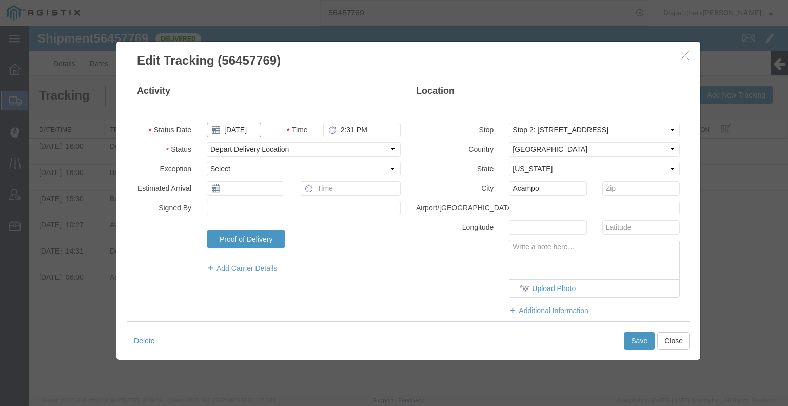
click at [239, 132] on input "[DATE]" at bounding box center [234, 130] width 54 height 14
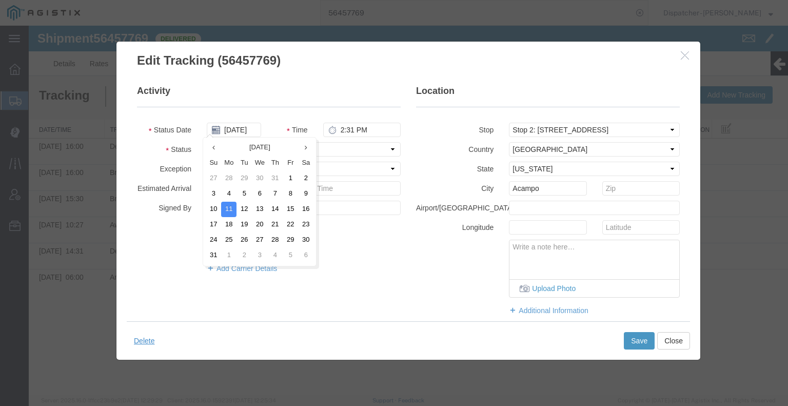
click at [247, 207] on td "12" at bounding box center [243, 209] width 15 height 15
type input "[DATE]"
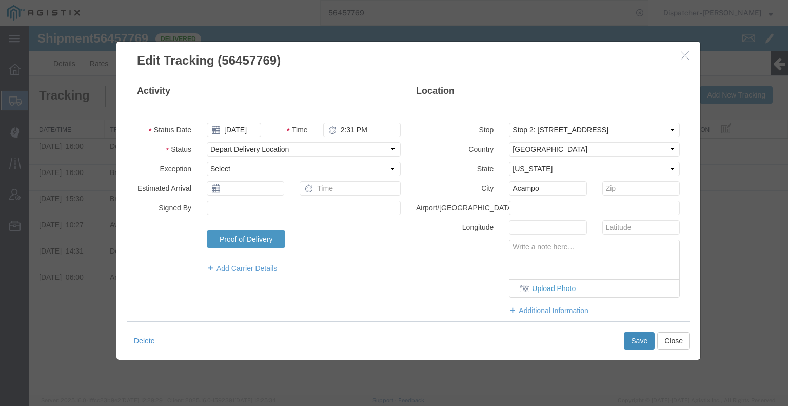
click at [635, 346] on button "Save" at bounding box center [639, 340] width 31 height 17
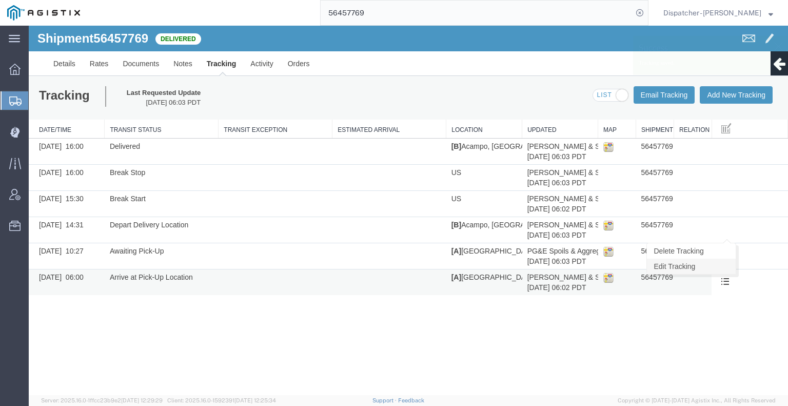
click at [717, 260] on link "Edit Tracking" at bounding box center [691, 265] width 89 height 15
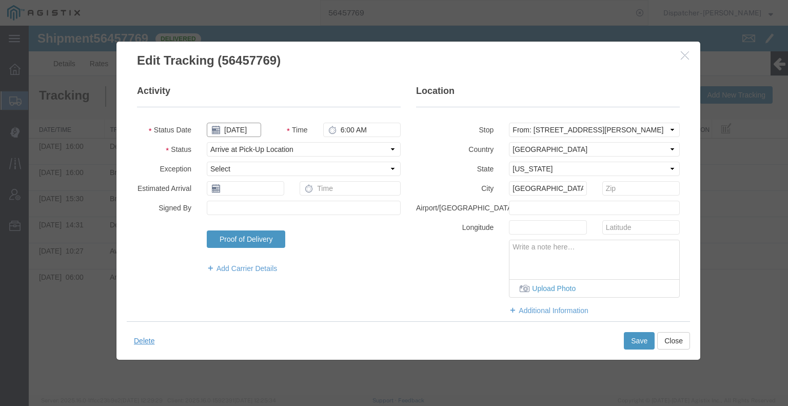
click at [240, 130] on input "[DATE]" at bounding box center [234, 130] width 54 height 14
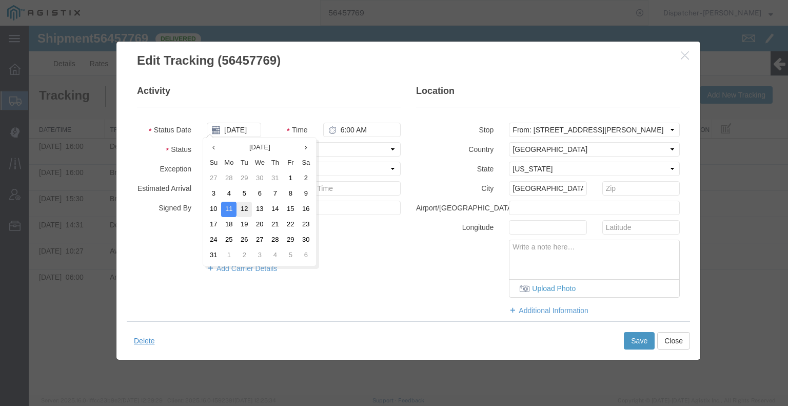
click at [250, 211] on td "12" at bounding box center [243, 209] width 15 height 15
type input "[DATE]"
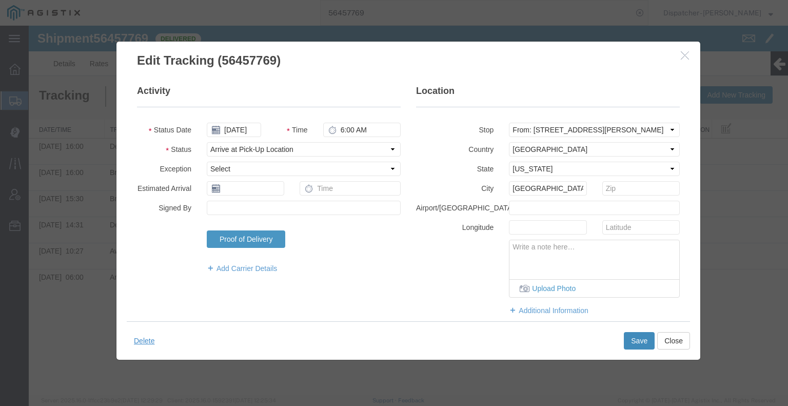
click at [632, 338] on button "Save" at bounding box center [639, 340] width 31 height 17
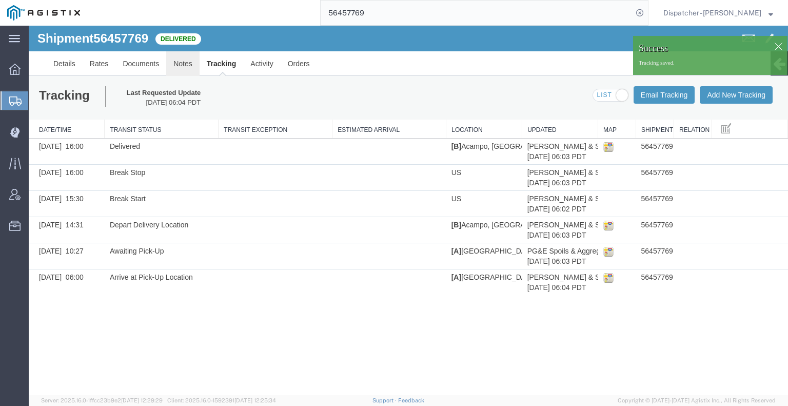
click at [184, 63] on link "Notes" at bounding box center [182, 63] width 33 height 25
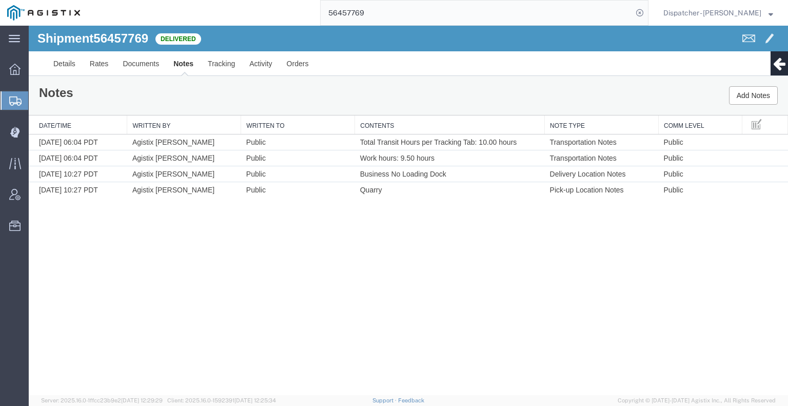
click at [133, 47] on div "Shipment 56457769 4 of 4 Delivered" at bounding box center [219, 41] width 378 height 19
click at [136, 59] on link "Documents" at bounding box center [140, 63] width 51 height 25
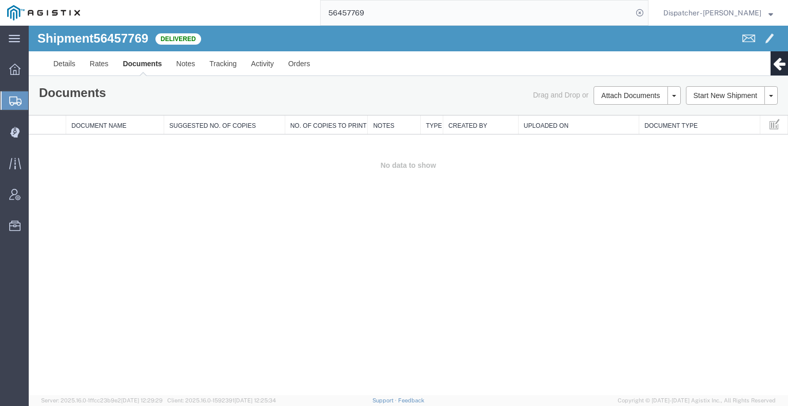
click at [660, 211] on div "Shipment 56457769 0 of 0 Delivered Details Rates Documents Notes Tracking Activ…" at bounding box center [408, 210] width 759 height 369
click at [622, 100] on button "Attach Documents" at bounding box center [630, 95] width 74 height 18
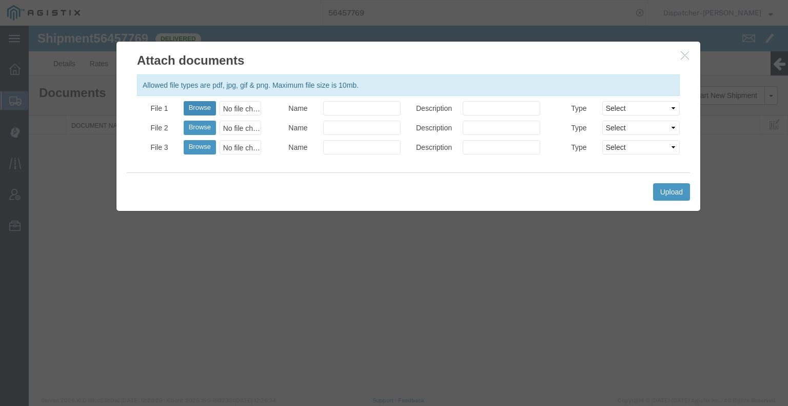
click at [205, 107] on button "Browse" at bounding box center [200, 108] width 32 height 14
type input "C:\fakepath\56457769trktag.pdf"
click at [669, 193] on button "Upload" at bounding box center [671, 191] width 37 height 17
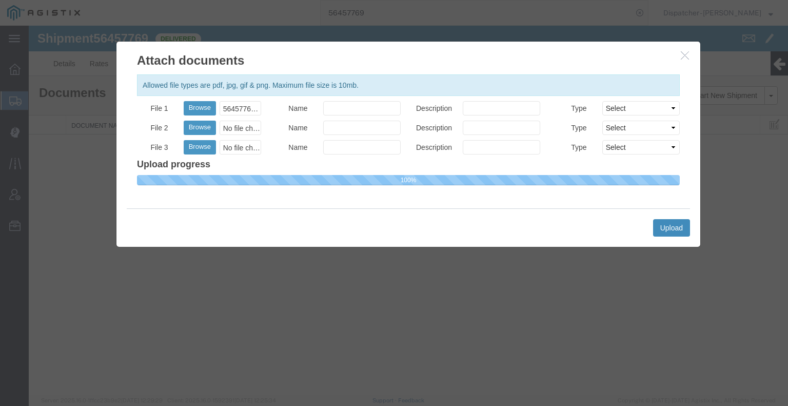
select select
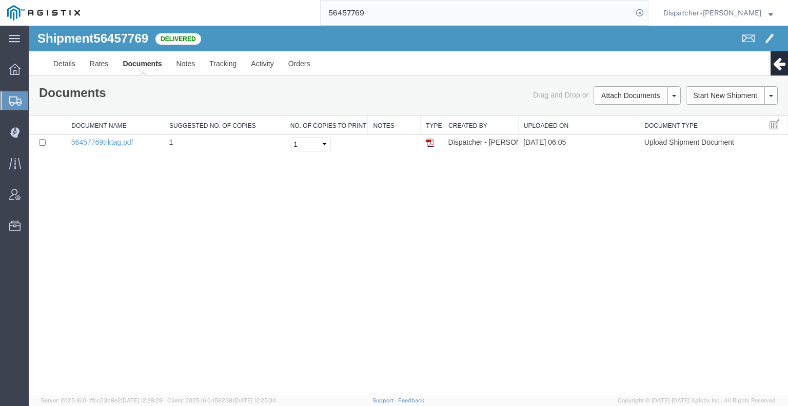
drag, startPoint x: 371, startPoint y: 12, endPoint x: 260, endPoint y: 17, distance: 110.9
click at [264, 17] on div "56457769" at bounding box center [367, 13] width 561 height 26
type input "56457756"
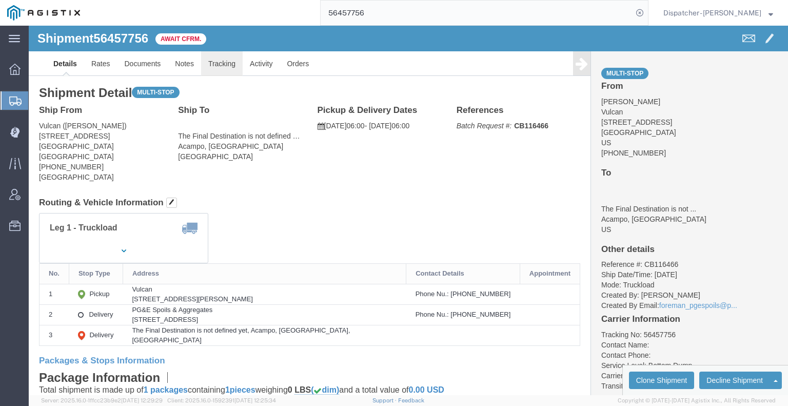
click link "Tracking"
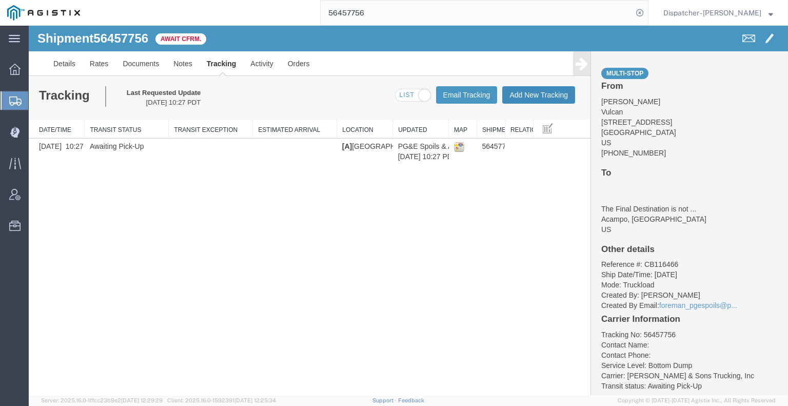
click at [546, 92] on button "Add New Tracking" at bounding box center [538, 94] width 73 height 17
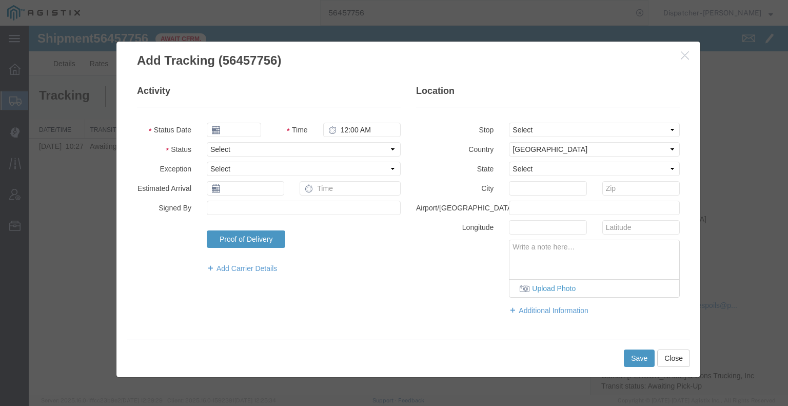
type input "[DATE]"
type input "7:00 AM"
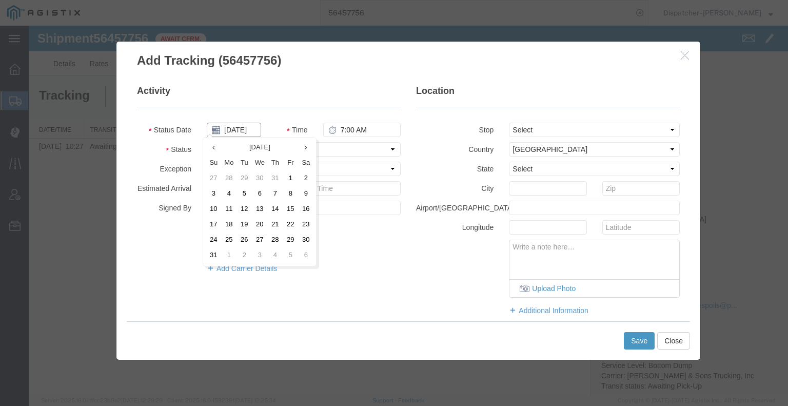
click at [237, 133] on input "[DATE]" at bounding box center [234, 130] width 54 height 14
click at [245, 208] on td "12" at bounding box center [243, 209] width 15 height 15
type input "[DATE]"
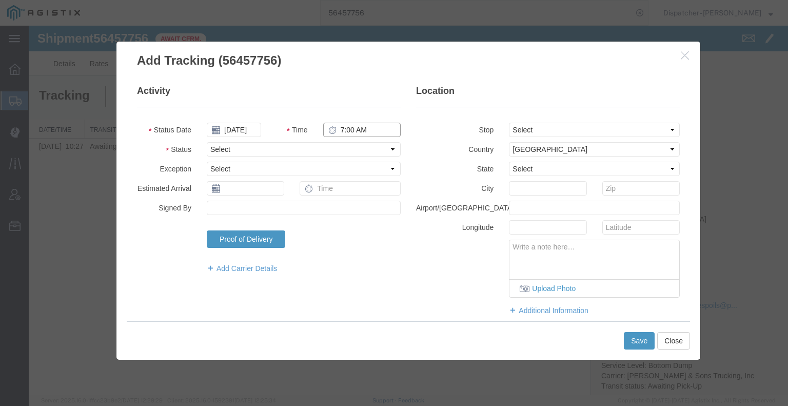
click at [340, 133] on input "7:00 AM" at bounding box center [361, 130] width 77 height 14
type input "6:00 AM"
click at [344, 150] on select "Select Arrival Notice Available Arrival Notice Imported Arrive at Delivery Loca…" at bounding box center [304, 149] width 194 height 14
select select "ARVPULOC"
click at [207, 142] on select "Select Arrival Notice Available Arrival Notice Imported Arrive at Delivery Loca…" at bounding box center [304, 149] width 194 height 14
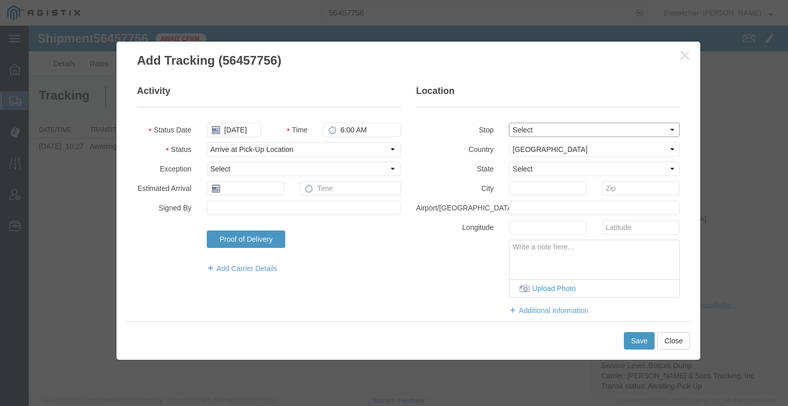
drag, startPoint x: 533, startPoint y: 131, endPoint x: 533, endPoint y: 137, distance: 5.6
click at [533, 131] on select "Select From: [STREET_ADDRESS] Stop 2: [STREET_ADDRESS] To: The Final Destinatio…" at bounding box center [594, 130] width 171 height 14
select select "{"pickupDeliveryInfoId": "122201881","pickupOrDelivery": "P","stopNum": "1","lo…"
click at [509, 123] on select "Select From: [STREET_ADDRESS] Stop 2: [STREET_ADDRESS] To: The Final Destinatio…" at bounding box center [594, 130] width 171 height 14
select select "CA"
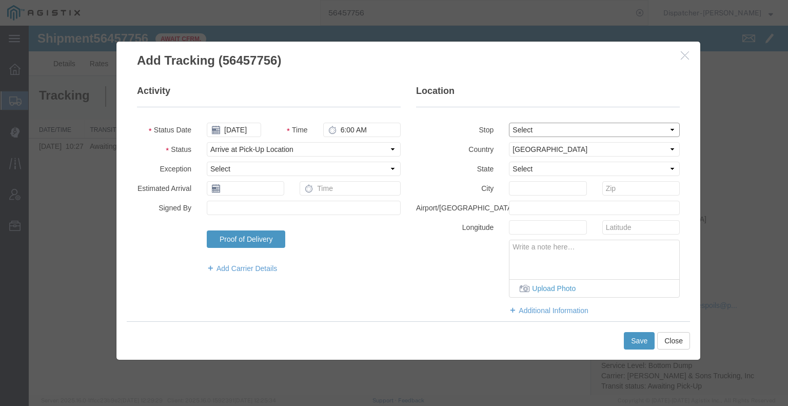
type input "[GEOGRAPHIC_DATA]"
click at [632, 342] on button "Save" at bounding box center [639, 340] width 31 height 17
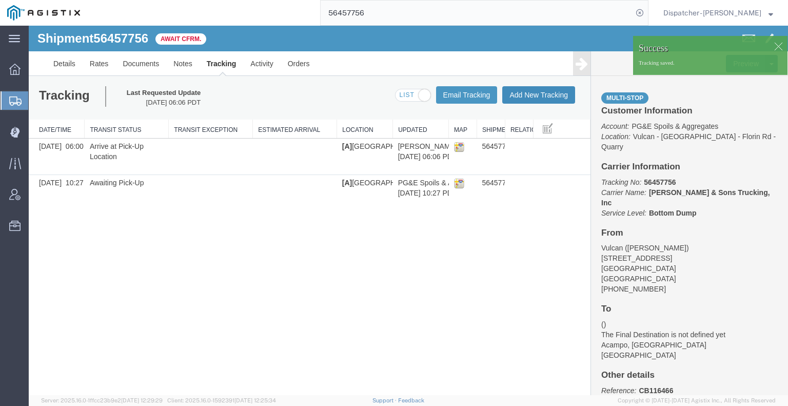
click at [552, 94] on button "Add New Tracking" at bounding box center [538, 94] width 73 height 17
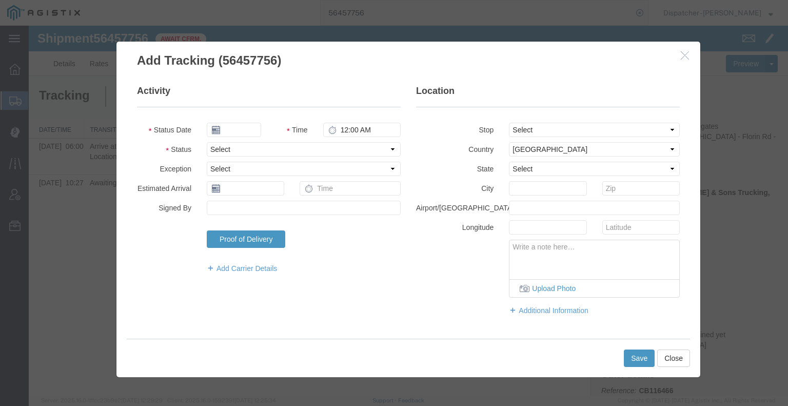
type input "[DATE]"
type input "7:00 AM"
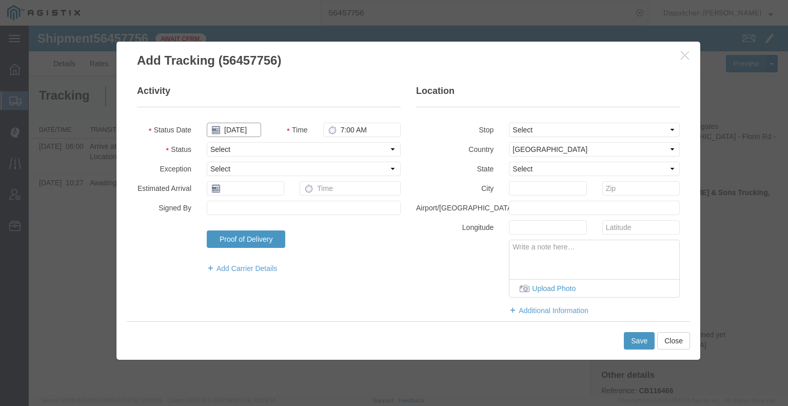
click at [240, 133] on input "[DATE]" at bounding box center [234, 130] width 54 height 14
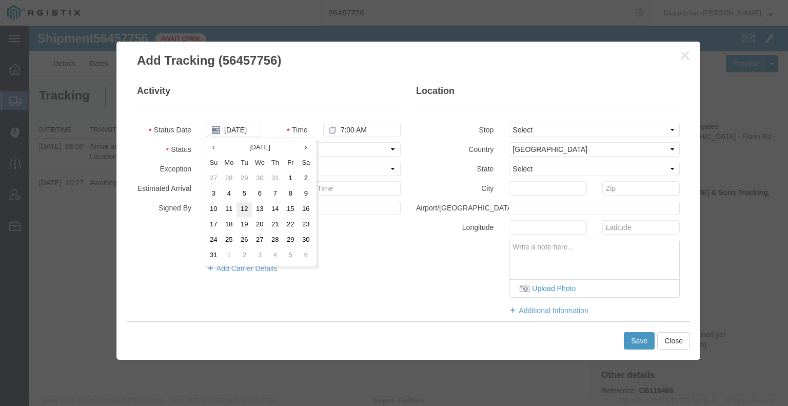
click at [244, 211] on td "12" at bounding box center [243, 209] width 15 height 15
type input "[DATE]"
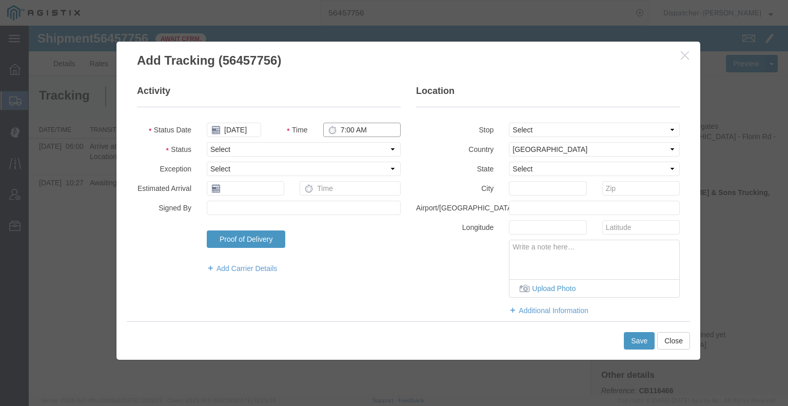
click at [349, 133] on input "7:00 AM" at bounding box center [361, 130] width 77 height 14
type input "2:55 PM"
click at [355, 153] on select "Select Arrival Notice Available Arrival Notice Imported Arrive at Delivery Loca…" at bounding box center [304, 149] width 194 height 14
select select "DPTDLVLOC"
click at [207, 142] on select "Select Arrival Notice Available Arrival Notice Imported Arrive at Delivery Loca…" at bounding box center [304, 149] width 194 height 14
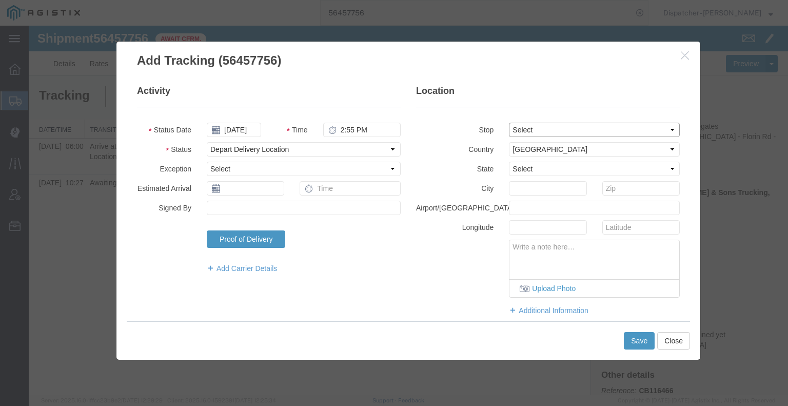
click at [515, 129] on select "Select From: [STREET_ADDRESS] Stop 2: [STREET_ADDRESS] To: The Final Destinatio…" at bounding box center [594, 130] width 171 height 14
select select "{"pickupDeliveryInfoId": "122201882","pickupOrDelivery": "D","stopNum": "2","lo…"
click at [509, 123] on select "Select From: [STREET_ADDRESS] Stop 2: [STREET_ADDRESS] To: The Final Destinatio…" at bounding box center [594, 130] width 171 height 14
select select "CA"
type input "Acampo"
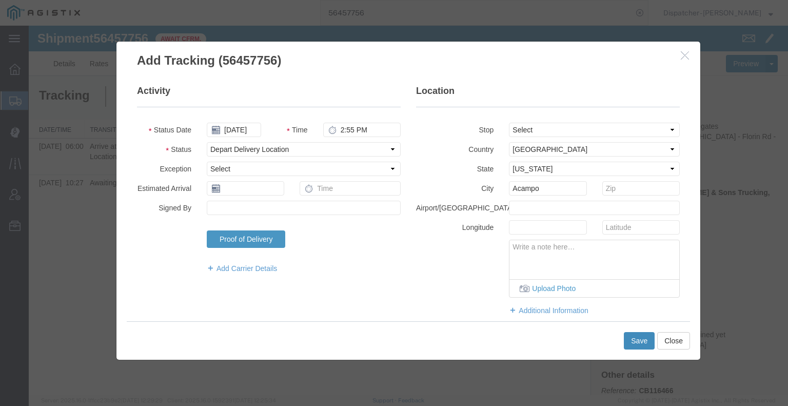
click at [632, 339] on button "Save" at bounding box center [639, 340] width 31 height 17
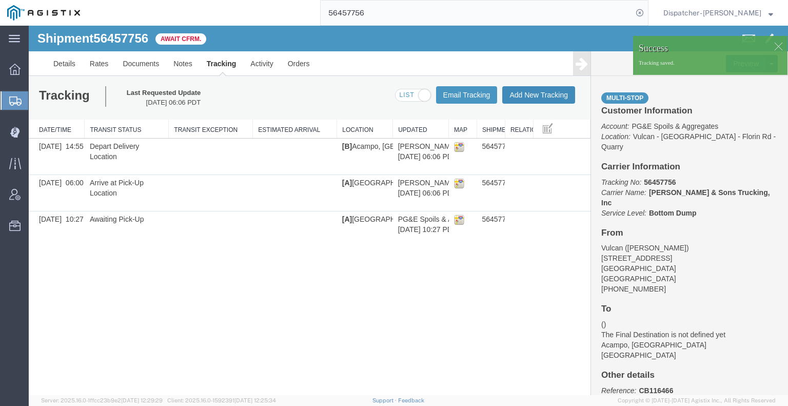
click at [552, 99] on button "Add New Tracking" at bounding box center [538, 94] width 73 height 17
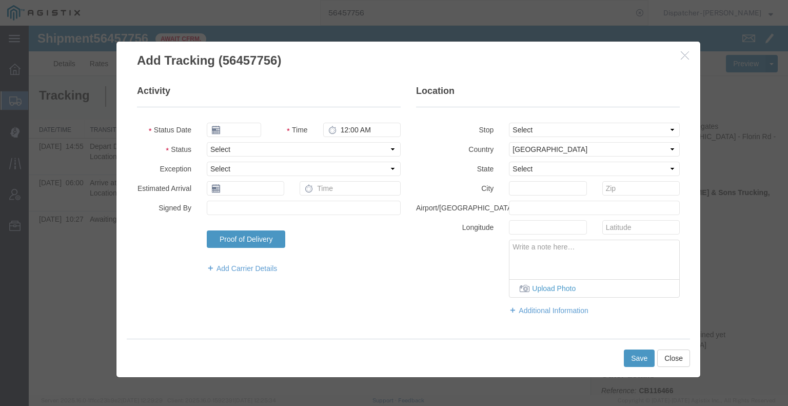
type input "[DATE]"
type input "7:00 AM"
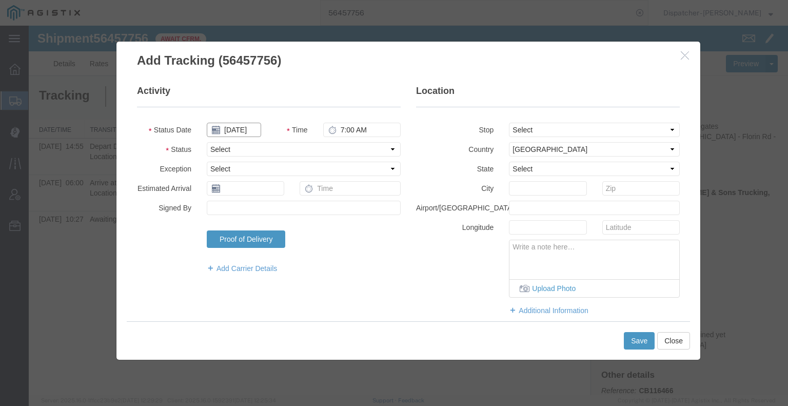
click at [242, 129] on input "[DATE]" at bounding box center [234, 130] width 54 height 14
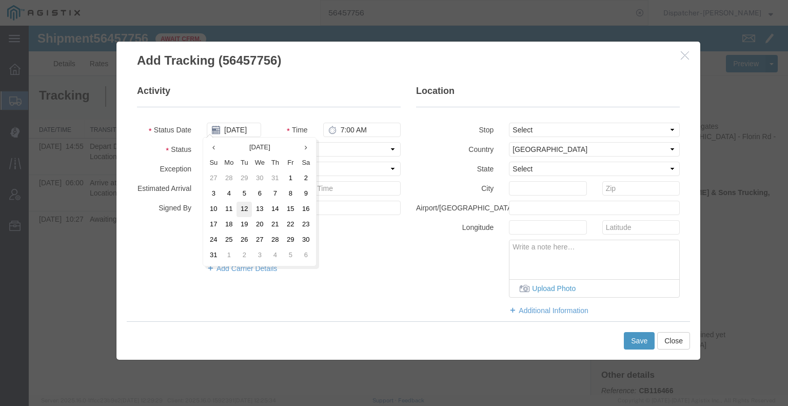
click at [245, 211] on td "12" at bounding box center [243, 209] width 15 height 15
type input "[DATE]"
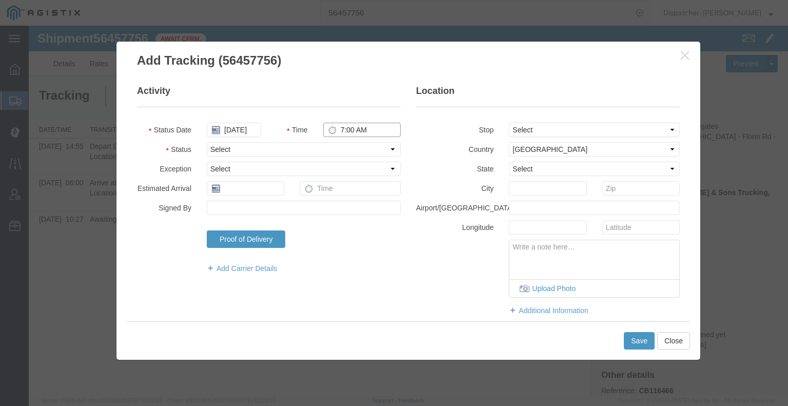
click at [355, 127] on input "7:00 AM" at bounding box center [361, 130] width 77 height 14
type input "3:45 PM"
click at [328, 151] on select "Select Arrival Notice Available Arrival Notice Imported Arrive at Delivery Loca…" at bounding box center [304, 149] width 194 height 14
select select "BREAKSTART"
click at [207, 142] on select "Select Arrival Notice Available Arrival Notice Imported Arrive at Delivery Loca…" at bounding box center [304, 149] width 194 height 14
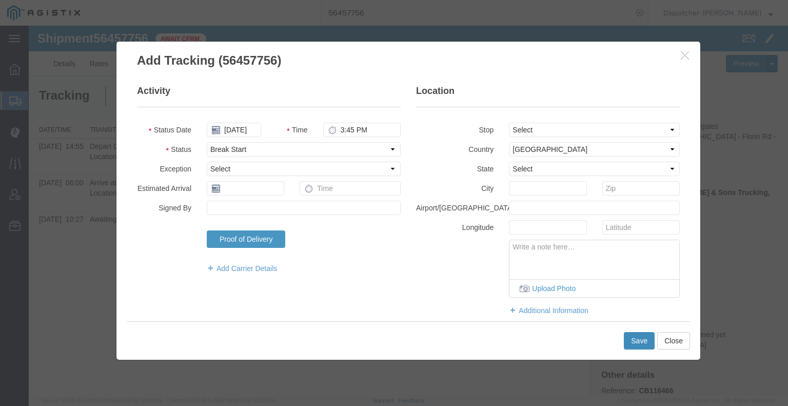
click at [642, 342] on button "Save" at bounding box center [639, 340] width 31 height 17
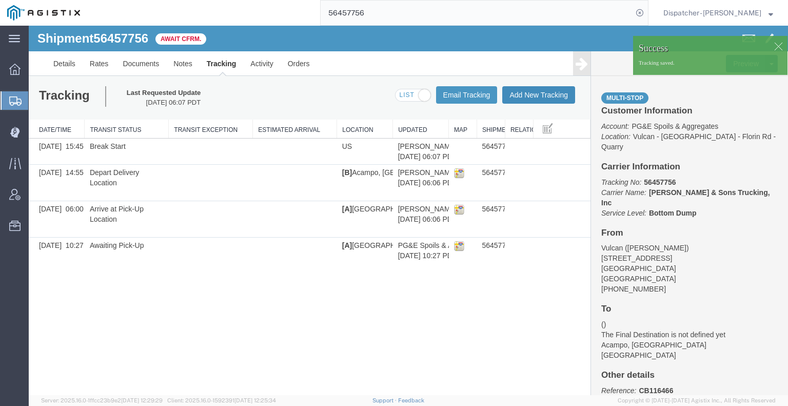
click at [528, 93] on button "Add New Tracking" at bounding box center [538, 94] width 73 height 17
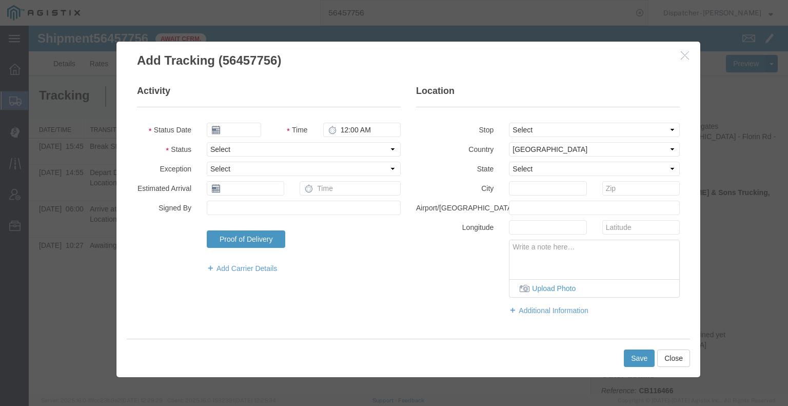
type input "[DATE]"
type input "7:00 AM"
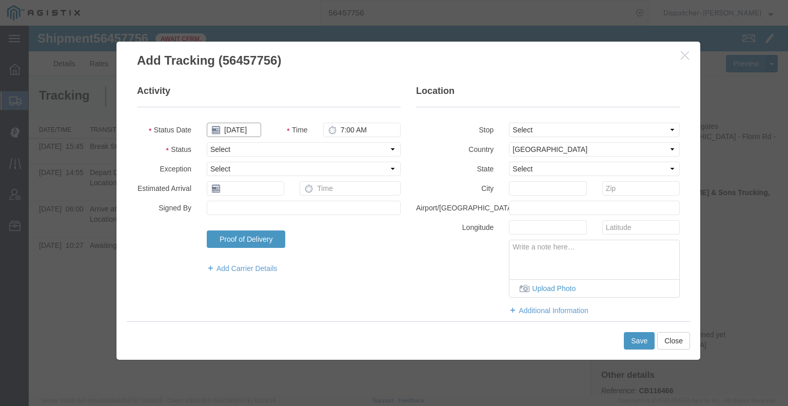
click at [246, 131] on input "[DATE]" at bounding box center [234, 130] width 54 height 14
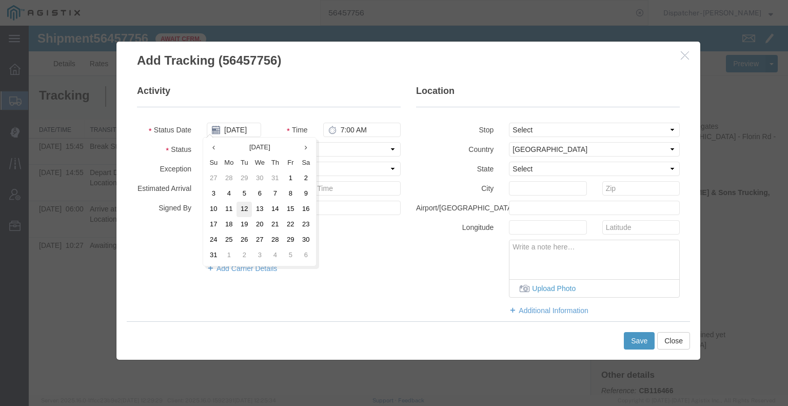
click at [241, 210] on td "12" at bounding box center [243, 209] width 15 height 15
type input "[DATE]"
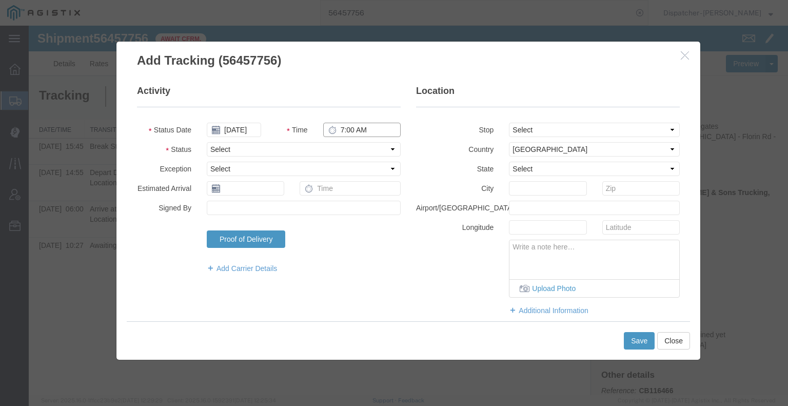
click at [345, 130] on input "7:00 AM" at bounding box center [361, 130] width 77 height 14
click at [348, 151] on select "Select Arrival Notice Available Arrival Notice Imported Arrive at Delivery Loca…" at bounding box center [304, 149] width 194 height 14
click at [207, 142] on select "Select Arrival Notice Available Arrival Notice Imported Arrive at Delivery Loca…" at bounding box center [304, 149] width 194 height 14
click at [627, 340] on button "Save" at bounding box center [639, 340] width 31 height 17
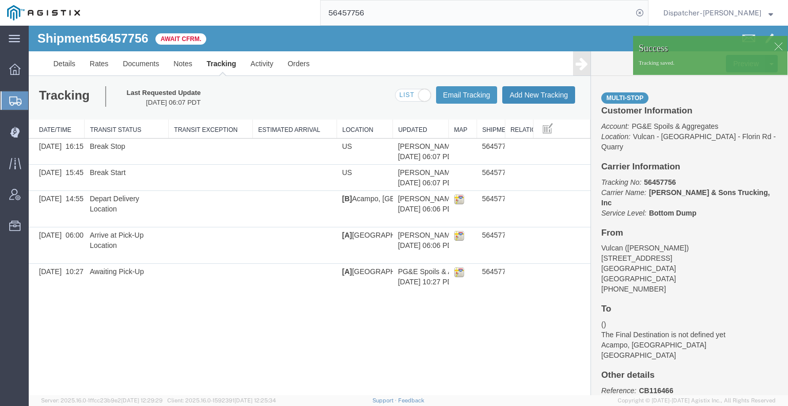
click at [548, 96] on button "Add New Tracking" at bounding box center [538, 94] width 73 height 17
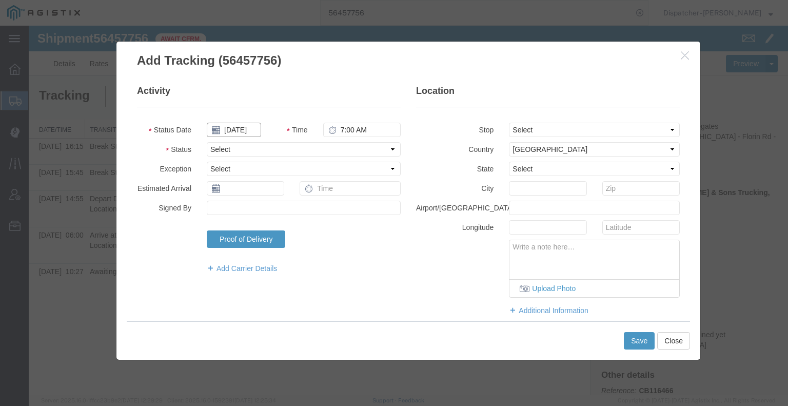
click at [232, 133] on input "[DATE]" at bounding box center [234, 130] width 54 height 14
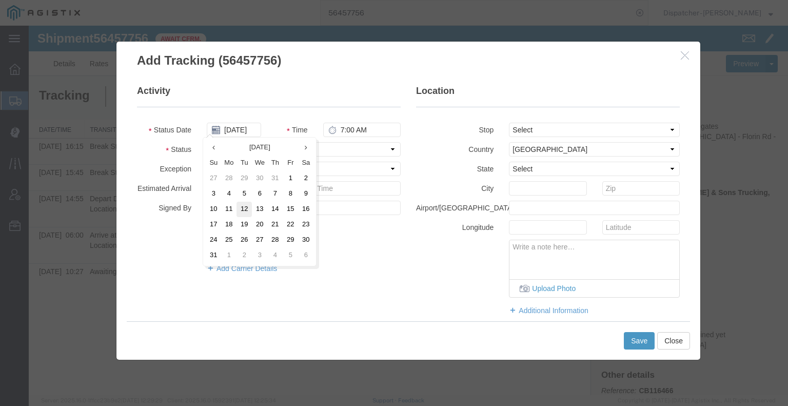
click at [248, 211] on td "12" at bounding box center [243, 209] width 15 height 15
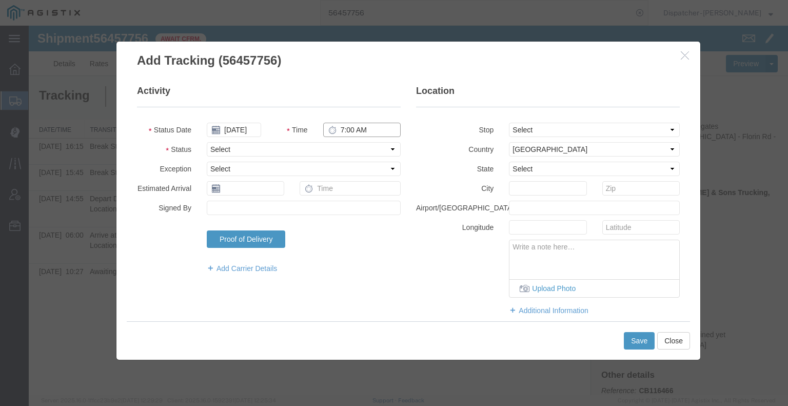
click at [352, 129] on input "7:00 AM" at bounding box center [361, 130] width 77 height 14
click at [351, 143] on select "Select Arrival Notice Available Arrival Notice Imported Arrive at Delivery Loca…" at bounding box center [304, 149] width 194 height 14
click at [207, 142] on select "Select Arrival Notice Available Arrival Notice Imported Arrive at Delivery Loca…" at bounding box center [304, 149] width 194 height 14
click at [630, 338] on button "Save" at bounding box center [639, 340] width 31 height 17
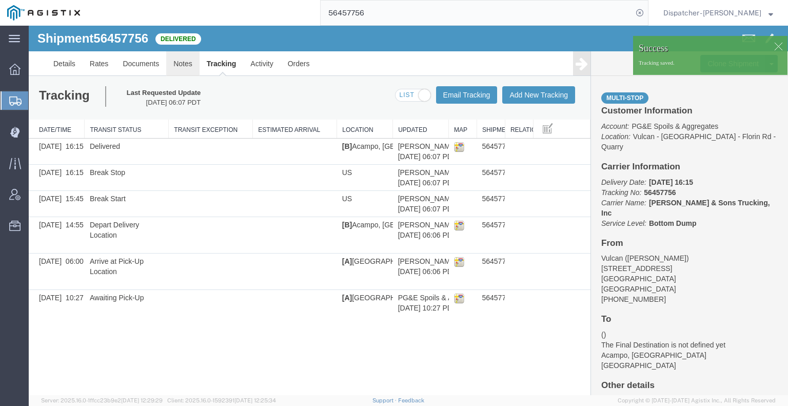
click at [184, 62] on link "Notes" at bounding box center [182, 63] width 33 height 25
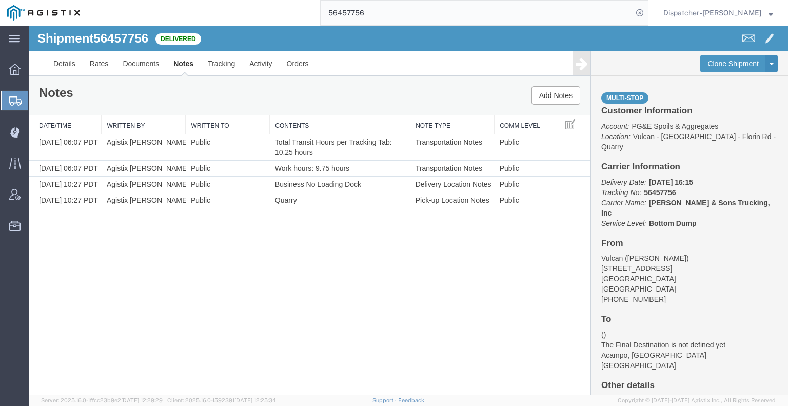
drag, startPoint x: 66, startPoint y: 295, endPoint x: 98, endPoint y: 265, distance: 44.3
click at [70, 294] on div "Shipment 56457756 4 of 4 Delivered Details Rates Documents Notes Tracking Activ…" at bounding box center [408, 210] width 759 height 369
click at [143, 58] on link "Documents" at bounding box center [140, 63] width 51 height 25
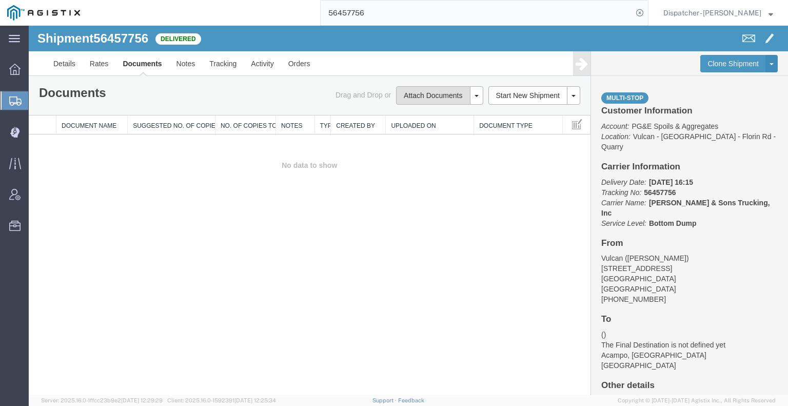
click at [408, 96] on button "Attach Documents" at bounding box center [433, 95] width 74 height 18
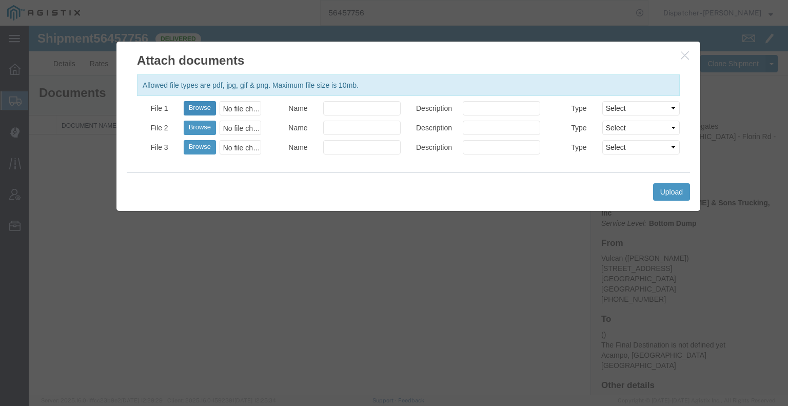
click at [202, 108] on button "Browse" at bounding box center [200, 108] width 32 height 14
click at [663, 197] on button "Upload" at bounding box center [671, 191] width 37 height 17
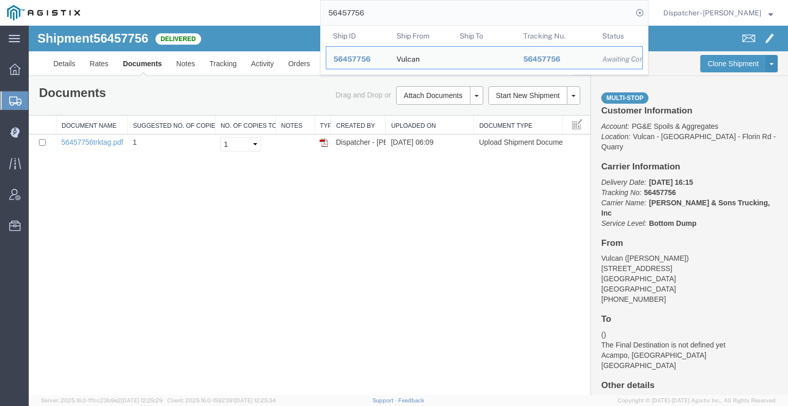
drag, startPoint x: 357, startPoint y: 12, endPoint x: 270, endPoint y: 16, distance: 86.8
click at [271, 16] on div "56457756 Ship ID Ship From Ship To Tracking Nu. Status Ship ID 56457756 Ship Fr…" at bounding box center [367, 13] width 561 height 26
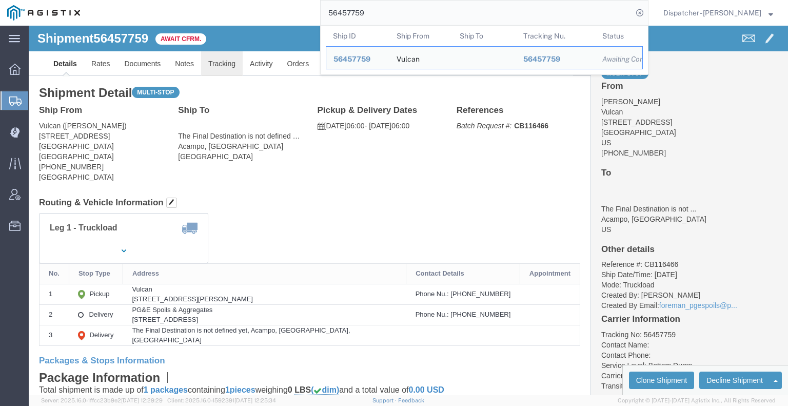
click link "Tracking"
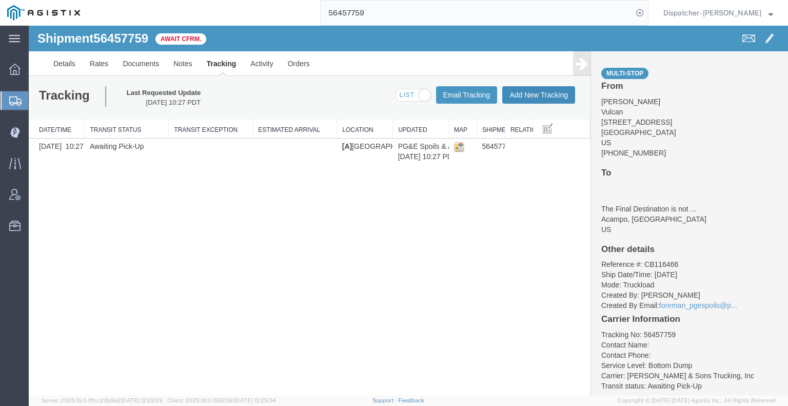
click at [535, 93] on button "Add New Tracking" at bounding box center [538, 94] width 73 height 17
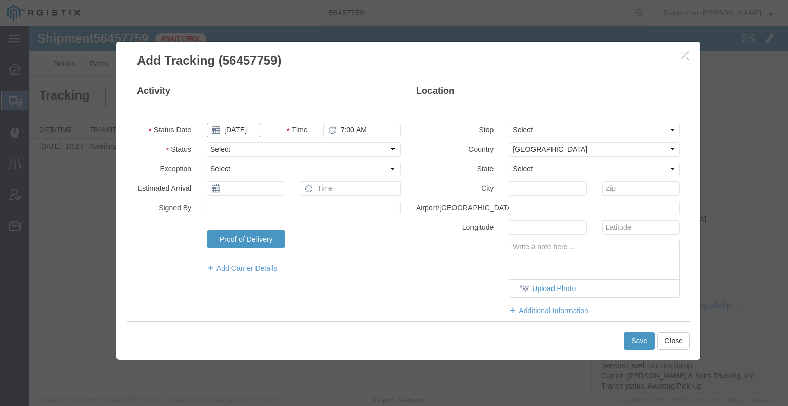
click at [245, 131] on input "[DATE]" at bounding box center [234, 130] width 54 height 14
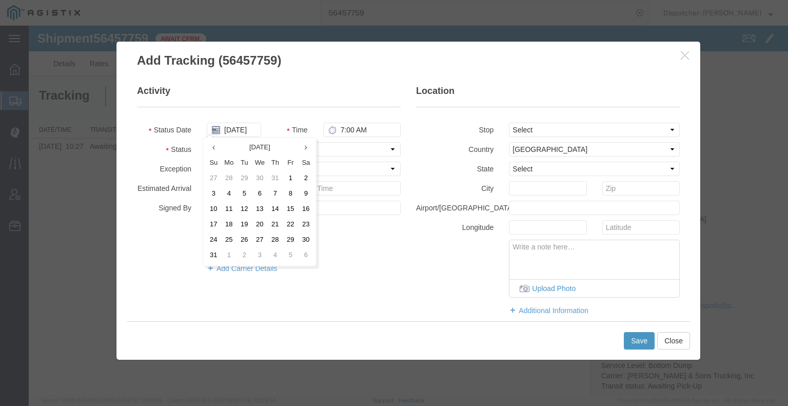
click at [242, 210] on td "12" at bounding box center [243, 209] width 15 height 15
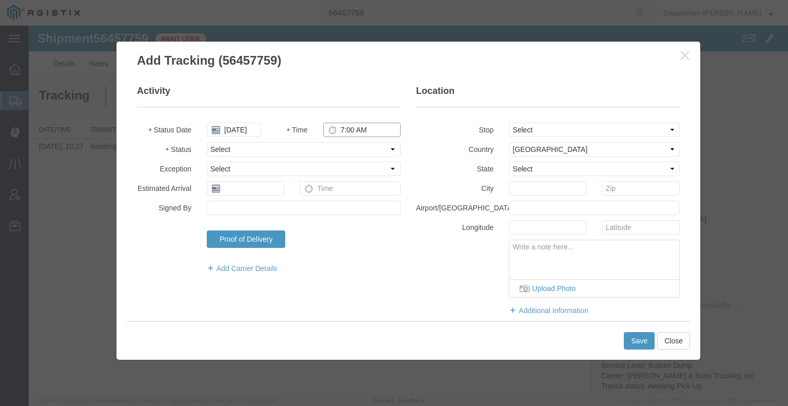
click at [354, 127] on input "7:00 AM" at bounding box center [361, 130] width 77 height 14
click at [347, 152] on select "Select Arrival Notice Available Arrival Notice Imported Arrive at Delivery Loca…" at bounding box center [304, 149] width 194 height 14
click at [207, 142] on select "Select Arrival Notice Available Arrival Notice Imported Arrive at Delivery Loca…" at bounding box center [304, 149] width 194 height 14
click at [515, 130] on select "Select From: [STREET_ADDRESS] Stop 2: [STREET_ADDRESS] To: The Final Destinatio…" at bounding box center [594, 130] width 171 height 14
click at [509, 123] on select "Select From: [STREET_ADDRESS] Stop 2: [STREET_ADDRESS] To: The Final Destinatio…" at bounding box center [594, 130] width 171 height 14
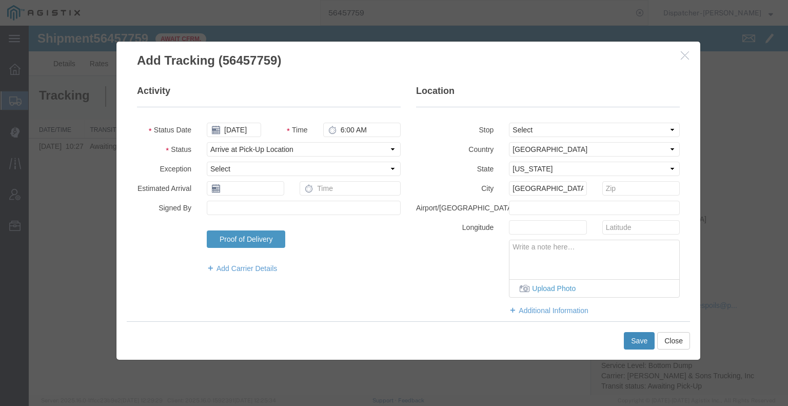
click at [637, 341] on button "Save" at bounding box center [639, 340] width 31 height 17
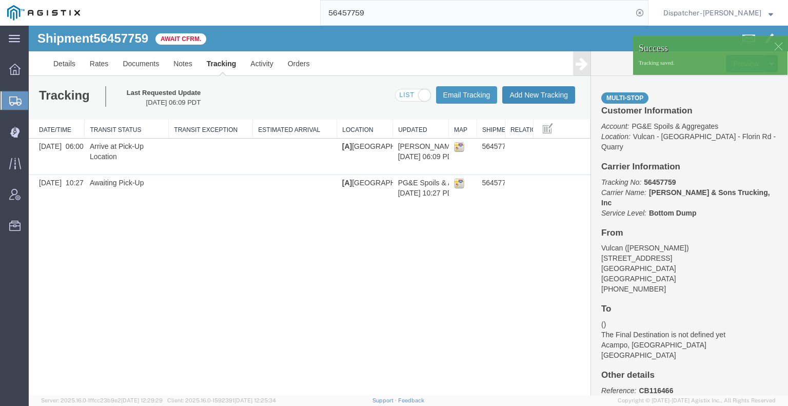
click at [552, 95] on button "Add New Tracking" at bounding box center [538, 94] width 73 height 17
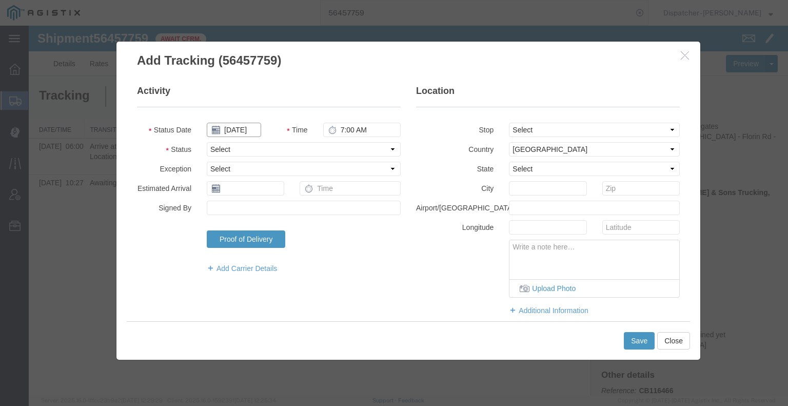
click at [236, 127] on input "[DATE]" at bounding box center [234, 130] width 54 height 14
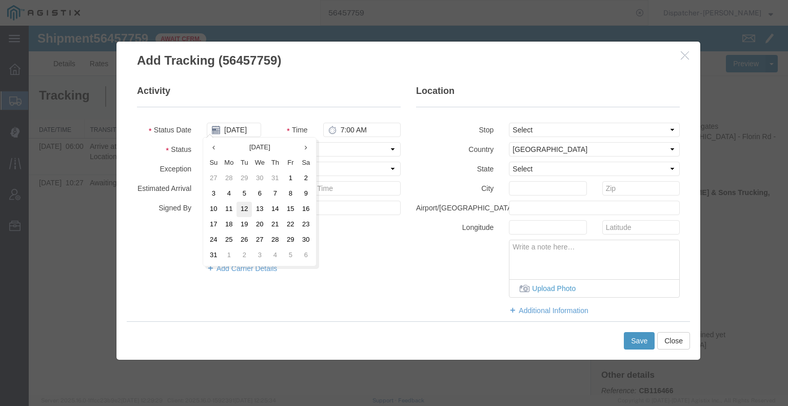
click at [244, 208] on td "12" at bounding box center [243, 209] width 15 height 15
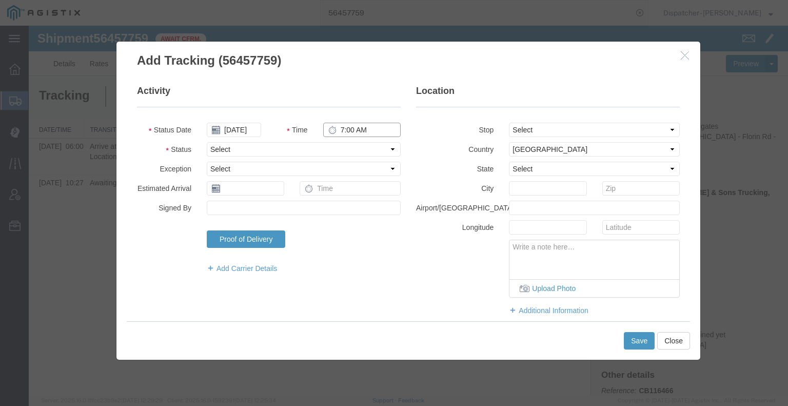
click at [347, 130] on input "7:00 AM" at bounding box center [361, 130] width 77 height 14
click at [346, 149] on select "Select Arrival Notice Available Arrival Notice Imported Arrive at Delivery Loca…" at bounding box center [304, 149] width 194 height 14
click at [207, 142] on select "Select Arrival Notice Available Arrival Notice Imported Arrive at Delivery Loca…" at bounding box center [304, 149] width 194 height 14
drag, startPoint x: 535, startPoint y: 128, endPoint x: 535, endPoint y: 136, distance: 8.7
click at [535, 128] on select "Select From: [STREET_ADDRESS] Stop 2: [STREET_ADDRESS] To: The Final Destinatio…" at bounding box center [594, 130] width 171 height 14
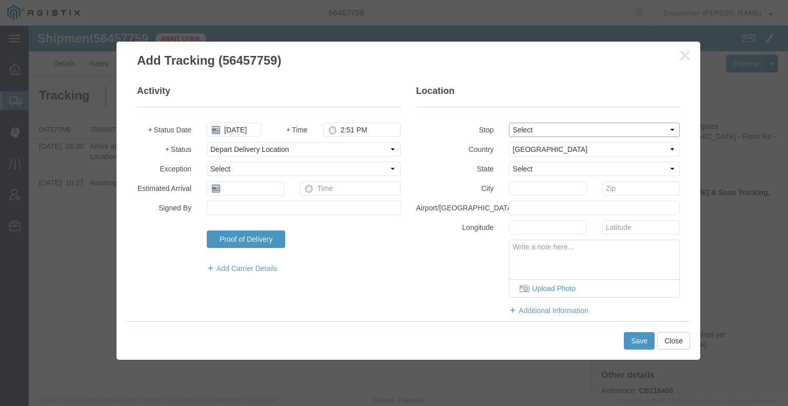
click at [509, 123] on select "Select From: [STREET_ADDRESS] Stop 2: [STREET_ADDRESS] To: The Final Destinatio…" at bounding box center [594, 130] width 171 height 14
click at [634, 340] on button "Save" at bounding box center [639, 340] width 31 height 17
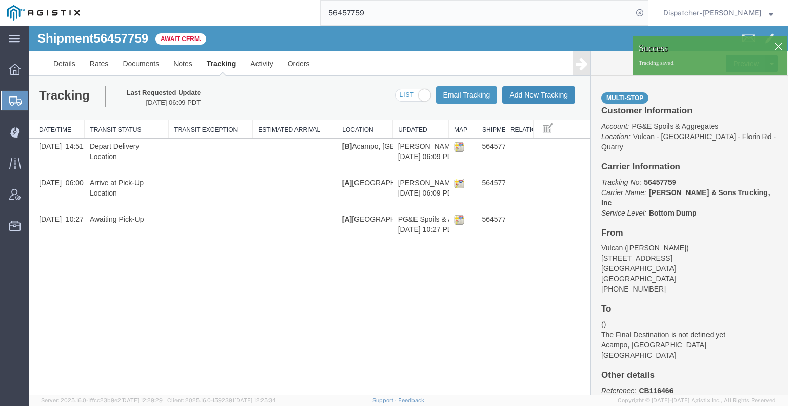
click at [538, 93] on button "Add New Tracking" at bounding box center [538, 94] width 73 height 17
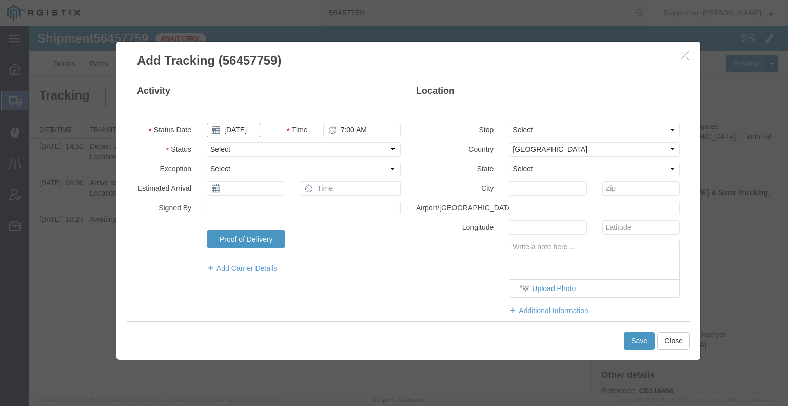
click at [249, 130] on input "[DATE]" at bounding box center [234, 130] width 54 height 14
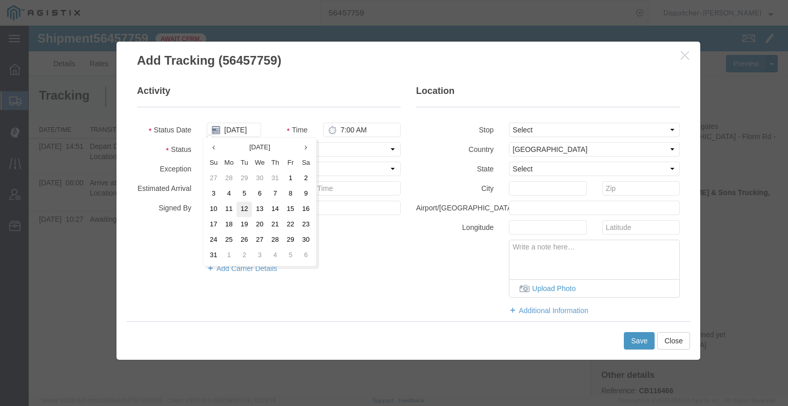
click at [249, 207] on td "12" at bounding box center [243, 209] width 15 height 15
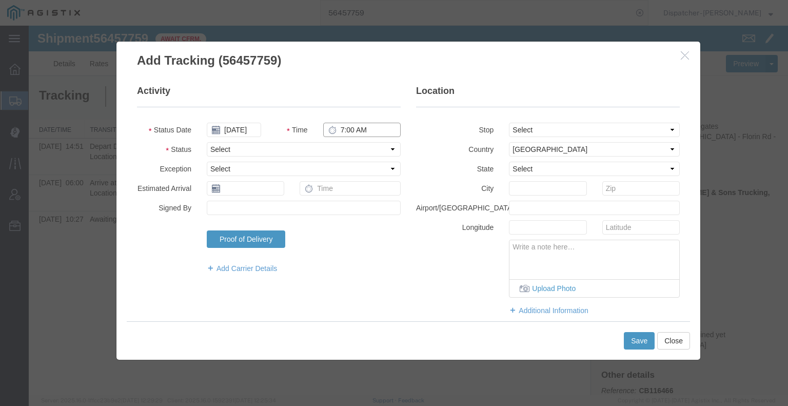
click at [355, 124] on input "7:00 AM" at bounding box center [361, 130] width 77 height 14
click at [346, 150] on select "Select Arrival Notice Available Arrival Notice Imported Arrive at Delivery Loca…" at bounding box center [304, 149] width 194 height 14
click at [207, 142] on select "Select Arrival Notice Available Arrival Notice Imported Arrive at Delivery Loca…" at bounding box center [304, 149] width 194 height 14
click at [637, 342] on button "Save" at bounding box center [639, 340] width 31 height 17
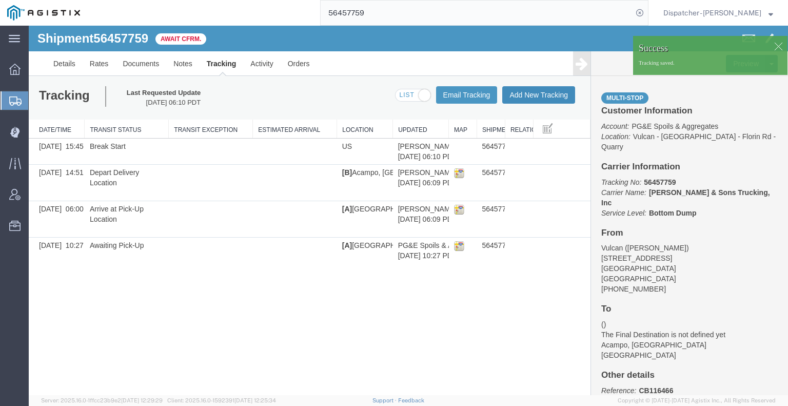
click at [542, 98] on button "Add New Tracking" at bounding box center [538, 94] width 73 height 17
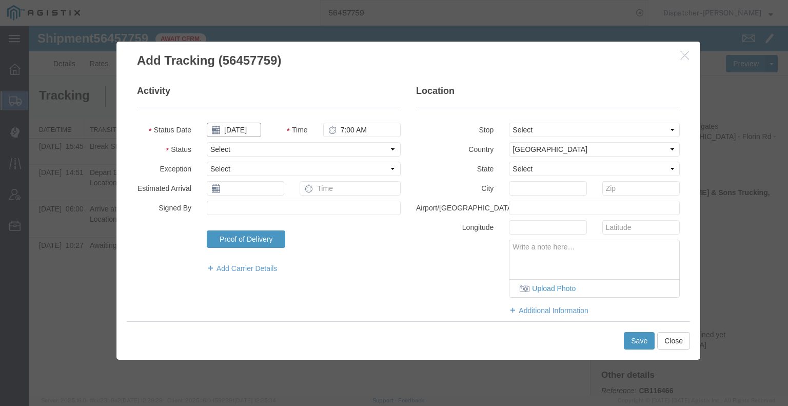
click at [239, 130] on input "[DATE]" at bounding box center [234, 130] width 54 height 14
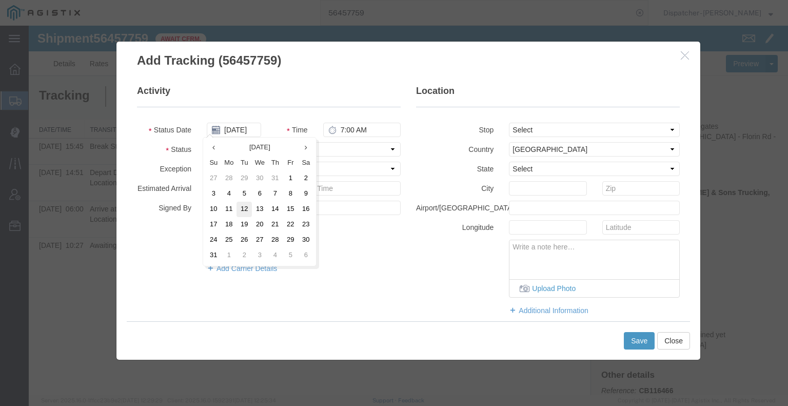
click at [244, 207] on td "12" at bounding box center [243, 209] width 15 height 15
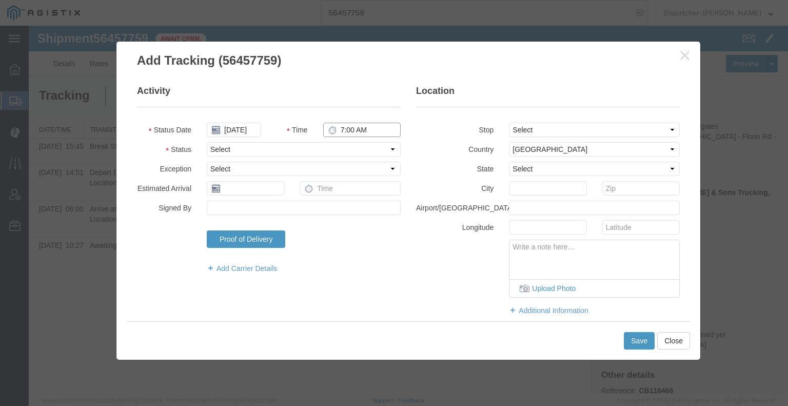
click at [356, 127] on input "7:00 AM" at bounding box center [361, 130] width 77 height 14
click at [343, 151] on select "Select Arrival Notice Available Arrival Notice Imported Arrive at Delivery Loca…" at bounding box center [304, 149] width 194 height 14
click at [207, 142] on select "Select Arrival Notice Available Arrival Notice Imported Arrive at Delivery Loca…" at bounding box center [304, 149] width 194 height 14
click at [639, 338] on button "Save" at bounding box center [639, 340] width 31 height 17
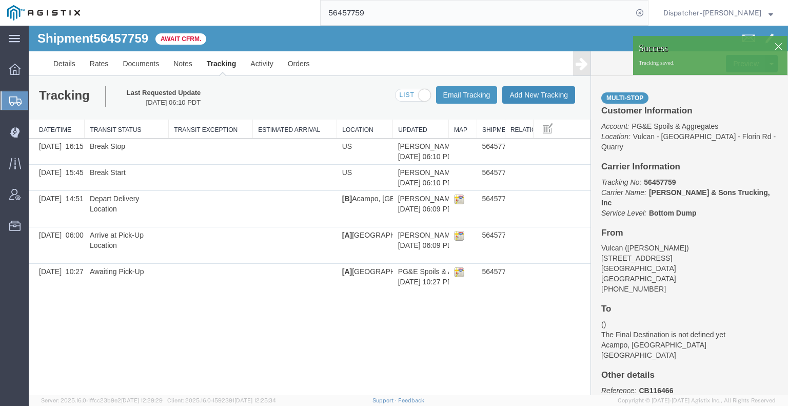
click at [529, 98] on button "Add New Tracking" at bounding box center [538, 94] width 73 height 17
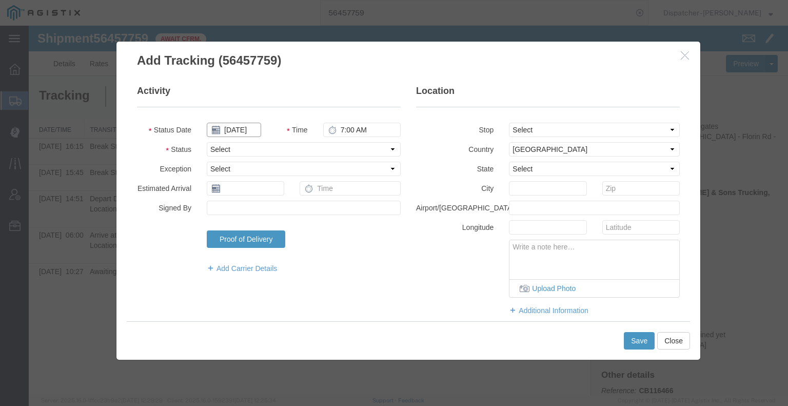
click at [245, 131] on input "[DATE]" at bounding box center [234, 130] width 54 height 14
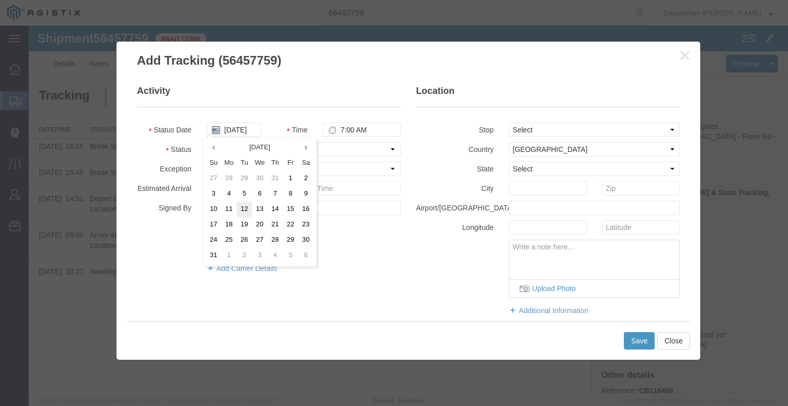
click at [247, 210] on td "12" at bounding box center [243, 209] width 15 height 15
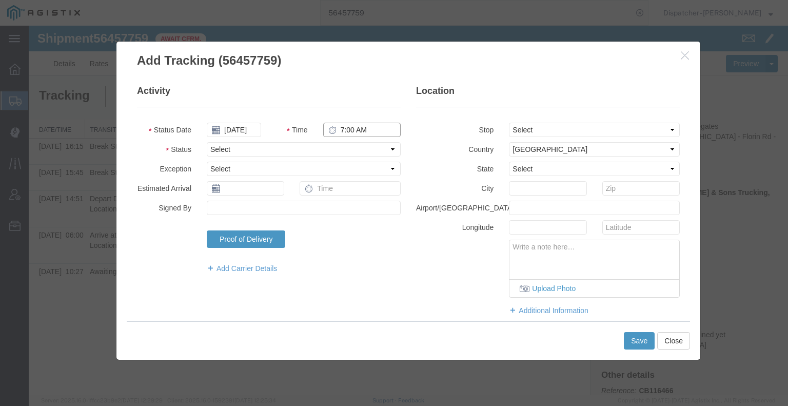
click at [363, 131] on input "7:00 AM" at bounding box center [361, 130] width 77 height 14
drag, startPoint x: 357, startPoint y: 154, endPoint x: 352, endPoint y: 155, distance: 5.4
click at [357, 154] on select "Select Arrival Notice Available Arrival Notice Imported Arrive at Delivery Loca…" at bounding box center [304, 149] width 194 height 14
click at [207, 142] on select "Select Arrival Notice Available Arrival Notice Imported Arrive at Delivery Loca…" at bounding box center [304, 149] width 194 height 14
click at [635, 340] on button "Save" at bounding box center [639, 340] width 31 height 17
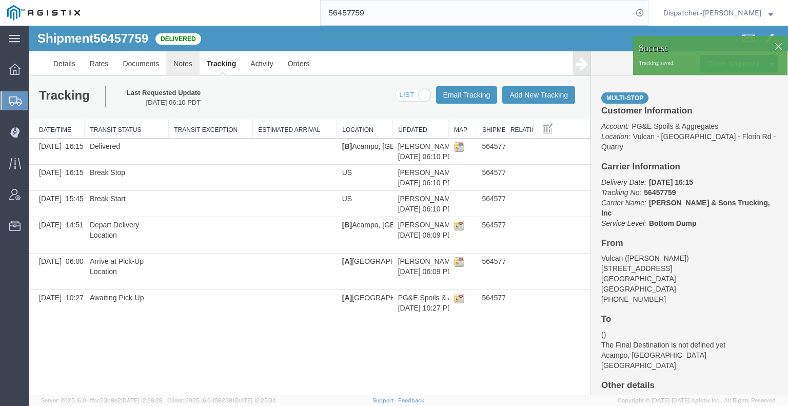
click at [181, 65] on link "Notes" at bounding box center [182, 63] width 33 height 25
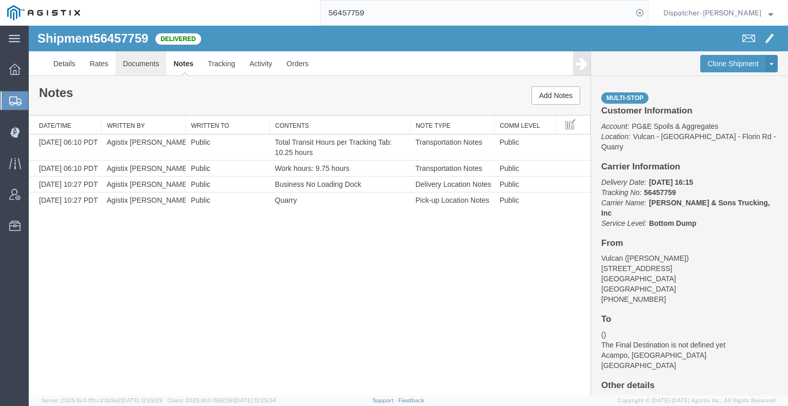
click at [144, 65] on link "Documents" at bounding box center [140, 63] width 51 height 25
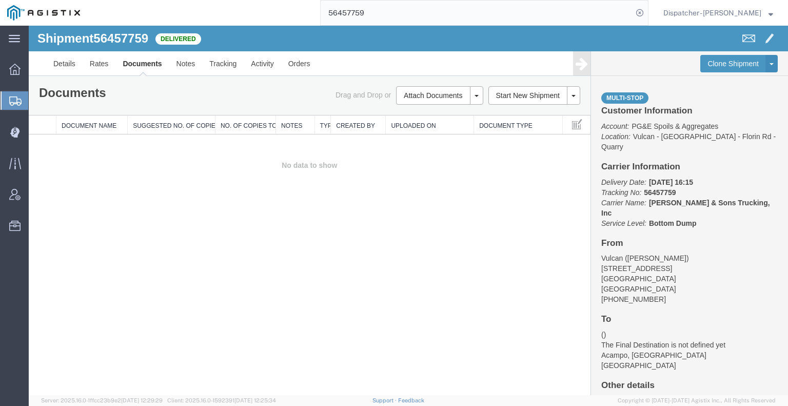
click at [87, 248] on div "Shipment 56457759 0 of 0 Delivered Details Rates Documents Notes Tracking Activ…" at bounding box center [408, 210] width 759 height 369
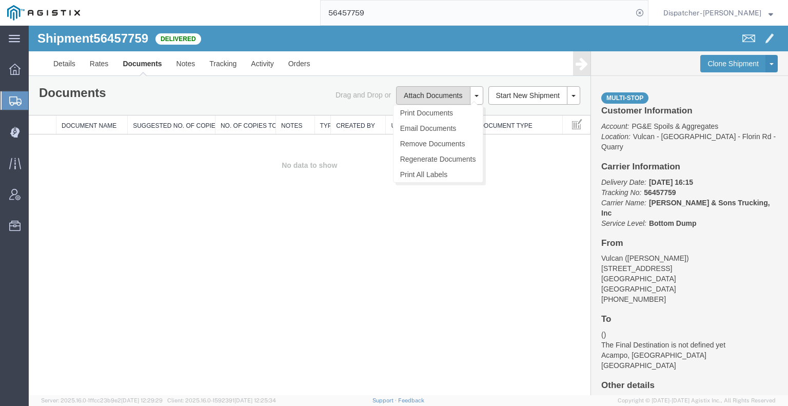
click at [408, 100] on button "Attach Documents" at bounding box center [433, 95] width 74 height 18
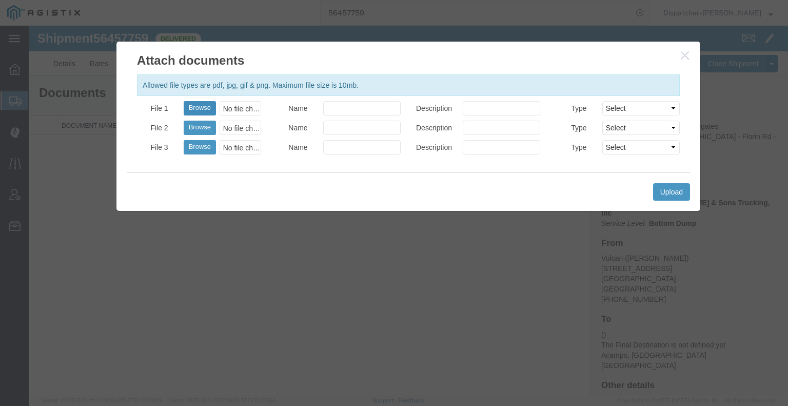
click at [192, 105] on button "Browse" at bounding box center [200, 108] width 32 height 14
click at [675, 190] on button "Upload" at bounding box center [671, 191] width 37 height 17
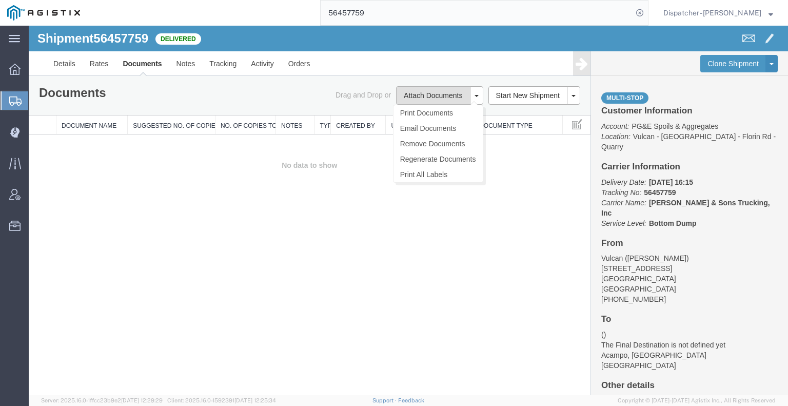
click at [418, 94] on button "Attach Documents" at bounding box center [433, 95] width 74 height 18
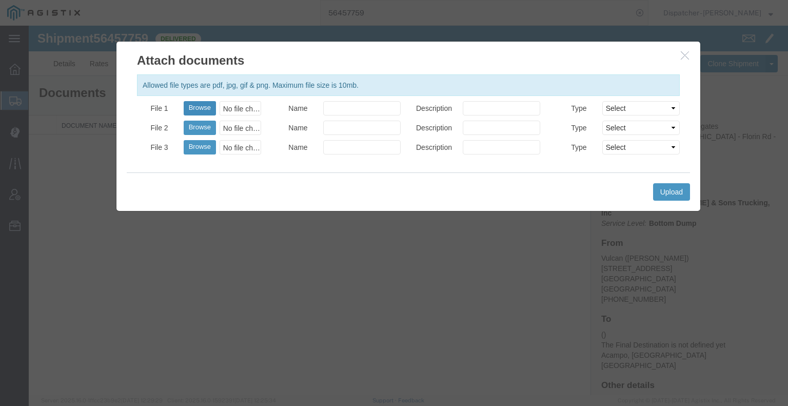
click at [203, 110] on button "Browse" at bounding box center [200, 108] width 32 height 14
click at [664, 189] on button "Upload" at bounding box center [671, 191] width 37 height 17
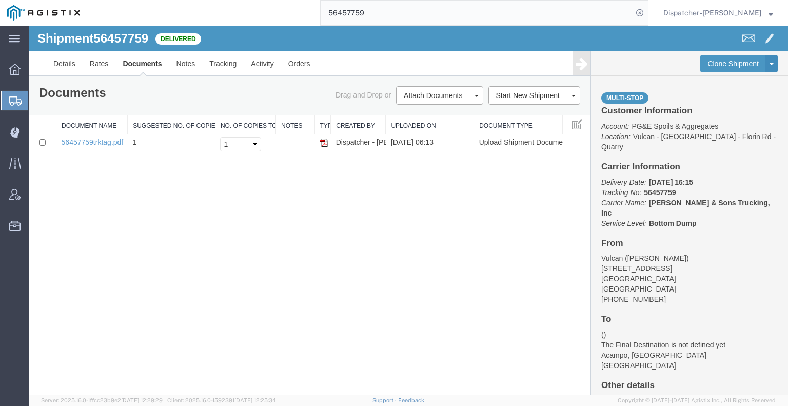
drag, startPoint x: 370, startPoint y: 14, endPoint x: 297, endPoint y: 9, distance: 72.5
click at [300, 9] on div "56457759" at bounding box center [367, 13] width 561 height 26
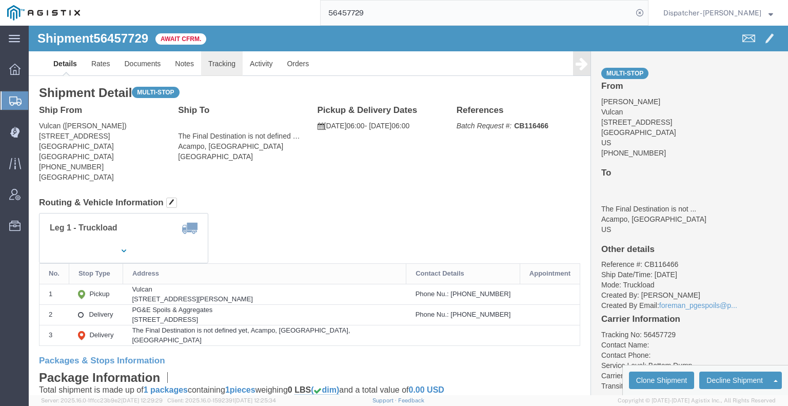
click link "Tracking"
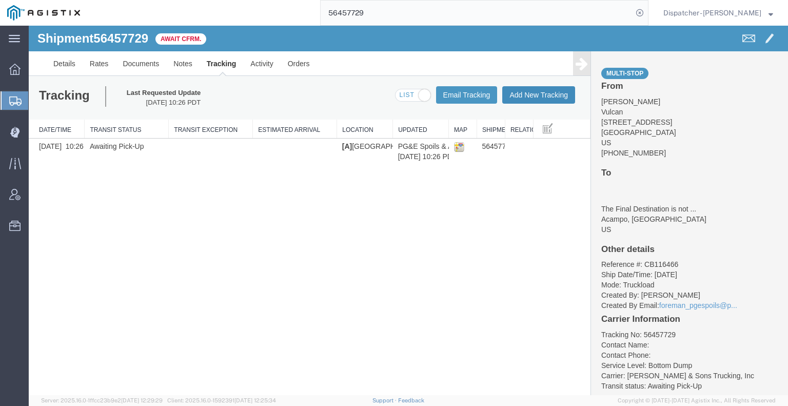
click at [554, 100] on button "Add New Tracking" at bounding box center [538, 94] width 73 height 17
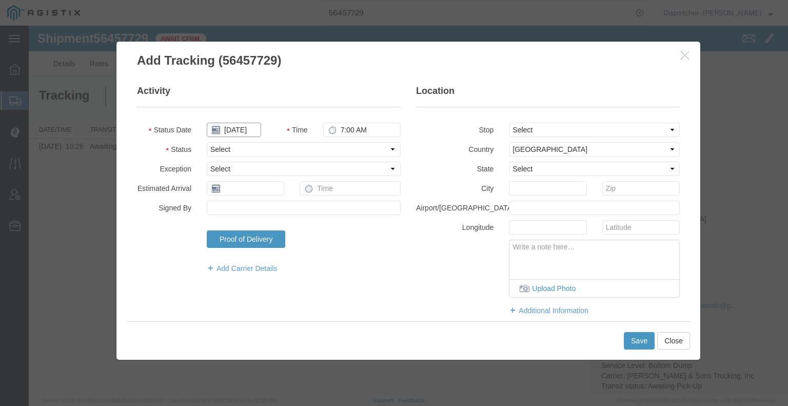
click at [242, 131] on input "[DATE]" at bounding box center [234, 130] width 54 height 14
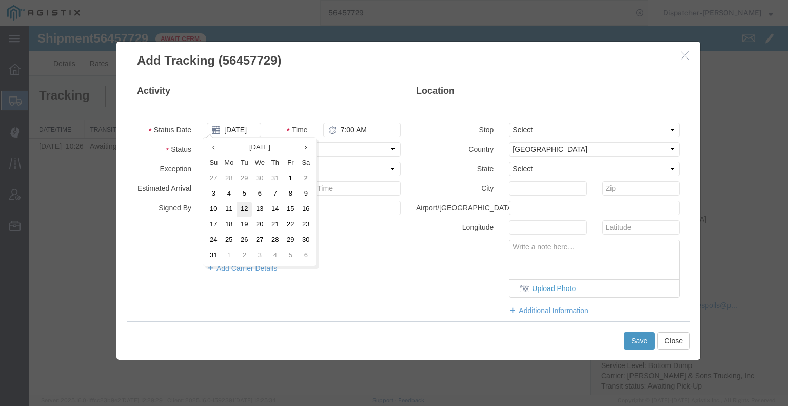
click at [245, 207] on td "12" at bounding box center [243, 209] width 15 height 15
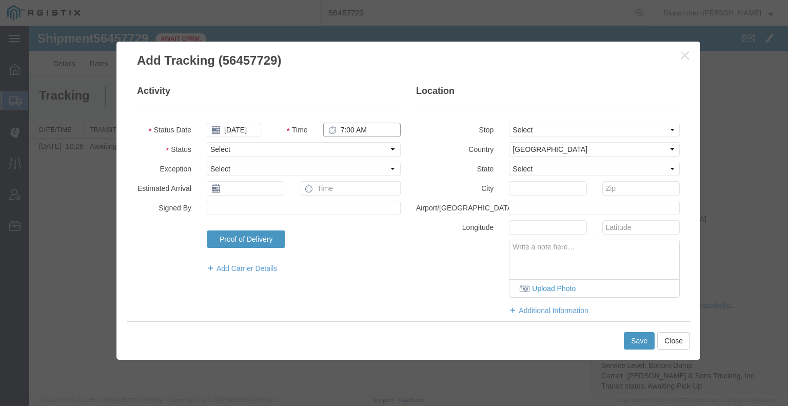
click at [361, 129] on input "7:00 AM" at bounding box center [361, 130] width 77 height 14
click at [365, 147] on select "Select Arrival Notice Available Arrival Notice Imported Arrive at Delivery Loca…" at bounding box center [304, 149] width 194 height 14
click at [207, 142] on select "Select Arrival Notice Available Arrival Notice Imported Arrive at Delivery Loca…" at bounding box center [304, 149] width 194 height 14
click at [531, 130] on select "Select From: [STREET_ADDRESS] Stop 2: [STREET_ADDRESS] To: The Final Destinatio…" at bounding box center [594, 130] width 171 height 14
click at [509, 123] on select "Select From: [STREET_ADDRESS] Stop 2: [STREET_ADDRESS] To: The Final Destinatio…" at bounding box center [594, 130] width 171 height 14
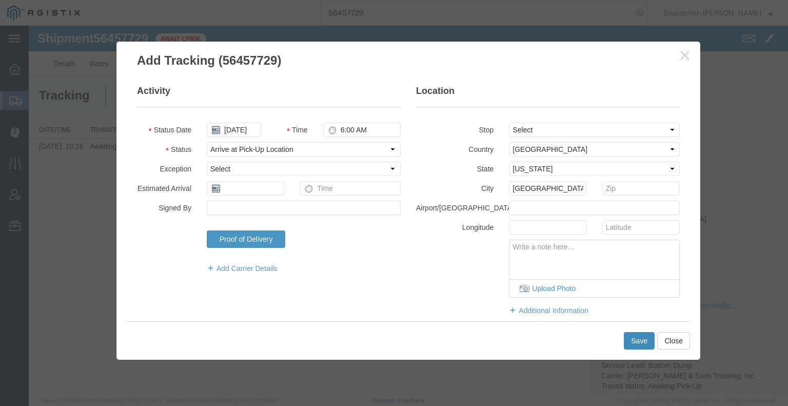
click at [644, 340] on button "Save" at bounding box center [639, 340] width 31 height 17
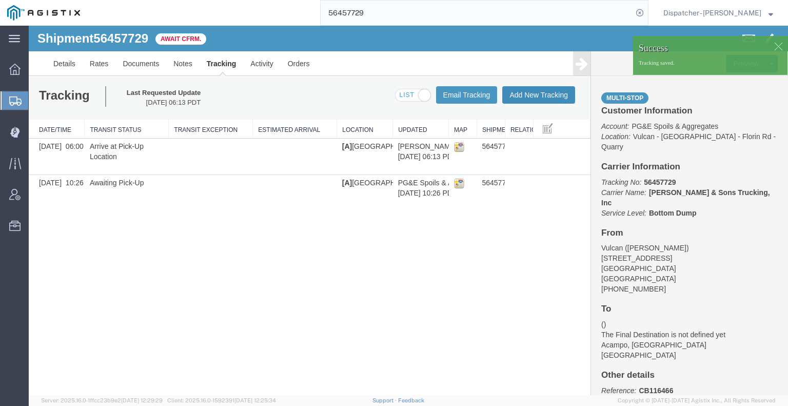
click at [528, 95] on button "Add New Tracking" at bounding box center [538, 94] width 73 height 17
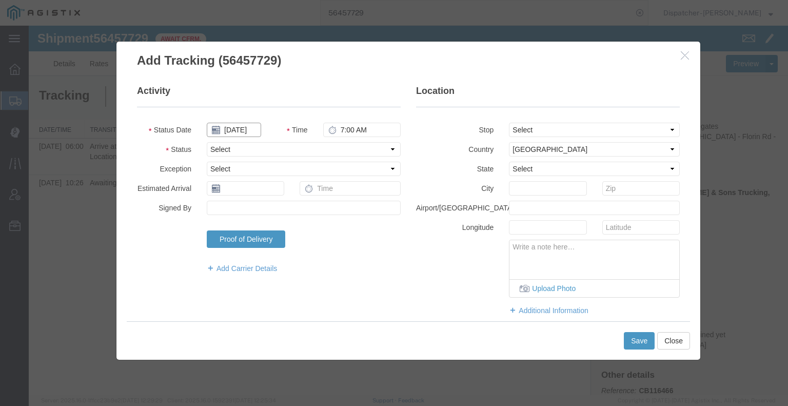
click at [232, 129] on input "[DATE]" at bounding box center [234, 130] width 54 height 14
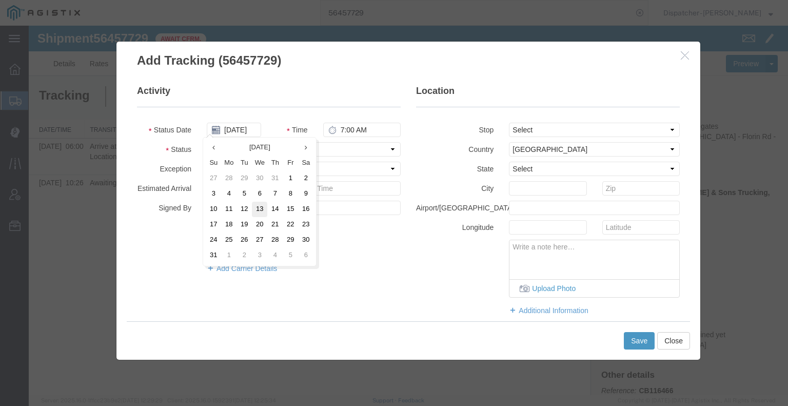
click at [252, 202] on td "13" at bounding box center [259, 209] width 15 height 15
click at [241, 127] on input "08/13/2025" at bounding box center [234, 130] width 54 height 14
click at [246, 211] on td "12" at bounding box center [246, 209] width 15 height 15
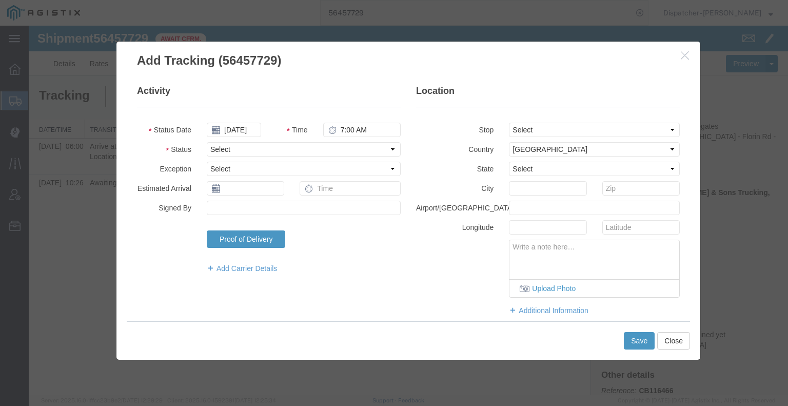
click at [360, 121] on fieldset "Activity Status Date 08/12/2025 Time 7:00 AM Status Select Arrival Notice Avail…" at bounding box center [269, 184] width 264 height 199
click at [356, 129] on input "7:00 AM" at bounding box center [361, 130] width 77 height 14
click at [342, 154] on select "Select Arrival Notice Available Arrival Notice Imported Arrive at Delivery Loca…" at bounding box center [304, 149] width 194 height 14
click at [207, 142] on select "Select Arrival Notice Available Arrival Notice Imported Arrive at Delivery Loca…" at bounding box center [304, 149] width 194 height 14
click at [521, 133] on select "Select From: [STREET_ADDRESS] Stop 2: [STREET_ADDRESS] To: The Final Destinatio…" at bounding box center [594, 130] width 171 height 14
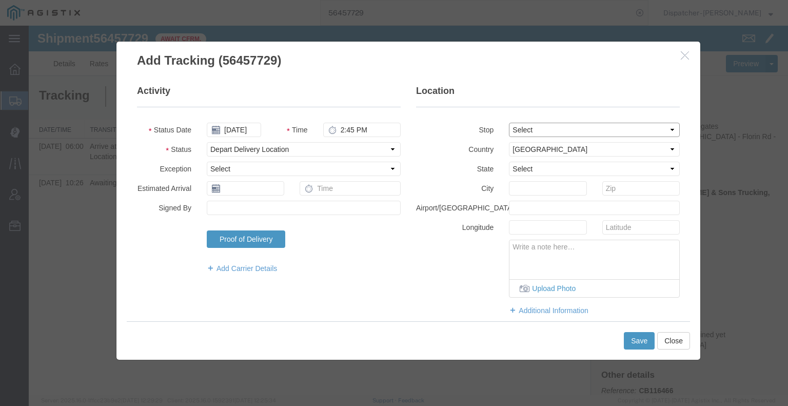
click at [509, 123] on select "Select From: [STREET_ADDRESS] Stop 2: [STREET_ADDRESS] To: The Final Destinatio…" at bounding box center [594, 130] width 171 height 14
drag, startPoint x: 518, startPoint y: 123, endPoint x: 517, endPoint y: 129, distance: 5.7
click at [518, 123] on select "Select From: [STREET_ADDRESS] Stop 2: [STREET_ADDRESS] To: The Final Destinatio…" at bounding box center [594, 130] width 171 height 14
click at [509, 123] on select "Select From: [STREET_ADDRESS] Stop 2: [STREET_ADDRESS] To: The Final Destinatio…" at bounding box center [594, 130] width 171 height 14
click at [641, 343] on button "Save" at bounding box center [639, 340] width 31 height 17
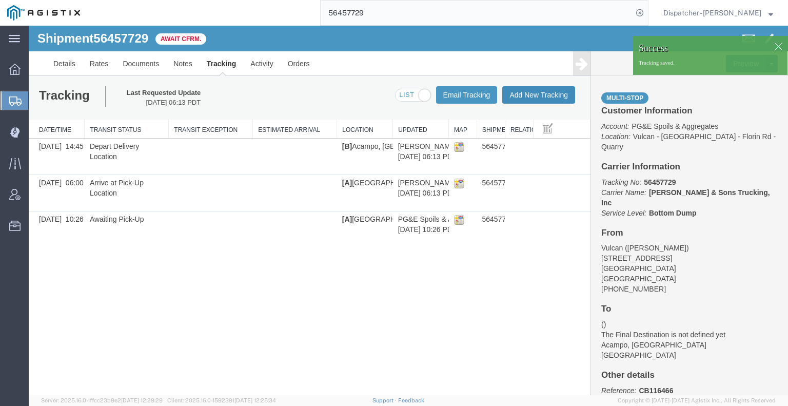
click at [549, 94] on button "Add New Tracking" at bounding box center [538, 94] width 73 height 17
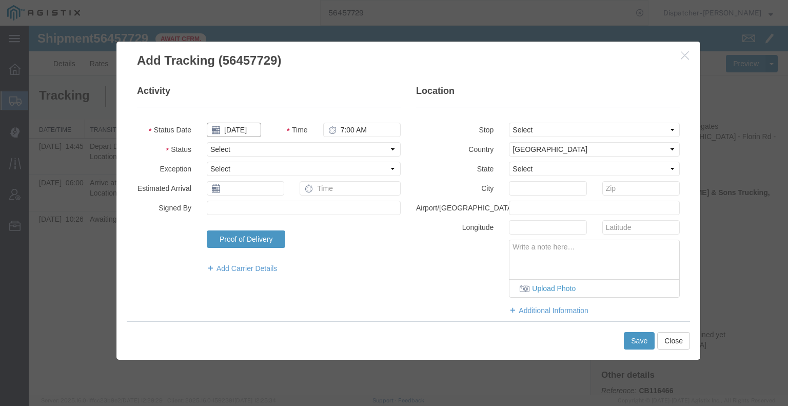
click at [244, 131] on input "[DATE]" at bounding box center [234, 130] width 54 height 14
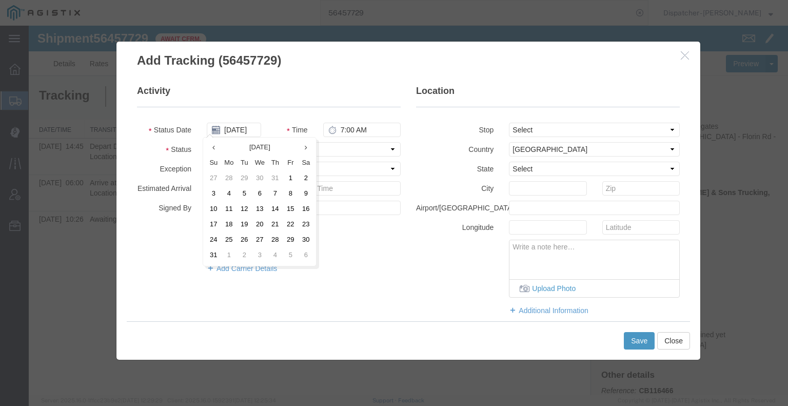
click at [242, 208] on td "12" at bounding box center [243, 209] width 15 height 15
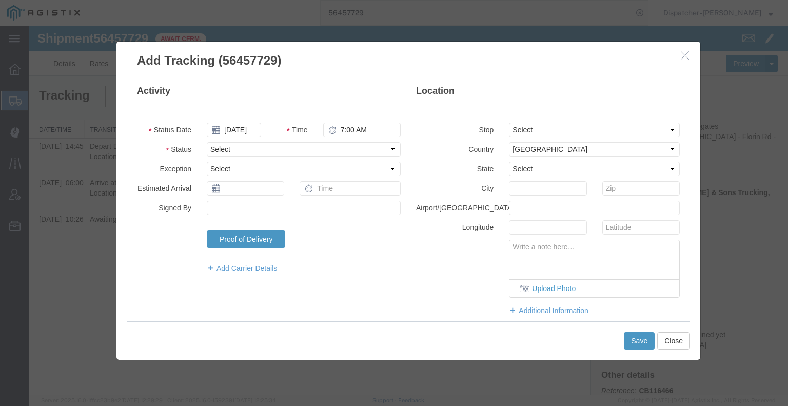
click at [344, 121] on fieldset "Activity Status Date 08/12/2025 Time 7:00 AM Status Select Arrival Notice Avail…" at bounding box center [269, 184] width 264 height 199
click at [344, 129] on input "7:00 AM" at bounding box center [361, 130] width 77 height 14
click at [343, 151] on select "Select Arrival Notice Available Arrival Notice Imported Arrive at Delivery Loca…" at bounding box center [304, 149] width 194 height 14
click at [207, 142] on select "Select Arrival Notice Available Arrival Notice Imported Arrive at Delivery Loca…" at bounding box center [304, 149] width 194 height 14
click at [636, 345] on button "Save" at bounding box center [639, 340] width 31 height 17
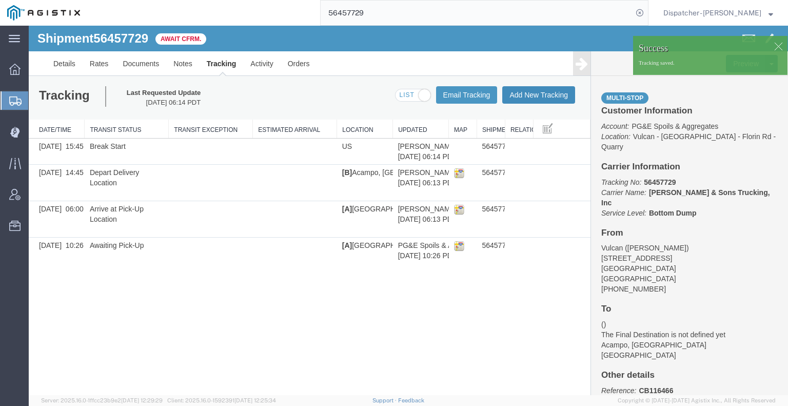
click at [522, 94] on button "Add New Tracking" at bounding box center [538, 94] width 73 height 17
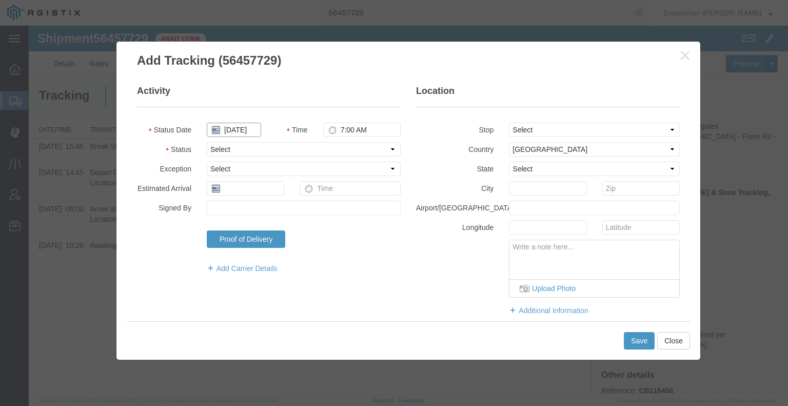
click at [247, 126] on input "[DATE]" at bounding box center [234, 130] width 54 height 14
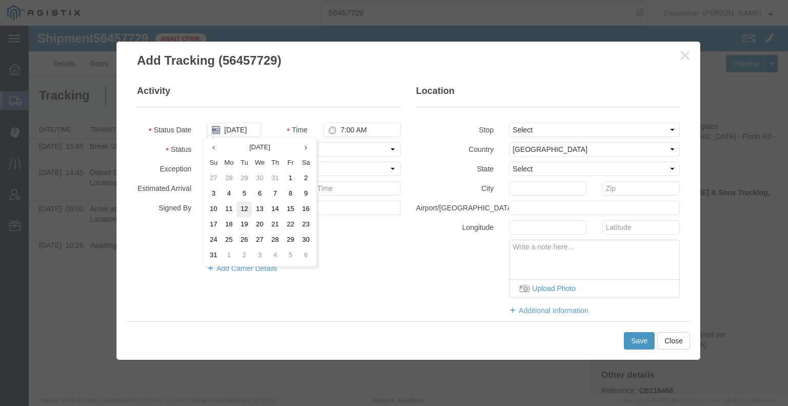
click at [242, 206] on td "12" at bounding box center [243, 209] width 15 height 15
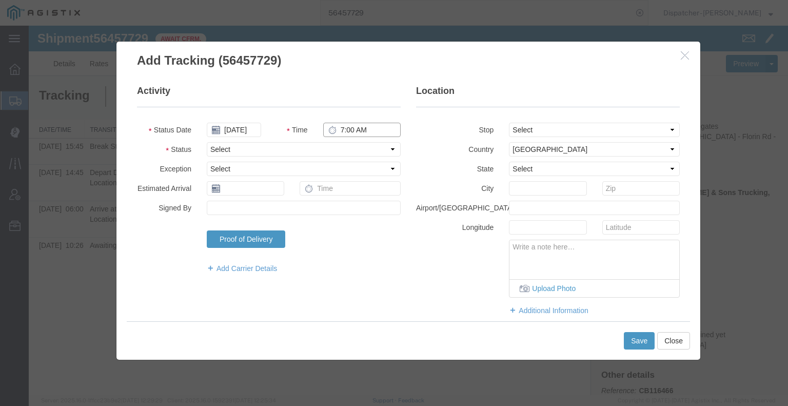
click at [347, 131] on input "7:00 AM" at bounding box center [361, 130] width 77 height 14
click at [363, 150] on select "Select Arrival Notice Available Arrival Notice Imported Arrive at Delivery Loca…" at bounding box center [304, 149] width 194 height 14
click at [207, 142] on select "Select Arrival Notice Available Arrival Notice Imported Arrive at Delivery Loca…" at bounding box center [304, 149] width 194 height 14
click at [634, 341] on button "Save" at bounding box center [639, 340] width 31 height 17
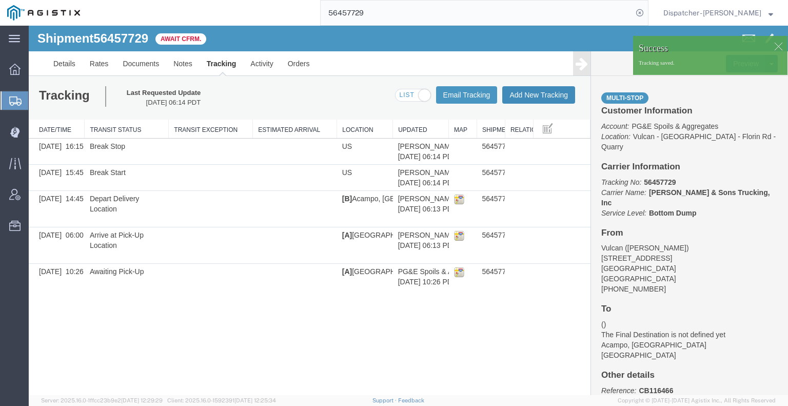
click at [558, 97] on button "Add New Tracking" at bounding box center [538, 94] width 73 height 17
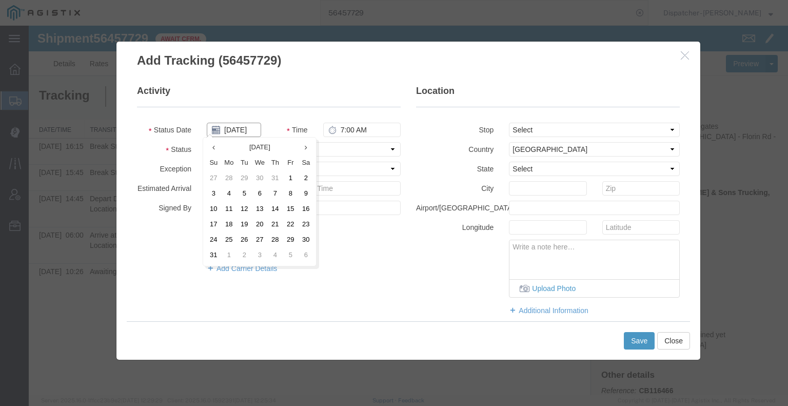
click at [248, 127] on input "[DATE]" at bounding box center [234, 130] width 54 height 14
click at [249, 212] on td "12" at bounding box center [243, 209] width 15 height 15
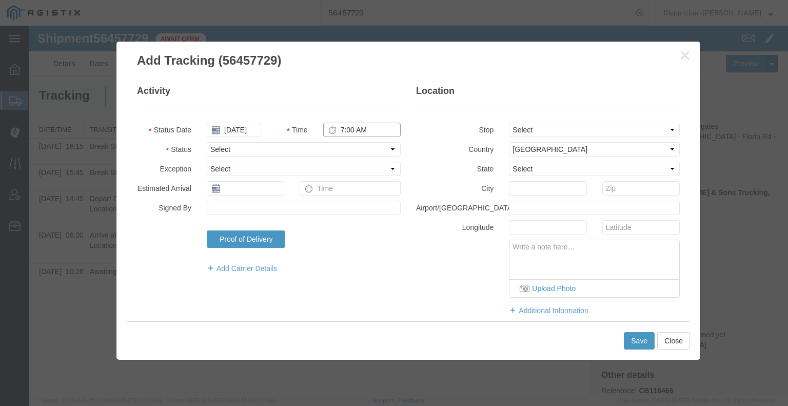
click at [353, 129] on input "7:00 AM" at bounding box center [361, 130] width 77 height 14
click at [349, 148] on select "Select Arrival Notice Available Arrival Notice Imported Arrive at Delivery Loca…" at bounding box center [304, 149] width 194 height 14
click at [207, 142] on select "Select Arrival Notice Available Arrival Notice Imported Arrive at Delivery Loca…" at bounding box center [304, 149] width 194 height 14
click at [632, 339] on button "Save" at bounding box center [639, 340] width 31 height 17
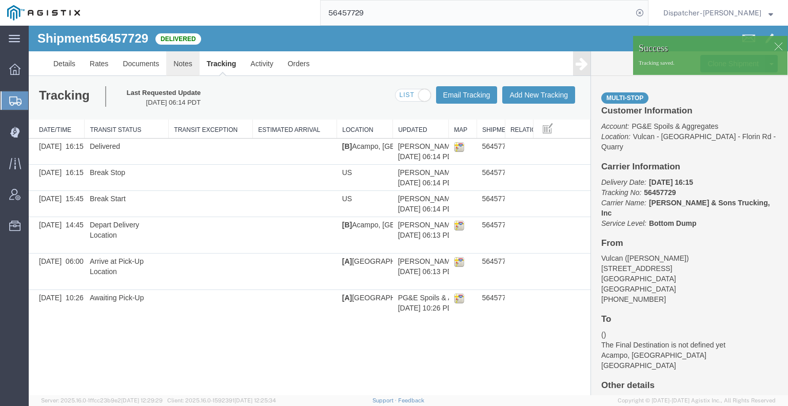
click at [183, 62] on link "Notes" at bounding box center [182, 63] width 33 height 25
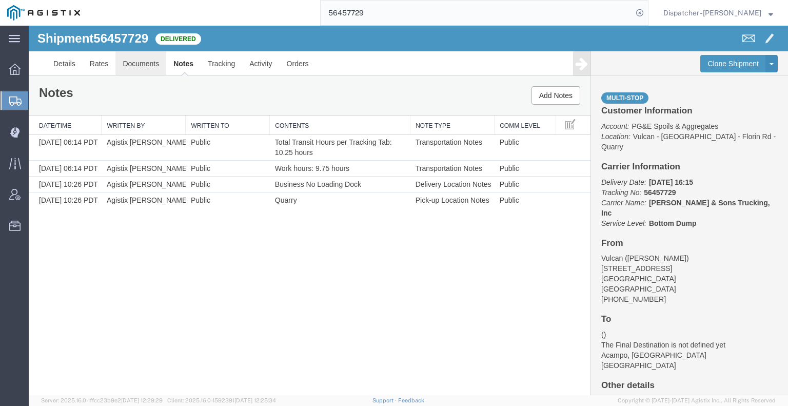
click at [135, 62] on link "Documents" at bounding box center [140, 63] width 51 height 25
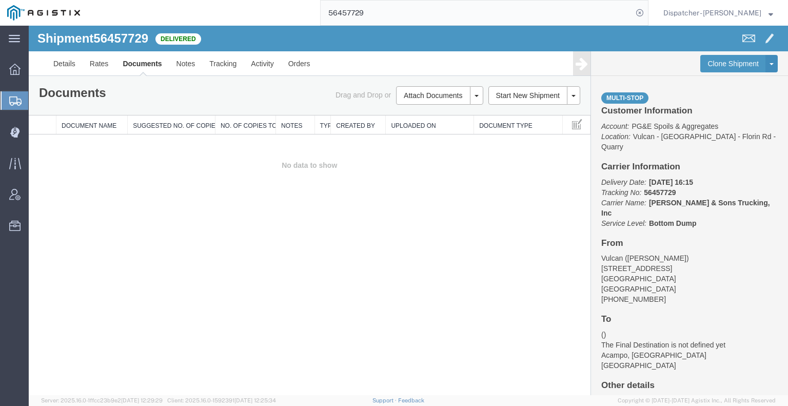
click at [85, 245] on div "Shipment 56457729 0 of 0 Delivered Details Rates Documents Notes Tracking Activ…" at bounding box center [408, 210] width 759 height 369
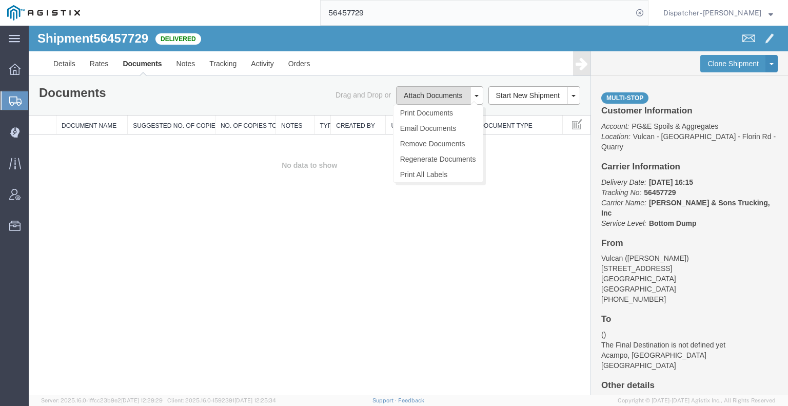
click at [410, 96] on button "Attach Documents" at bounding box center [433, 95] width 74 height 18
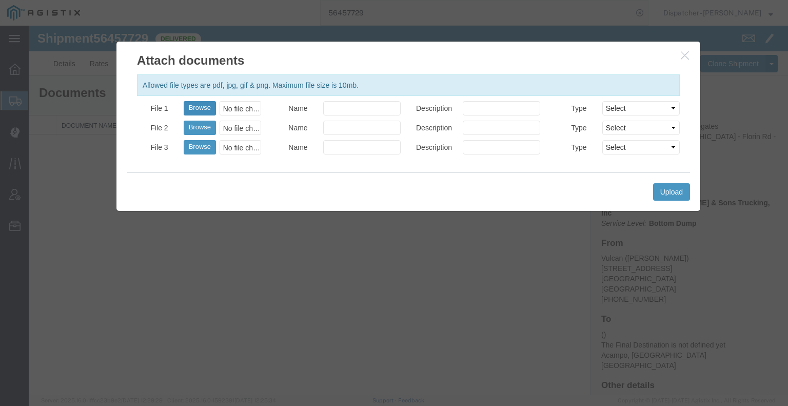
click at [207, 108] on button "Browse" at bounding box center [200, 108] width 32 height 14
click at [672, 196] on button "Upload" at bounding box center [671, 191] width 37 height 17
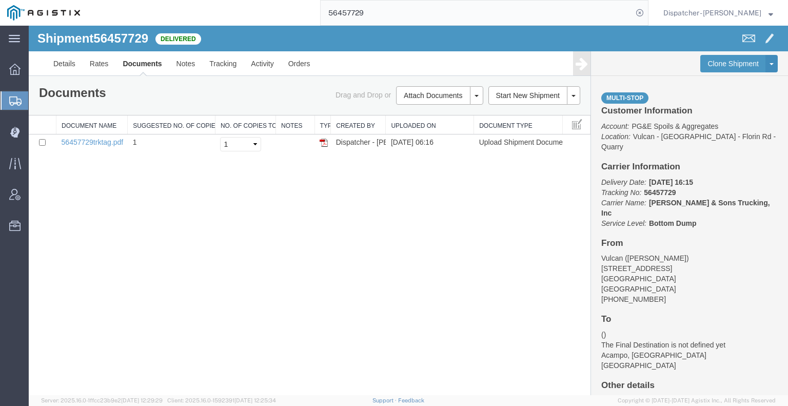
drag, startPoint x: 299, startPoint y: 9, endPoint x: 286, endPoint y: 7, distance: 13.5
click at [292, 8] on div "56457729" at bounding box center [367, 13] width 561 height 26
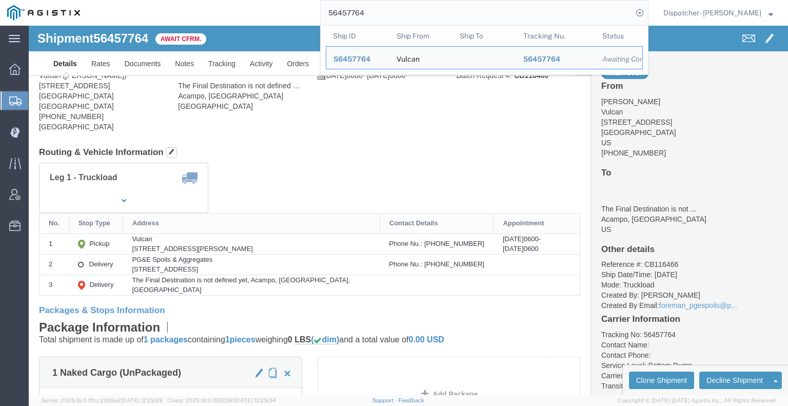
click div
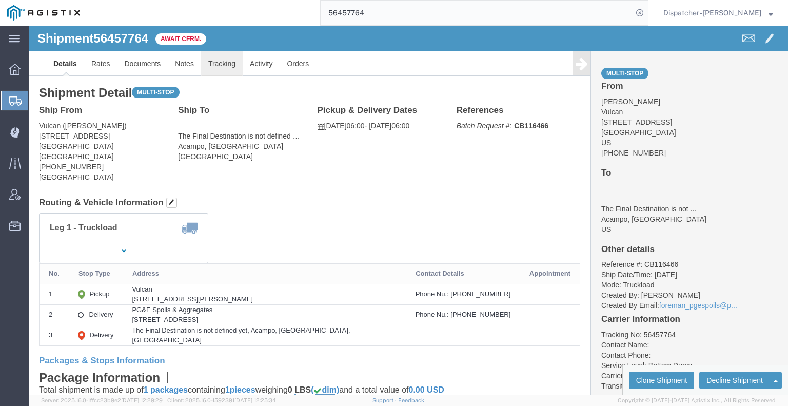
click link "Tracking"
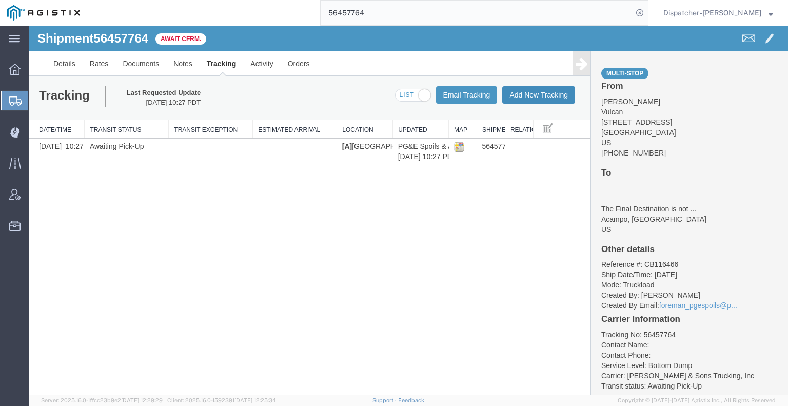
click at [537, 88] on button "Add New Tracking" at bounding box center [538, 94] width 73 height 17
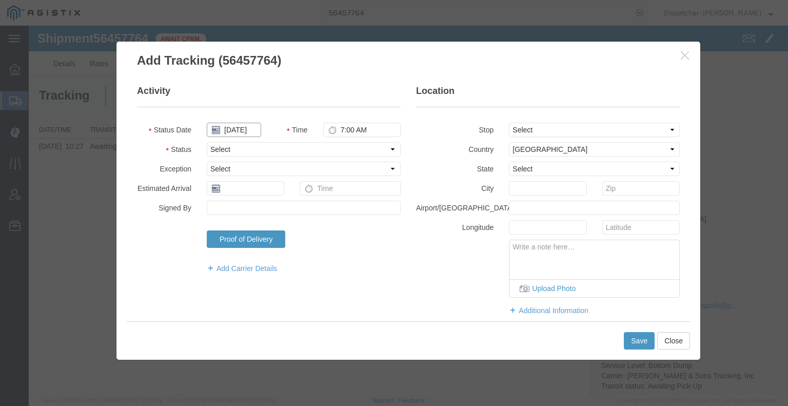
click at [243, 128] on input "[DATE]" at bounding box center [234, 130] width 54 height 14
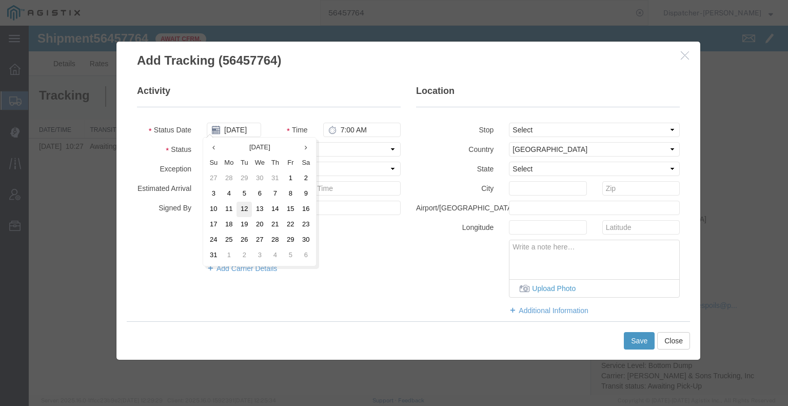
click at [242, 209] on td "12" at bounding box center [243, 209] width 15 height 15
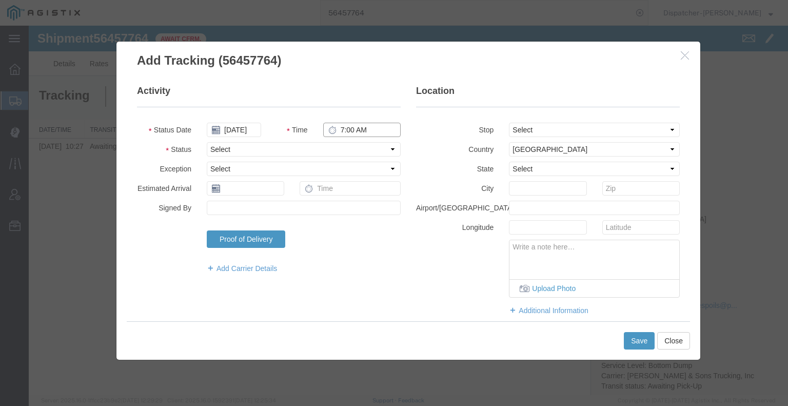
click at [353, 133] on input "7:00 AM" at bounding box center [361, 130] width 77 height 14
click at [357, 149] on select "Select Arrival Notice Available Arrival Notice Imported Arrive at Delivery Loca…" at bounding box center [304, 149] width 194 height 14
click at [207, 142] on select "Select Arrival Notice Available Arrival Notice Imported Arrive at Delivery Loca…" at bounding box center [304, 149] width 194 height 14
drag, startPoint x: 528, startPoint y: 128, endPoint x: 528, endPoint y: 133, distance: 5.6
click at [528, 129] on select "Select From: [STREET_ADDRESS] Stop 2: [STREET_ADDRESS] To: The Final Destinatio…" at bounding box center [594, 130] width 171 height 14
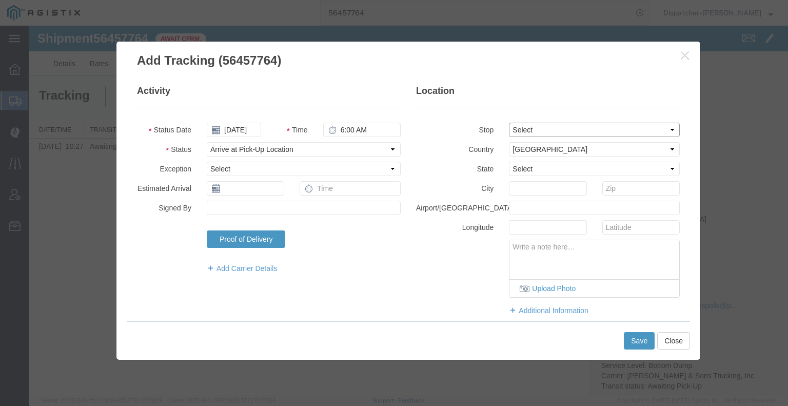
click at [509, 123] on select "Select From: [STREET_ADDRESS] Stop 2: [STREET_ADDRESS] To: The Final Destinatio…" at bounding box center [594, 130] width 171 height 14
click at [640, 344] on button "Save" at bounding box center [639, 340] width 31 height 17
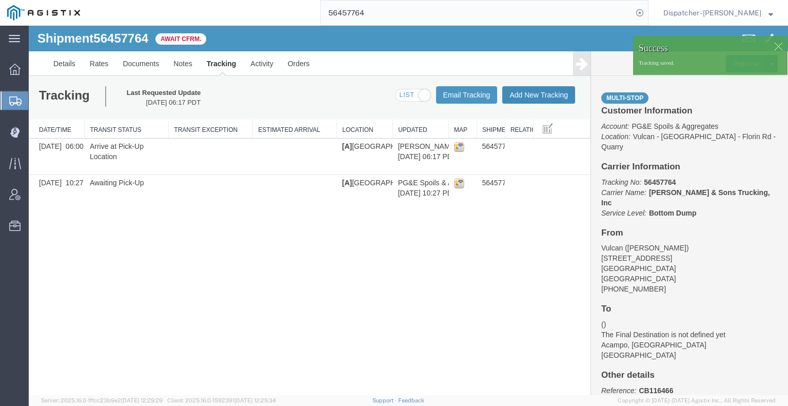
click at [556, 96] on button "Add New Tracking" at bounding box center [538, 94] width 73 height 17
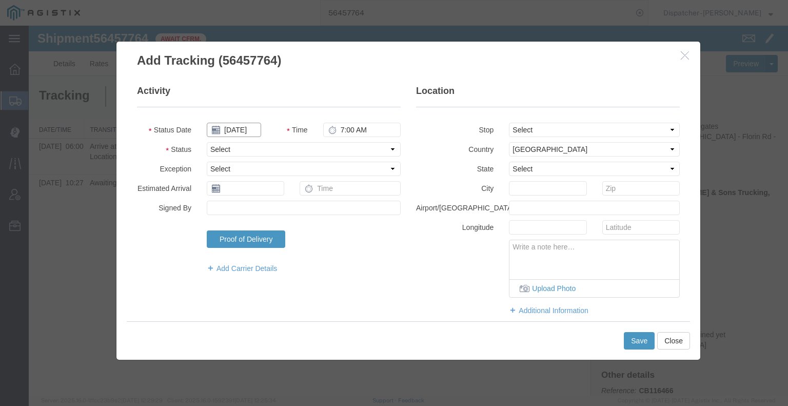
click at [232, 129] on input "[DATE]" at bounding box center [234, 130] width 54 height 14
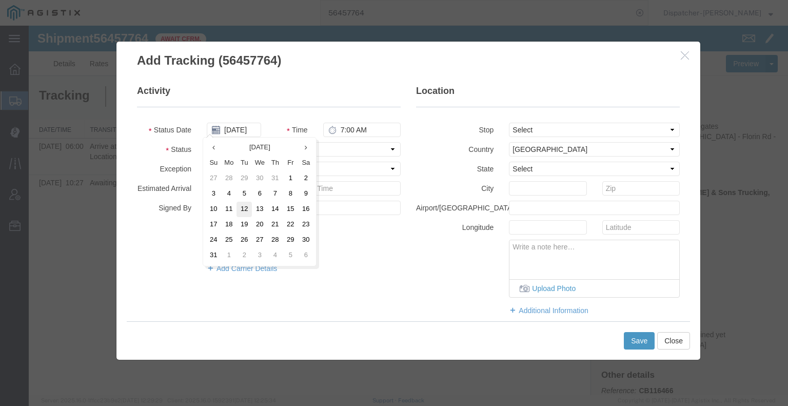
click at [239, 213] on td "12" at bounding box center [243, 209] width 15 height 15
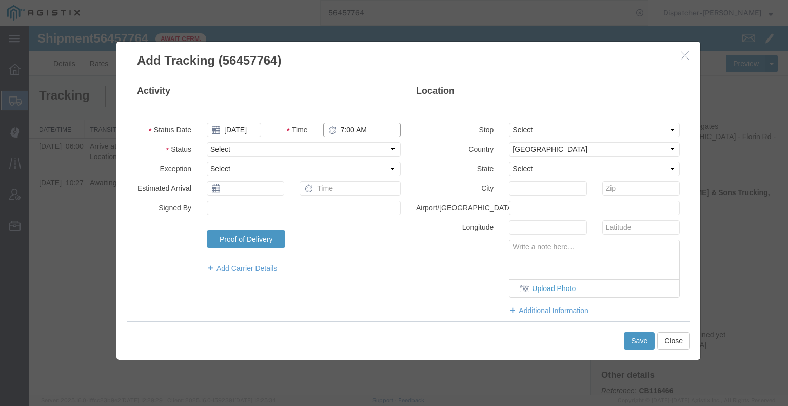
click at [362, 127] on input "7:00 AM" at bounding box center [361, 130] width 77 height 14
click at [361, 148] on select "Select Arrival Notice Available Arrival Notice Imported Arrive at Delivery Loca…" at bounding box center [304, 149] width 194 height 14
click at [207, 142] on select "Select Arrival Notice Available Arrival Notice Imported Arrive at Delivery Loca…" at bounding box center [304, 149] width 194 height 14
click at [524, 130] on select "Select From: [STREET_ADDRESS] Stop 2: [STREET_ADDRESS] To: The Final Destinatio…" at bounding box center [594, 130] width 171 height 14
click at [509, 123] on select "Select From: [STREET_ADDRESS] Stop 2: [STREET_ADDRESS] To: The Final Destinatio…" at bounding box center [594, 130] width 171 height 14
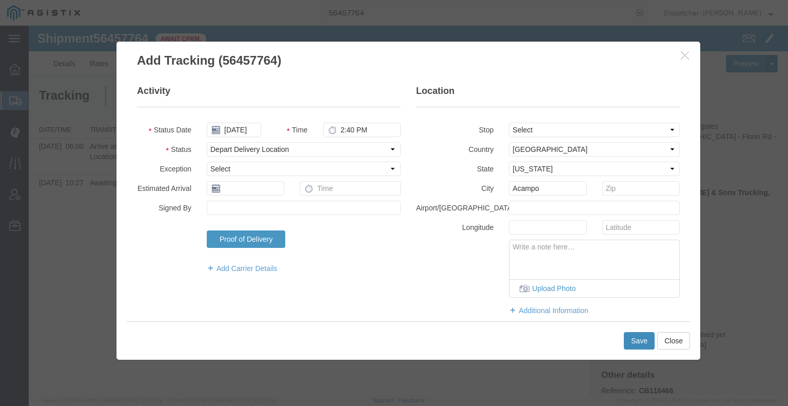
click at [640, 340] on button "Save" at bounding box center [639, 340] width 31 height 17
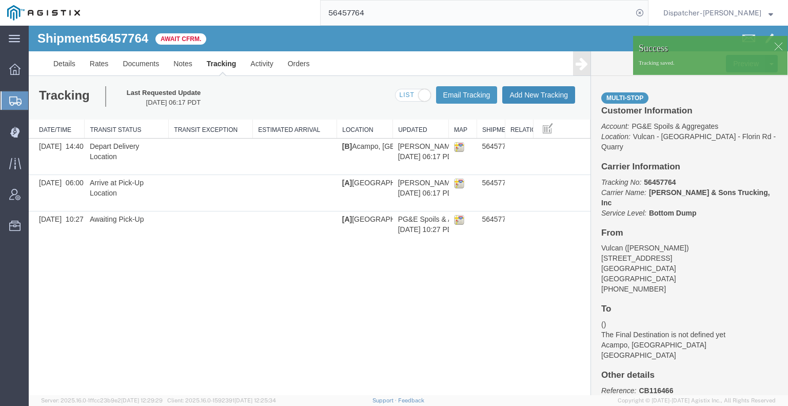
click at [539, 96] on button "Add New Tracking" at bounding box center [538, 94] width 73 height 17
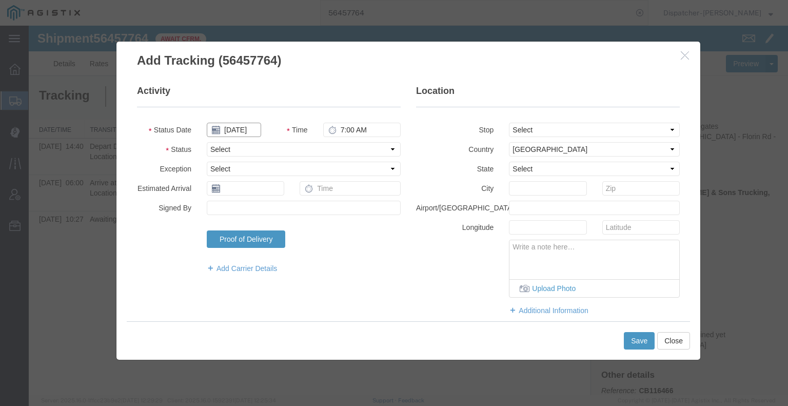
click at [252, 126] on input "[DATE]" at bounding box center [234, 130] width 54 height 14
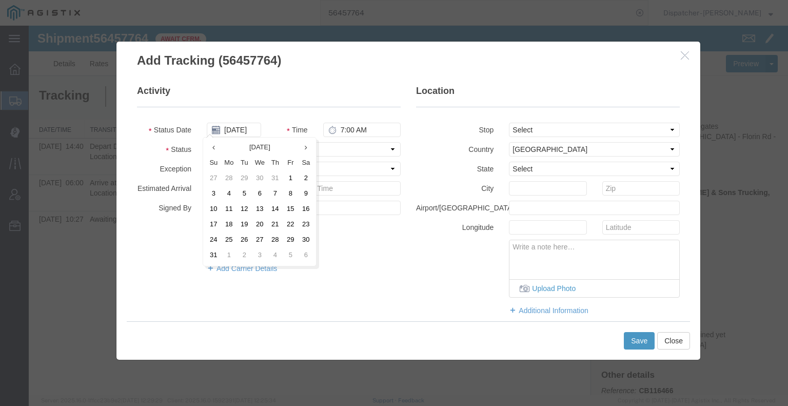
drag, startPoint x: 242, startPoint y: 208, endPoint x: 271, endPoint y: 184, distance: 37.9
click at [242, 209] on td "12" at bounding box center [243, 209] width 15 height 15
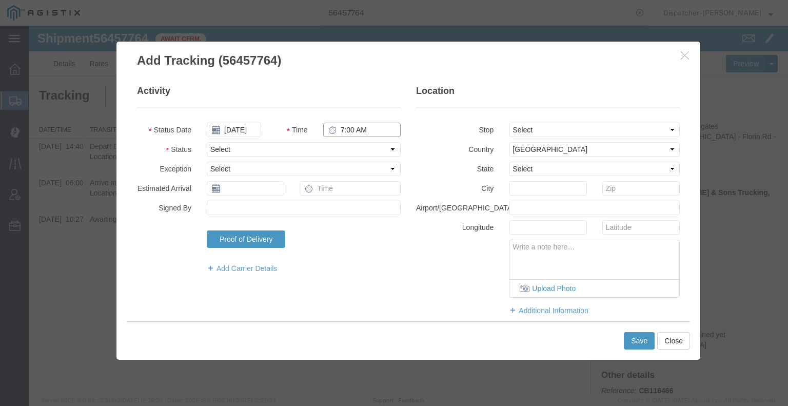
click at [352, 130] on input "7:00 AM" at bounding box center [361, 130] width 77 height 14
click at [359, 146] on select "Select Arrival Notice Available Arrival Notice Imported Arrive at Delivery Loca…" at bounding box center [304, 149] width 194 height 14
click at [207, 142] on select "Select Arrival Notice Available Arrival Notice Imported Arrive at Delivery Loca…" at bounding box center [304, 149] width 194 height 14
click at [640, 340] on button "Save" at bounding box center [639, 340] width 31 height 17
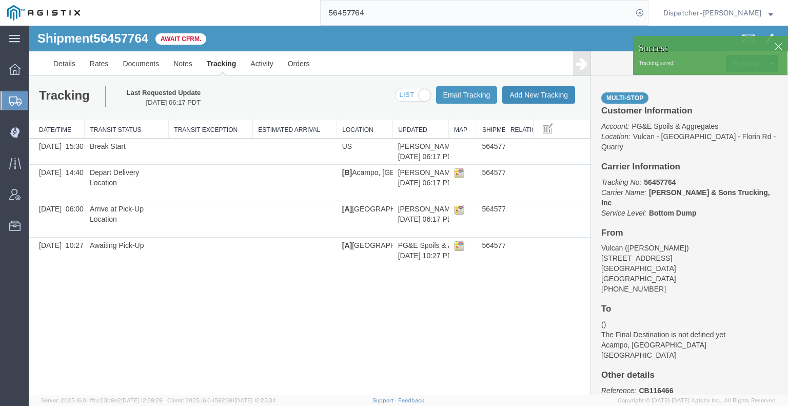
click at [527, 93] on button "Add New Tracking" at bounding box center [538, 94] width 73 height 17
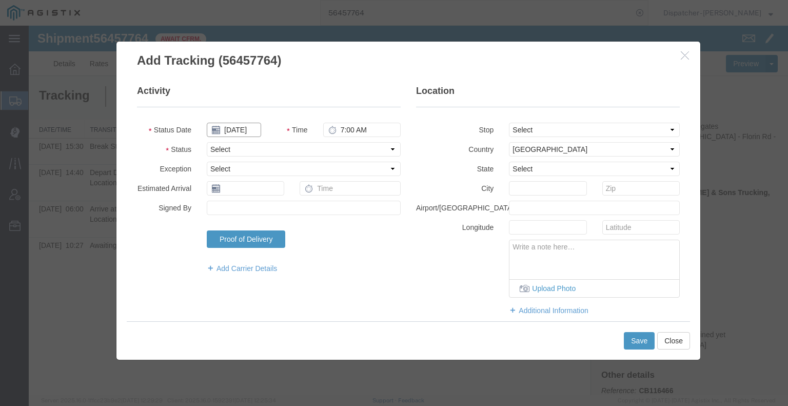
click at [236, 131] on input "[DATE]" at bounding box center [234, 130] width 54 height 14
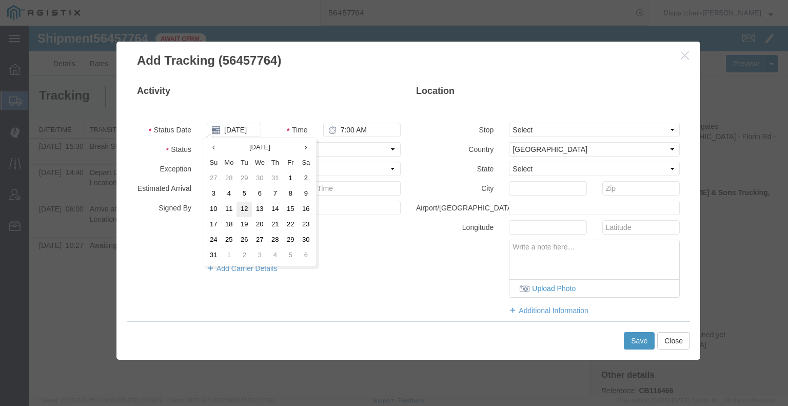
click at [247, 207] on td "12" at bounding box center [243, 209] width 15 height 15
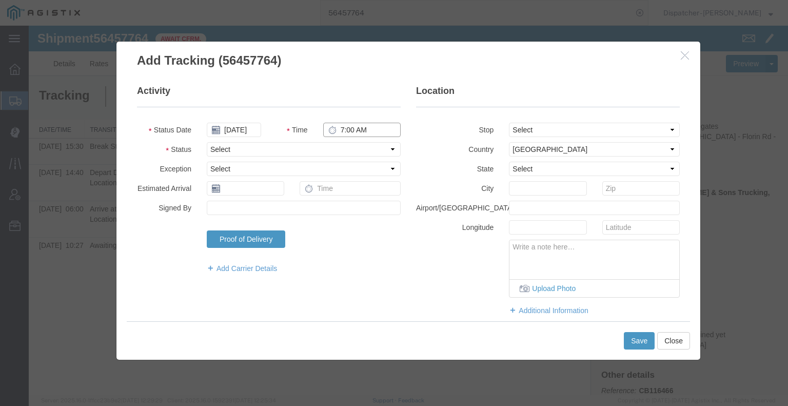
click at [364, 130] on input "7:00 AM" at bounding box center [361, 130] width 77 height 14
click at [357, 149] on select "Select Arrival Notice Available Arrival Notice Imported Arrive at Delivery Loca…" at bounding box center [304, 149] width 194 height 14
click at [207, 142] on select "Select Arrival Notice Available Arrival Notice Imported Arrive at Delivery Loca…" at bounding box center [304, 149] width 194 height 14
click at [640, 344] on button "Save" at bounding box center [639, 340] width 31 height 17
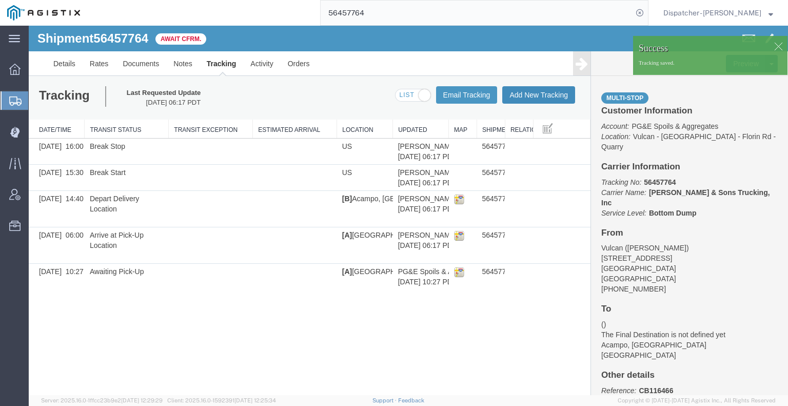
click at [537, 101] on button "Add New Tracking" at bounding box center [538, 94] width 73 height 17
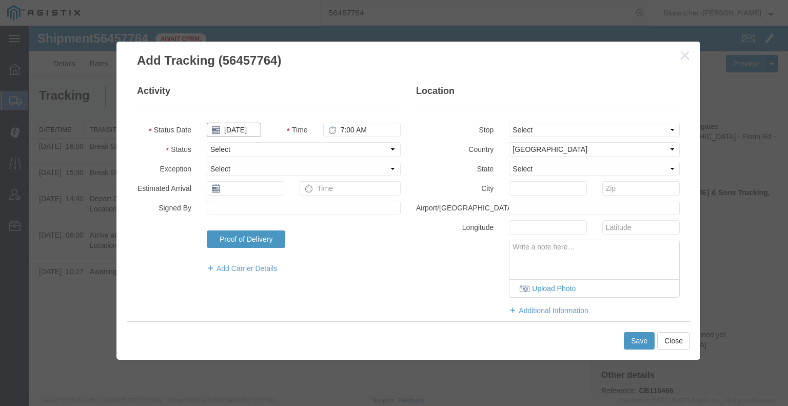
click at [234, 129] on input "[DATE]" at bounding box center [234, 130] width 54 height 14
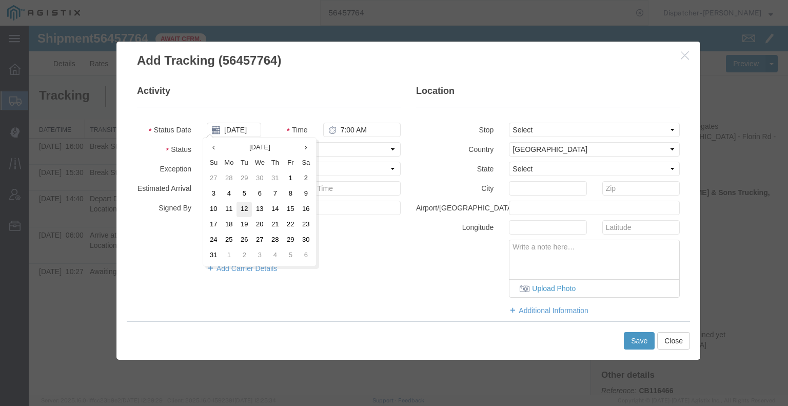
click at [238, 210] on td "12" at bounding box center [243, 209] width 15 height 15
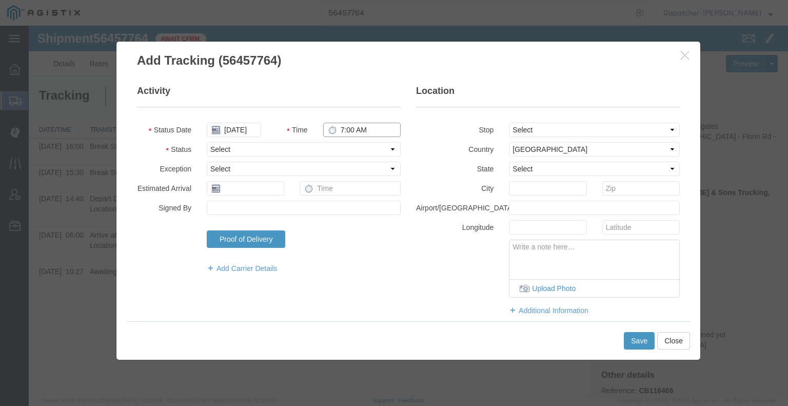
click at [358, 125] on input "7:00 AM" at bounding box center [361, 130] width 77 height 14
click at [364, 149] on select "Select Arrival Notice Available Arrival Notice Imported Arrive at Delivery Loca…" at bounding box center [304, 149] width 194 height 14
click at [207, 142] on select "Select Arrival Notice Available Arrival Notice Imported Arrive at Delivery Loca…" at bounding box center [304, 149] width 194 height 14
click at [633, 342] on button "Save" at bounding box center [639, 340] width 31 height 17
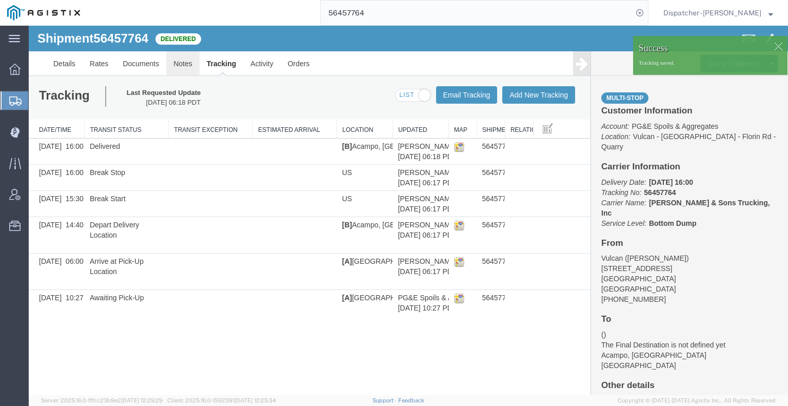
drag, startPoint x: 211, startPoint y: 89, endPoint x: 182, endPoint y: 64, distance: 38.5
click at [182, 64] on link "Notes" at bounding box center [182, 63] width 33 height 25
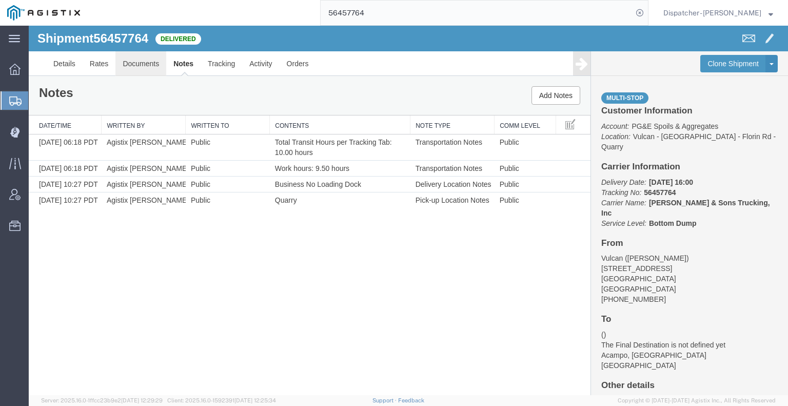
click at [154, 67] on link "Documents" at bounding box center [140, 63] width 51 height 25
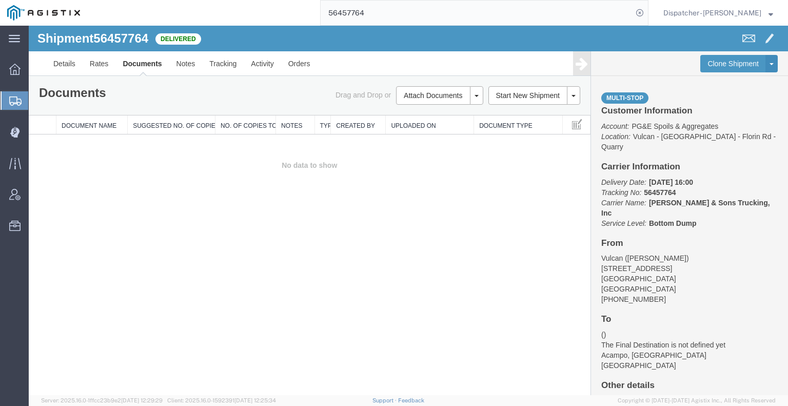
drag, startPoint x: 82, startPoint y: 269, endPoint x: 149, endPoint y: 223, distance: 81.1
click at [82, 269] on div "Shipment 56457764 0 of 0 Delivered Details Rates Documents Notes Tracking Activ…" at bounding box center [408, 210] width 759 height 369
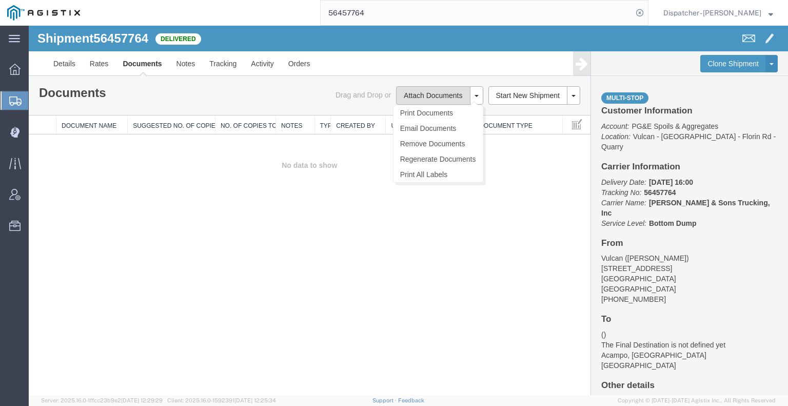
click at [408, 94] on button "Attach Documents" at bounding box center [433, 95] width 74 height 18
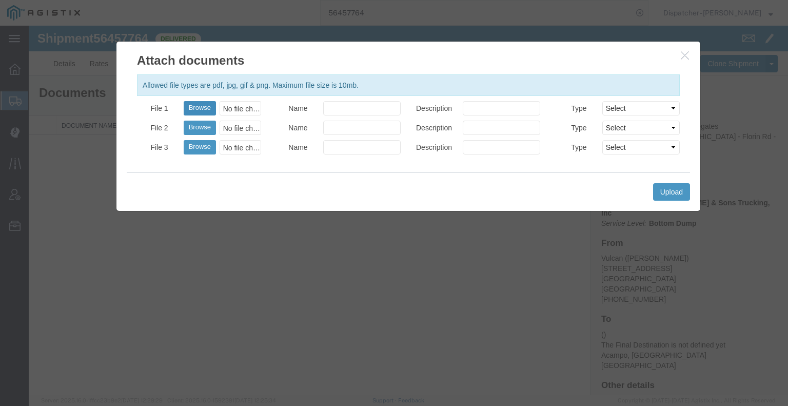
click at [200, 108] on button "Browse" at bounding box center [200, 108] width 32 height 14
click at [665, 191] on button "Upload" at bounding box center [671, 191] width 37 height 17
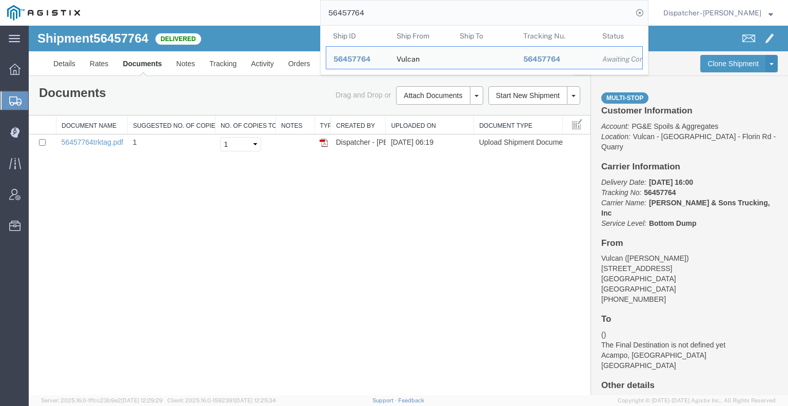
drag, startPoint x: 374, startPoint y: 12, endPoint x: 259, endPoint y: 19, distance: 115.6
click at [277, 18] on div "56457764 Ship ID Ship From Ship To Tracking Nu. Status Ship ID 56457764 Ship Fr…" at bounding box center [367, 13] width 561 height 26
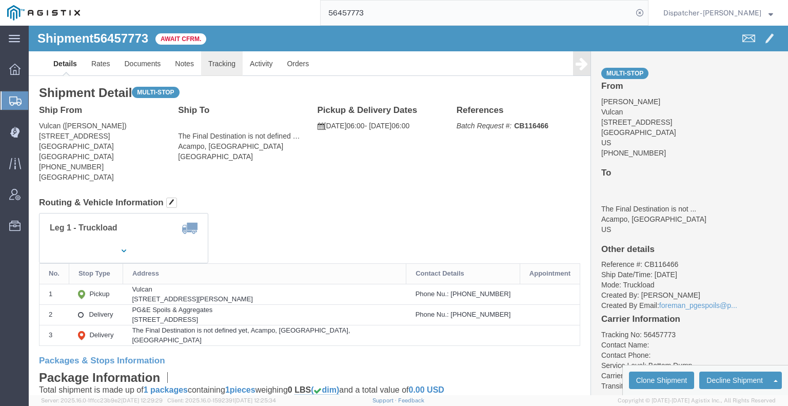
click link "Tracking"
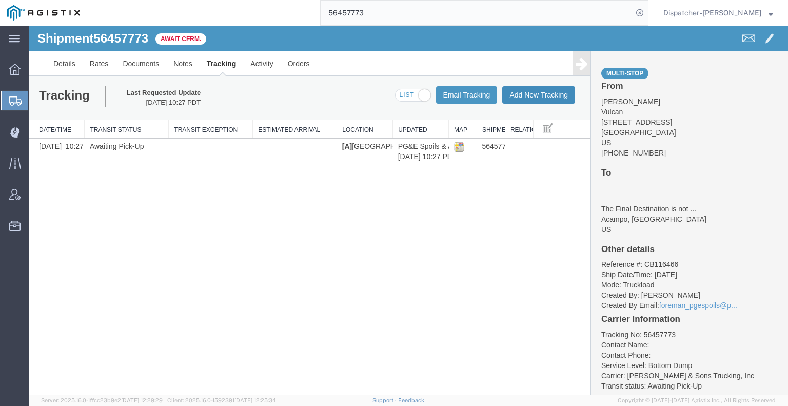
click at [558, 96] on button "Add New Tracking" at bounding box center [538, 94] width 73 height 17
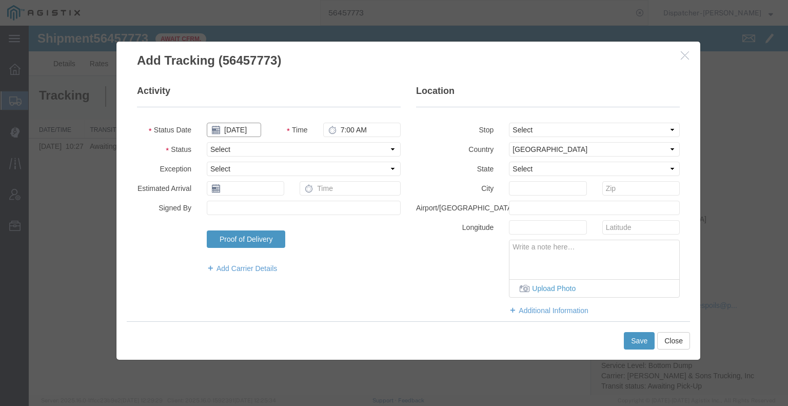
click at [232, 129] on input "[DATE]" at bounding box center [234, 130] width 54 height 14
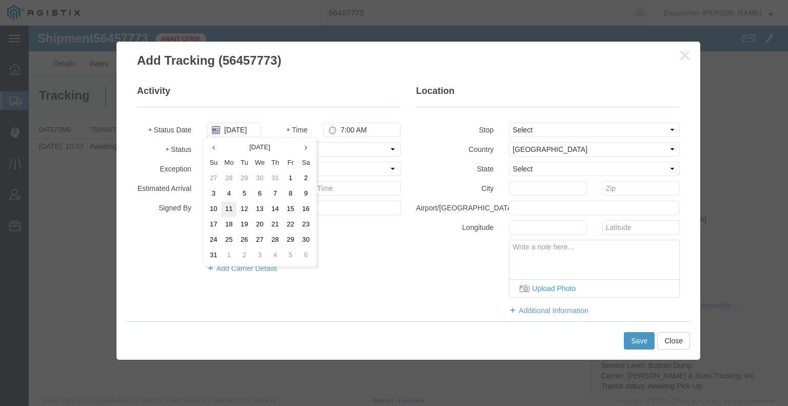
click at [231, 204] on td "11" at bounding box center [228, 209] width 15 height 15
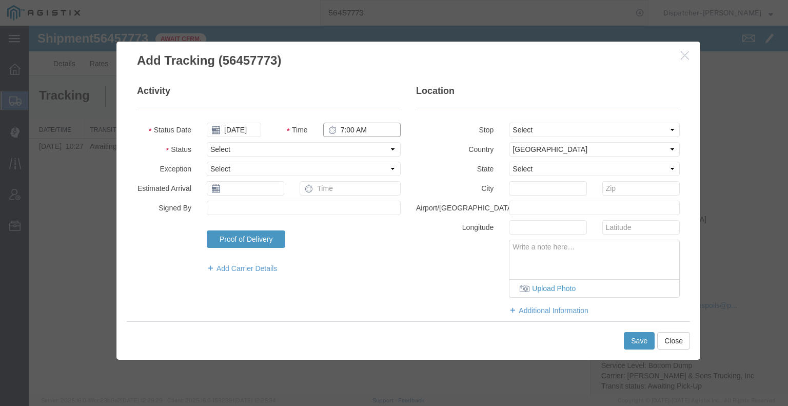
click at [336, 131] on input "7:00 AM" at bounding box center [361, 130] width 77 height 14
click at [338, 144] on select "Select Arrival Notice Available Arrival Notice Imported Arrive at Delivery Loca…" at bounding box center [304, 149] width 194 height 14
click at [207, 142] on select "Select Arrival Notice Available Arrival Notice Imported Arrive at Delivery Loca…" at bounding box center [304, 149] width 194 height 14
click at [552, 127] on select "Select From: [STREET_ADDRESS] Stop 2: [STREET_ADDRESS] To: The Final Destinatio…" at bounding box center [594, 130] width 171 height 14
click at [509, 123] on select "Select From: [STREET_ADDRESS] Stop 2: [STREET_ADDRESS] To: The Final Destinatio…" at bounding box center [594, 130] width 171 height 14
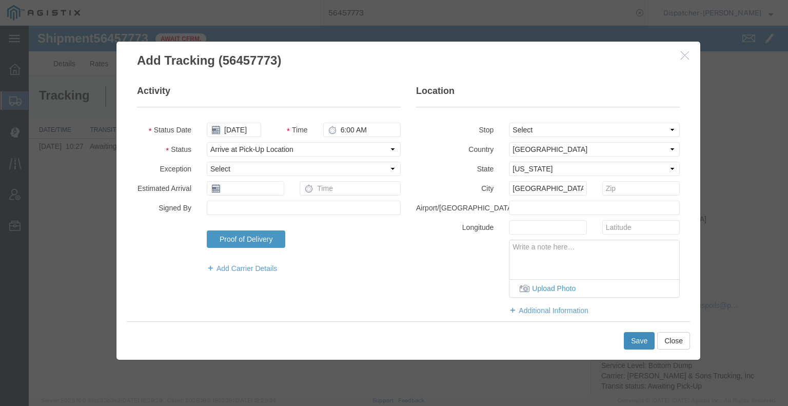
click at [637, 343] on button "Save" at bounding box center [639, 340] width 31 height 17
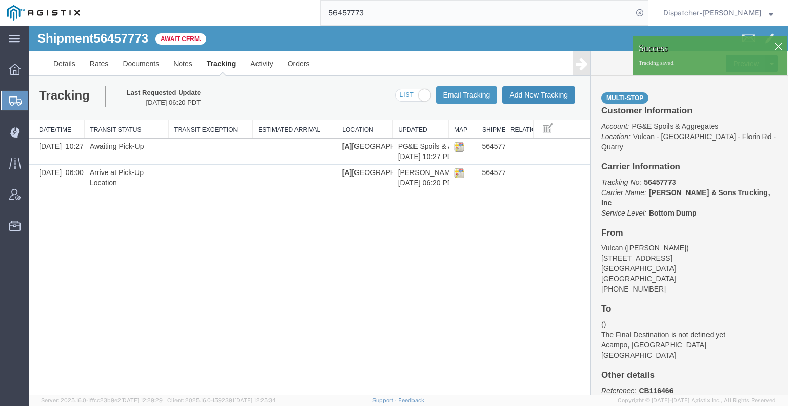
click at [535, 99] on button "Add New Tracking" at bounding box center [538, 94] width 73 height 17
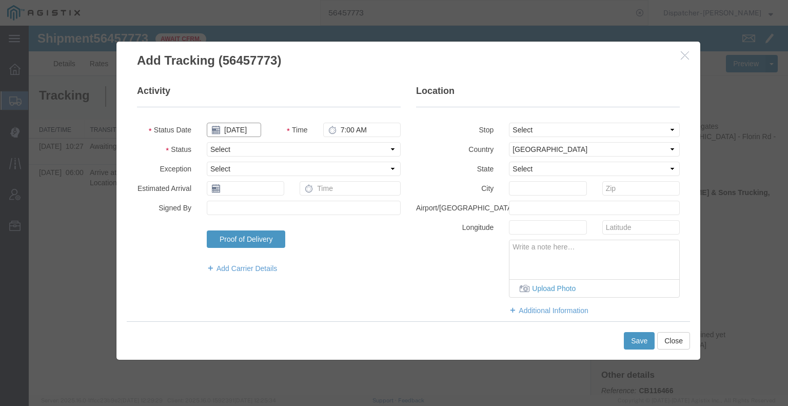
click at [237, 129] on input "[DATE]" at bounding box center [234, 130] width 54 height 14
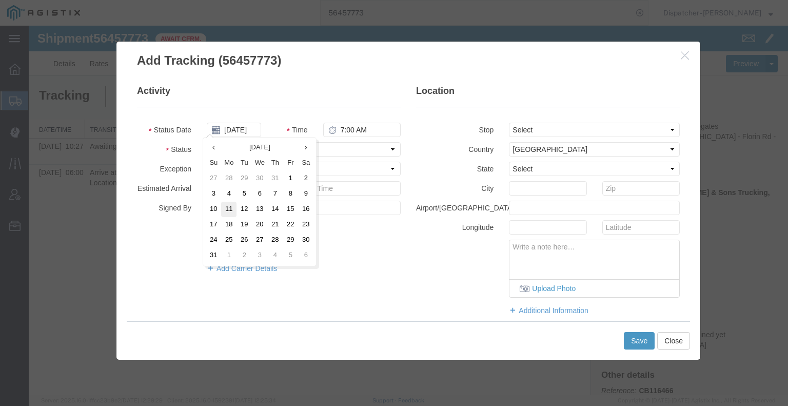
click at [230, 206] on td "11" at bounding box center [228, 209] width 15 height 15
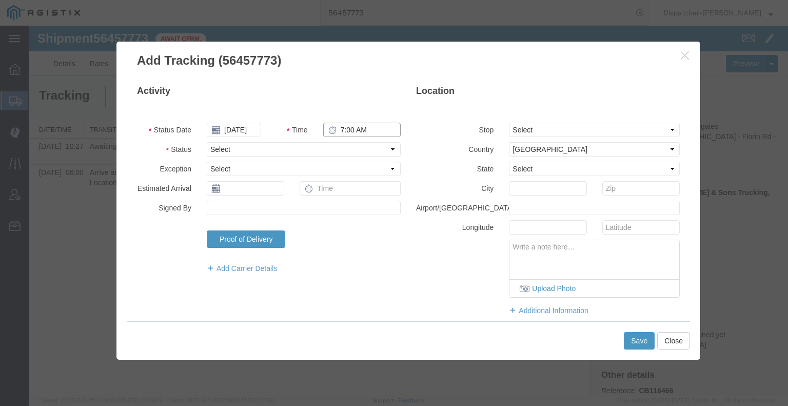
click at [351, 129] on input "7:00 AM" at bounding box center [361, 130] width 77 height 14
click at [345, 151] on select "Select Arrival Notice Available Arrival Notice Imported Arrive at Delivery Loca…" at bounding box center [304, 149] width 194 height 14
click at [207, 142] on select "Select Arrival Notice Available Arrival Notice Imported Arrive at Delivery Loca…" at bounding box center [304, 149] width 194 height 14
click at [512, 129] on select "Select From: [STREET_ADDRESS] Stop 2: [STREET_ADDRESS] To: The Final Destinatio…" at bounding box center [594, 130] width 171 height 14
click at [509, 123] on select "Select From: [STREET_ADDRESS] Stop 2: [STREET_ADDRESS] To: The Final Destinatio…" at bounding box center [594, 130] width 171 height 14
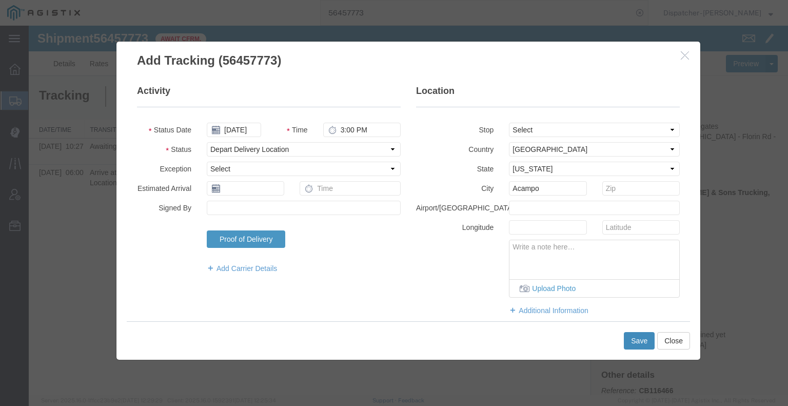
click at [637, 339] on button "Save" at bounding box center [639, 340] width 31 height 17
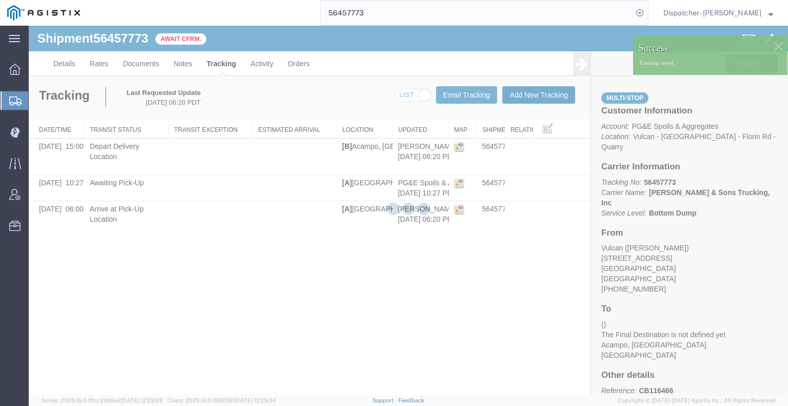
click at [541, 98] on button "Add New Tracking" at bounding box center [538, 94] width 73 height 17
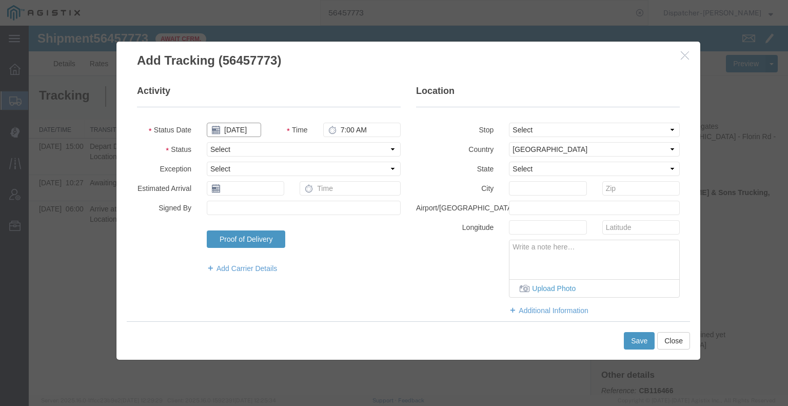
click at [237, 130] on input "[DATE]" at bounding box center [234, 130] width 54 height 14
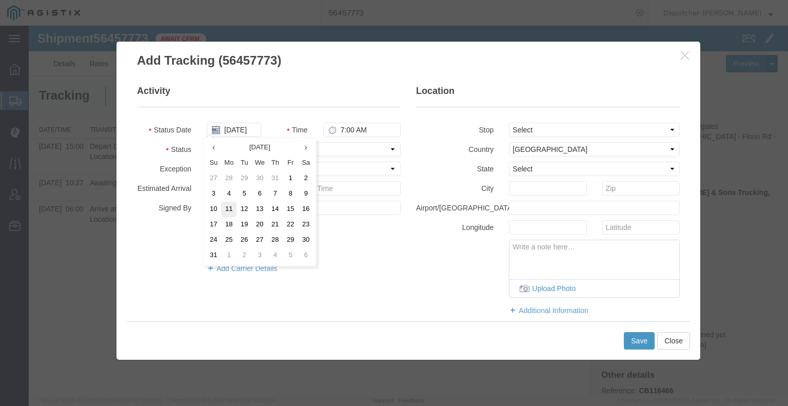
click at [228, 209] on td "11" at bounding box center [228, 209] width 15 height 15
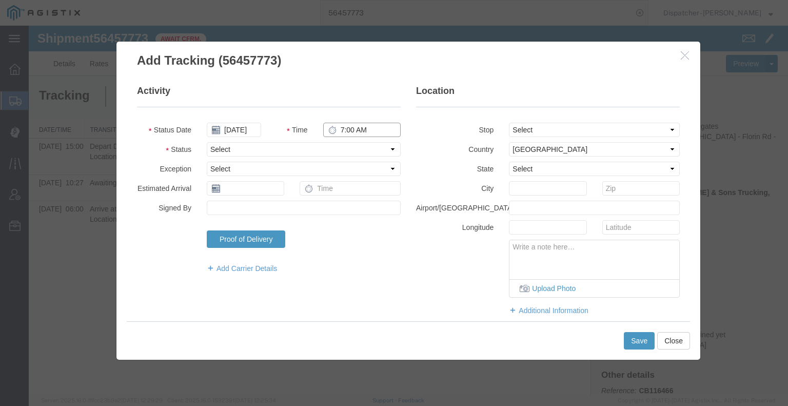
click at [351, 125] on input "7:00 AM" at bounding box center [361, 130] width 77 height 14
click at [351, 146] on select "Select Arrival Notice Available Arrival Notice Imported Arrive at Delivery Loca…" at bounding box center [304, 149] width 194 height 14
click at [207, 142] on select "Select Arrival Notice Available Arrival Notice Imported Arrive at Delivery Loca…" at bounding box center [304, 149] width 194 height 14
click at [642, 346] on button "Save" at bounding box center [639, 340] width 31 height 17
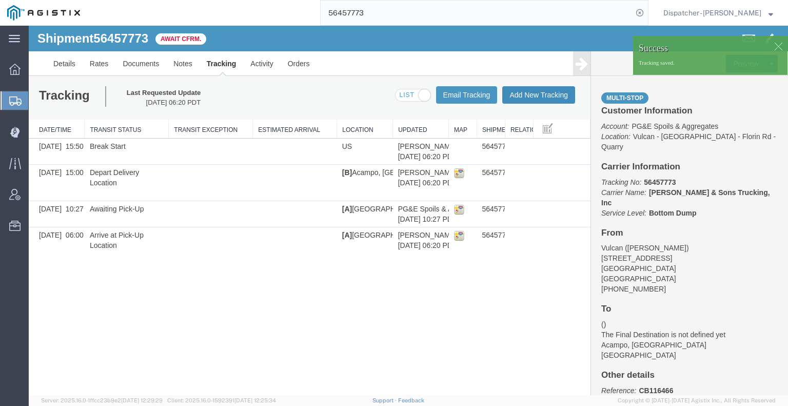
click at [535, 94] on button "Add New Tracking" at bounding box center [538, 94] width 73 height 17
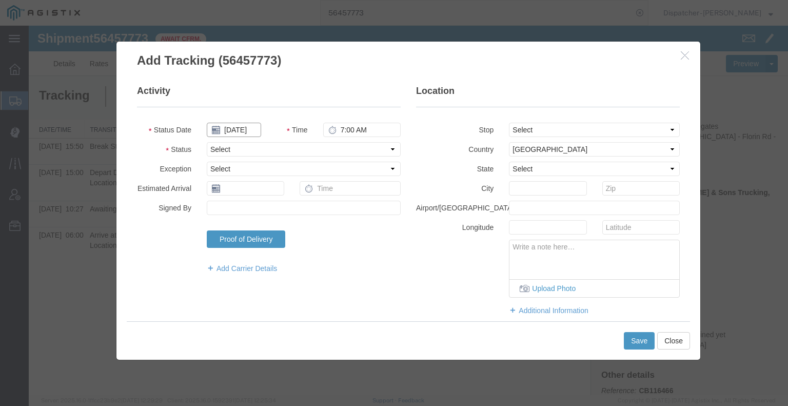
click at [244, 130] on input "[DATE]" at bounding box center [234, 130] width 54 height 14
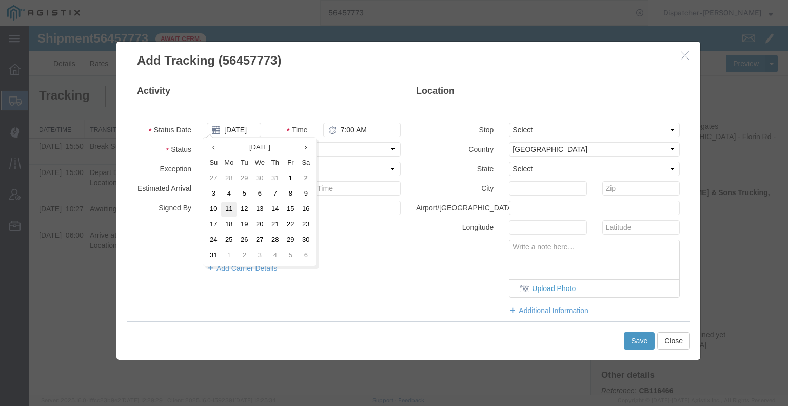
click at [234, 212] on td "11" at bounding box center [228, 209] width 15 height 15
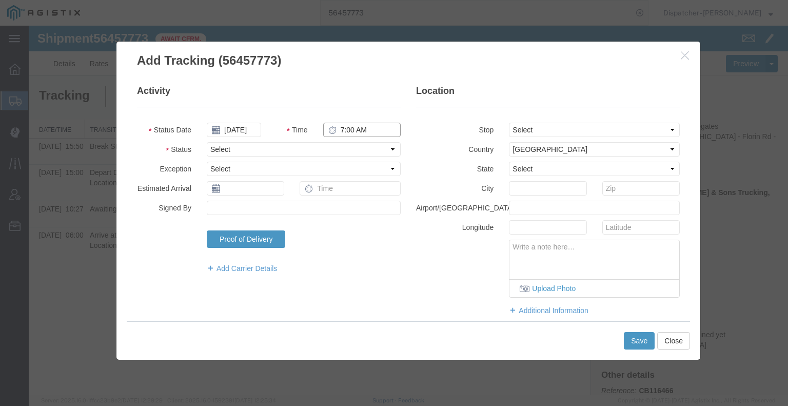
click at [352, 128] on input "7:00 AM" at bounding box center [361, 130] width 77 height 14
click at [344, 152] on select "Select Arrival Notice Available Arrival Notice Imported Arrive at Delivery Loca…" at bounding box center [304, 149] width 194 height 14
click at [207, 142] on select "Select Arrival Notice Available Arrival Notice Imported Arrive at Delivery Loca…" at bounding box center [304, 149] width 194 height 14
click at [637, 340] on button "Save" at bounding box center [639, 340] width 31 height 17
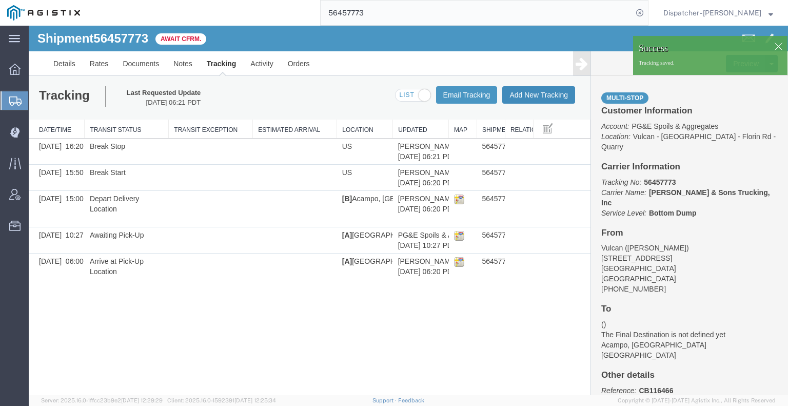
click at [541, 94] on button "Add New Tracking" at bounding box center [538, 94] width 73 height 17
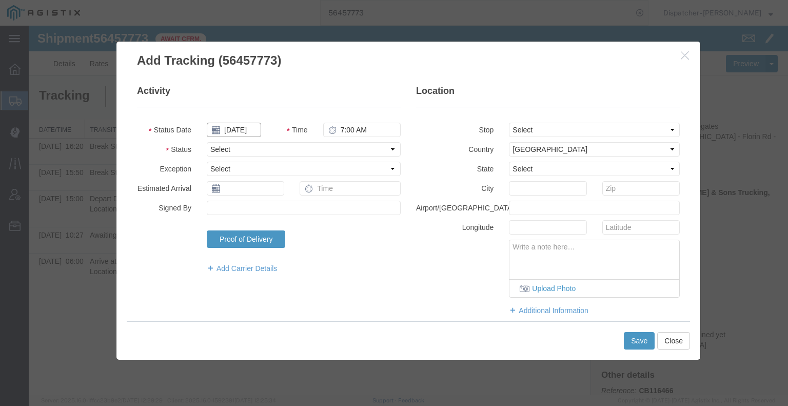
click at [242, 128] on input "[DATE]" at bounding box center [234, 130] width 54 height 14
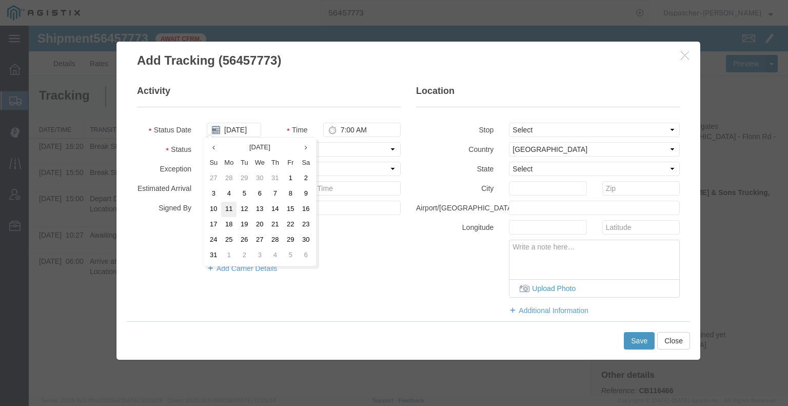
click at [232, 210] on td "11" at bounding box center [228, 209] width 15 height 15
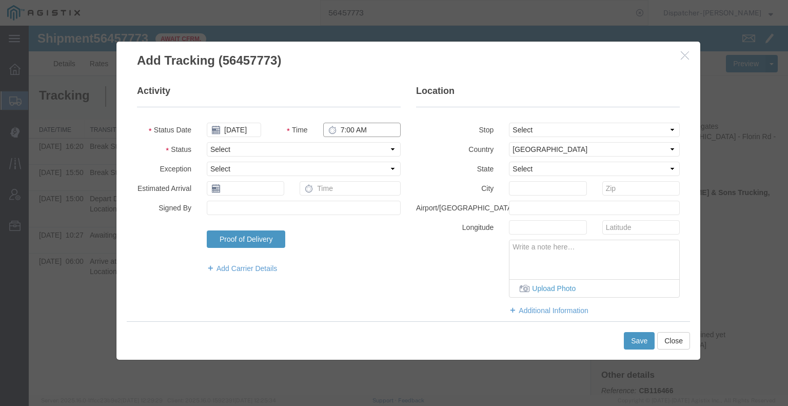
click at [345, 126] on input "7:00 AM" at bounding box center [361, 130] width 77 height 14
drag, startPoint x: 336, startPoint y: 146, endPoint x: 335, endPoint y: 155, distance: 9.3
click at [336, 146] on select "Select Arrival Notice Available Arrival Notice Imported Arrive at Delivery Loca…" at bounding box center [304, 149] width 194 height 14
click at [207, 142] on select "Select Arrival Notice Available Arrival Notice Imported Arrive at Delivery Loca…" at bounding box center [304, 149] width 194 height 14
click at [633, 336] on button "Save" at bounding box center [639, 340] width 31 height 17
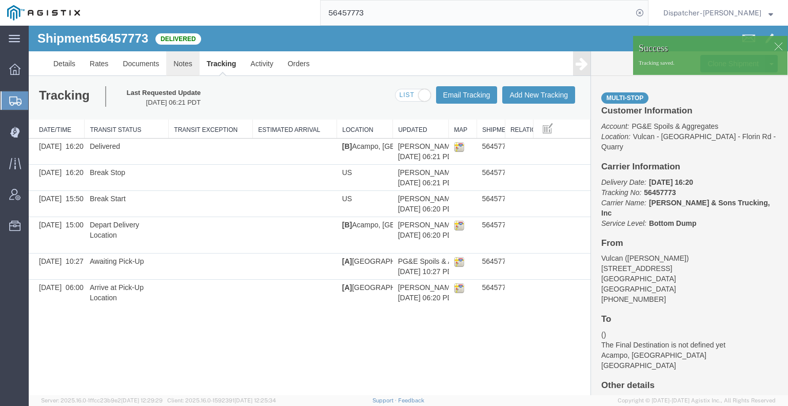
drag, startPoint x: 209, startPoint y: 90, endPoint x: 180, endPoint y: 64, distance: 38.5
click at [180, 64] on link "Notes" at bounding box center [182, 63] width 33 height 25
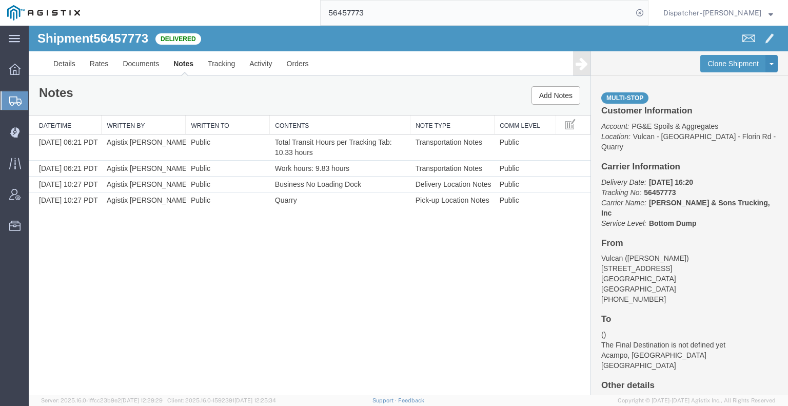
click at [91, 274] on div "Shipment 56457773 4 of 4 Delivered Details Rates Documents Notes Tracking Activ…" at bounding box center [408, 210] width 759 height 369
click at [131, 65] on link "Documents" at bounding box center [140, 63] width 51 height 25
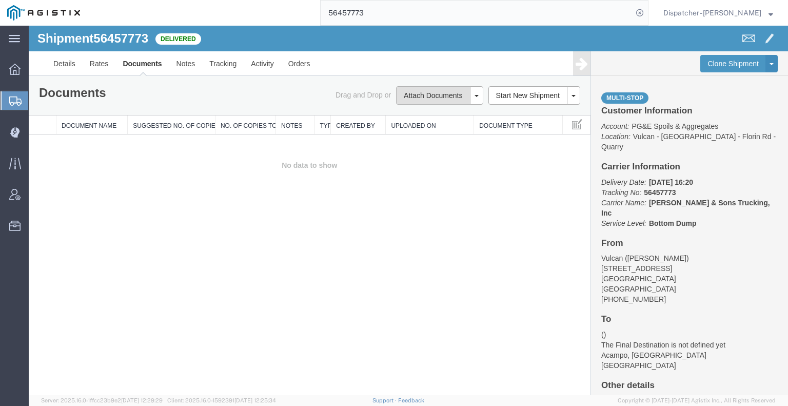
click at [433, 96] on button "Attach Documents" at bounding box center [433, 95] width 74 height 18
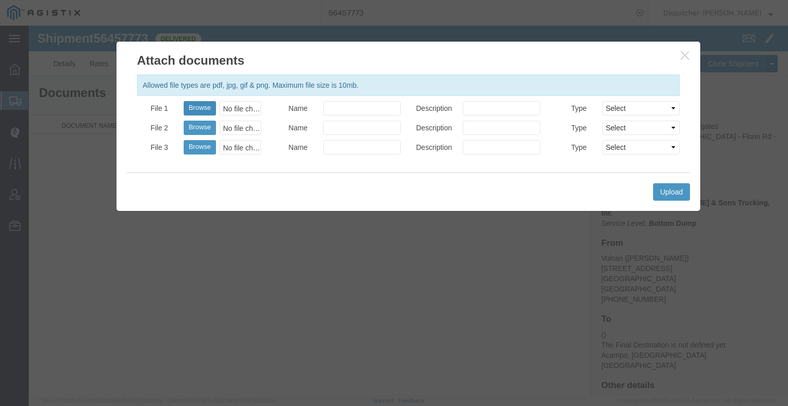
click at [204, 102] on button "Browse" at bounding box center [200, 108] width 32 height 14
click at [668, 193] on button "Upload" at bounding box center [671, 191] width 37 height 17
